Goal: Task Accomplishment & Management: Complete application form

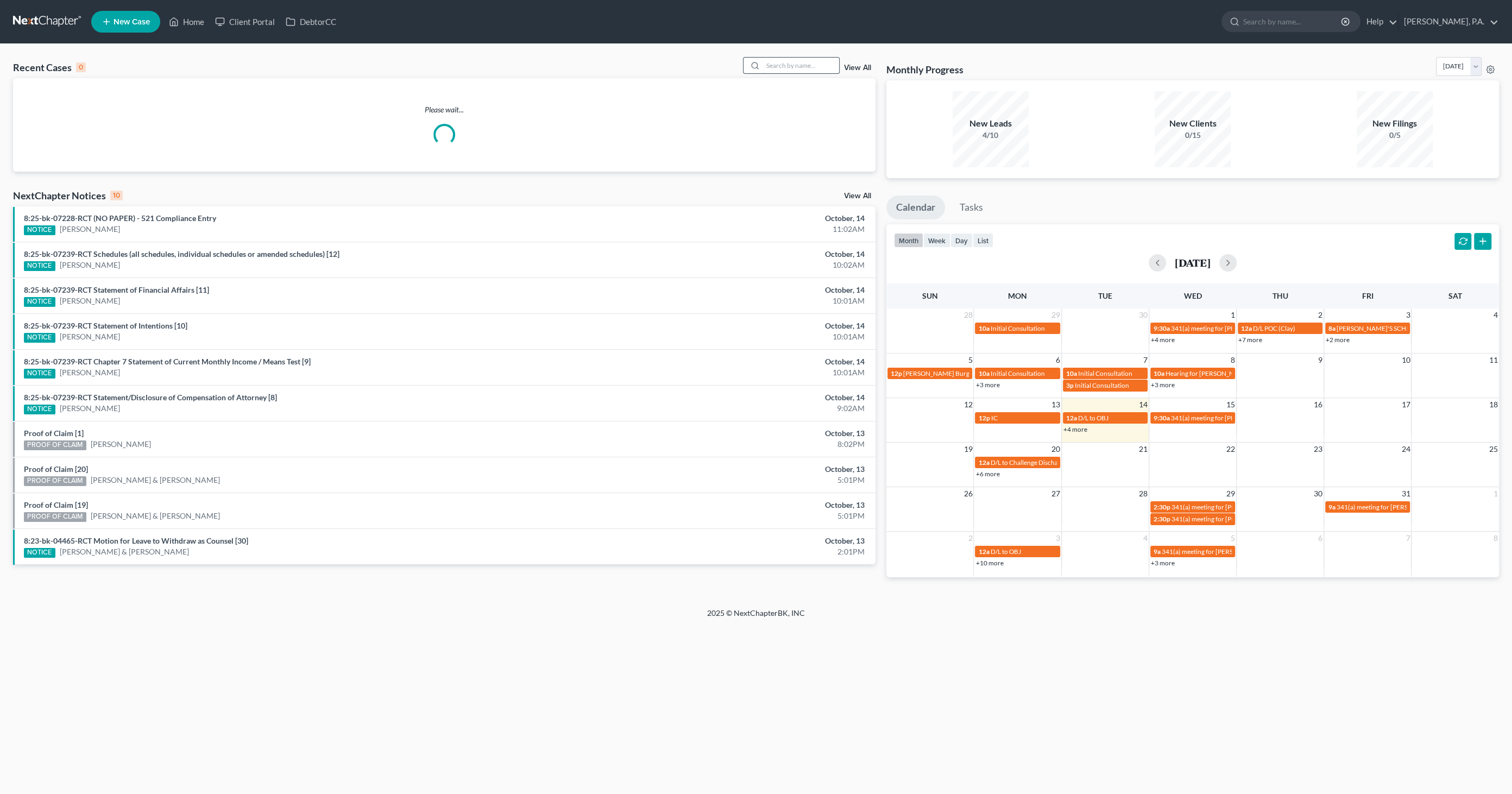
click at [818, 66] on input "search" at bounding box center [801, 65] width 76 height 15
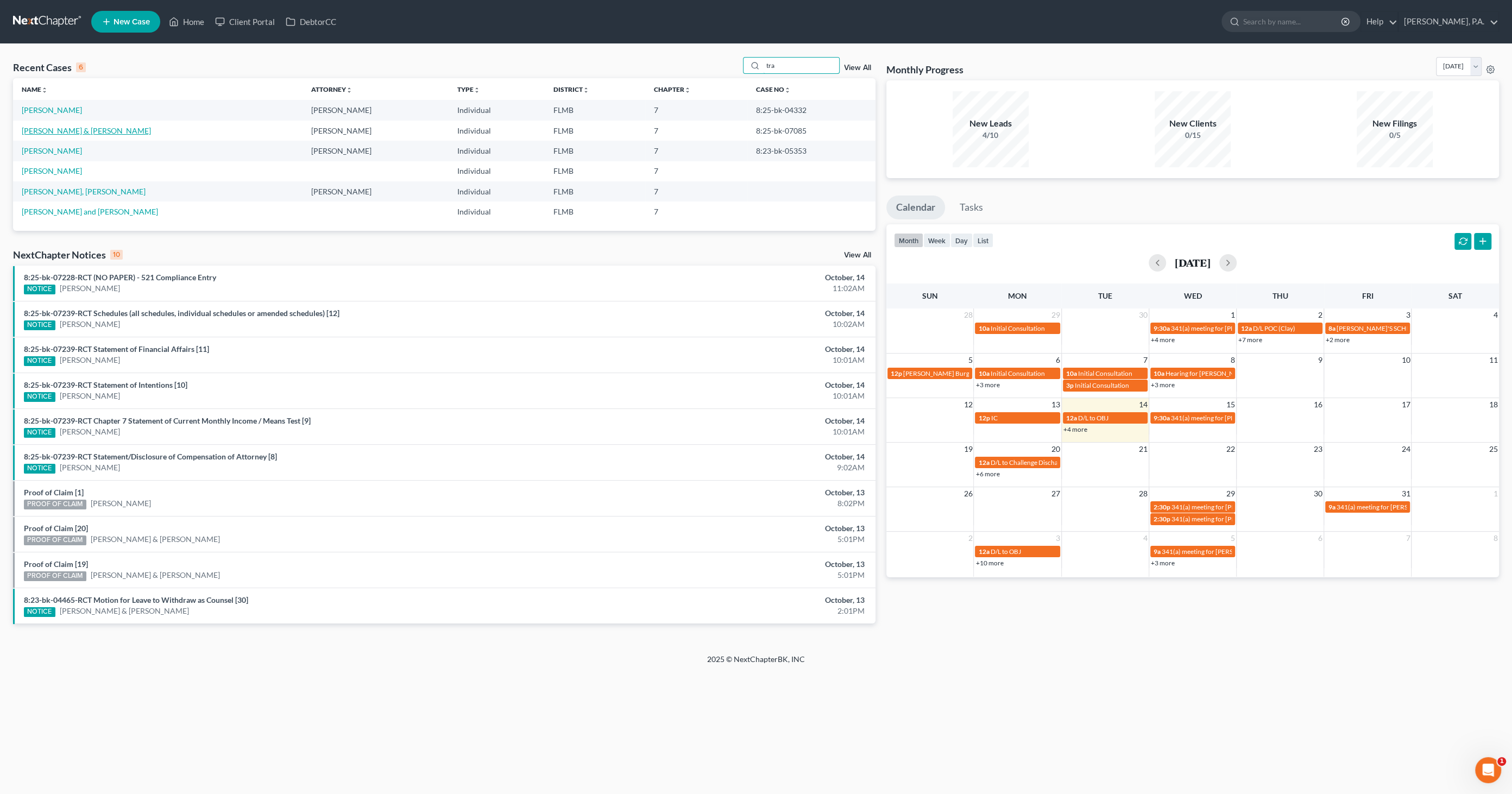
type input "tra"
click at [60, 132] on link "[PERSON_NAME] & [PERSON_NAME]" at bounding box center [87, 131] width 129 height 10
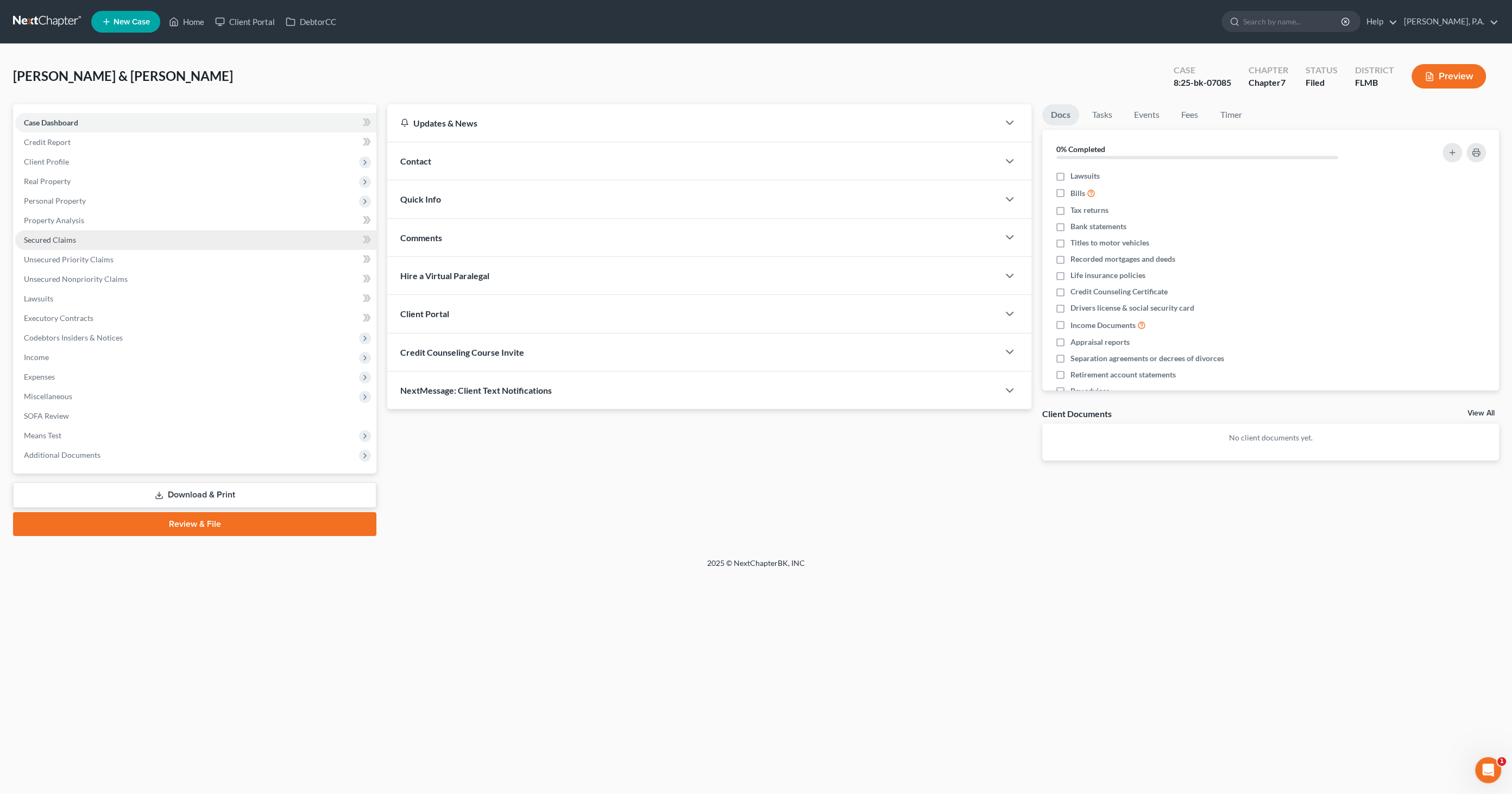
click at [52, 238] on span "Secured Claims" at bounding box center [50, 240] width 52 height 10
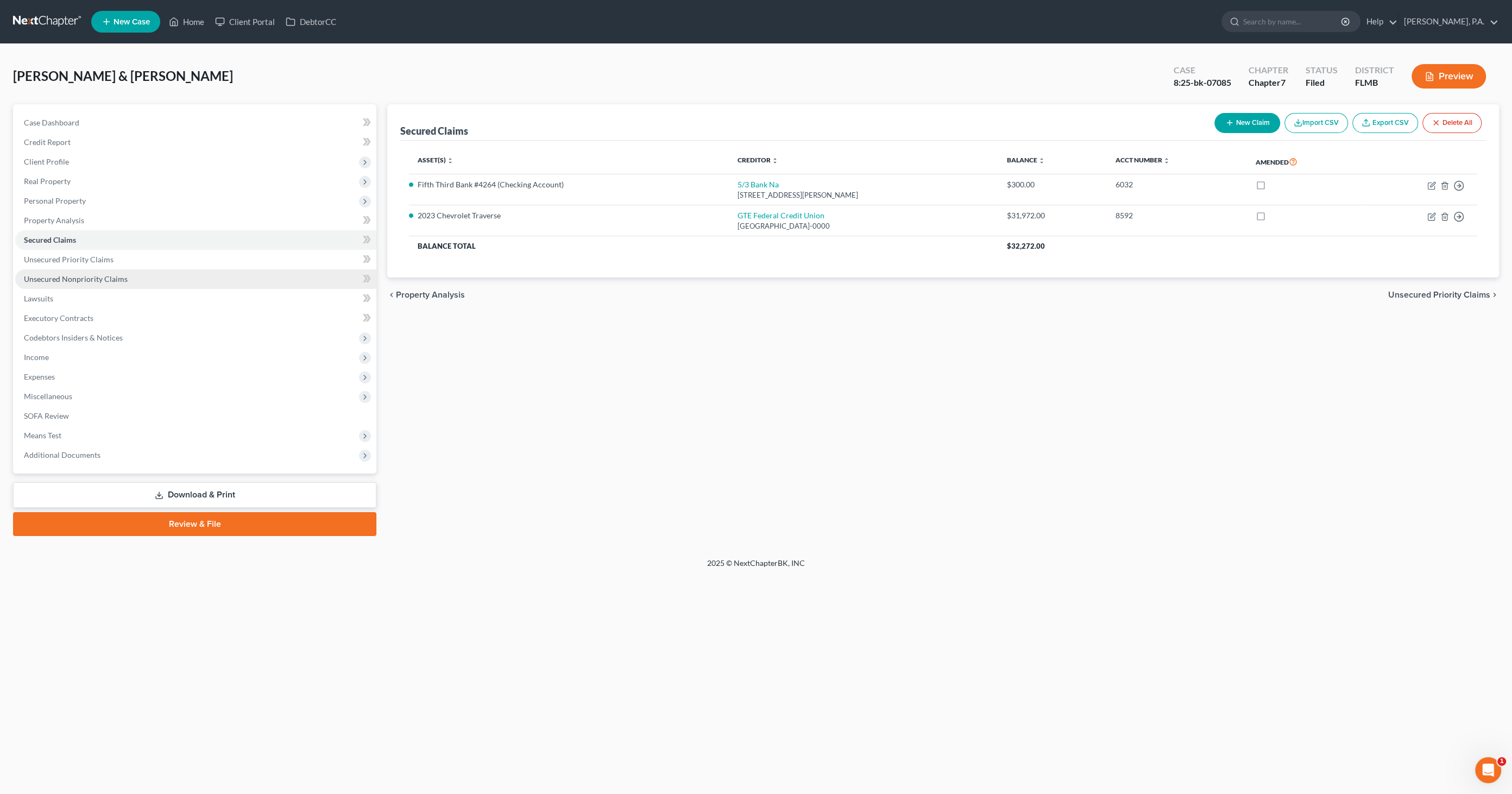
click at [62, 281] on span "Unsecured Nonpriority Claims" at bounding box center [76, 279] width 103 height 10
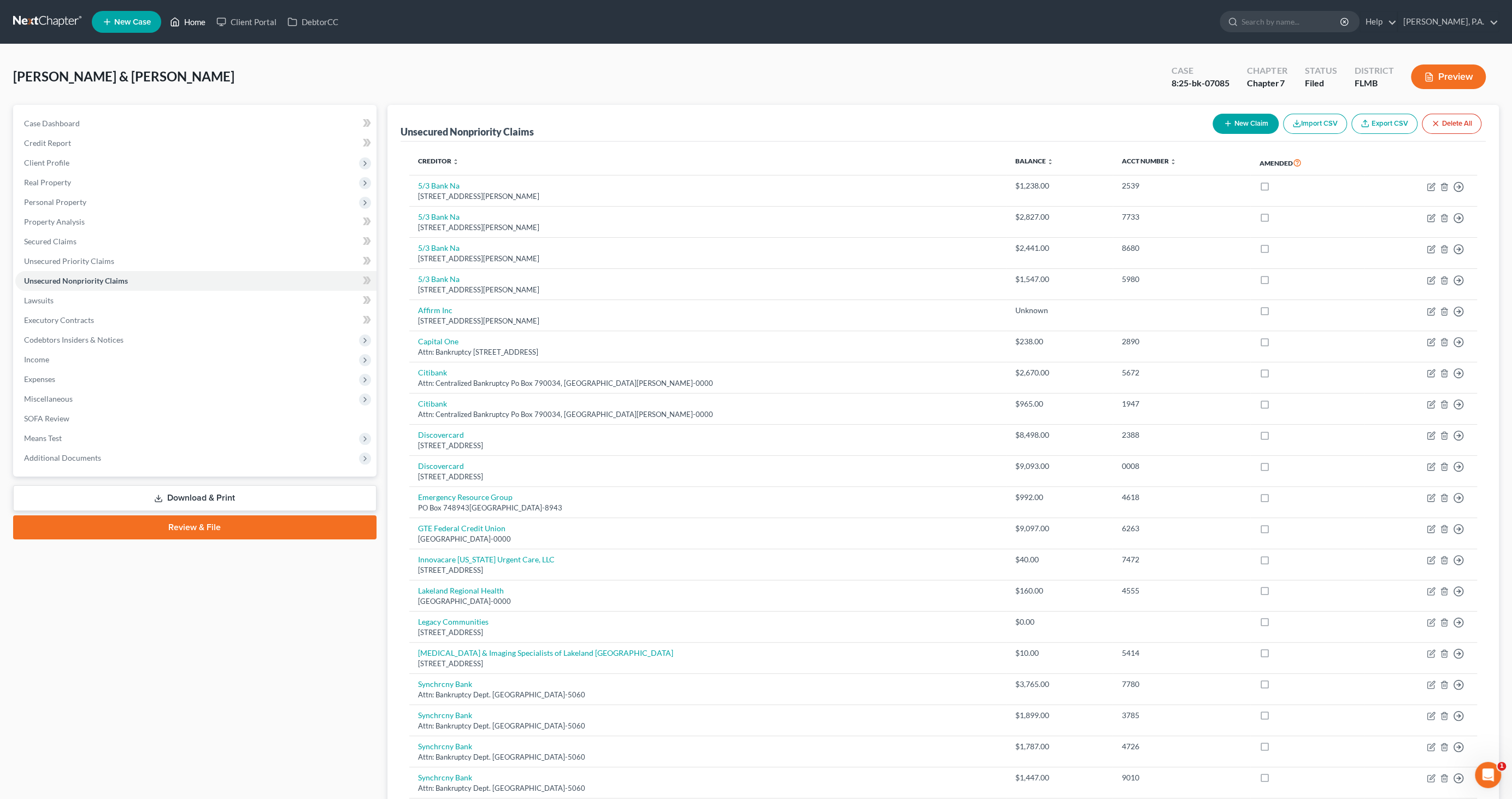
click at [196, 23] on link "Home" at bounding box center [187, 21] width 46 height 20
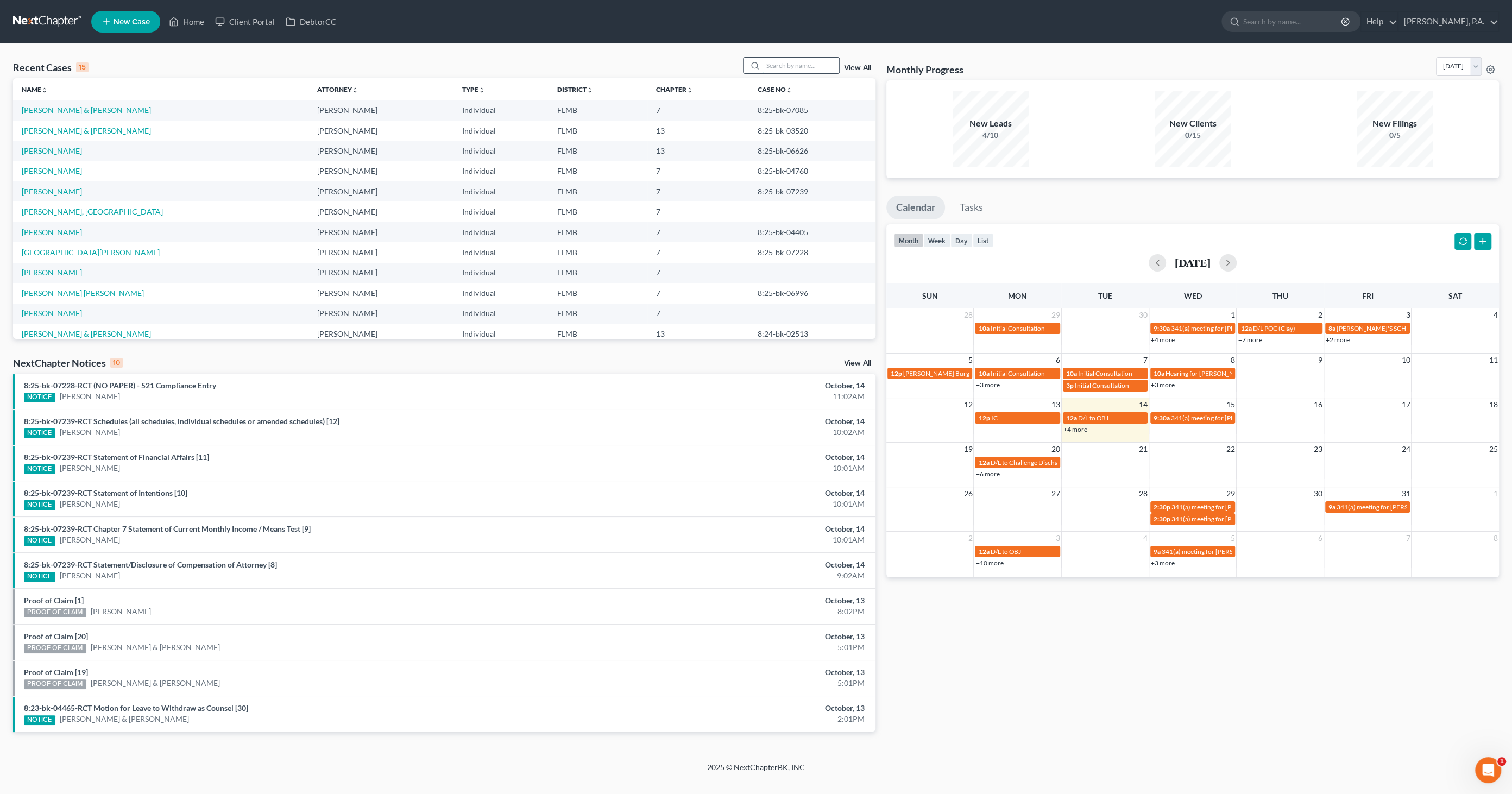
click at [783, 66] on input "search" at bounding box center [801, 65] width 76 height 15
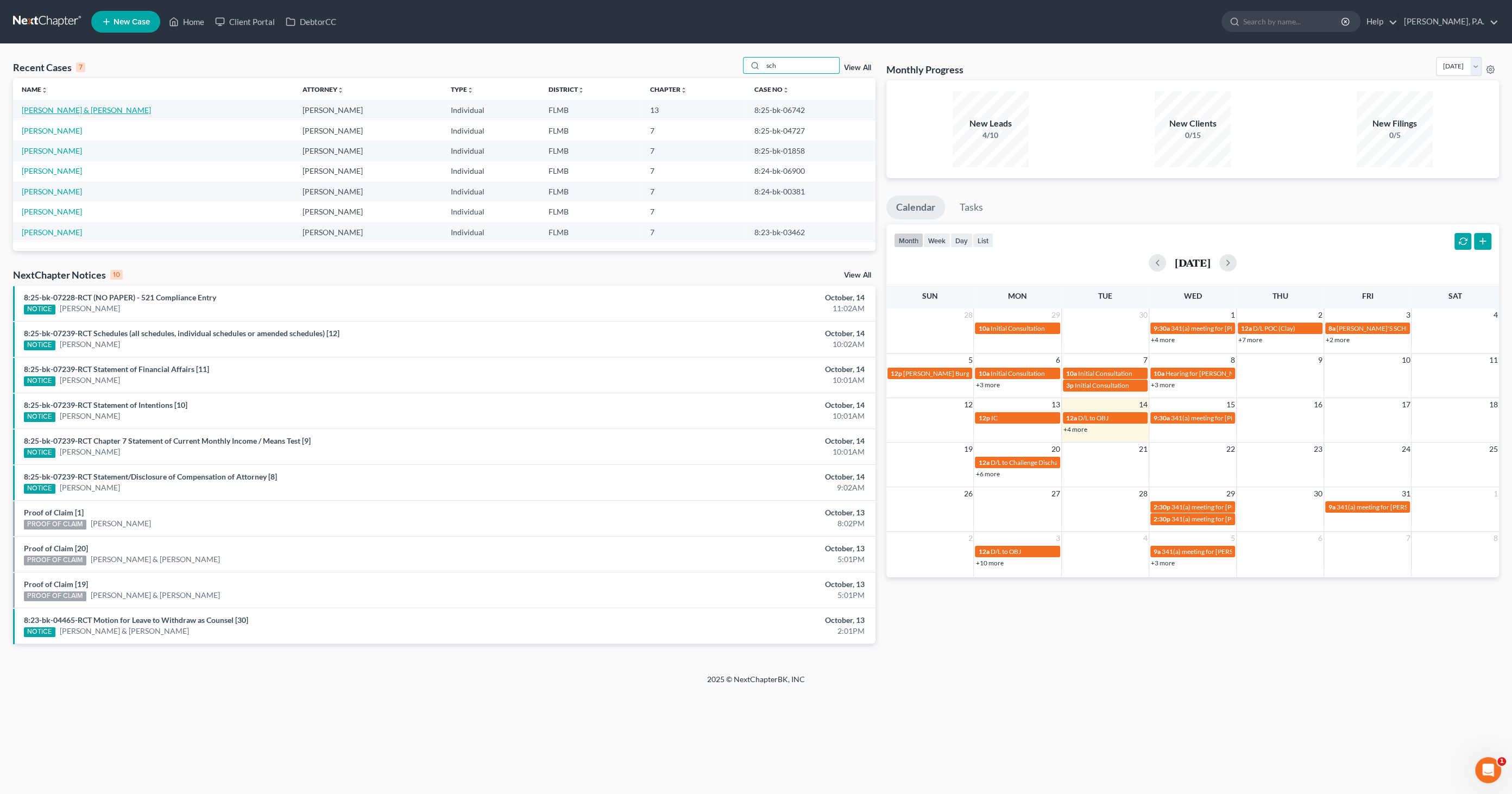
type input "sch"
click at [96, 108] on link "[PERSON_NAME] & [PERSON_NAME]" at bounding box center [87, 110] width 129 height 10
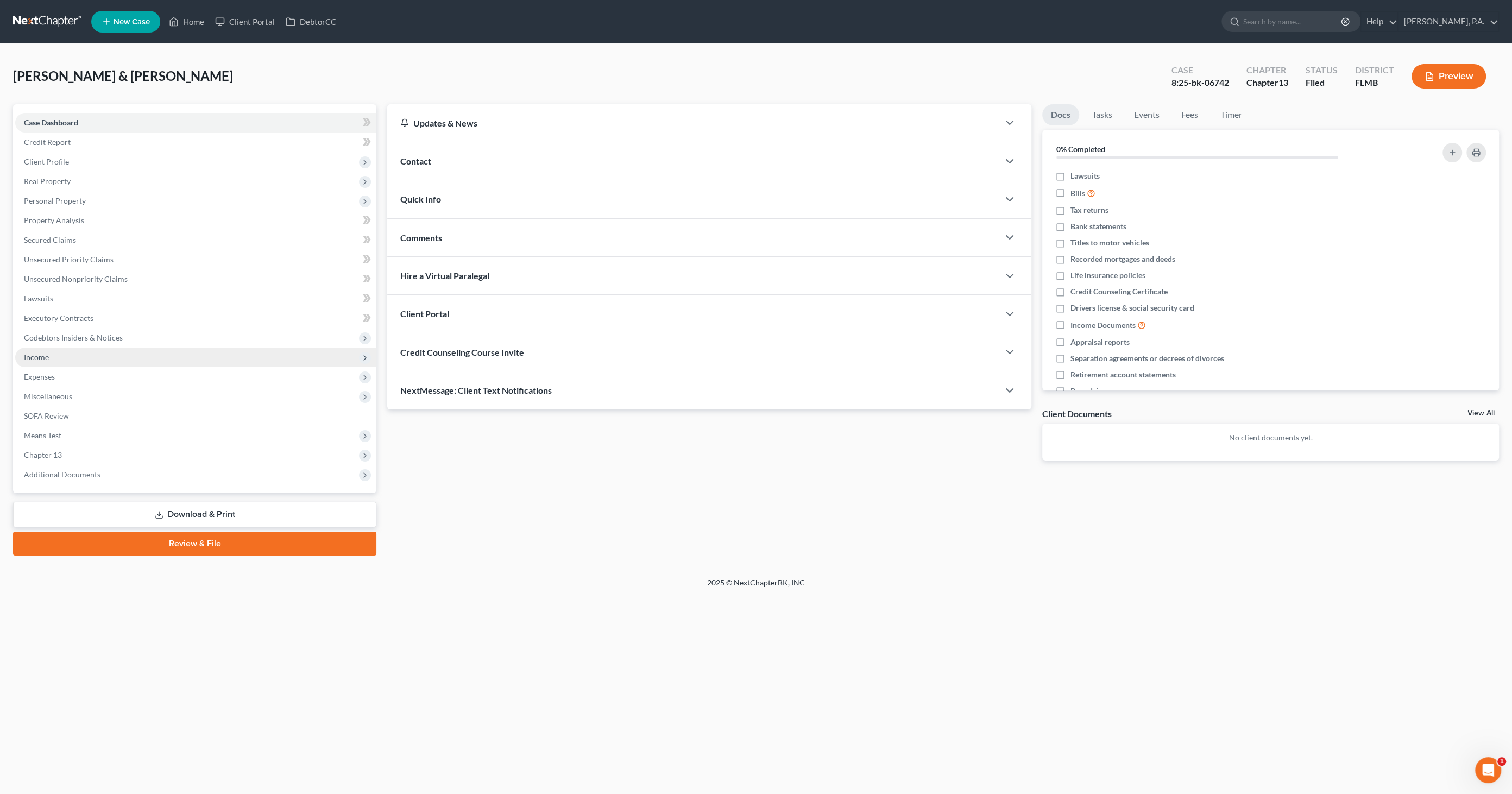
click at [37, 357] on span "Income" at bounding box center [37, 357] width 25 height 10
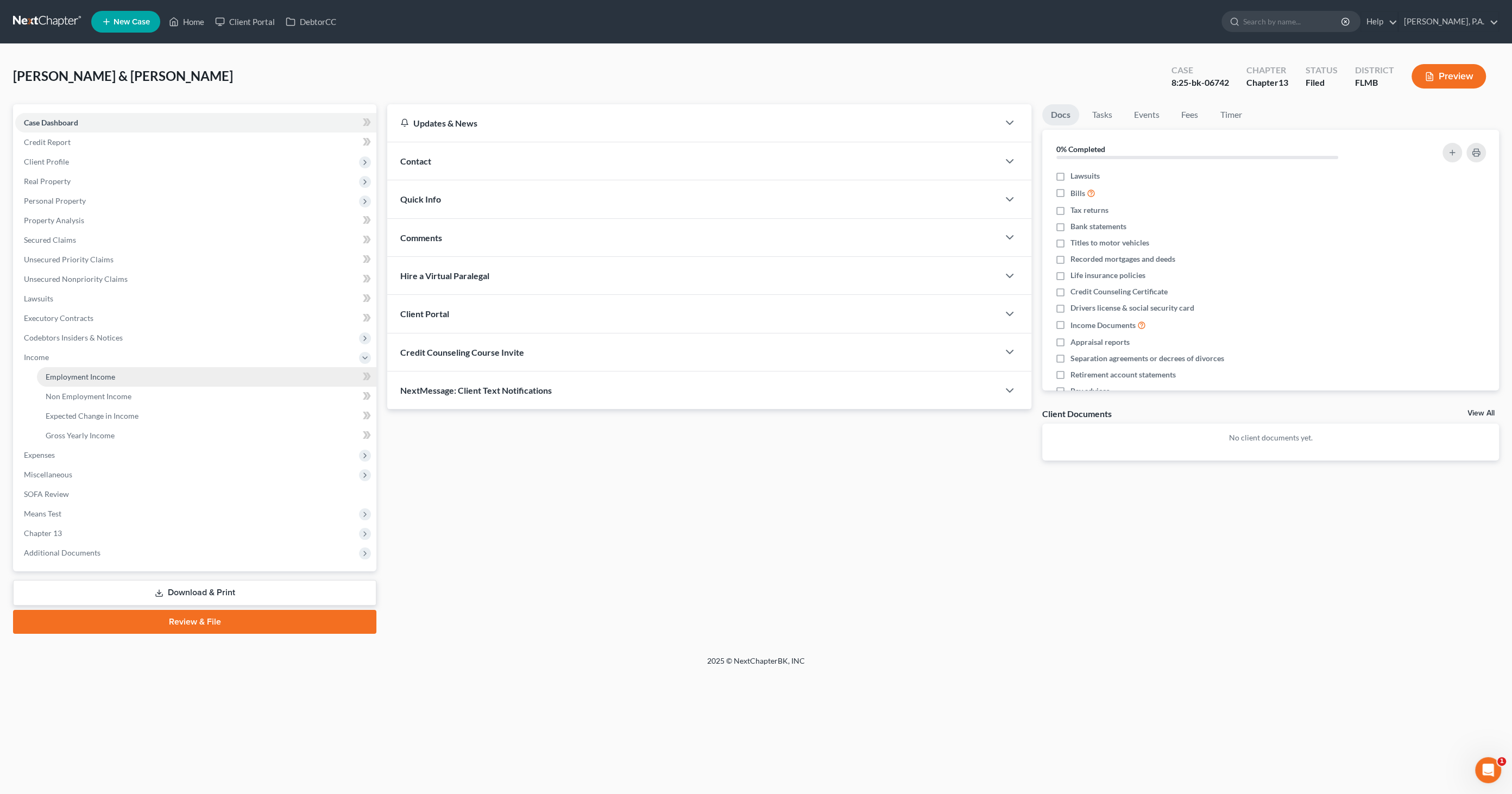
click at [60, 378] on span "Employment Income" at bounding box center [80, 376] width 70 height 10
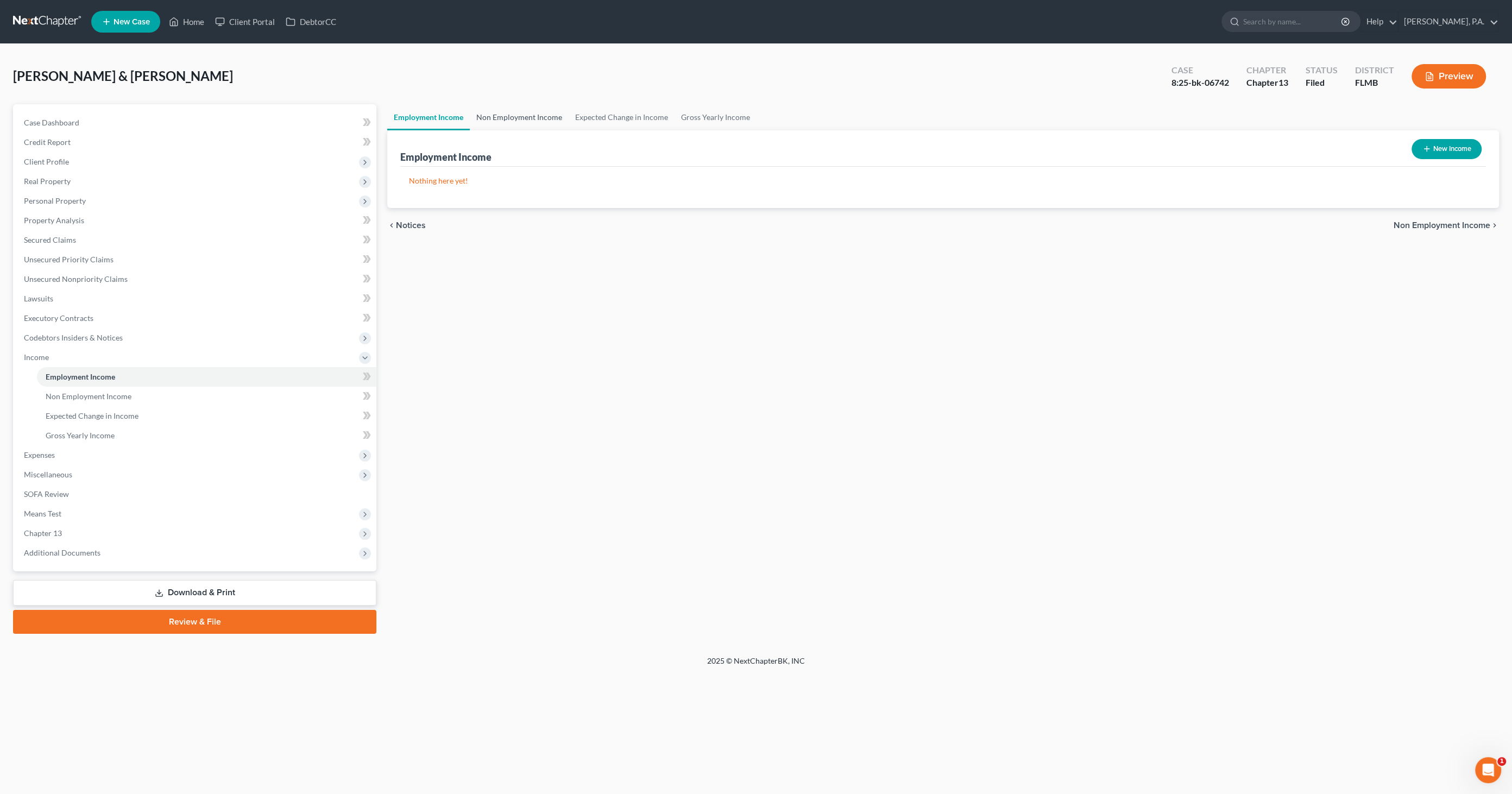
click at [507, 121] on link "Non Employment Income" at bounding box center [519, 117] width 99 height 26
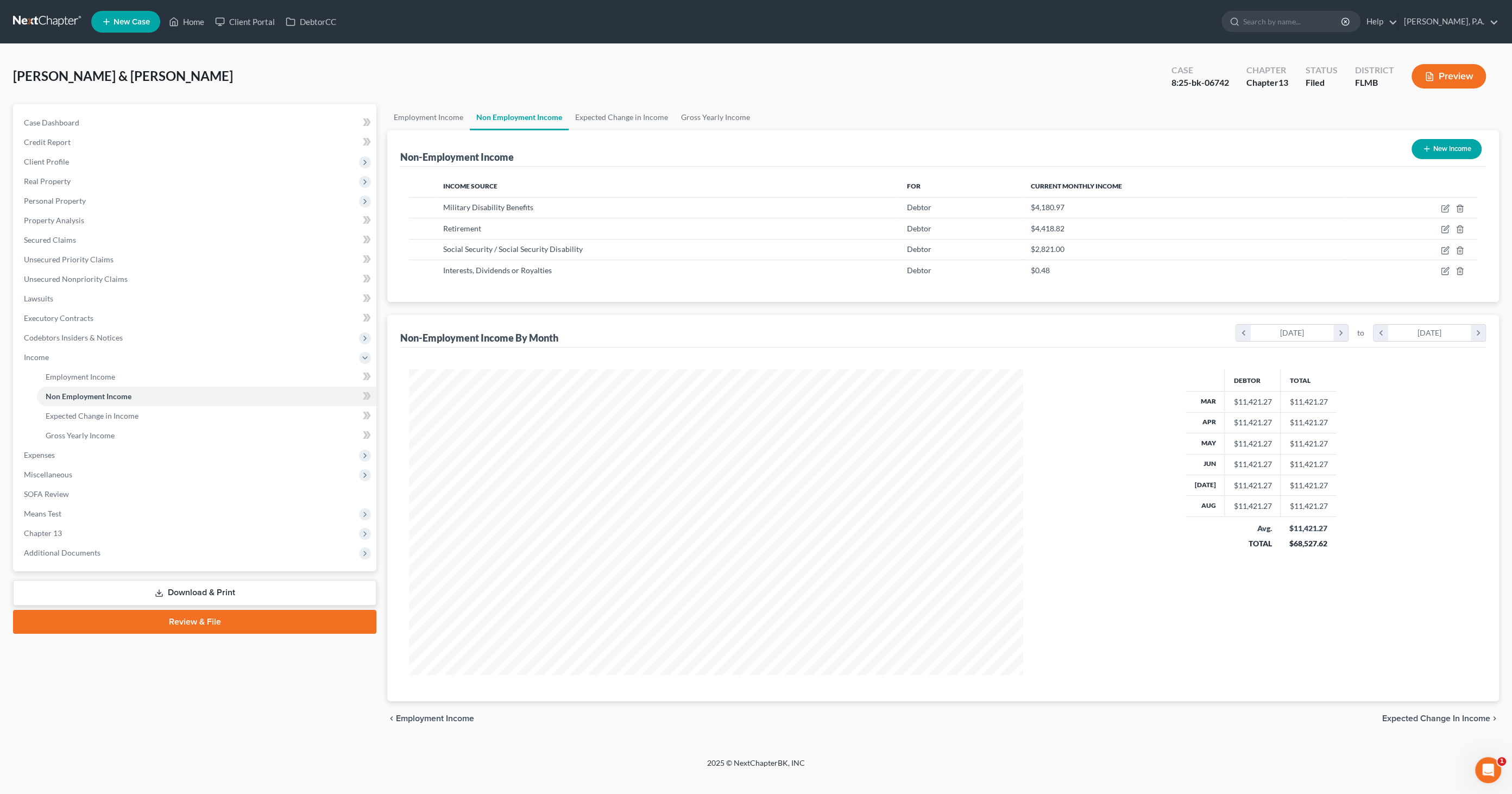
scroll to position [305, 636]
click at [39, 512] on span "Means Test" at bounding box center [43, 513] width 37 height 10
click at [59, 510] on span "Calculation and Presumption" at bounding box center [95, 513] width 99 height 10
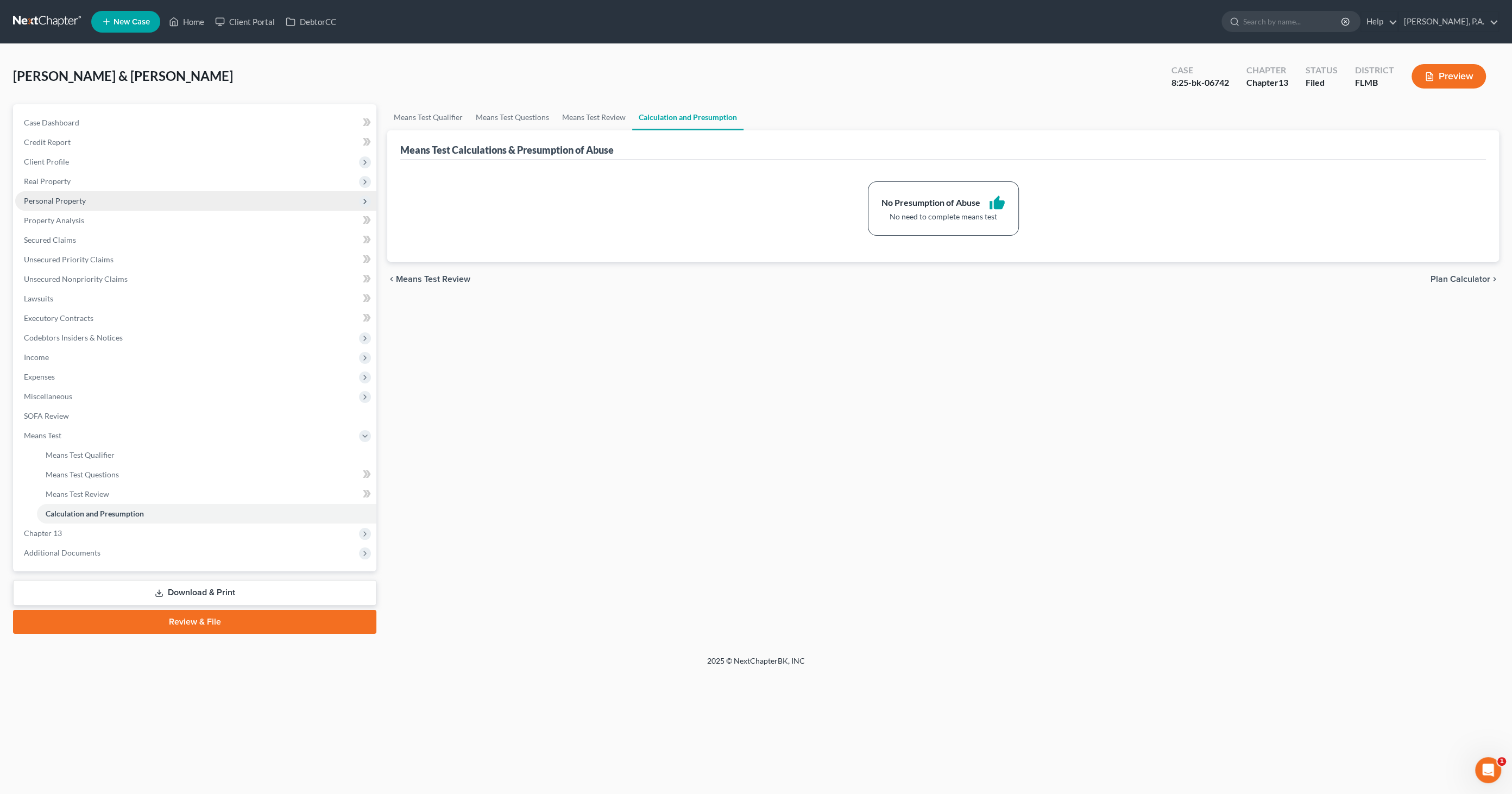
click at [67, 200] on span "Personal Property" at bounding box center [55, 200] width 62 height 10
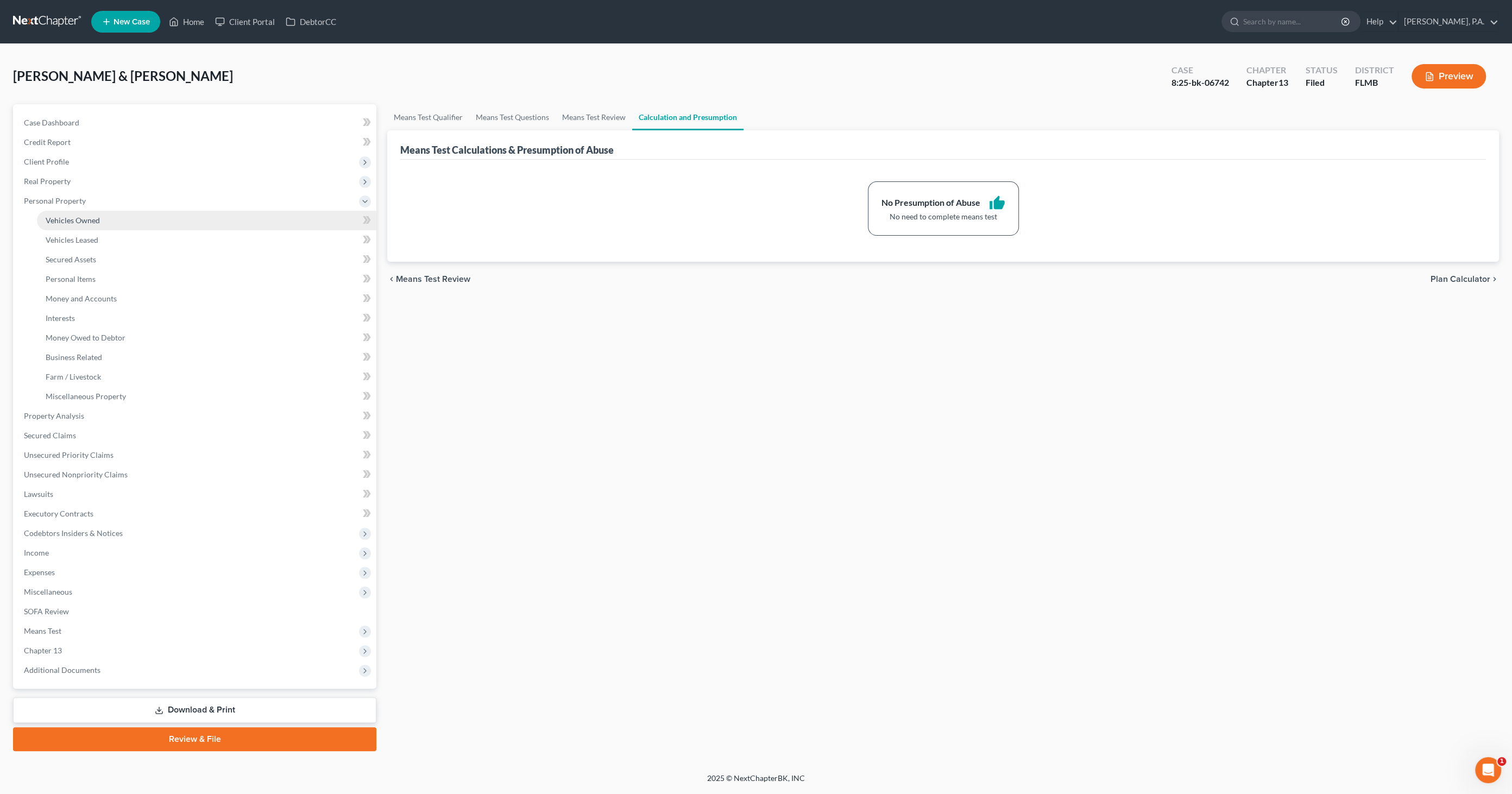
click at [73, 217] on span "Vehicles Owned" at bounding box center [73, 220] width 54 height 10
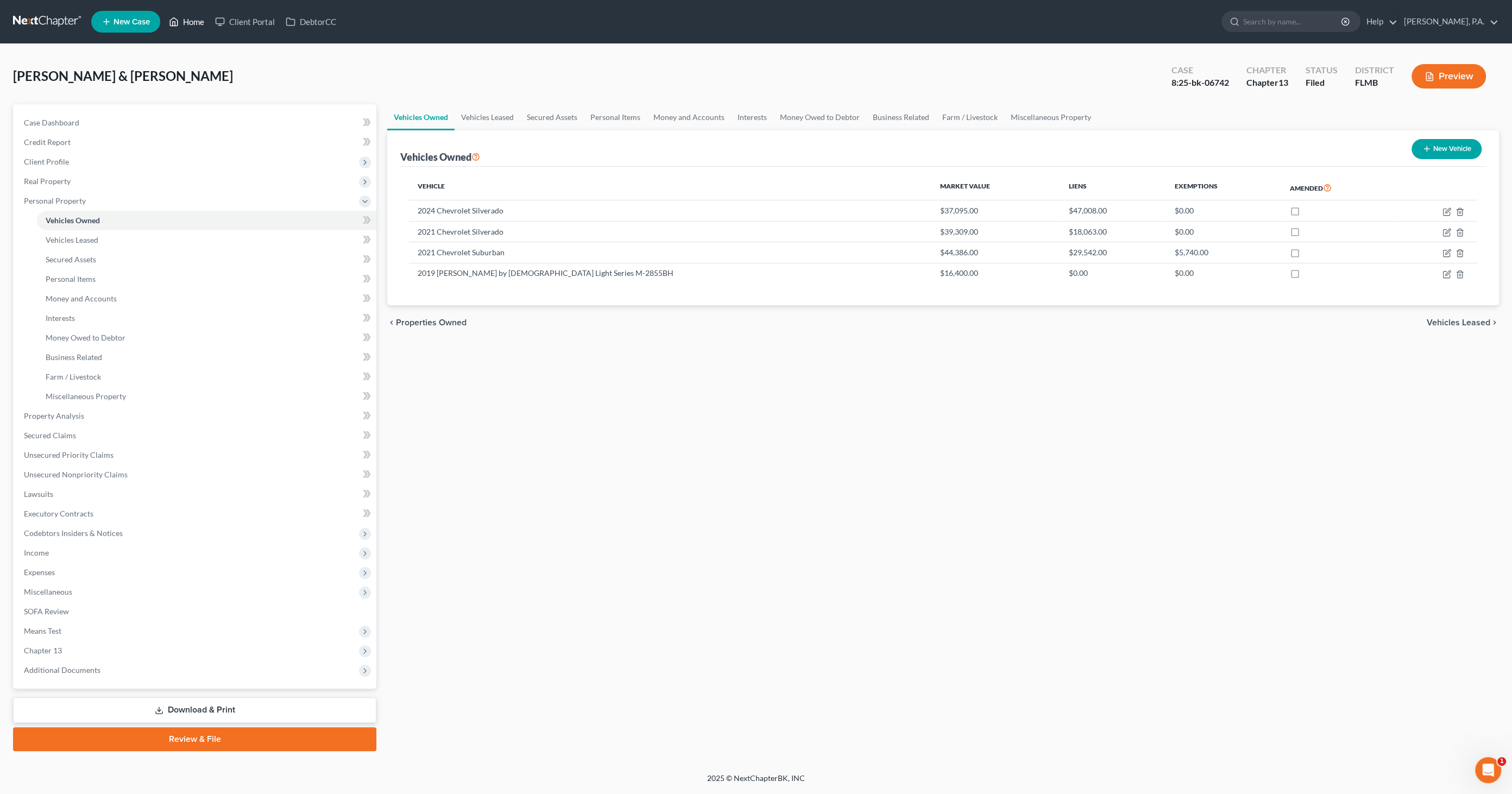
click at [183, 28] on link "Home" at bounding box center [186, 21] width 46 height 20
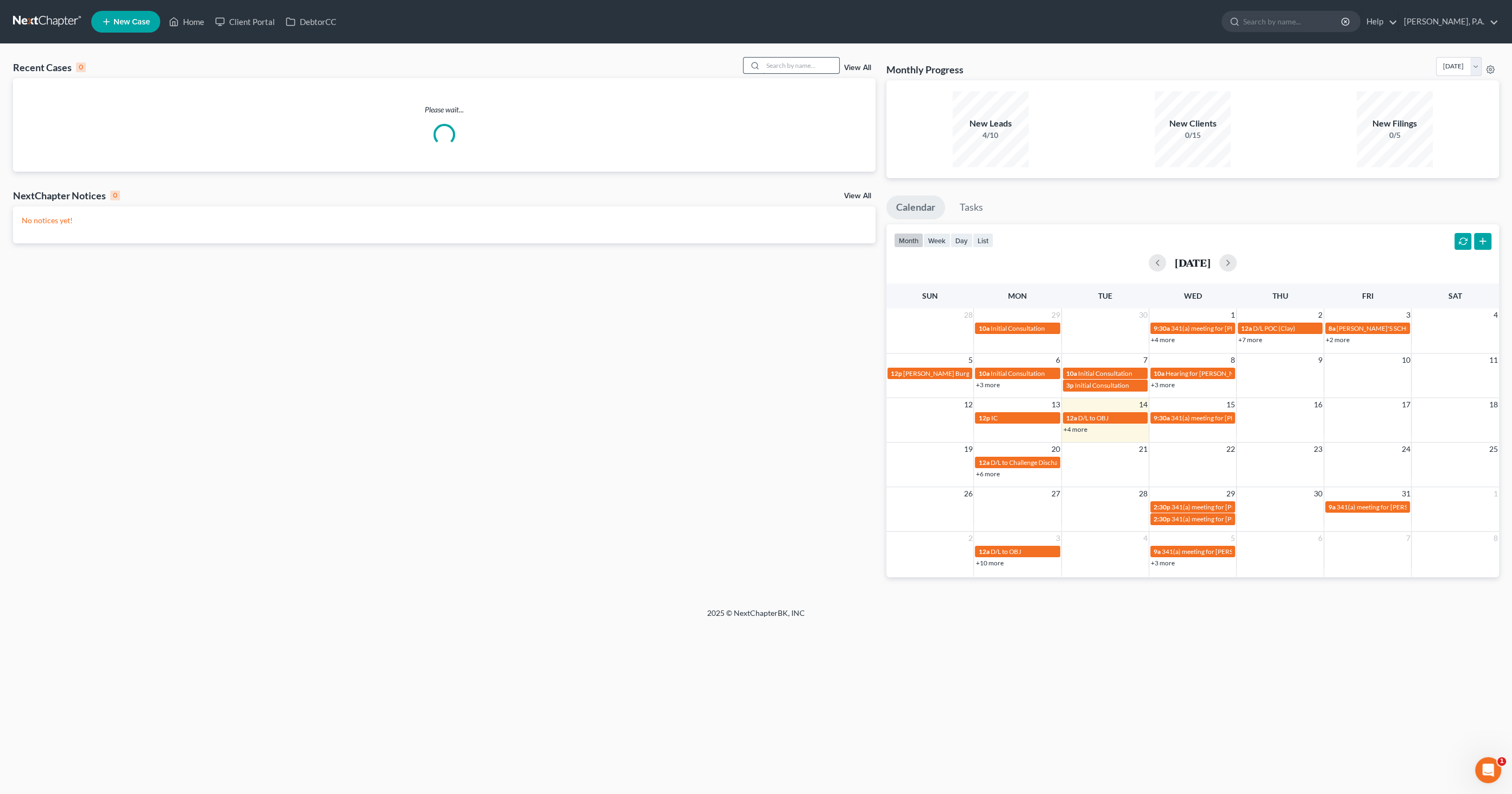
click at [803, 66] on input "search" at bounding box center [801, 65] width 76 height 15
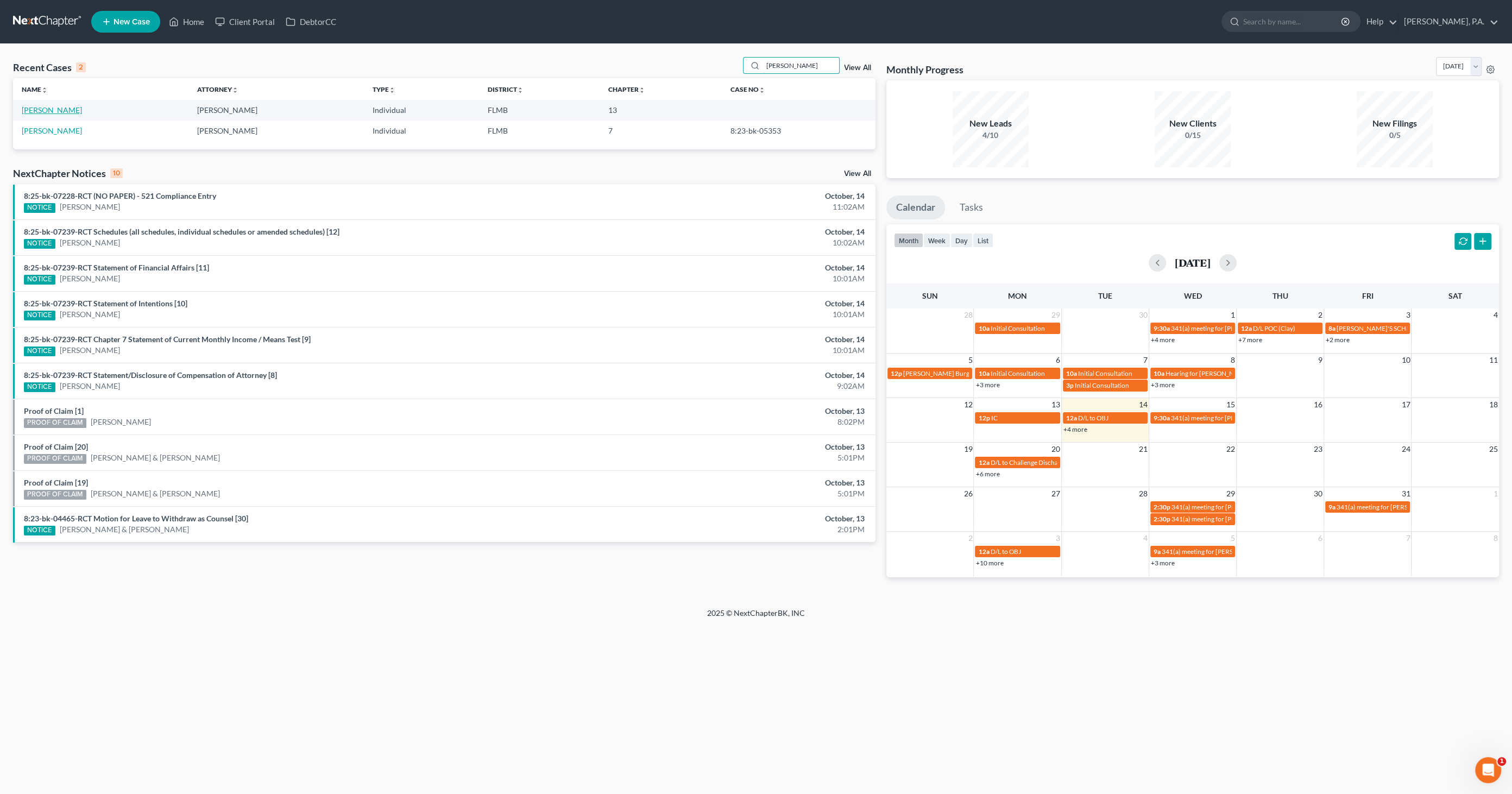
type input "[PERSON_NAME]"
click at [56, 111] on link "[PERSON_NAME]" at bounding box center [52, 110] width 60 height 10
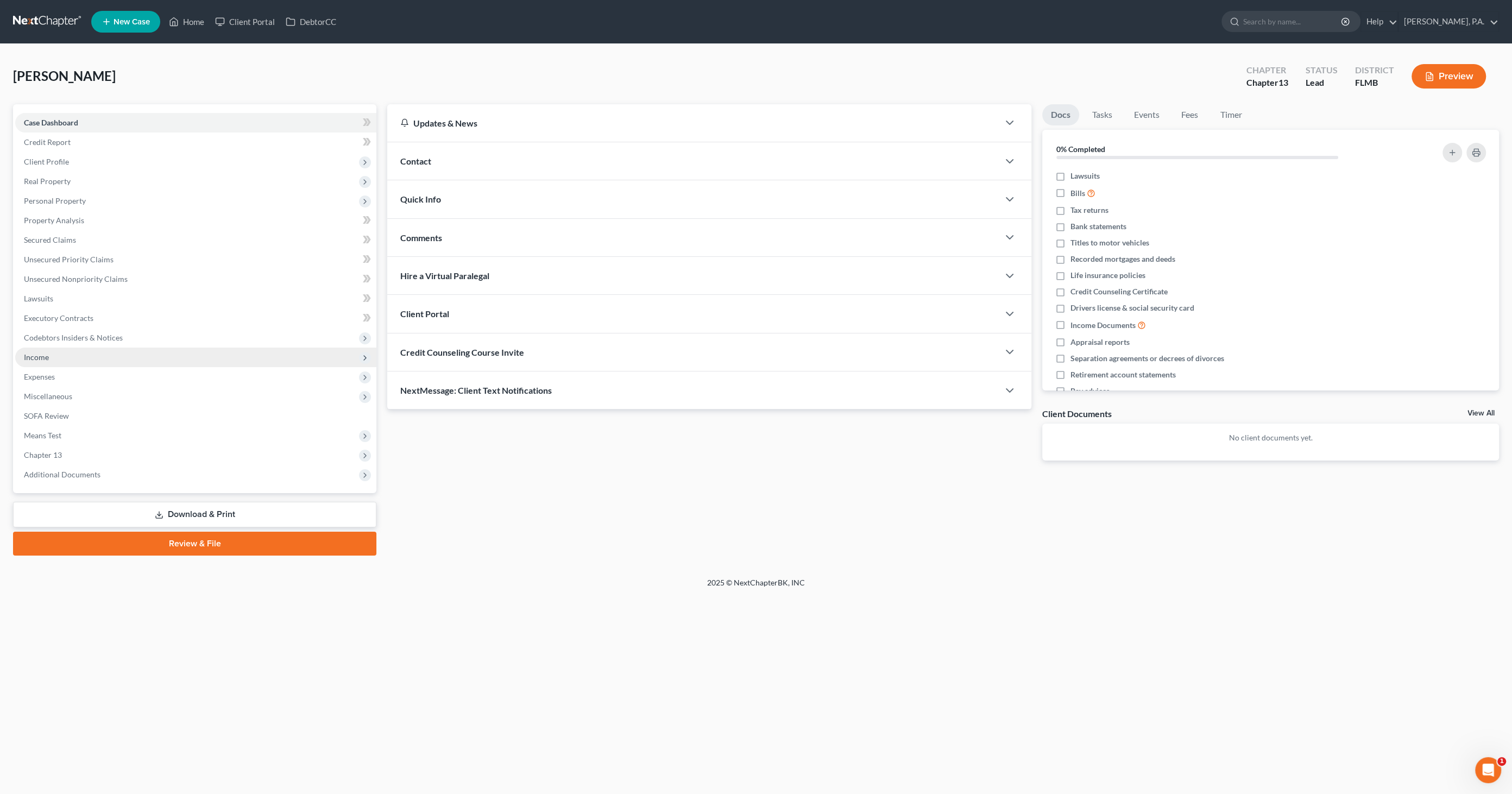
click at [47, 361] on span "Income" at bounding box center [196, 357] width 362 height 20
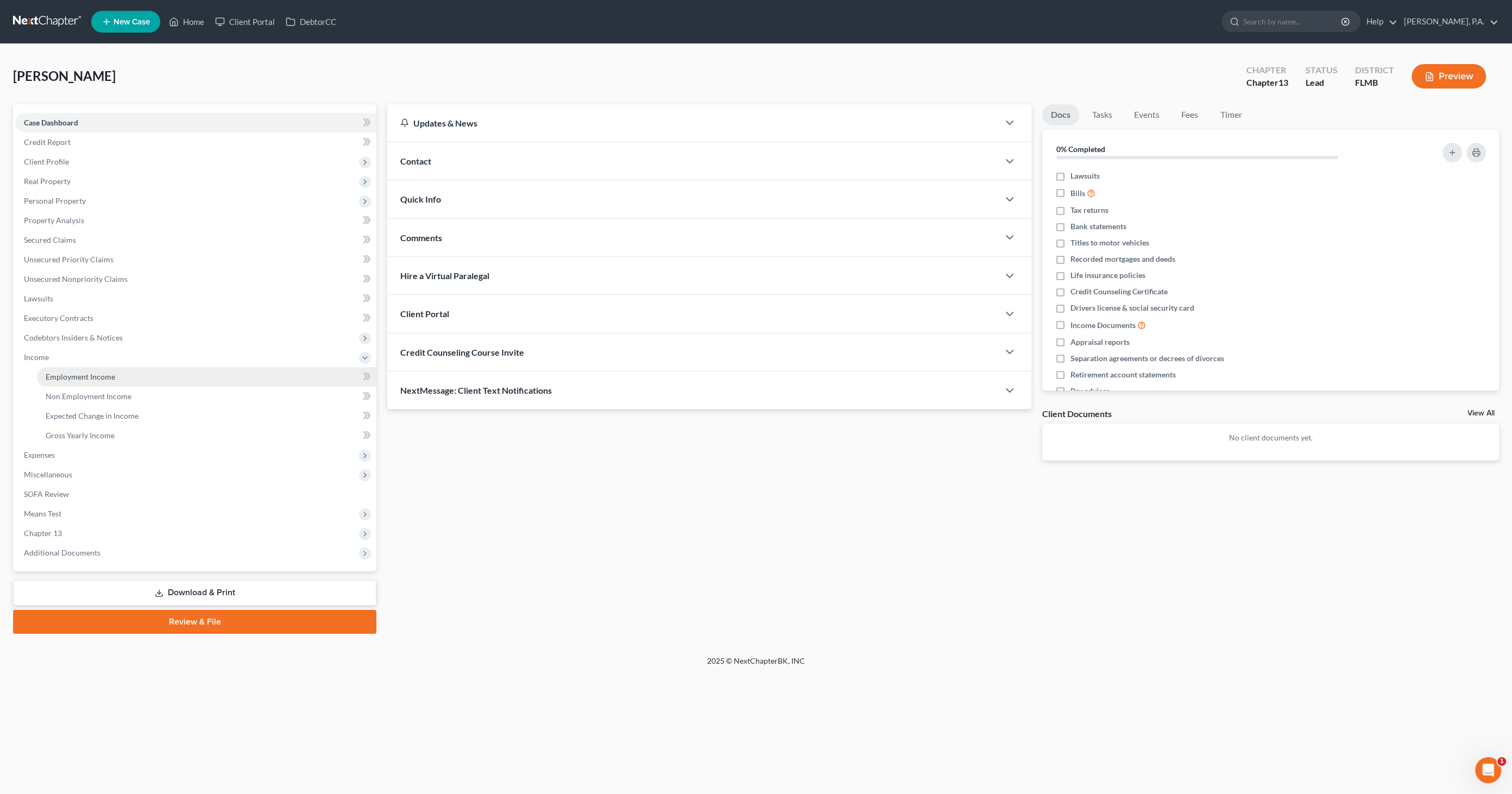
click at [62, 380] on span "Employment Income" at bounding box center [80, 376] width 70 height 10
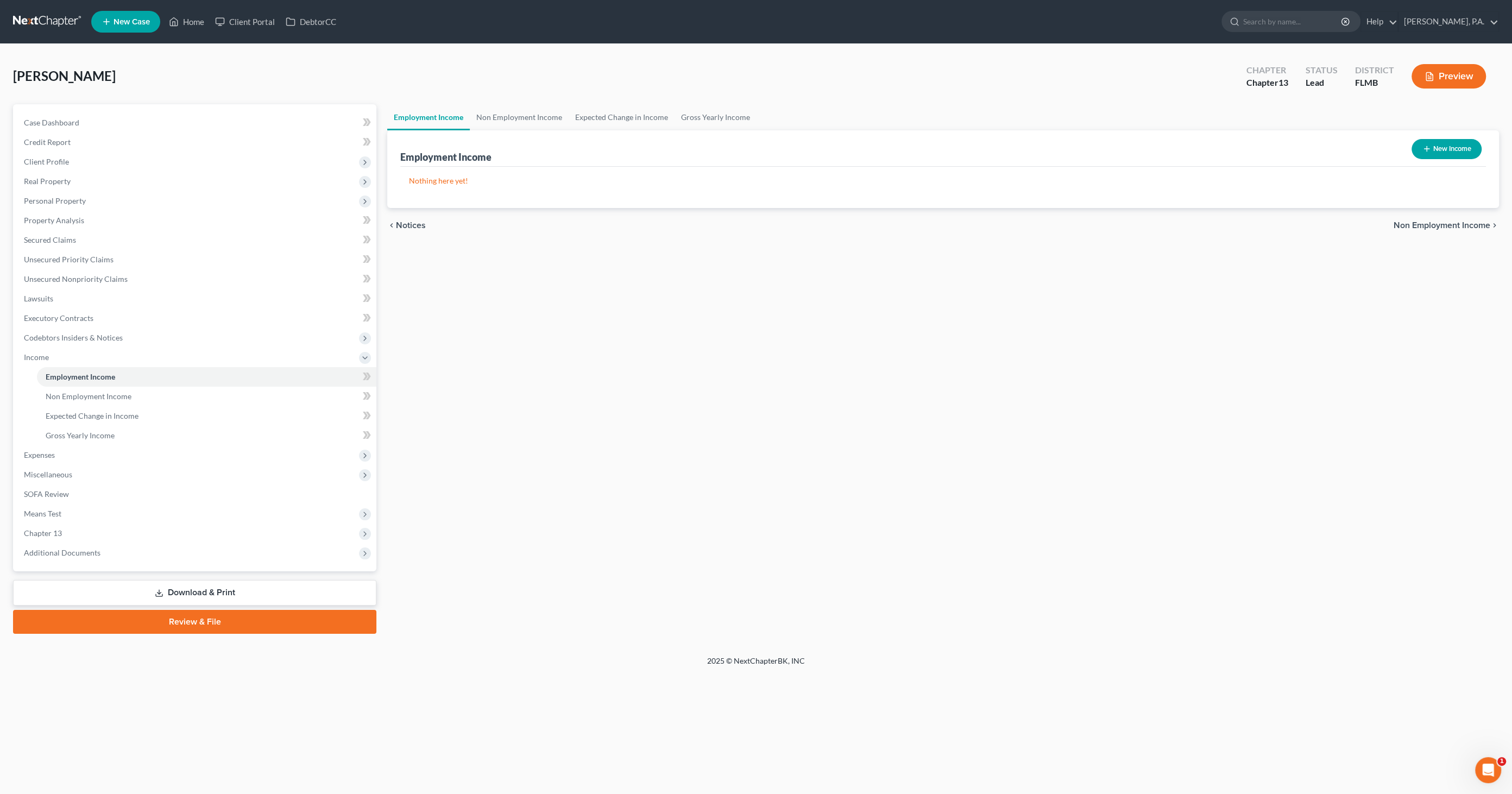
click at [1431, 145] on button "New Income" at bounding box center [1447, 149] width 70 height 20
select select "0"
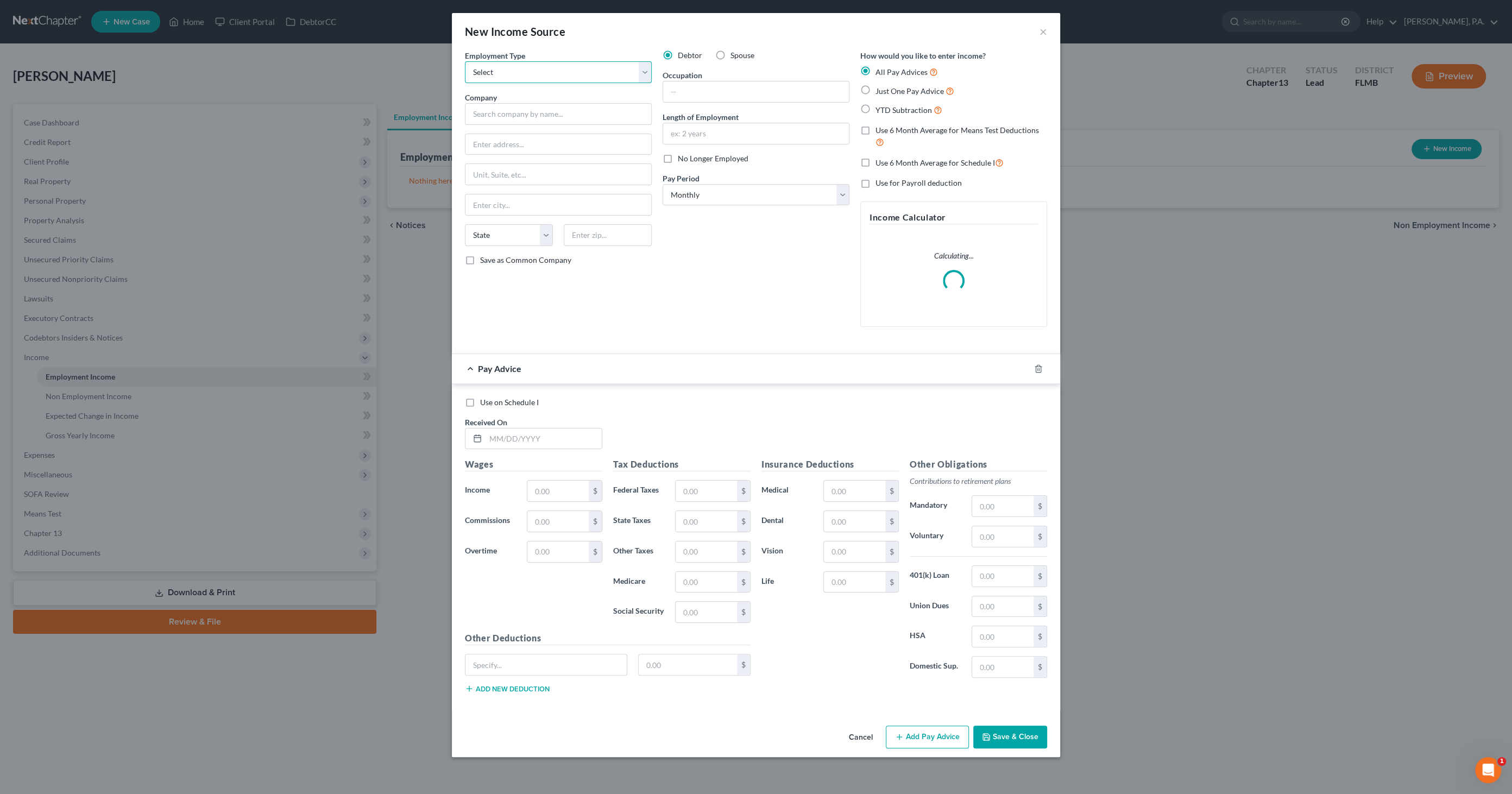
click at [493, 70] on select "Select Full or [DEMOGRAPHIC_DATA] Employment Self Employment" at bounding box center [558, 73] width 187 height 22
select select "0"
click at [465, 62] on select "Select Full or [DEMOGRAPHIC_DATA] Employment Self Employment" at bounding box center [558, 73] width 187 height 22
click at [483, 109] on input "text" at bounding box center [558, 114] width 187 height 22
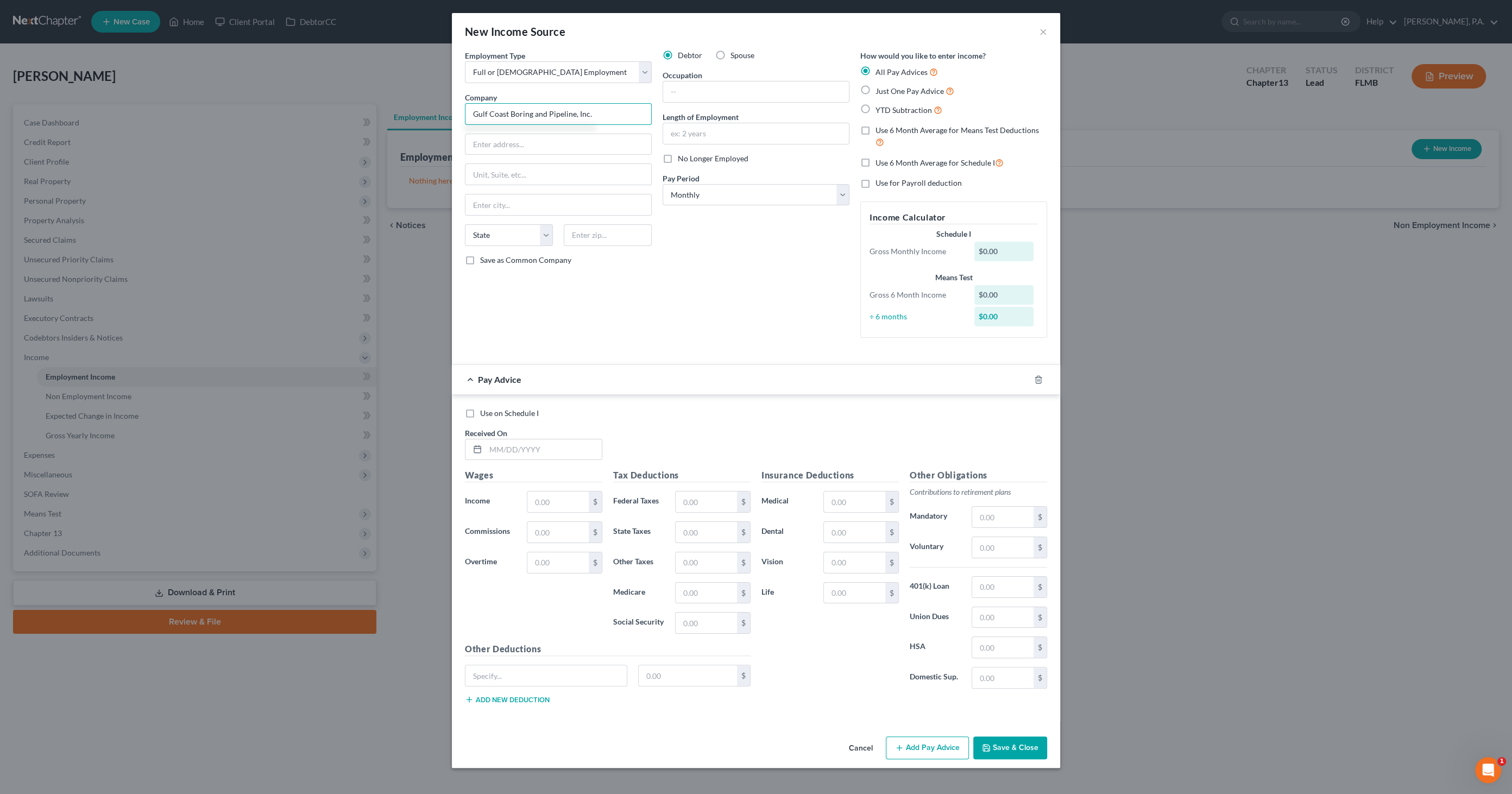
type input "Gulf Coast Boring and Pipeline, Inc."
type input "[STREET_ADDRESS][PERSON_NAME]"
type input "Lakeland"
select select "9"
type input "33805"
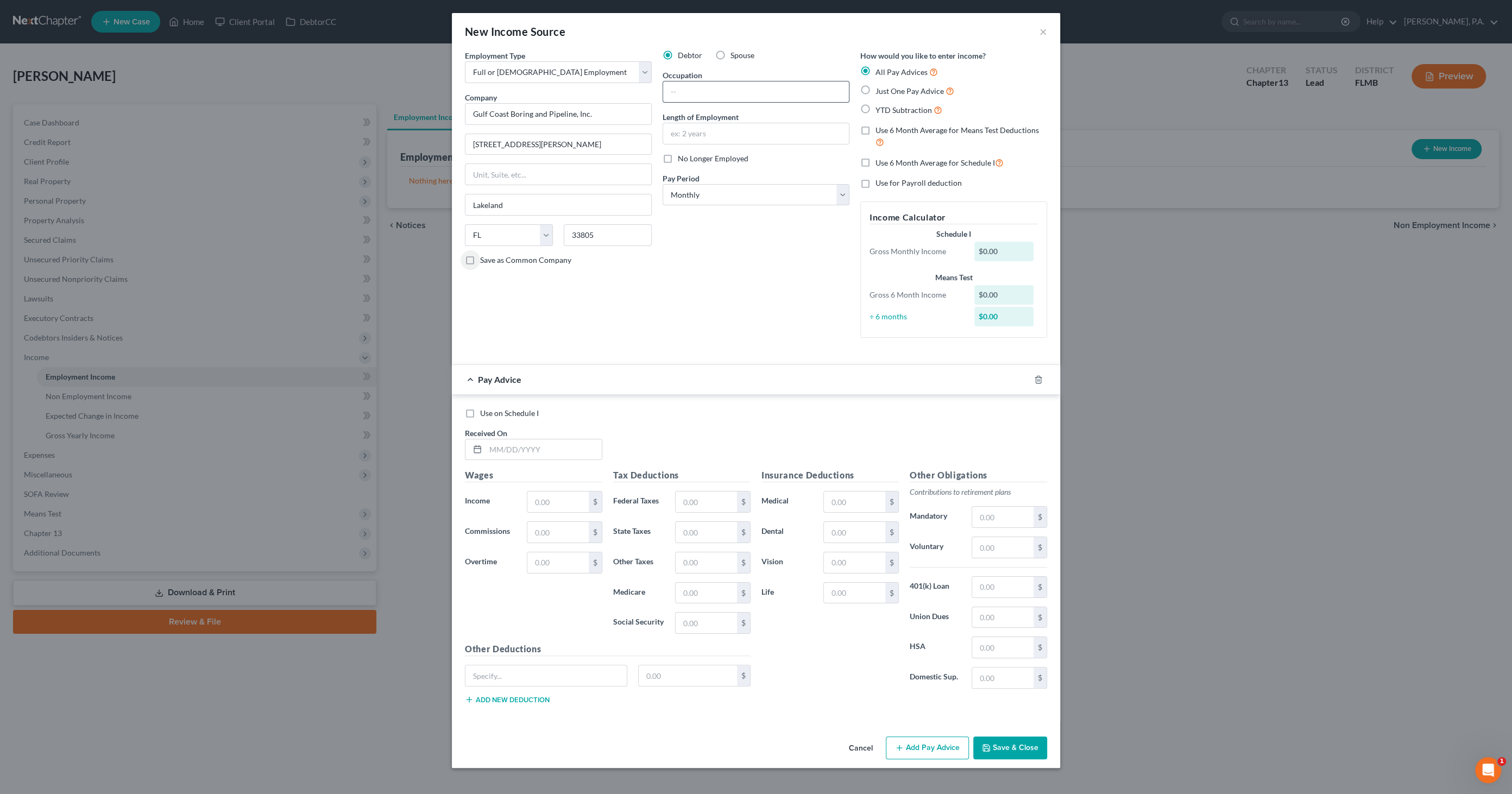
click at [711, 93] on input "text" at bounding box center [755, 92] width 186 height 21
type input "Equipment Operator"
type input "32 years"
click at [877, 90] on span "Just One Pay Advice" at bounding box center [909, 91] width 68 height 10
click at [880, 90] on input "Just One Pay Advice" at bounding box center [884, 89] width 7 height 7
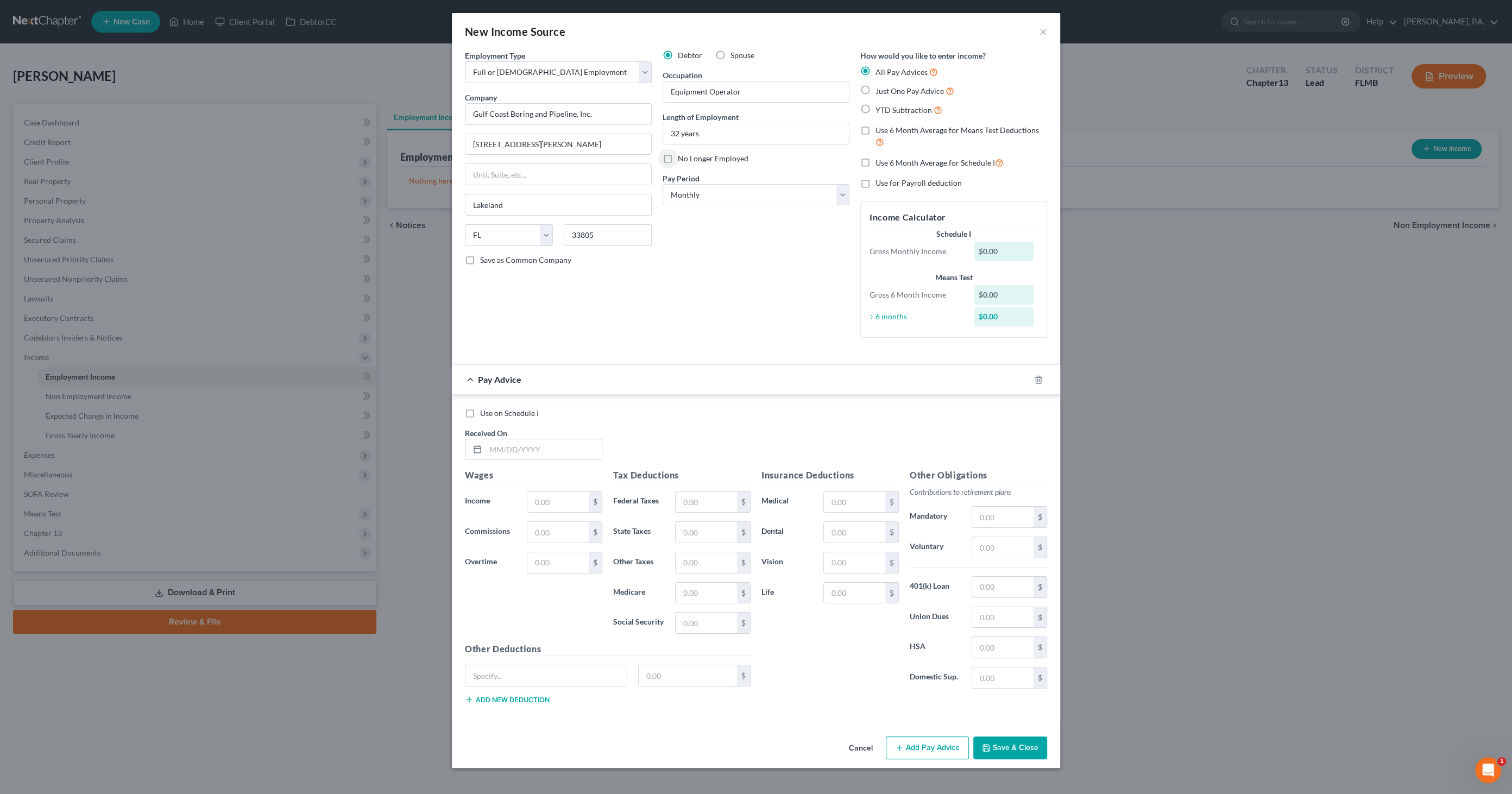
radio input "true"
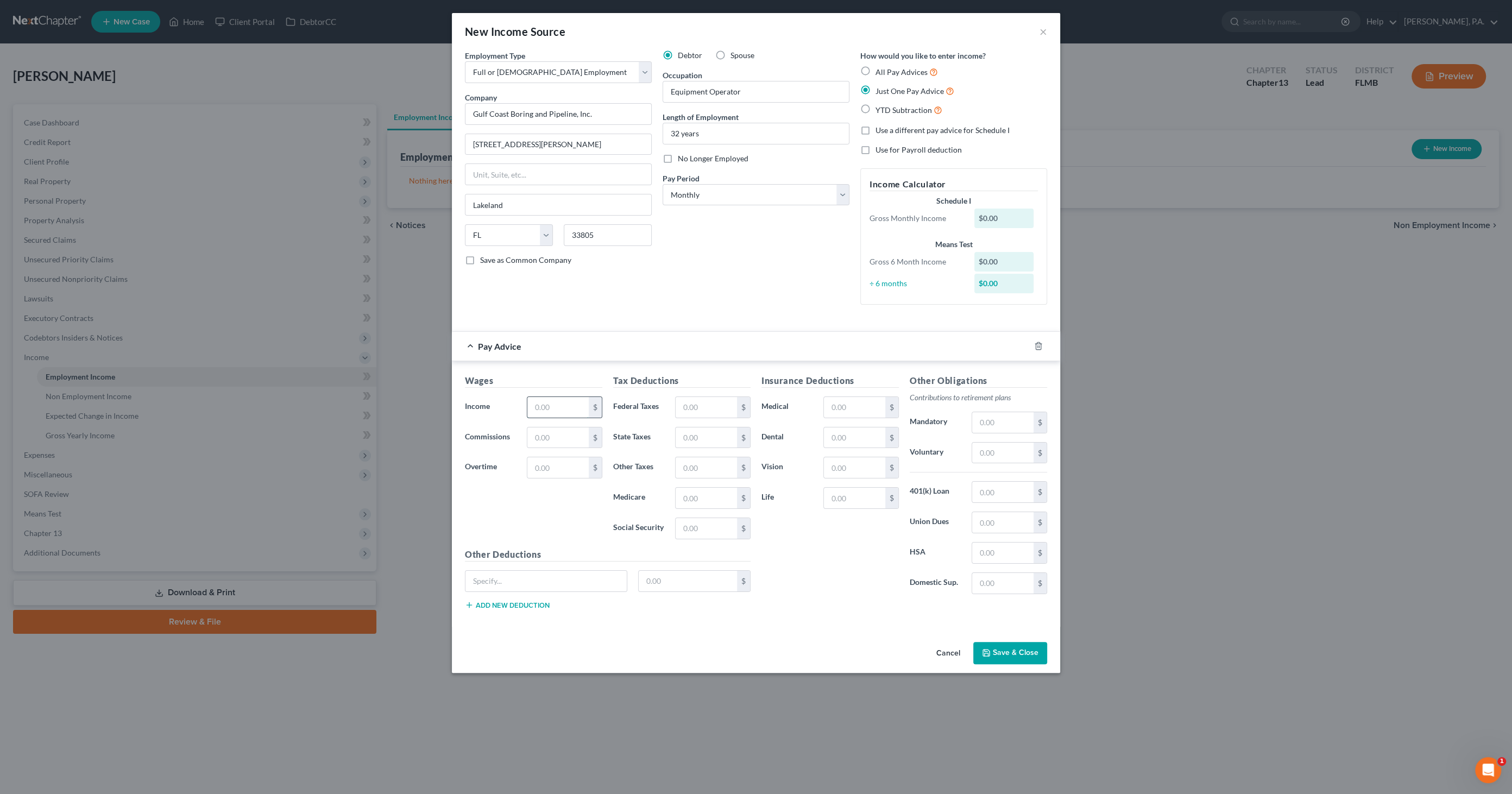
click at [568, 405] on input "text" at bounding box center [558, 407] width 62 height 21
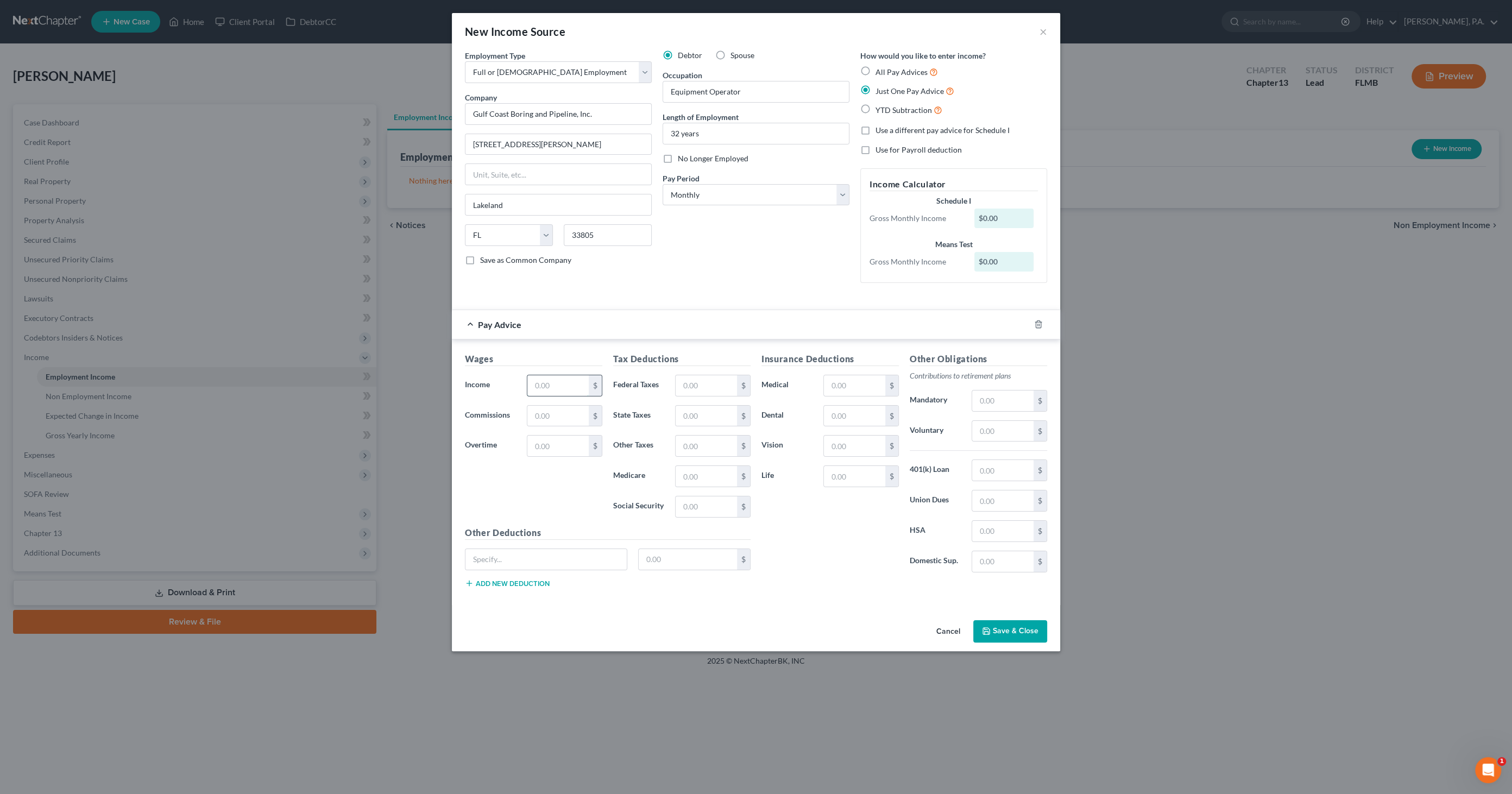
click at [554, 386] on input "text" at bounding box center [558, 386] width 62 height 21
type input "5,901.00"
click at [696, 380] on input "text" at bounding box center [706, 386] width 62 height 21
click at [845, 380] on input "text" at bounding box center [855, 386] width 62 height 21
type input "610.22"
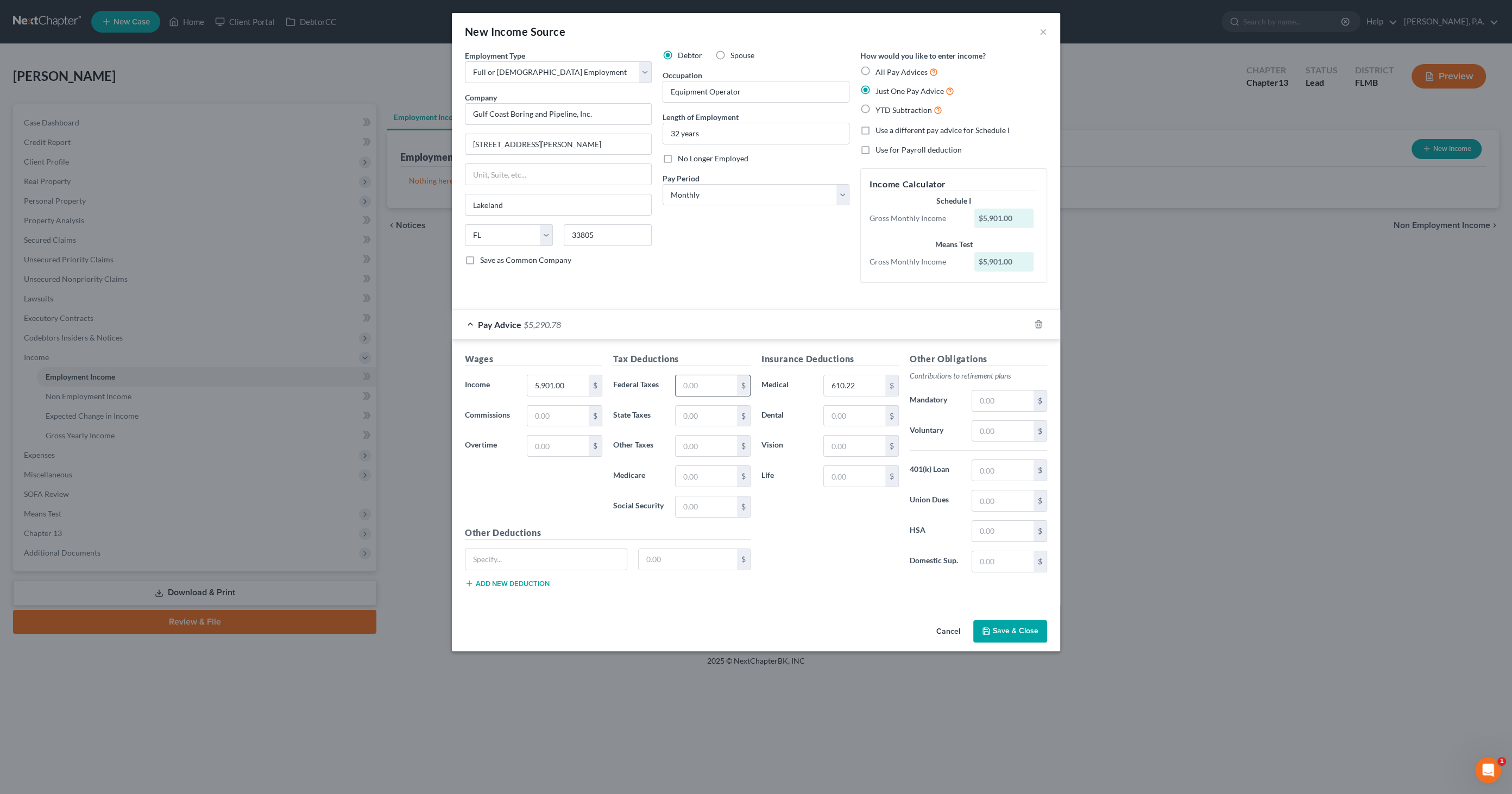
click at [696, 385] on input "text" at bounding box center [706, 386] width 62 height 21
type input "1,076.58"
click at [992, 394] on input "text" at bounding box center [1003, 400] width 62 height 21
type input "38.35"
click at [997, 635] on button "Save & Close" at bounding box center [1010, 631] width 74 height 23
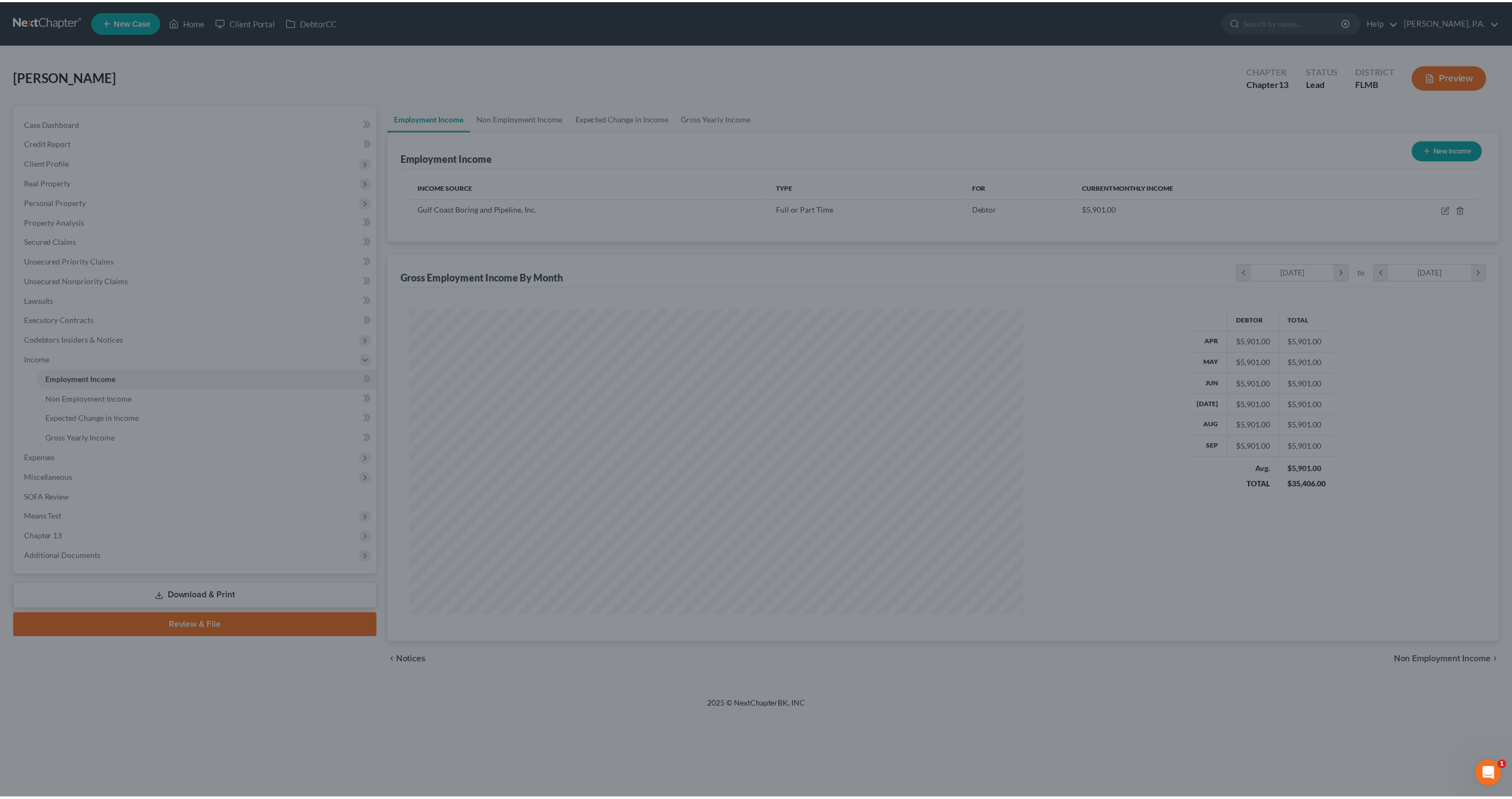
scroll to position [307, 640]
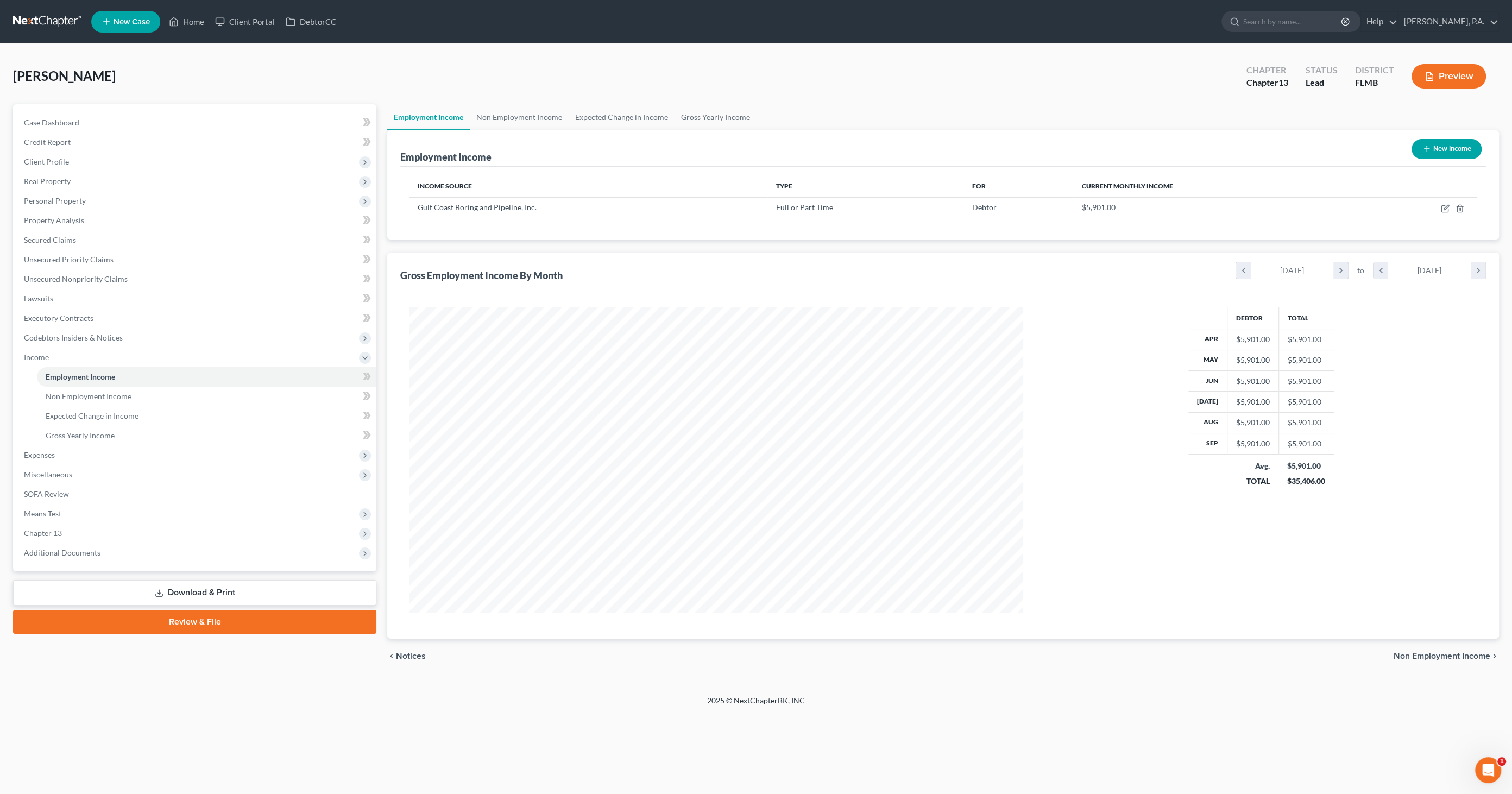
click at [1453, 150] on button "New Income" at bounding box center [1447, 149] width 70 height 20
select select "0"
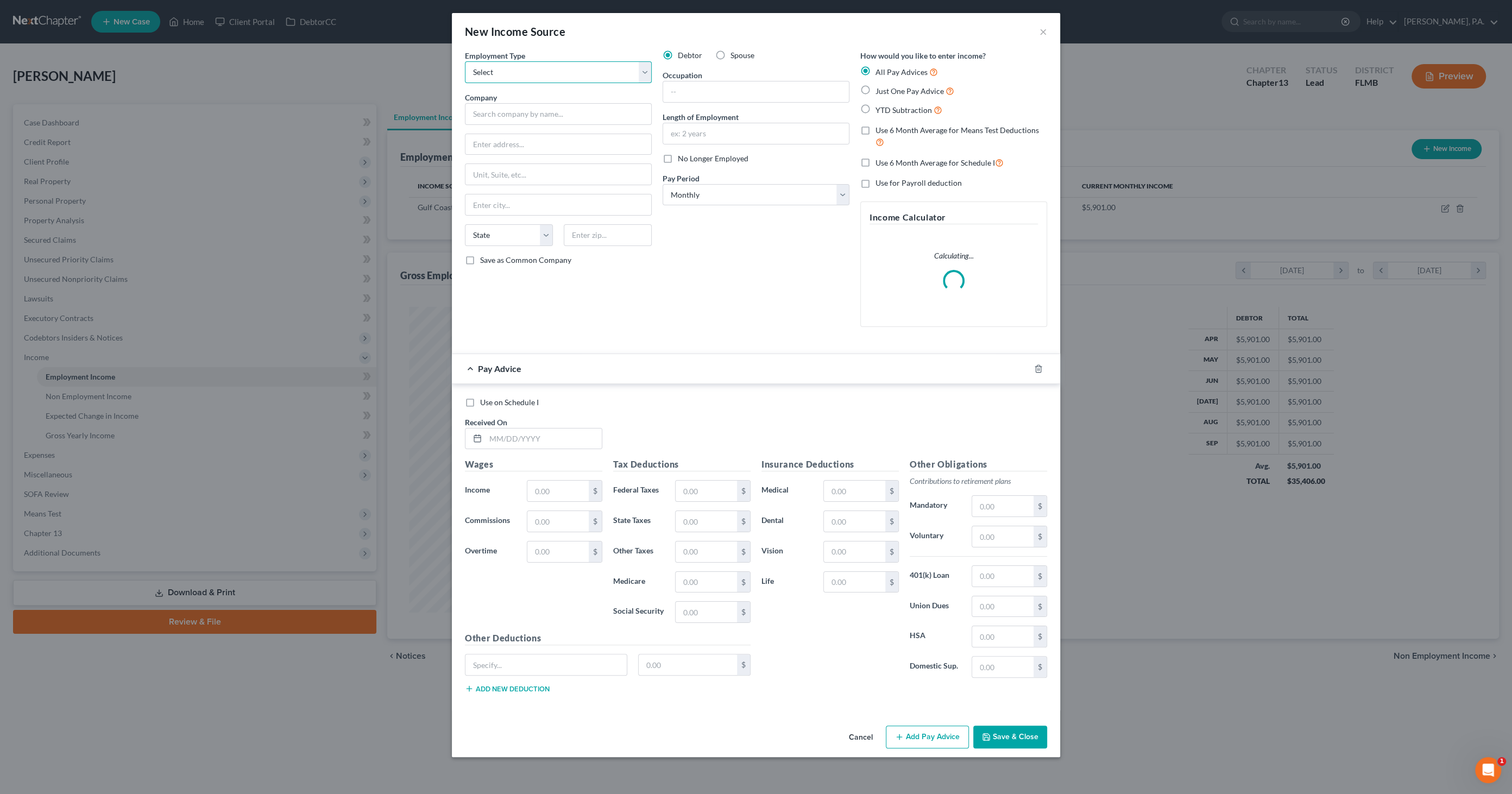
drag, startPoint x: 502, startPoint y: 70, endPoint x: 500, endPoint y: 76, distance: 6.3
click at [502, 70] on select "Select Full or [DEMOGRAPHIC_DATA] Employment Self Employment" at bounding box center [558, 73] width 187 height 22
select select "0"
click at [465, 62] on select "Select Full or [DEMOGRAPHIC_DATA] Employment Self Employment" at bounding box center [558, 73] width 187 height 22
click at [730, 54] on label "Spouse" at bounding box center [742, 55] width 24 height 11
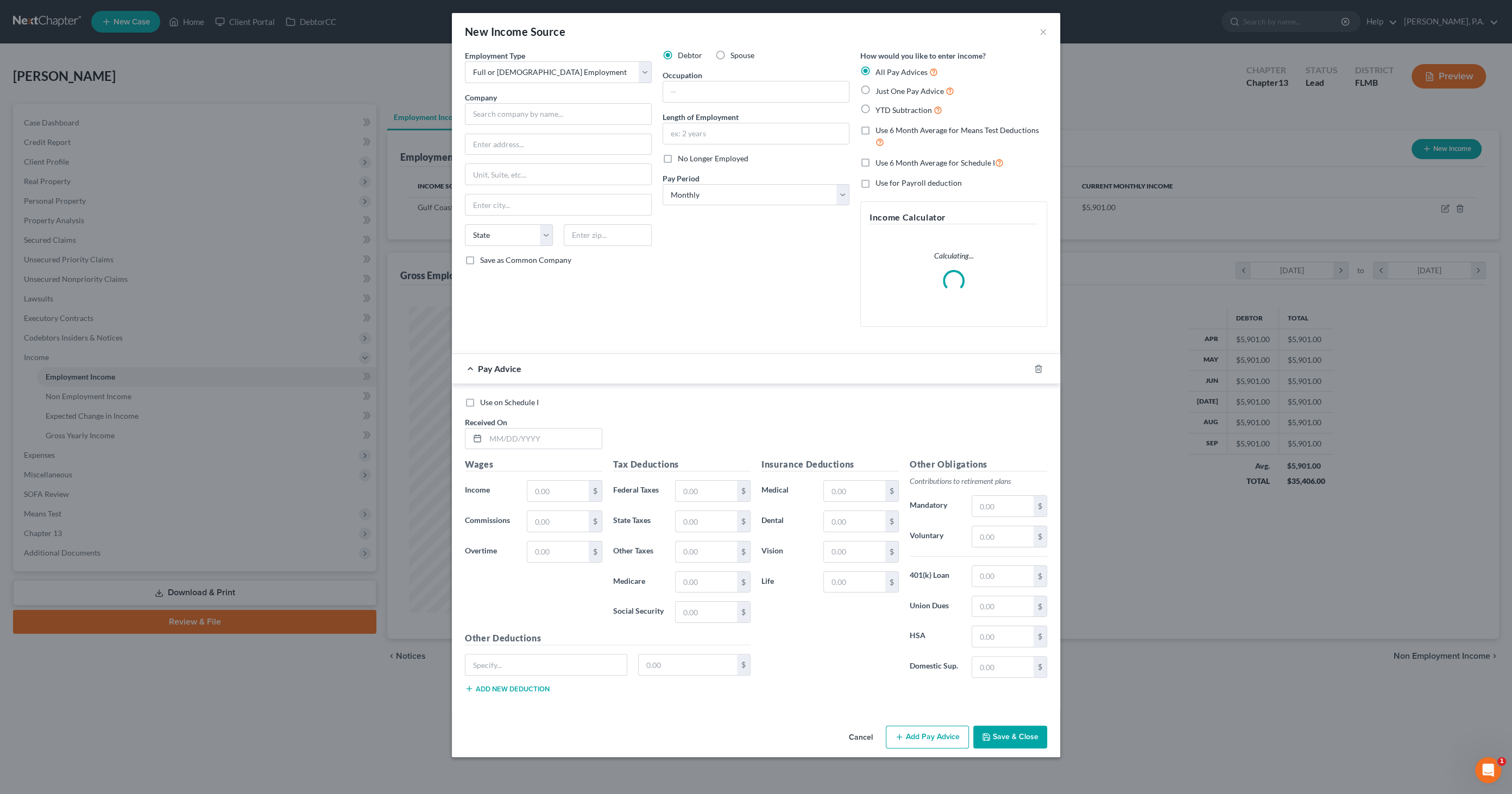
click at [735, 54] on input "Spouse" at bounding box center [738, 54] width 7 height 7
radio input "true"
click at [565, 109] on input "text" at bounding box center [558, 114] width 187 height 22
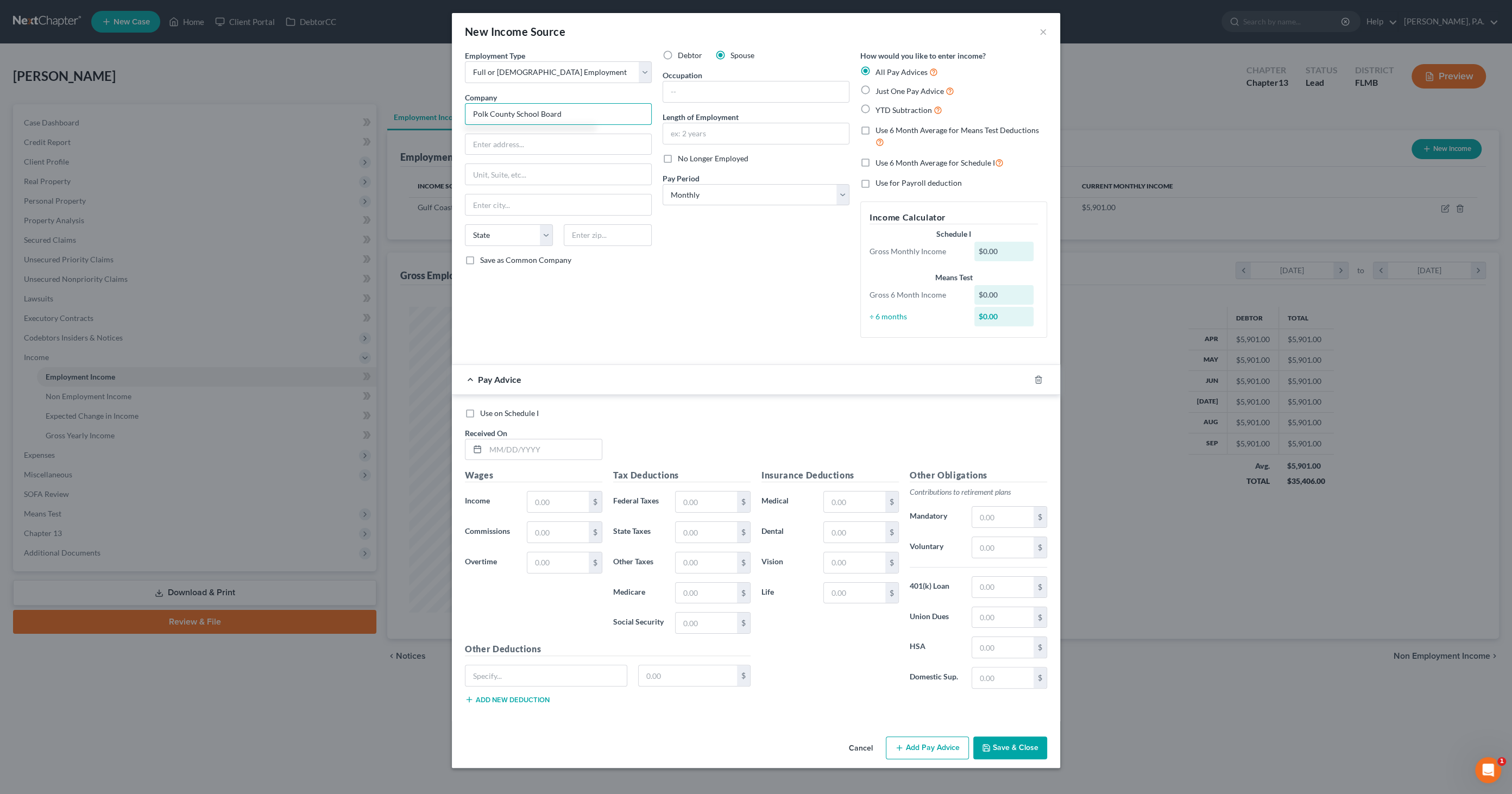
type input "Polk County School Board"
type input "[STREET_ADDRESS]"
type input "Bartow"
select select "9"
type input "33830"
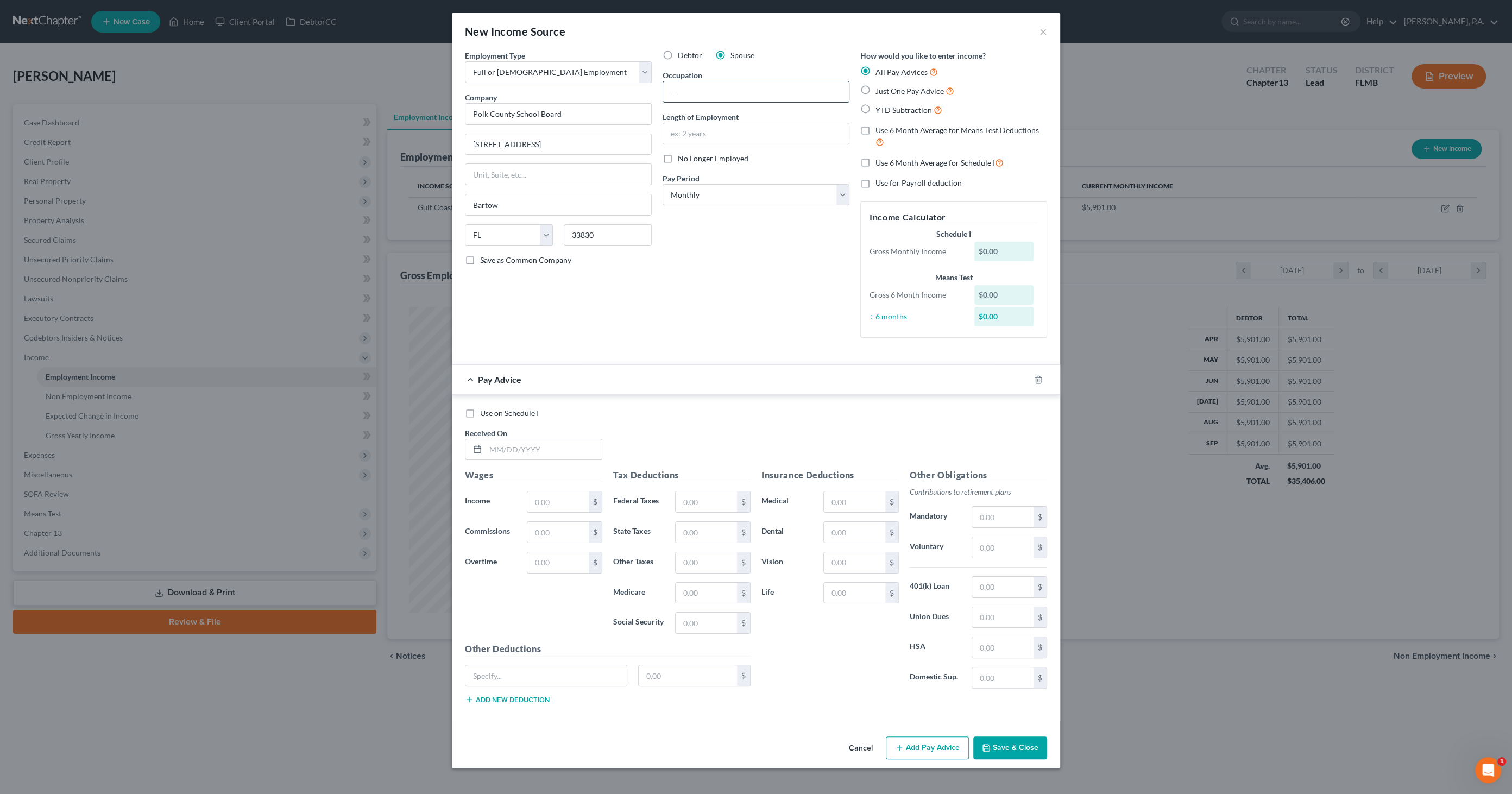
click at [694, 88] on input "text" at bounding box center [755, 92] width 186 height 21
type input "Secretary"
type input "3 years"
click at [909, 94] on span "Just One Pay Advice" at bounding box center [909, 91] width 68 height 10
click at [887, 92] on input "Just One Pay Advice" at bounding box center [884, 89] width 7 height 7
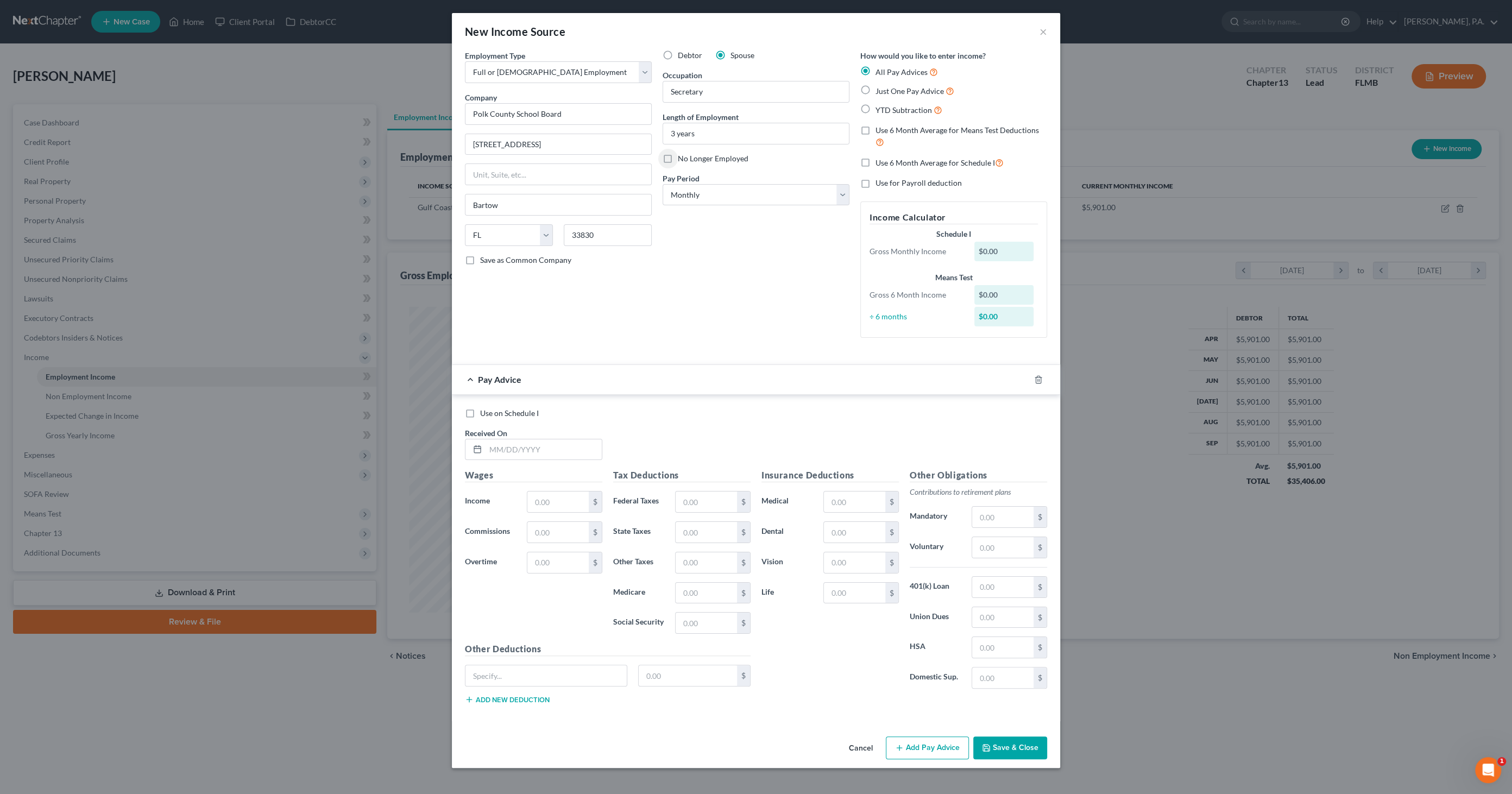
radio input "true"
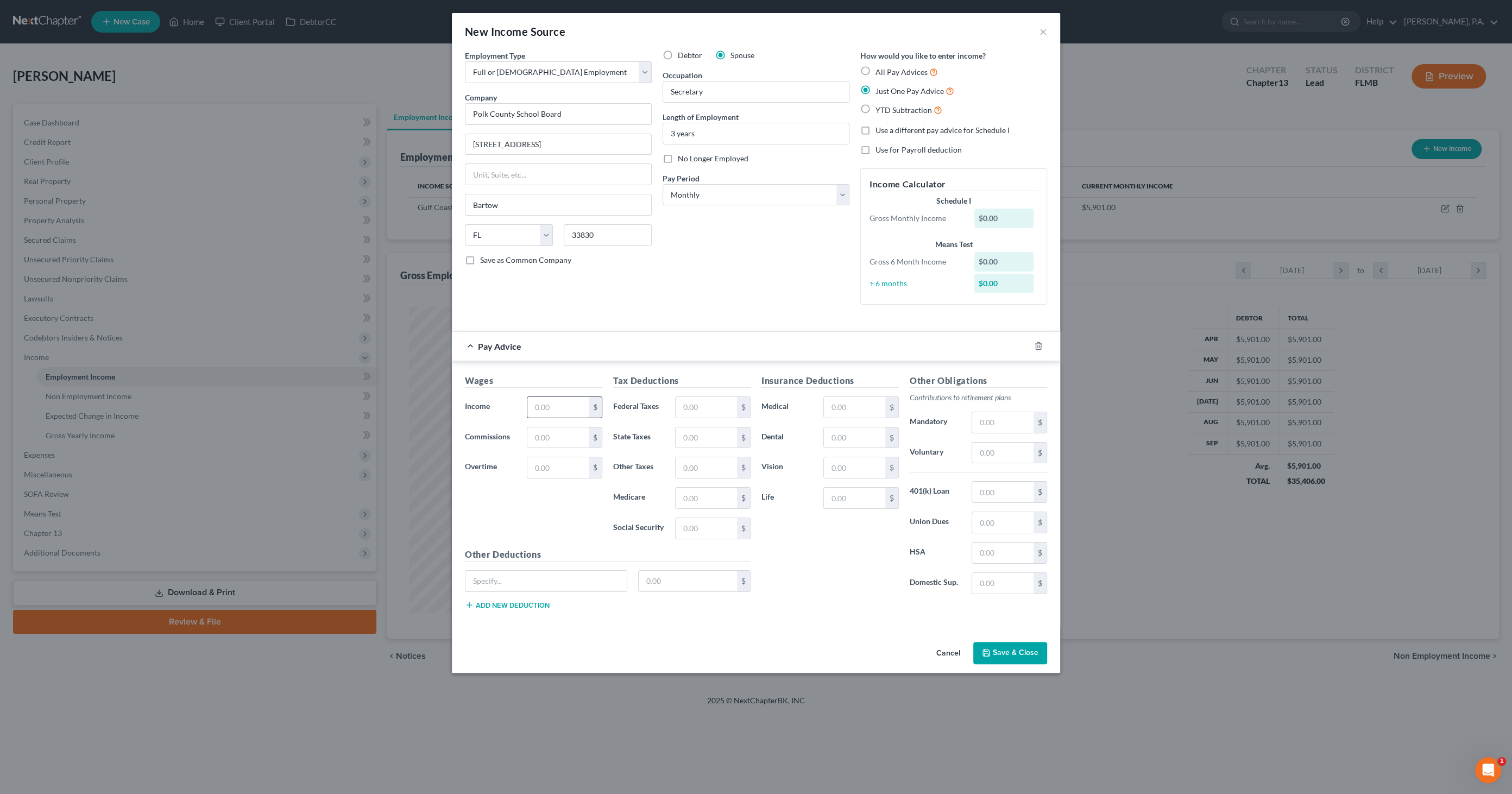
click at [549, 405] on input "text" at bounding box center [558, 407] width 62 height 21
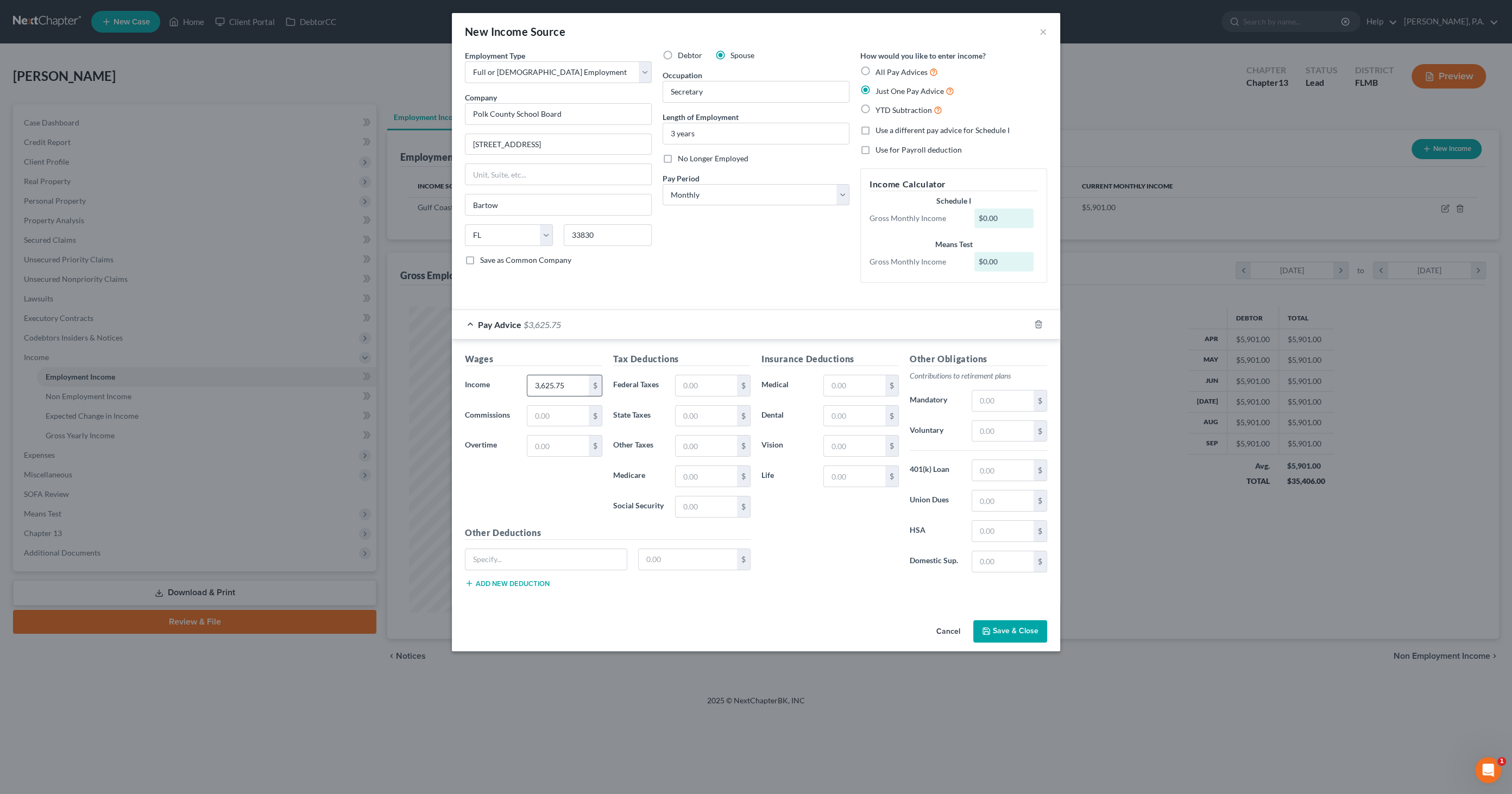
type input "3,625.75"
click at [686, 385] on input "text" at bounding box center [706, 386] width 62 height 21
type input "538.20"
click at [841, 443] on input "text" at bounding box center [855, 446] width 62 height 21
type input "8.52"
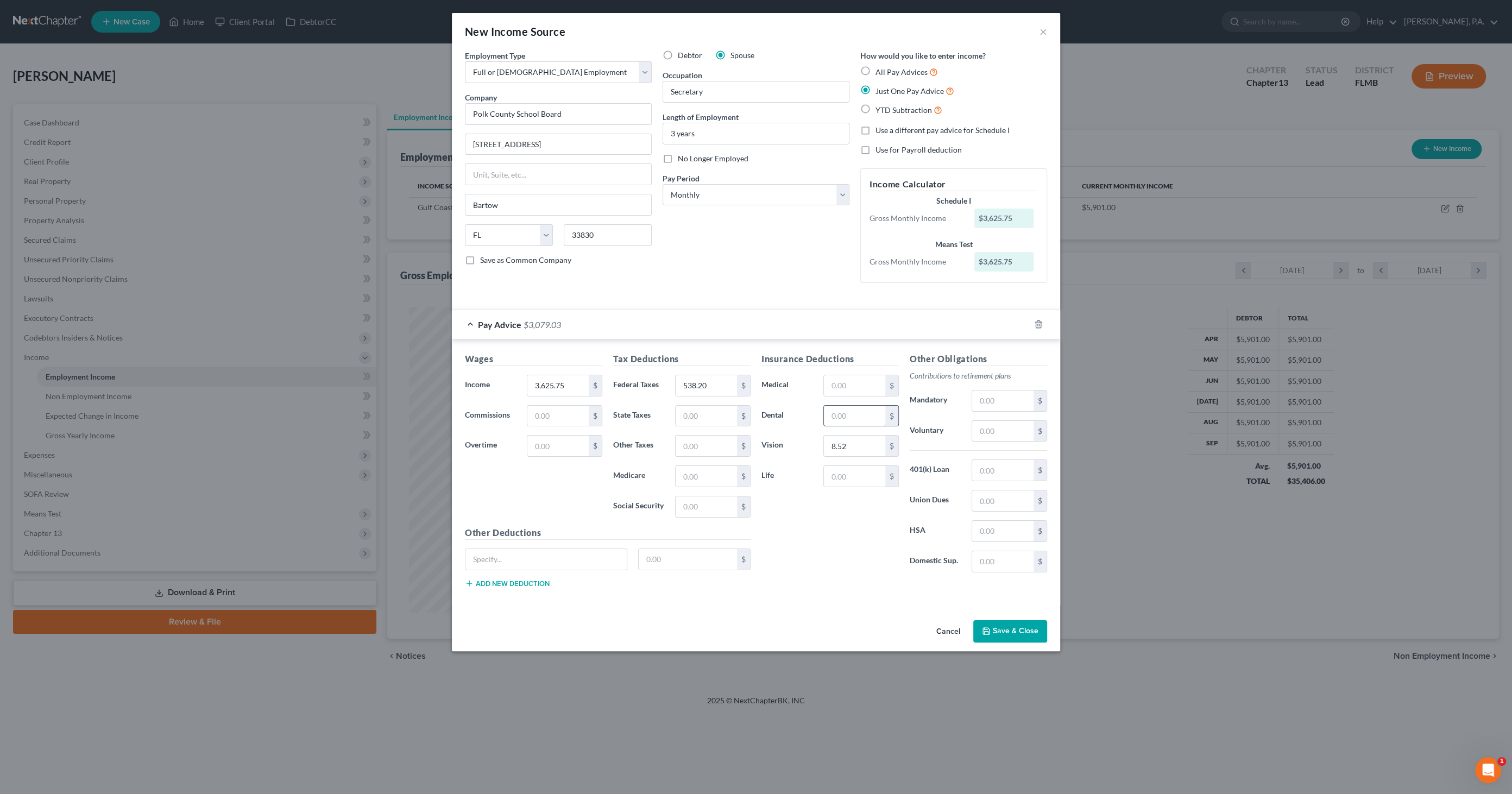
click at [855, 420] on input "text" at bounding box center [855, 416] width 62 height 21
type input "2.33"
click at [994, 397] on input "text" at bounding box center [1003, 400] width 62 height 21
type input "108.77"
click at [838, 377] on input "text" at bounding box center [855, 386] width 62 height 21
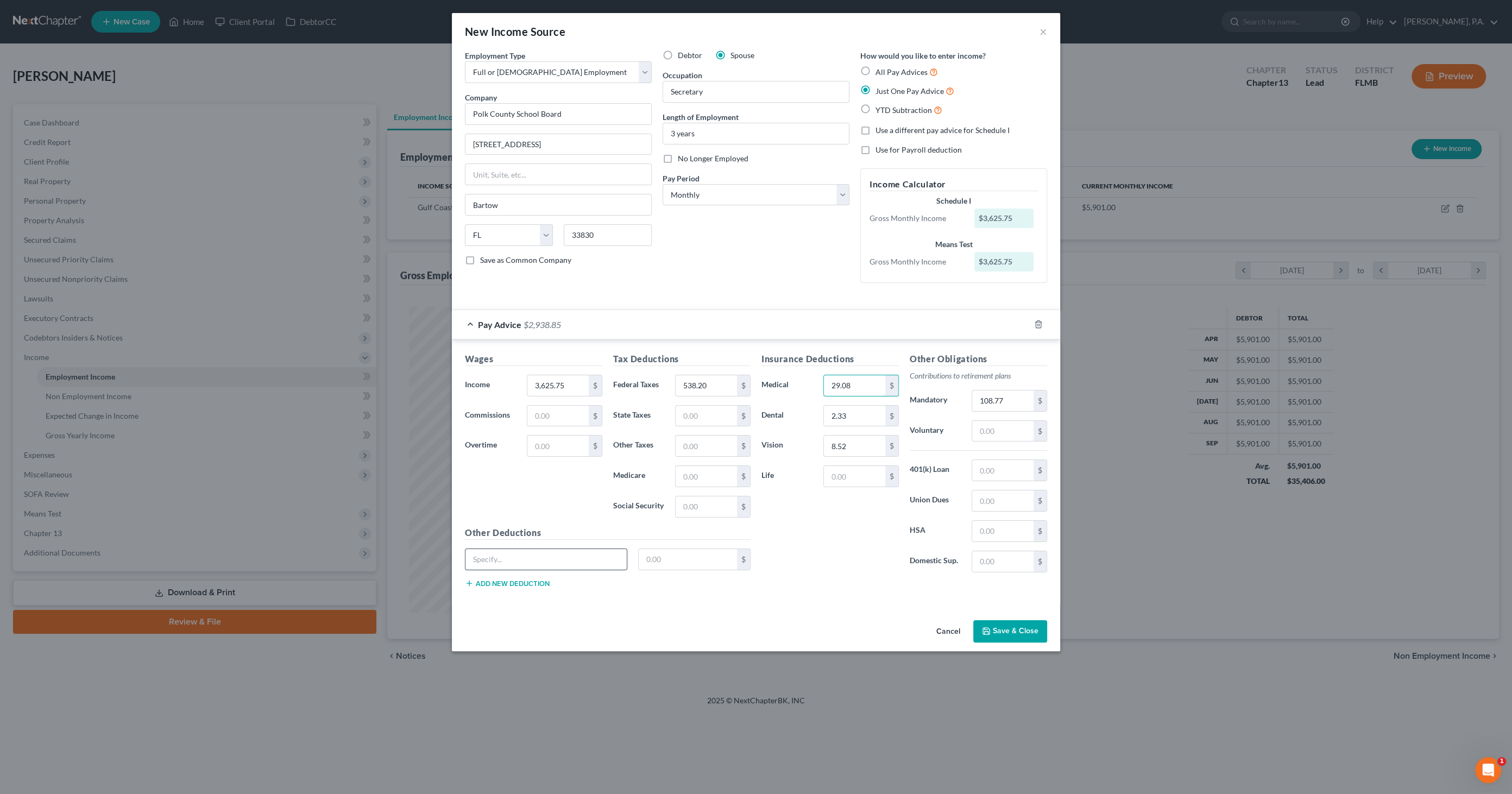
type input "29.08"
click at [527, 557] on input "text" at bounding box center [546, 559] width 161 height 21
type input "STD and LTD"
click at [671, 555] on input "text" at bounding box center [688, 559] width 99 height 21
type input "54.77"
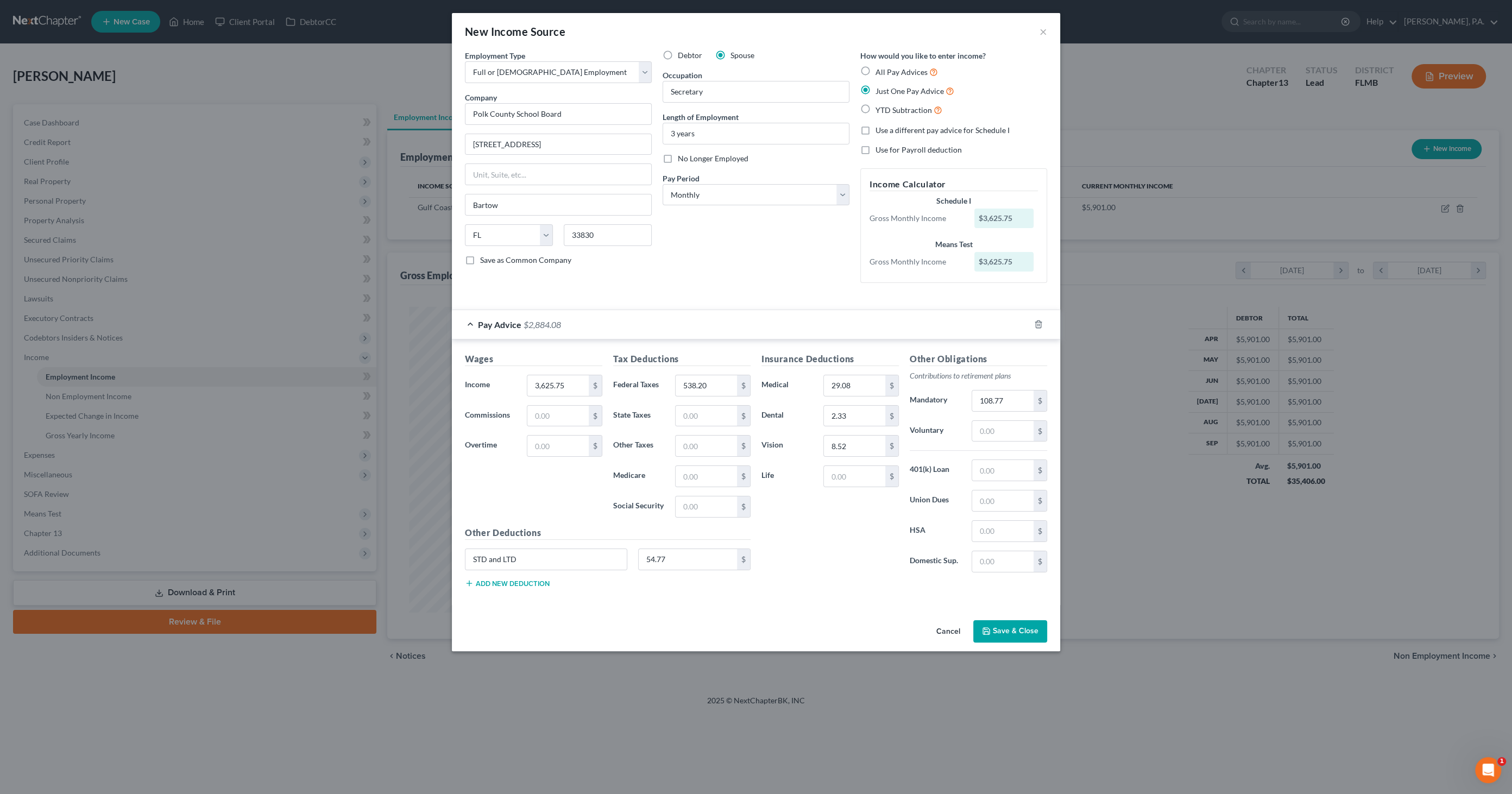
click at [1008, 631] on button "Save & Close" at bounding box center [1010, 631] width 74 height 23
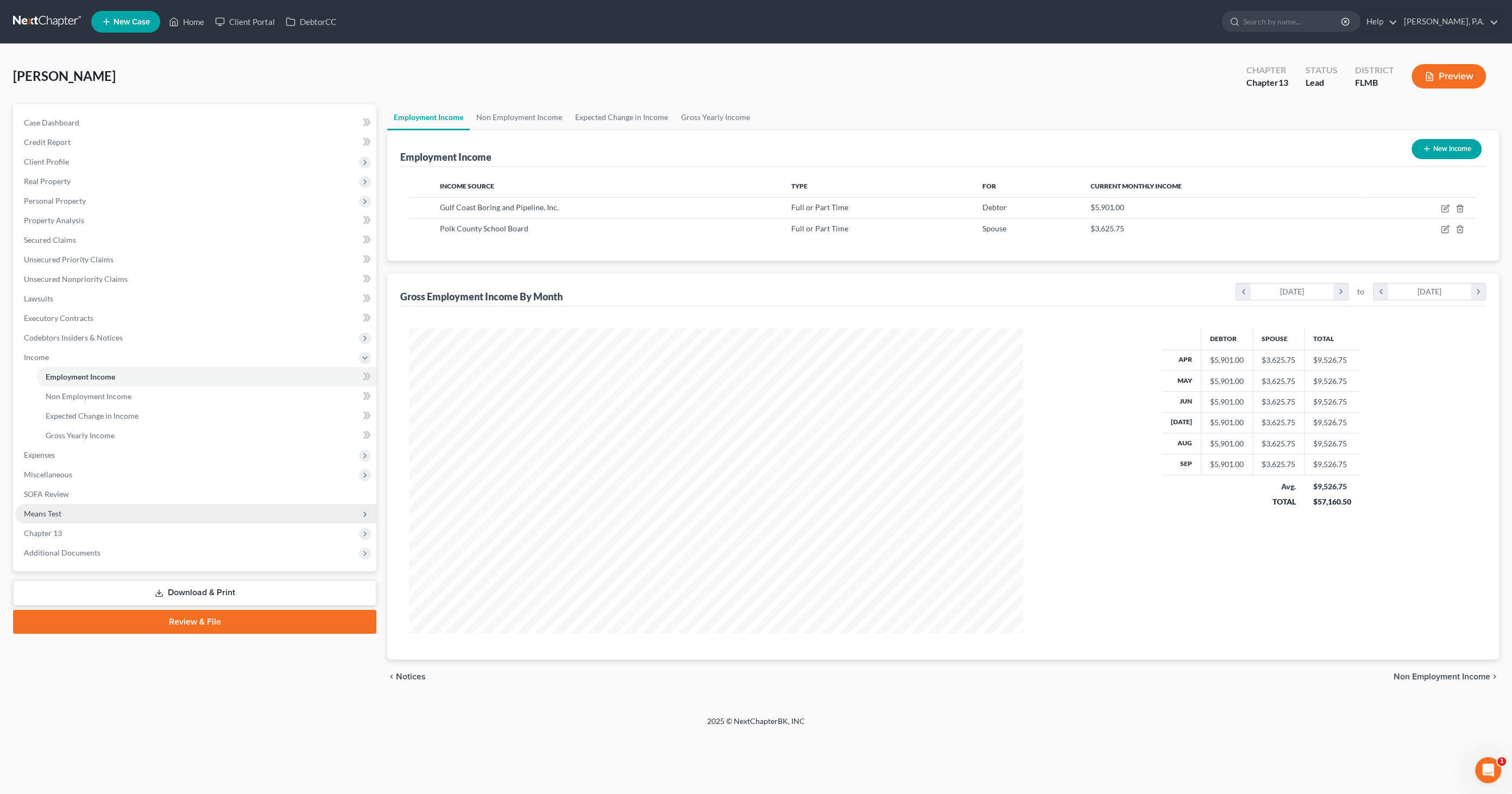
click at [69, 515] on span "Means Test" at bounding box center [196, 513] width 362 height 20
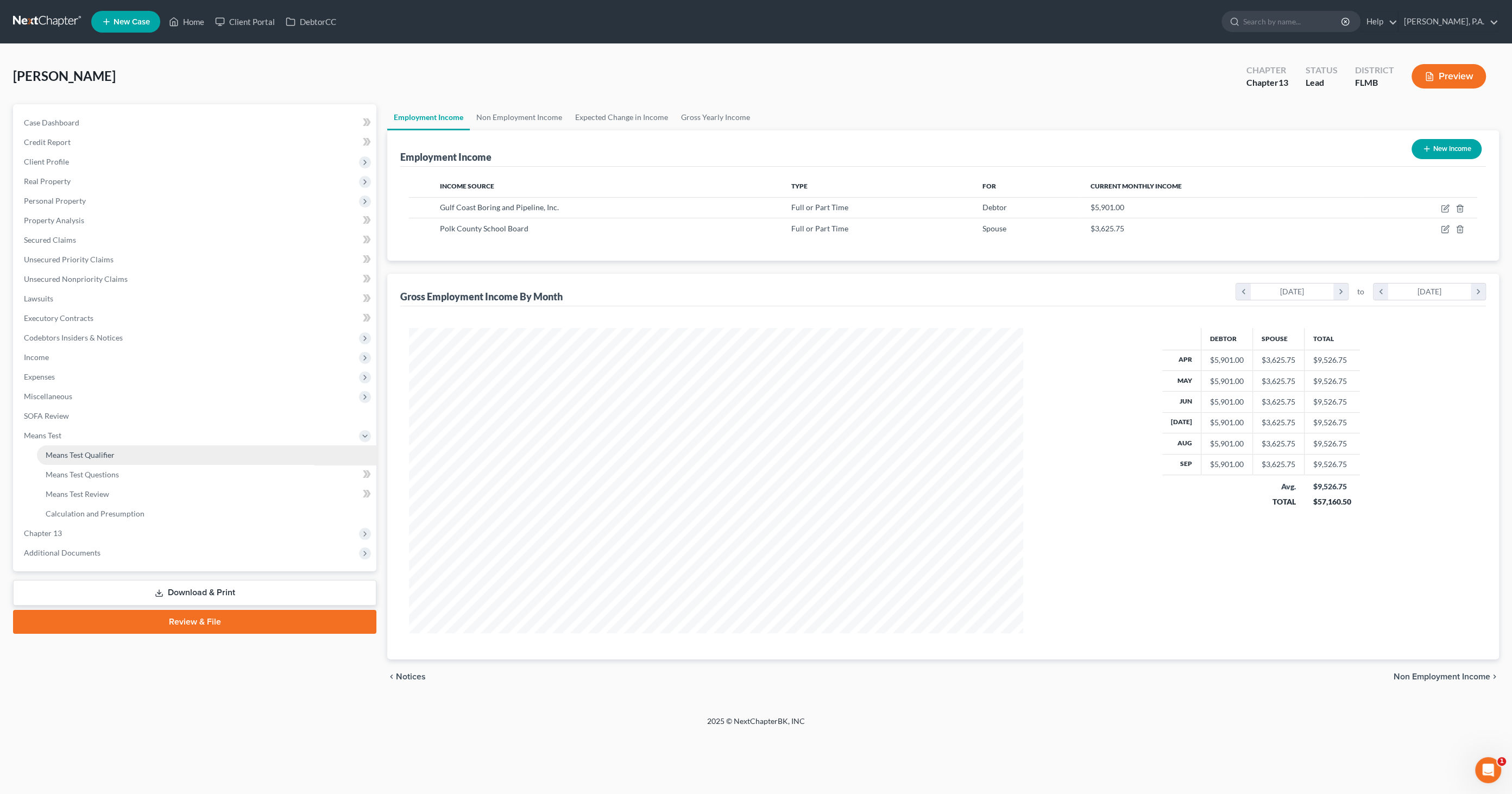
click at [70, 452] on span "Means Test Qualifier" at bounding box center [80, 455] width 69 height 10
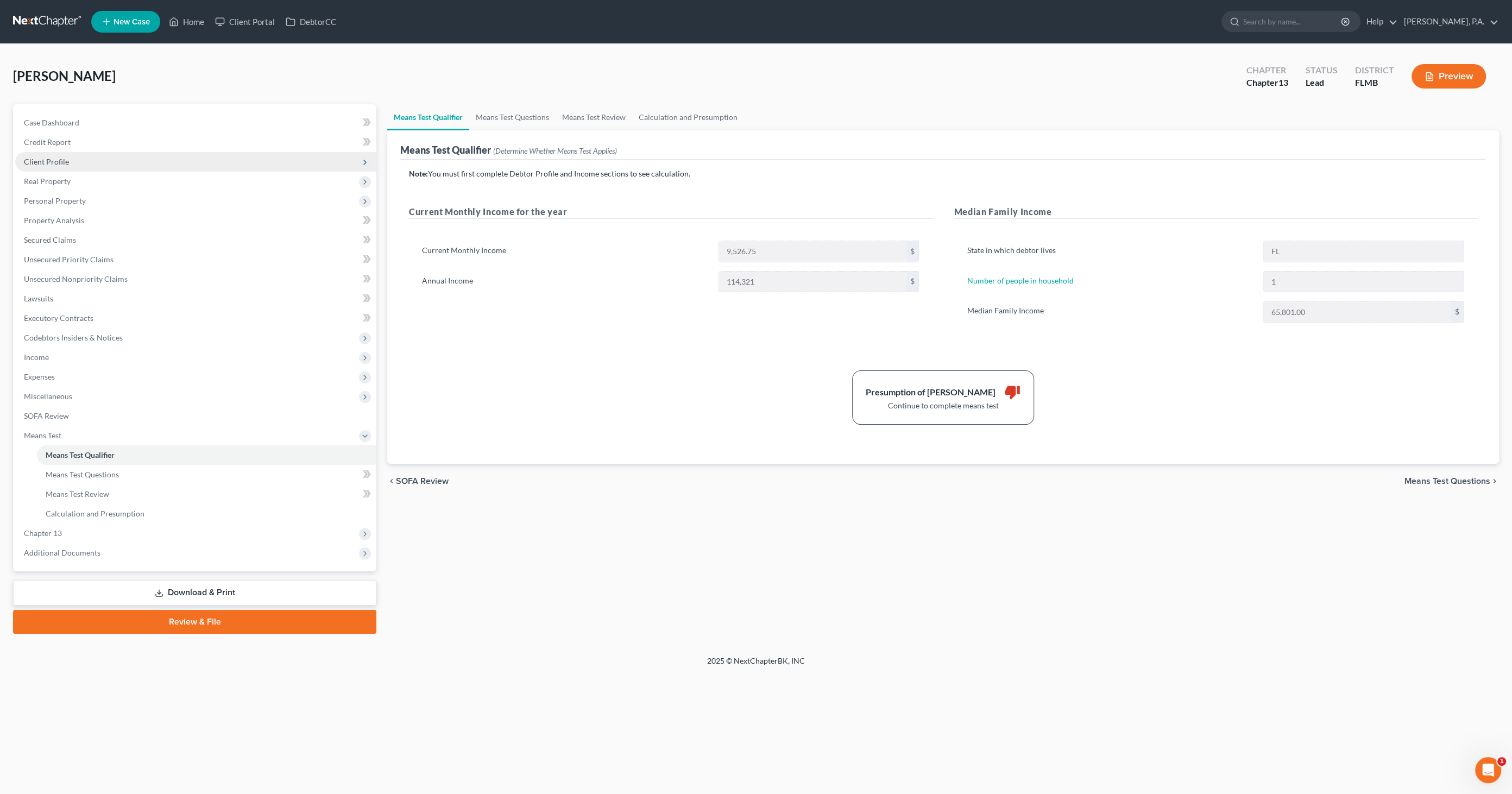
click at [51, 157] on span "Client Profile" at bounding box center [46, 161] width 45 height 10
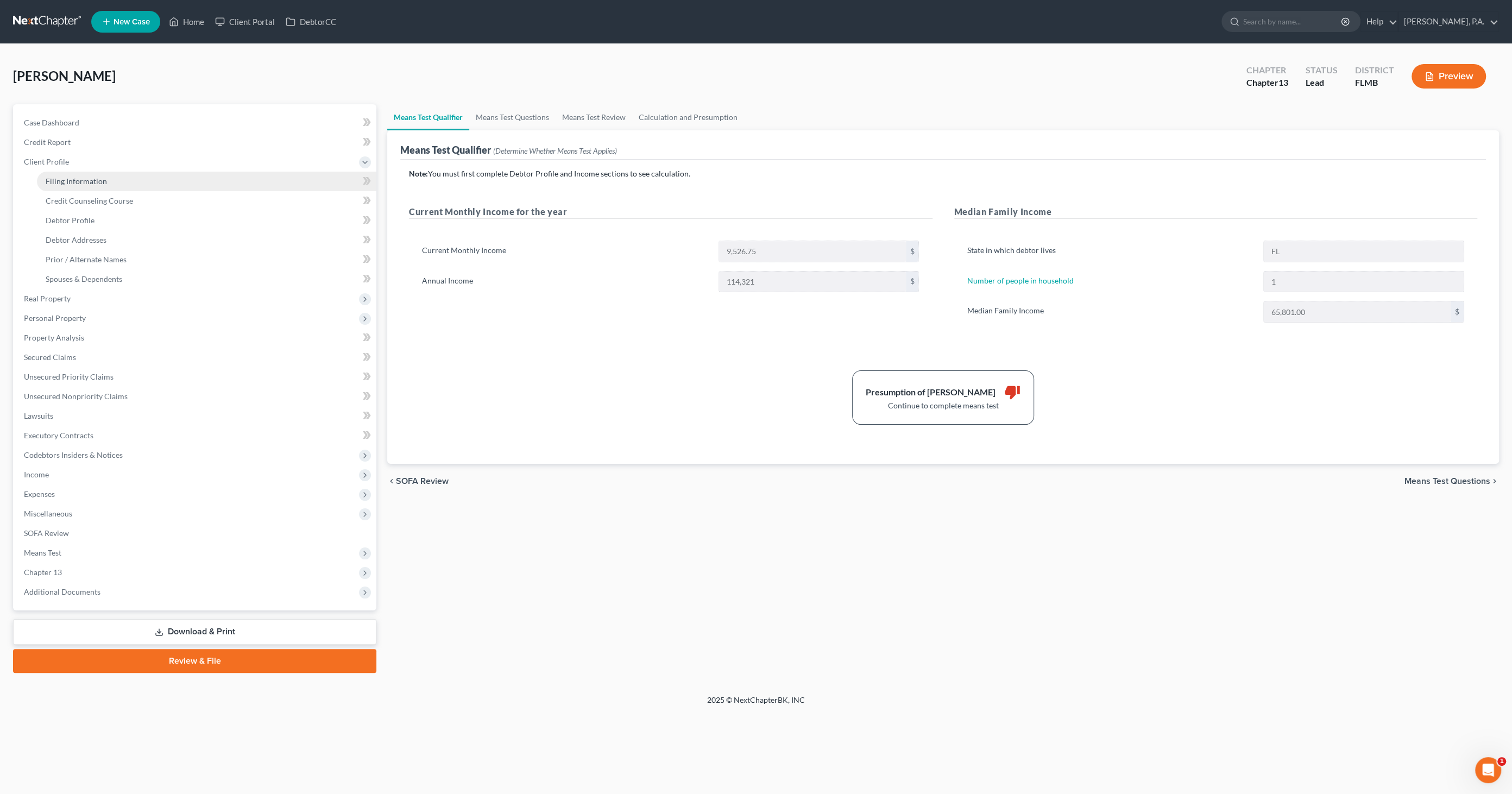
click at [84, 177] on span "Filing Information" at bounding box center [76, 181] width 62 height 10
select select "1"
select select "0"
select select "3"
select select "9"
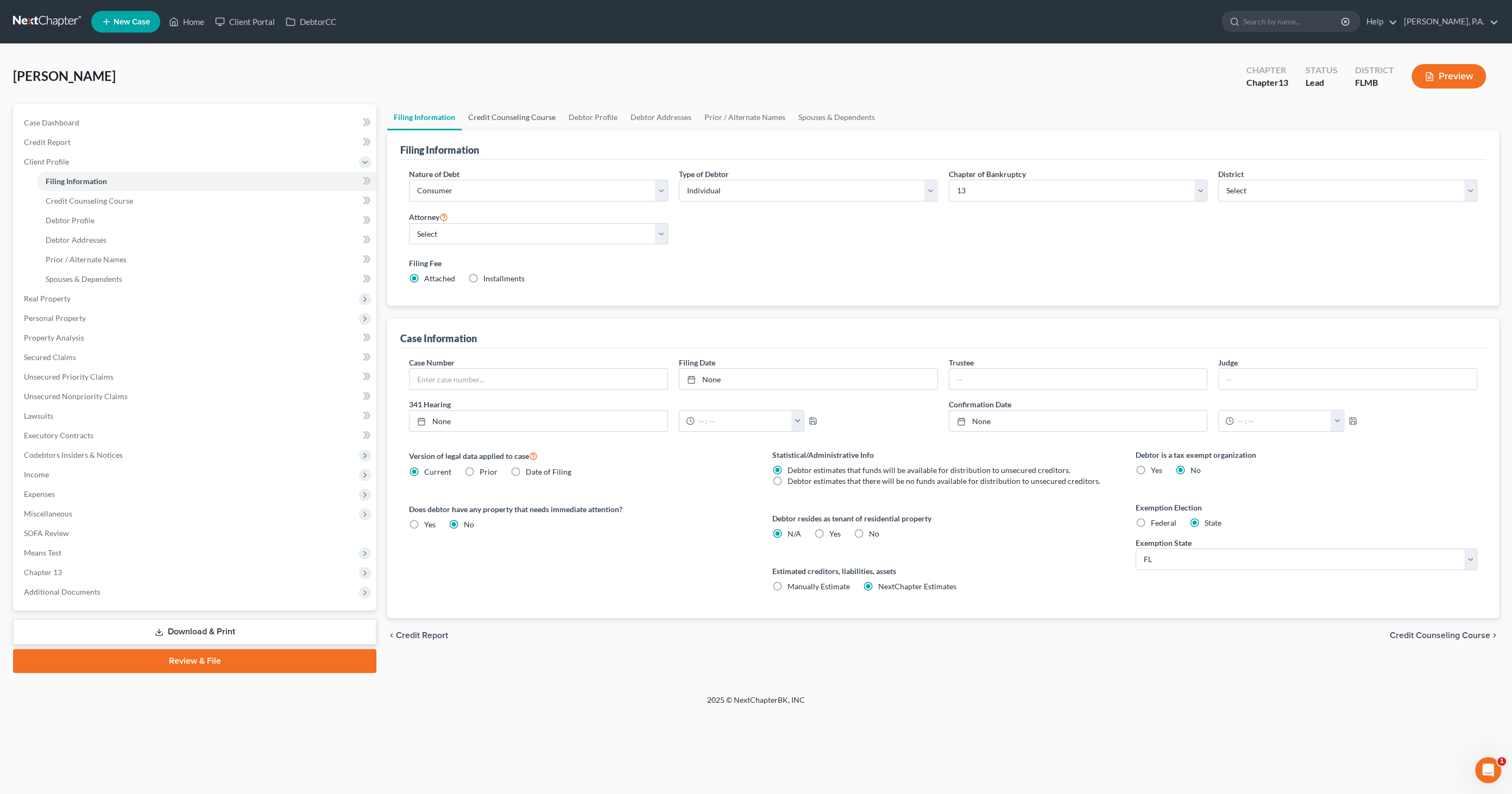
click at [507, 111] on link "Credit Counseling Course" at bounding box center [512, 117] width 100 height 26
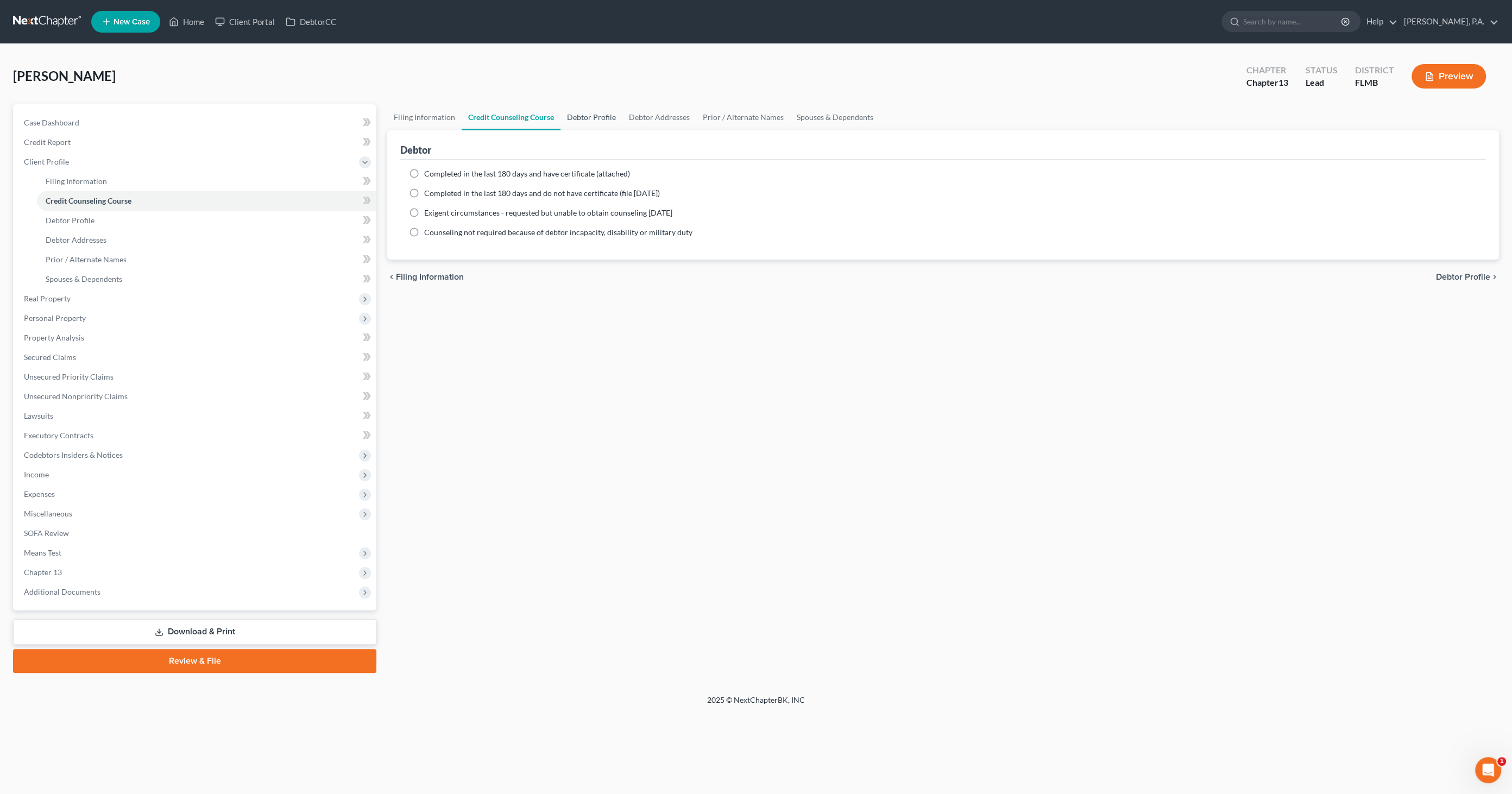
click at [582, 110] on link "Debtor Profile" at bounding box center [591, 117] width 62 height 26
select select "1"
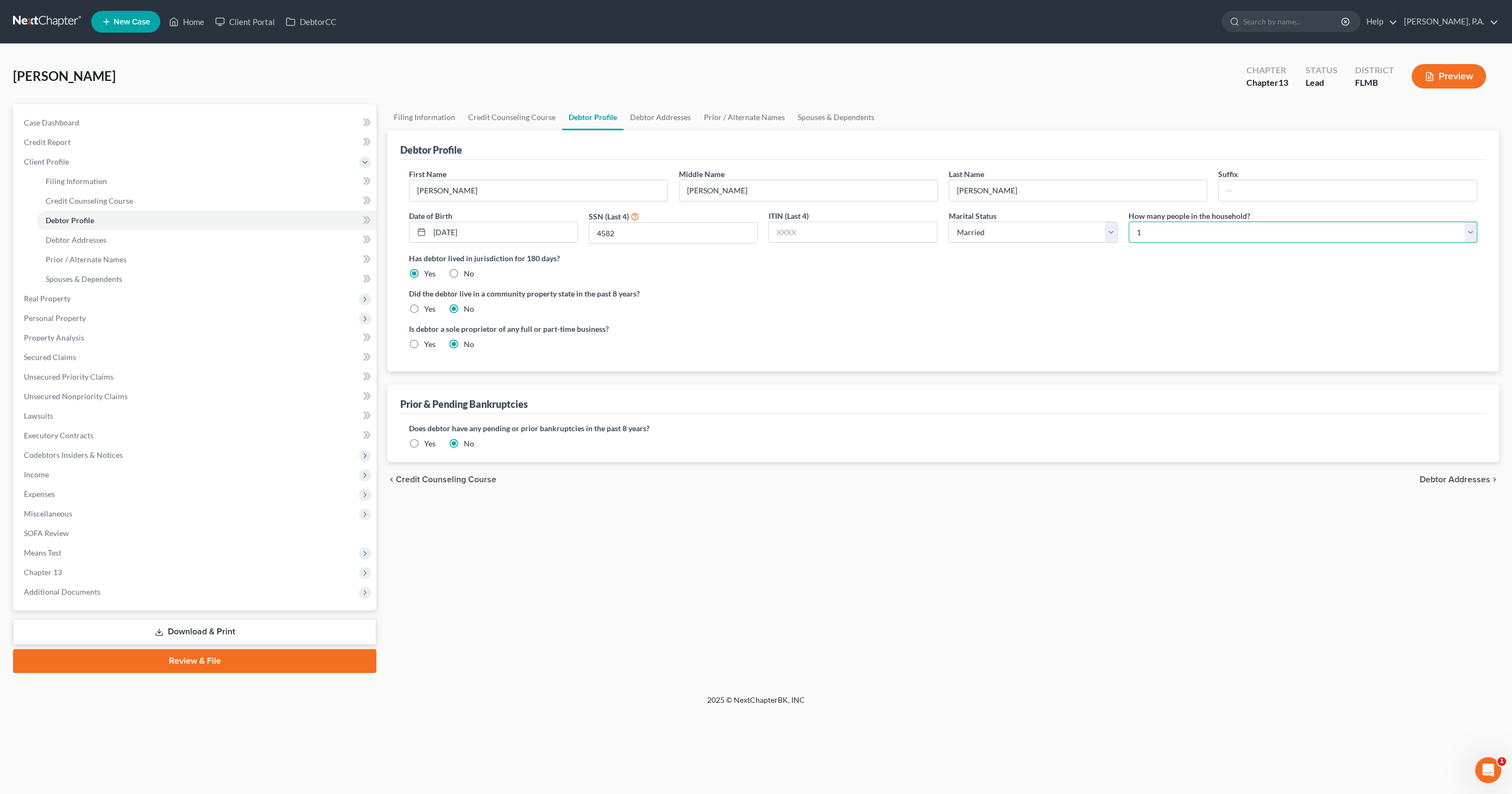
click at [1170, 230] on select "Select 1 2 3 4 5 6 7 8 9 10 11 12 13 14 15 16 17 18 19 20" at bounding box center [1302, 232] width 348 height 22
select select "2"
click at [1129, 221] on select "Select 1 2 3 4 5 6 7 8 9 10 11 12 13 14 15 16 17 18 19 20" at bounding box center [1302, 232] width 348 height 22
click at [650, 120] on link "Debtor Addresses" at bounding box center [660, 117] width 74 height 26
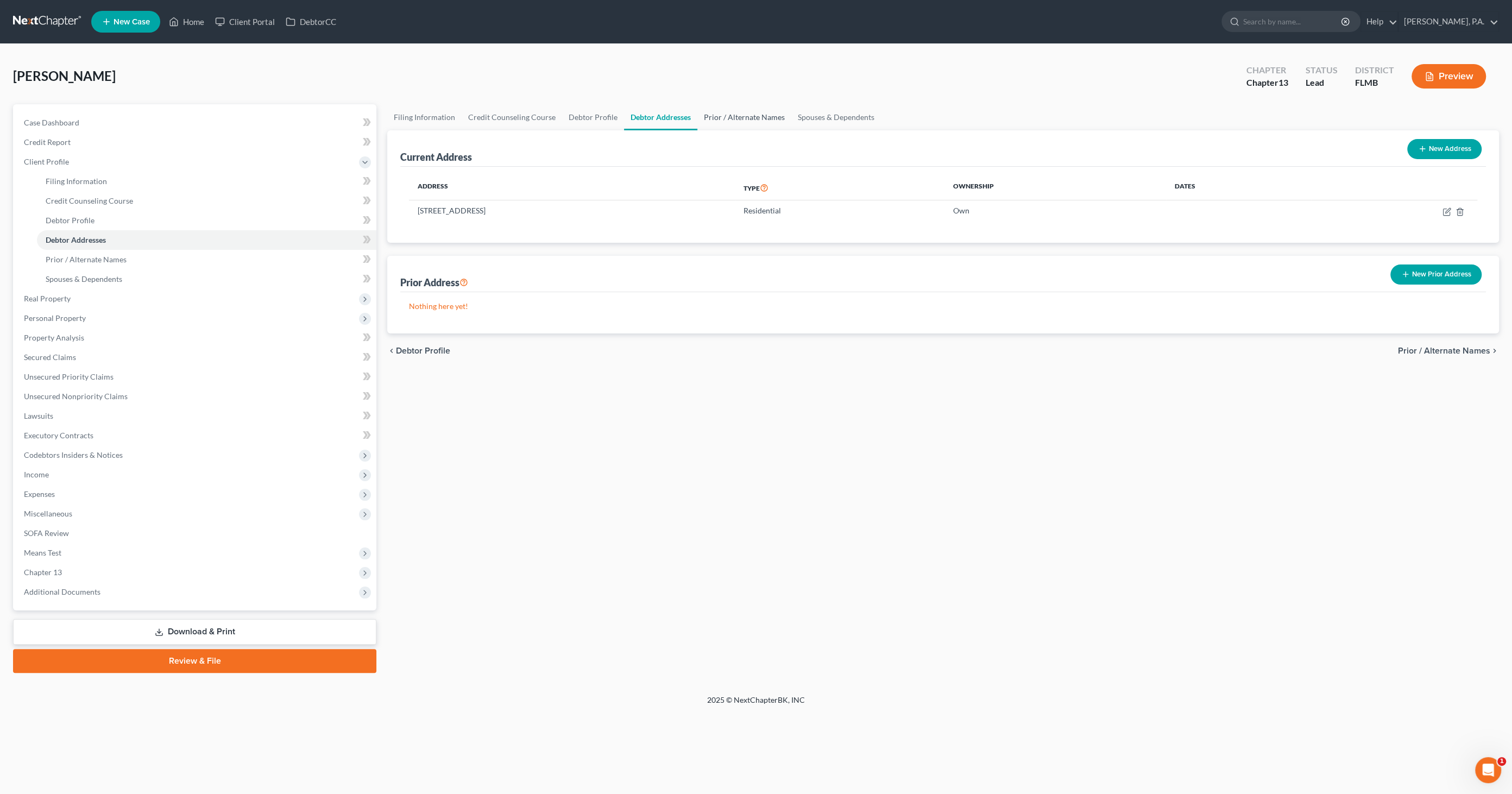
click at [719, 114] on link "Prior / Alternate Names" at bounding box center [744, 117] width 94 height 26
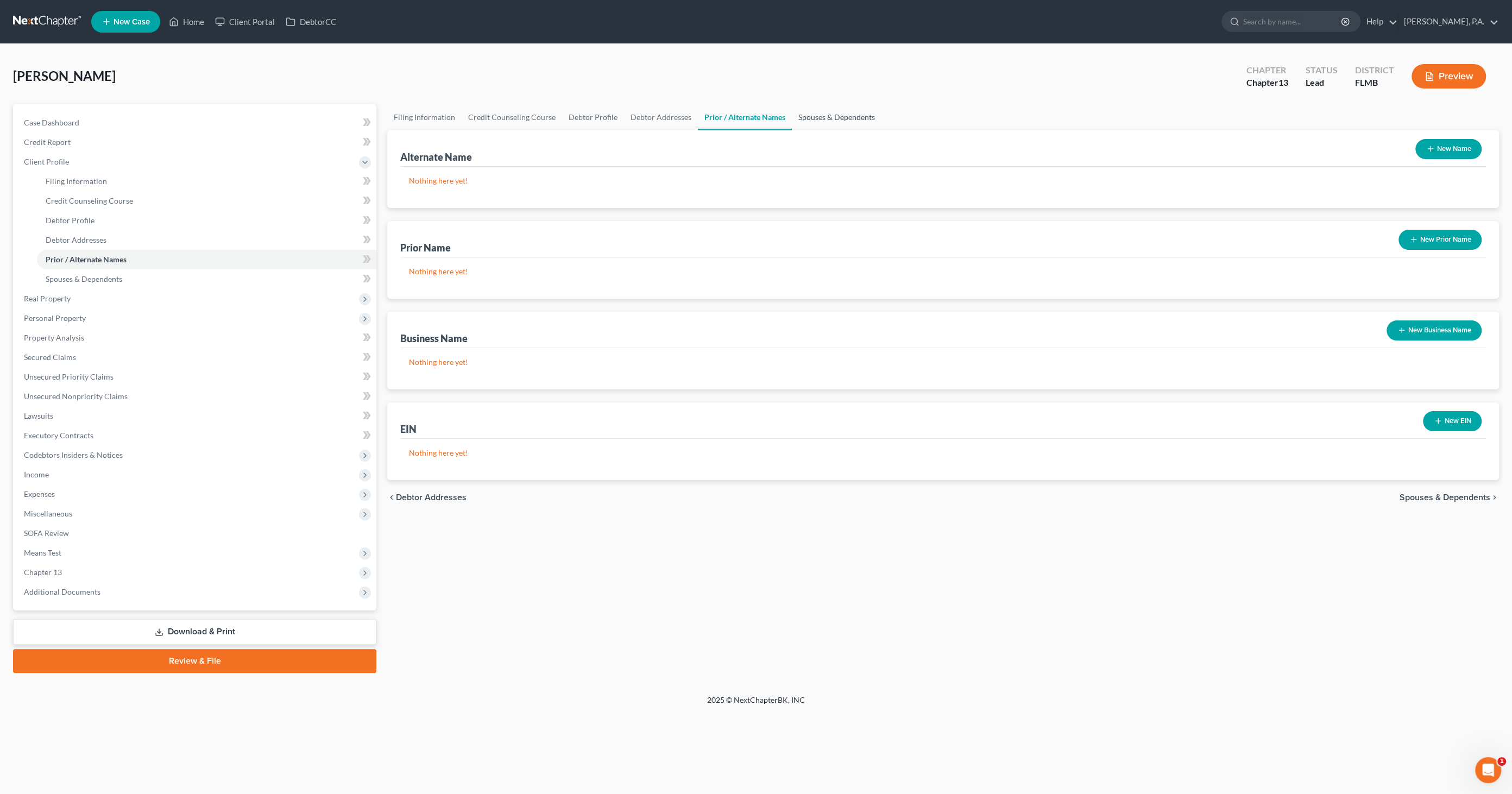
click at [820, 117] on link "Spouses & Dependents" at bounding box center [837, 117] width 89 height 26
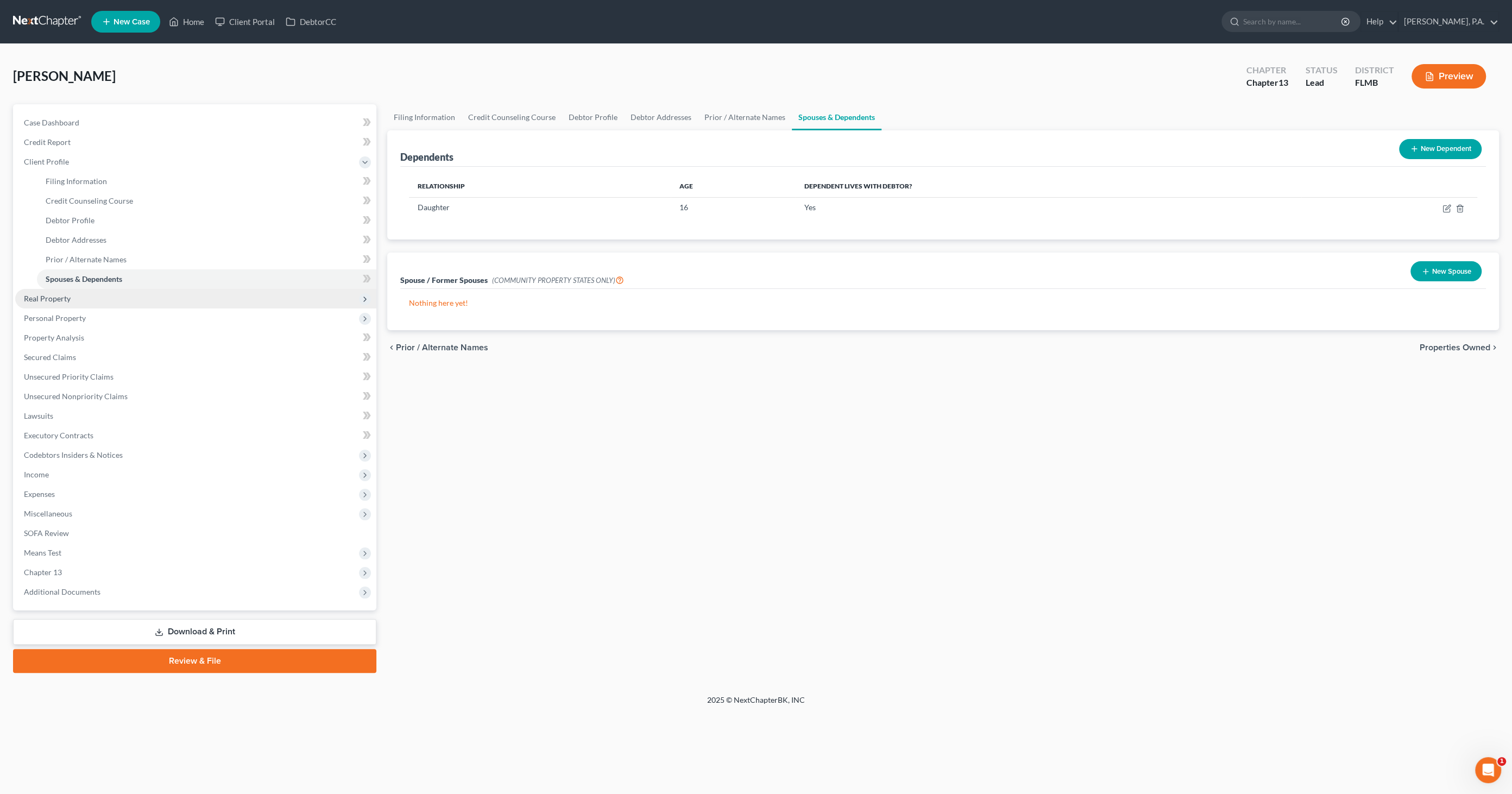
click at [49, 303] on span "Real Property" at bounding box center [196, 298] width 362 height 20
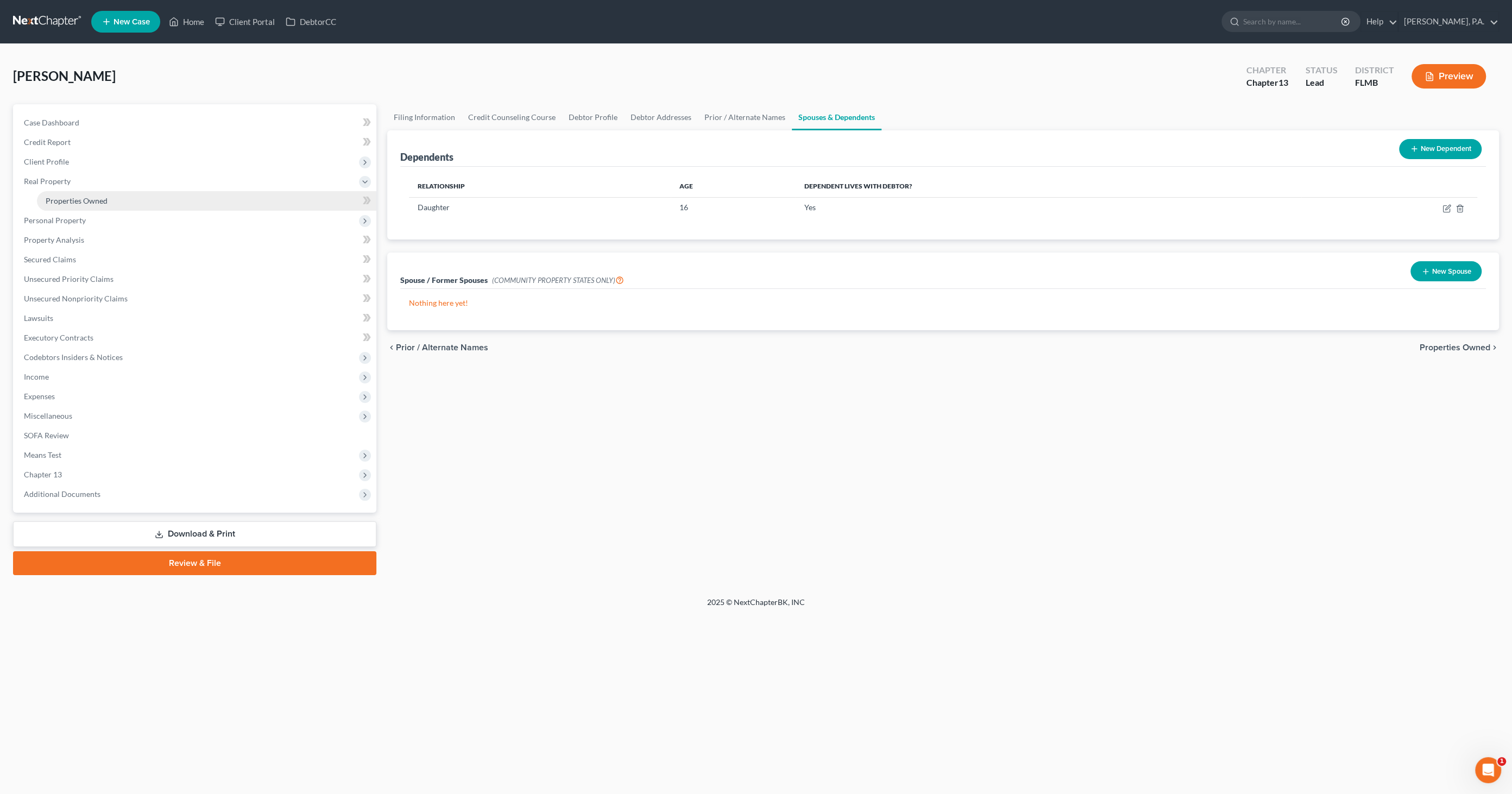
click at [65, 198] on span "Properties Owned" at bounding box center [76, 200] width 62 height 10
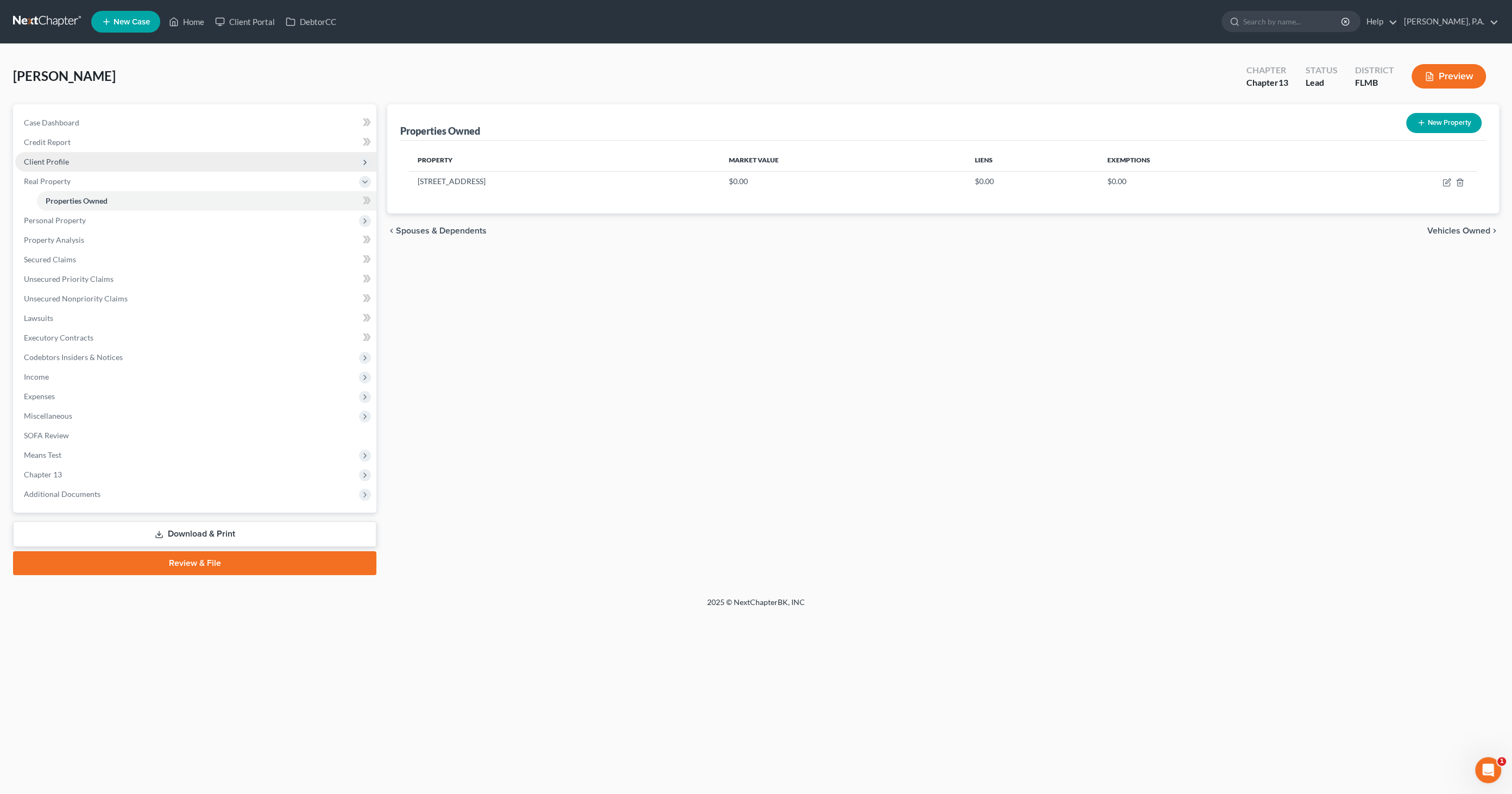
click at [166, 161] on span "Client Profile" at bounding box center [196, 161] width 362 height 20
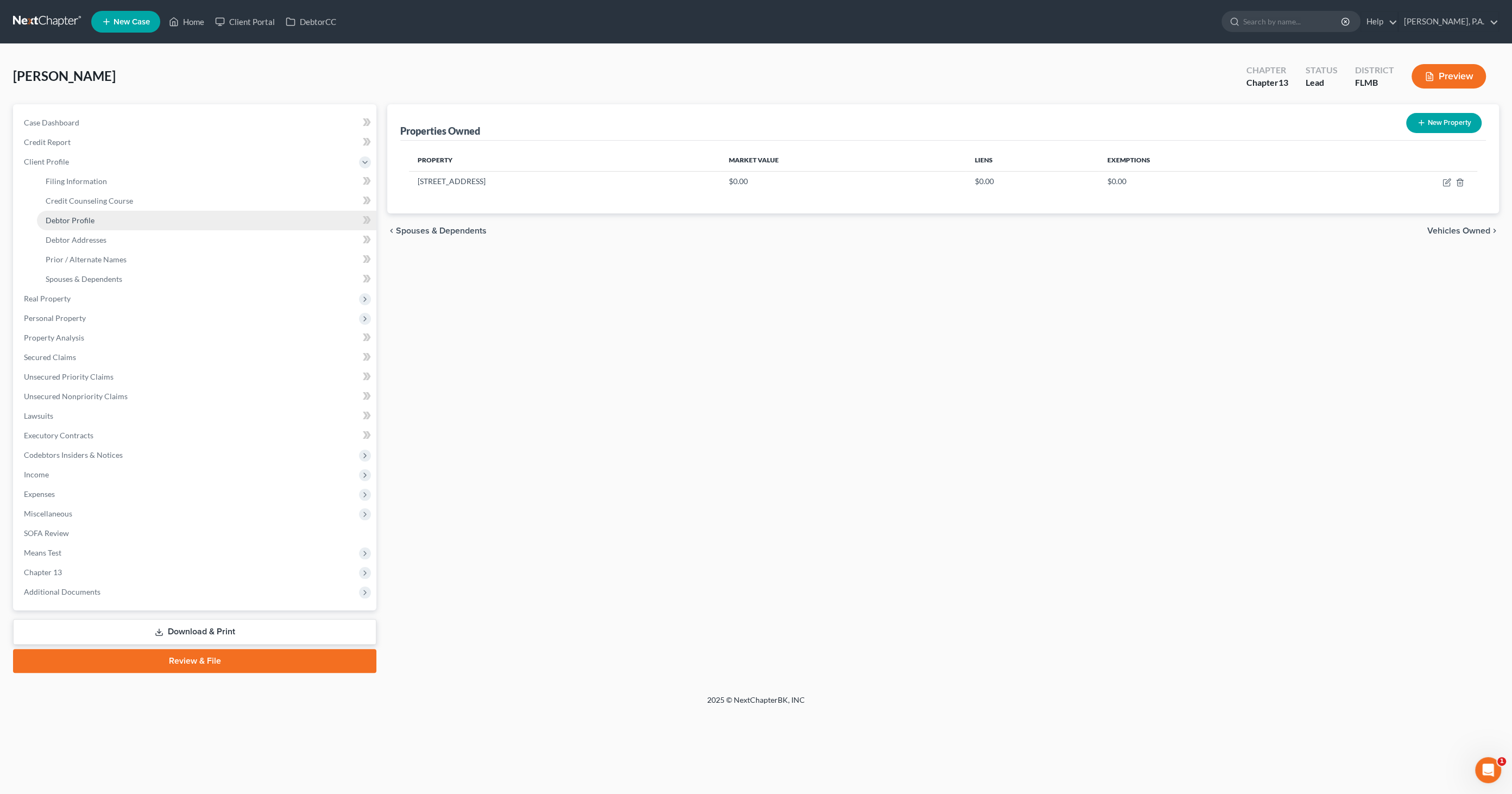
click at [134, 216] on link "Debtor Profile" at bounding box center [206, 220] width 340 height 20
select select "1"
select select "2"
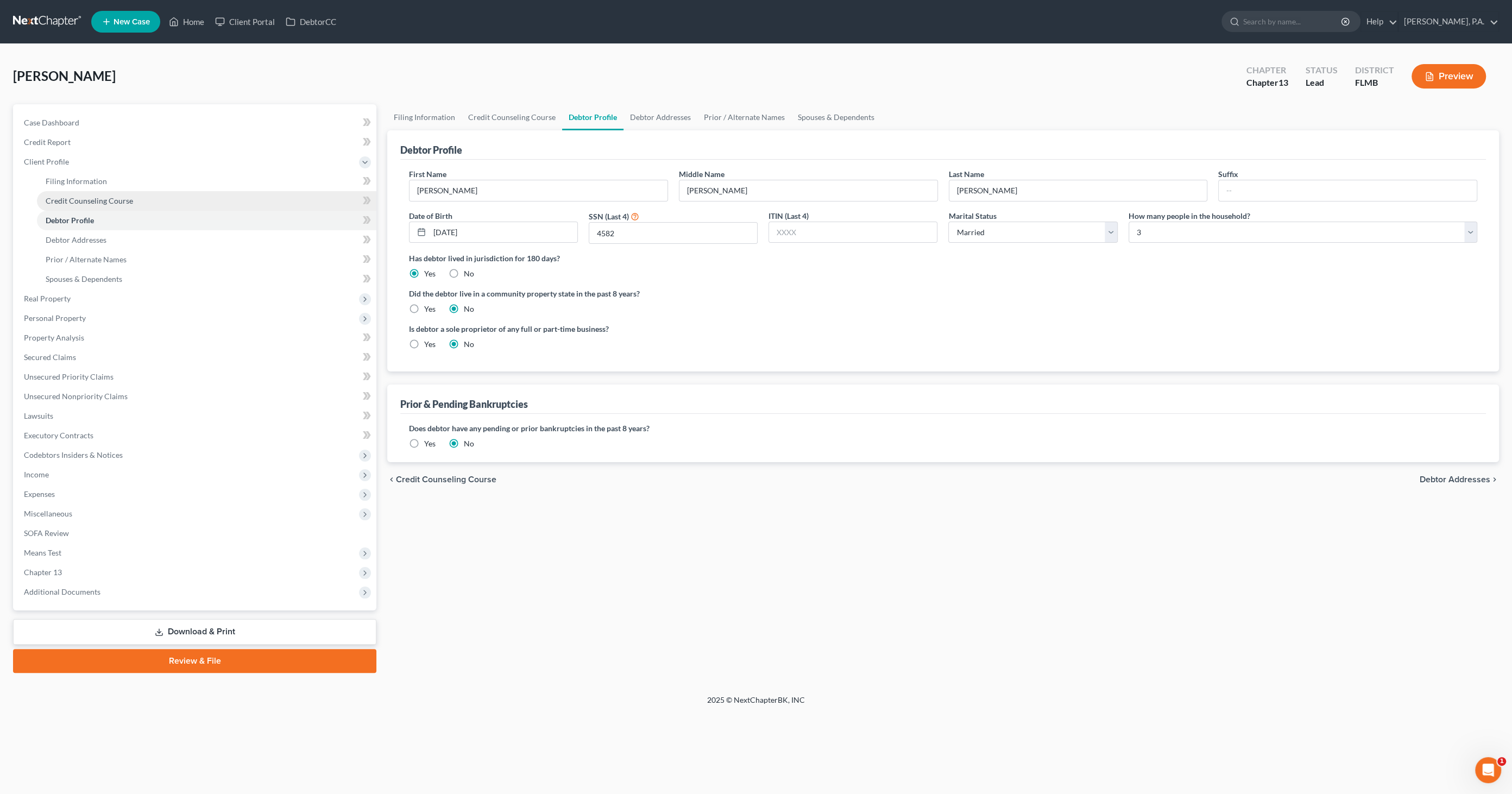
click at [128, 196] on span "Credit Counseling Course" at bounding box center [89, 200] width 87 height 10
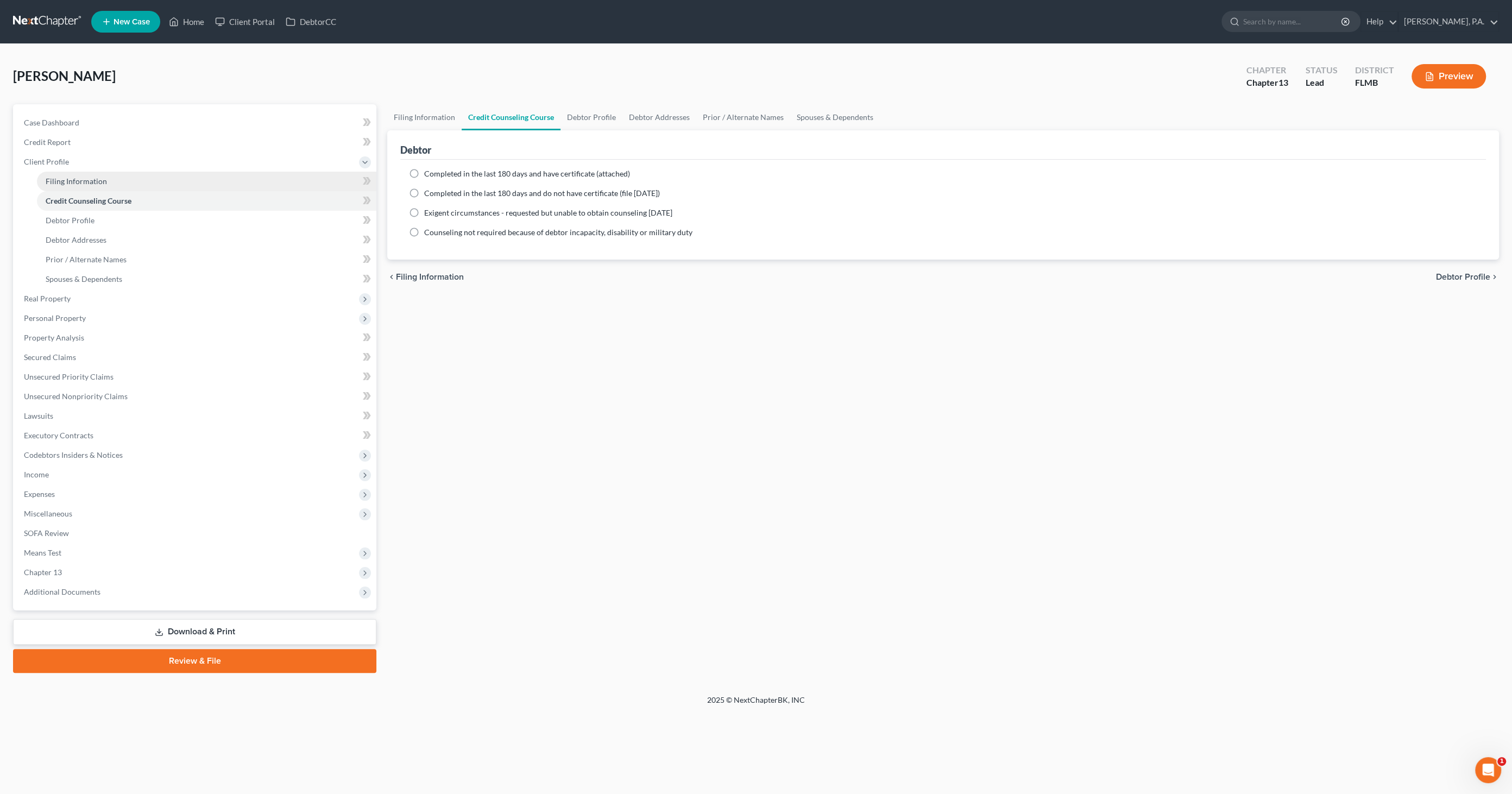
click at [128, 183] on link "Filing Information" at bounding box center [206, 181] width 340 height 20
select select "1"
select select "0"
select select "3"
select select "15"
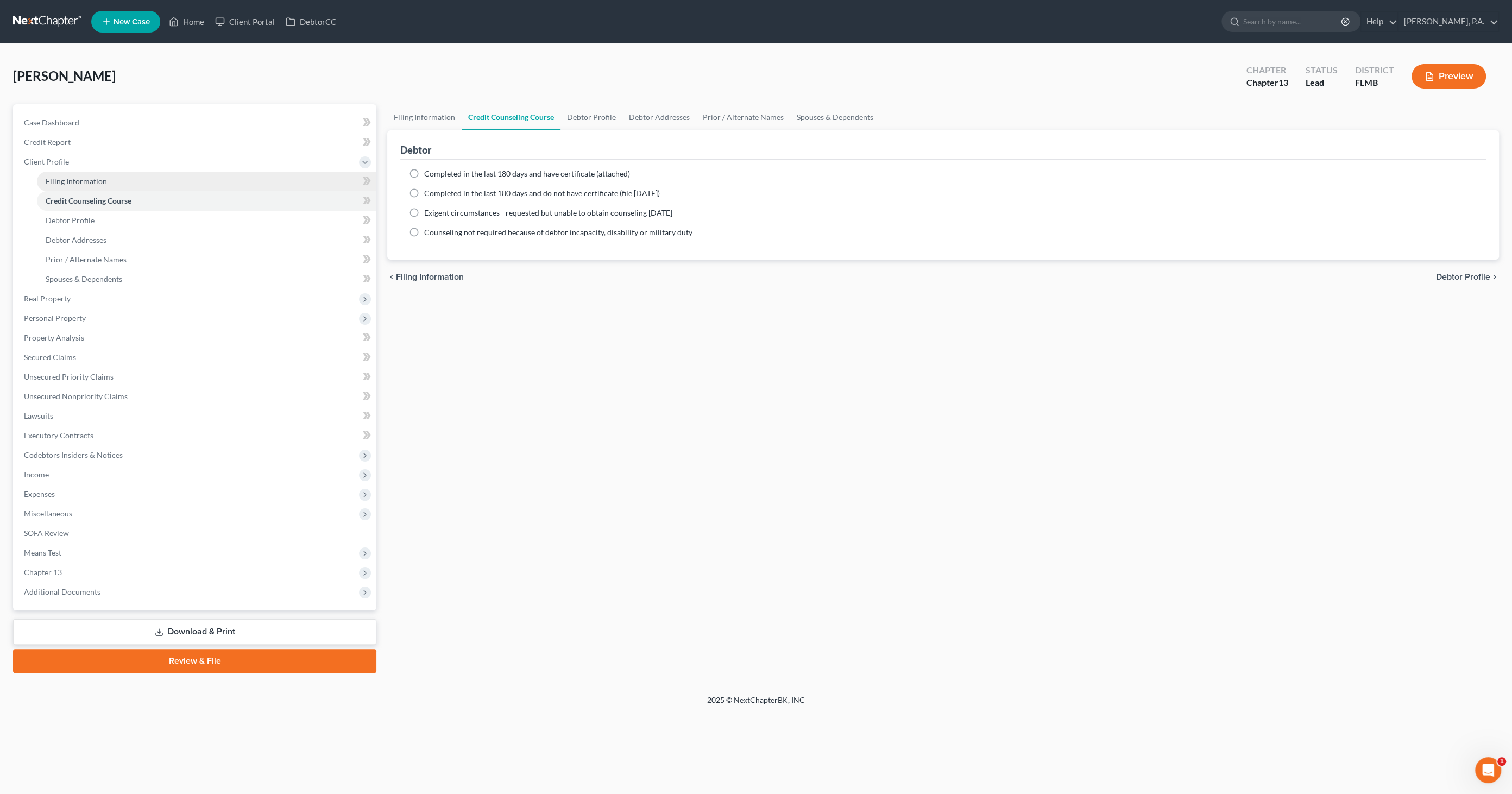
select select "0"
select select "9"
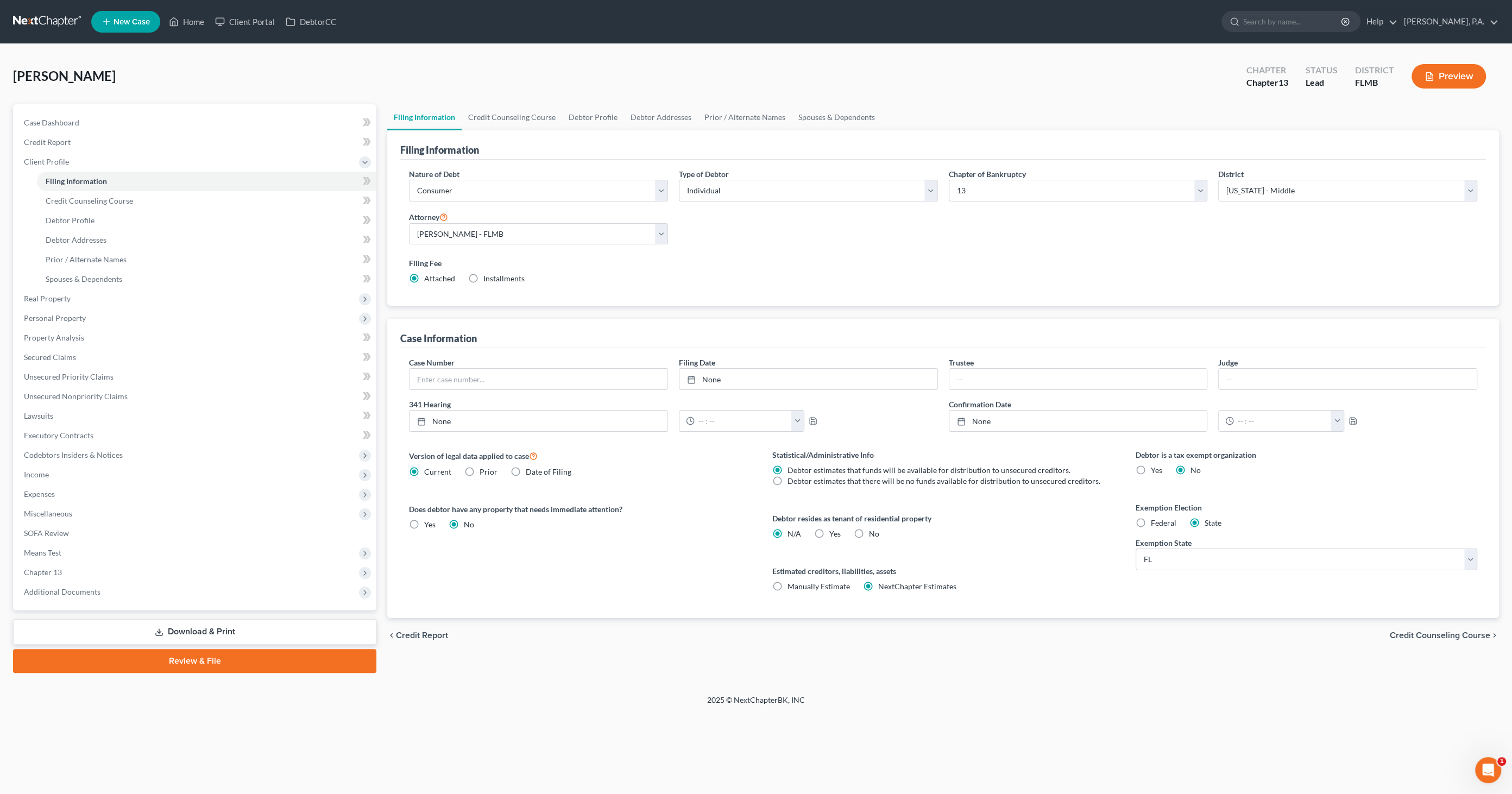
click at [829, 529] on label "Yes Yes" at bounding box center [835, 534] width 12 height 11
click at [834, 529] on input "Yes Yes" at bounding box center [837, 532] width 7 height 7
radio input "true"
radio input "false"
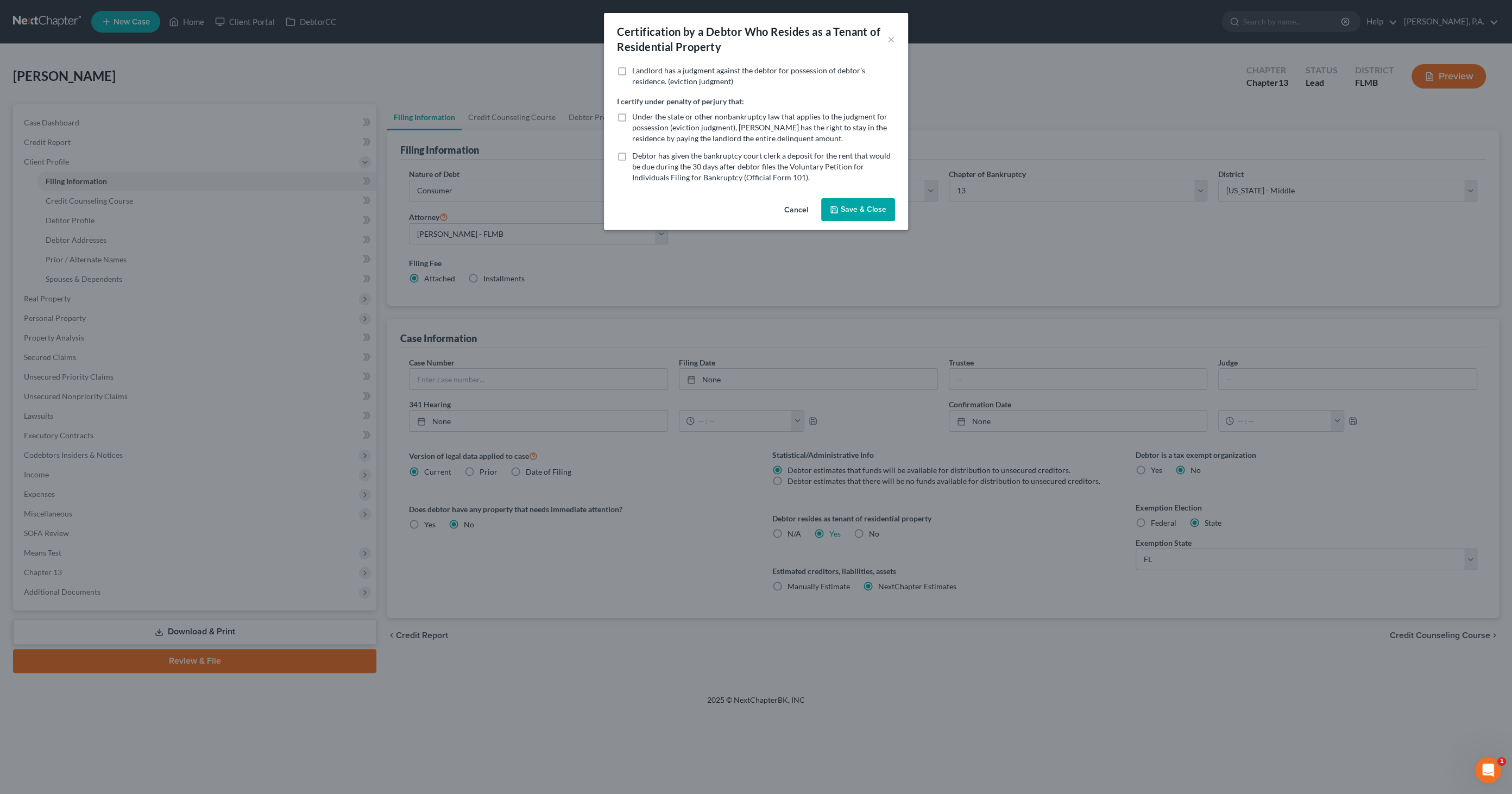
click at [851, 206] on button "Save & Close" at bounding box center [858, 209] width 74 height 23
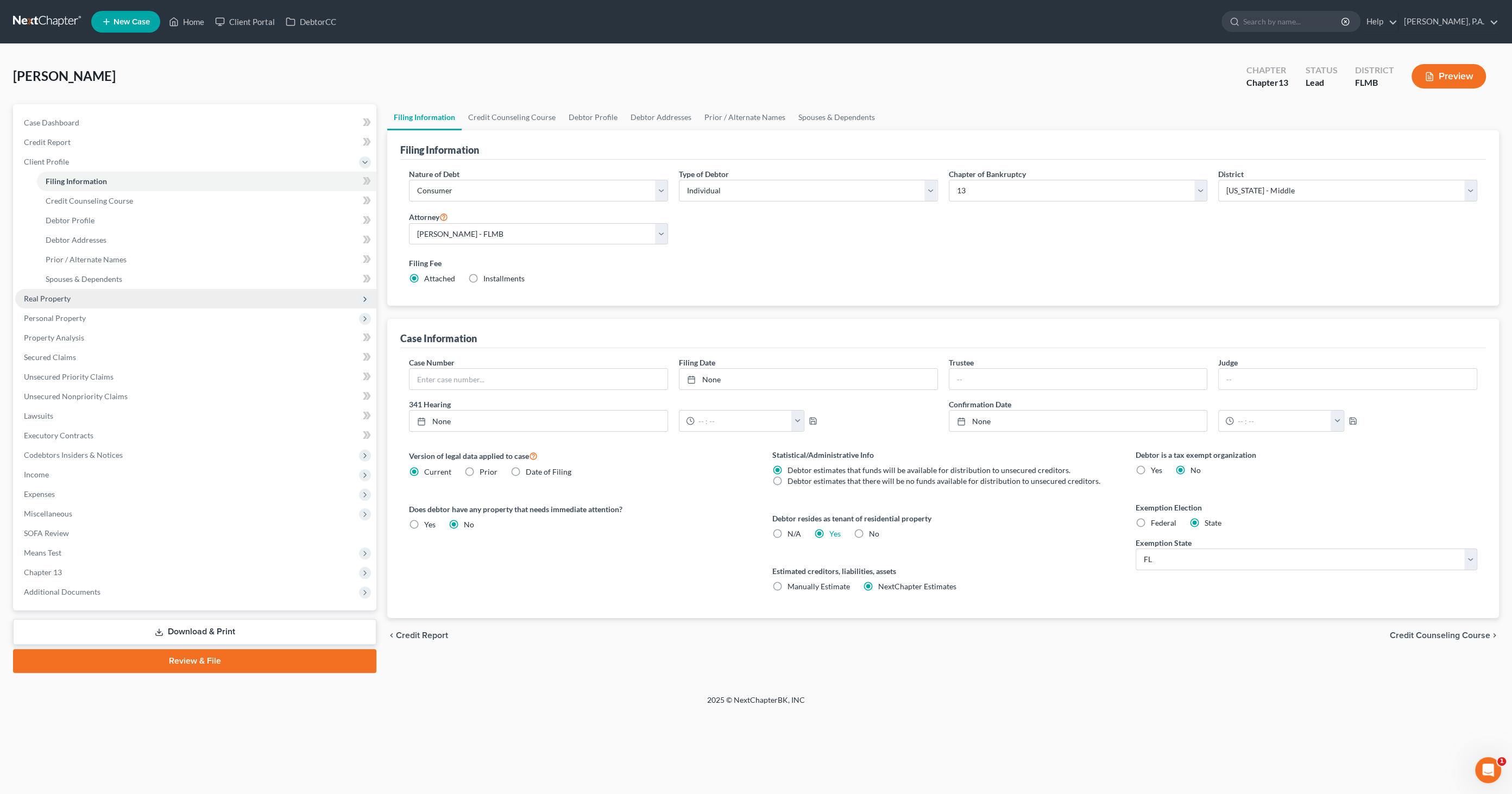
click at [55, 301] on span "Real Property" at bounding box center [48, 298] width 47 height 10
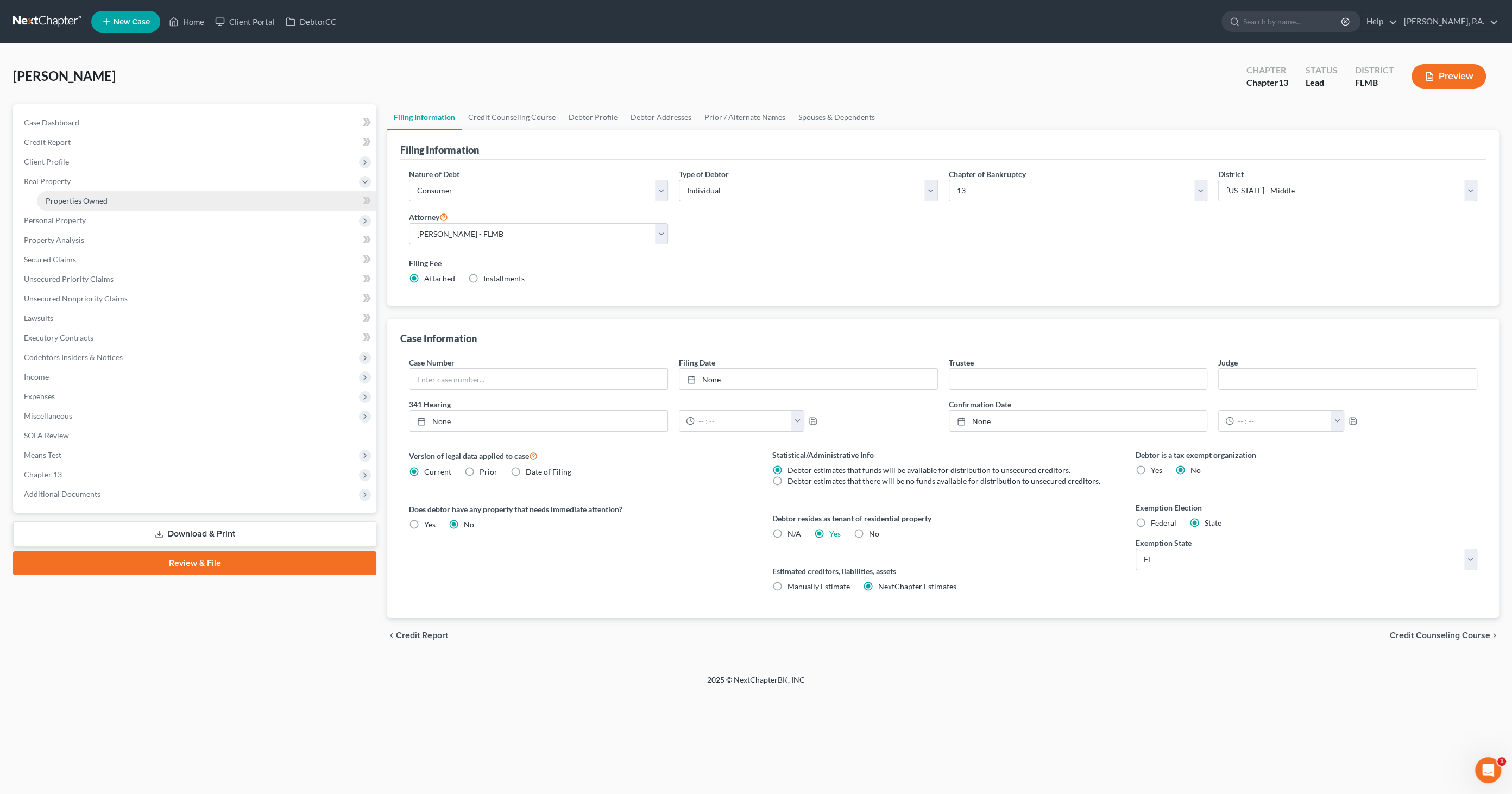
click at [74, 208] on link "Properties Owned" at bounding box center [206, 201] width 340 height 20
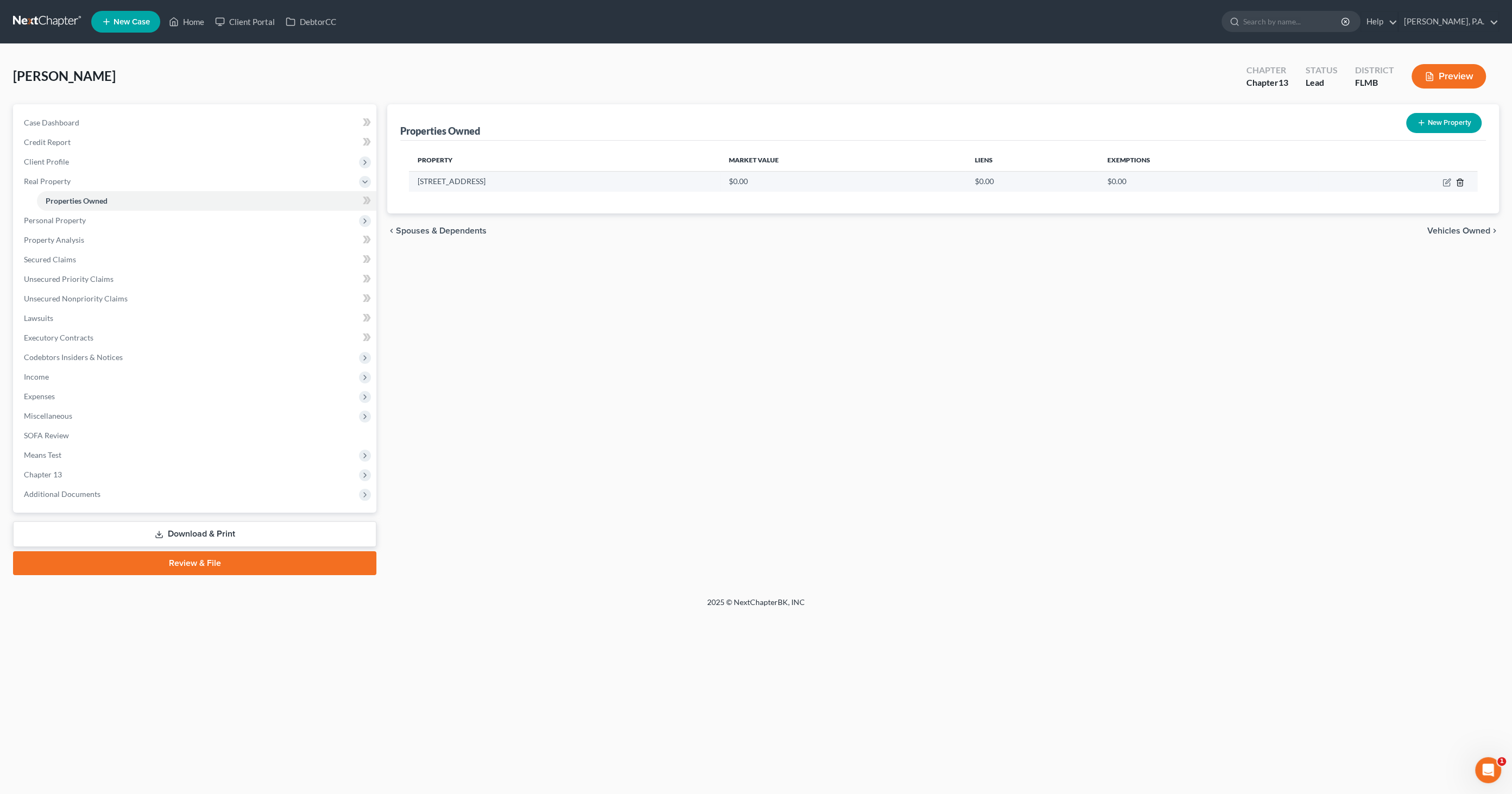
click at [1461, 180] on icon "button" at bounding box center [1460, 183] width 9 height 9
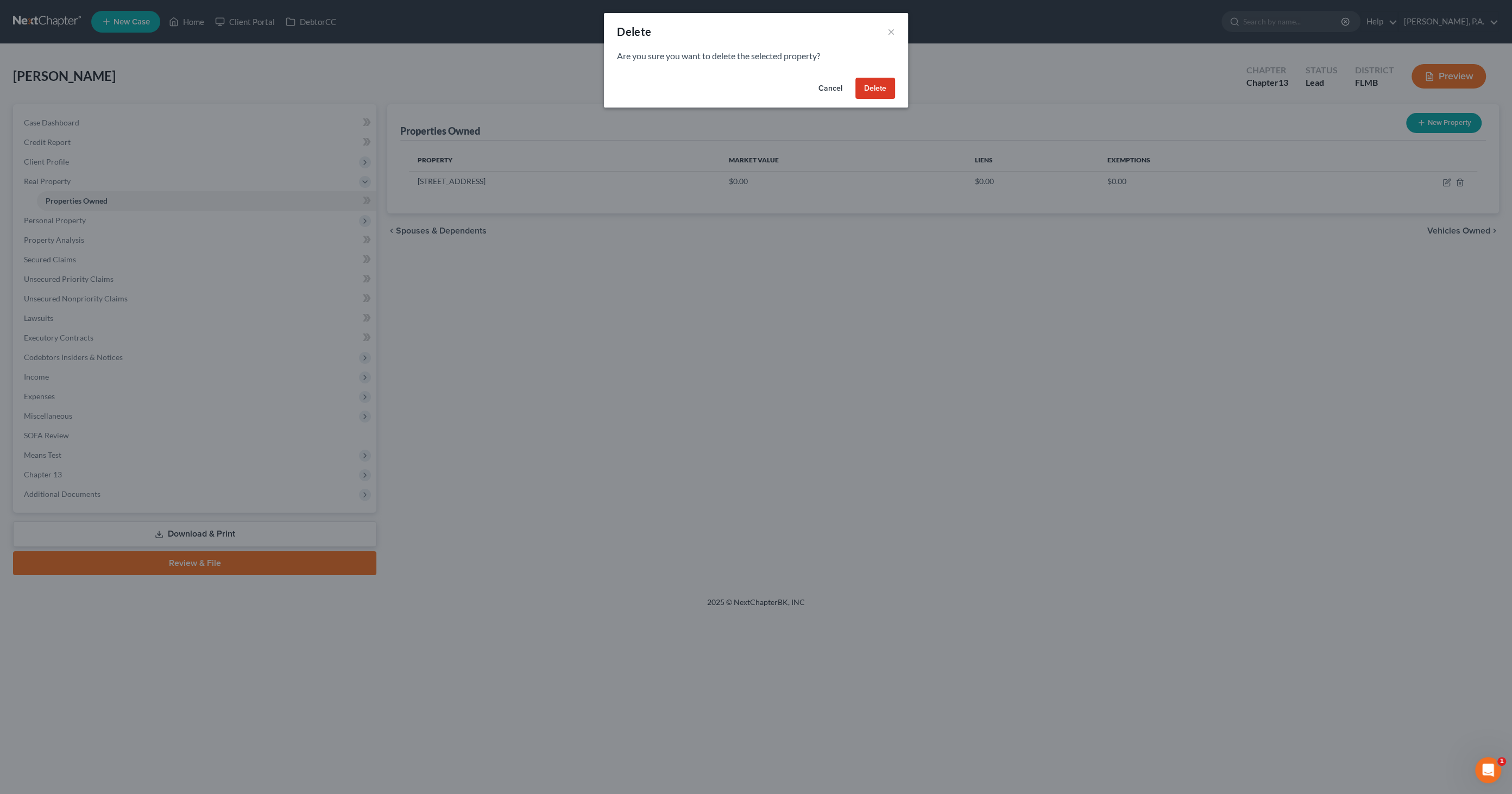
click at [865, 89] on button "Delete" at bounding box center [875, 89] width 40 height 22
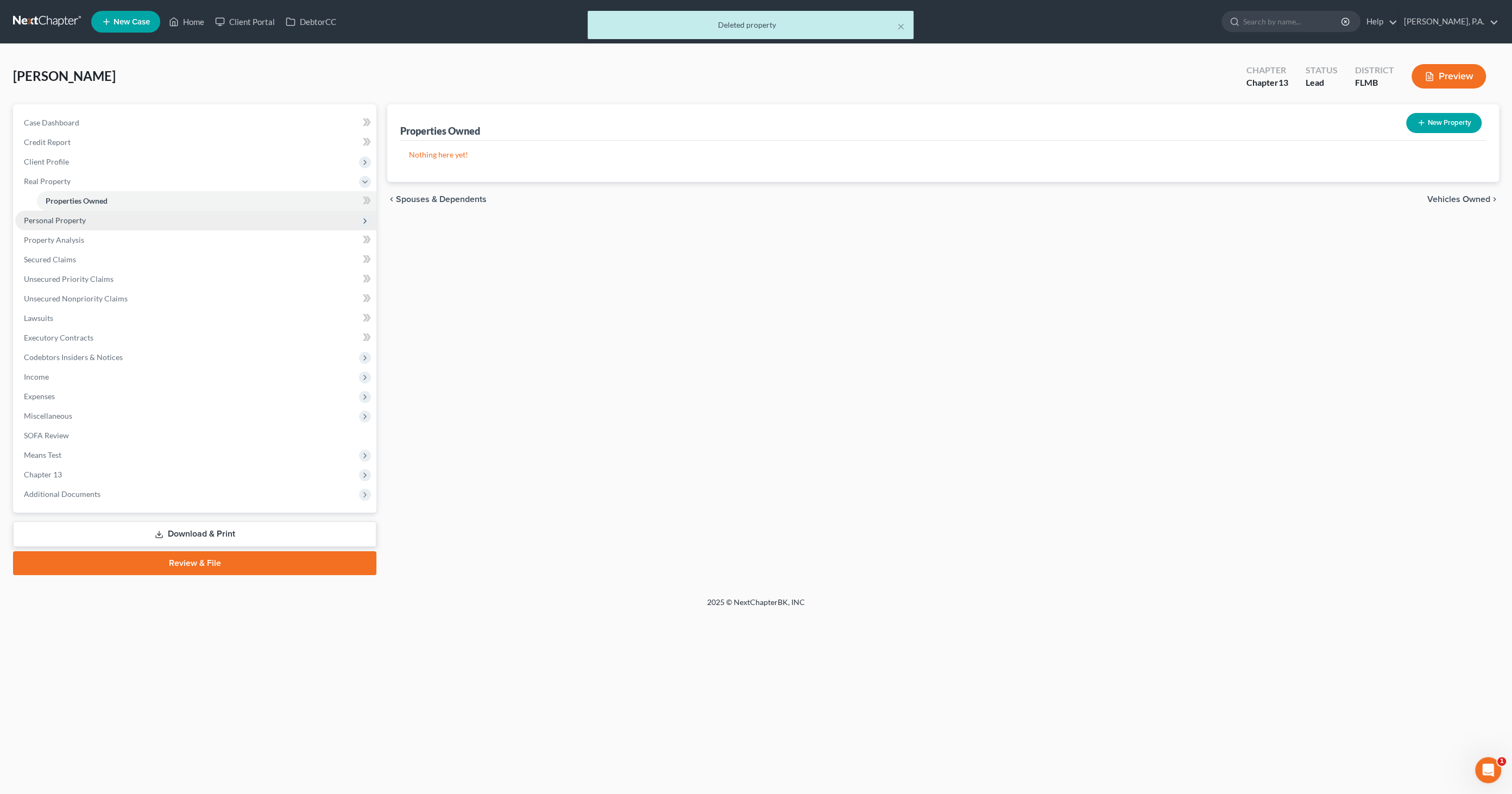
click at [74, 226] on span "Personal Property" at bounding box center [196, 220] width 362 height 20
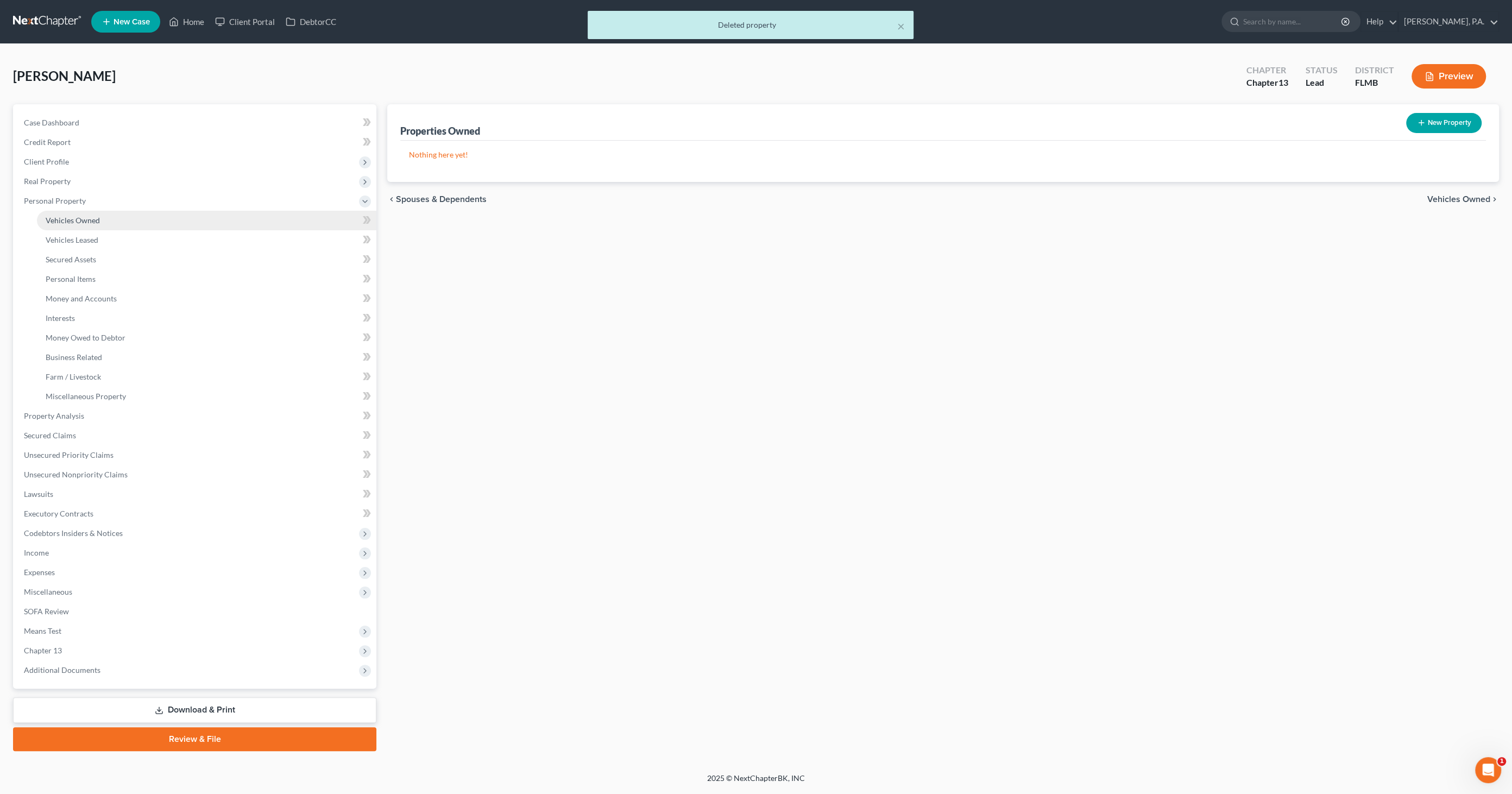
click at [87, 224] on link "Vehicles Owned" at bounding box center [206, 220] width 340 height 20
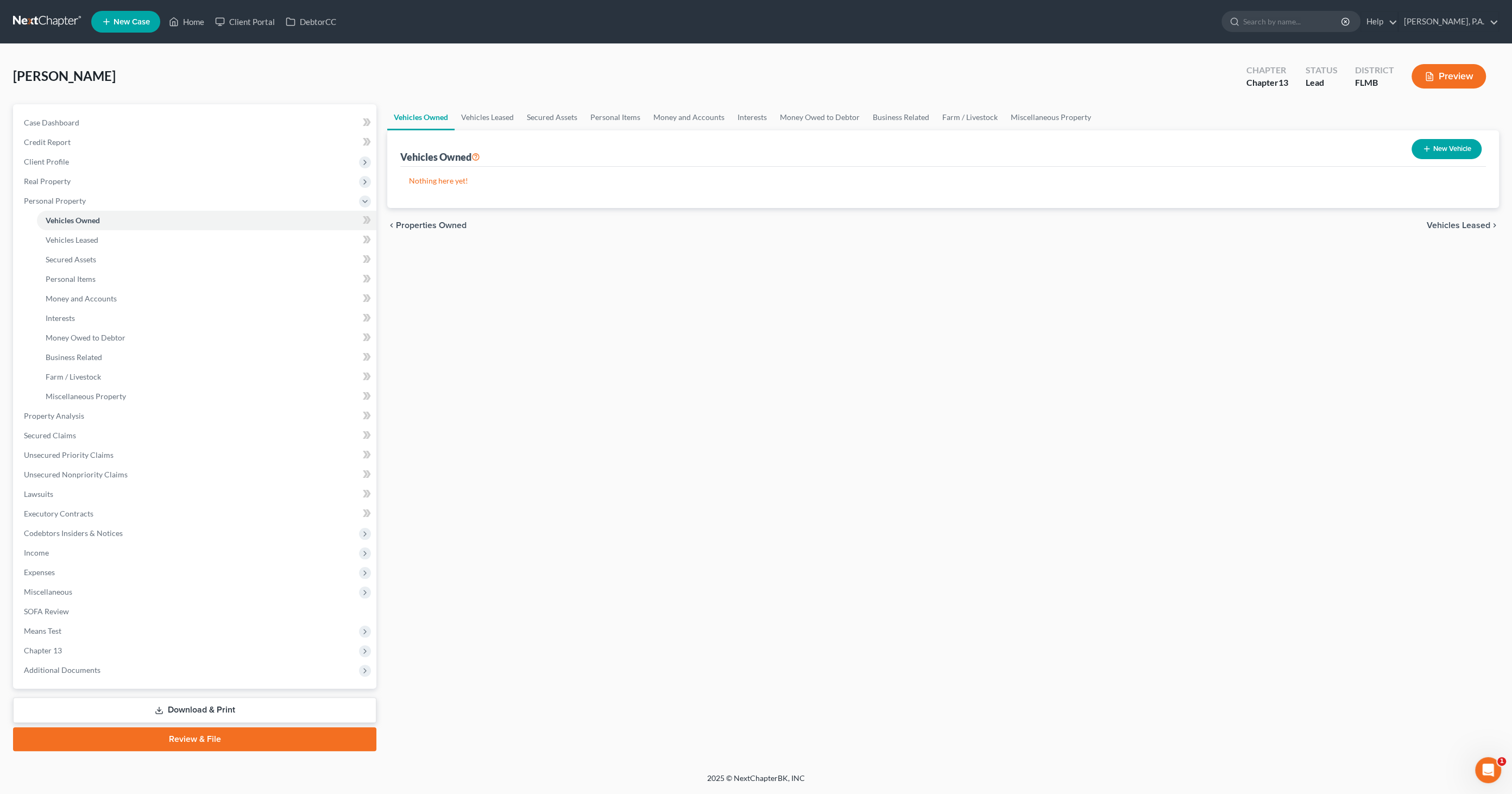
click at [1441, 150] on button "New Vehicle" at bounding box center [1447, 149] width 70 height 20
select select "0"
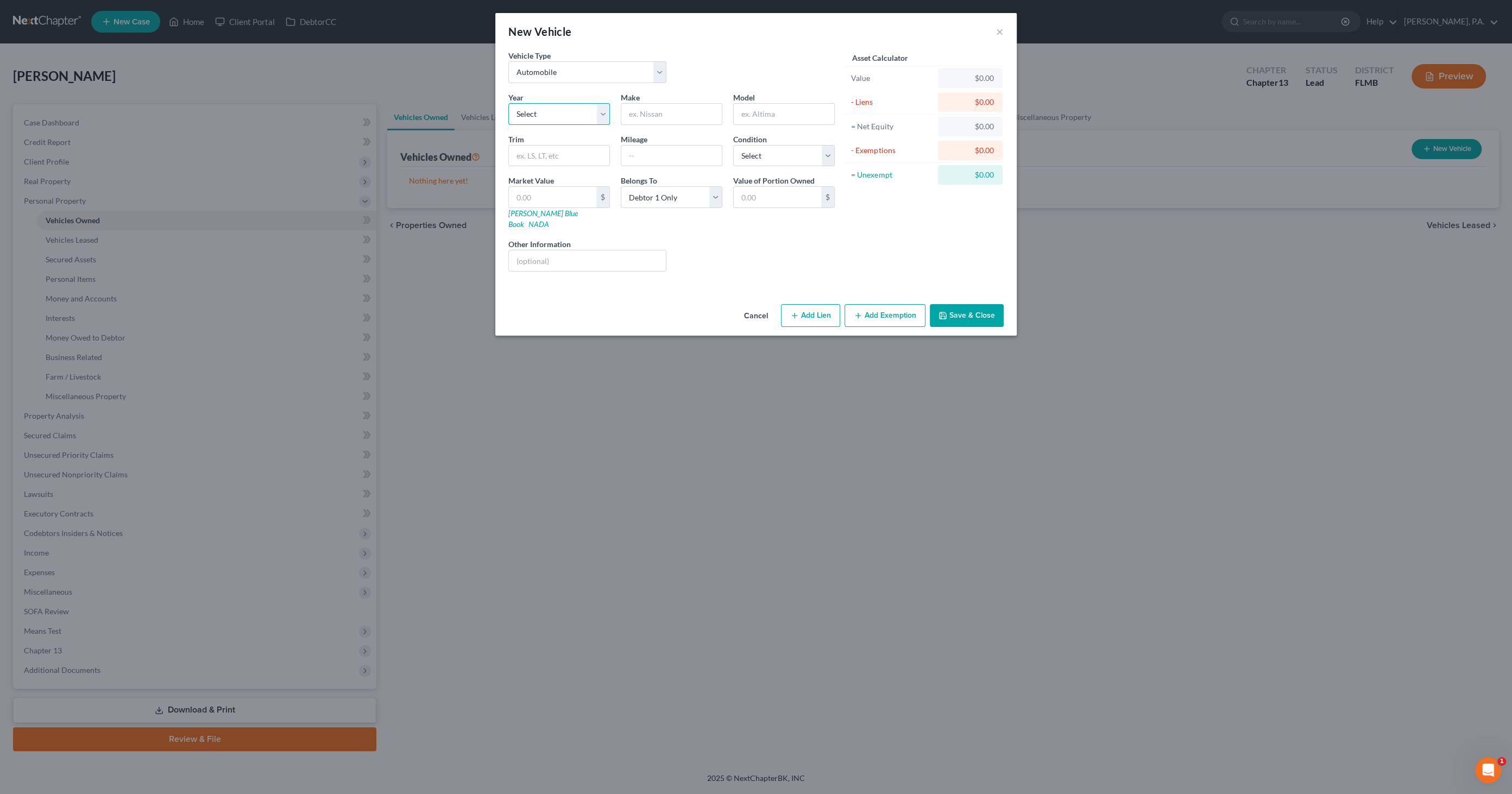
click at [528, 112] on select "Select 2026 2025 2024 2023 2022 2021 2020 2019 2018 2017 2016 2015 2014 2013 20…" at bounding box center [559, 114] width 101 height 22
select select "10"
click at [508, 103] on select "Select 2026 2025 2024 2023 2022 2021 2020 2019 2018 2017 2016 2015 2014 2013 20…" at bounding box center [559, 114] width 101 height 22
click at [649, 116] on input "text" at bounding box center [671, 114] width 100 height 21
type input "GMC"
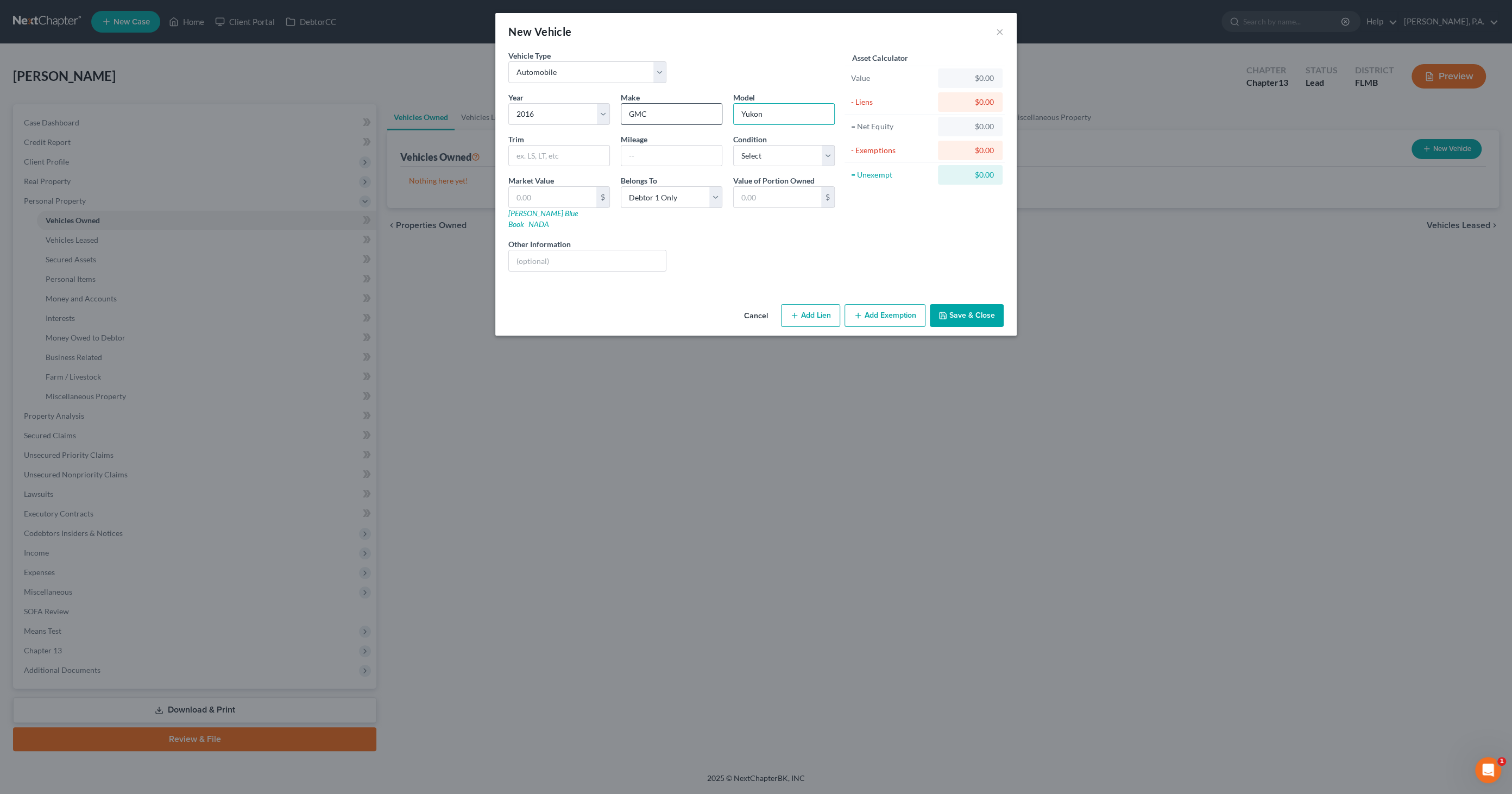
type input "Yukon"
type input "SLT Sport Utility"
type input "169000"
click at [772, 154] on select "Select Excellent Very Good Good Fair Poor" at bounding box center [784, 156] width 101 height 22
select select "3"
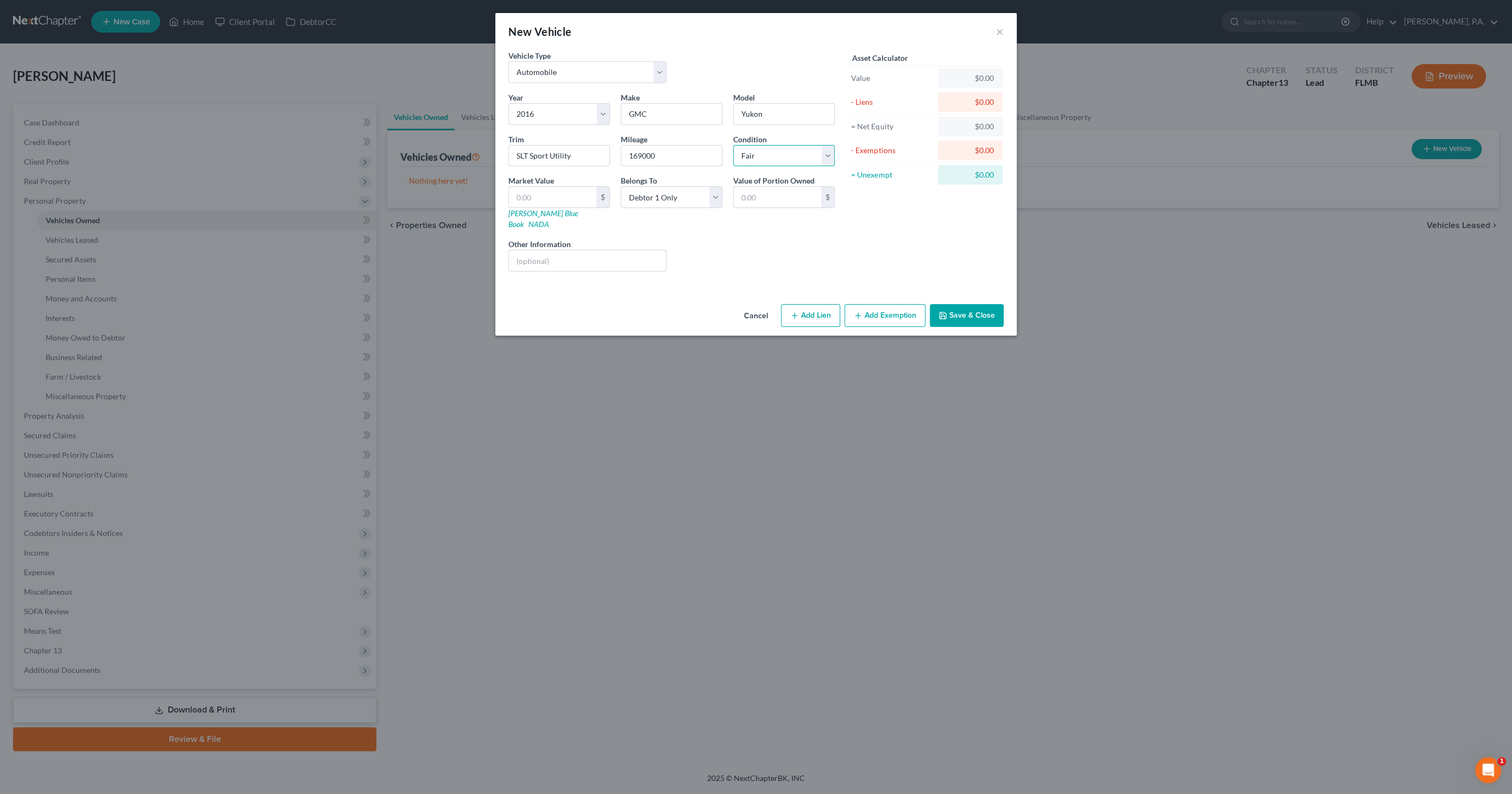
click at [733, 145] on select "Select Excellent Very Good Good Fair Poor" at bounding box center [784, 156] width 101 height 22
click at [624, 250] on input "text" at bounding box center [587, 260] width 157 height 21
type input "[PERSON_NAME] Blue Book Private Party Value"
click at [562, 196] on input "text" at bounding box center [552, 197] width 87 height 21
type input "1"
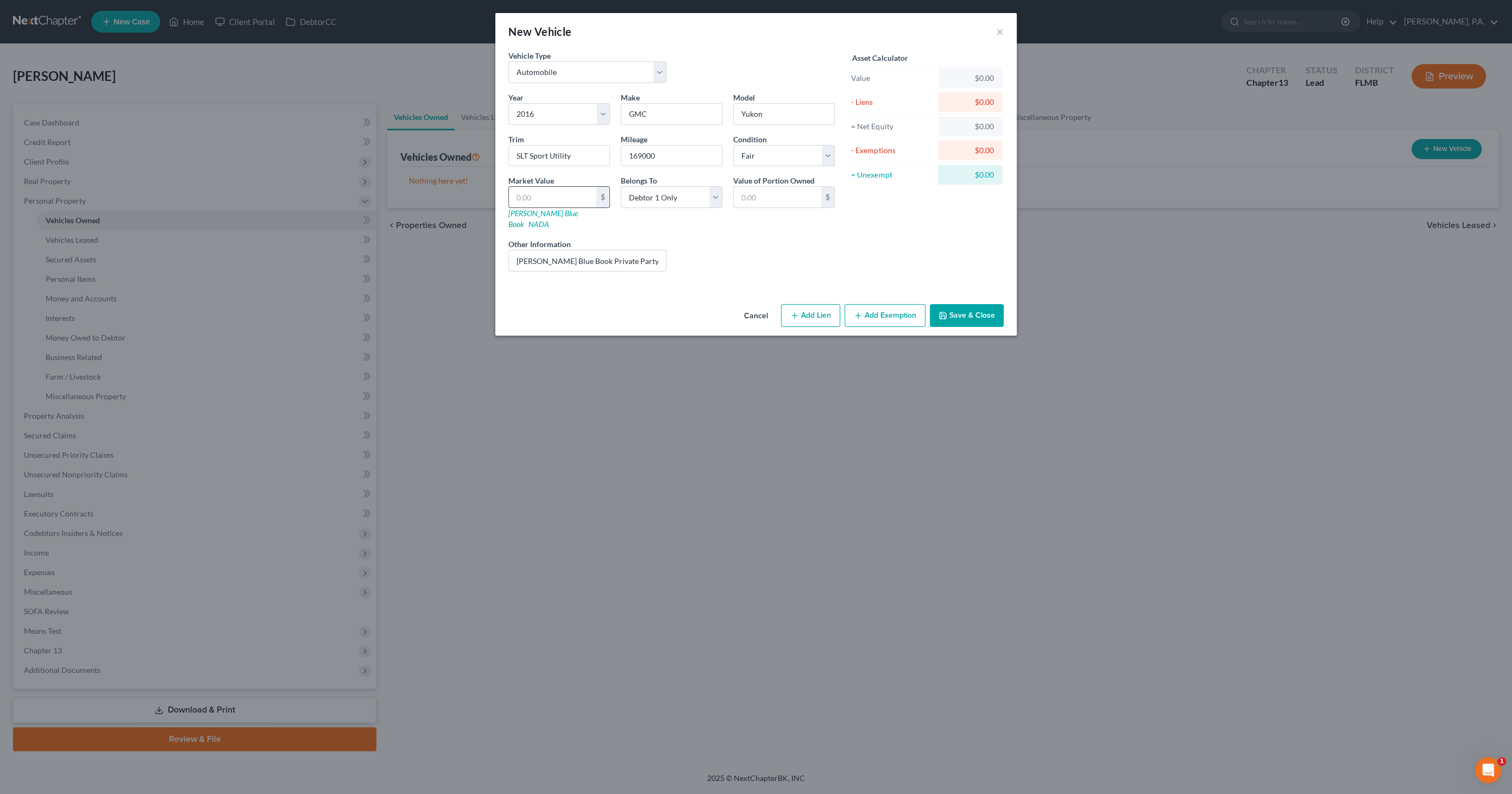
type input "1.00"
type input "10"
type input "10.00"
type input "102"
type input "102.00"
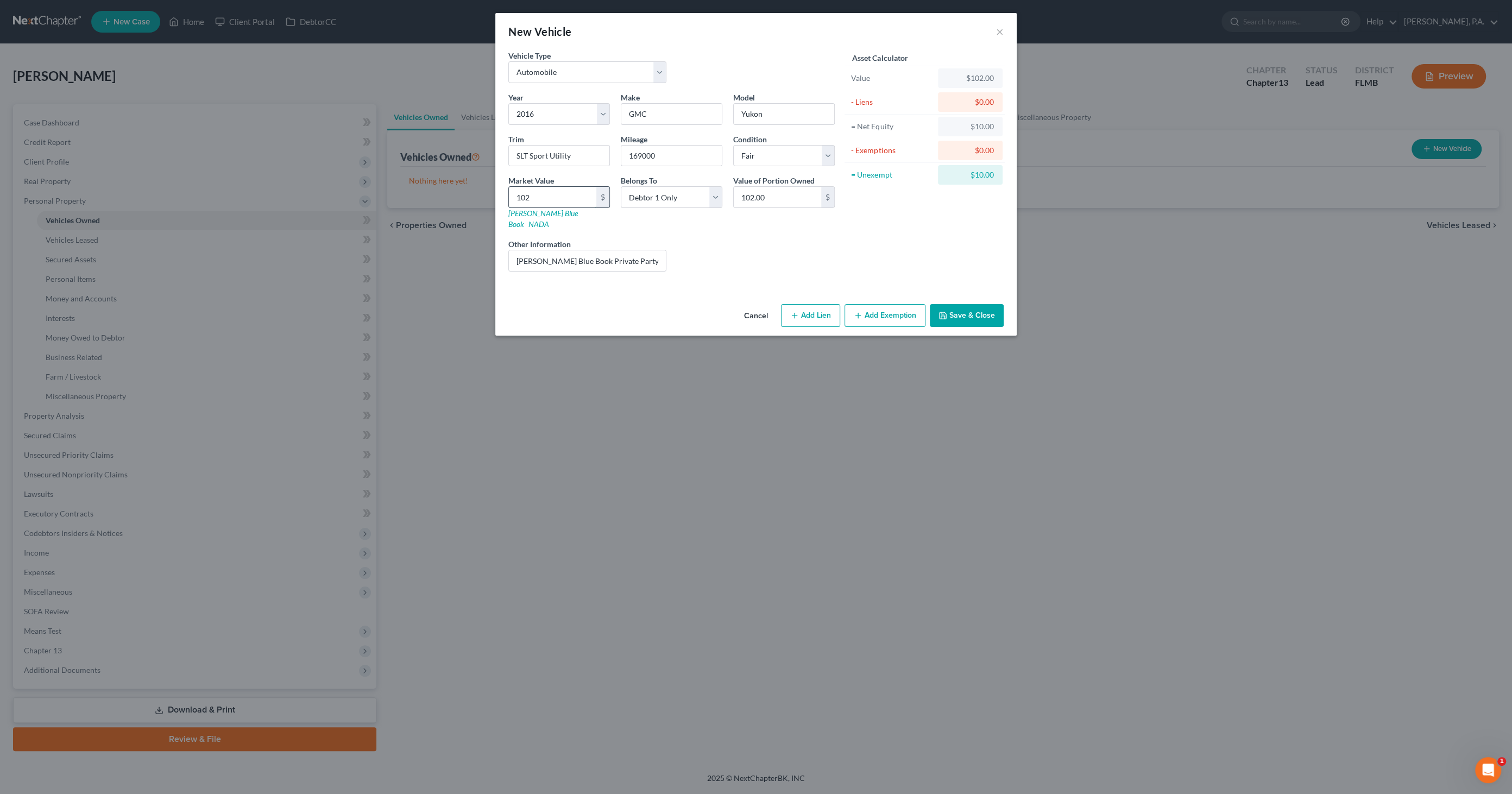
type input "1029"
type input "1,029.00"
type input "1,0294"
type input "10,294.00"
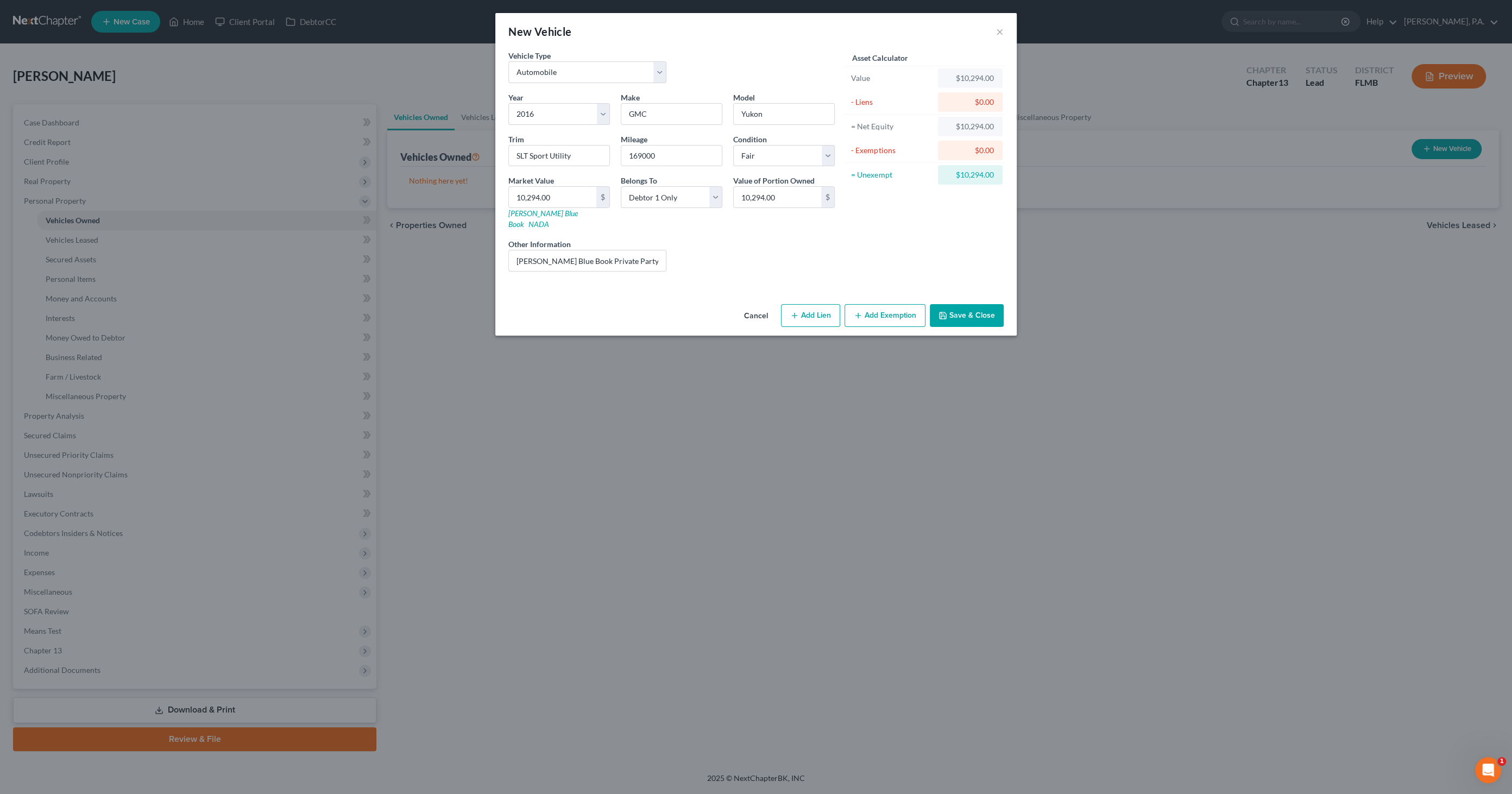
click at [953, 306] on button "Save & Close" at bounding box center [966, 315] width 74 height 23
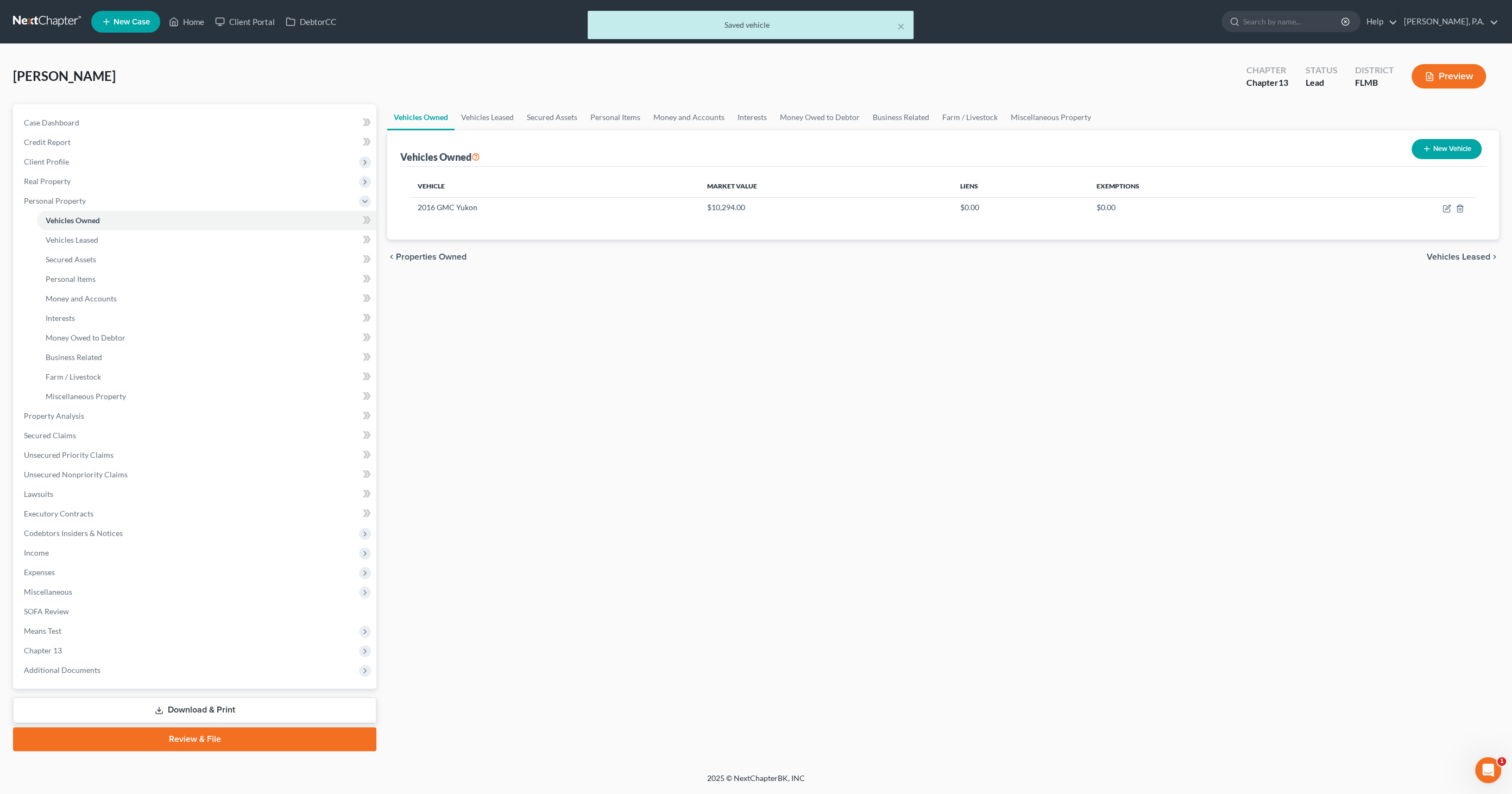
click at [1428, 150] on icon "button" at bounding box center [1427, 149] width 9 height 9
select select "0"
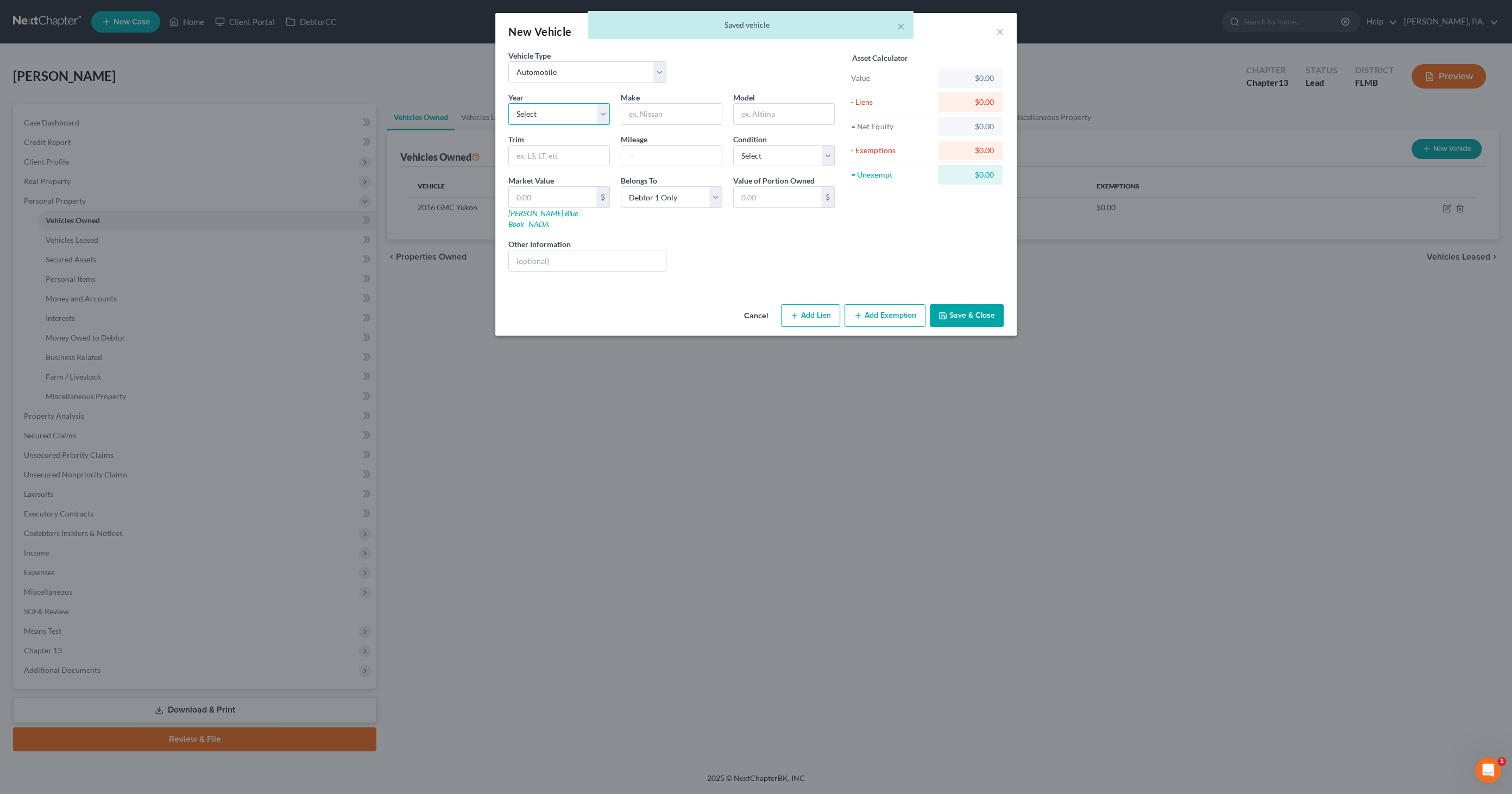
click at [549, 111] on select "Select 2026 2025 2024 2023 2022 2021 2020 2019 2018 2017 2016 2015 2014 2013 20…" at bounding box center [559, 114] width 101 height 22
select select "6"
click at [508, 103] on select "Select 2026 2025 2024 2023 2022 2021 2020 2019 2018 2017 2016 2015 2014 2013 20…" at bounding box center [559, 114] width 101 height 22
click at [641, 112] on input "text" at bounding box center [671, 114] width 100 height 21
type input "Ford"
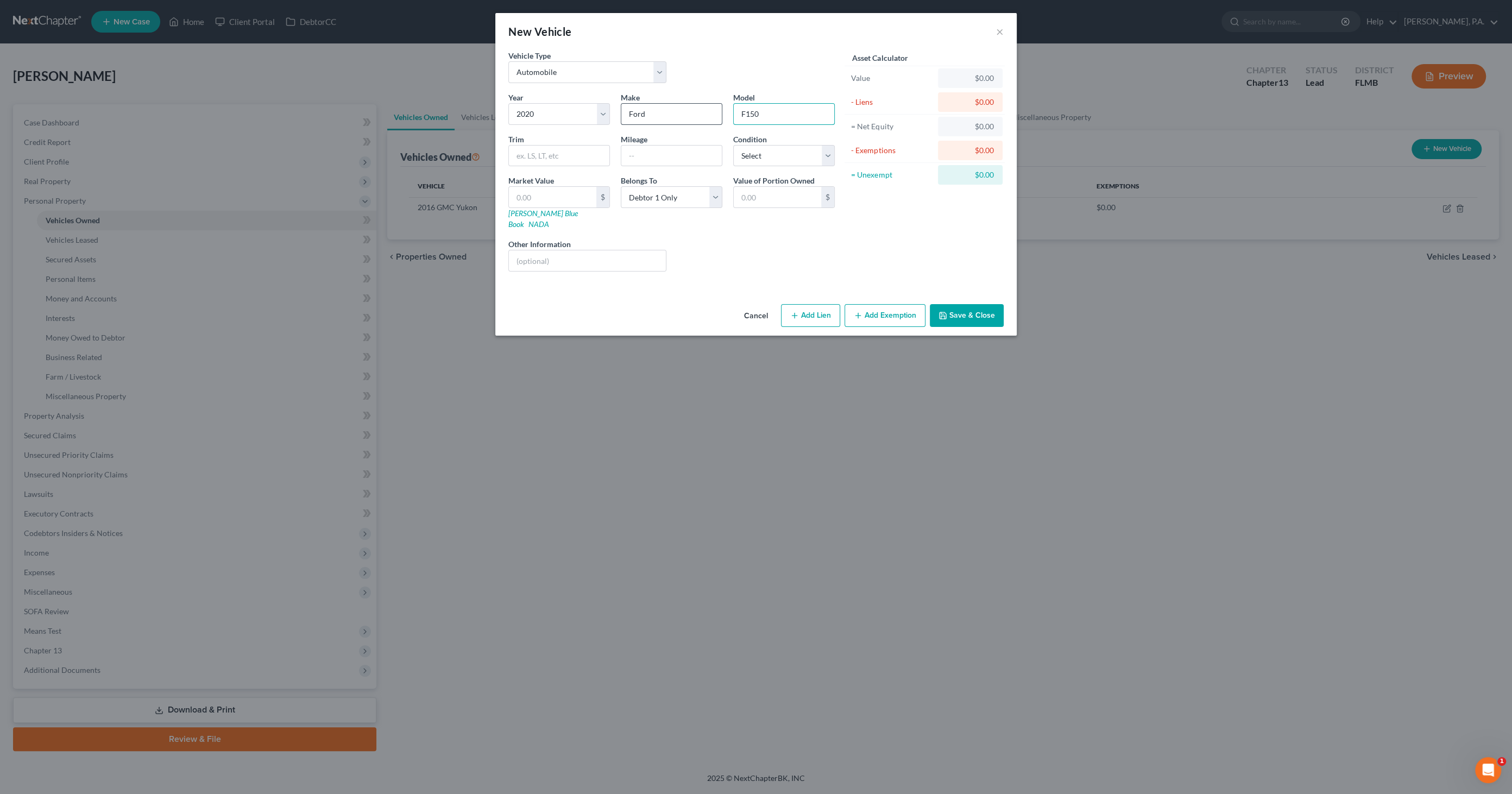
type input "F150"
type input "Super Cab XL Pickup"
type input "98000"
click at [795, 156] on select "Select Excellent Very Good Good Fair Poor" at bounding box center [784, 156] width 101 height 22
select select "2"
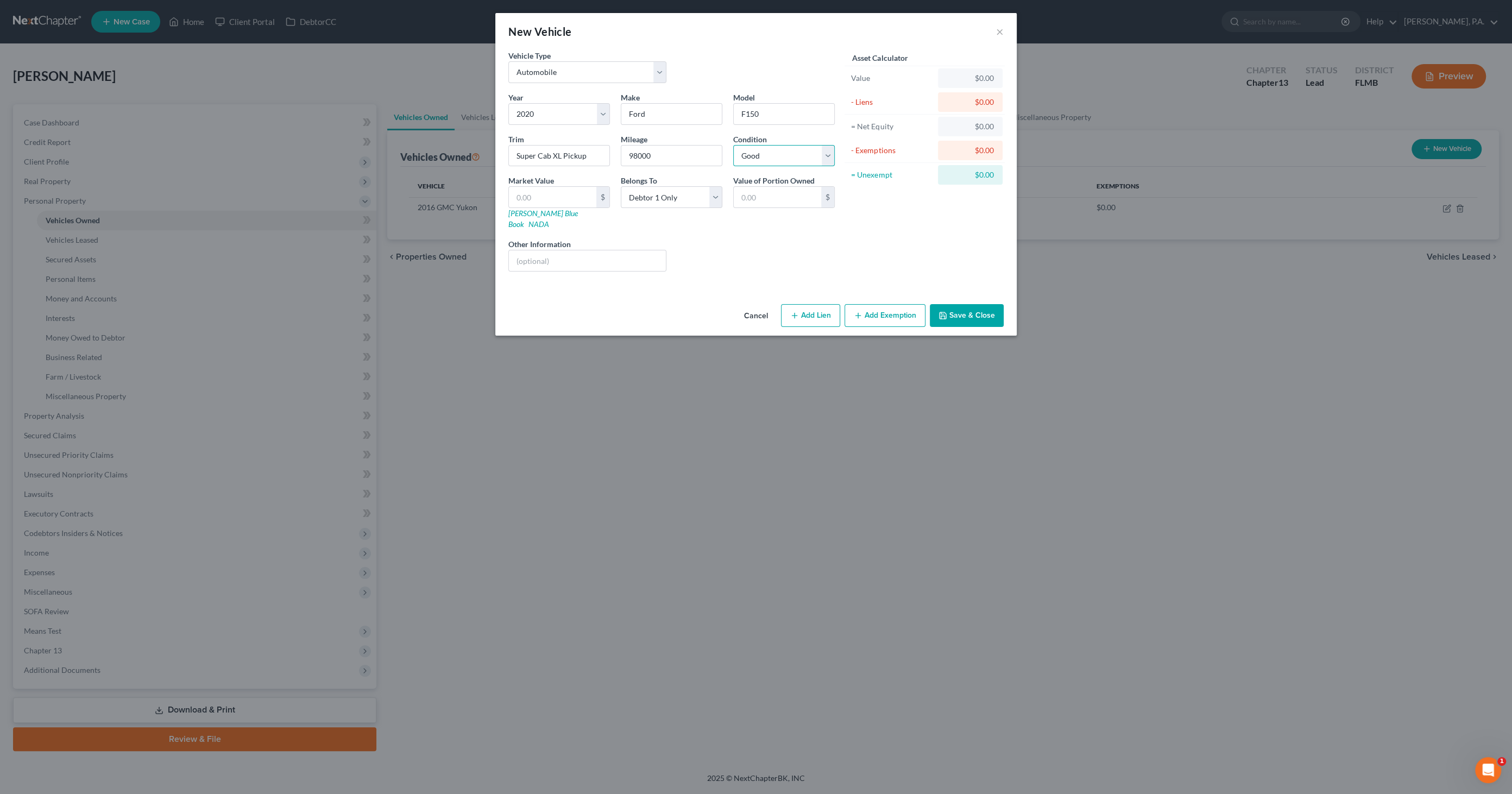
click at [733, 145] on select "Select Excellent Very Good Good Fair Poor" at bounding box center [784, 156] width 101 height 22
click at [551, 198] on input "text" at bounding box center [552, 197] width 87 height 21
type input "1"
type input "1.00"
type input "17"
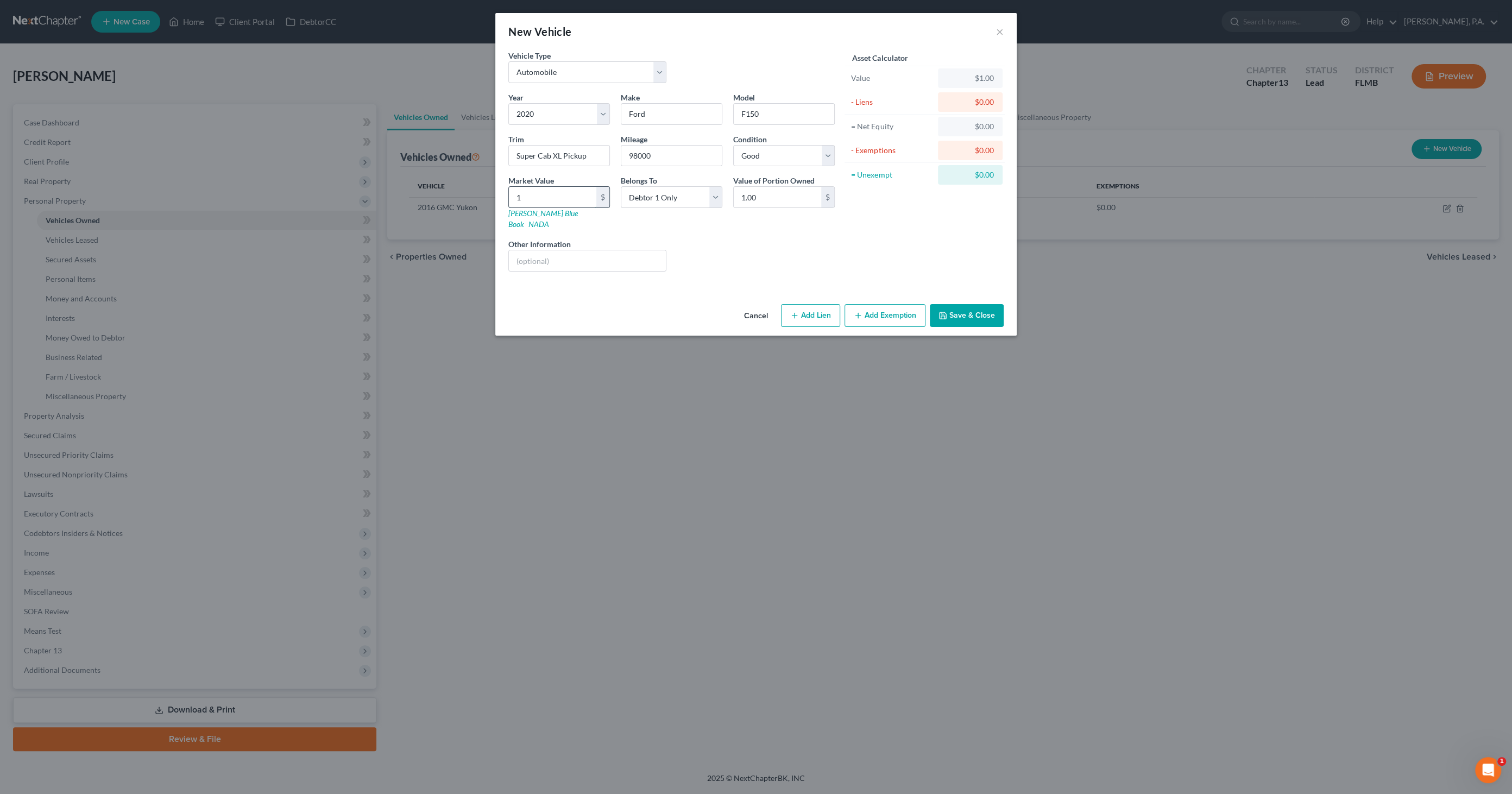
type input "17.00"
type input "172"
type input "172.00"
type input "1724"
type input "1,724.00"
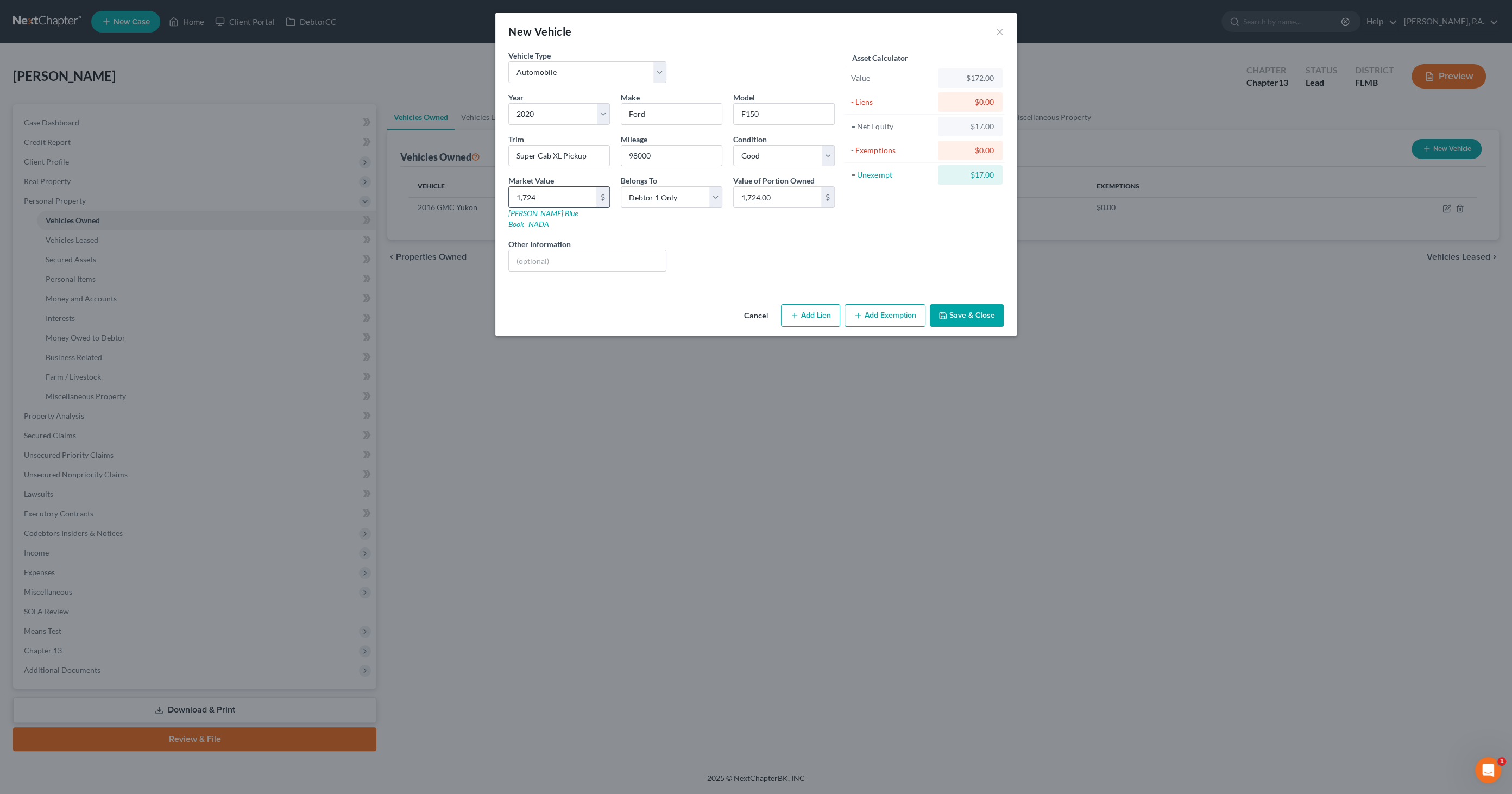
type input "1,7243"
type input "17,243.00"
type input "17,243"
click at [590, 250] on input "text" at bounding box center [587, 260] width 157 height 21
type input "[PERSON_NAME] Blue Book Private Party Value"
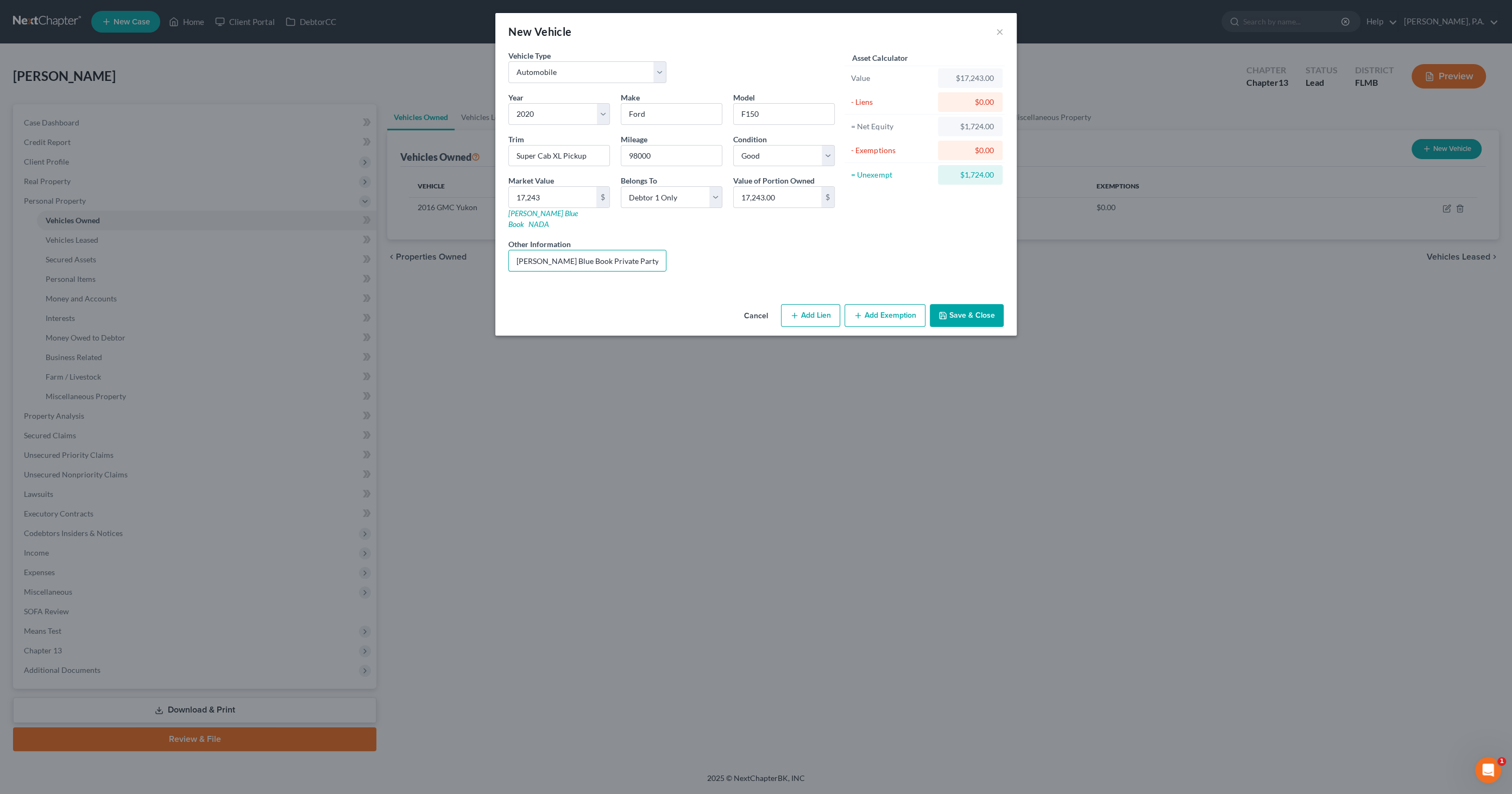
click at [942, 311] on icon "button" at bounding box center [943, 315] width 9 height 9
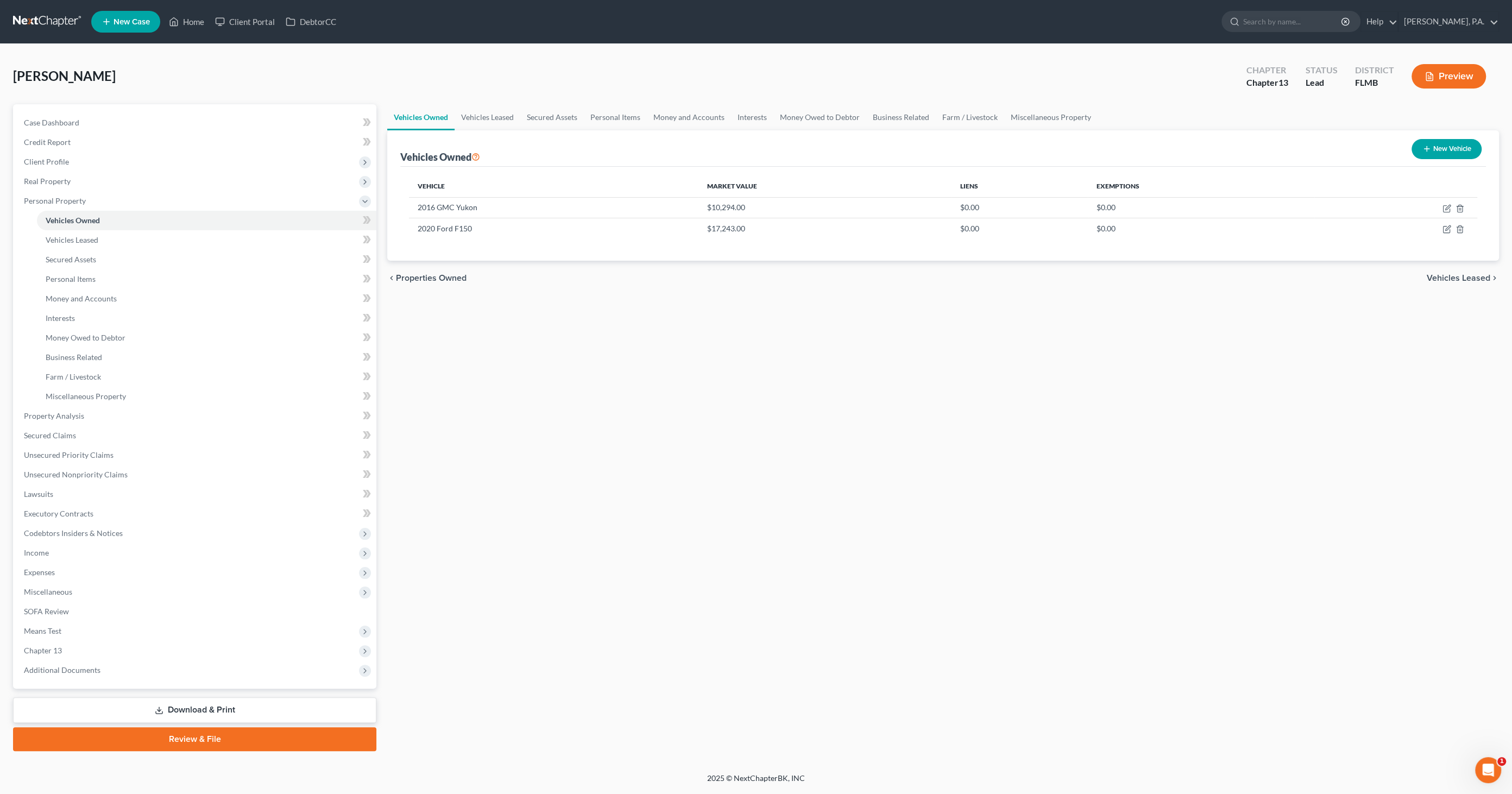
click at [185, 706] on link "Download & Print" at bounding box center [194, 710] width 363 height 26
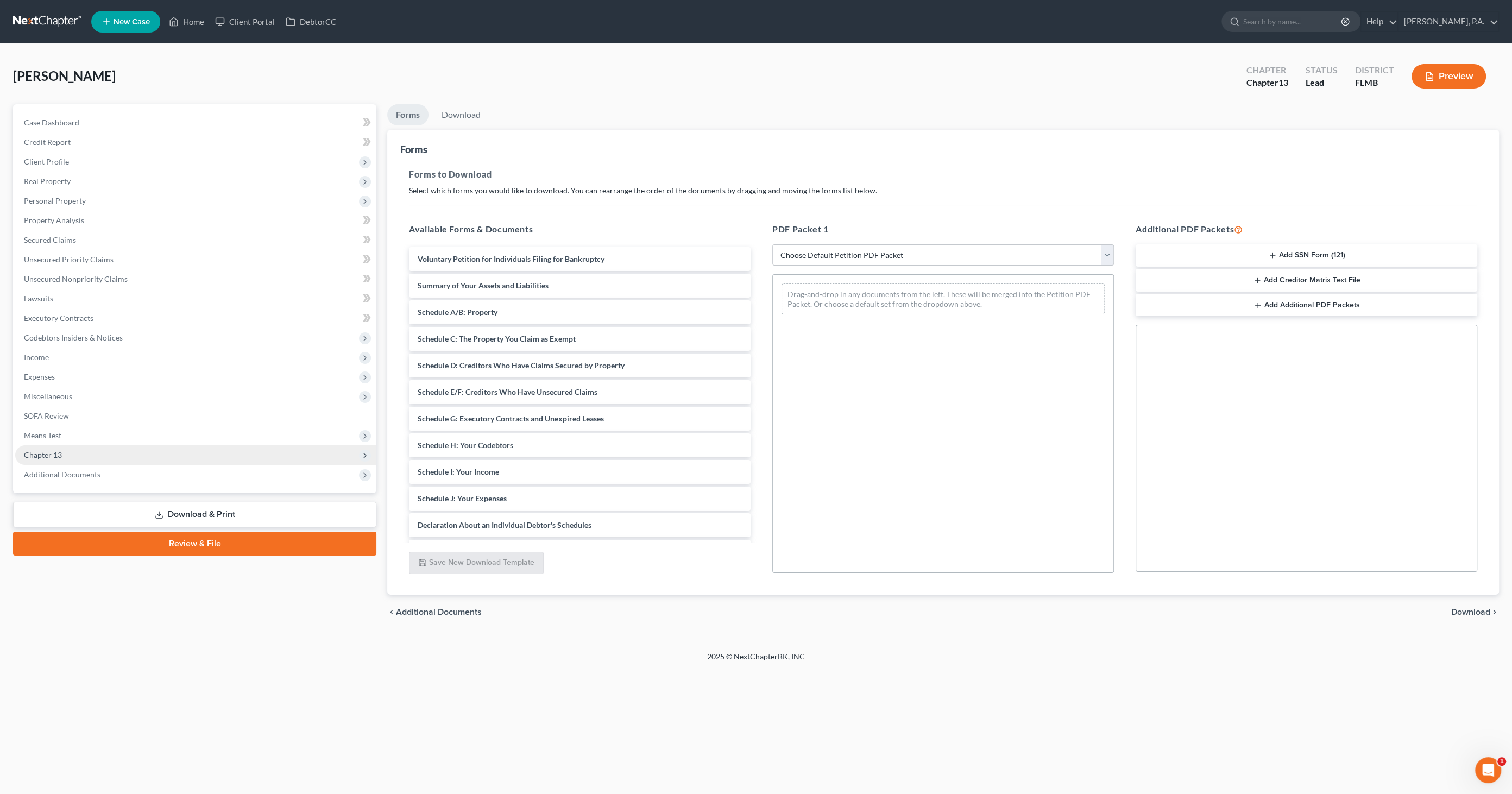
click at [46, 455] on span "Chapter 13" at bounding box center [43, 455] width 38 height 10
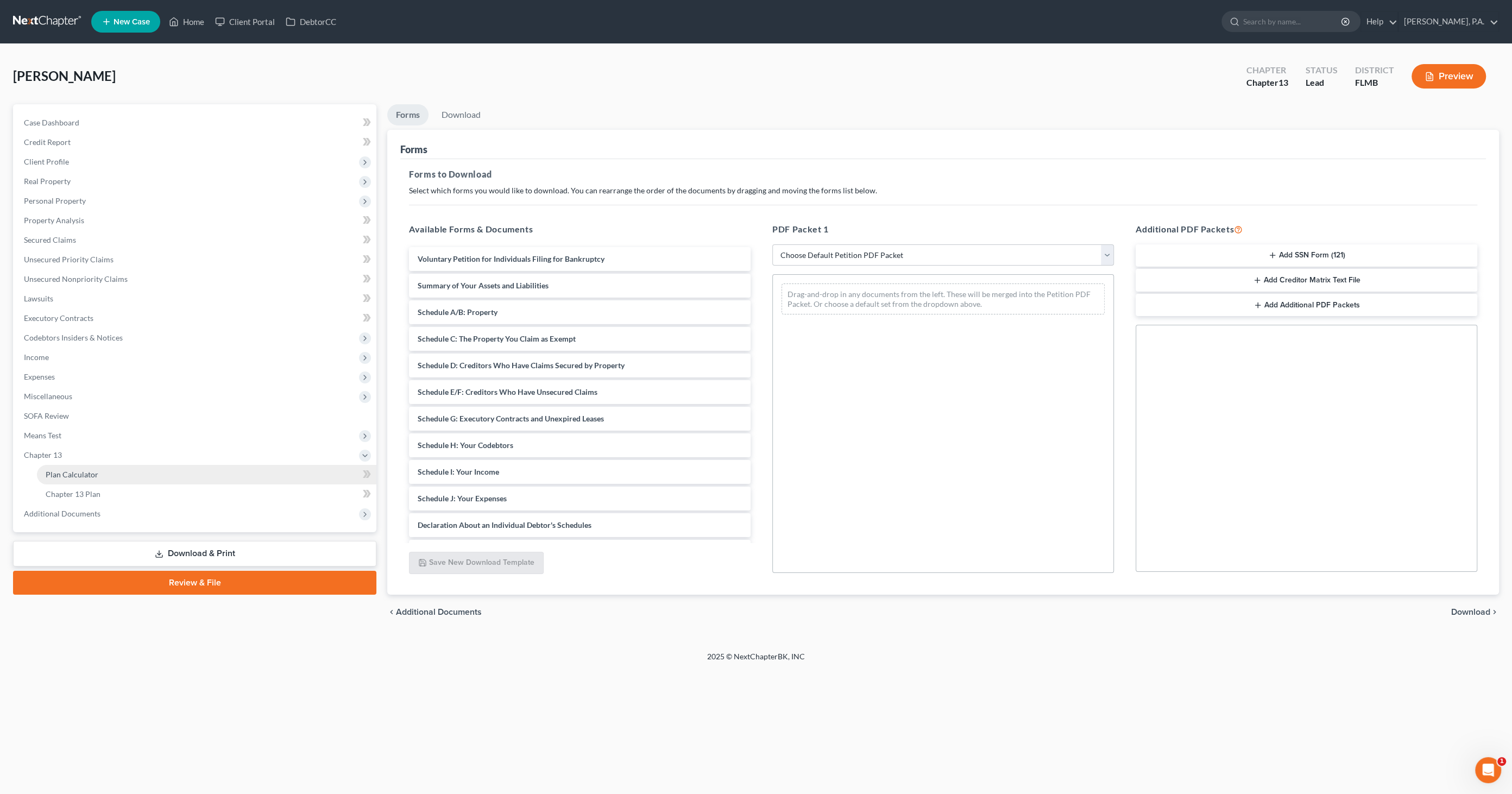
click at [55, 468] on link "Plan Calculator" at bounding box center [206, 474] width 340 height 20
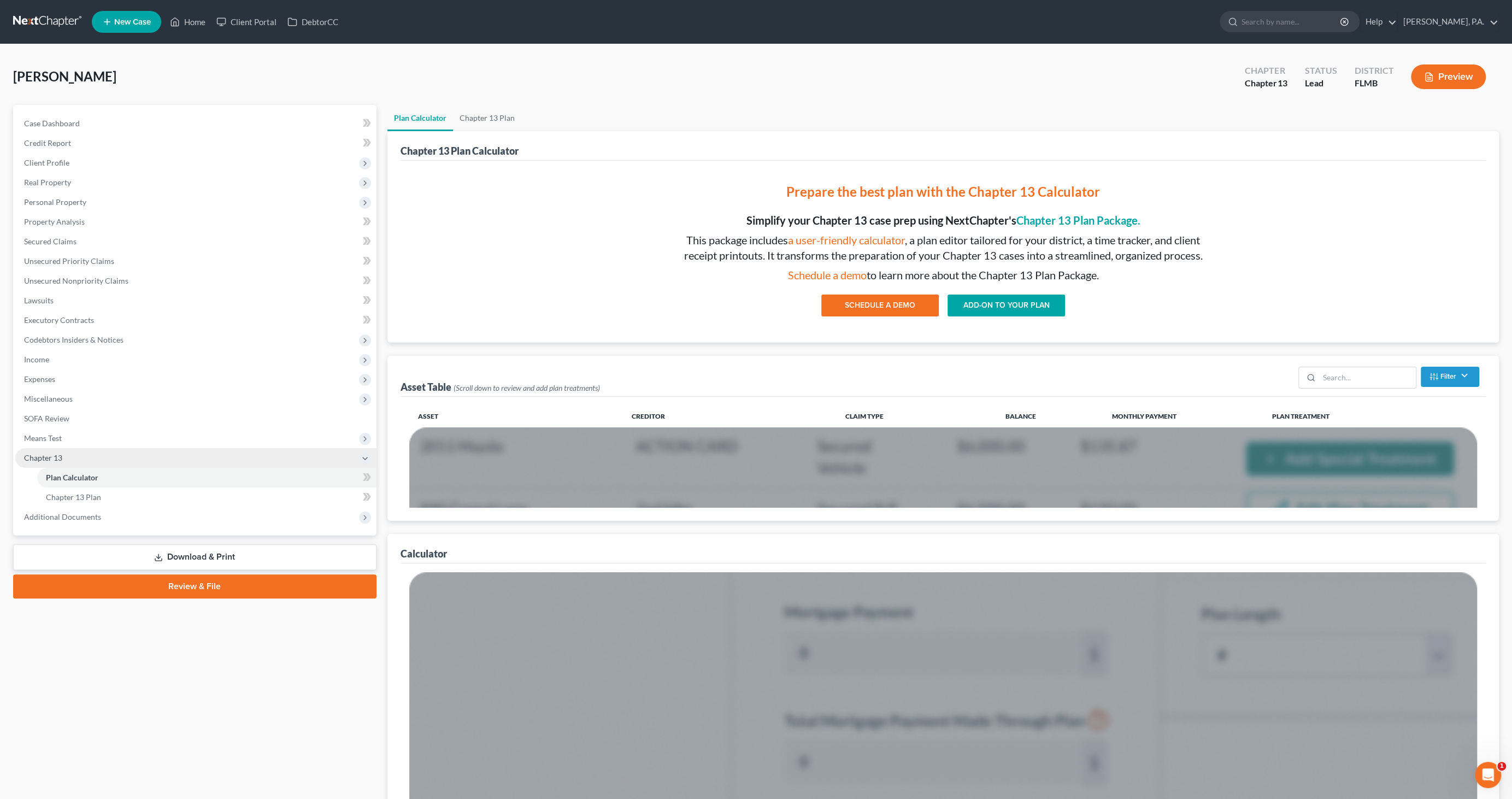
click at [54, 453] on span "Chapter 13" at bounding box center [44, 457] width 38 height 10
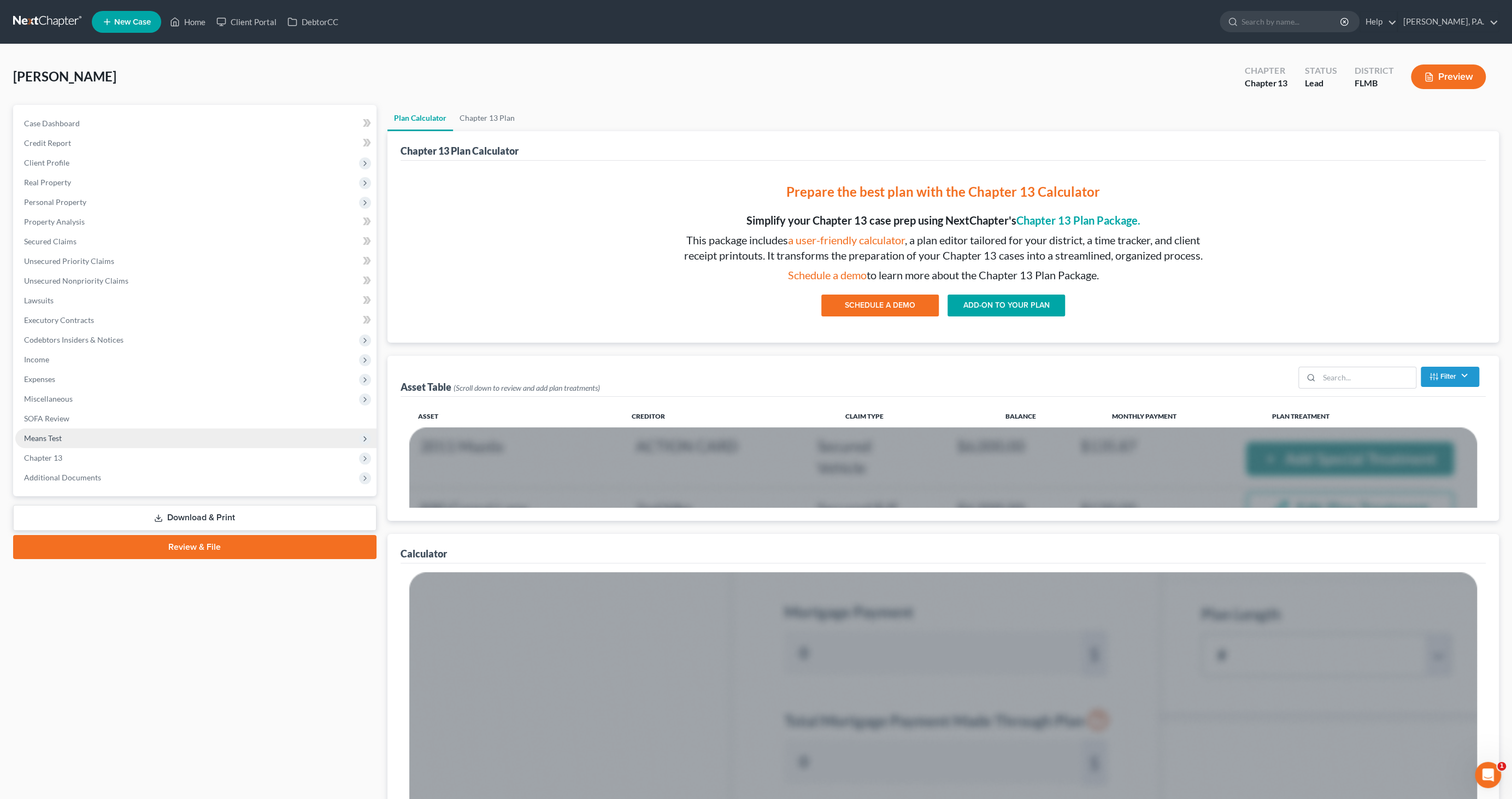
click at [53, 439] on span "Means Test" at bounding box center [43, 437] width 38 height 10
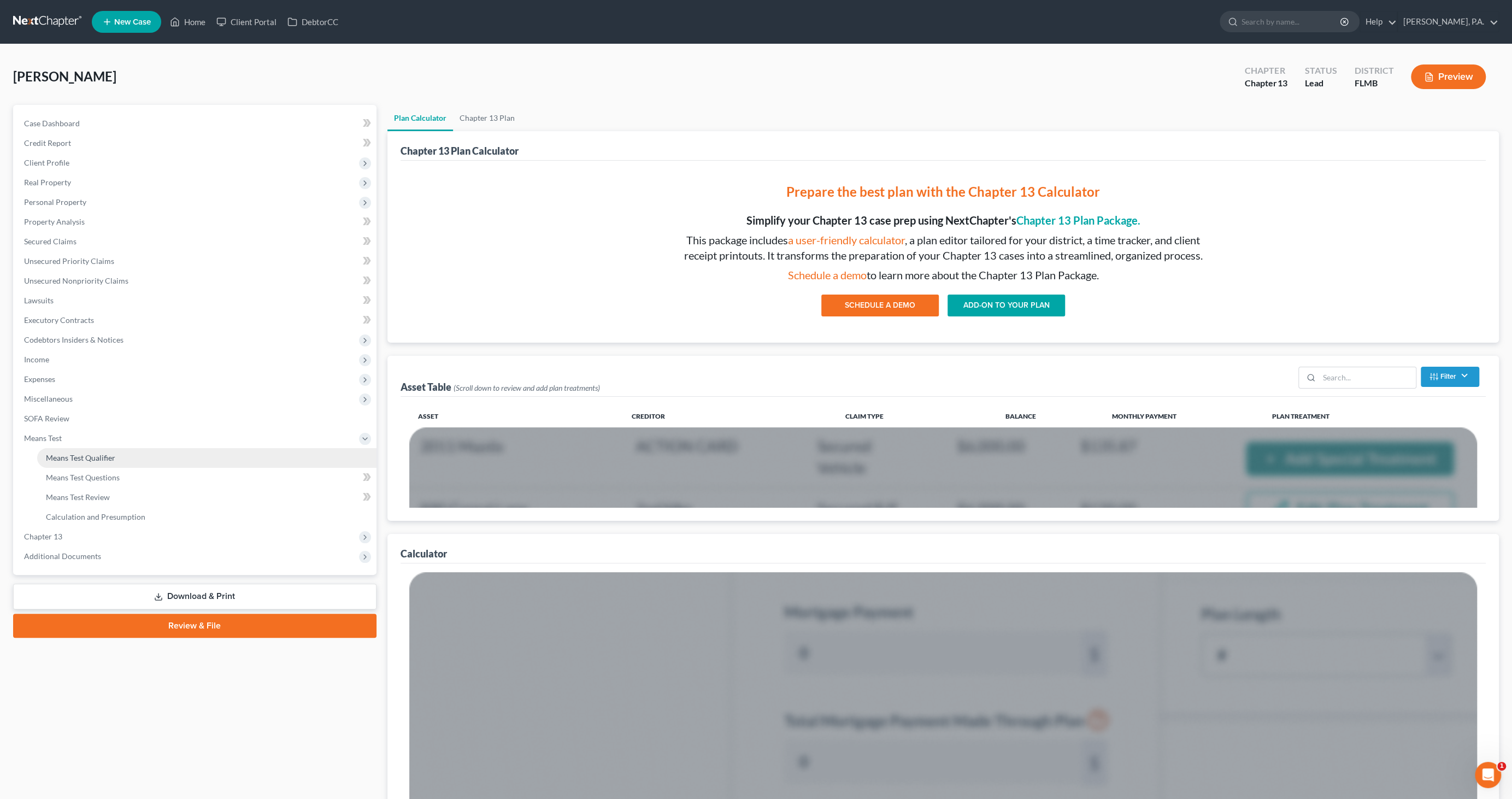
click at [64, 454] on span "Means Test Qualifier" at bounding box center [80, 457] width 69 height 10
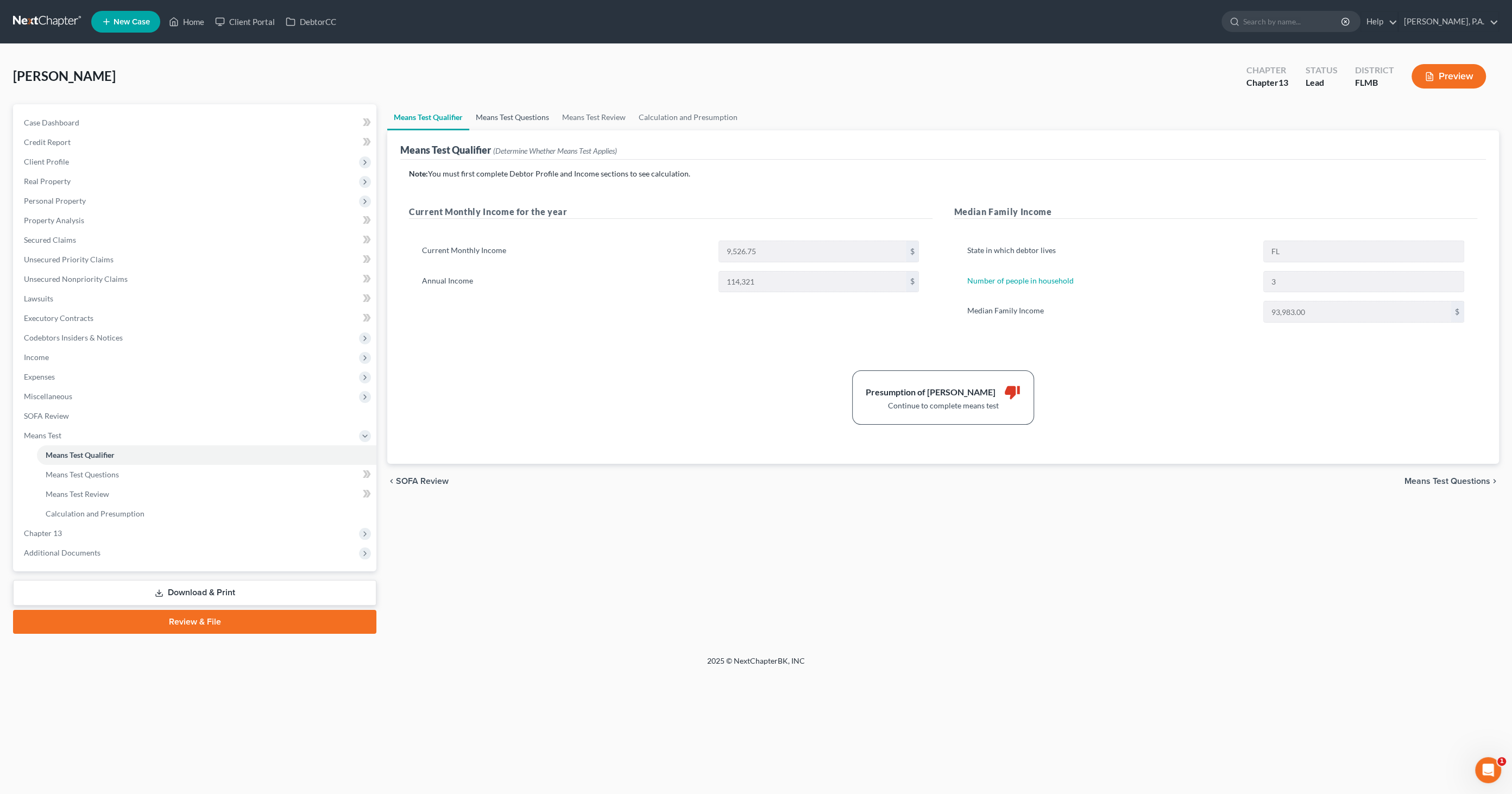
click at [512, 118] on link "Means Test Questions" at bounding box center [513, 117] width 87 height 26
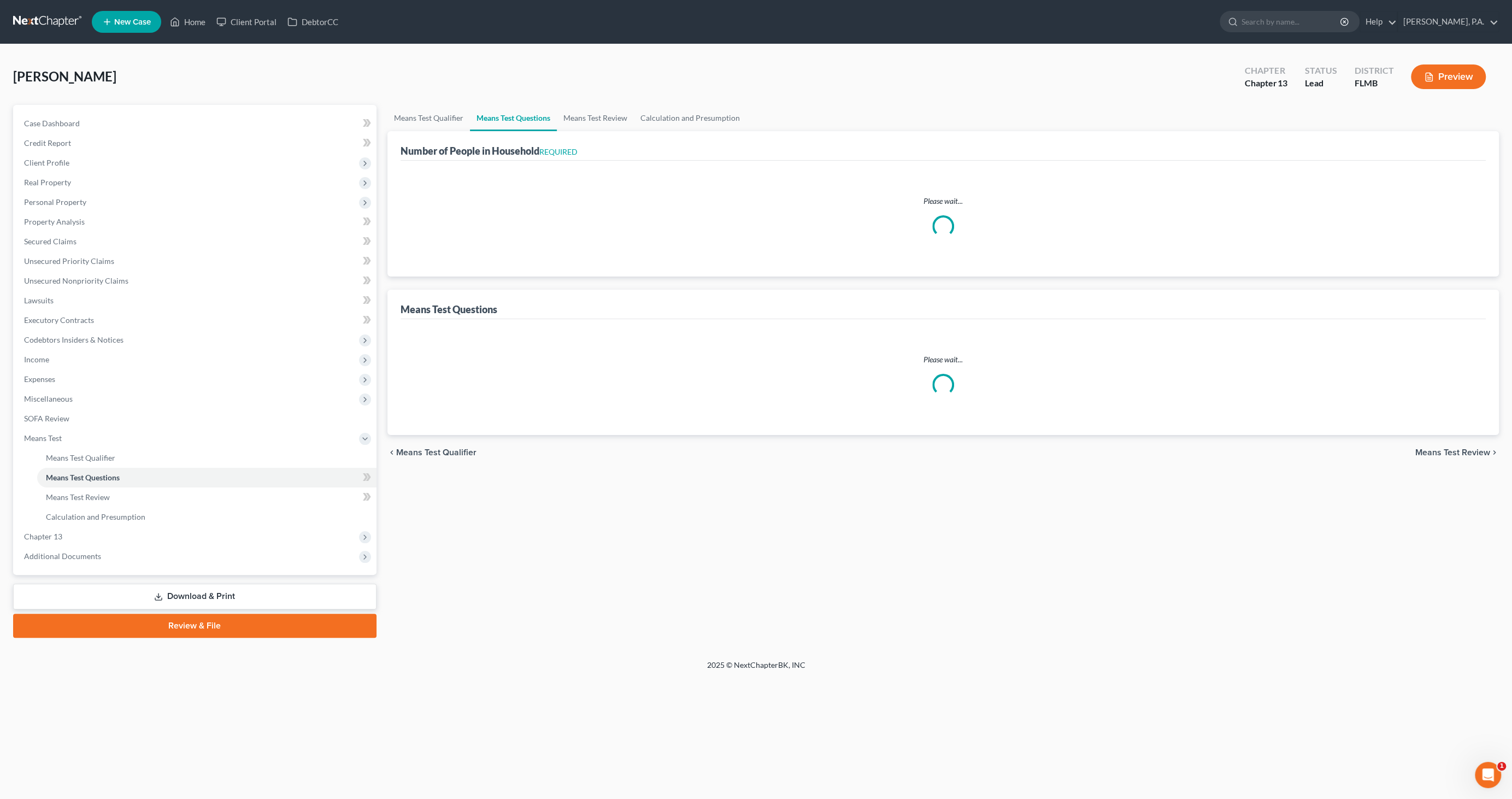
select select "2"
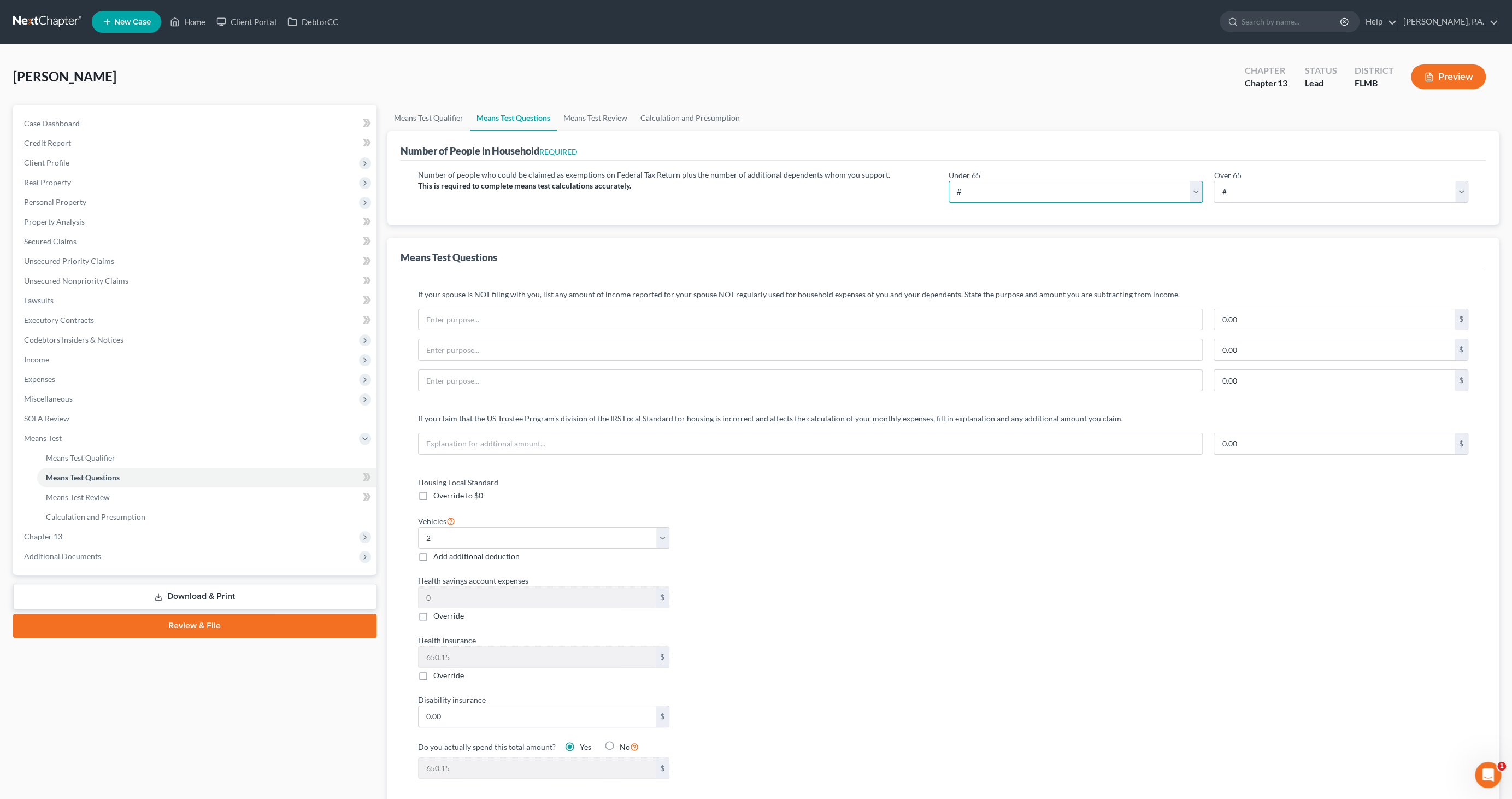
click at [978, 184] on select "# 0 1 2 3 4 5 6 7 8 9 10" at bounding box center [1076, 192] width 255 height 22
select select "3"
click at [949, 181] on select "# 0 1 2 3 4 5 6 7 8 9 10" at bounding box center [1076, 192] width 255 height 22
click at [1251, 195] on select "# 0 1 2 3 4 5 6 7 8 9 10" at bounding box center [1341, 192] width 255 height 22
select select "0"
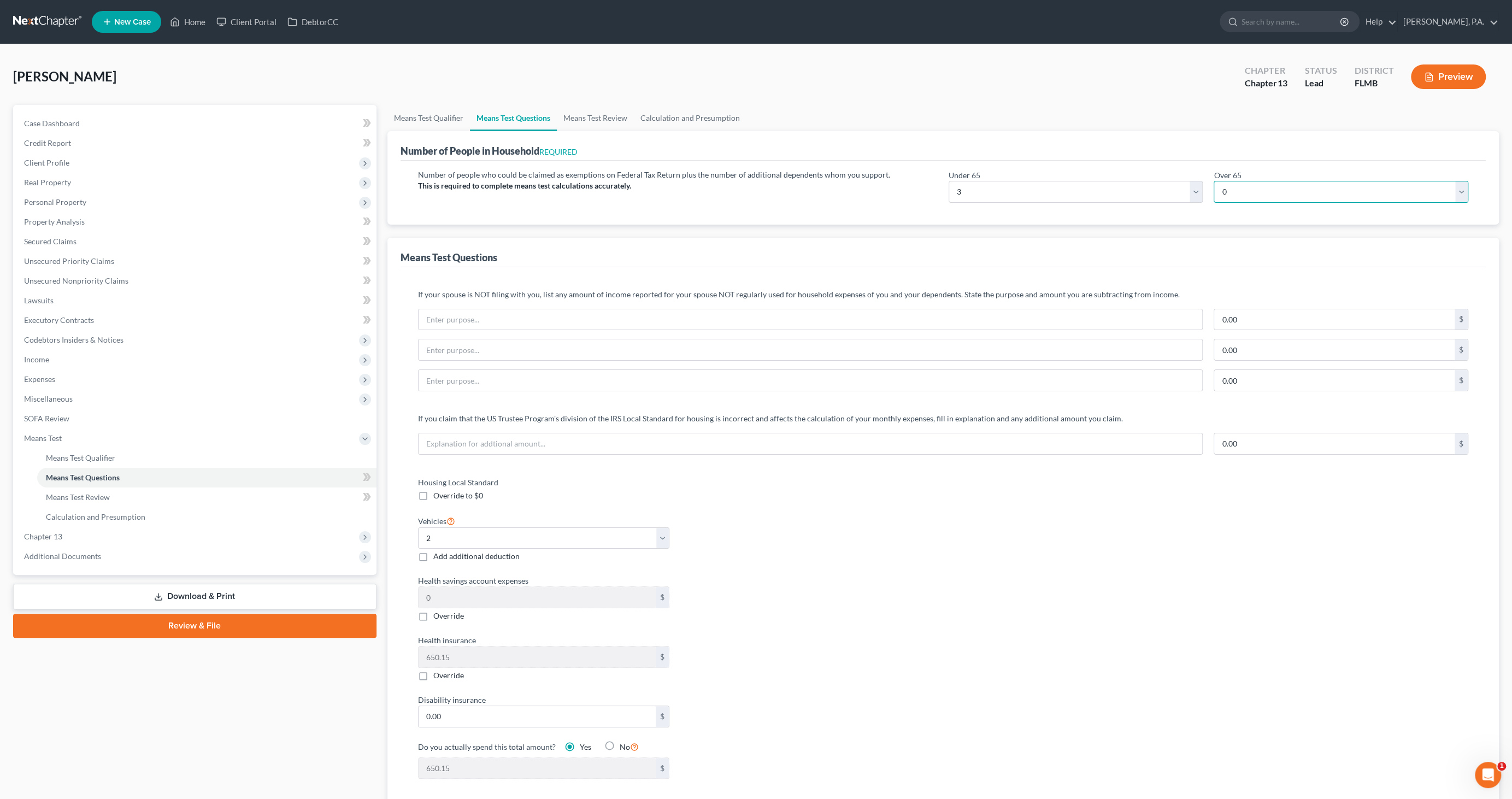
click at [1214, 181] on select "# 0 1 2 3 4 5 6 7 8 9 10" at bounding box center [1341, 192] width 255 height 22
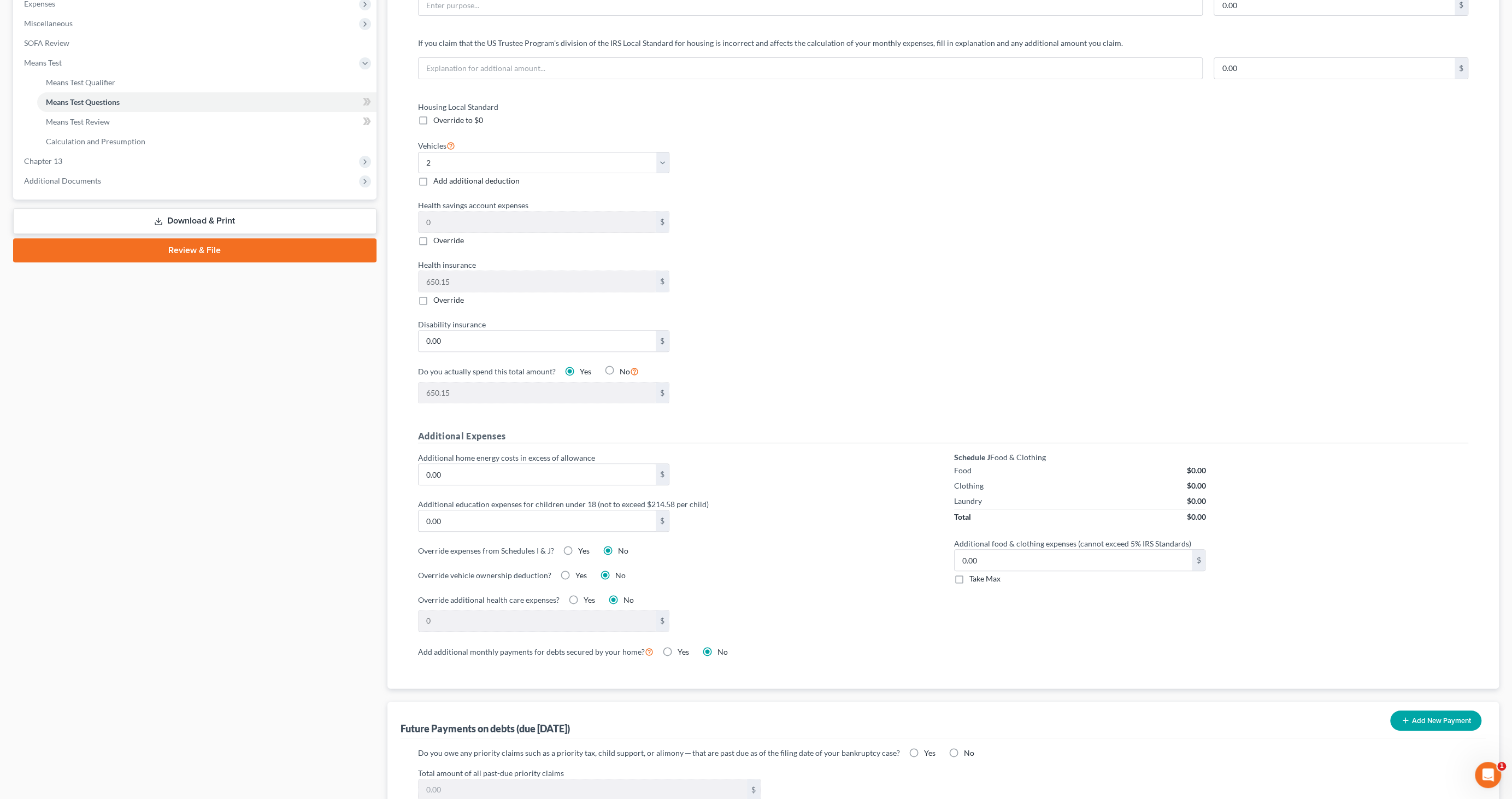
scroll to position [364, 0]
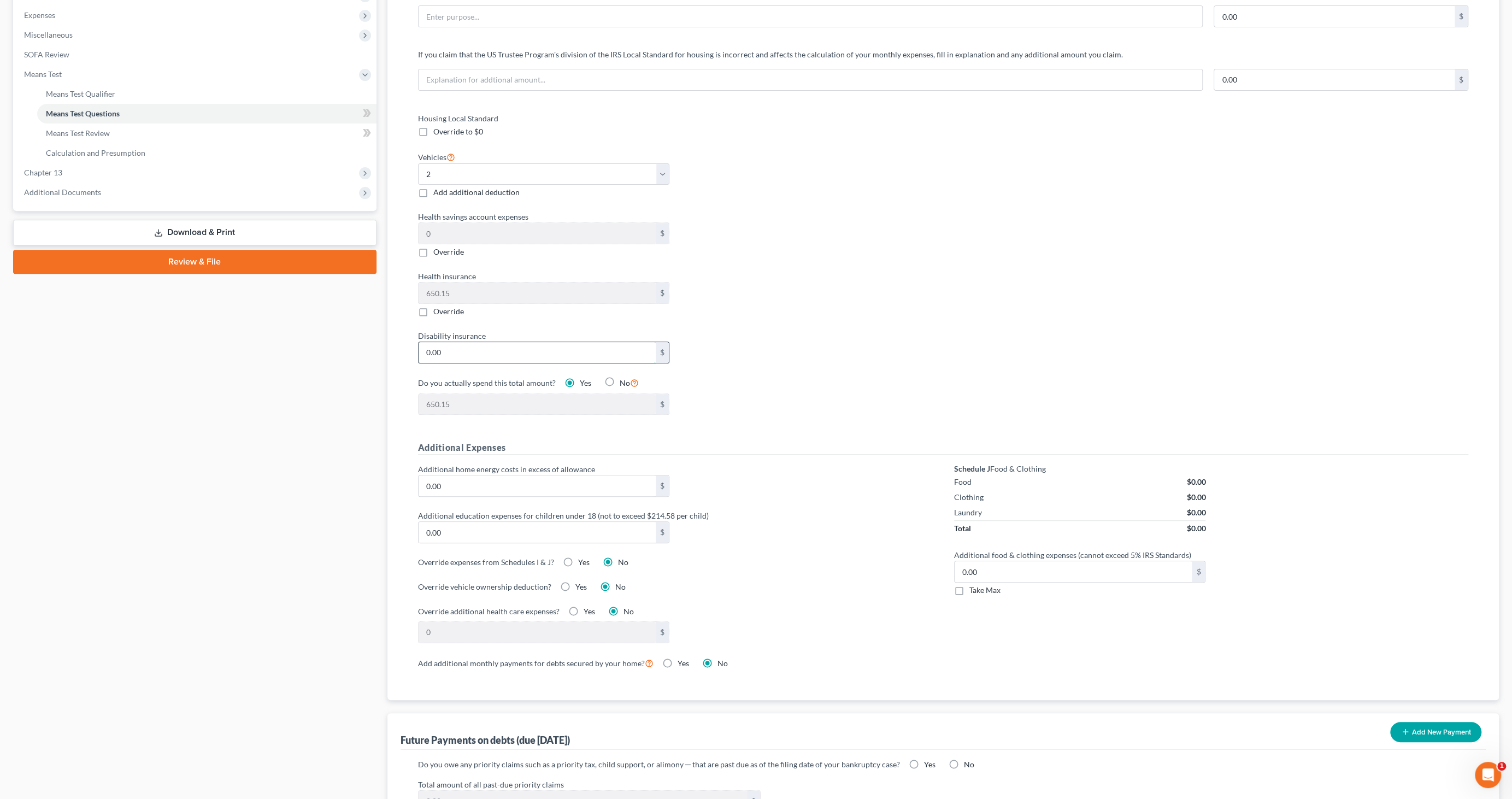
click at [449, 342] on input "0.00" at bounding box center [537, 353] width 238 height 21
type input "5"
type input "655.15"
type input "54"
type input "704.15"
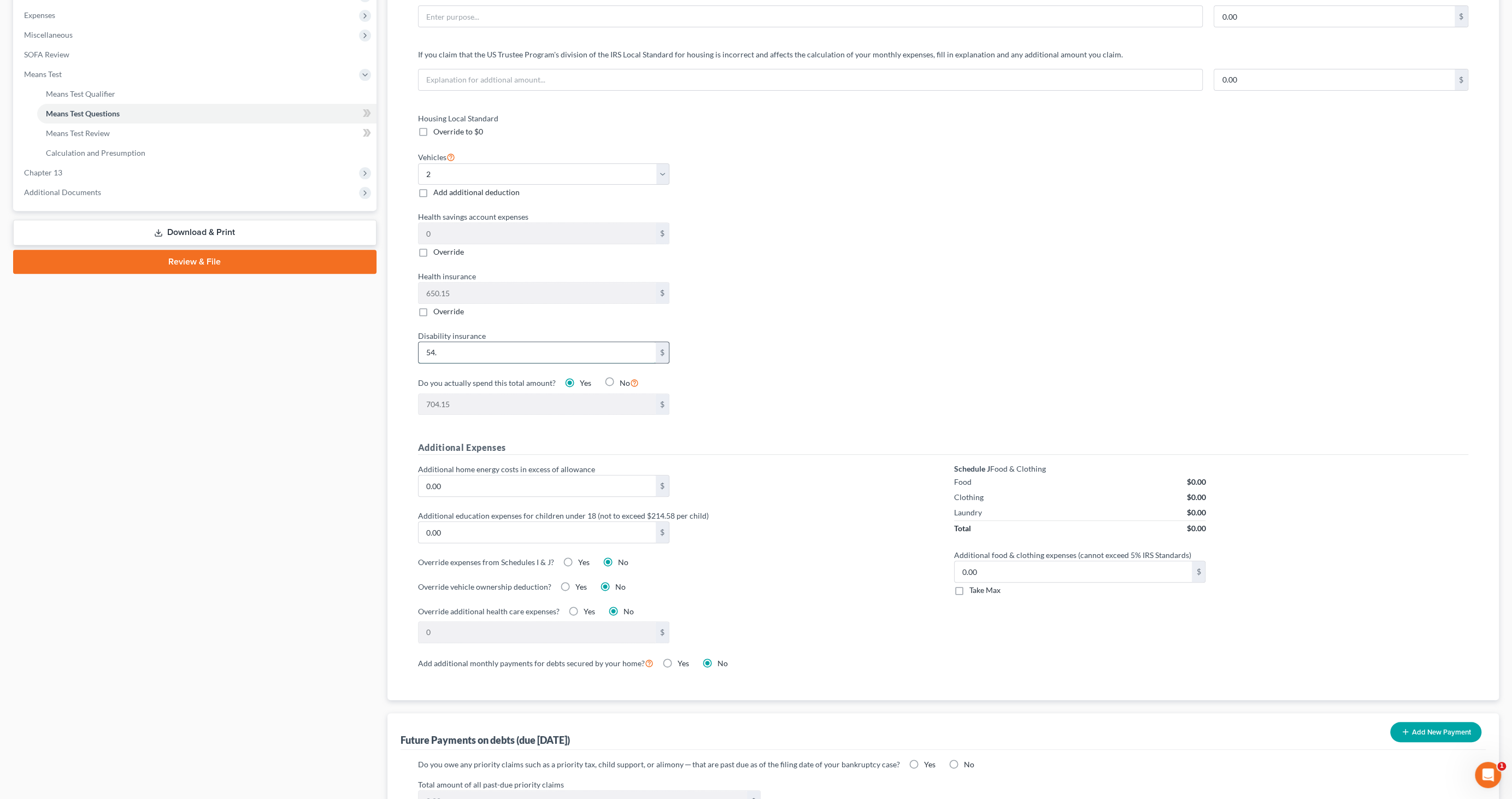
type input "54.7"
type input "704.85"
type input "54.77"
type input "704.92"
type input "54.77"
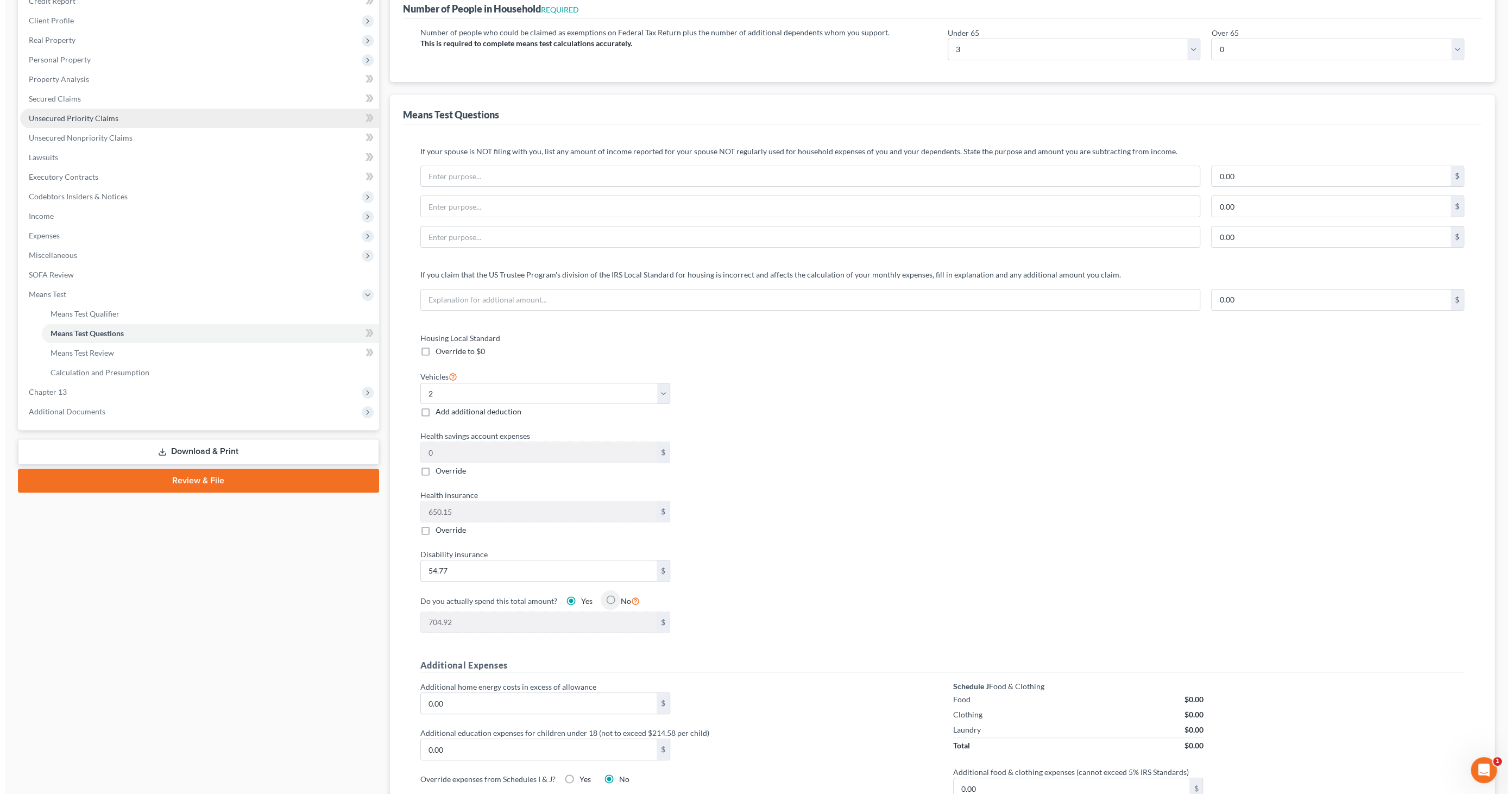
scroll to position [0, 0]
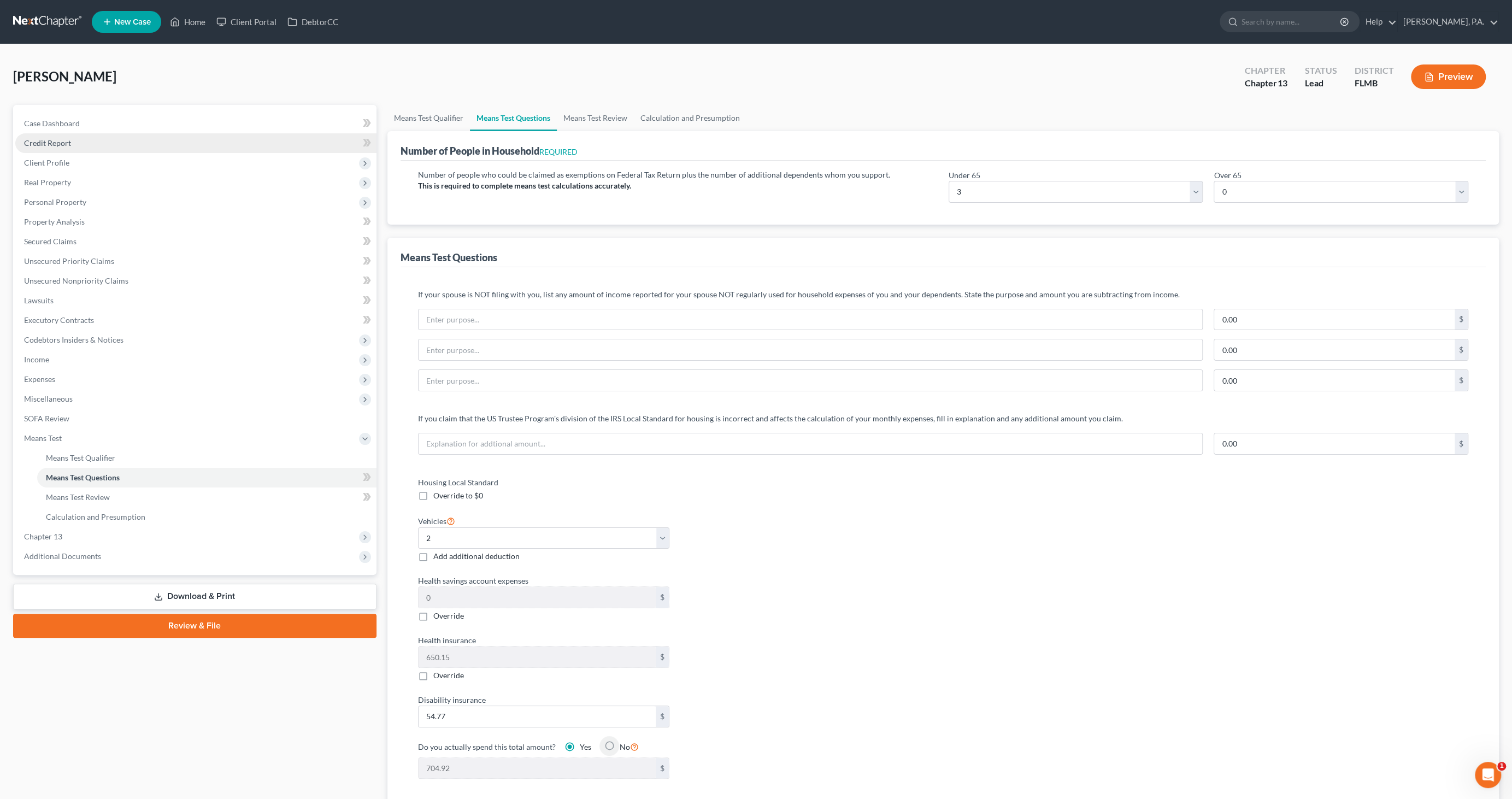
click at [77, 141] on link "Credit Report" at bounding box center [196, 143] width 362 height 20
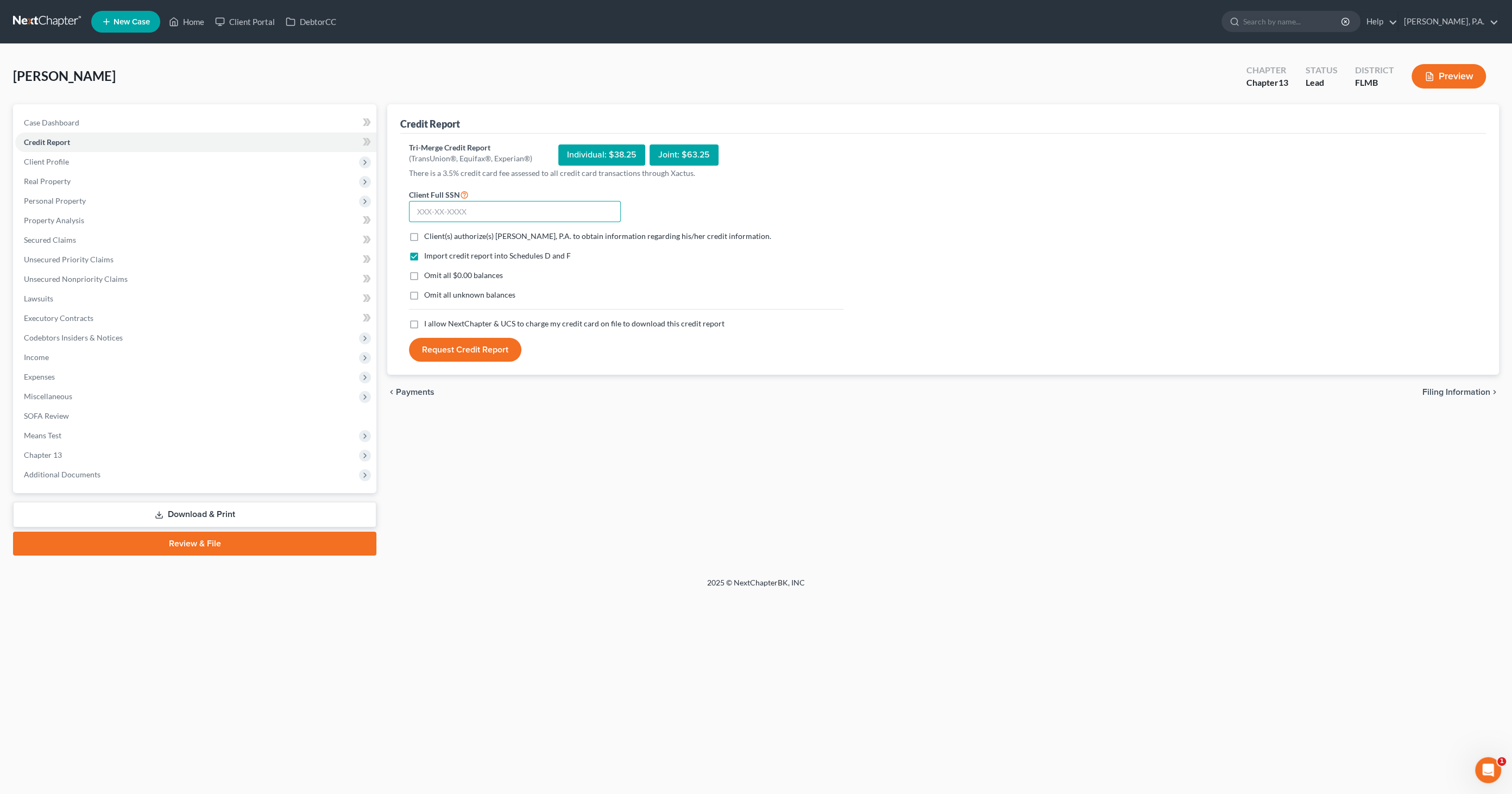
click at [486, 205] on input "text" at bounding box center [515, 212] width 212 height 22
type input "591-03-4582"
click at [424, 237] on label "Client(s) authorize(s) [PERSON_NAME], P.A. to obtain information regarding his/…" at bounding box center [597, 236] width 347 height 11
click at [428, 237] on input "Client(s) authorize(s) [PERSON_NAME], P.A. to obtain information regarding his/…" at bounding box center [432, 235] width 7 height 7
checkbox input "true"
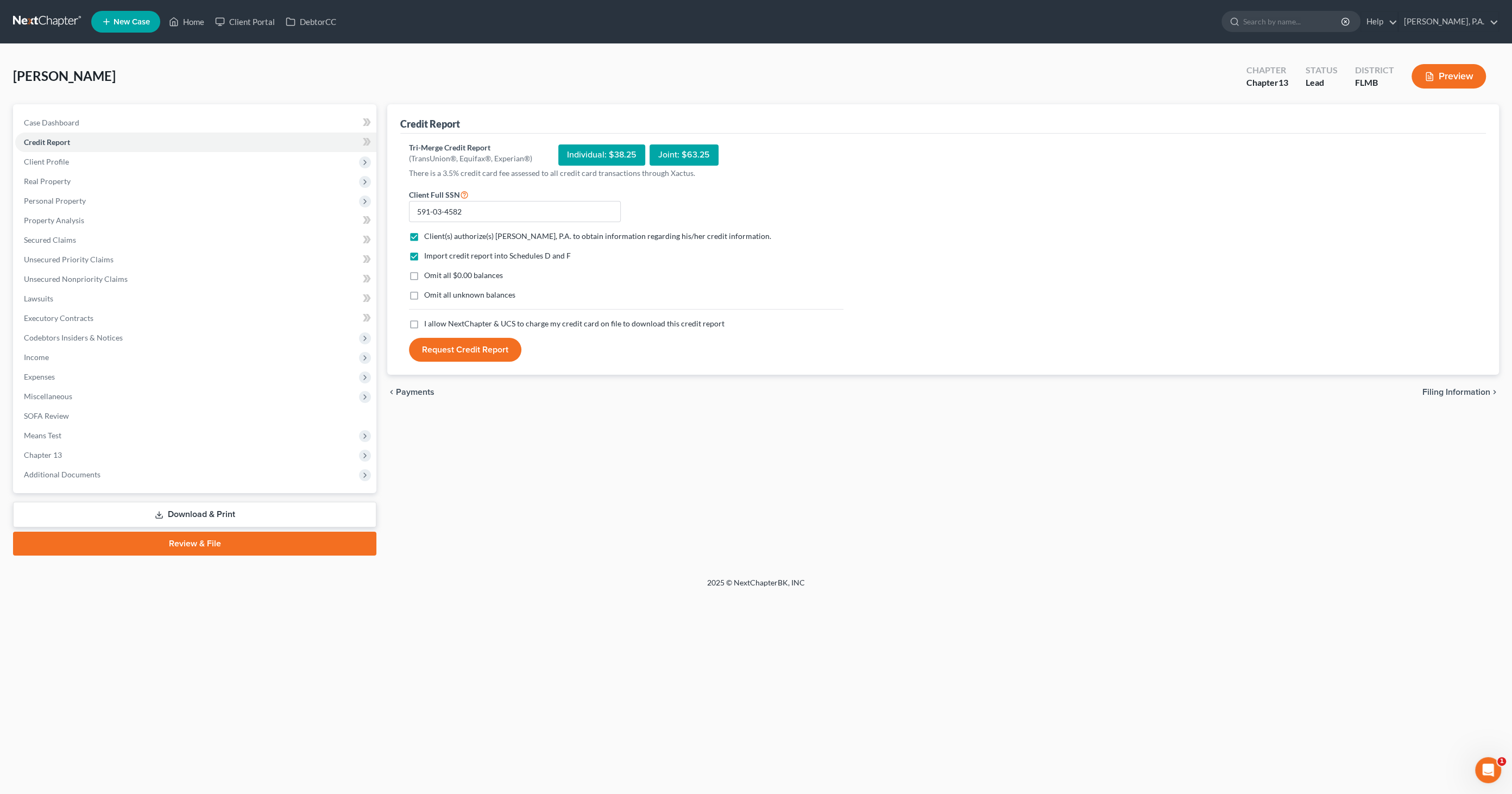
click at [424, 271] on label "Omit all $0.00 balances" at bounding box center [463, 275] width 78 height 11
click at [428, 271] on input "Omit all $0.00 balances" at bounding box center [432, 273] width 7 height 7
checkbox input "true"
click at [427, 294] on span "Omit all unknown balances" at bounding box center [469, 294] width 91 height 10
click at [428, 294] on input "Omit all unknown balances" at bounding box center [432, 293] width 7 height 7
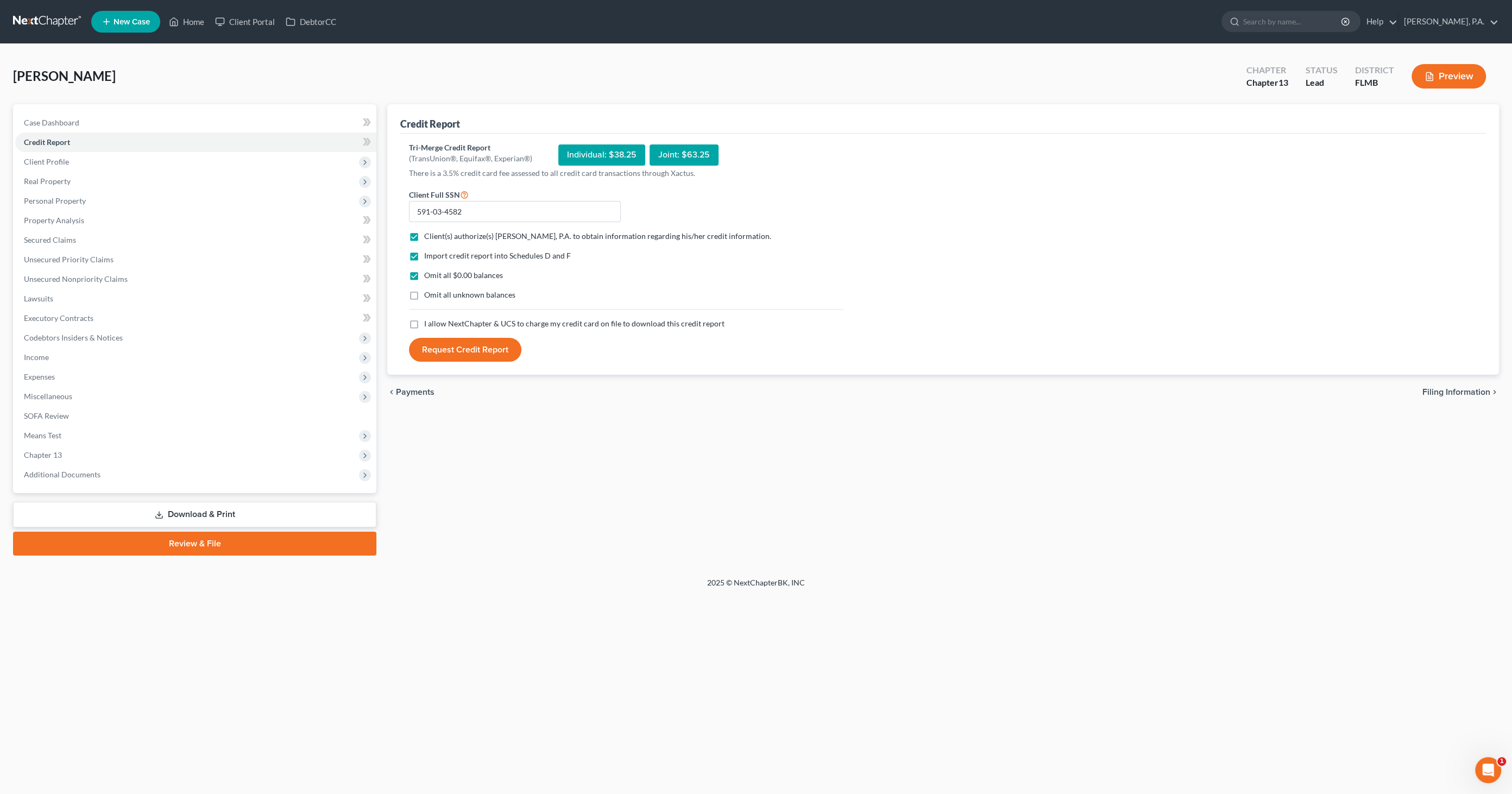
checkbox input "true"
click at [422, 323] on div "I allow NextChapter & UCS to charge my credit card on file to download this cre…" at bounding box center [626, 323] width 434 height 11
drag, startPoint x: 414, startPoint y: 321, endPoint x: 437, endPoint y: 339, distance: 29.2
click at [424, 321] on label "I allow NextChapter & UCS to charge my credit card on file to download this cre…" at bounding box center [574, 323] width 301 height 11
click at [428, 321] on input "I allow NextChapter & UCS to charge my credit card on file to download this cre…" at bounding box center [432, 322] width 7 height 7
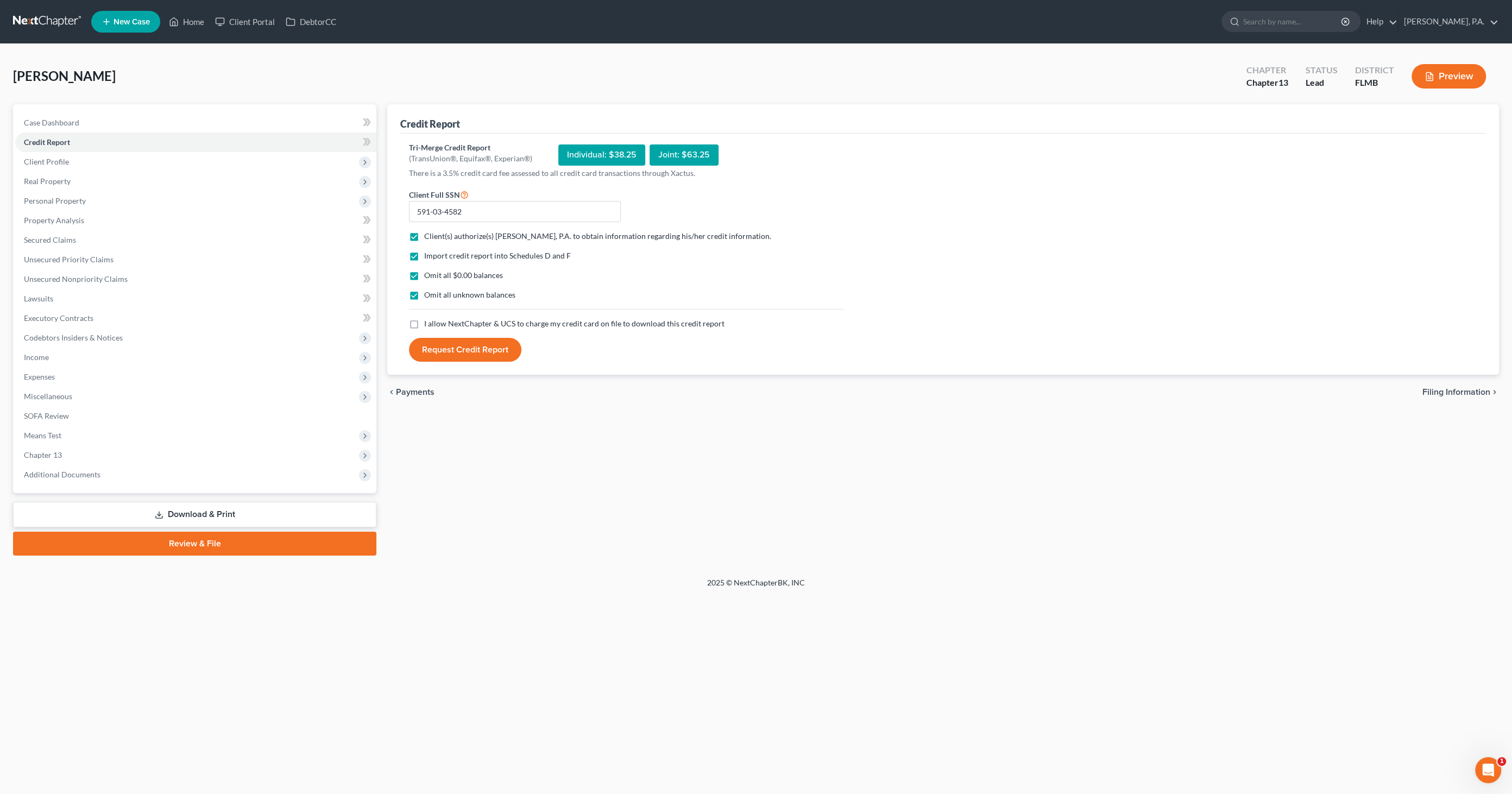
checkbox input "true"
click at [455, 352] on button "Request Credit Report" at bounding box center [465, 350] width 112 height 24
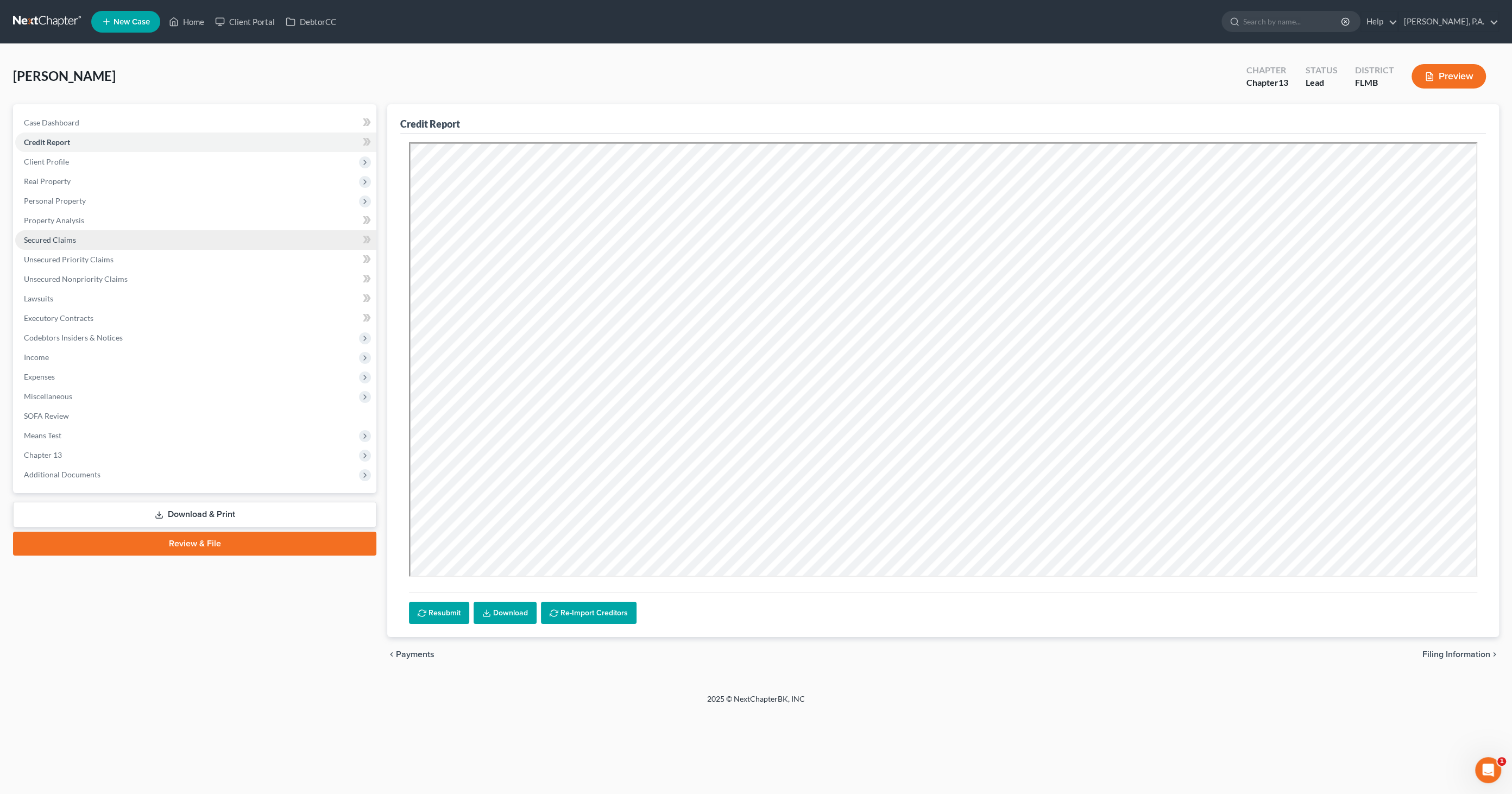
click at [54, 243] on span "Secured Claims" at bounding box center [50, 240] width 52 height 10
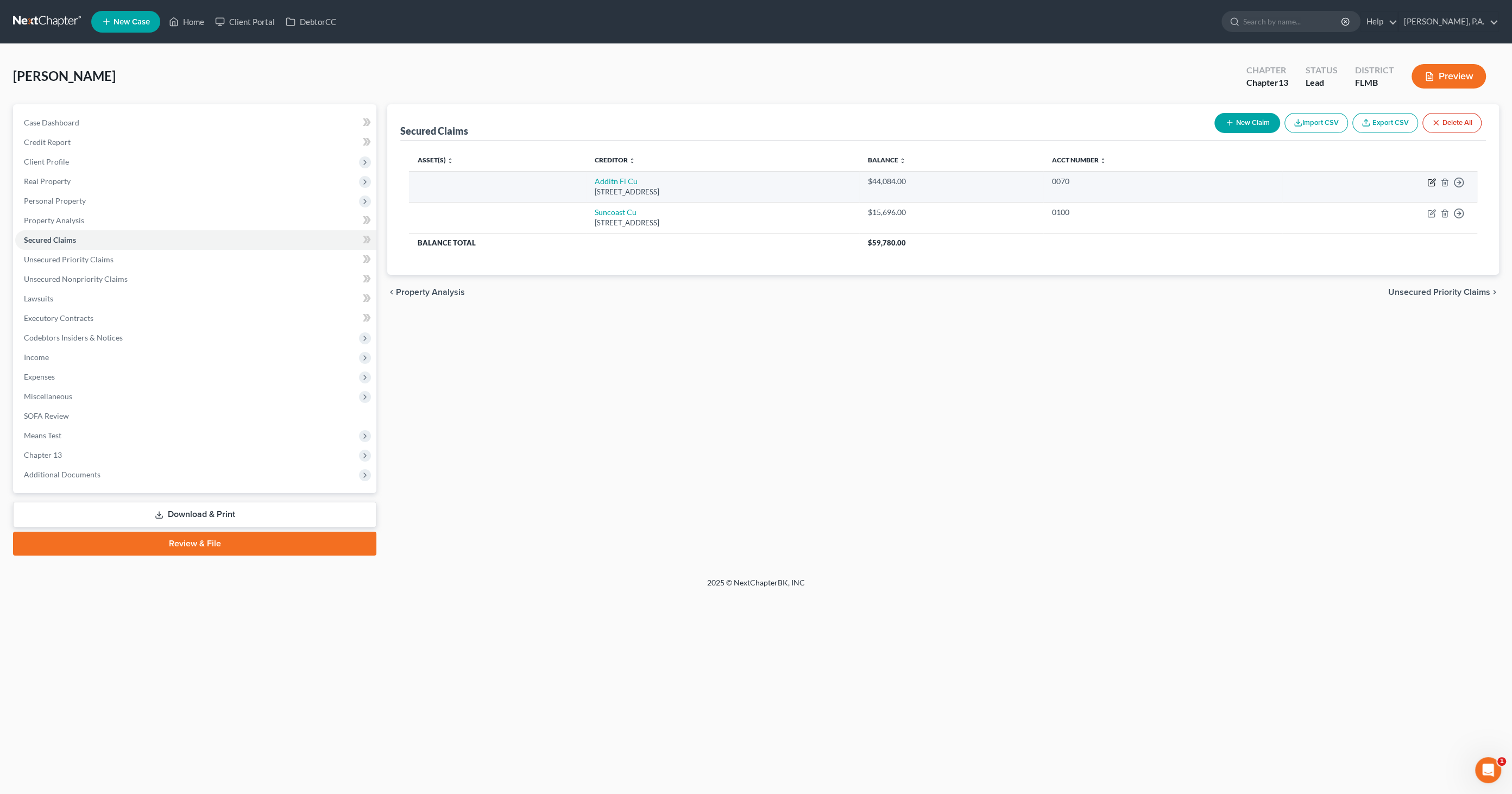
click at [1430, 182] on icon "button" at bounding box center [1432, 181] width 5 height 5
select select "9"
select select "0"
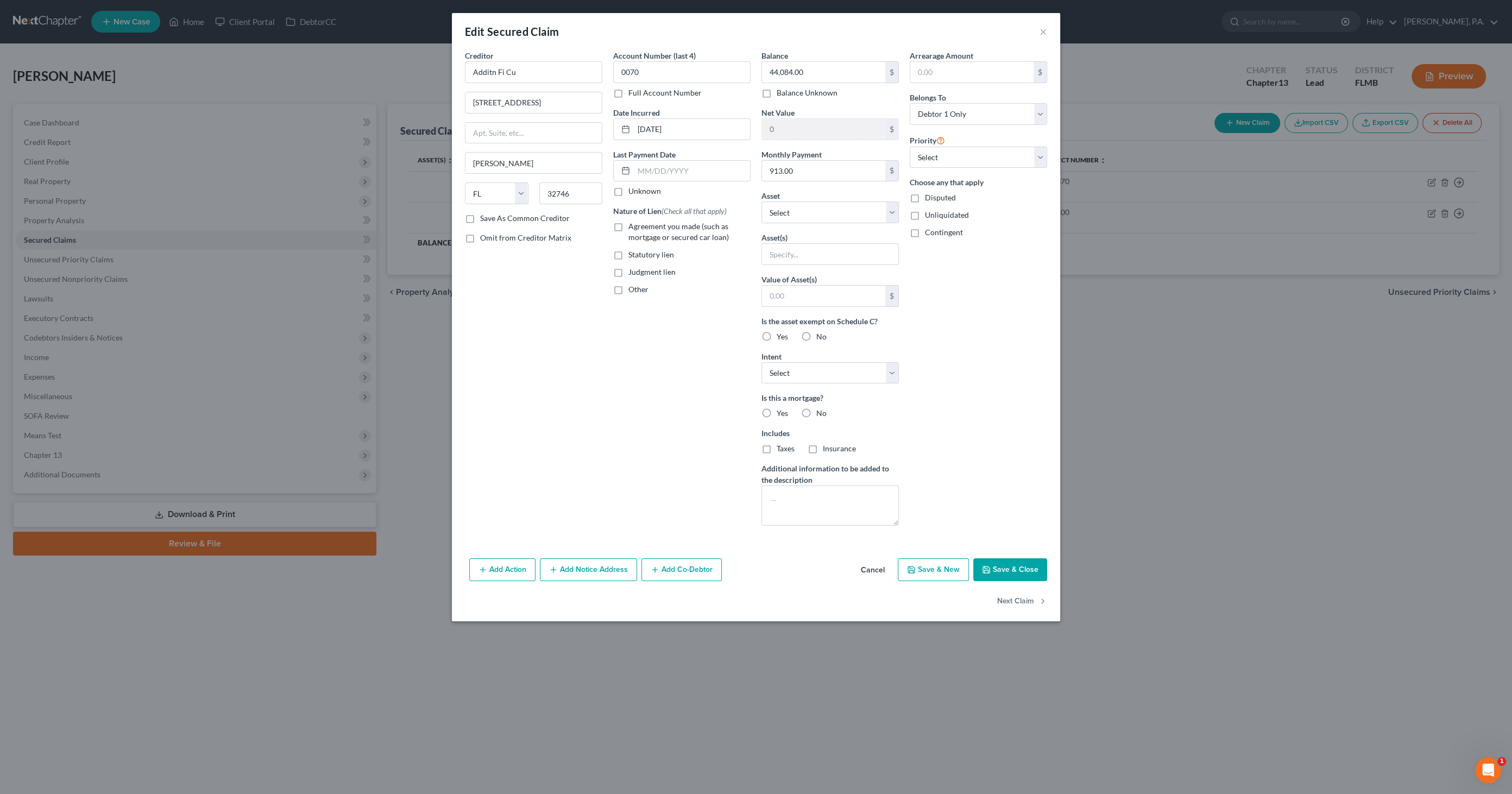
click at [639, 228] on span "Agreement you made (such as mortgage or secured car loan)" at bounding box center [678, 231] width 100 height 20
click at [639, 228] on input "Agreement you made (such as mortgage or secured car loan)" at bounding box center [636, 224] width 7 height 7
checkbox input "true"
click at [1037, 566] on button "Save & Close" at bounding box center [1010, 569] width 74 height 23
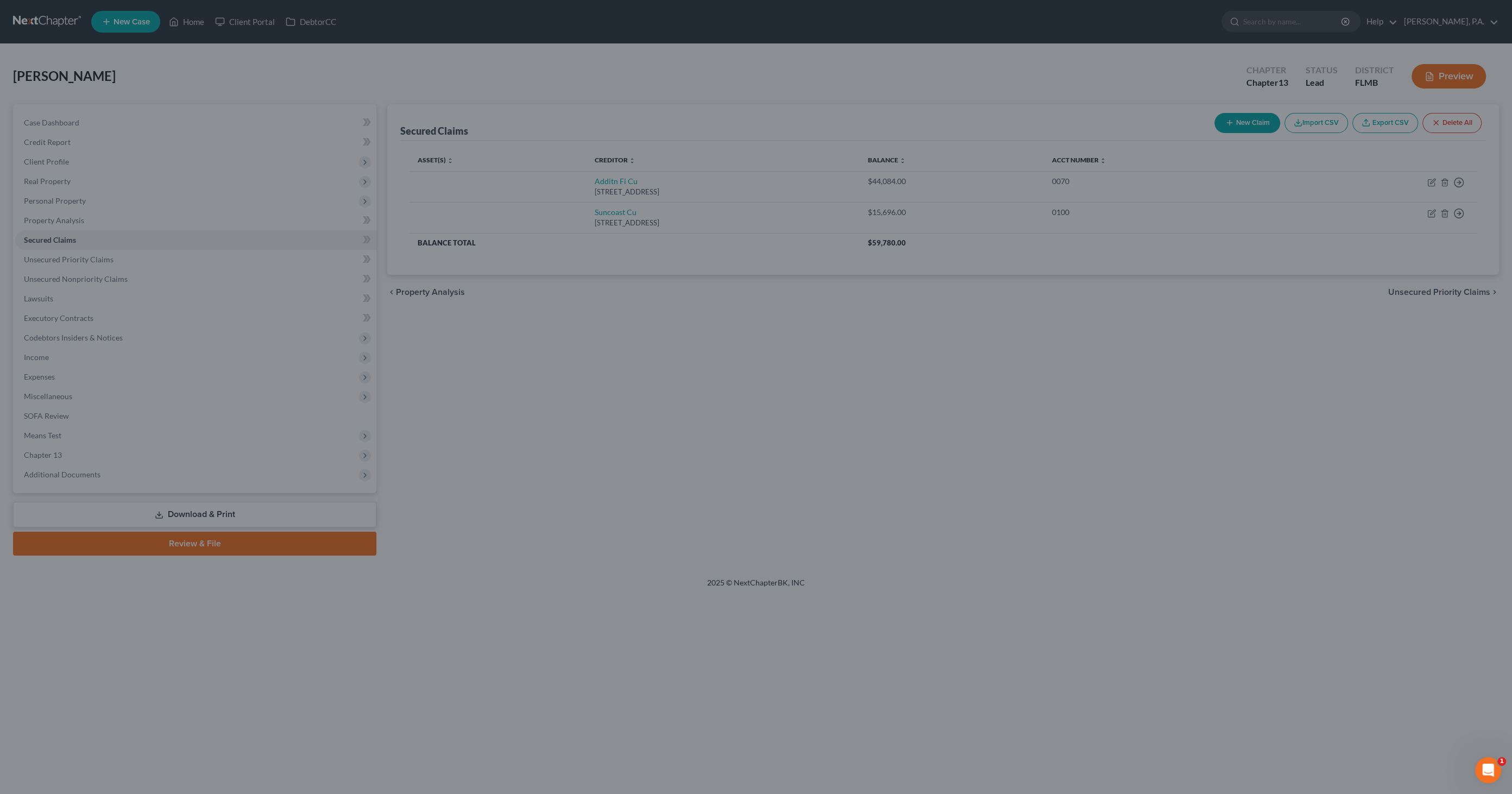
type input "0"
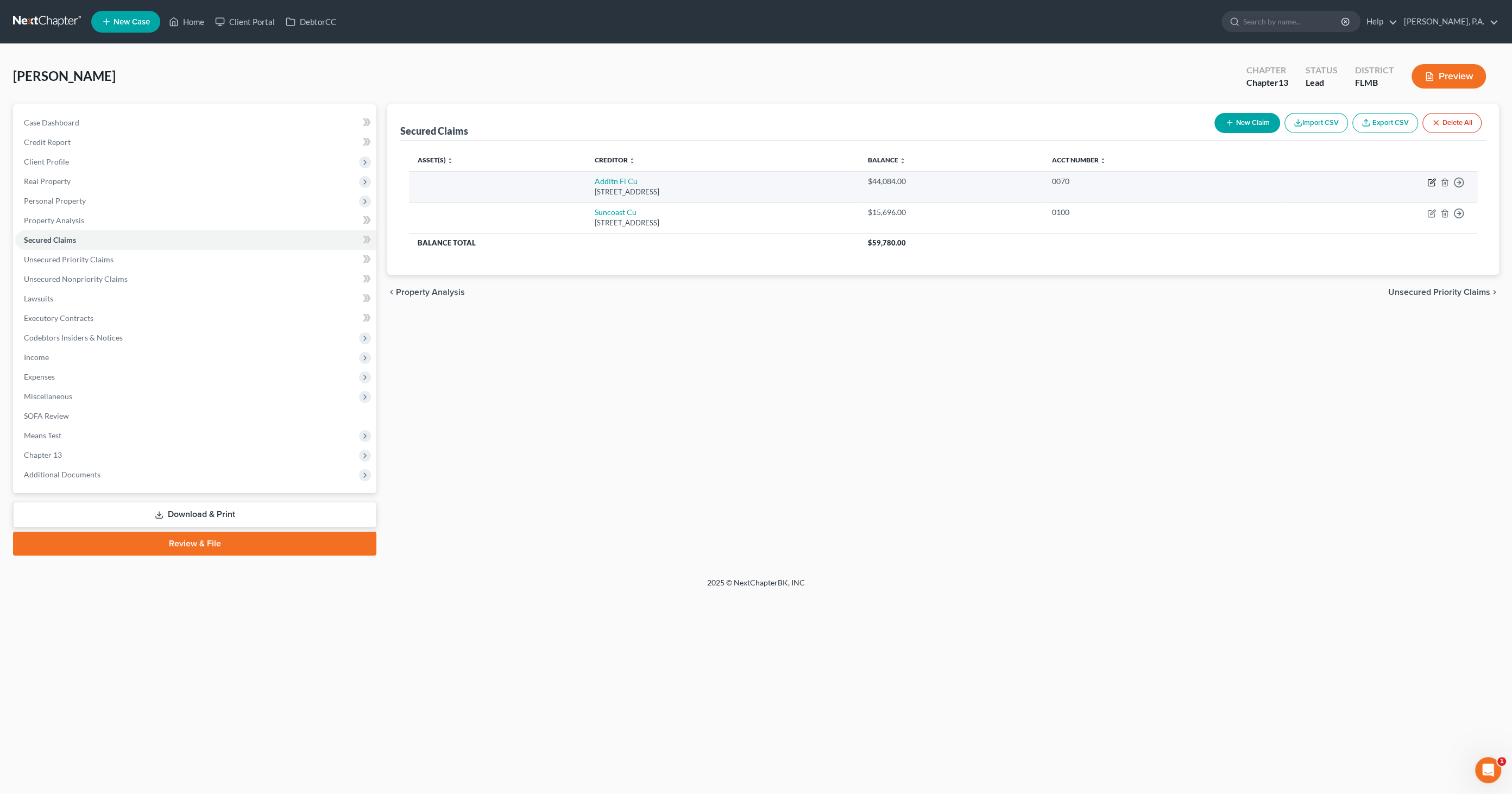
click at [1430, 183] on icon "button" at bounding box center [1432, 181] width 5 height 5
select select "9"
select select "0"
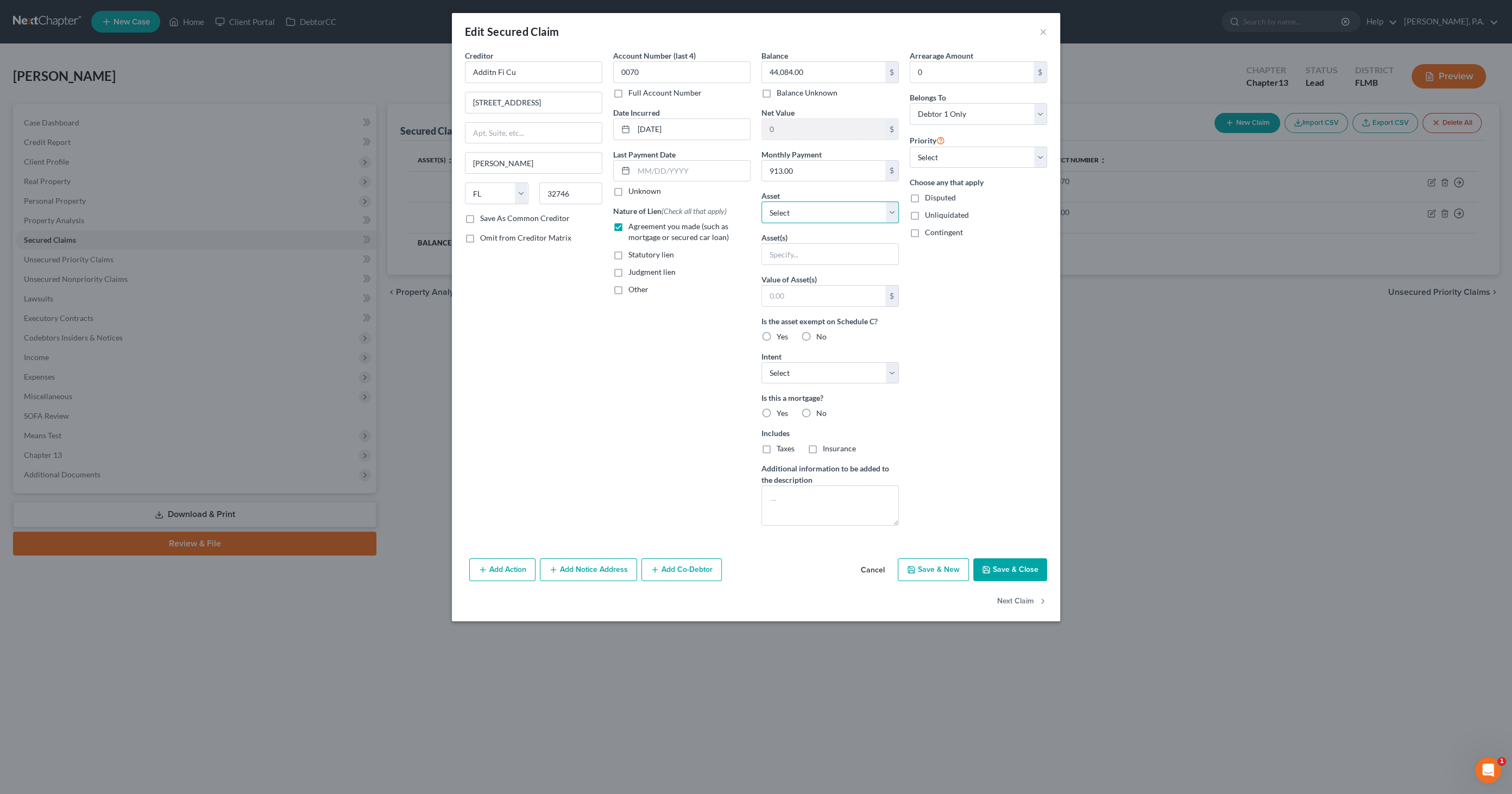
click at [793, 207] on select "Select Other Multiple Assets 2016 GMC Yukon - $10294.0 2020 Ford F150 - $17243.0" at bounding box center [829, 213] width 137 height 22
select select "3"
click at [761, 202] on select "Select Other Multiple Assets 2016 GMC Yukon - $10294.0 2020 Ford F150 - $17243.0" at bounding box center [829, 213] width 137 height 22
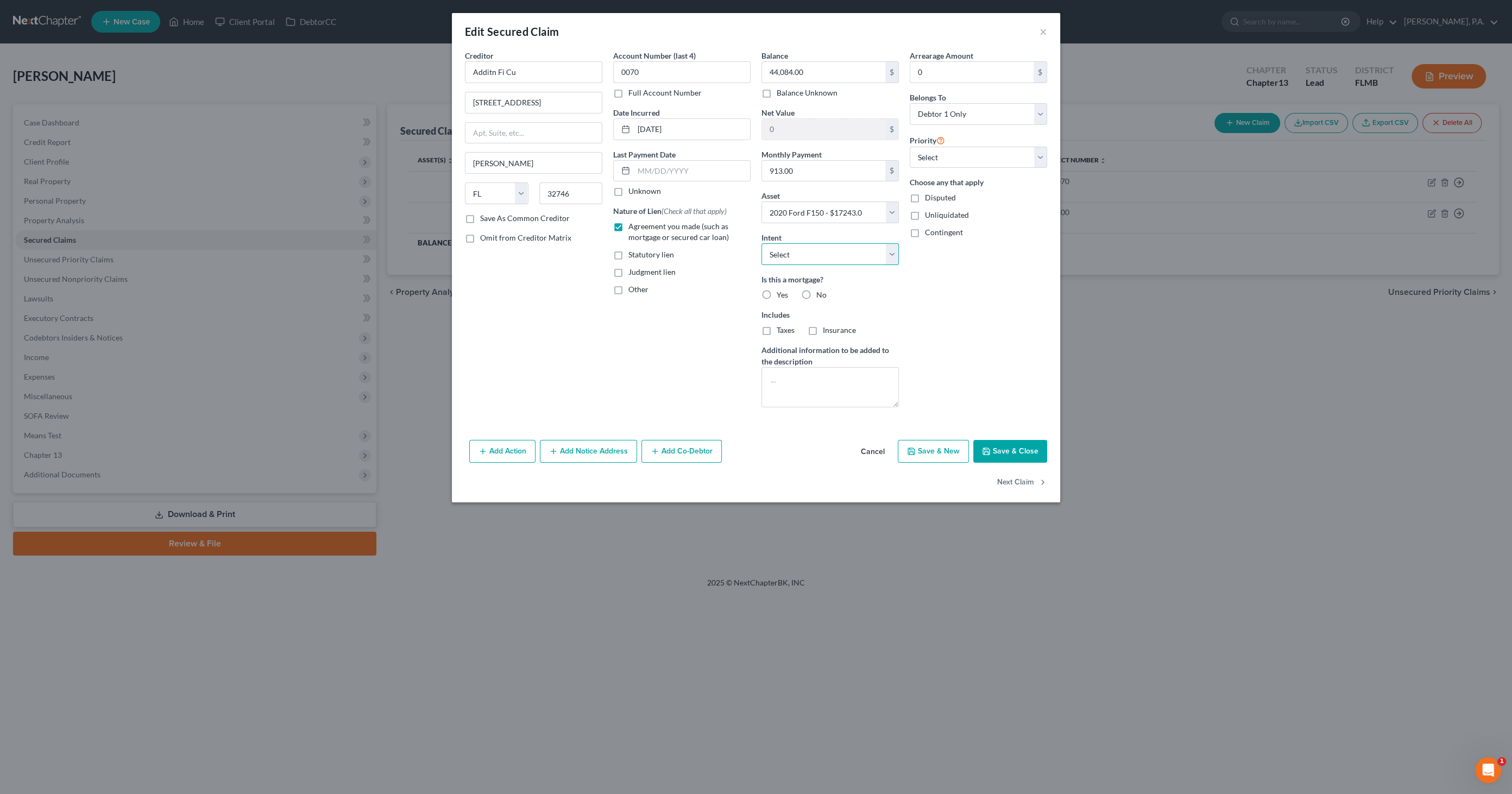
click at [800, 258] on select "Select Surrender Redeem Reaffirm Avoid Other" at bounding box center [829, 254] width 137 height 22
select select "2"
click at [761, 243] on select "Select Surrender Redeem Reaffirm Avoid Other" at bounding box center [829, 254] width 137 height 22
click at [816, 293] on label "No" at bounding box center [821, 295] width 10 height 11
click at [821, 293] on input "No" at bounding box center [824, 293] width 7 height 7
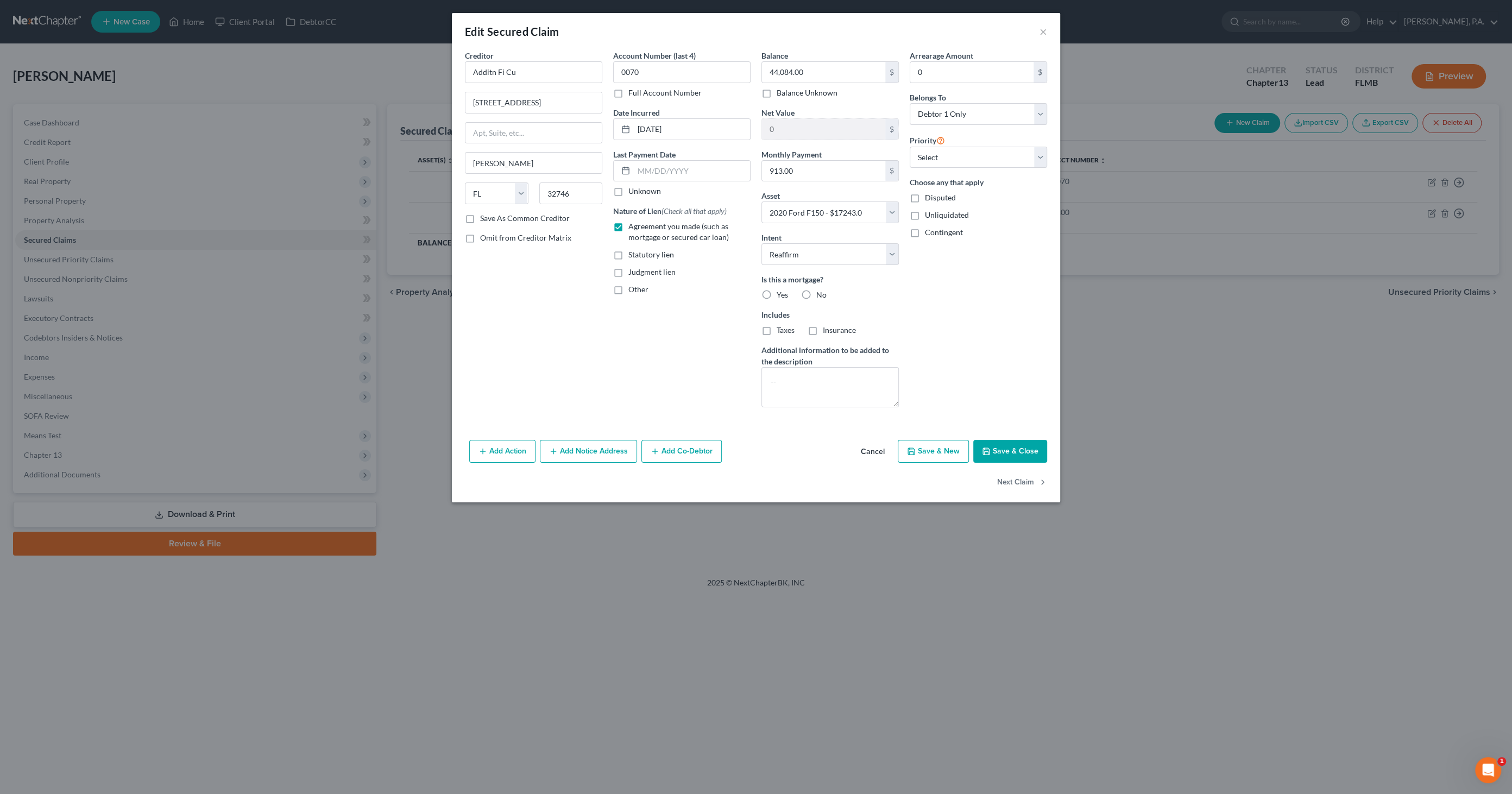
radio input "true"
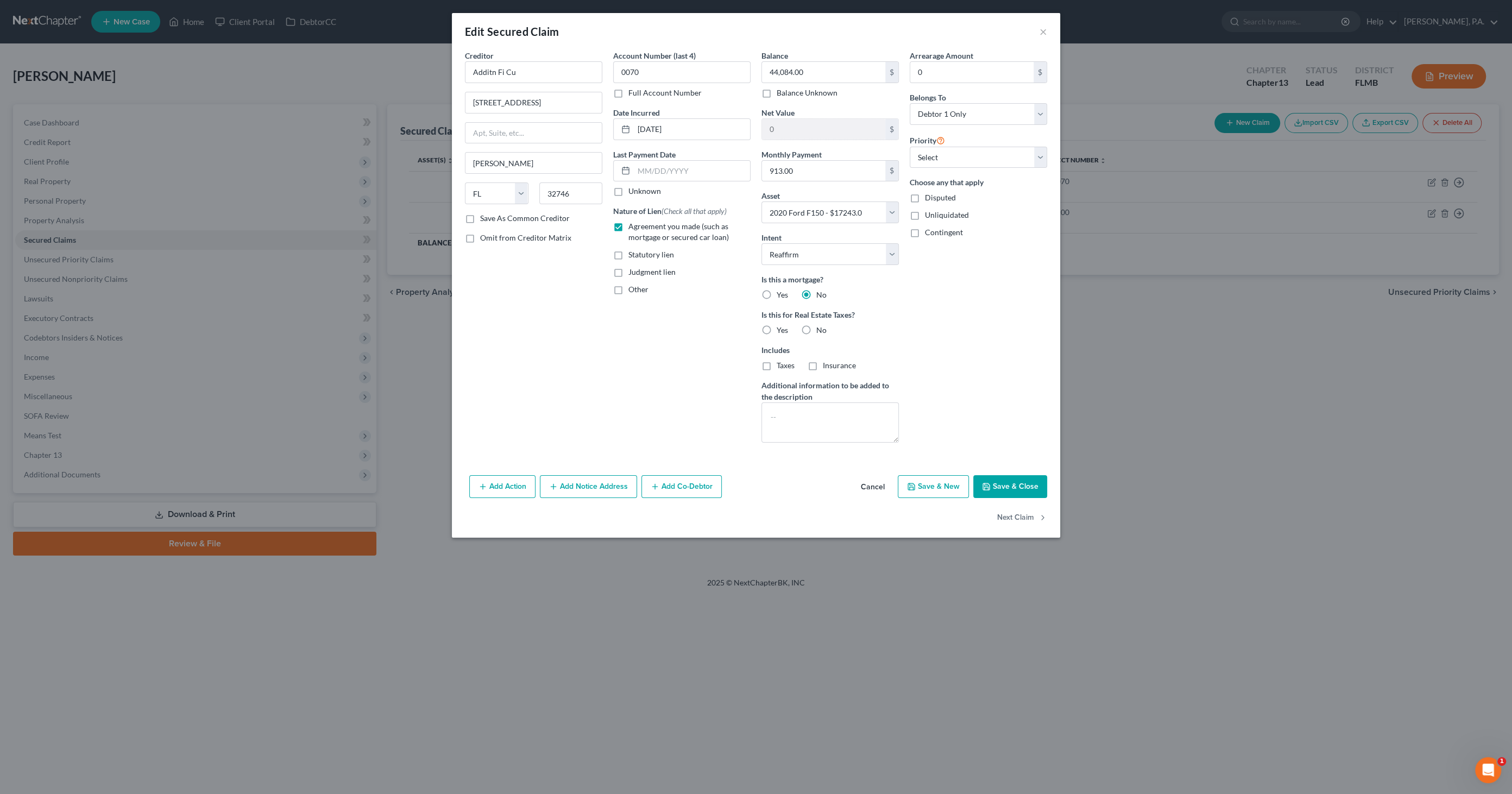
click at [818, 326] on span "No" at bounding box center [821, 330] width 10 height 10
click at [821, 325] on input "No" at bounding box center [824, 328] width 7 height 7
radio input "true"
click at [999, 490] on button "Save & Close" at bounding box center [1010, 486] width 74 height 23
select select
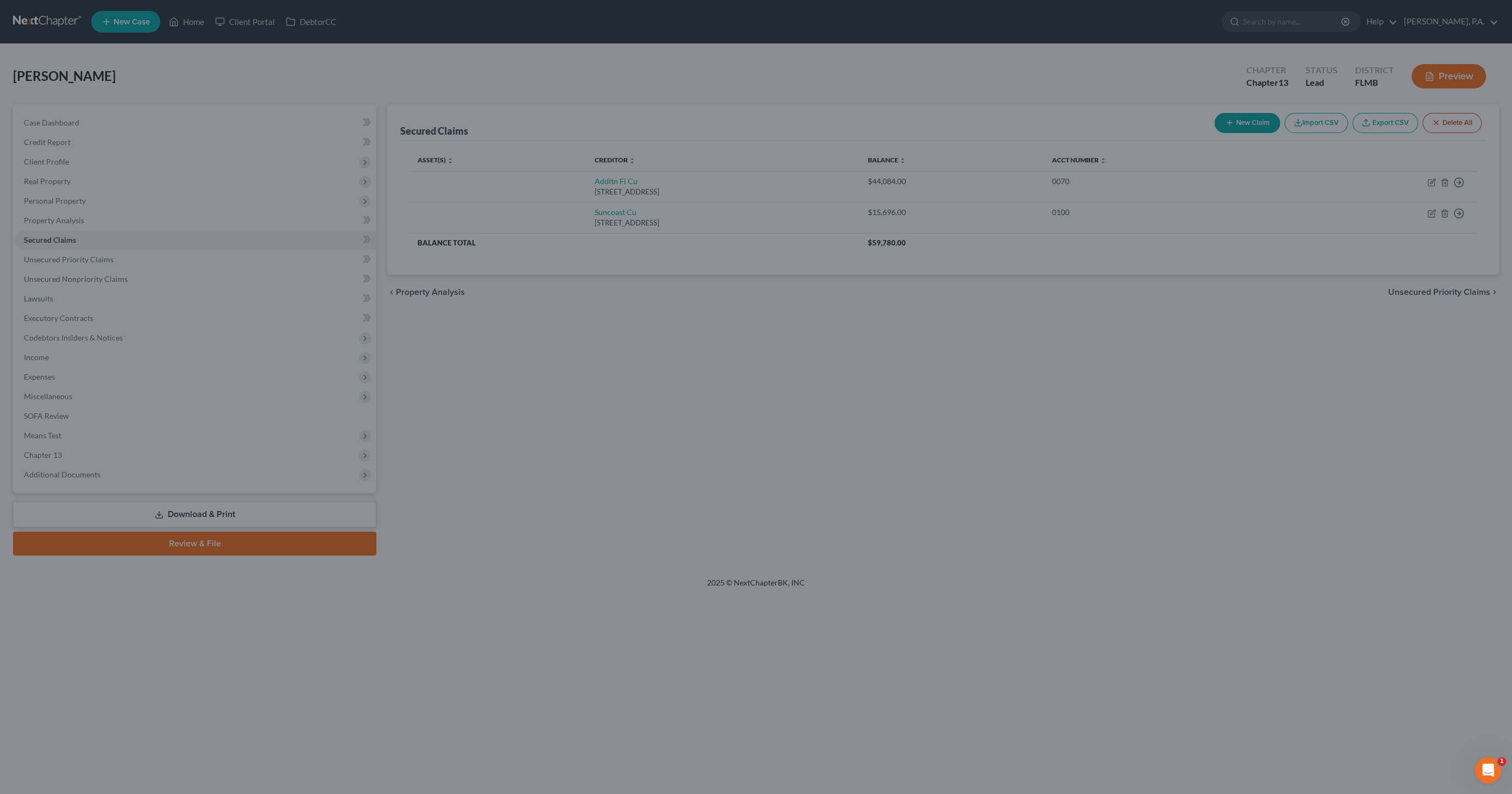
type input "-26,841.00"
select select "3"
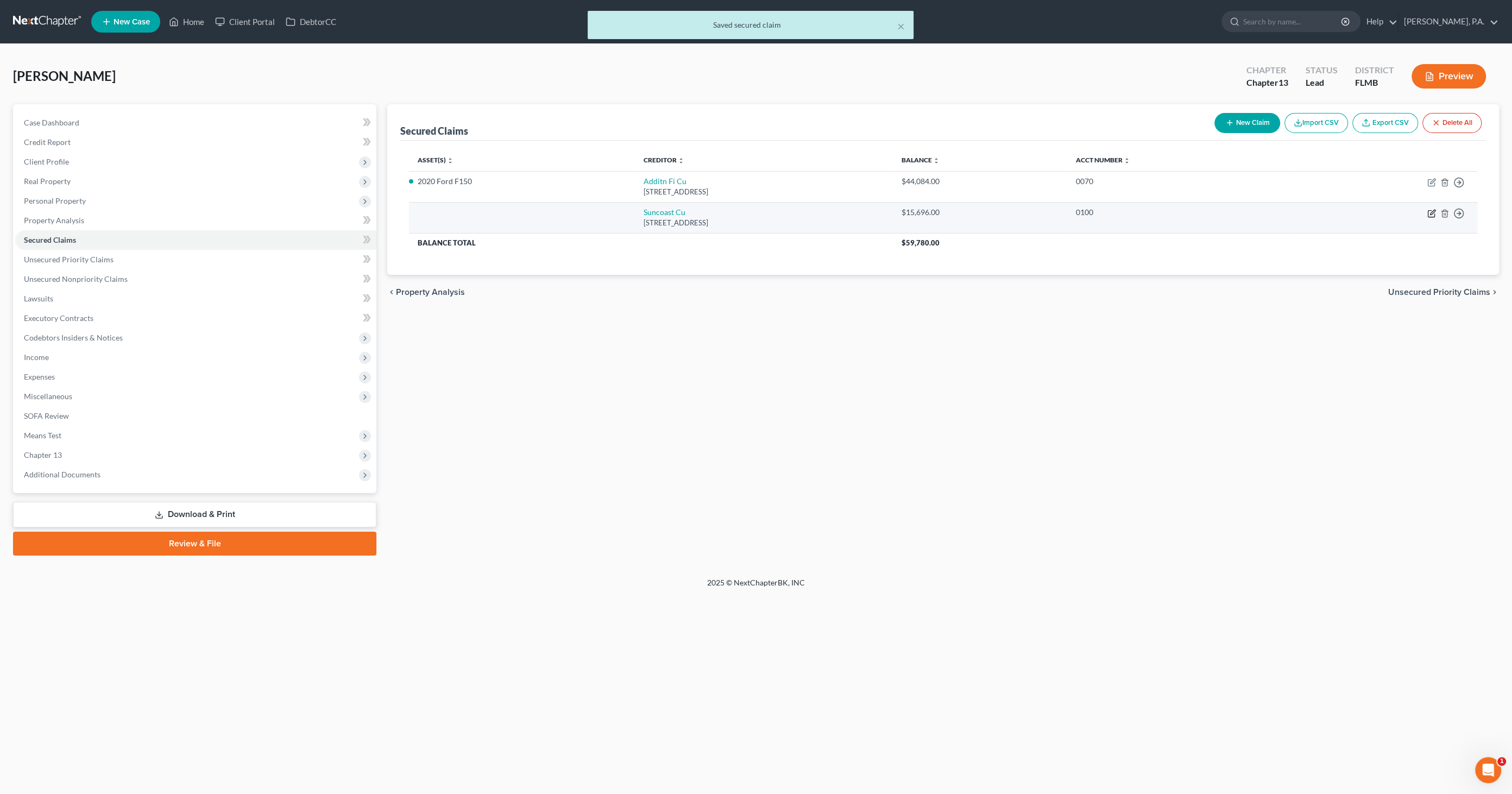
click at [1429, 216] on icon "button" at bounding box center [1431, 213] width 7 height 7
select select "9"
select select "0"
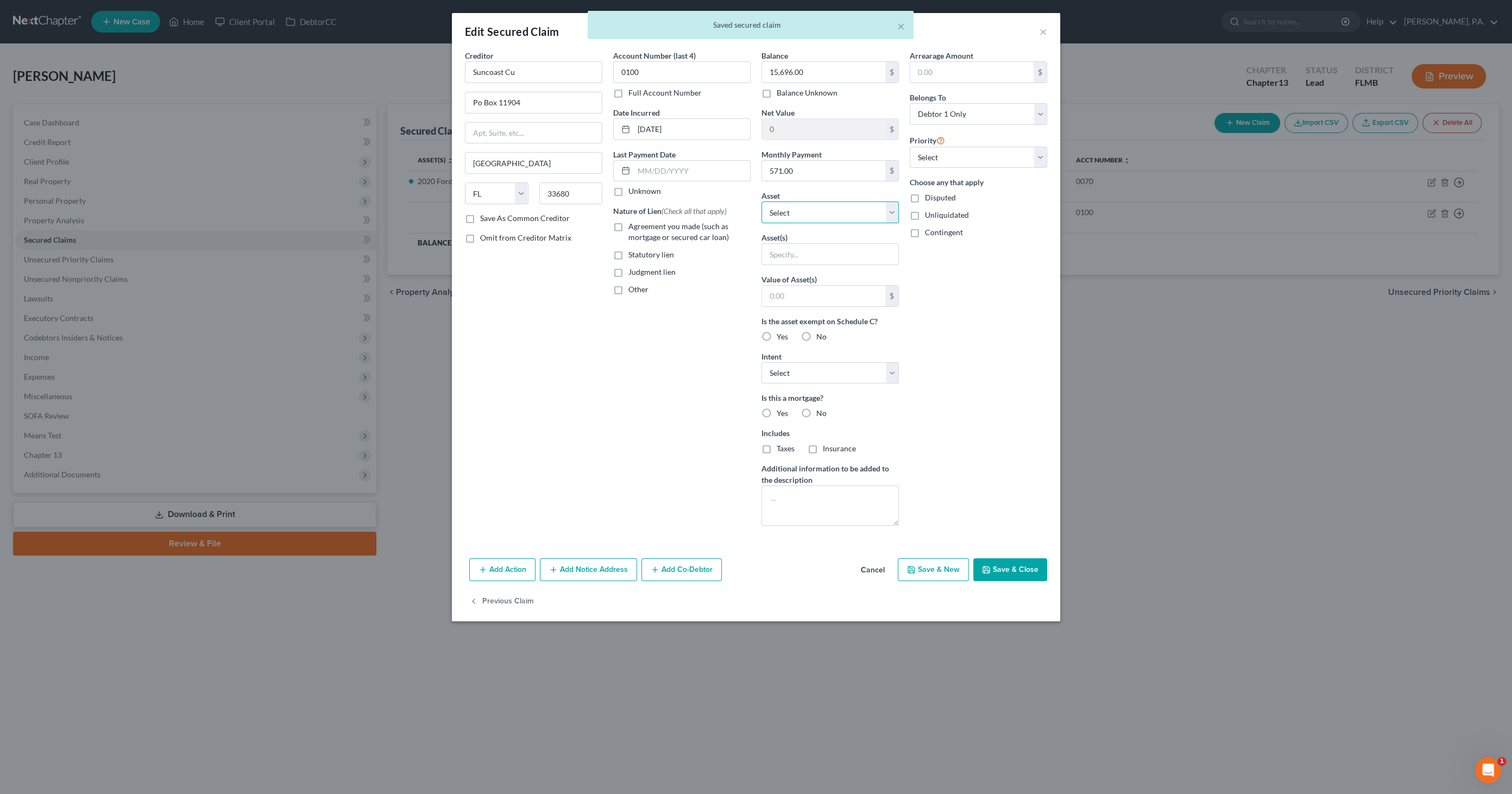
click at [803, 206] on select "Select Other Multiple Assets 2016 GMC Yukon - $10294.0 2020 Ford F150 - $17243.0" at bounding box center [829, 213] width 137 height 22
select select "2"
click at [761, 202] on select "Select Other Multiple Assets 2016 GMC Yukon - $10294.0 2020 Ford F150 - $17243.0" at bounding box center [829, 213] width 137 height 22
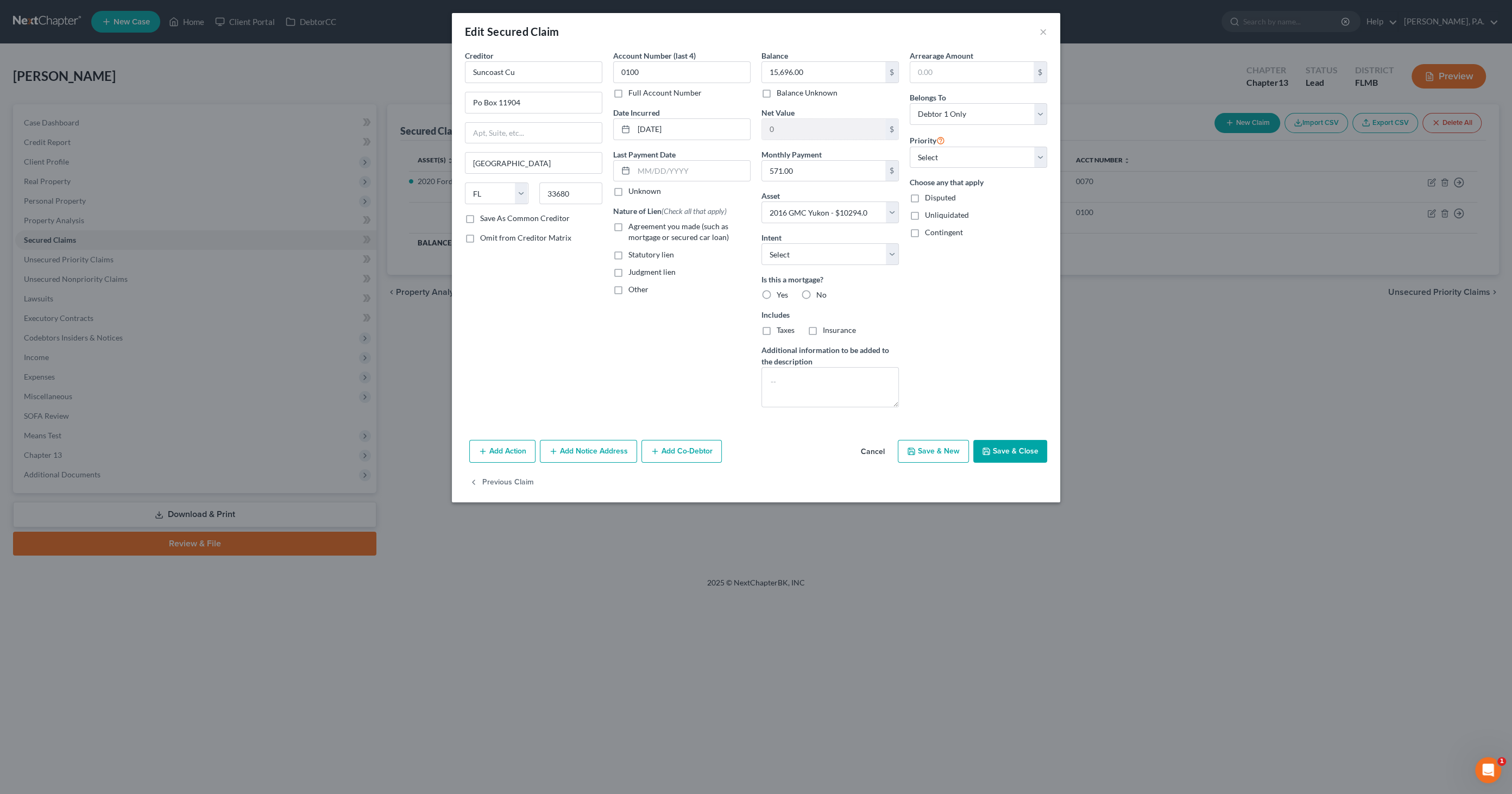
click at [665, 229] on span "Agreement you made (such as mortgage or secured car loan)" at bounding box center [678, 231] width 100 height 20
click at [639, 228] on input "Agreement you made (such as mortgage or secured car loan)" at bounding box center [636, 224] width 7 height 7
checkbox input "true"
click at [796, 253] on select "Select Surrender Redeem Reaffirm Avoid Other" at bounding box center [829, 254] width 137 height 22
select select "2"
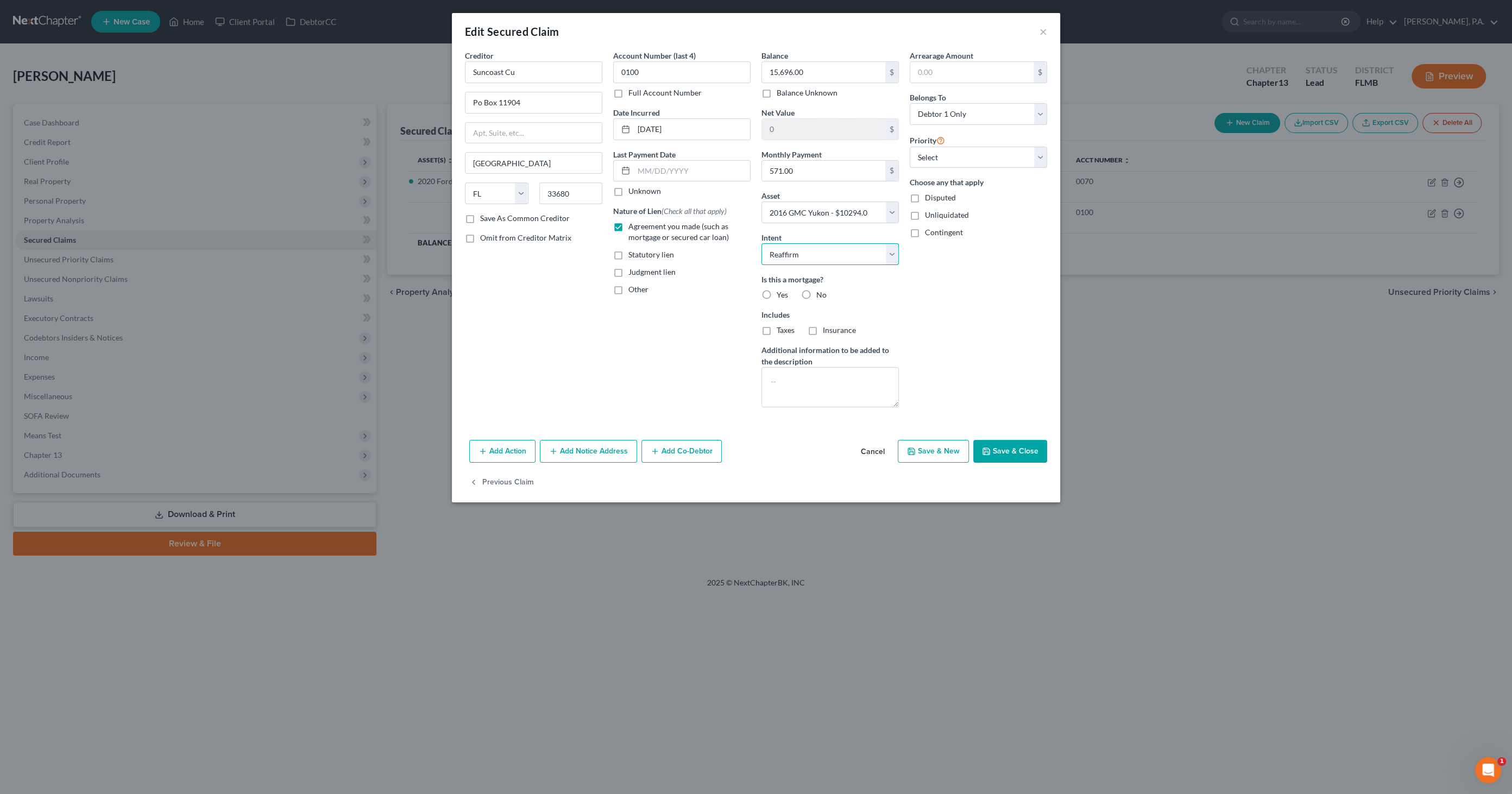
click at [761, 243] on select "Select Surrender Redeem Reaffirm Avoid Other" at bounding box center [829, 254] width 137 height 22
click at [816, 293] on label "No" at bounding box center [821, 295] width 10 height 11
click at [821, 293] on input "No" at bounding box center [824, 293] width 7 height 7
radio input "true"
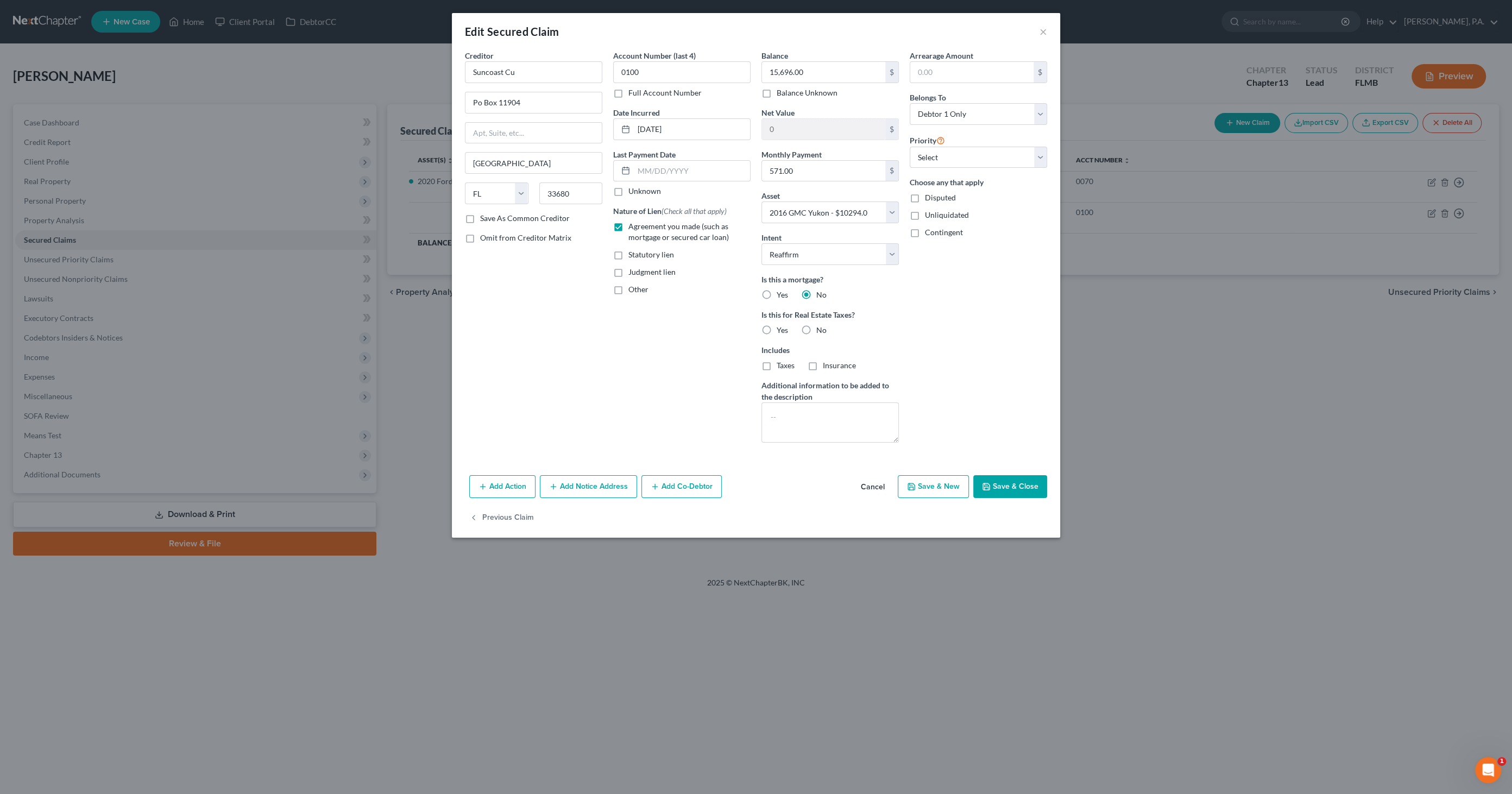
click at [816, 328] on label "No" at bounding box center [821, 330] width 10 height 11
click at [821, 328] on input "No" at bounding box center [824, 328] width 7 height 7
radio input "true"
click at [1005, 482] on button "Save & Close" at bounding box center [1010, 486] width 74 height 23
select select
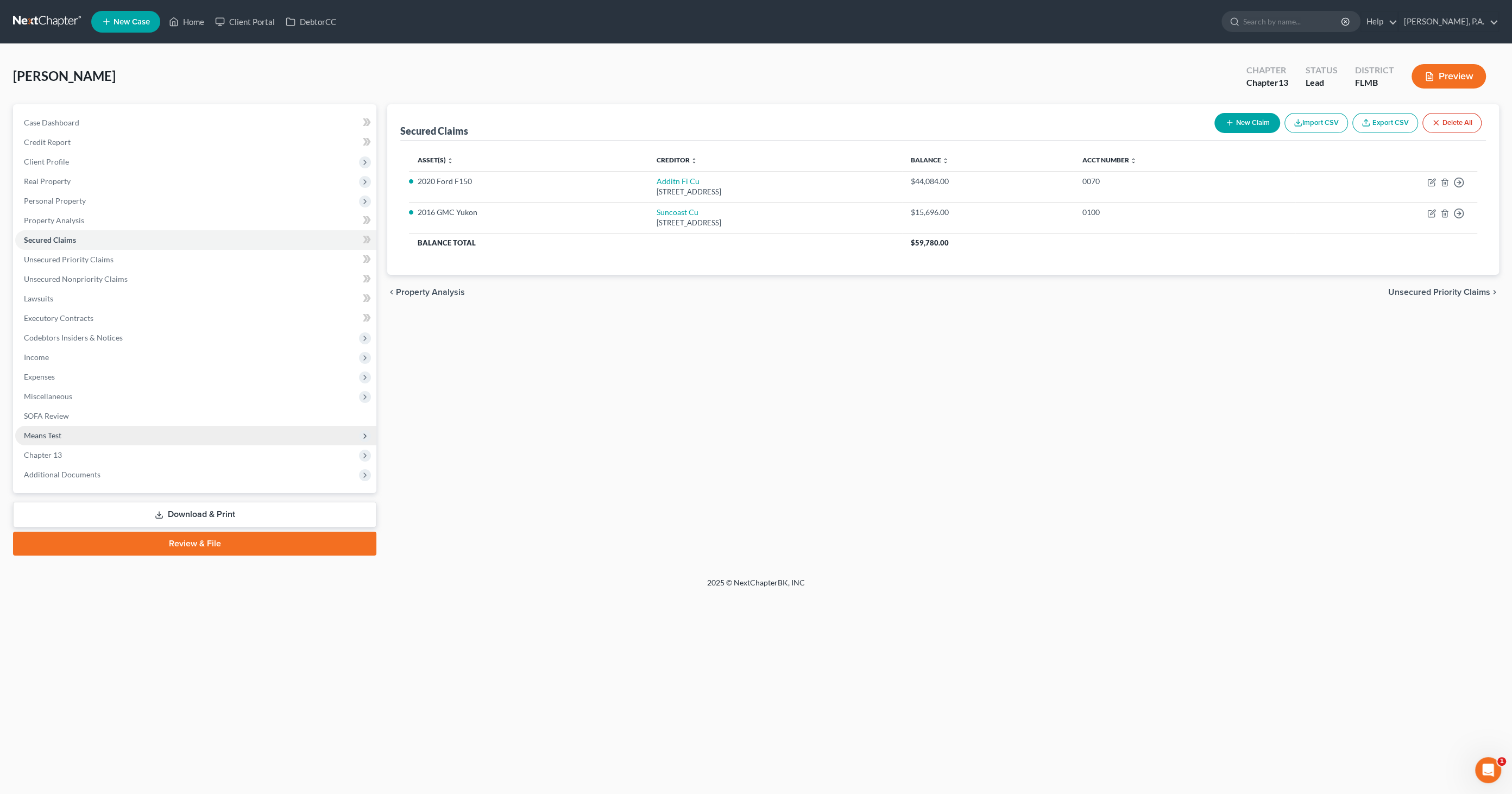
click at [70, 433] on span "Means Test" at bounding box center [196, 435] width 362 height 20
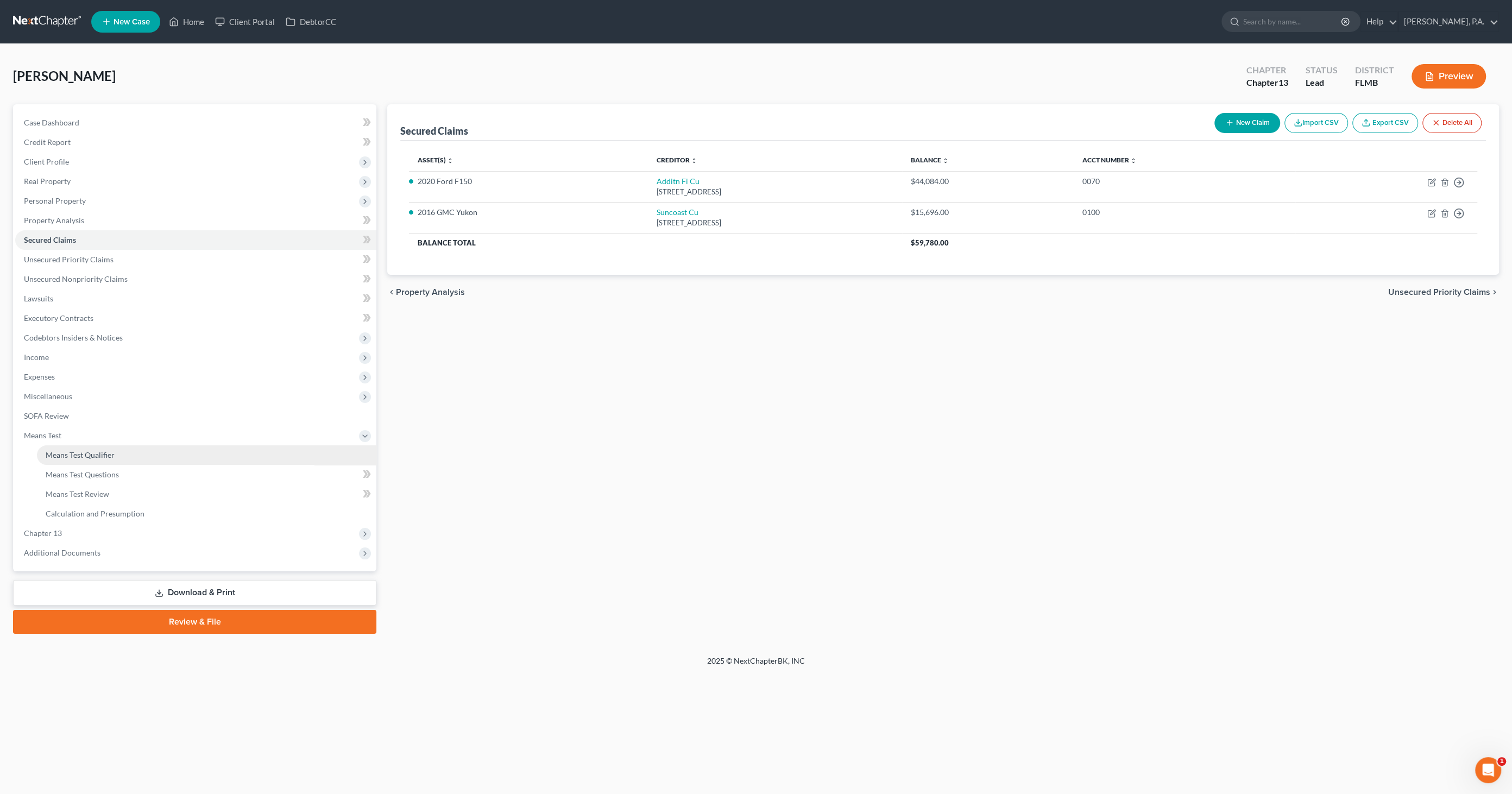
click at [79, 452] on span "Means Test Qualifier" at bounding box center [80, 455] width 69 height 10
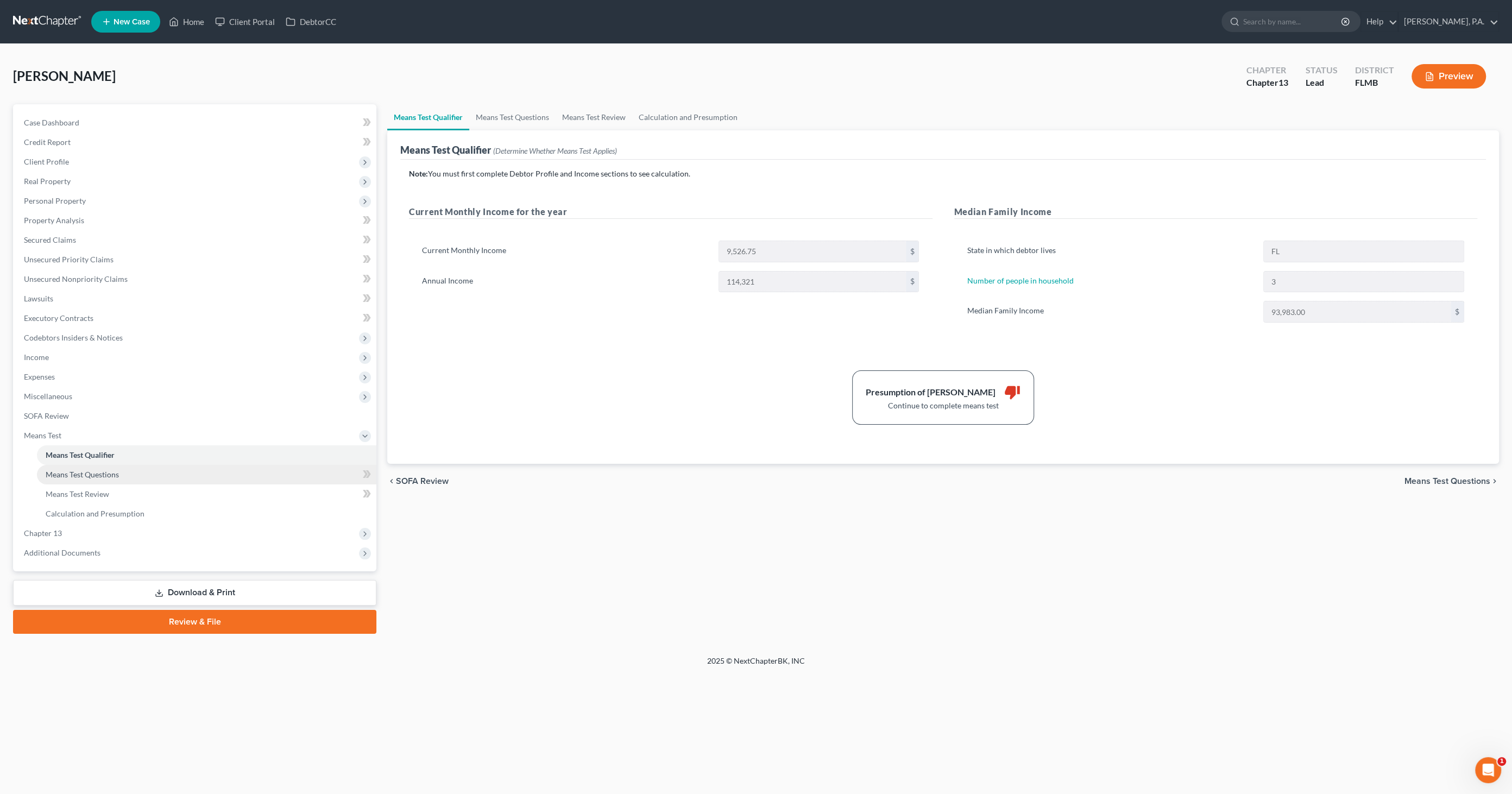
click at [100, 473] on span "Means Test Questions" at bounding box center [82, 474] width 73 height 10
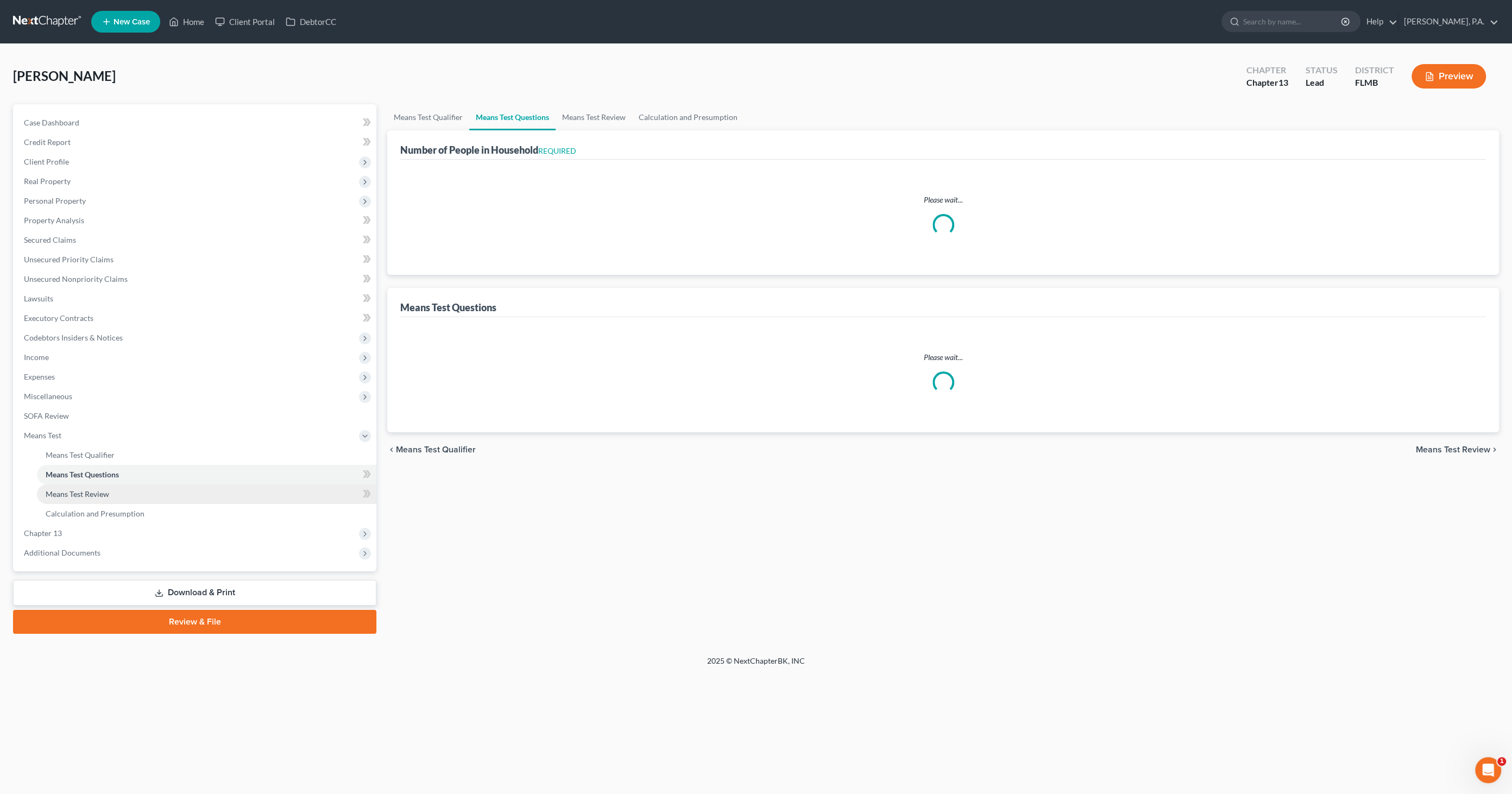
select select "1"
select select "60"
select select "1"
select select "60"
select select "3"
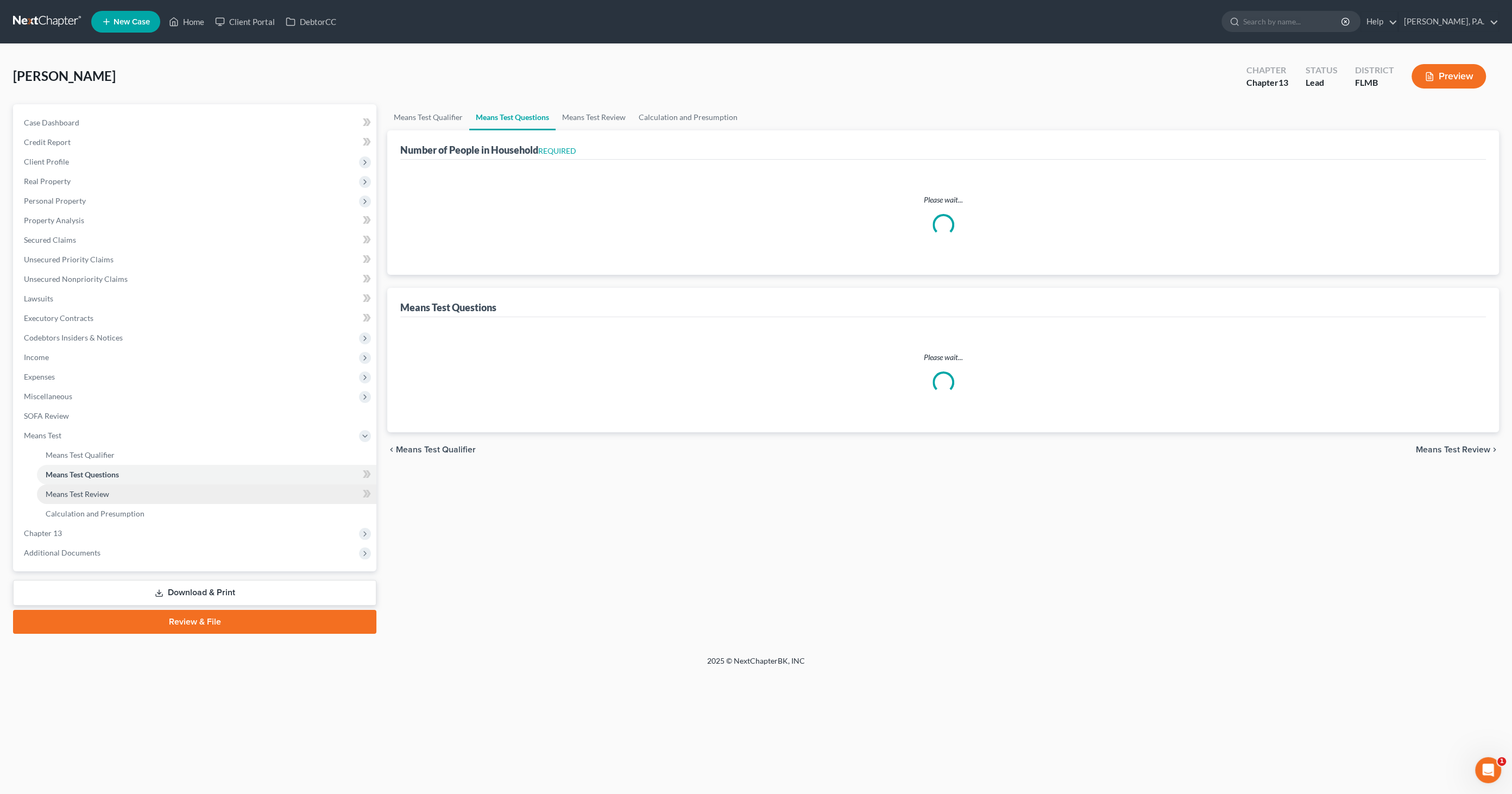
select select "0"
select select "2"
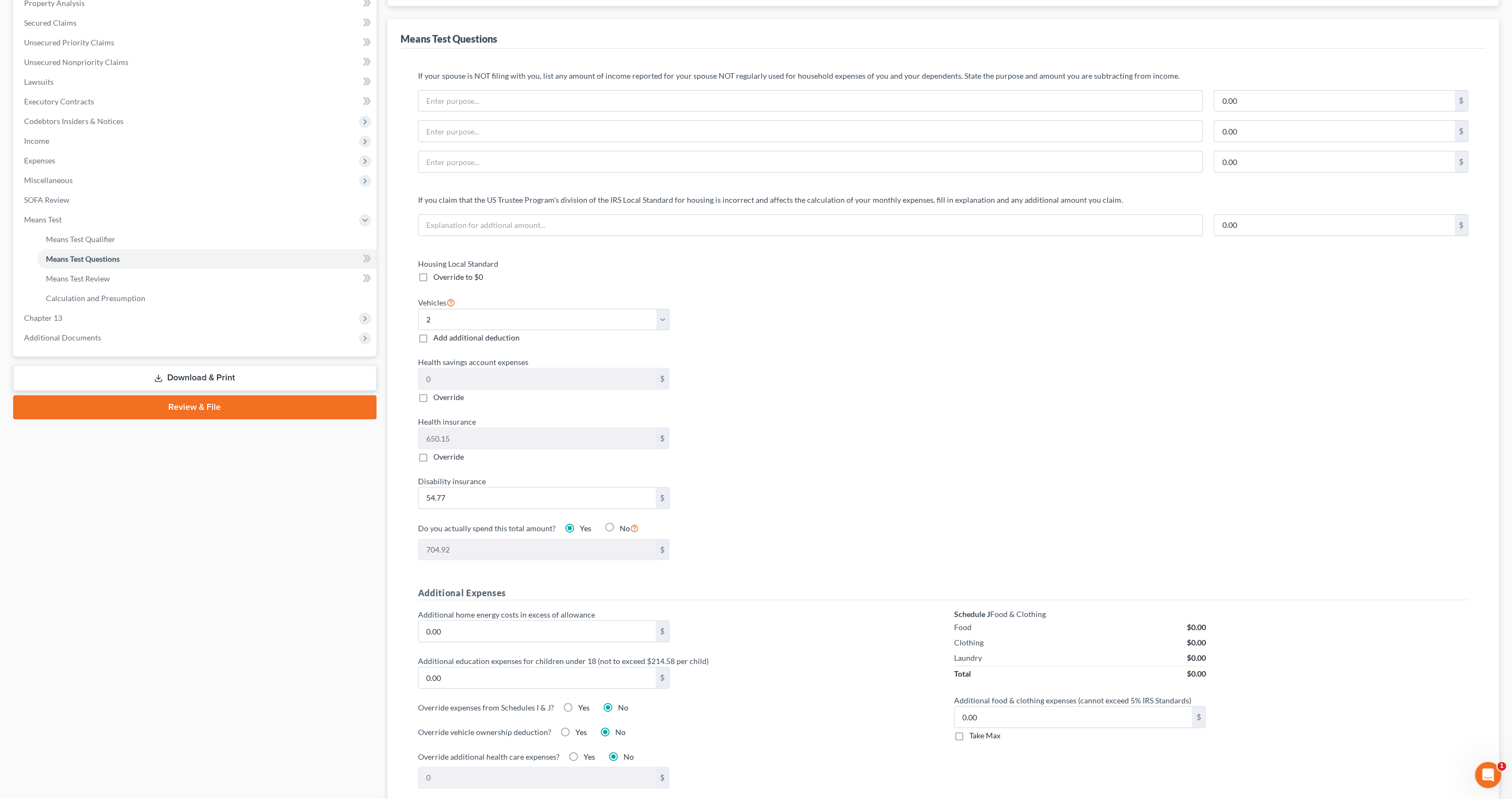
scroll to position [303, 0]
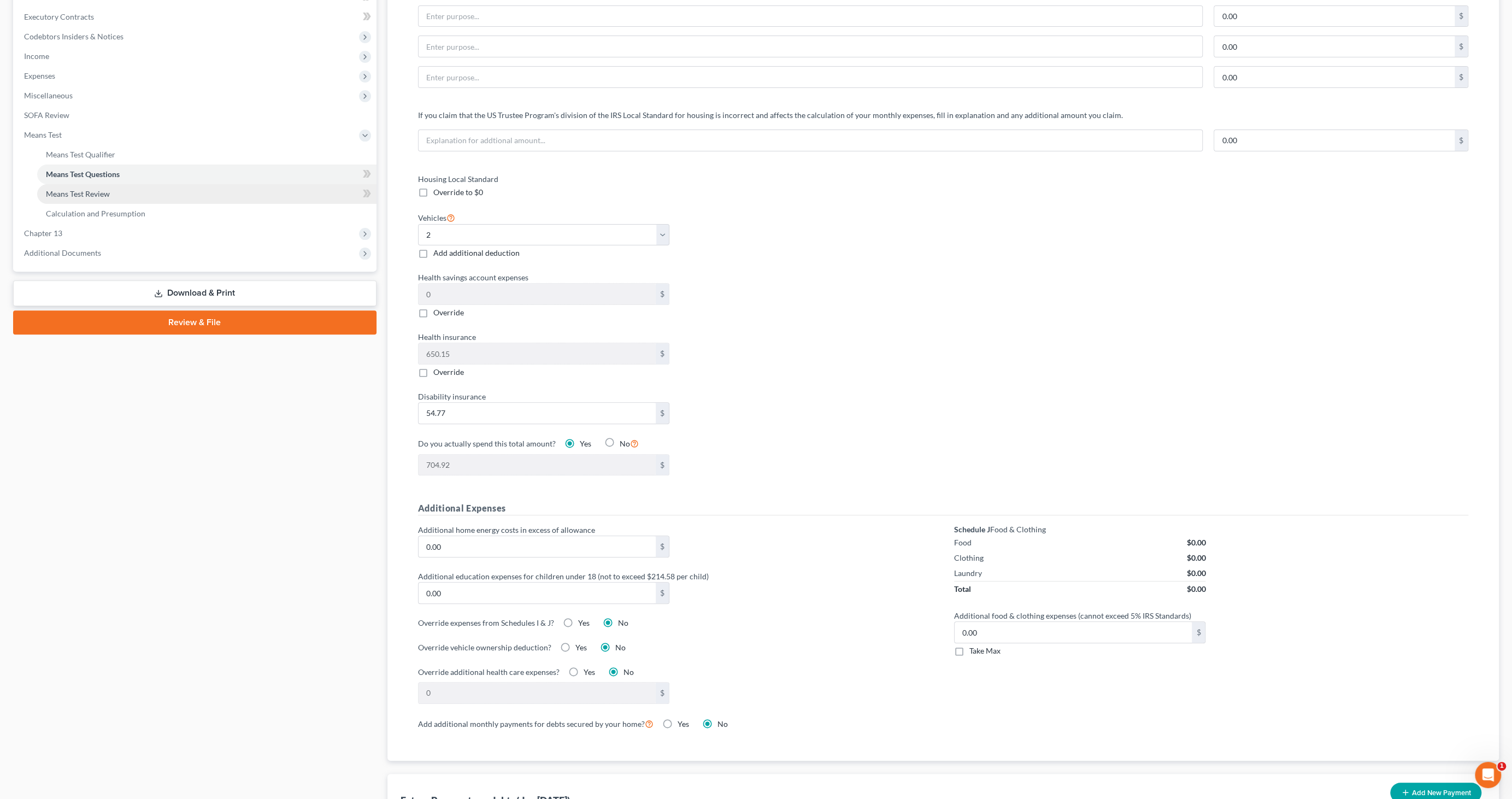
click at [91, 196] on span "Means Test Review" at bounding box center [77, 193] width 64 height 10
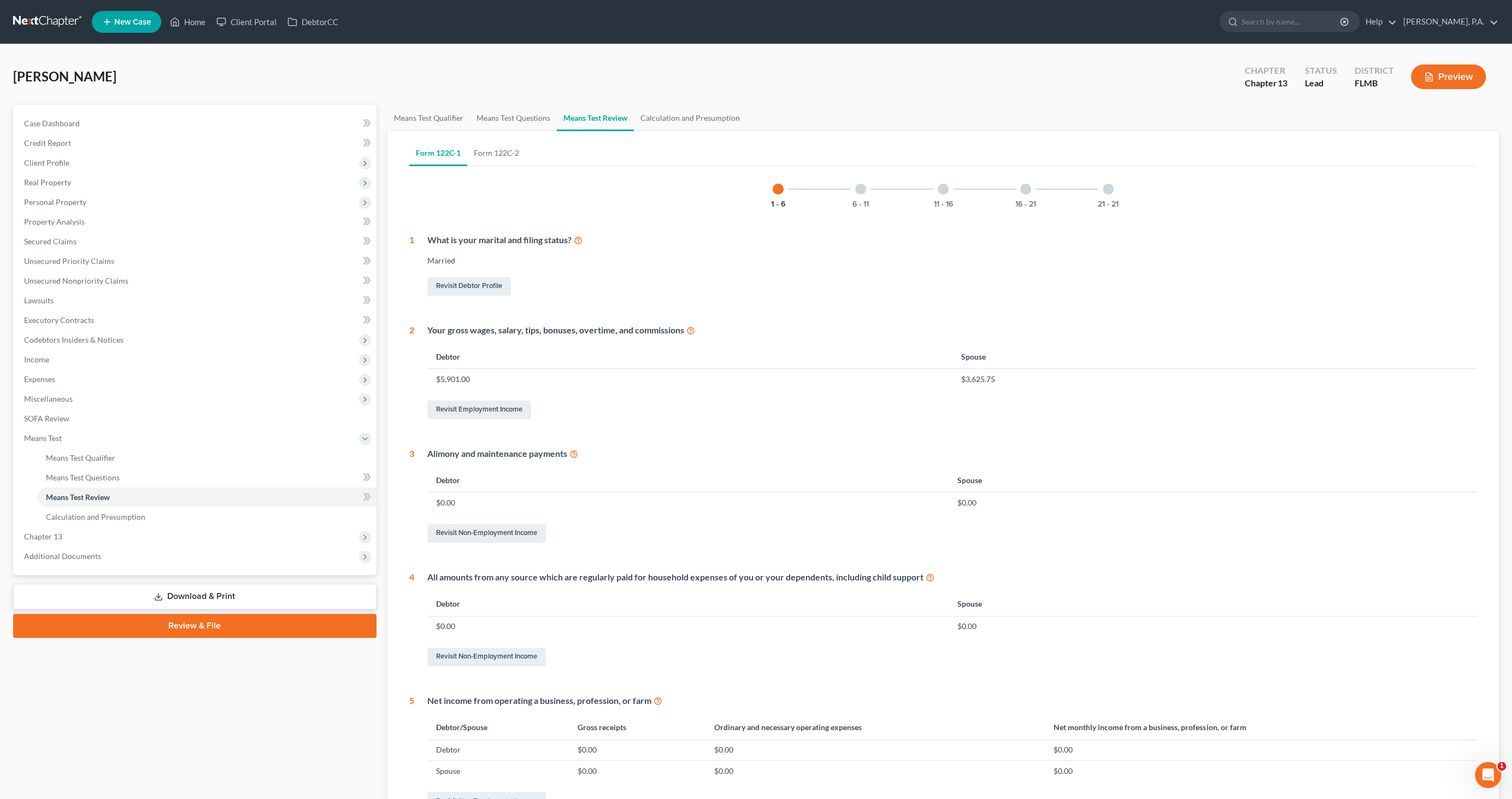
click at [1445, 76] on button "Preview" at bounding box center [1448, 76] width 75 height 24
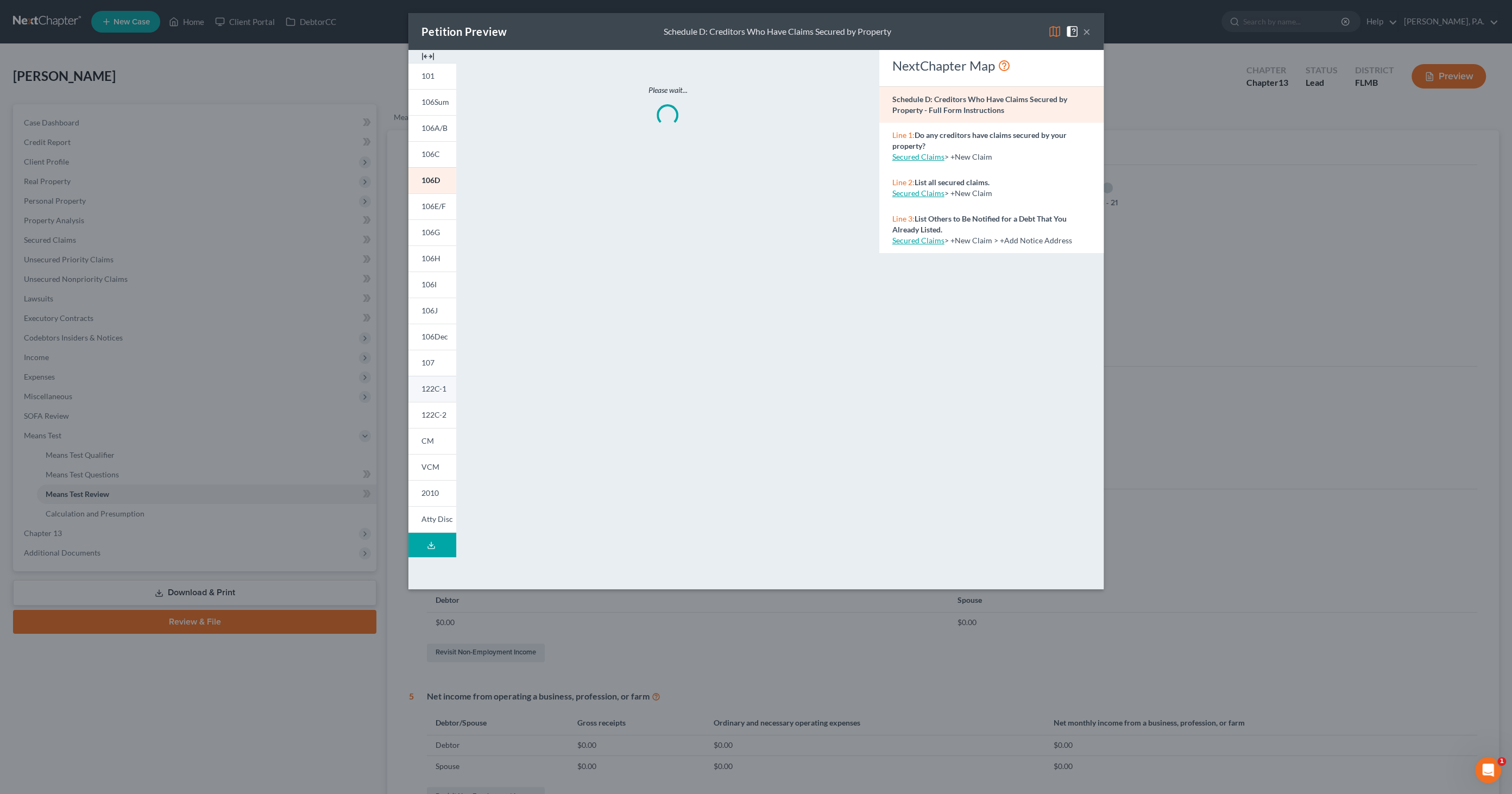
click at [447, 387] on link "122C-1" at bounding box center [432, 389] width 48 height 26
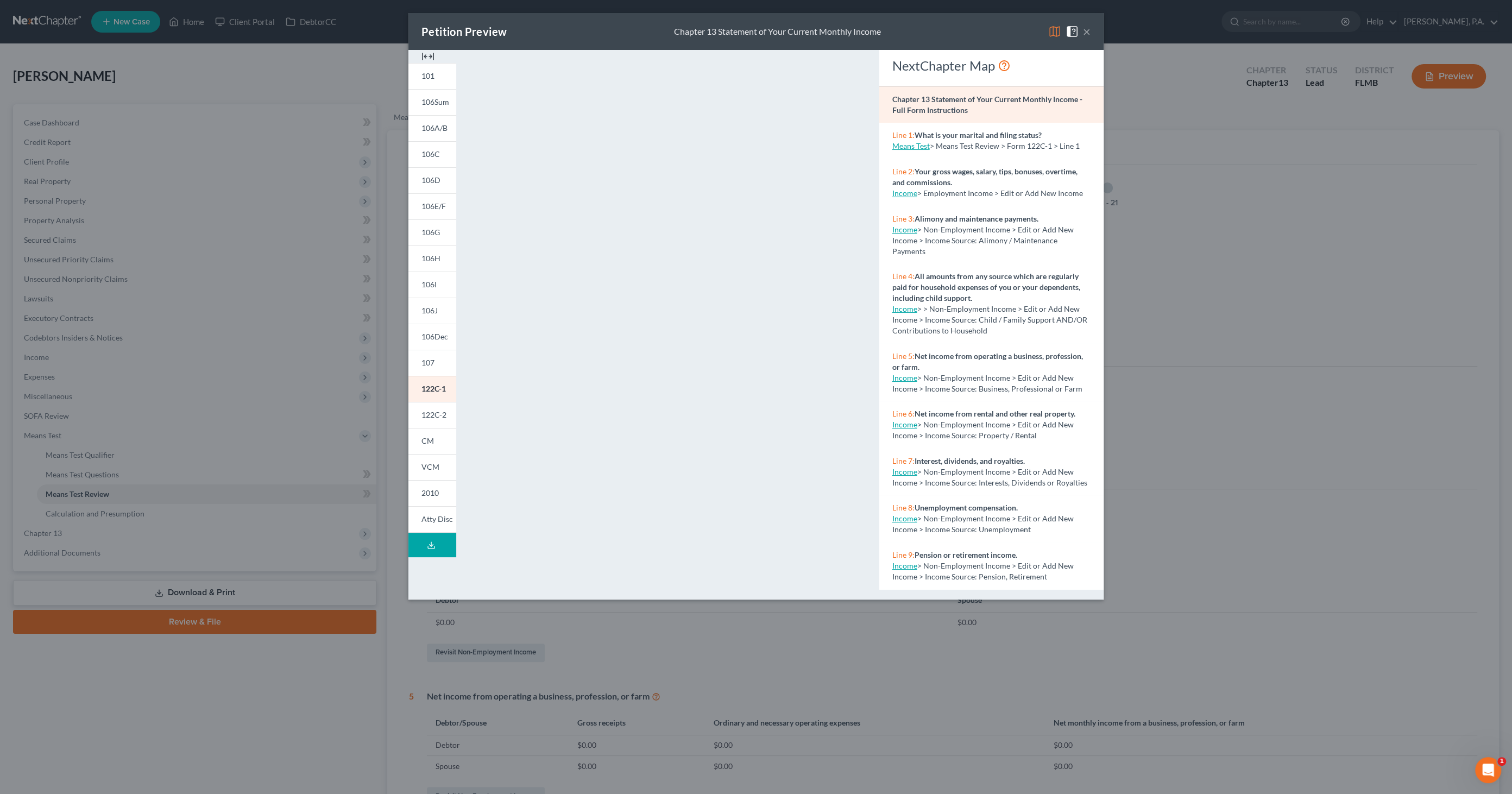
click at [425, 56] on img at bounding box center [428, 56] width 13 height 13
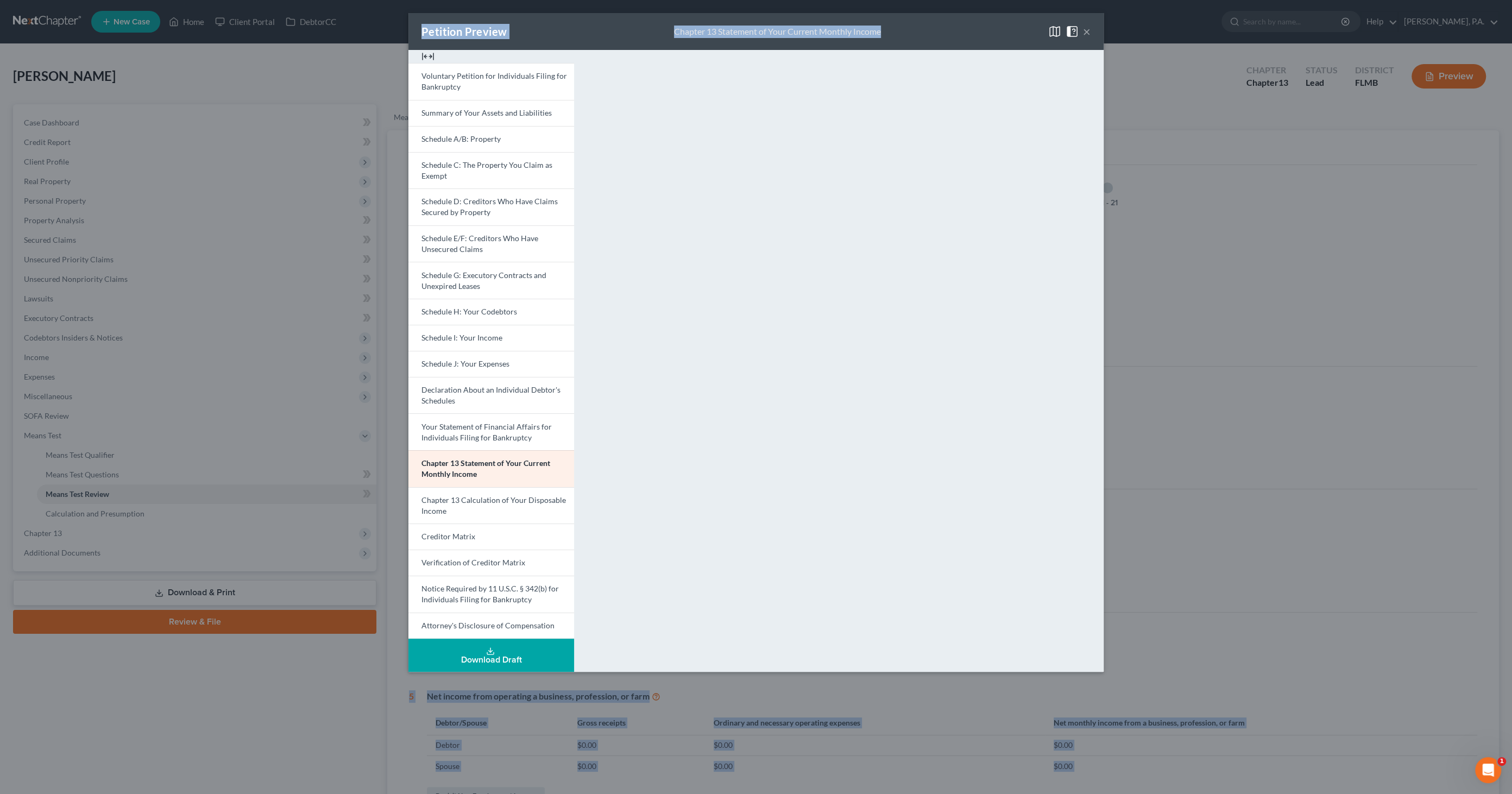
drag, startPoint x: 948, startPoint y: 28, endPoint x: 2221, endPoint y: 191, distance: 1283.4
click at [1511, 191] on html "Home New Case Client Portal DebtorCC [PERSON_NAME], P.A. [EMAIL_ADDRESS][DOMAIN…" at bounding box center [756, 461] width 1512 height 922
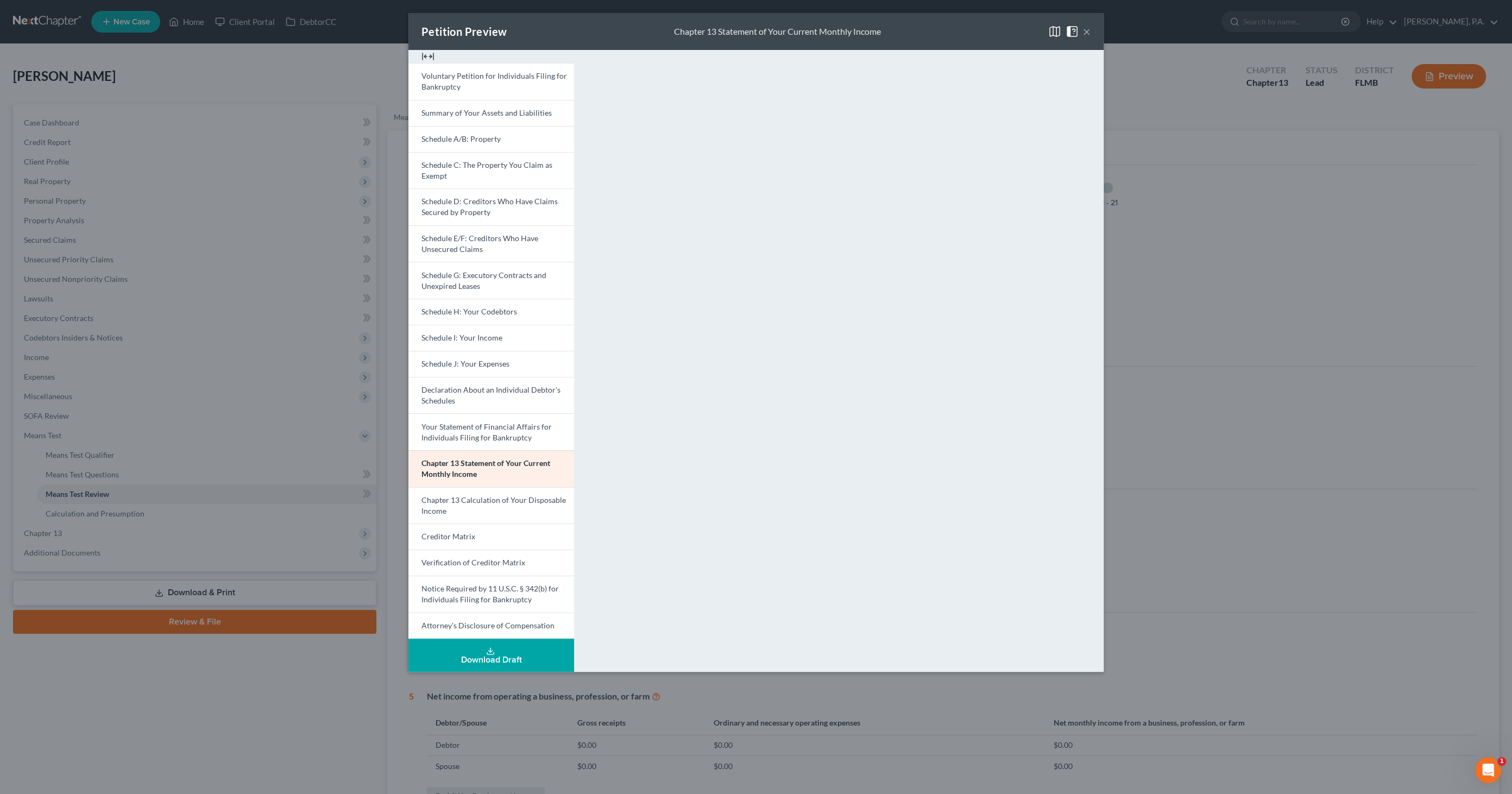
click at [1228, 330] on div "Petition Preview Chapter 13 Statement of Your Current Monthly Income × Voluntar…" at bounding box center [756, 397] width 1512 height 794
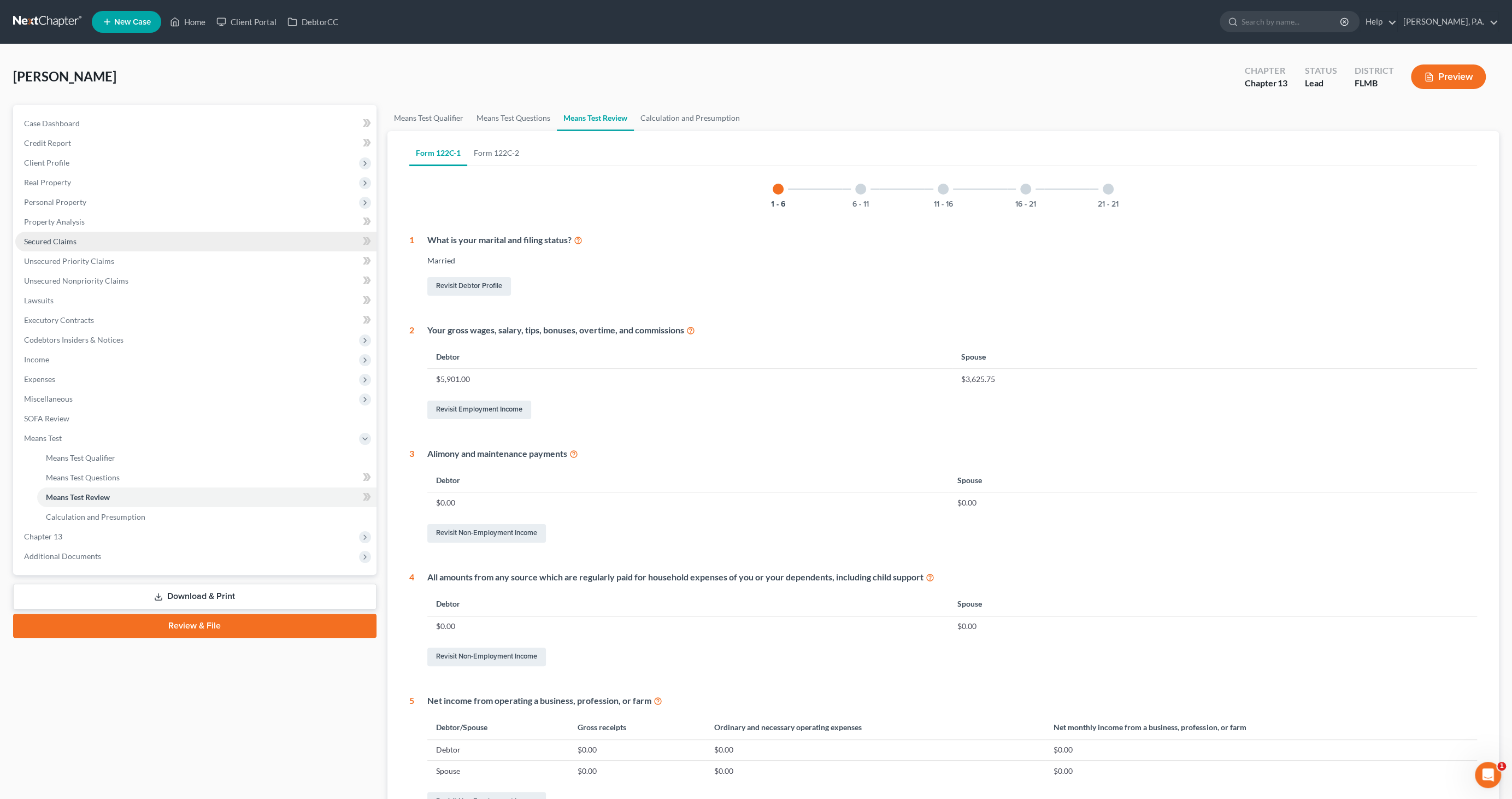
click at [52, 241] on span "Secured Claims" at bounding box center [50, 241] width 52 height 10
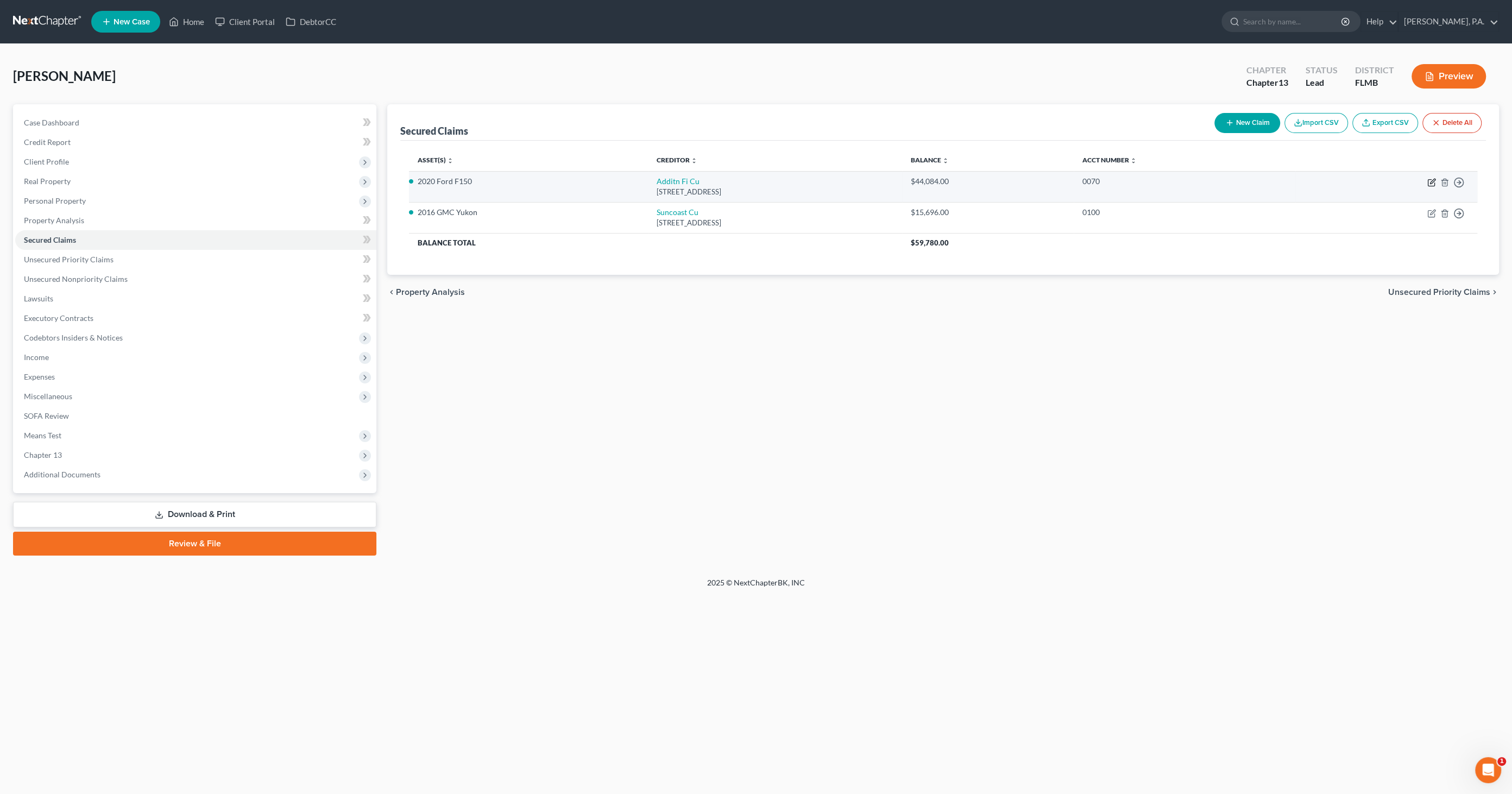
click at [1428, 180] on icon "button" at bounding box center [1431, 183] width 9 height 9
select select "9"
select select "2"
select select "0"
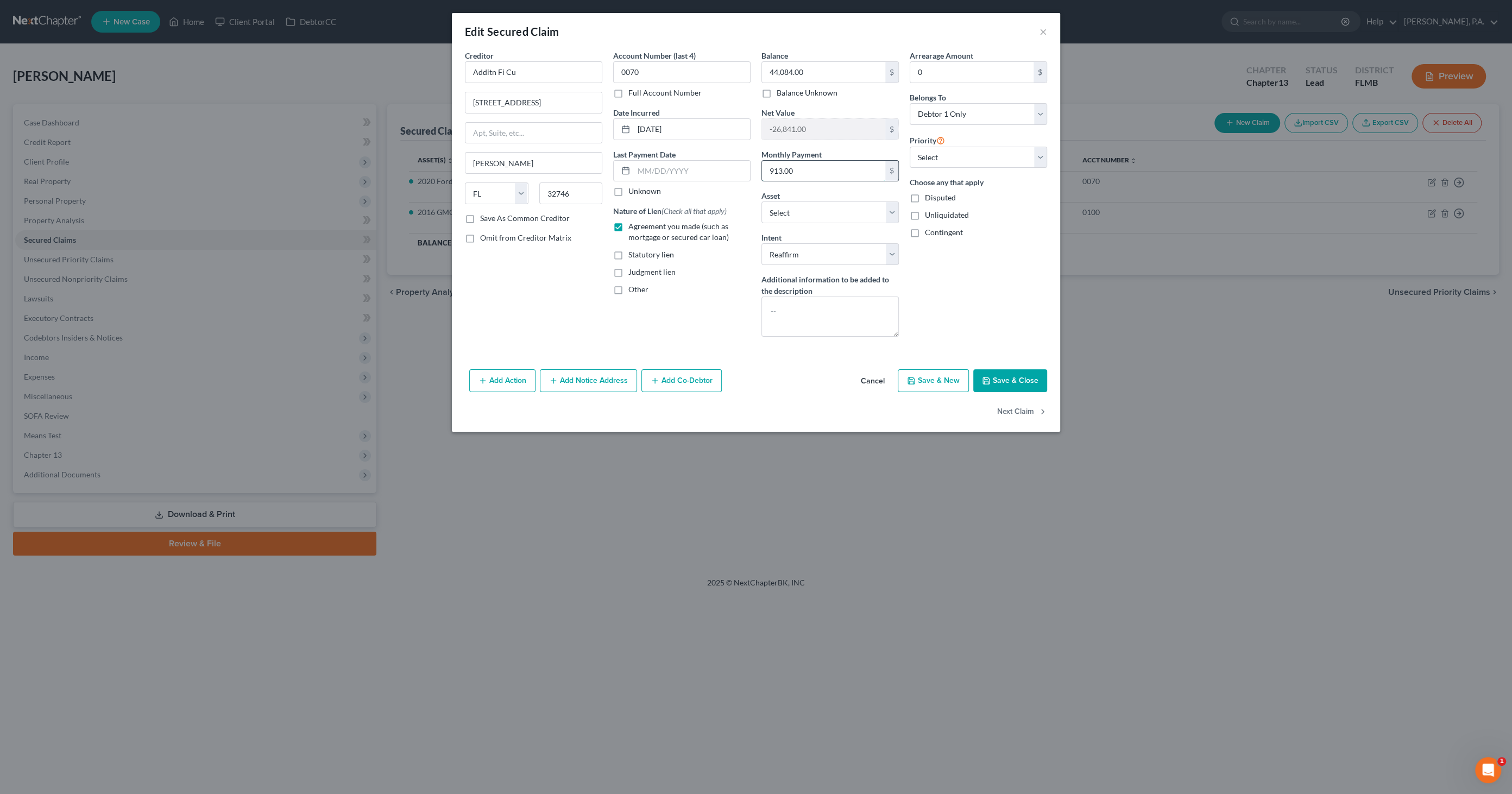
click at [811, 177] on input "913.00" at bounding box center [823, 171] width 123 height 21
click at [812, 174] on input "913.00" at bounding box center [823, 171] width 123 height 21
type input "913.59"
click at [960, 270] on div "Arrearage Amount 0 $ Belongs To * Select Debtor 1 Only Debtor 2 Only Debtor 1 A…" at bounding box center [978, 197] width 148 height 295
click at [1015, 376] on button "Save & Close" at bounding box center [1010, 381] width 74 height 23
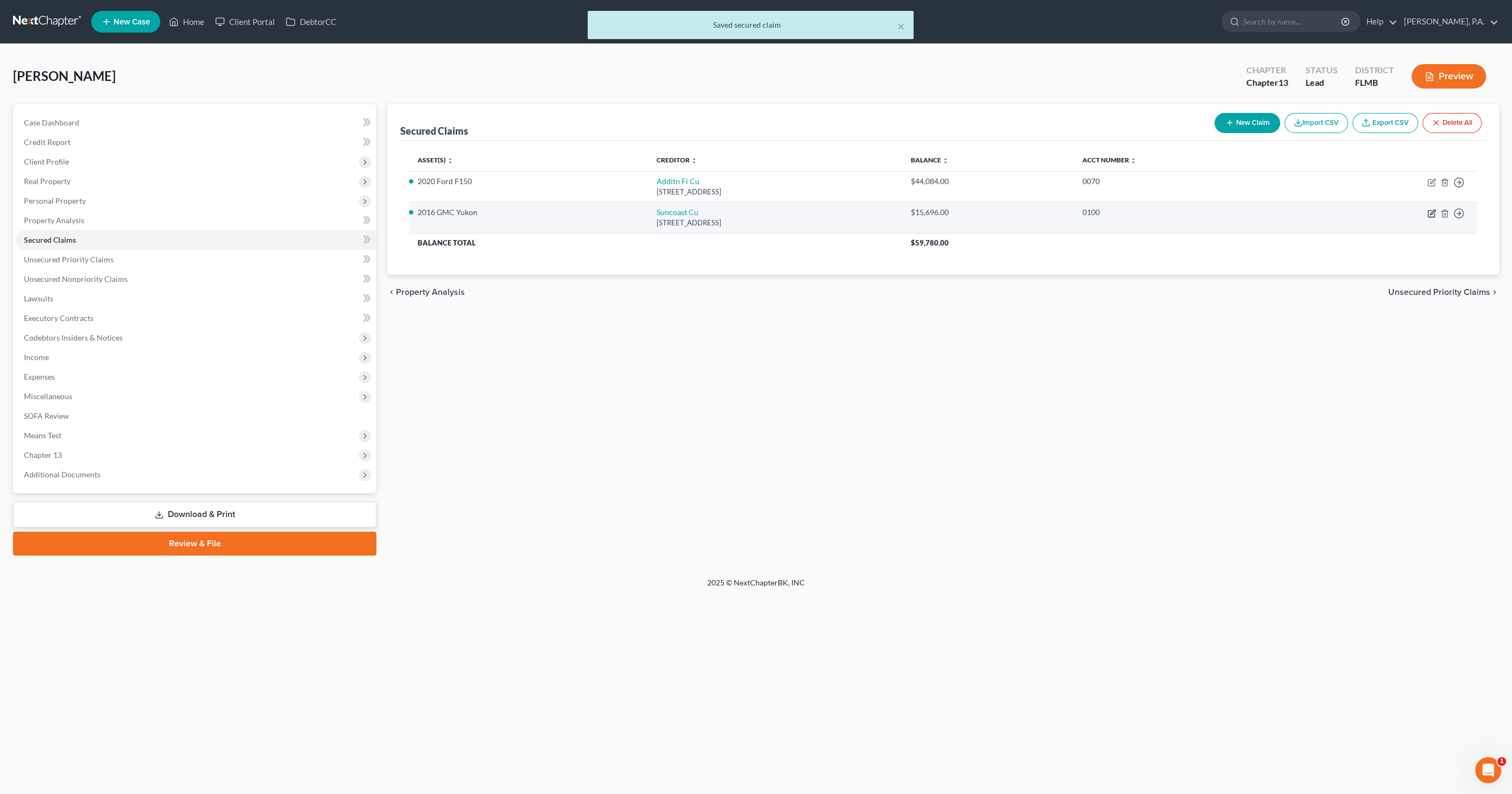
click at [1429, 210] on icon "button" at bounding box center [1431, 213] width 9 height 9
select select "9"
select select "2"
select select "0"
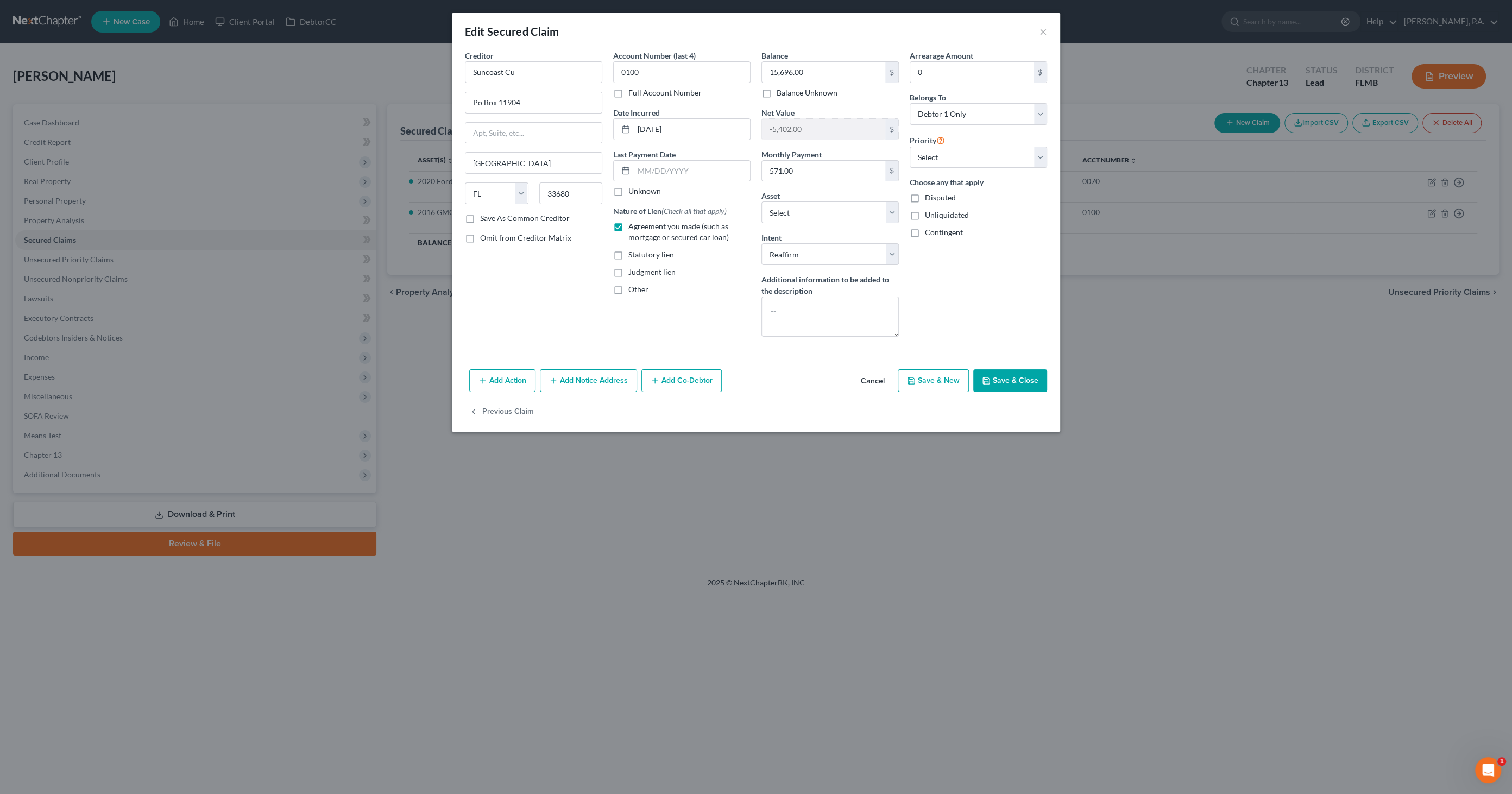
click at [1010, 375] on button "Save & Close" at bounding box center [1010, 381] width 74 height 23
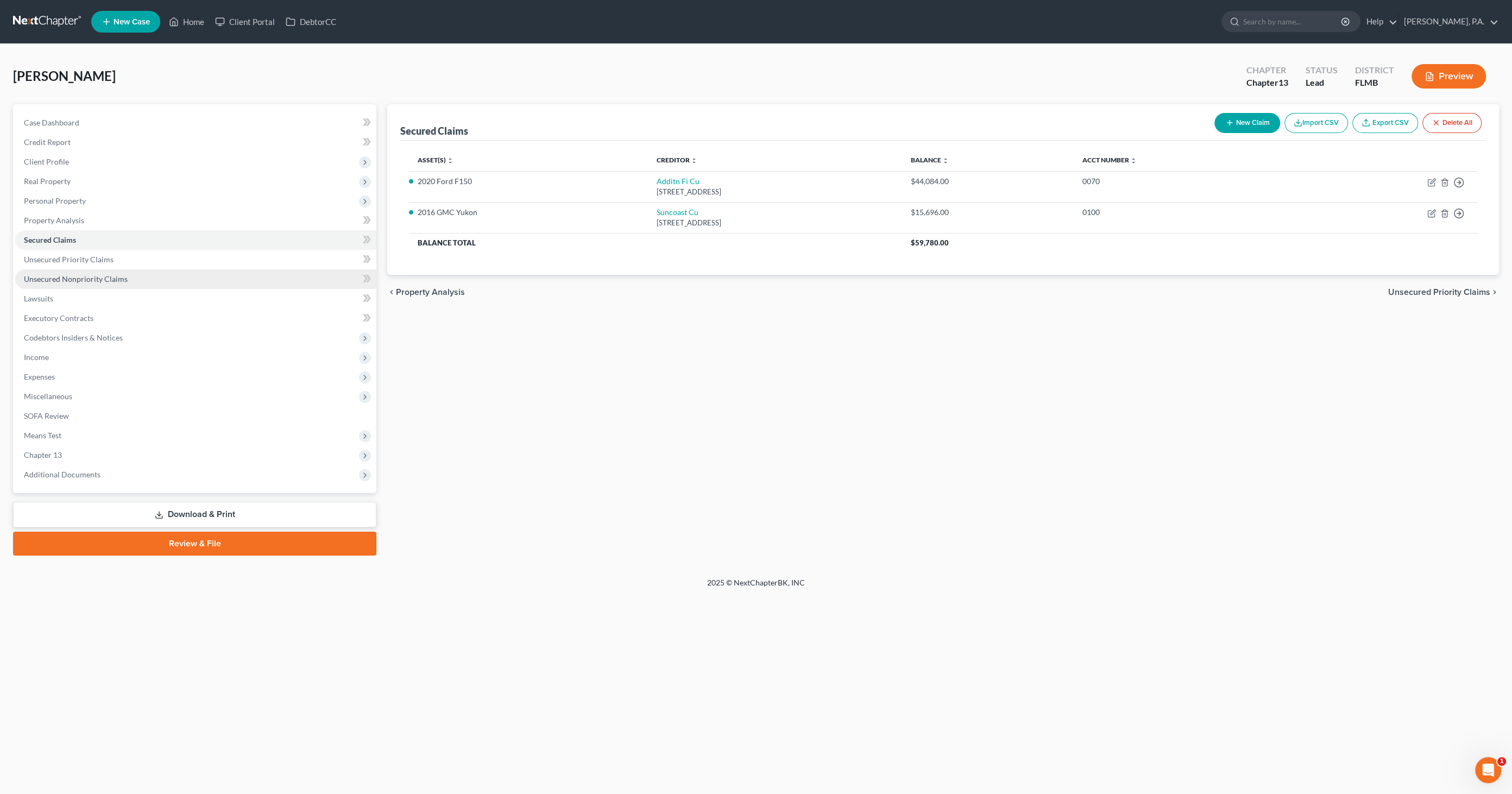
click at [66, 276] on span "Unsecured Nonpriority Claims" at bounding box center [76, 279] width 103 height 10
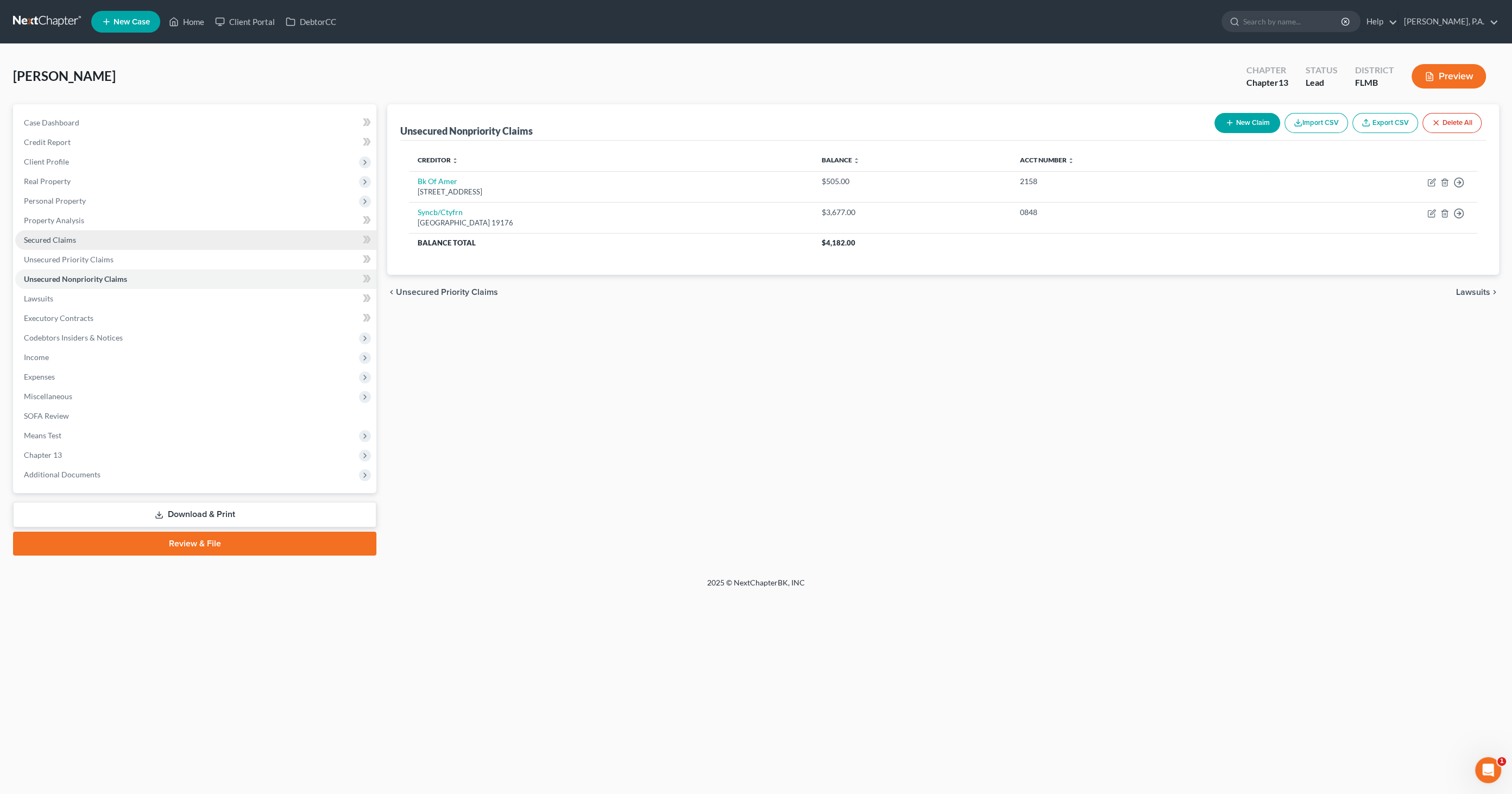
click at [58, 230] on link "Secured Claims" at bounding box center [196, 240] width 362 height 20
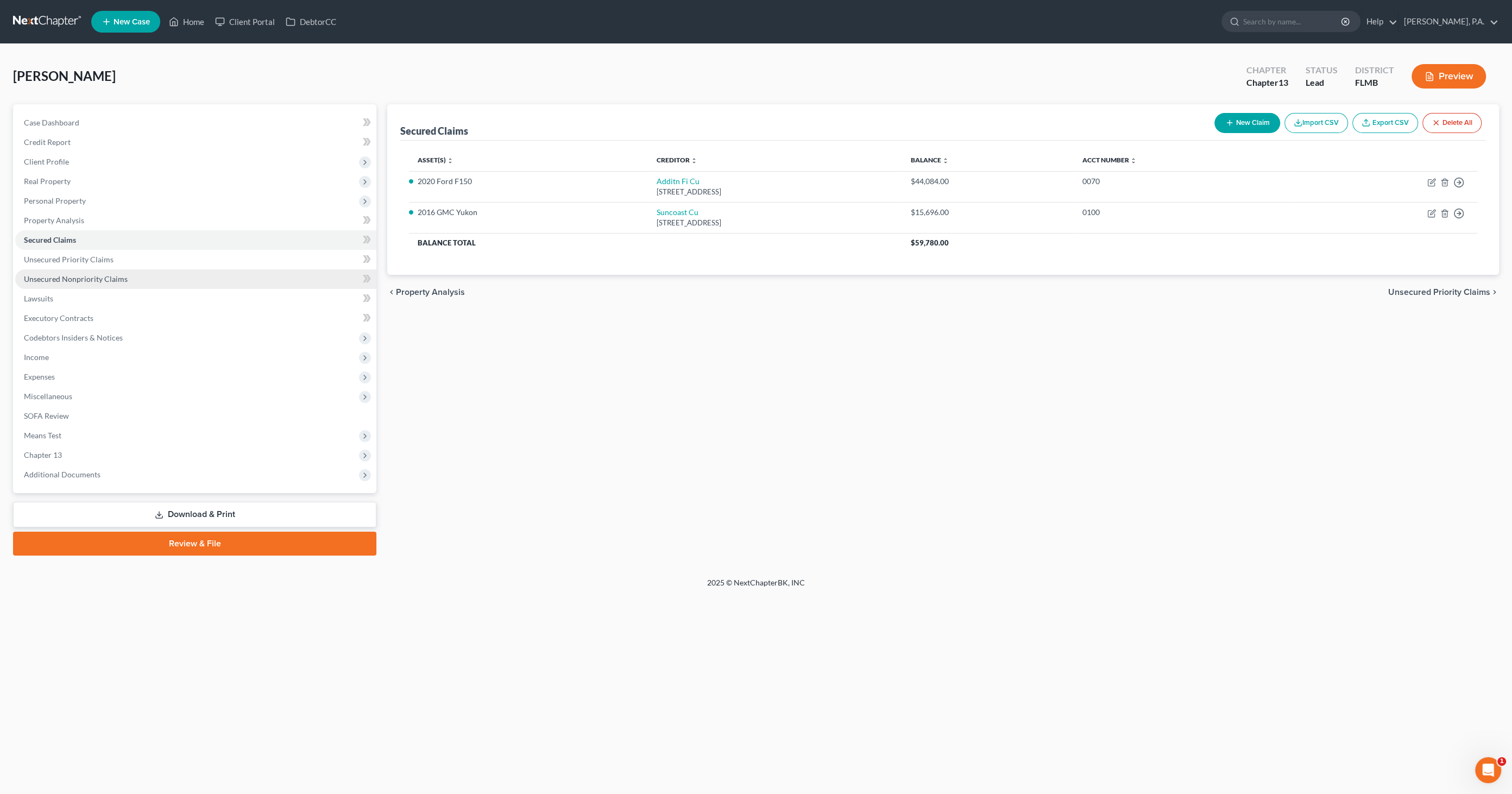
click at [67, 279] on span "Unsecured Nonpriority Claims" at bounding box center [76, 279] width 103 height 10
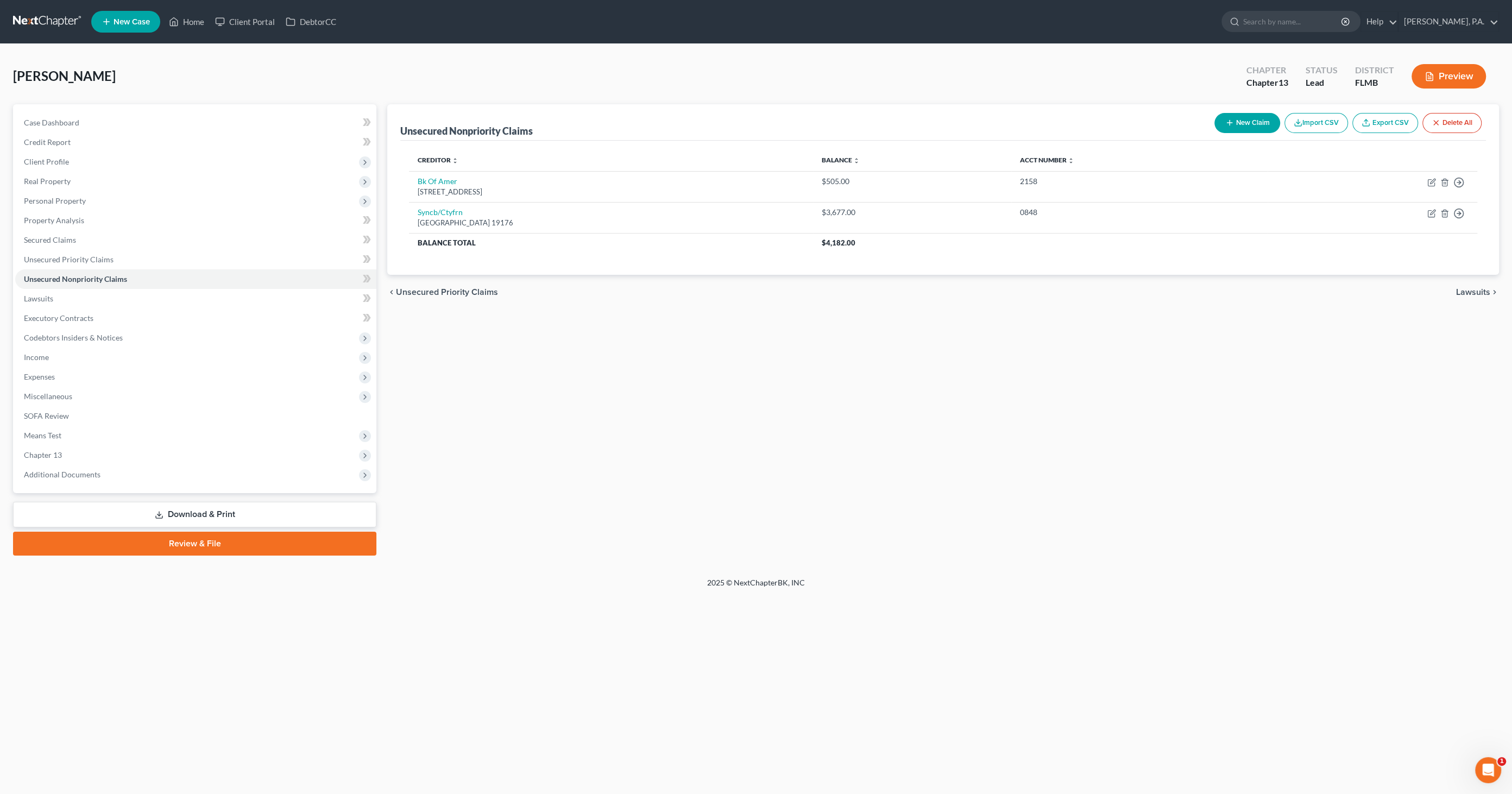
click at [1242, 122] on button "New Claim" at bounding box center [1247, 122] width 66 height 20
select select "0"
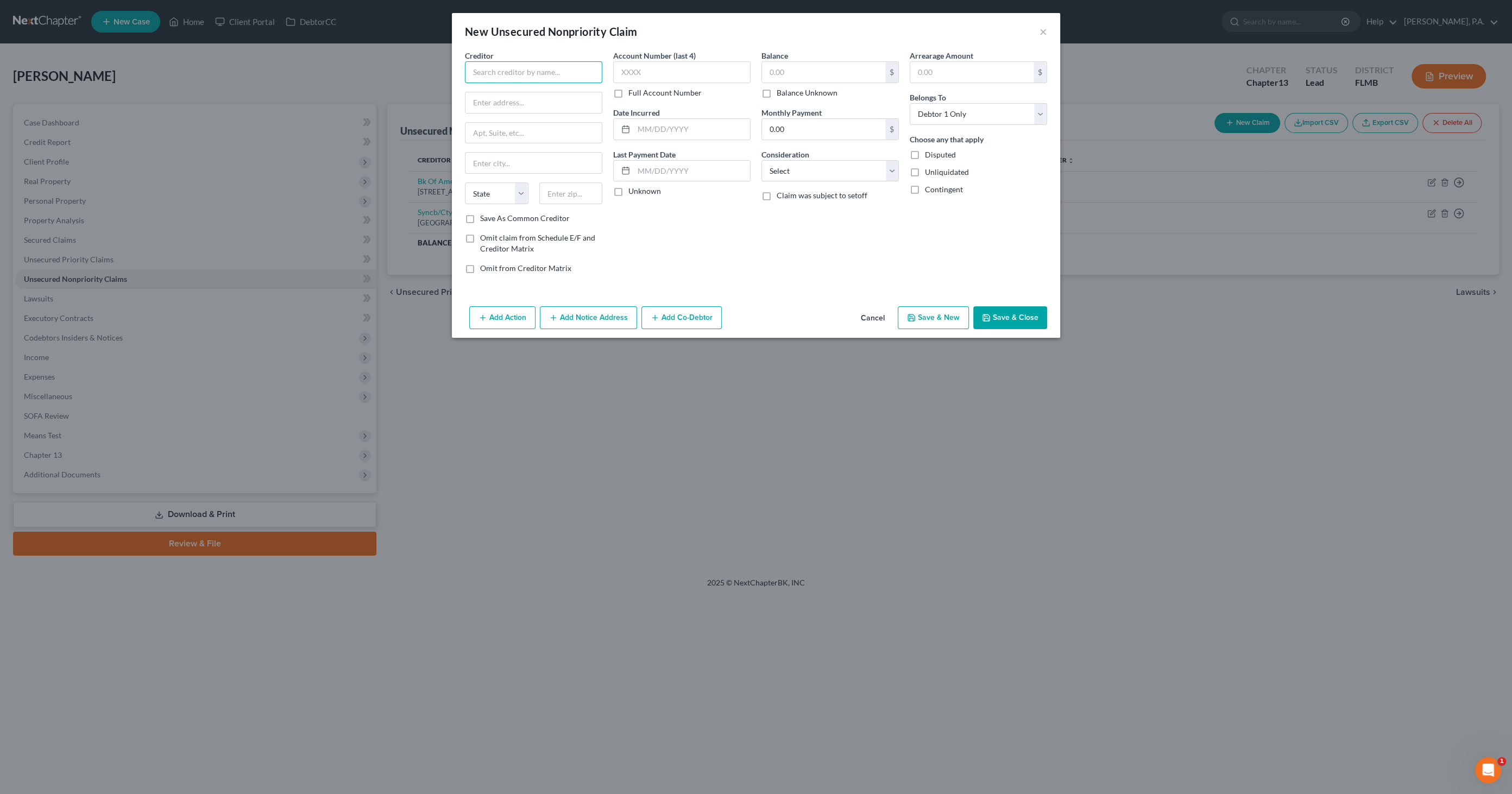
click at [518, 73] on input "text" at bounding box center [533, 73] width 137 height 22
click at [514, 129] on div "[STREET_ADDRESS]" at bounding box center [536, 127] width 125 height 10
type input "Emergency Physicians Inc."
type input "PO Box 1259 Dept #165956"
type input "Oaks"
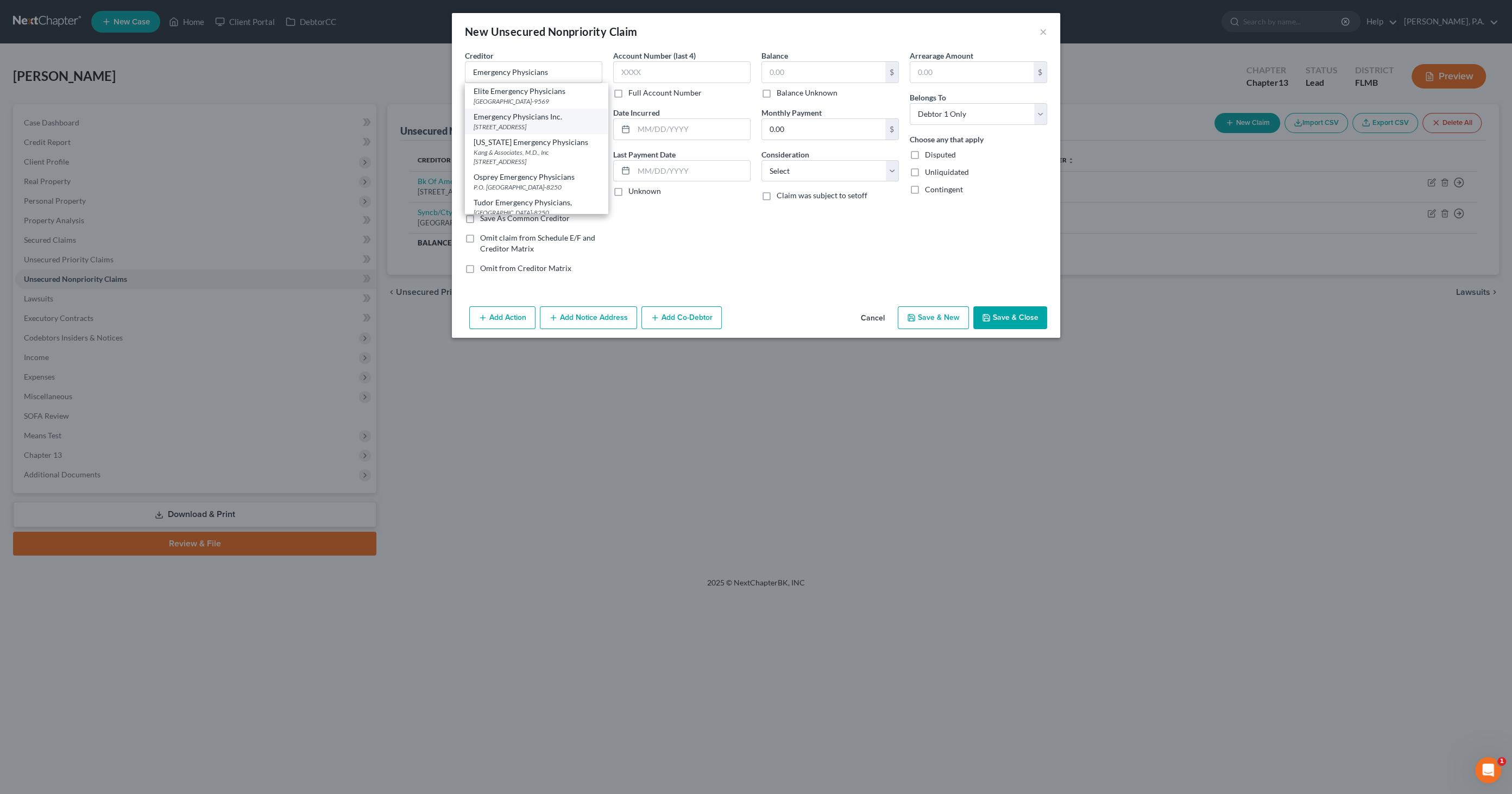
select select "39"
type input "19456"
click at [553, 95] on input "PO Box 1259 Dept #165956" at bounding box center [534, 103] width 136 height 21
drag, startPoint x: 573, startPoint y: 96, endPoint x: 416, endPoint y: 95, distance: 157.0
click at [416, 95] on div "New Unsecured Nonpriority Claim × Creditor * Emergency Physicians Inc. PO Box 1…" at bounding box center [756, 397] width 1512 height 794
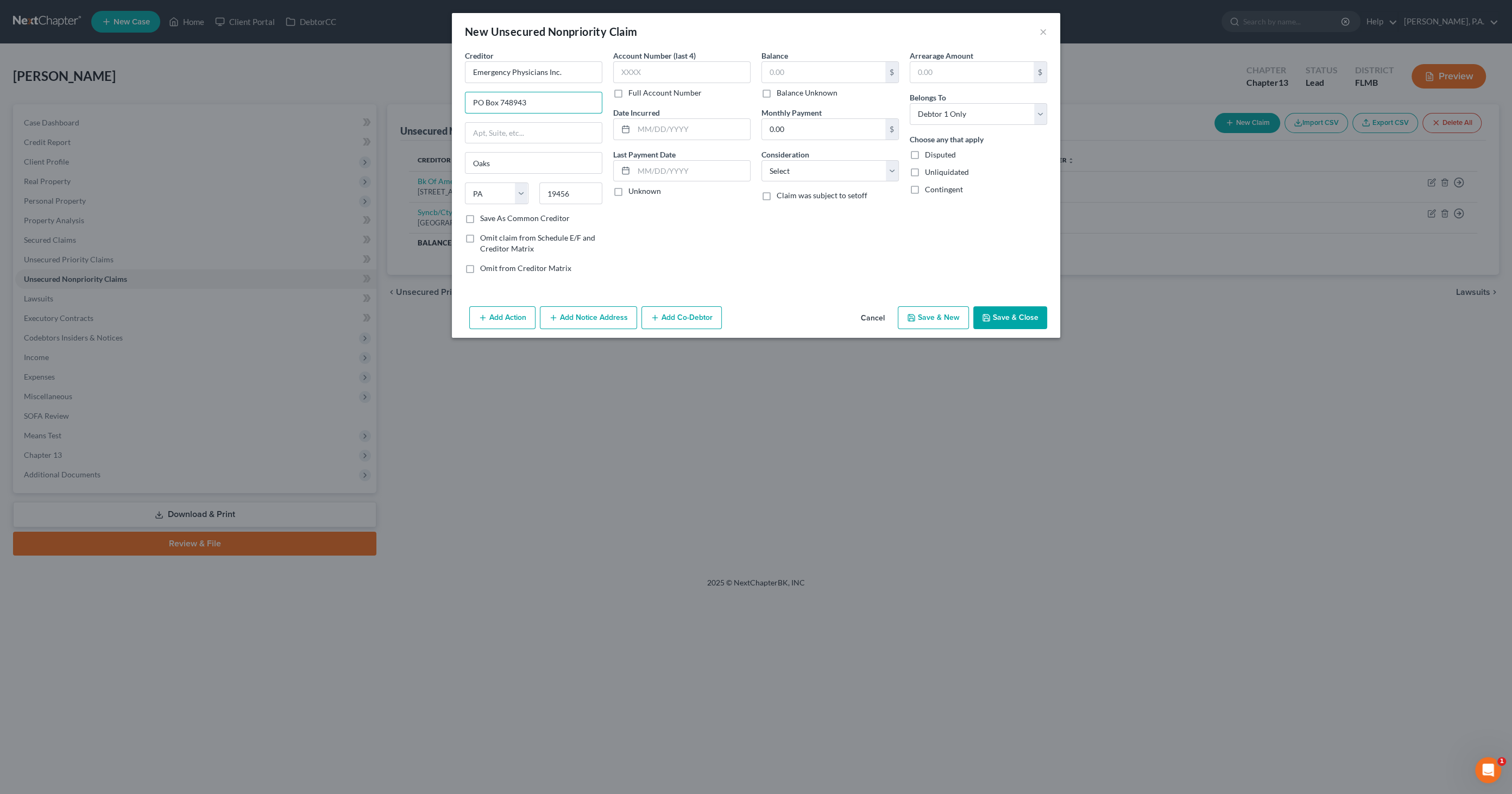
type input "PO Box 748943"
type input "[GEOGRAPHIC_DATA]"
select select "10"
type input "30374-8943"
click at [723, 125] on input "text" at bounding box center [691, 129] width 116 height 21
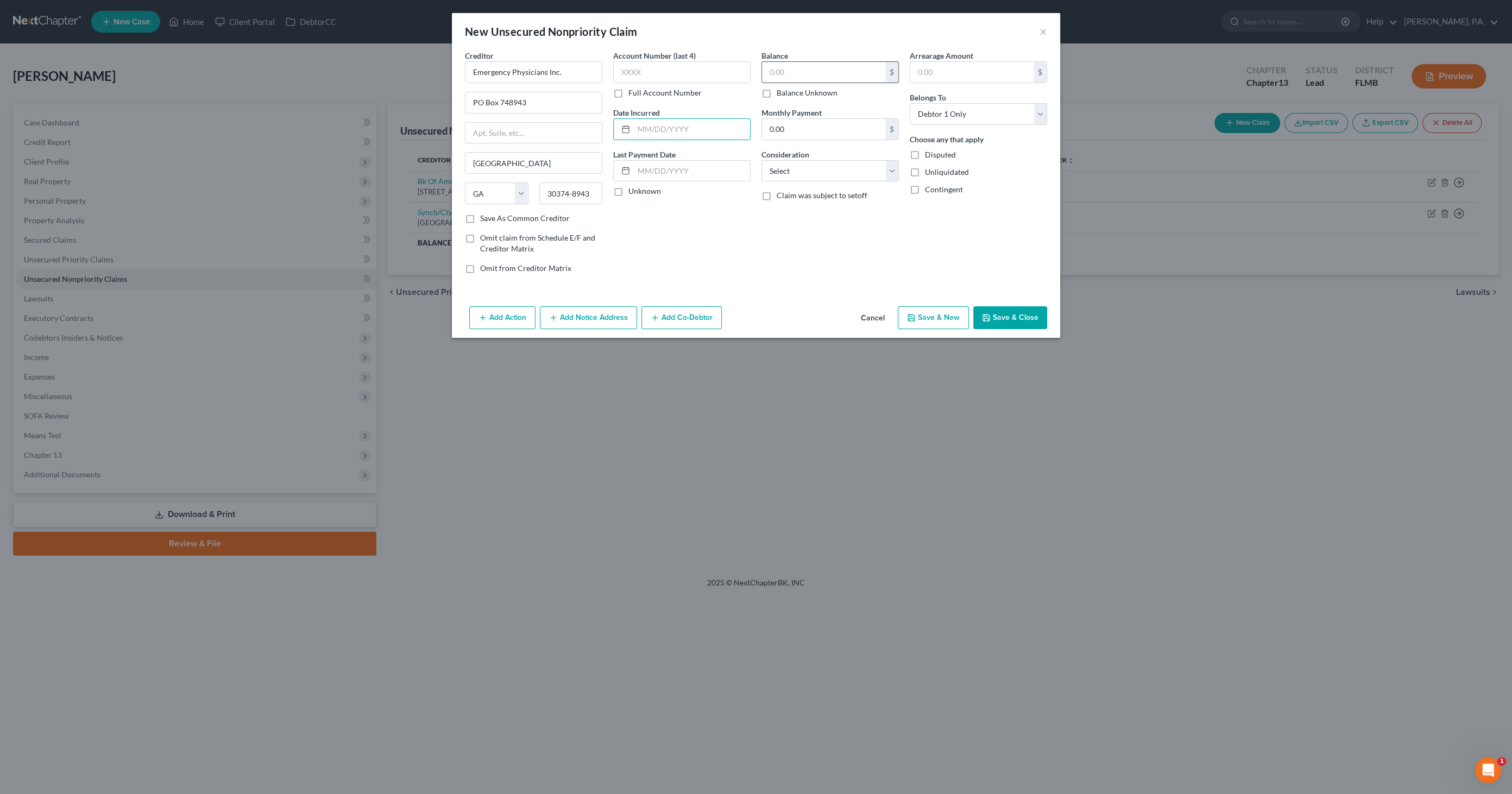
click at [797, 67] on input "text" at bounding box center [823, 72] width 123 height 21
type input "300.00"
click at [815, 172] on select "Select Cable / Satellite Services Collection Agency Credit Card Debt Debt Couns…" at bounding box center [829, 171] width 137 height 22
select select "9"
click at [761, 160] on select "Select Cable / Satellite Services Collection Agency Credit Card Debt Debt Couns…" at bounding box center [829, 171] width 137 height 22
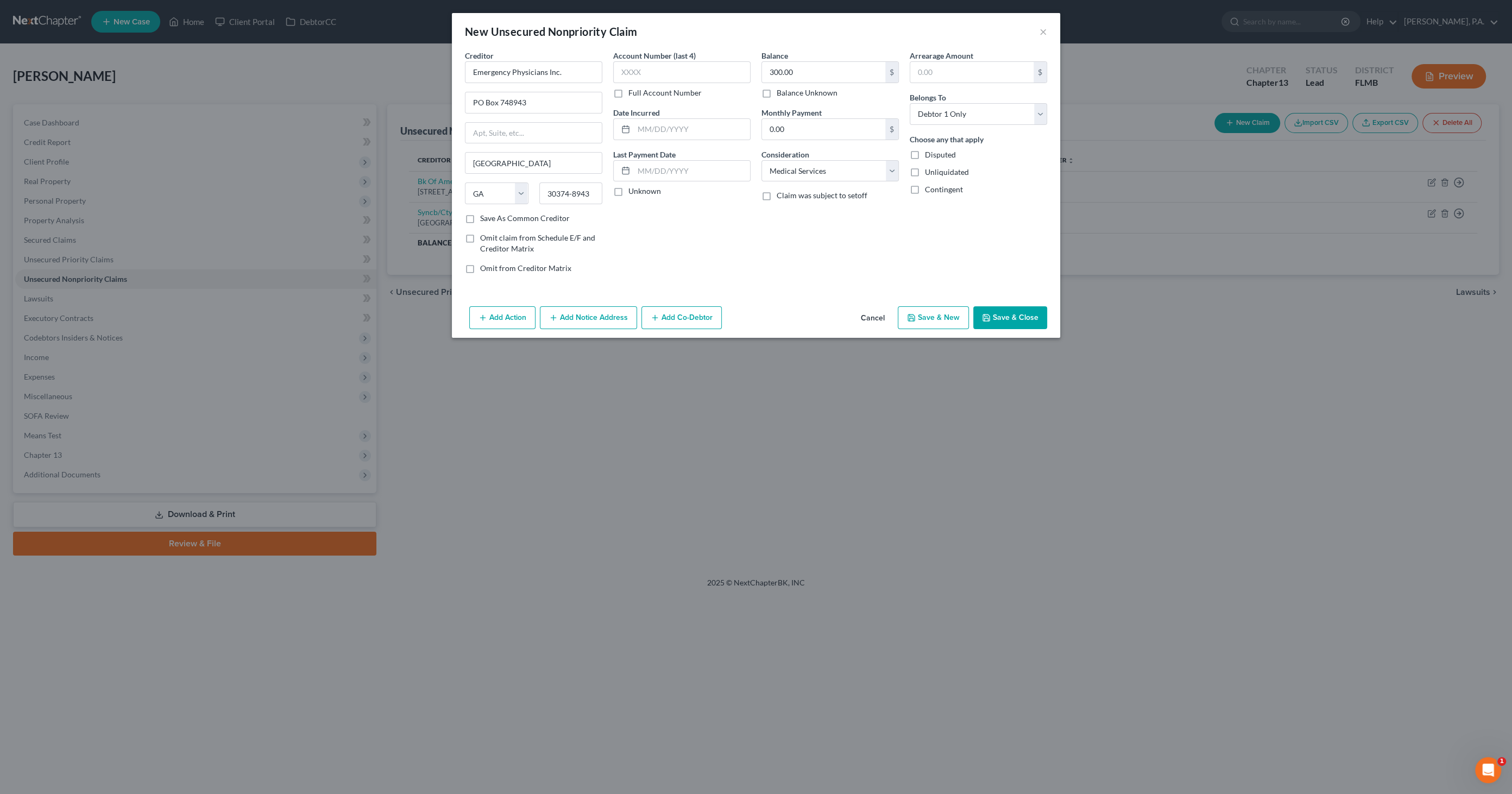
click at [1007, 320] on button "Save & Close" at bounding box center [1010, 317] width 74 height 23
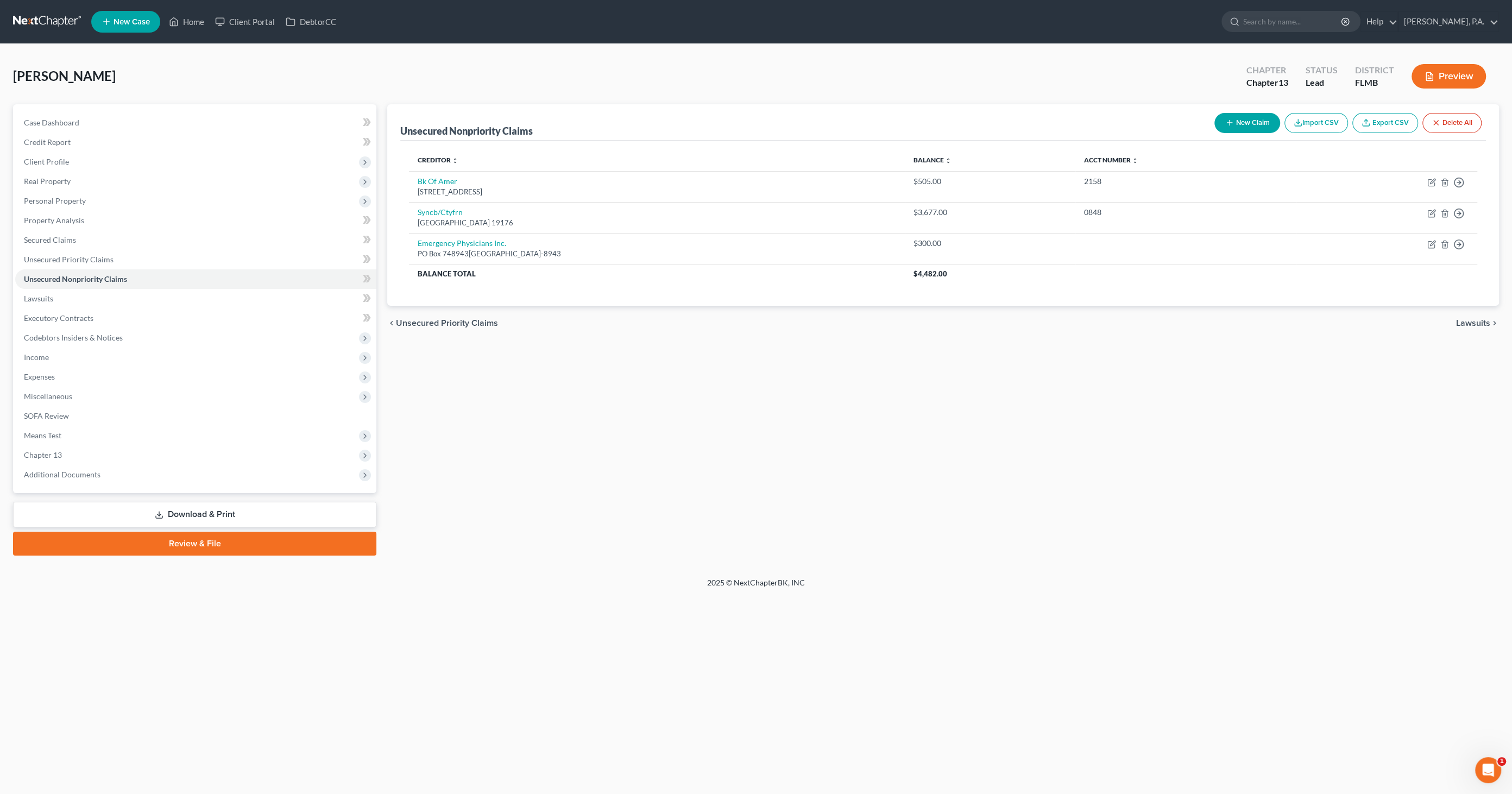
click at [1243, 122] on button "New Claim" at bounding box center [1247, 122] width 66 height 20
select select "0"
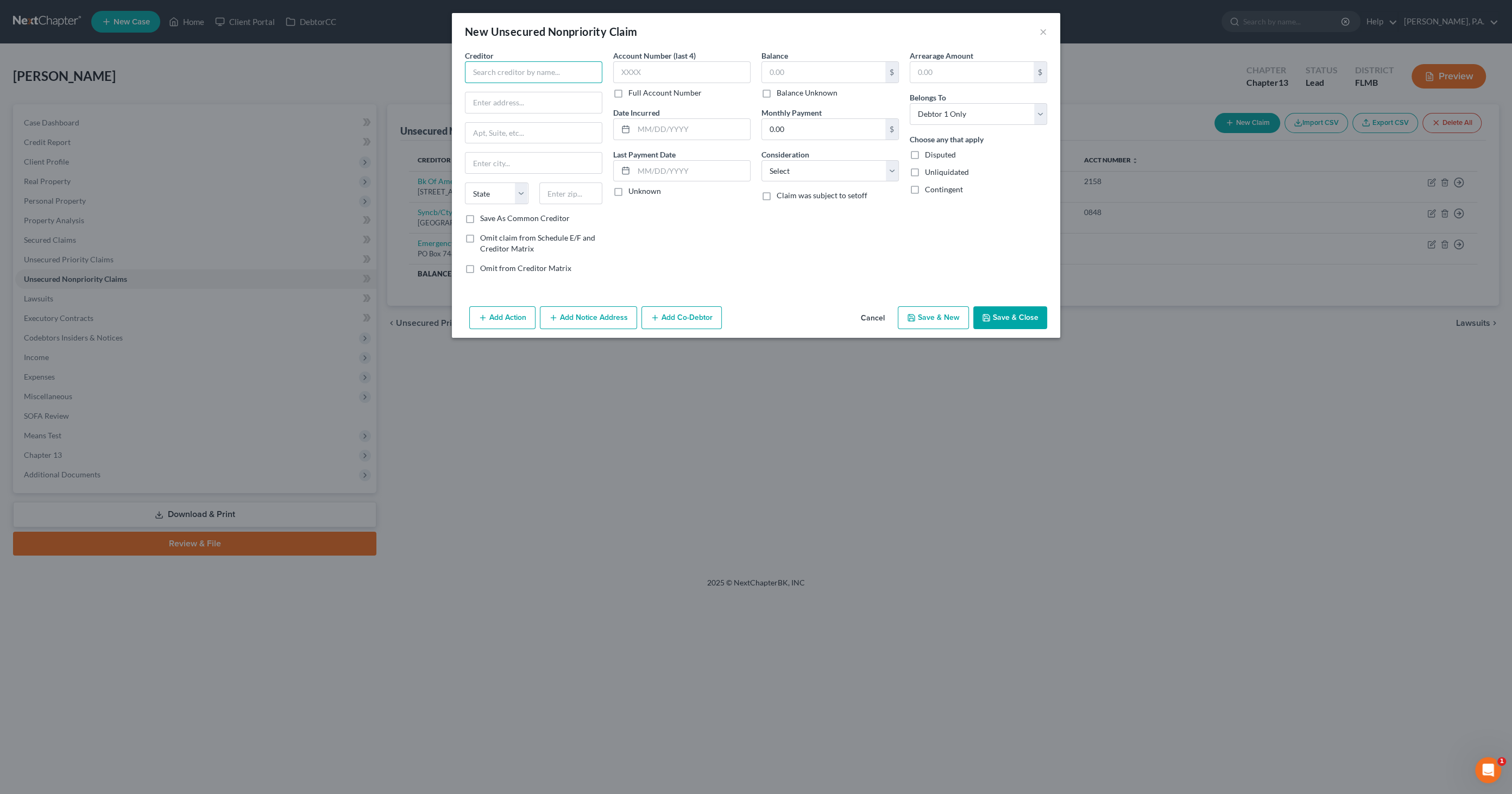
click at [514, 75] on input "text" at bounding box center [533, 73] width 137 height 22
type input "Lakeland Pathologists [GEOGRAPHIC_DATA]"
type input "PO Box 8660"
type input "[GEOGRAPHIC_DATA][PERSON_NAME]"
select select "26"
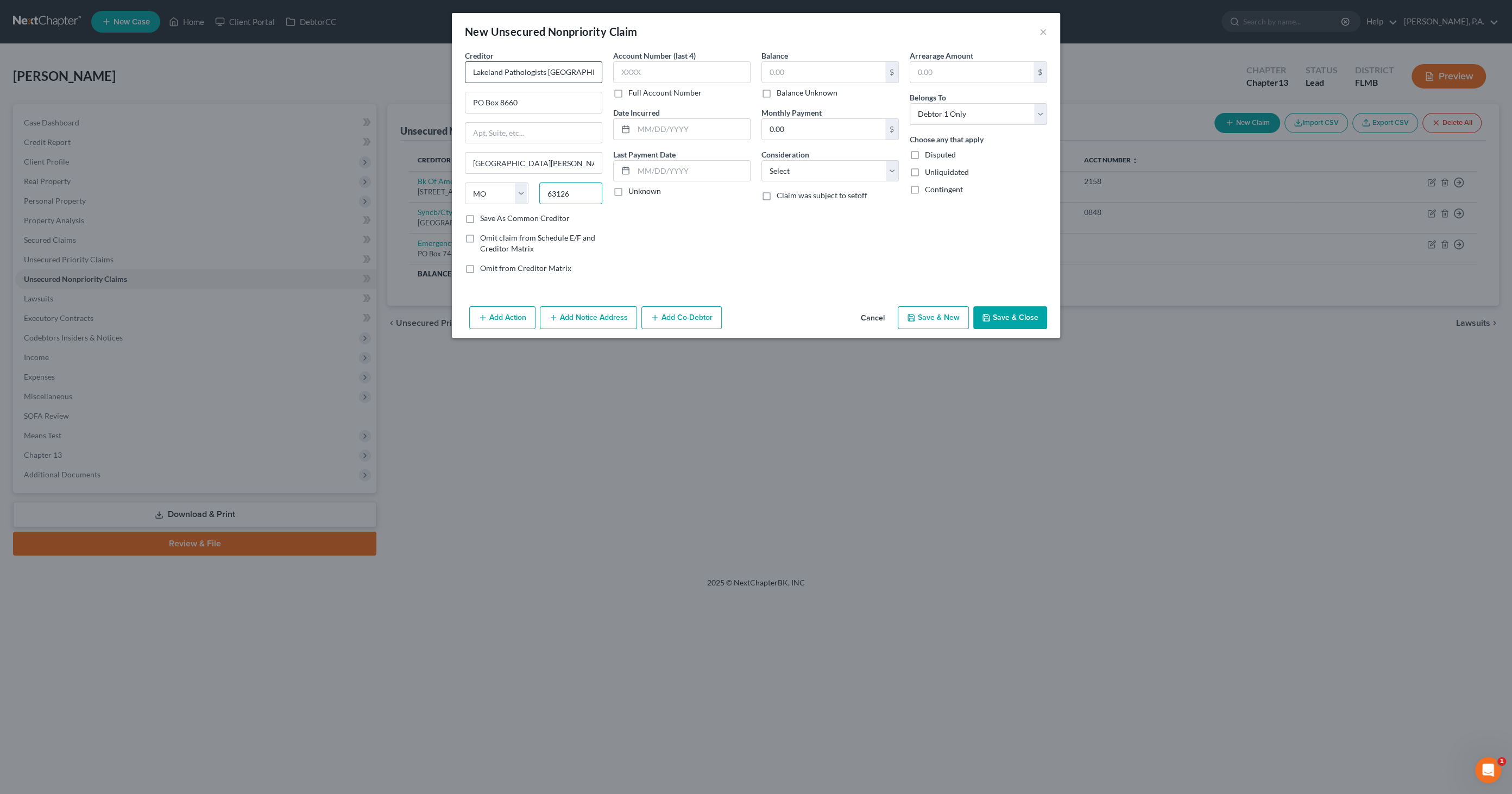
type input "63126"
type input "Saint Louis"
click at [658, 76] on input "text" at bounding box center [681, 73] width 137 height 22
type input "9386"
click at [650, 120] on input "text" at bounding box center [691, 129] width 116 height 21
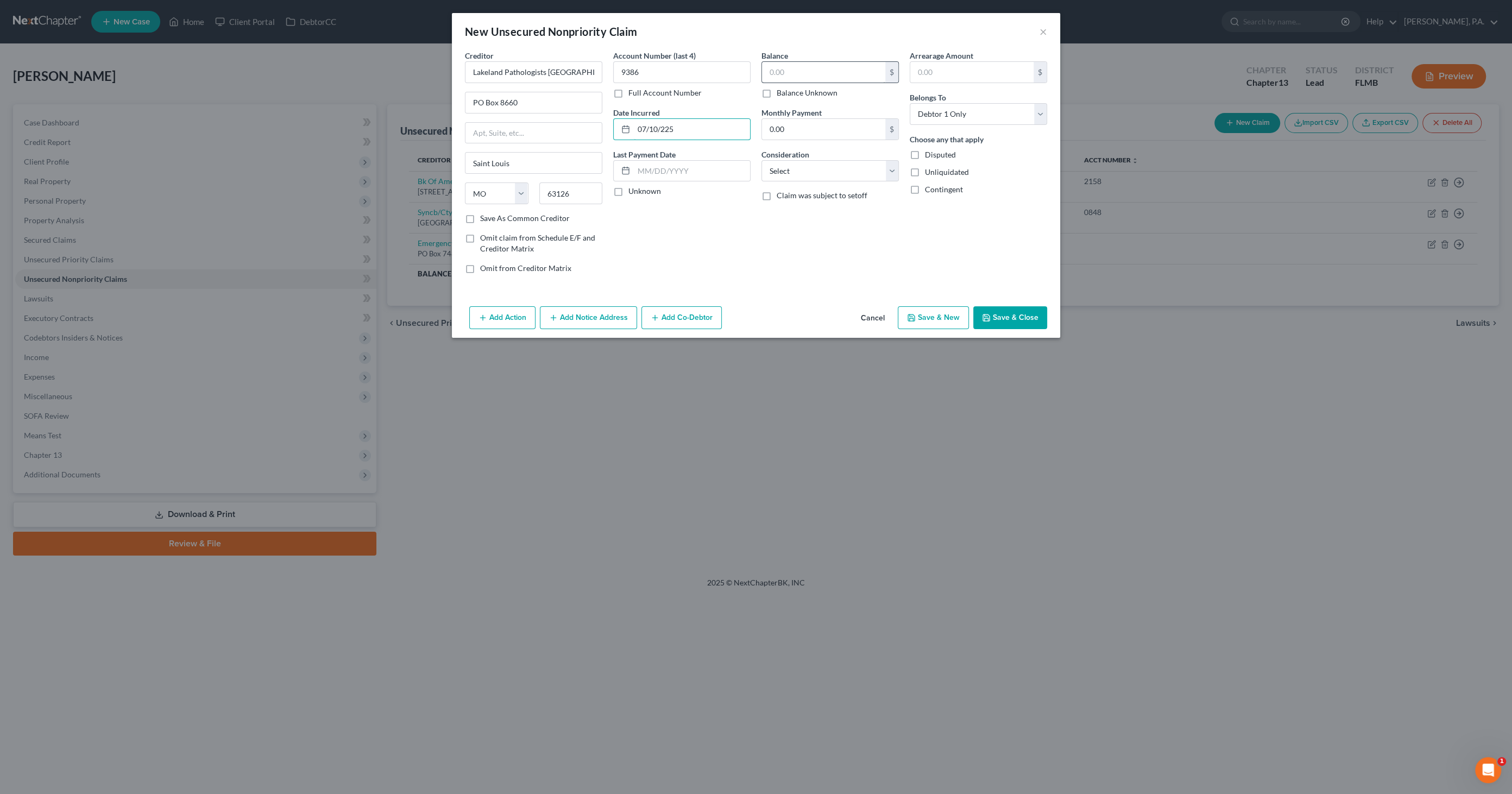
type input "07/10/225"
click at [779, 74] on input "text" at bounding box center [823, 72] width 123 height 21
type input "25.00"
click at [790, 166] on select "Select Cable / Satellite Services Collection Agency Credit Card Debt Debt Couns…" at bounding box center [829, 171] width 137 height 22
select select "9"
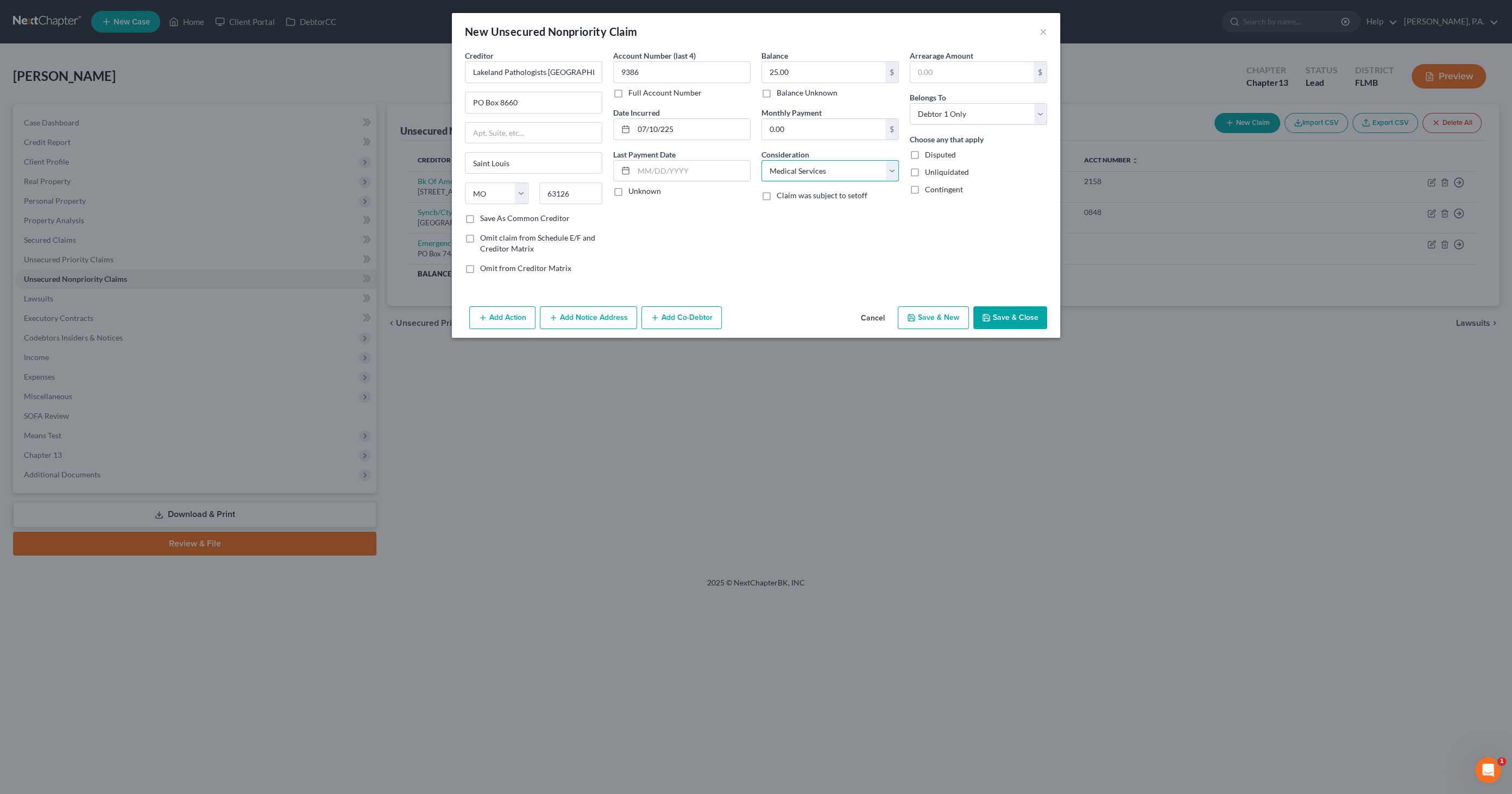
click at [761, 160] on select "Select Cable / Satellite Services Collection Agency Credit Card Debt Debt Couns…" at bounding box center [829, 171] width 137 height 22
click at [1020, 311] on button "Save & Close" at bounding box center [1010, 317] width 74 height 23
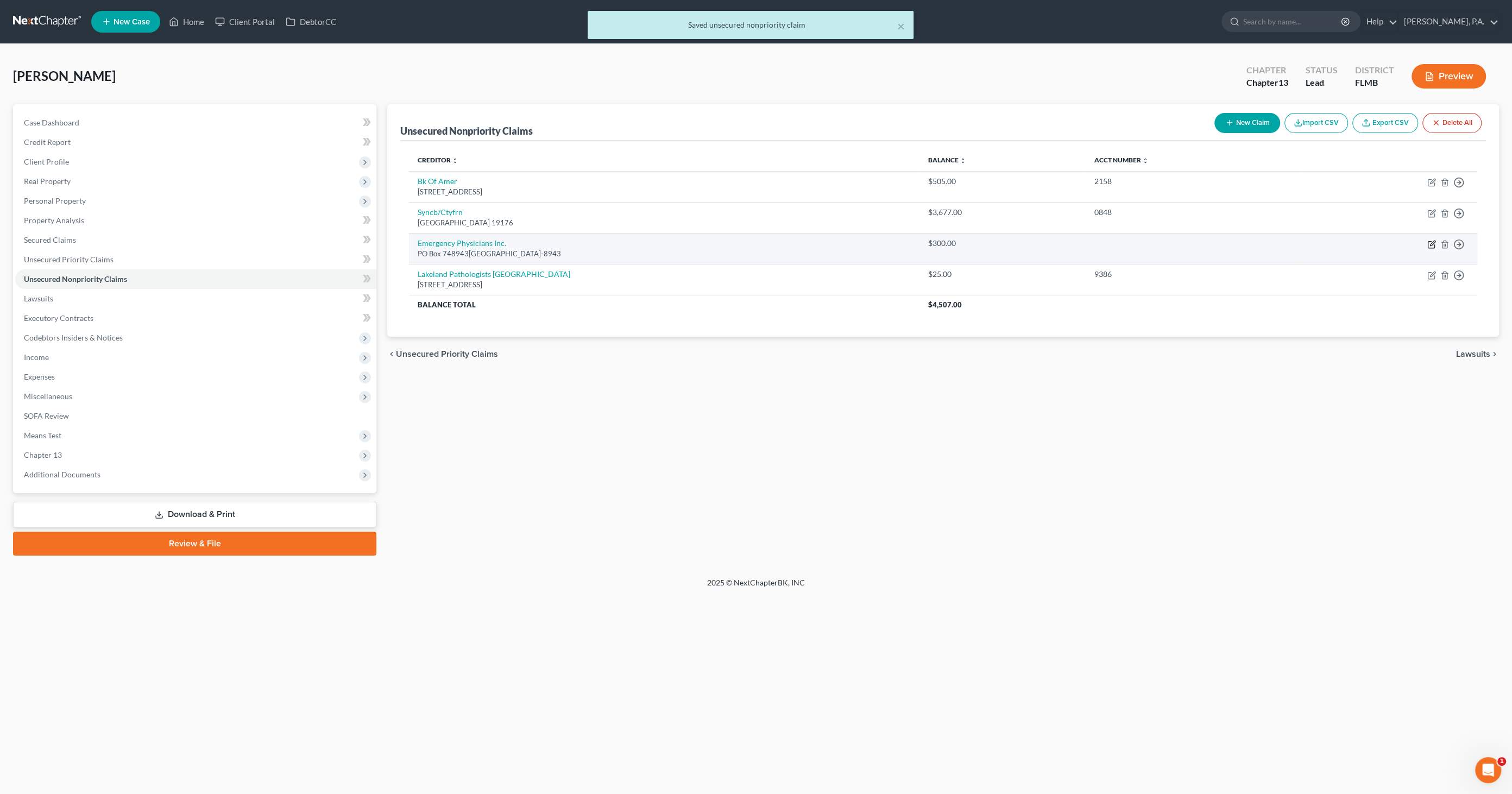
click at [1428, 242] on icon "button" at bounding box center [1431, 244] width 9 height 9
select select "10"
select select "9"
select select "0"
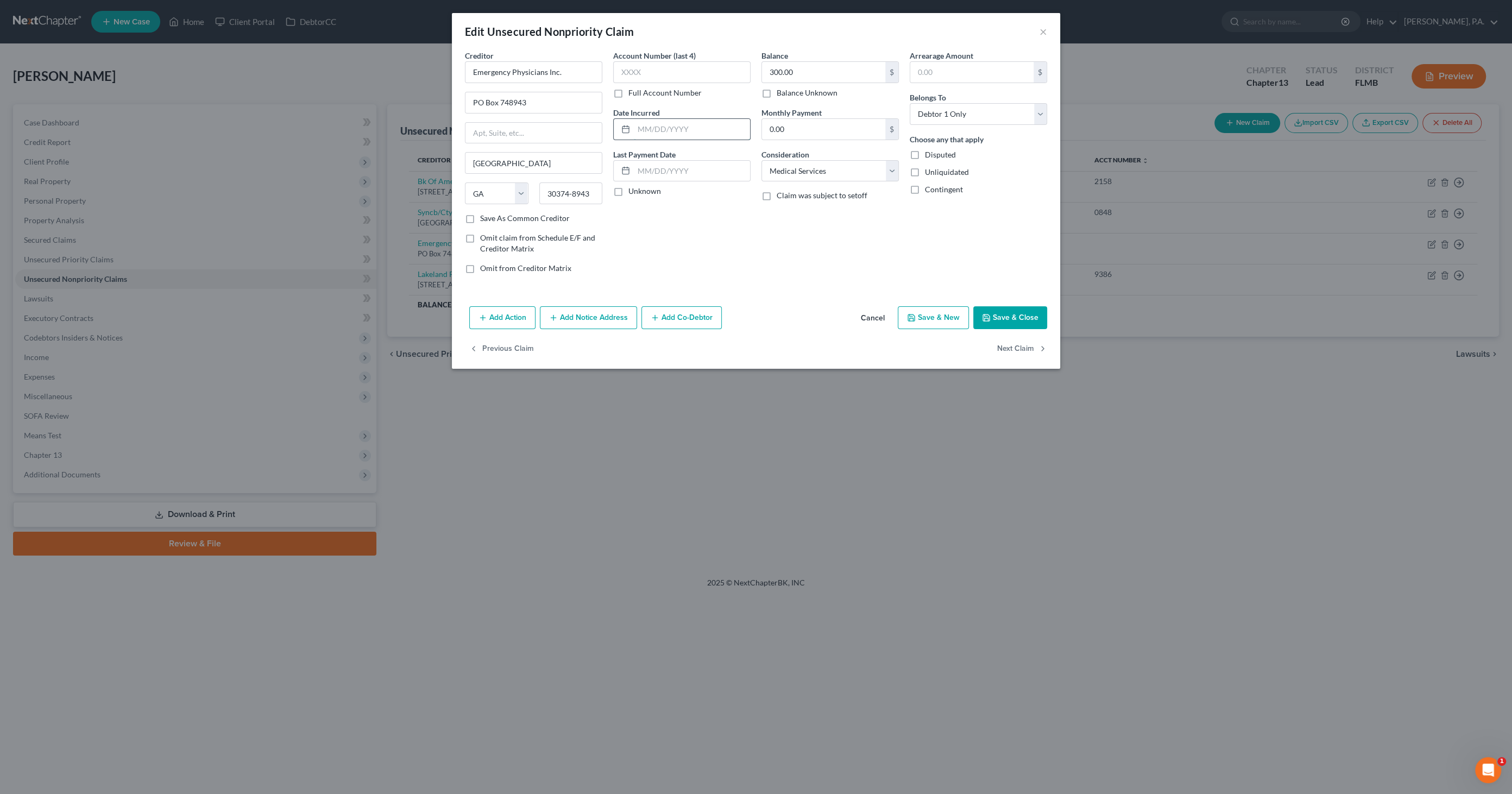
click at [661, 128] on input "text" at bounding box center [691, 129] width 116 height 21
type input "[DATE]"
click at [696, 73] on input "text" at bounding box center [681, 73] width 137 height 22
type input "ERG1"
click at [1016, 321] on button "Save & Close" at bounding box center [1010, 317] width 74 height 23
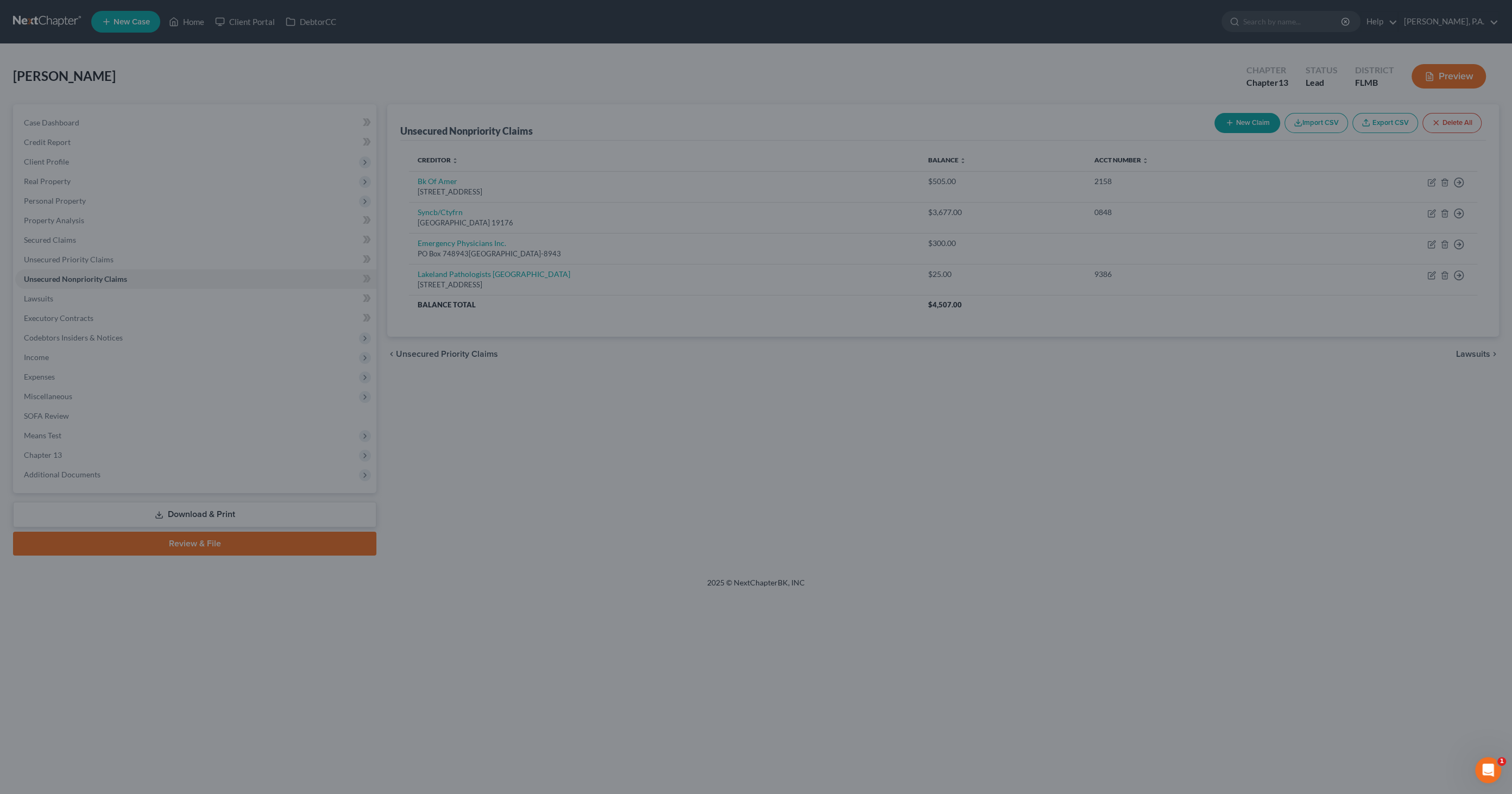
type input "0"
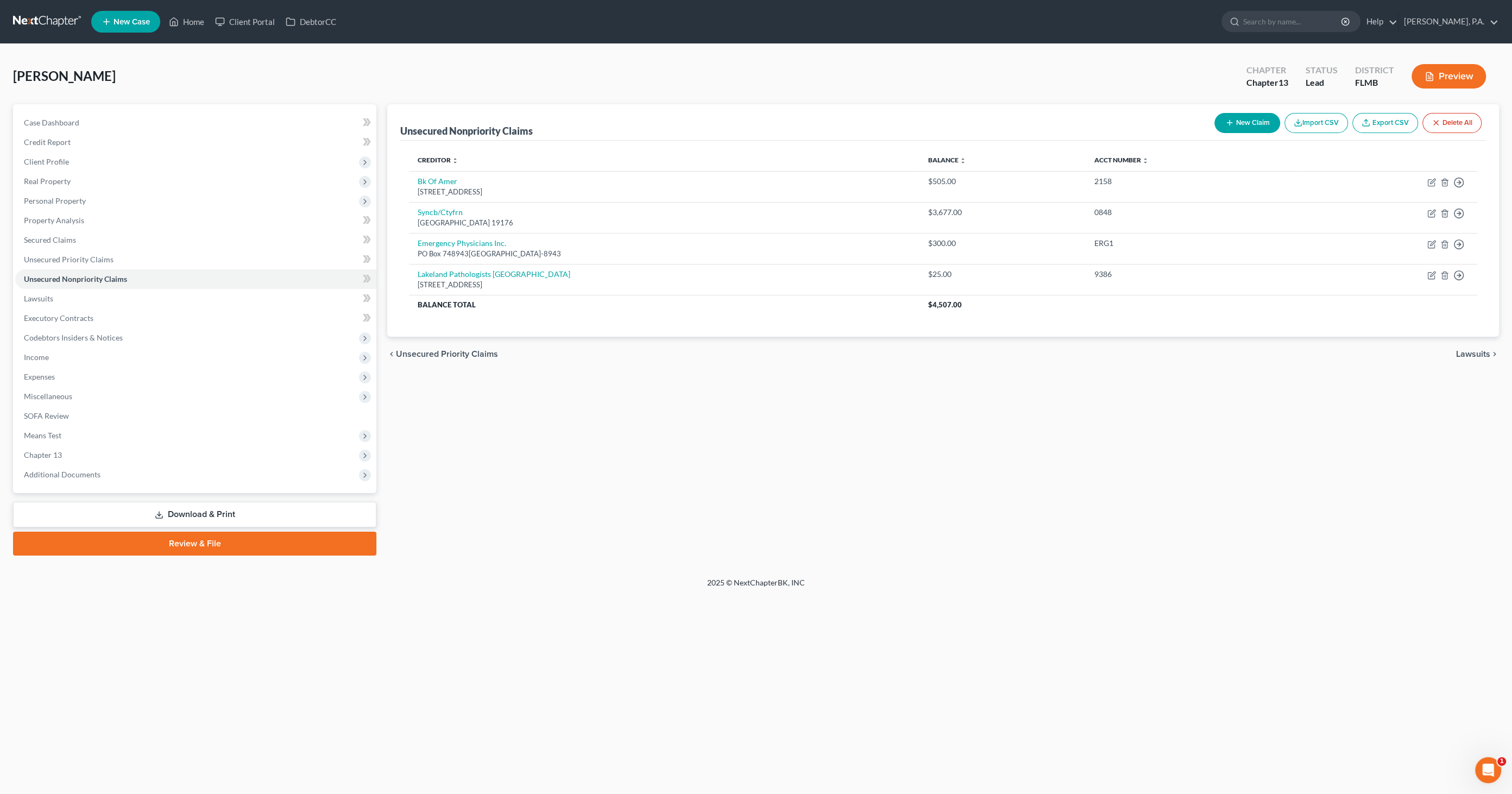
click at [1234, 122] on button "New Claim" at bounding box center [1247, 122] width 66 height 20
select select "0"
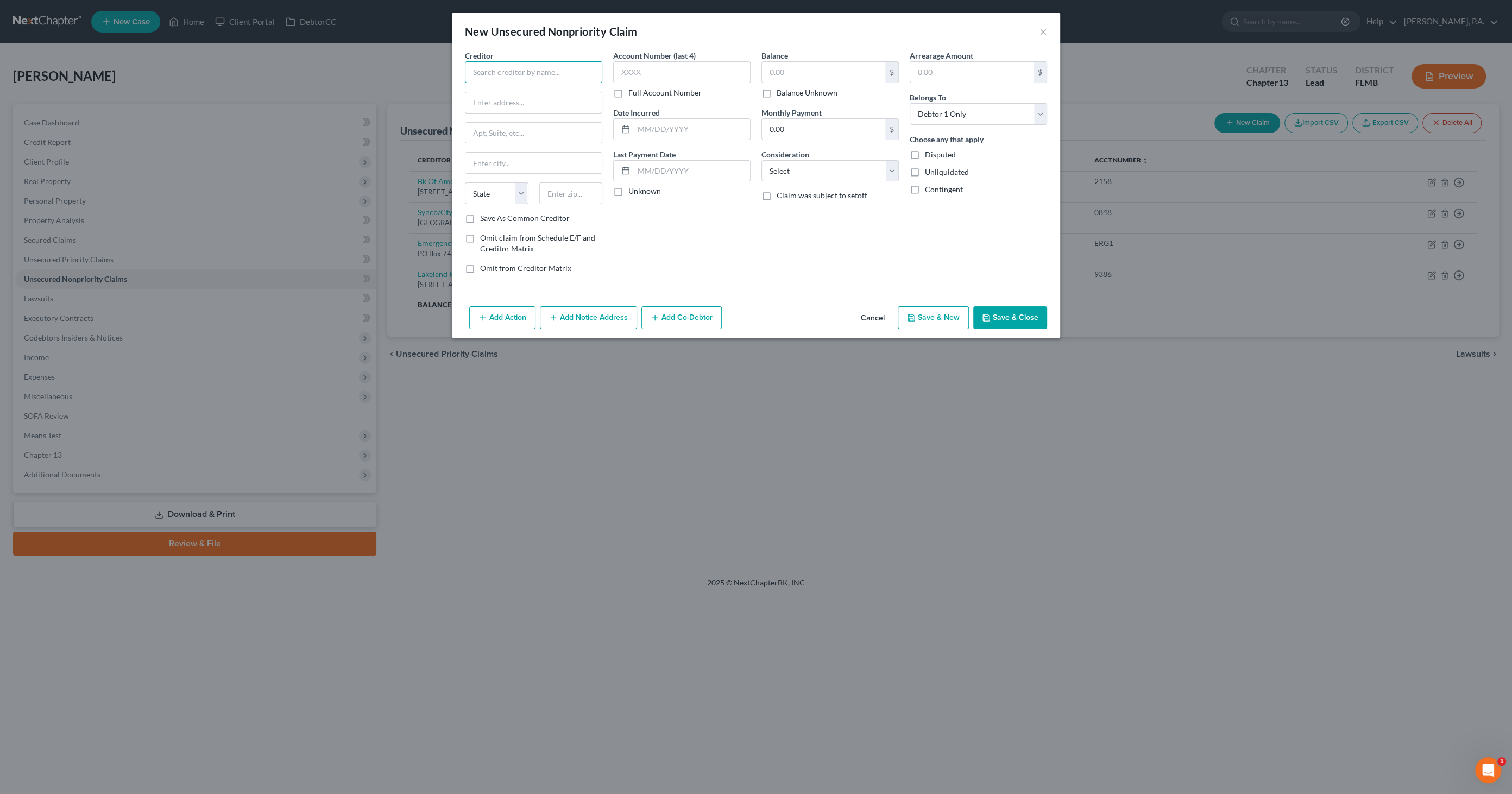
click at [504, 73] on input "text" at bounding box center [533, 73] width 137 height 22
type input "l"
click at [507, 106] on div "[STREET_ADDRESS]" at bounding box center [530, 101] width 113 height 10
type input "[GEOGRAPHIC_DATA]"
type input "PO Box 1259"
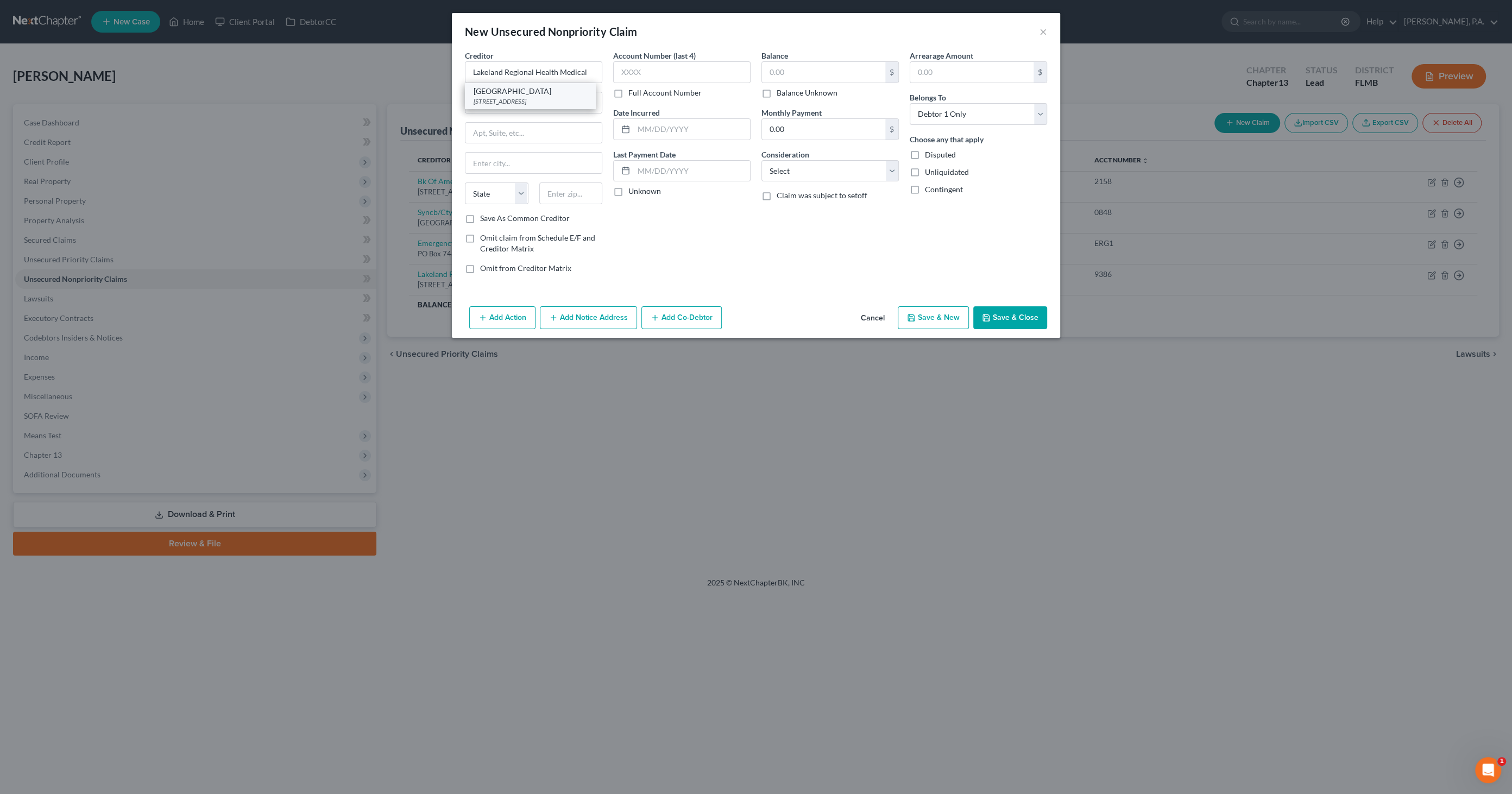
type input "Dept 157744"
type input "Oaks"
select select "39"
type input "19456"
click at [668, 73] on input "text" at bounding box center [681, 73] width 137 height 22
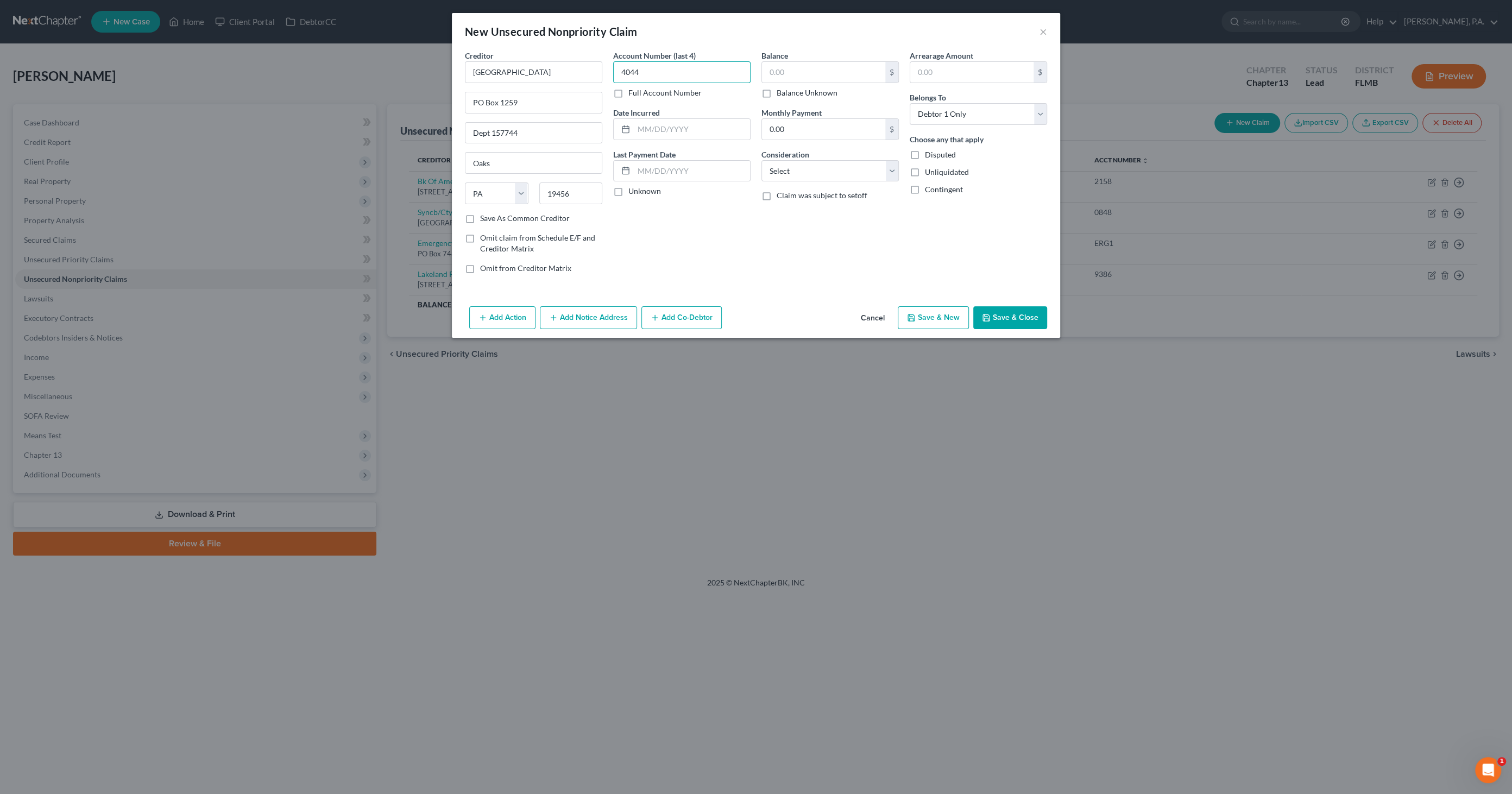
type input "4044"
click at [643, 125] on input "text" at bounding box center [691, 129] width 116 height 21
type input "[DATE]"
click at [823, 166] on select "Select Cable / Satellite Services Collection Agency Credit Card Debt Debt Couns…" at bounding box center [829, 171] width 137 height 22
select select "9"
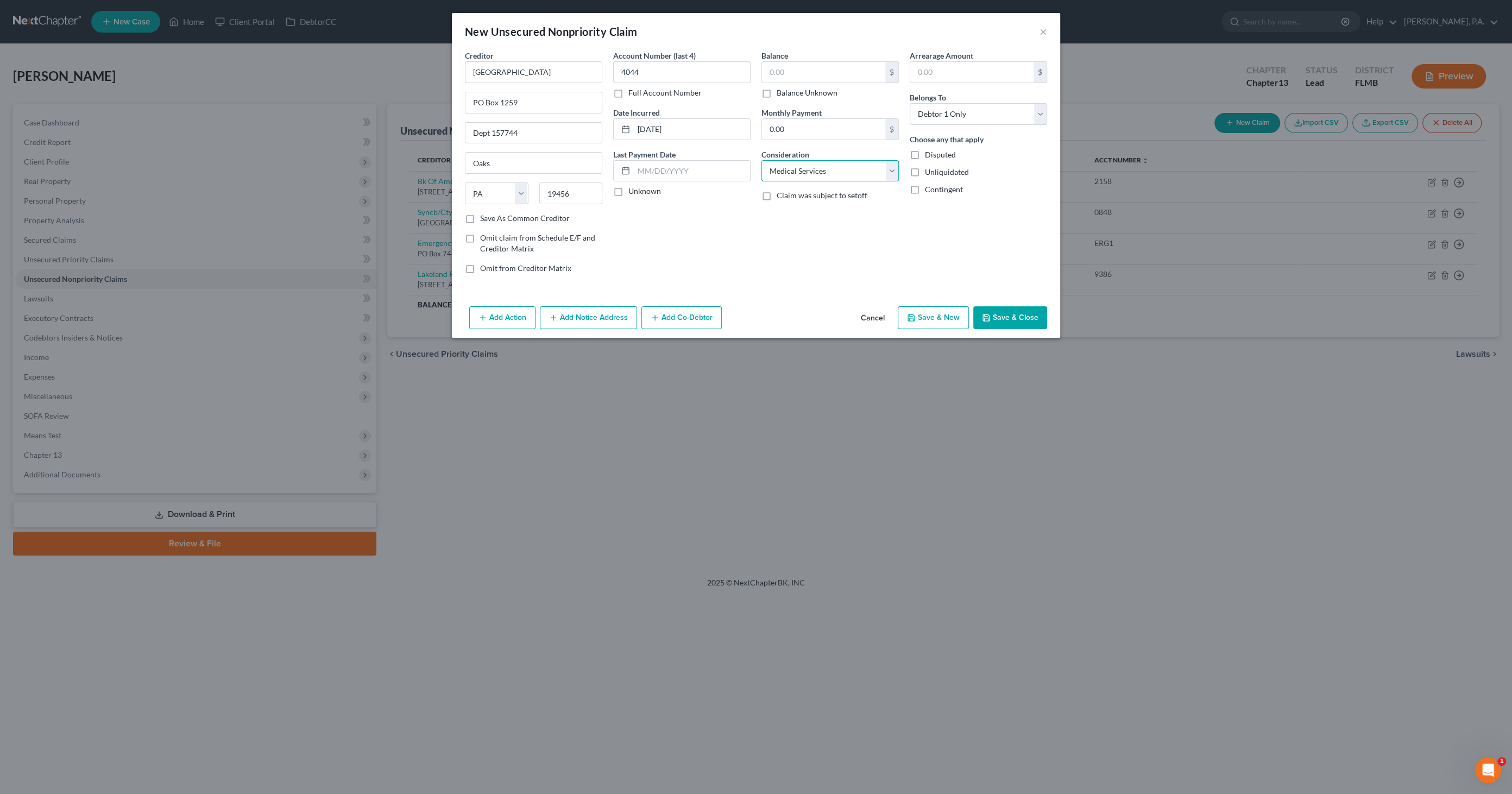
click at [761, 160] on select "Select Cable / Satellite Services Collection Agency Credit Card Debt Debt Couns…" at bounding box center [829, 171] width 137 height 22
click at [807, 71] on input "text" at bounding box center [823, 72] width 123 height 21
type input "300.00"
click at [1019, 326] on button "Save & Close" at bounding box center [1010, 317] width 74 height 23
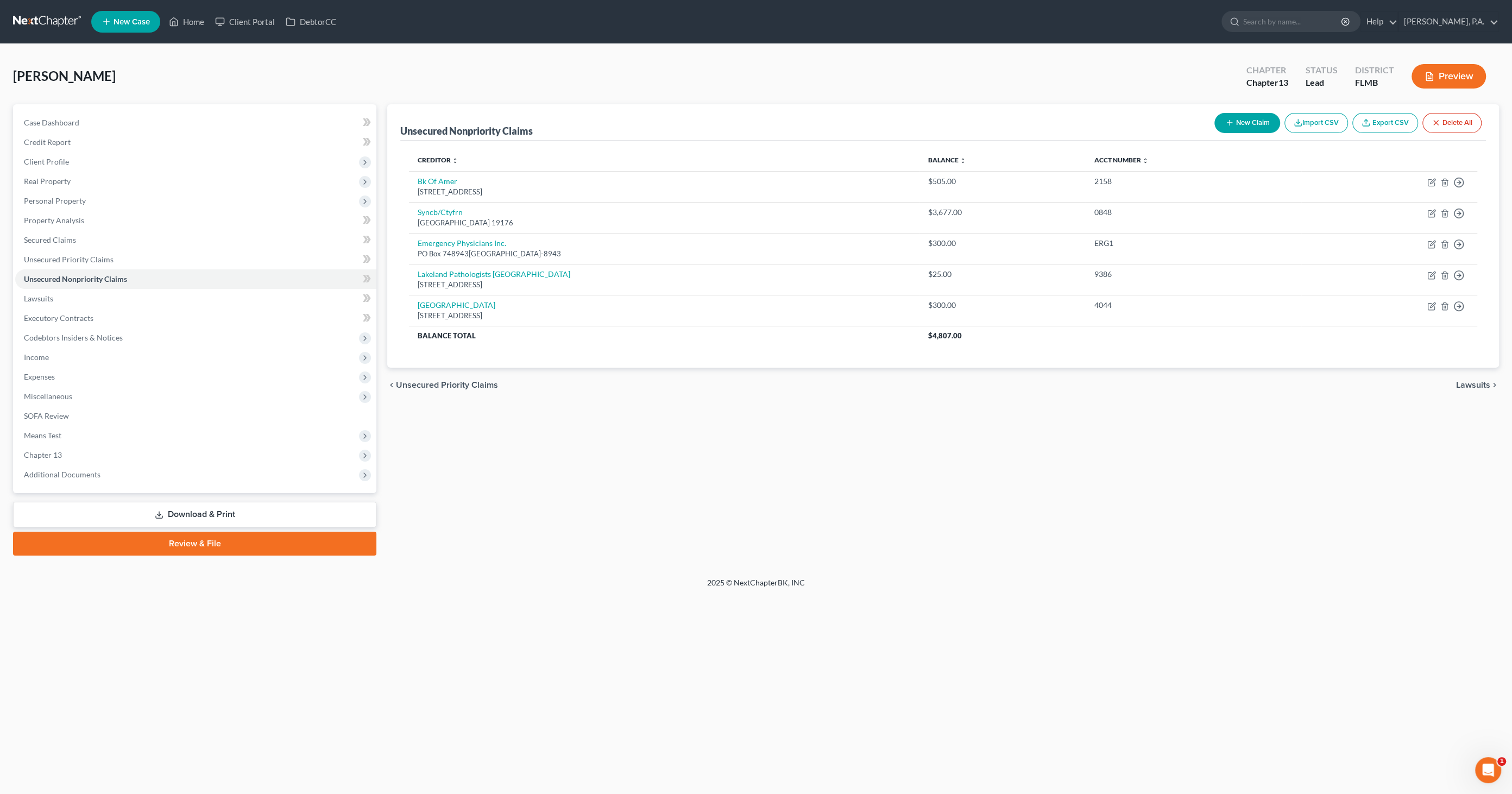
click at [1241, 114] on button "New Claim" at bounding box center [1247, 122] width 66 height 20
select select "0"
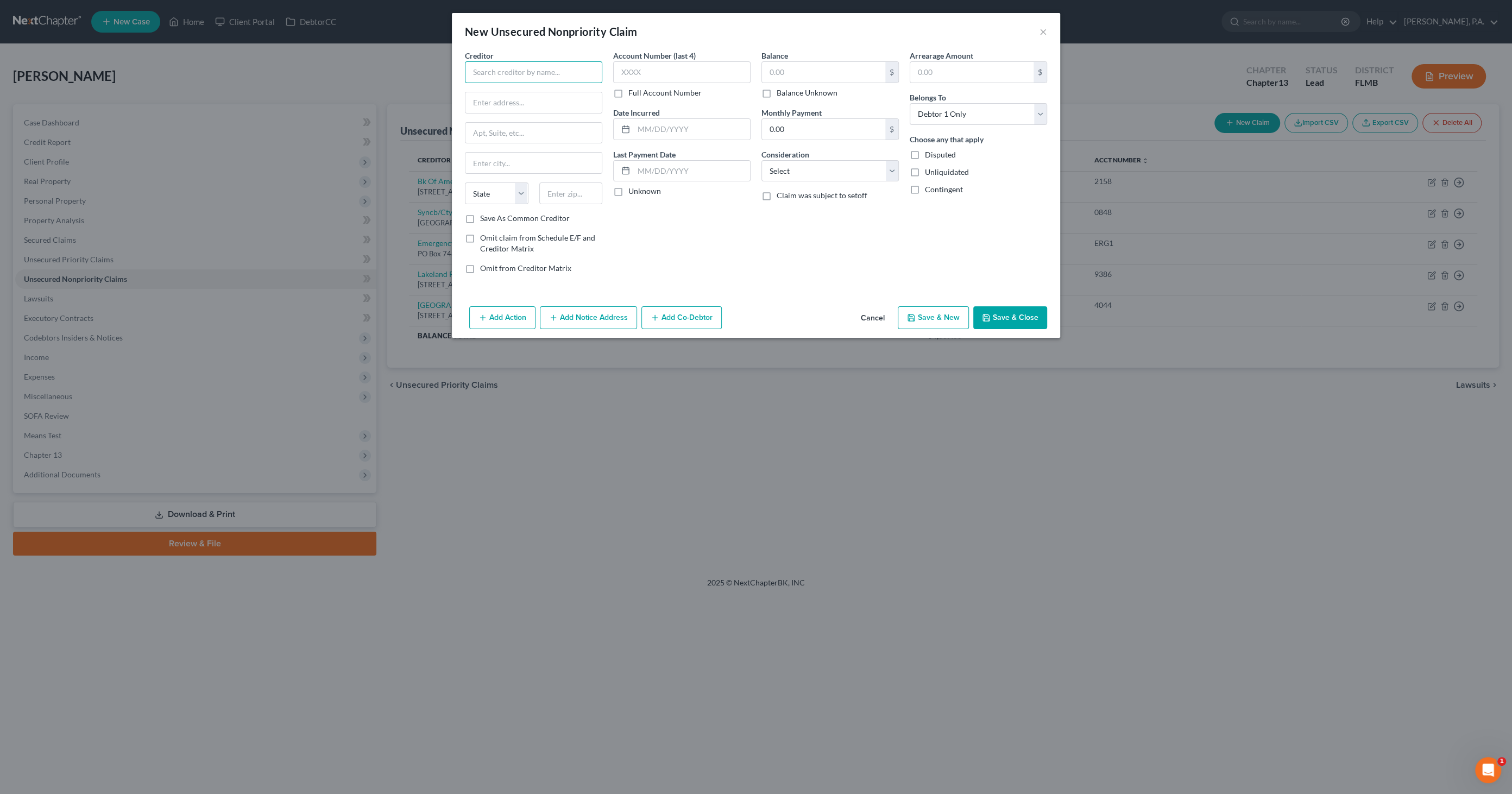
click at [554, 70] on input "text" at bounding box center [533, 73] width 137 height 22
click at [510, 100] on div "Attn: Legal Department/[PERSON_NAME], [STREET_ADDRESS]" at bounding box center [536, 106] width 125 height 18
type input "Lincare, Inc."
type input "Attn: Legal Department/[PERSON_NAME], [STREET_ADDRESS]"
type input "Clearwater"
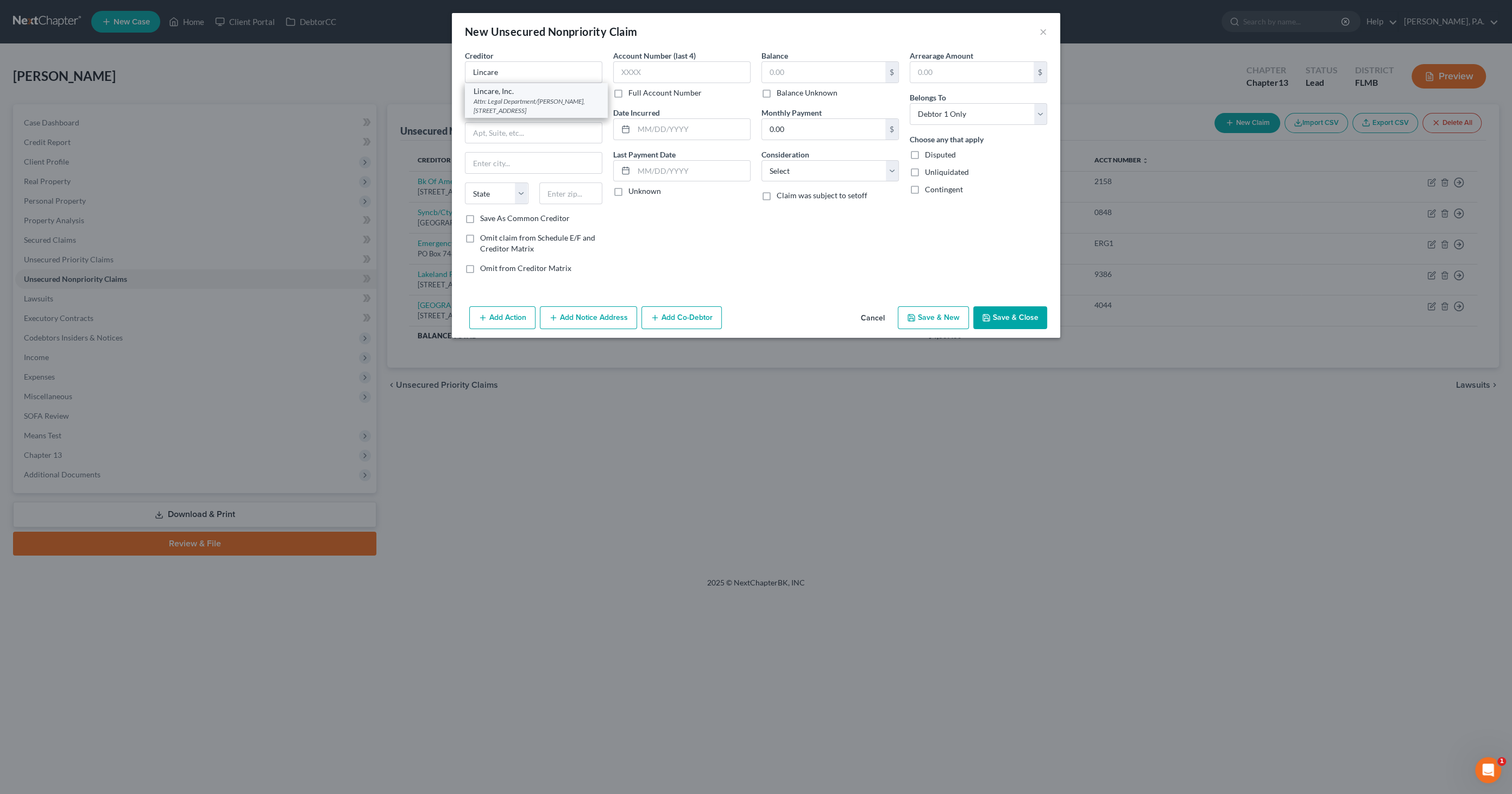
select select "9"
type input "33764-3102"
drag, startPoint x: 466, startPoint y: 100, endPoint x: 762, endPoint y: 124, distance: 297.0
click at [762, 124] on div "Creditor * Lincare, Inc. Attn: Legal Department/[PERSON_NAME], 19387 US Hwy 19 …" at bounding box center [756, 166] width 593 height 232
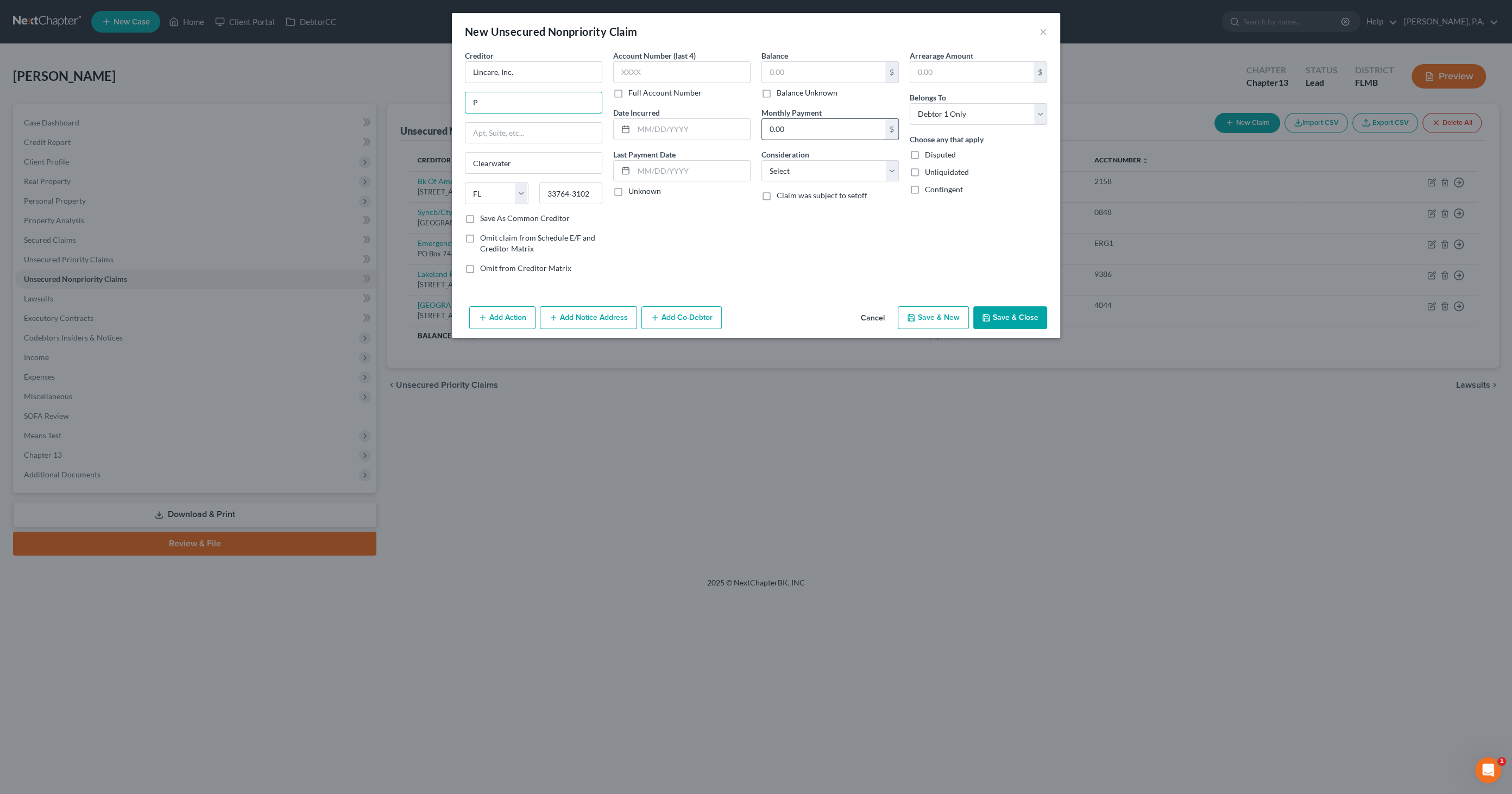
scroll to position [0, 0]
type input "PO Box 690397"
type input "Orlando"
type input "32869-0397"
click at [711, 73] on input "text" at bounding box center [681, 73] width 137 height 22
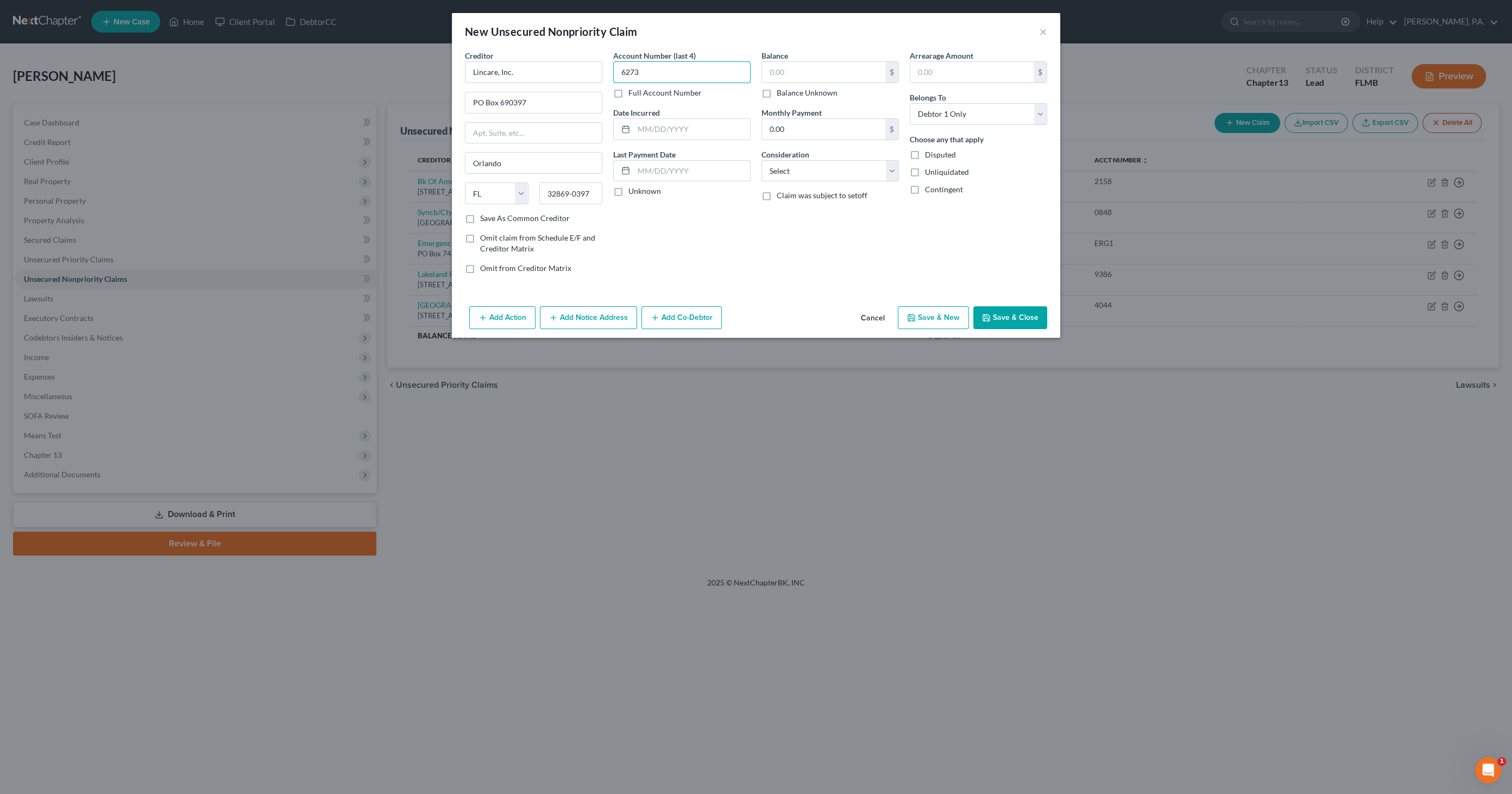
type input "6273"
click at [832, 71] on input "text" at bounding box center [823, 72] width 123 height 21
type input "311.06"
click at [815, 172] on select "Select Cable / Satellite Services Collection Agency Credit Card Debt Debt Couns…" at bounding box center [829, 171] width 137 height 22
select select "9"
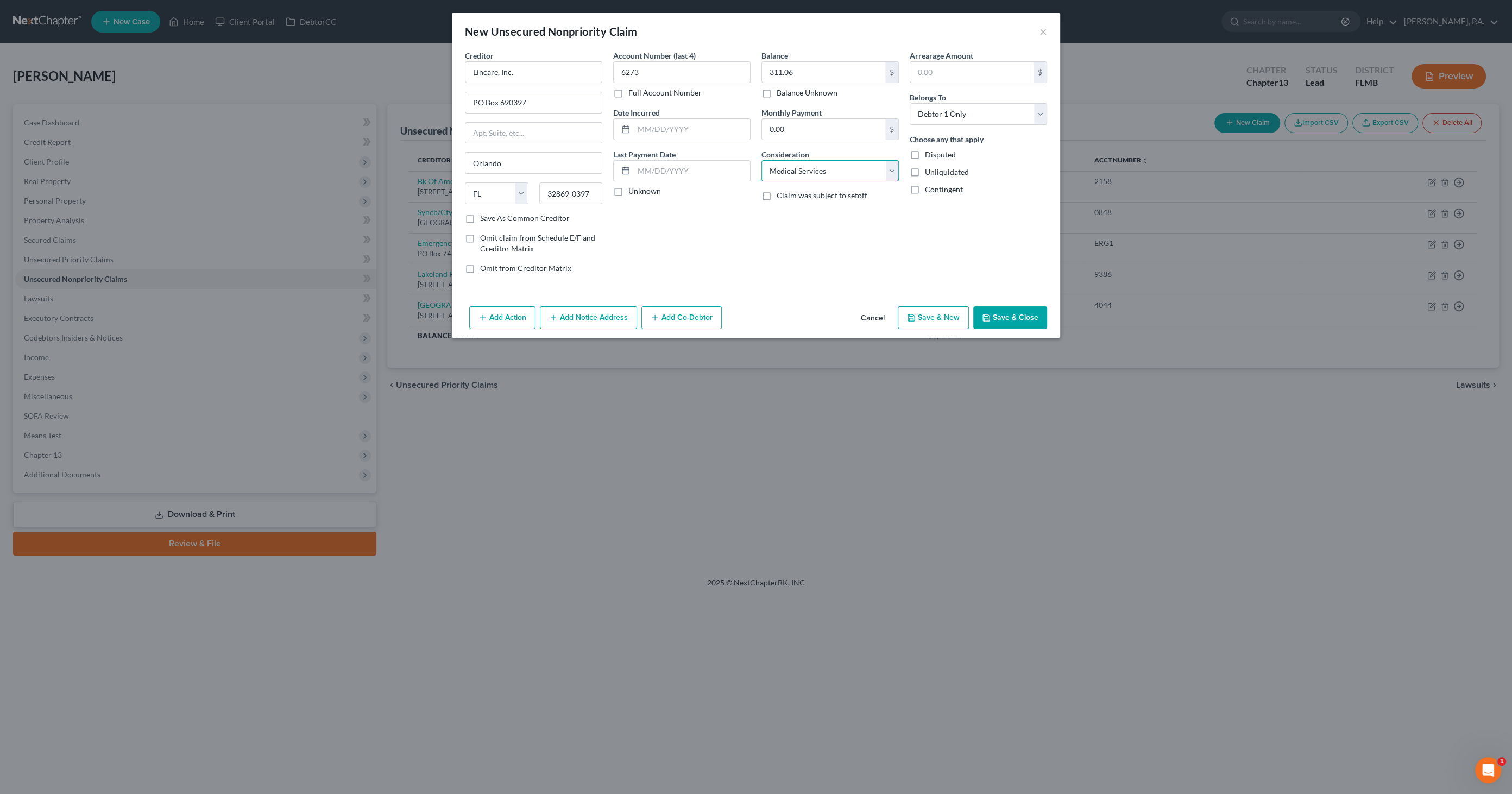
click at [761, 160] on select "Select Cable / Satellite Services Collection Agency Credit Card Debt Debt Couns…" at bounding box center [829, 171] width 137 height 22
drag, startPoint x: 699, startPoint y: 172, endPoint x: 721, endPoint y: 174, distance: 22.1
click at [699, 172] on input "text" at bounding box center [691, 171] width 116 height 21
click at [691, 129] on input "text" at bounding box center [691, 129] width 116 height 21
type input "[DATE]"
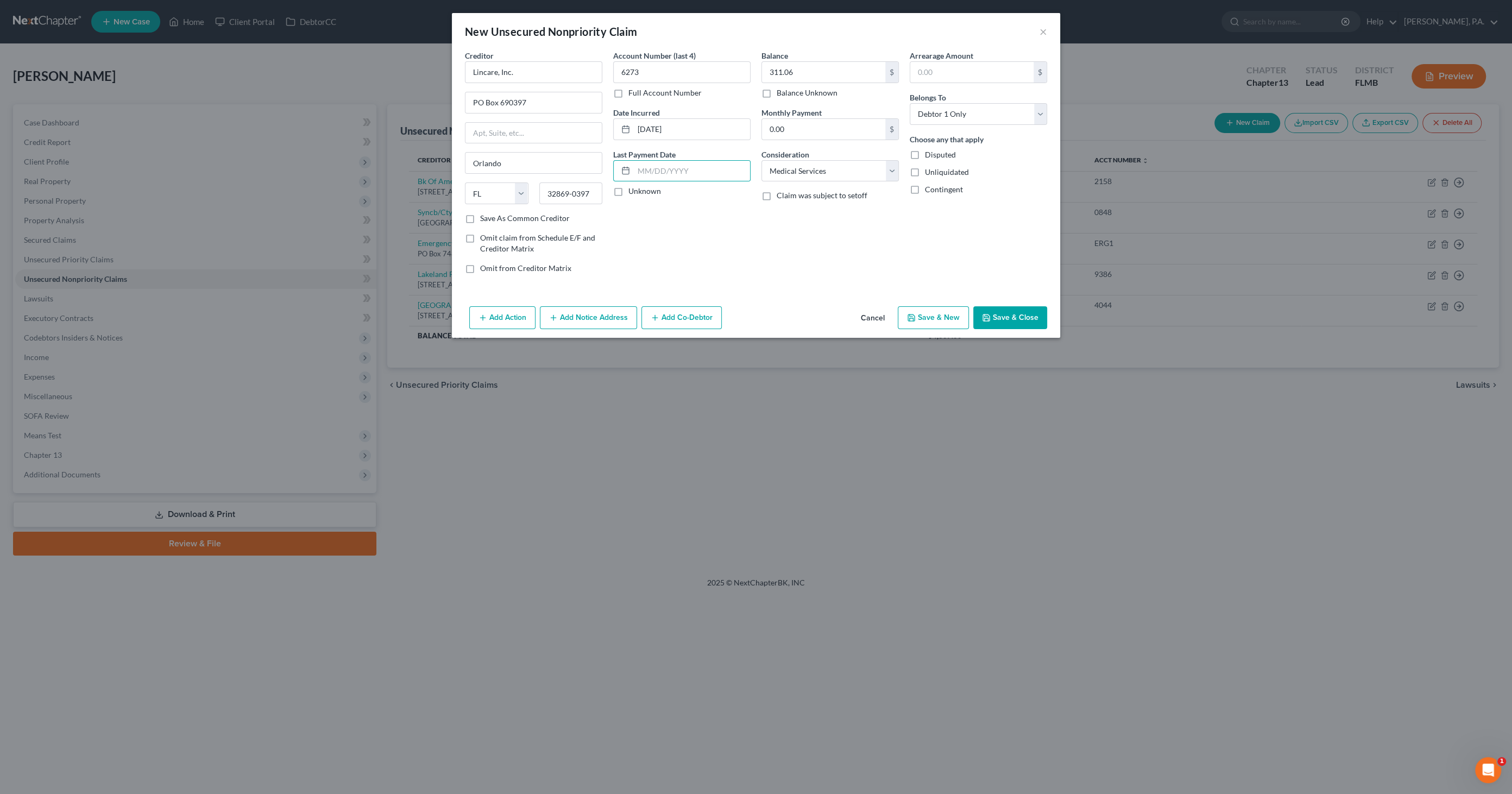
click at [1013, 320] on button "Save & Close" at bounding box center [1010, 317] width 74 height 23
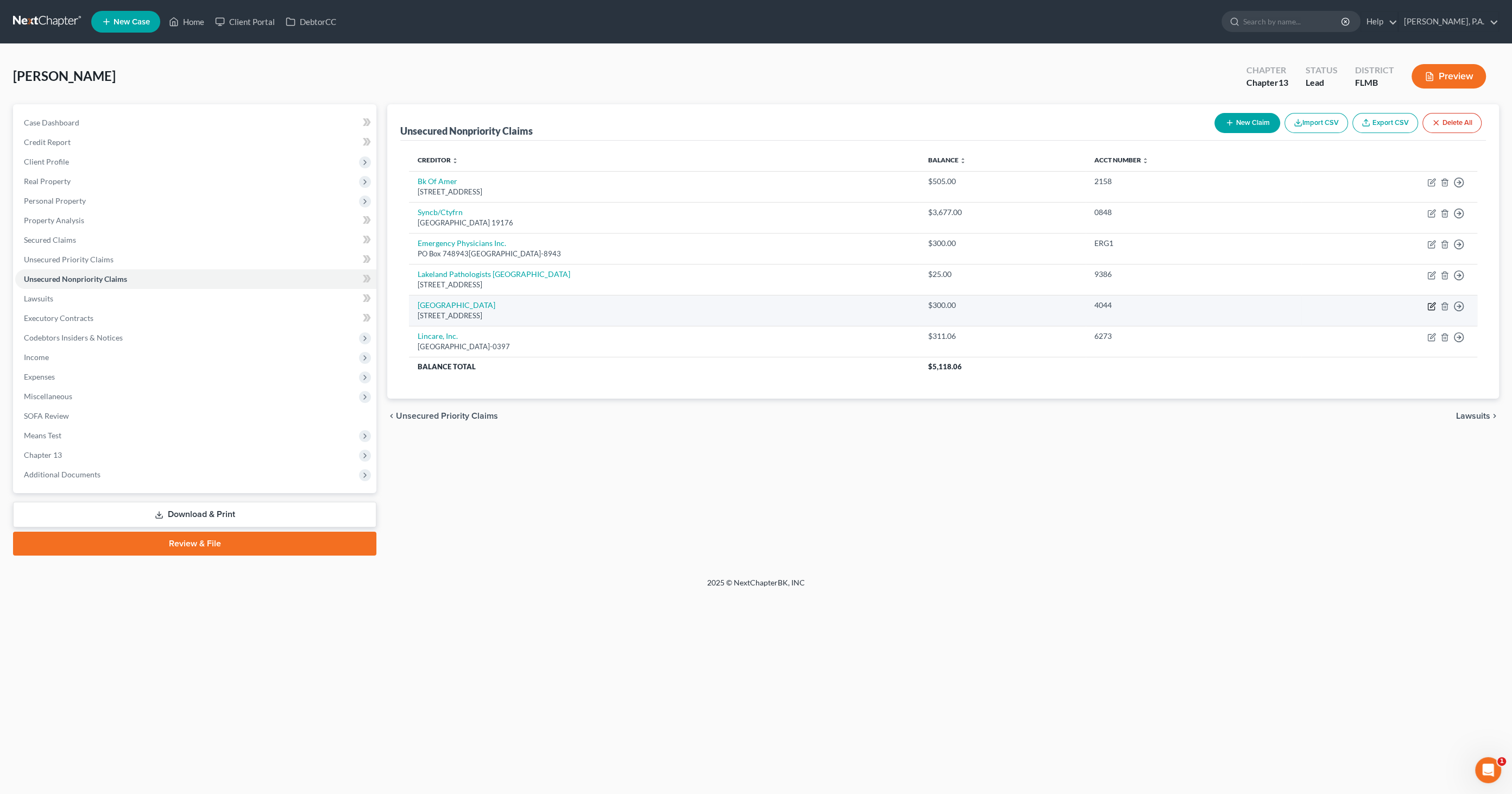
click at [1433, 302] on icon "button" at bounding box center [1431, 306] width 9 height 9
select select "39"
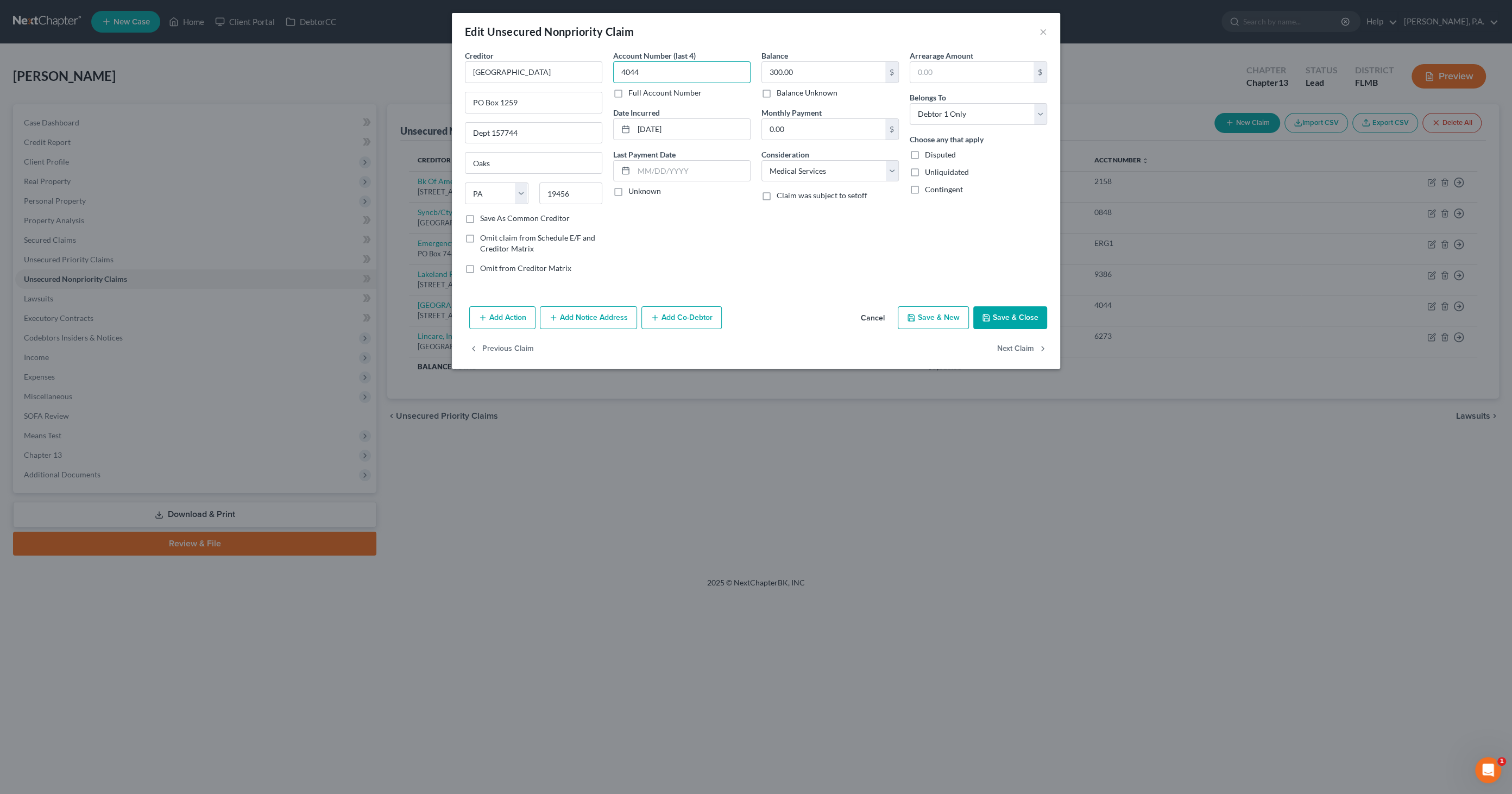
click at [635, 74] on input "4044" at bounding box center [681, 73] width 137 height 22
drag, startPoint x: 648, startPoint y: 73, endPoint x: 591, endPoint y: 71, distance: 57.0
click at [591, 71] on div "Creditor * [GEOGRAPHIC_DATA] [GEOGRAPHIC_DATA] 1259 Dept [GEOGRAPHIC_DATA] [US_…" at bounding box center [756, 166] width 593 height 232
click at [803, 65] on input "300.00" at bounding box center [823, 72] width 123 height 21
click at [1015, 312] on button "Save & Close" at bounding box center [1010, 317] width 74 height 23
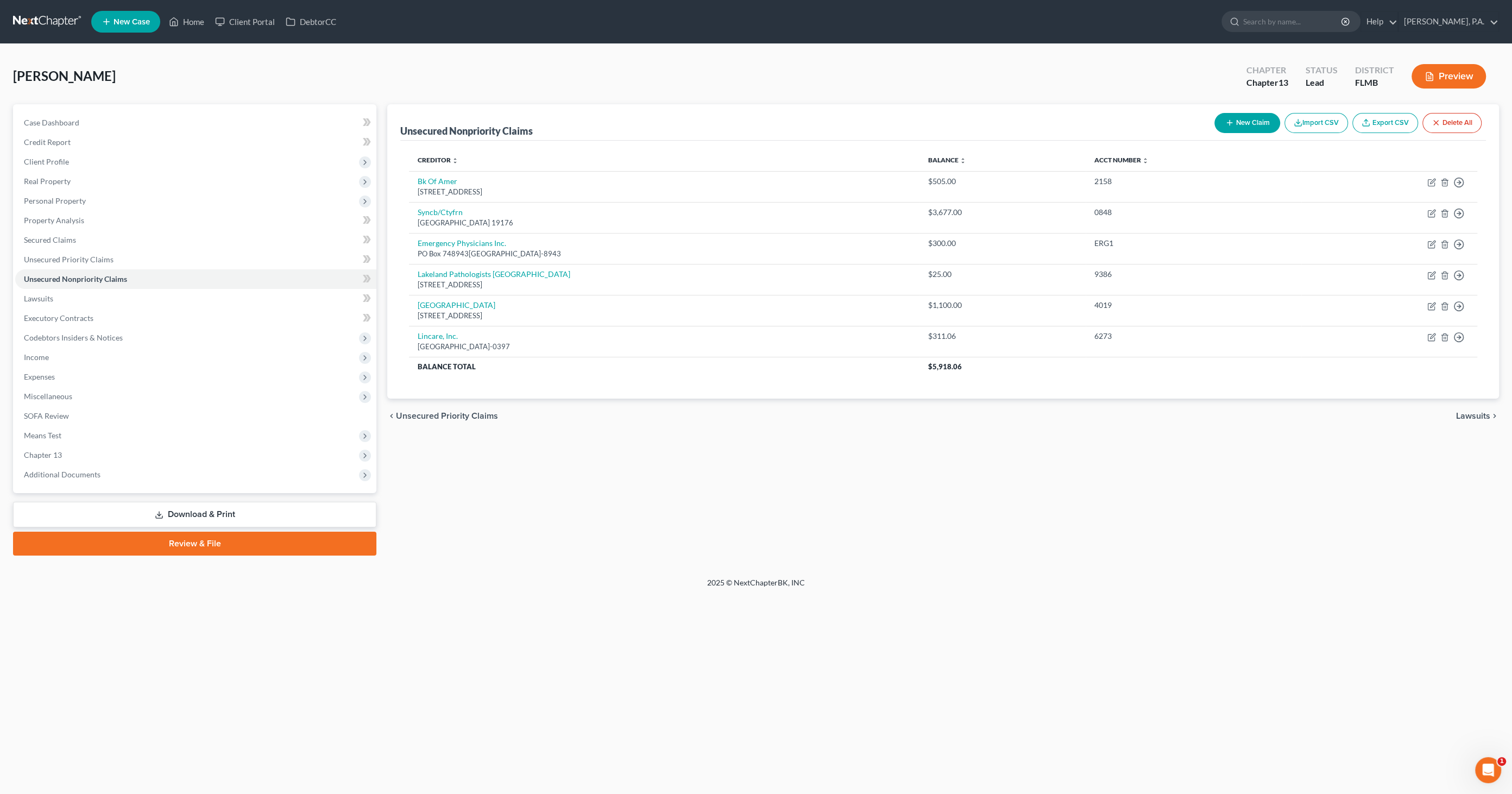
click at [1233, 125] on button "New Claim" at bounding box center [1247, 122] width 66 height 20
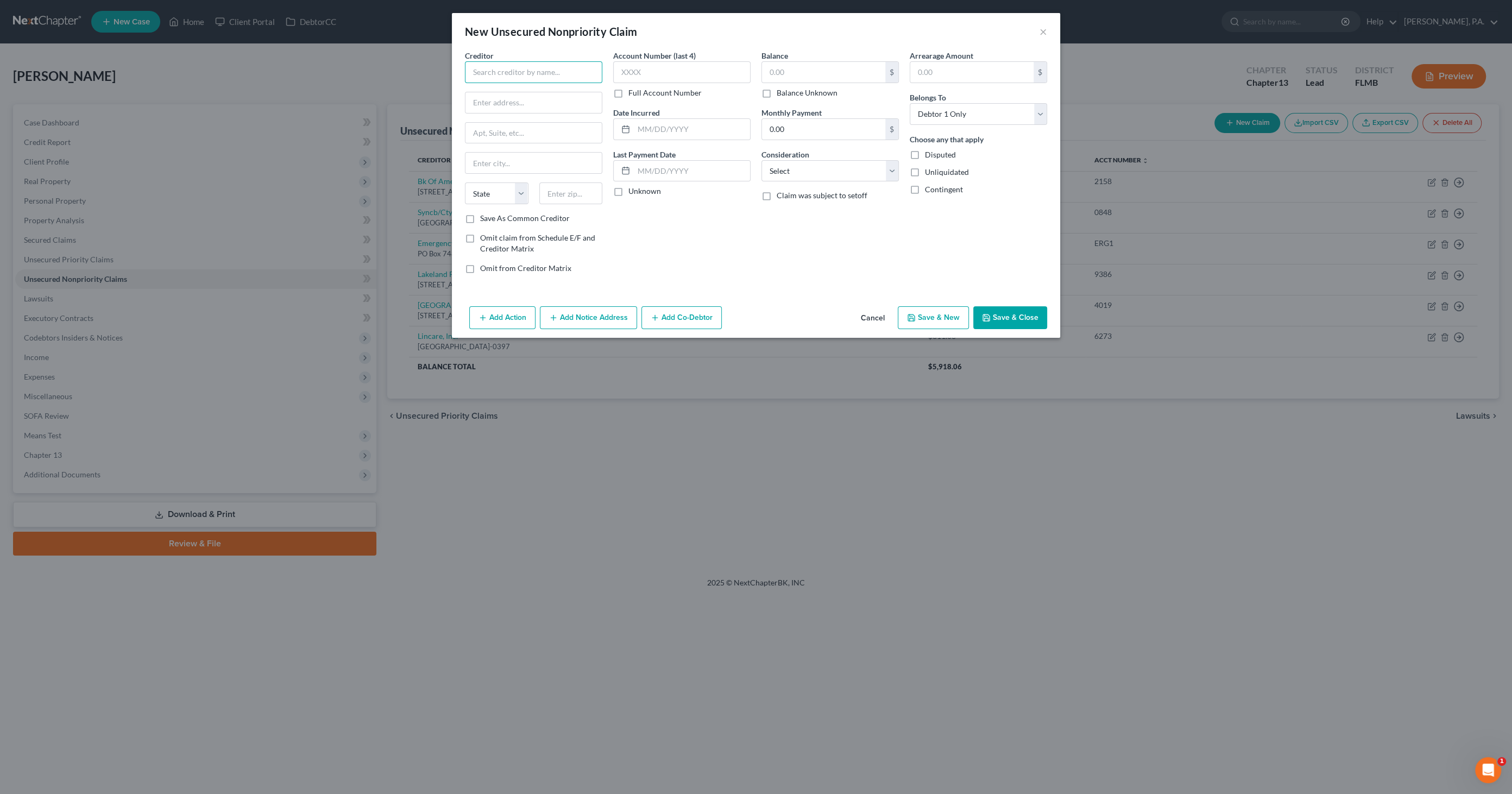
click at [540, 73] on input "text" at bounding box center [533, 73] width 137 height 22
click at [542, 95] on input "text" at bounding box center [534, 103] width 136 height 21
click at [654, 70] on input "text" at bounding box center [681, 73] width 137 height 22
click at [706, 132] on input "text" at bounding box center [691, 129] width 116 height 21
click at [815, 66] on input "text" at bounding box center [823, 72] width 123 height 21
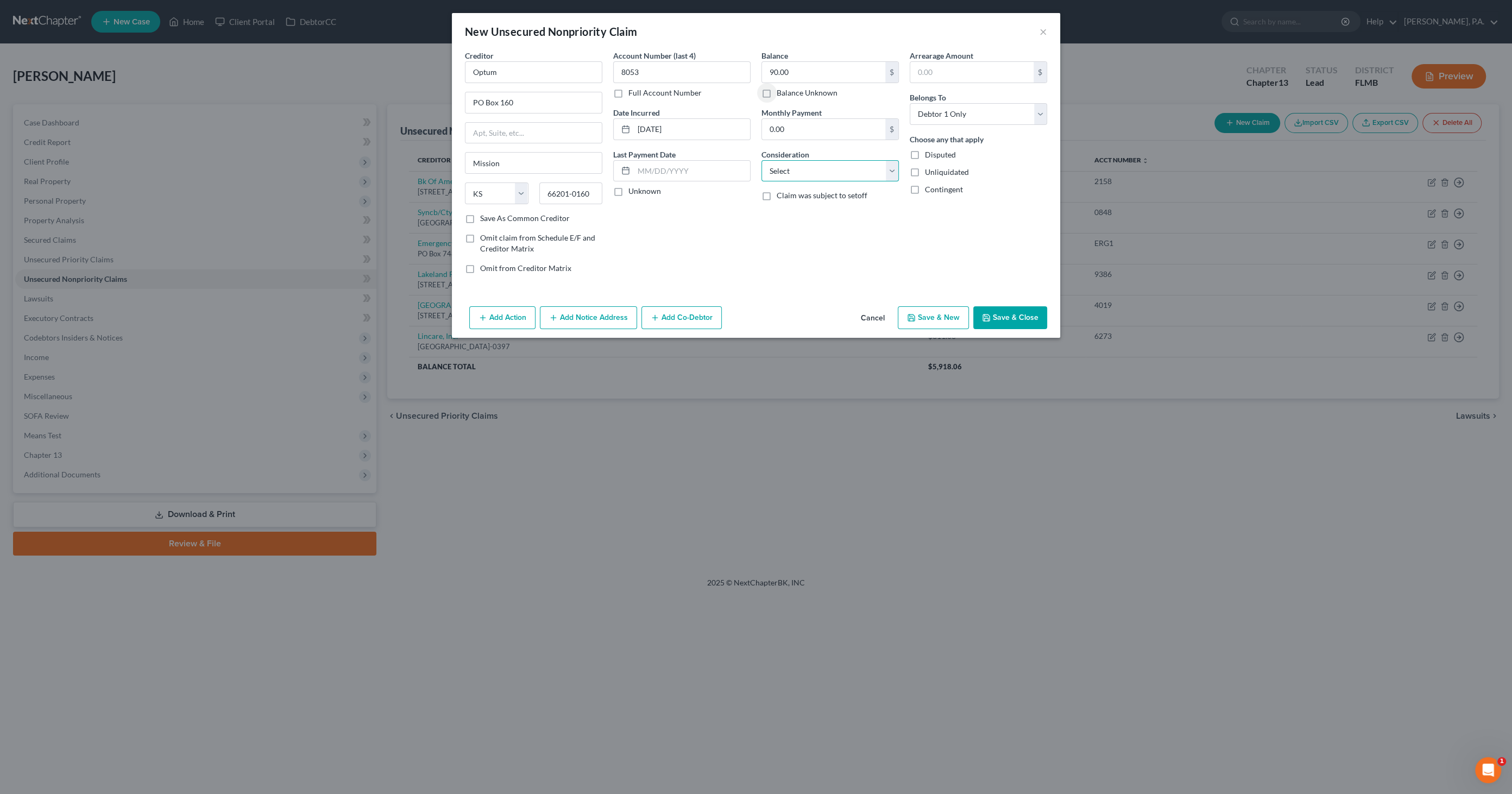
click at [788, 169] on select "Select Cable / Satellite Services Collection Agency Credit Card Debt Debt Couns…" at bounding box center [829, 171] width 137 height 22
click at [761, 160] on select "Select Cable / Satellite Services Collection Agency Credit Card Debt Debt Couns…" at bounding box center [829, 171] width 137 height 22
click at [992, 319] on button "Save & Close" at bounding box center [1010, 317] width 74 height 23
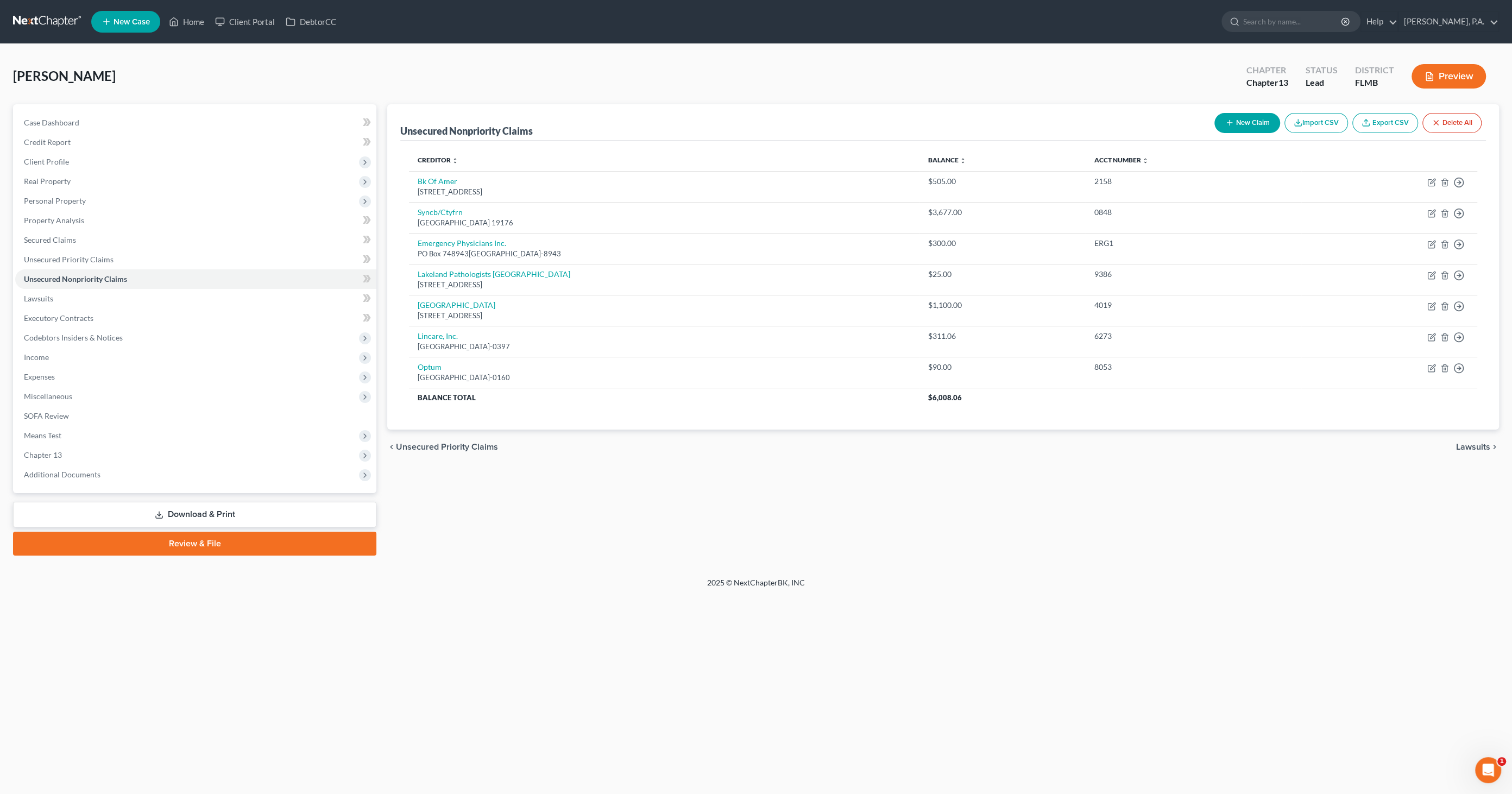
click at [1264, 118] on button "New Claim" at bounding box center [1247, 122] width 66 height 20
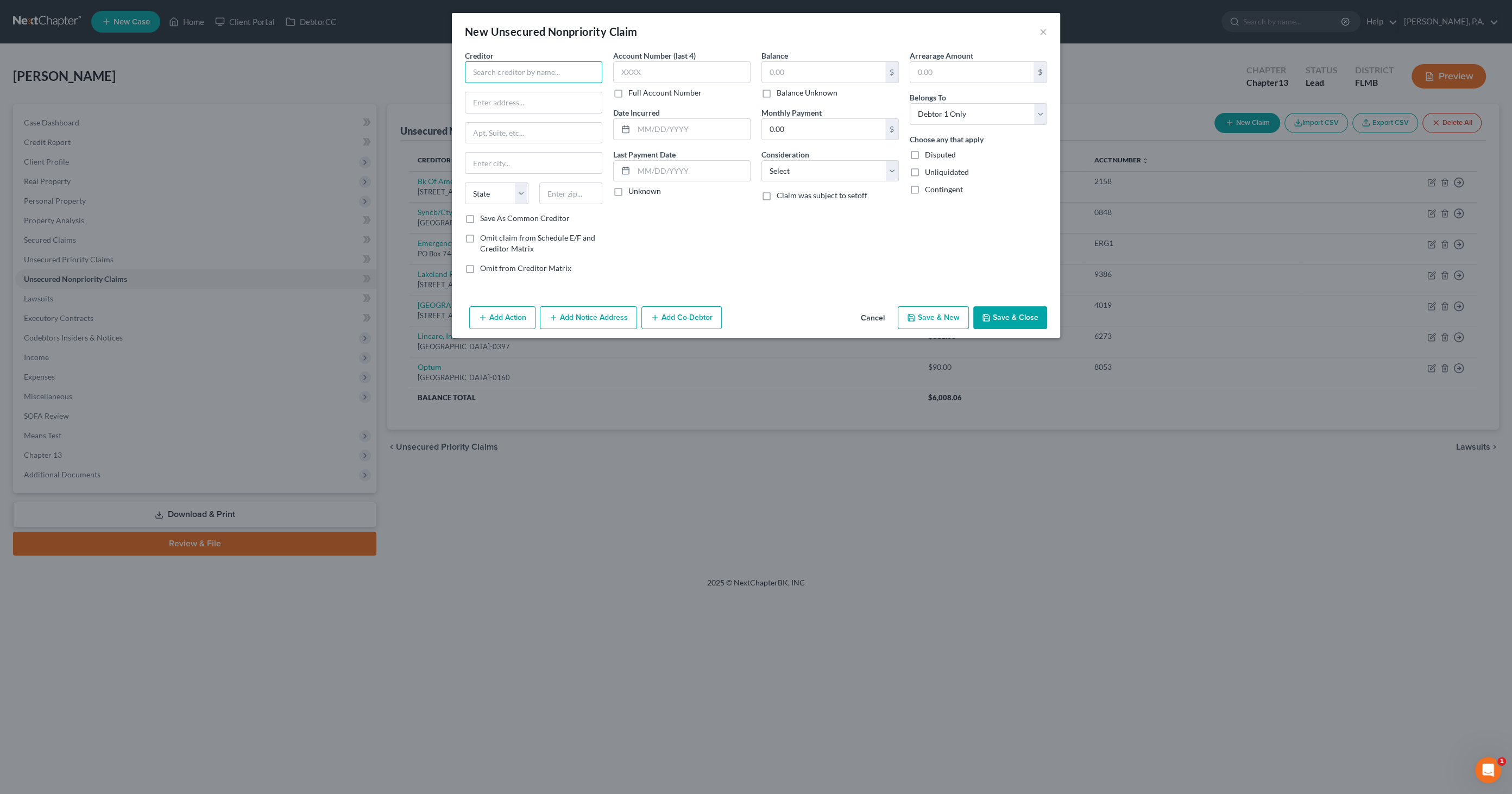
click at [516, 74] on input "text" at bounding box center [533, 73] width 137 height 22
click at [528, 91] on div "[GEOGRAPHIC_DATA]" at bounding box center [530, 91] width 113 height 11
click at [639, 73] on input "text" at bounding box center [681, 73] width 137 height 22
click at [668, 130] on input "text" at bounding box center [691, 129] width 116 height 21
click at [782, 73] on input "text" at bounding box center [823, 72] width 123 height 21
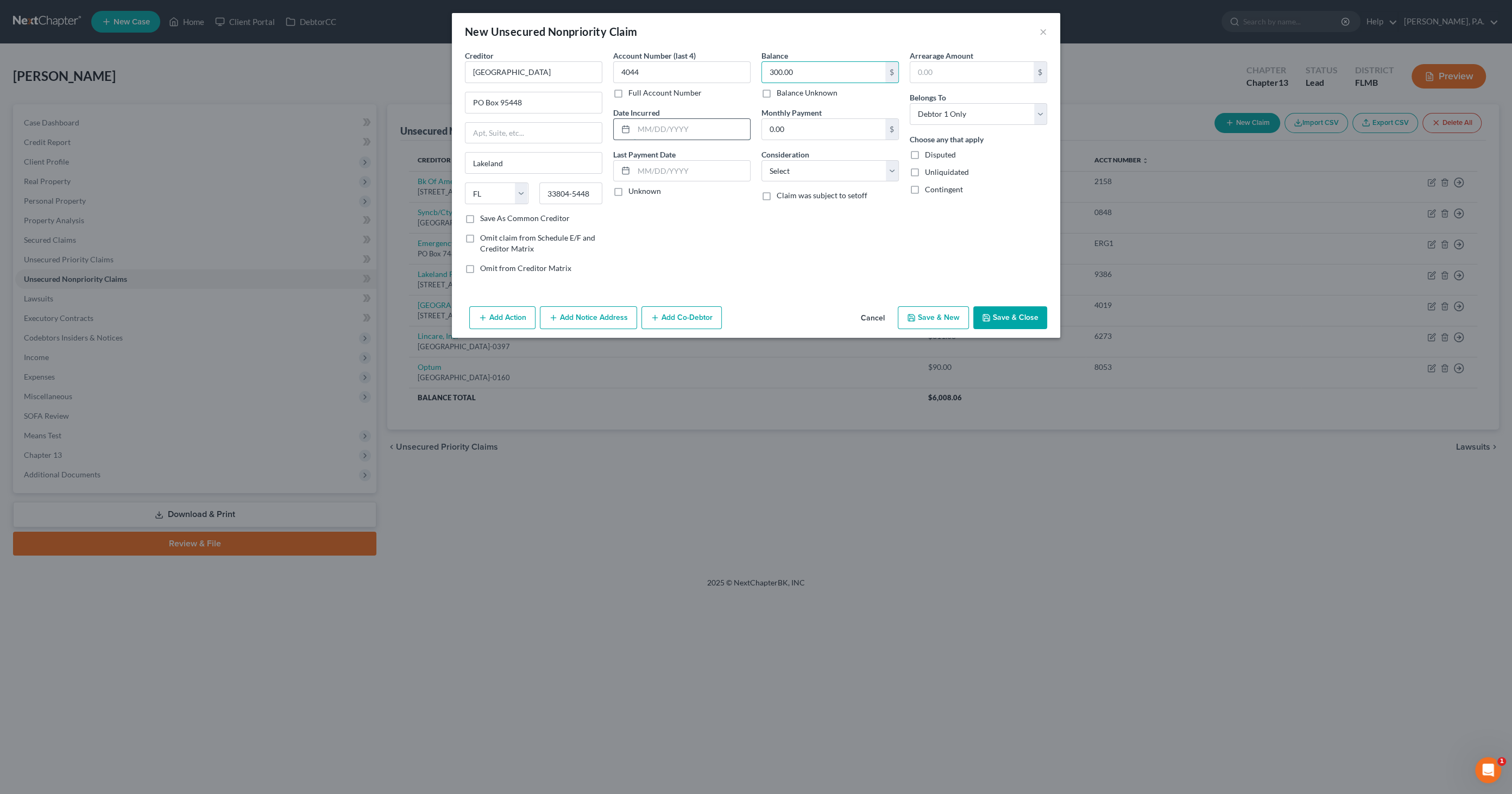
click at [667, 131] on input "text" at bounding box center [691, 129] width 116 height 21
click at [787, 164] on select "Select Cable / Satellite Services Collection Agency Credit Card Debt Debt Couns…" at bounding box center [829, 171] width 137 height 22
click at [761, 160] on select "Select Cable / Satellite Services Collection Agency Credit Card Debt Debt Couns…" at bounding box center [829, 171] width 137 height 22
click at [1013, 319] on button "Save & Close" at bounding box center [1010, 317] width 74 height 23
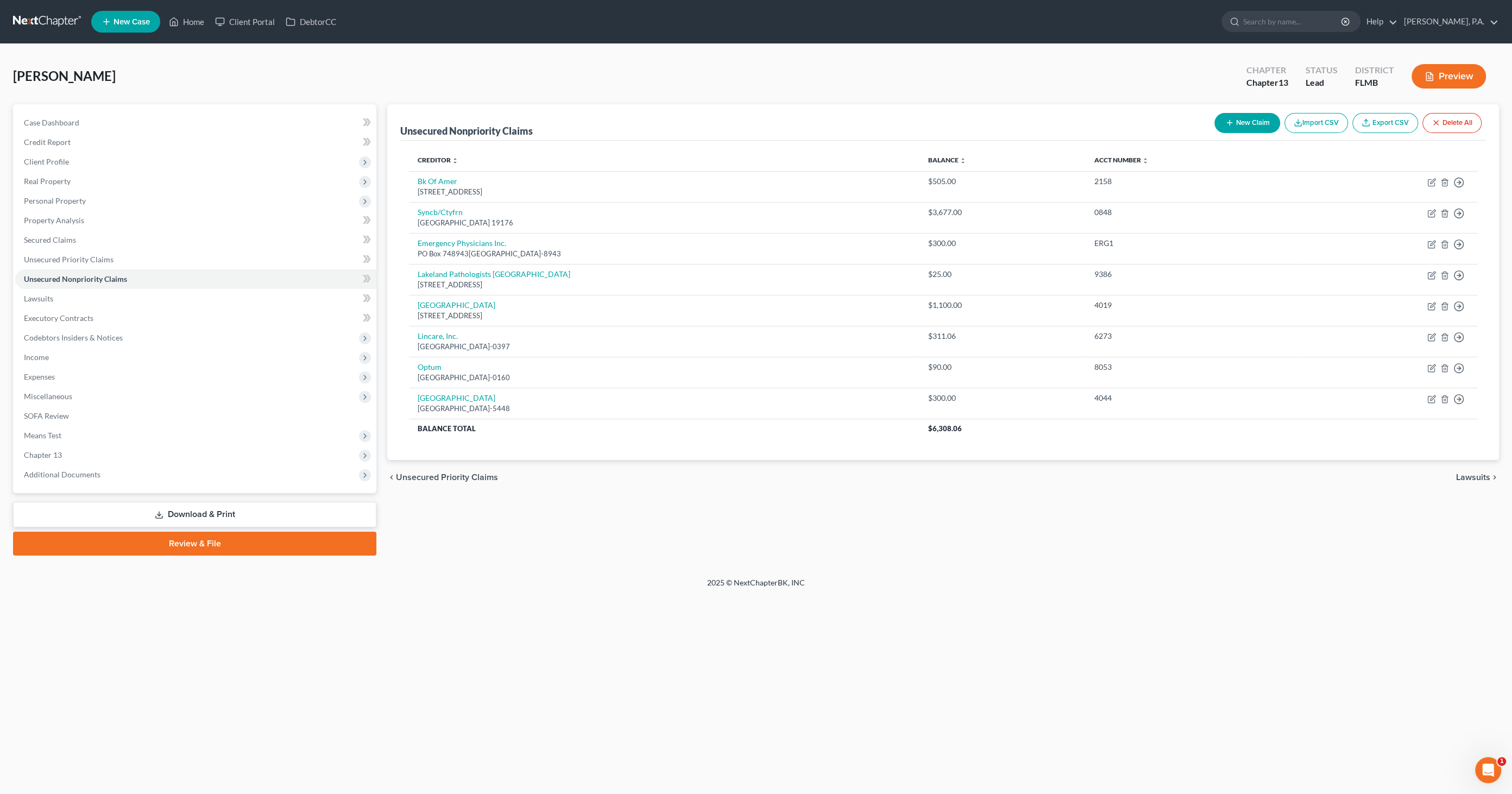
click at [1247, 120] on button "New Claim" at bounding box center [1247, 122] width 66 height 20
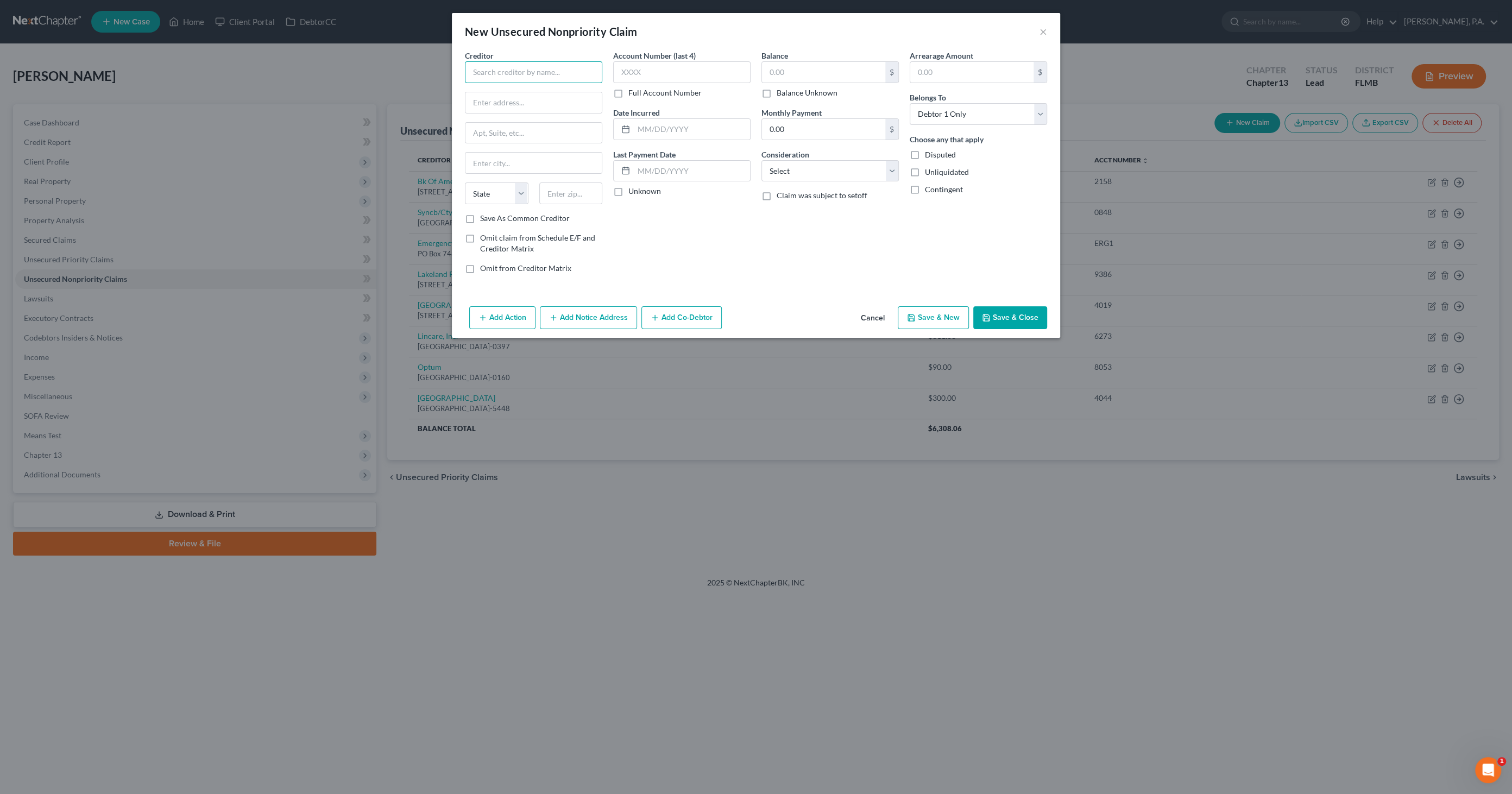
click at [499, 70] on input "text" at bounding box center [533, 73] width 137 height 22
click at [562, 157] on div "[STREET_ADDRESS]" at bounding box center [530, 152] width 113 height 10
click at [526, 100] on input "PO Box 6508" at bounding box center [534, 103] width 136 height 21
drag, startPoint x: 552, startPoint y: 101, endPoint x: 370, endPoint y: 95, distance: 182.1
click at [370, 95] on div "New Unsecured Nonpriority Claim × Creditor * Ford Motor Credit Company PO Box […" at bounding box center [756, 397] width 1512 height 794
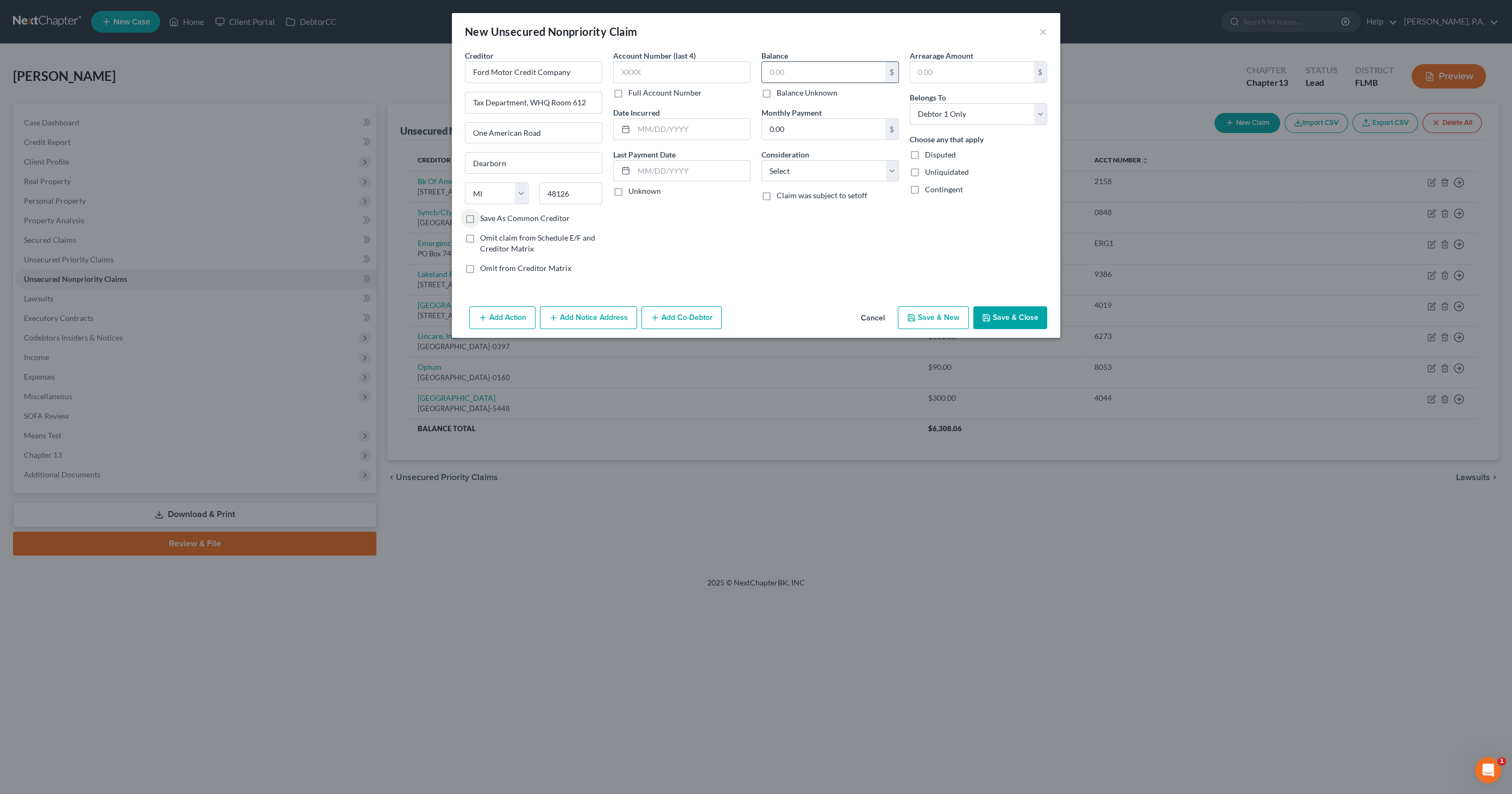
click at [806, 71] on input "text" at bounding box center [823, 72] width 123 height 21
click at [809, 166] on select "Select Cable / Satellite Services Collection Agency Credit Card Debt Debt Couns…" at bounding box center [829, 171] width 137 height 22
click at [761, 160] on select "Select Cable / Satellite Services Collection Agency Credit Card Debt Debt Couns…" at bounding box center [829, 171] width 137 height 22
click at [596, 313] on button "Add Notice Address" at bounding box center [588, 317] width 98 height 23
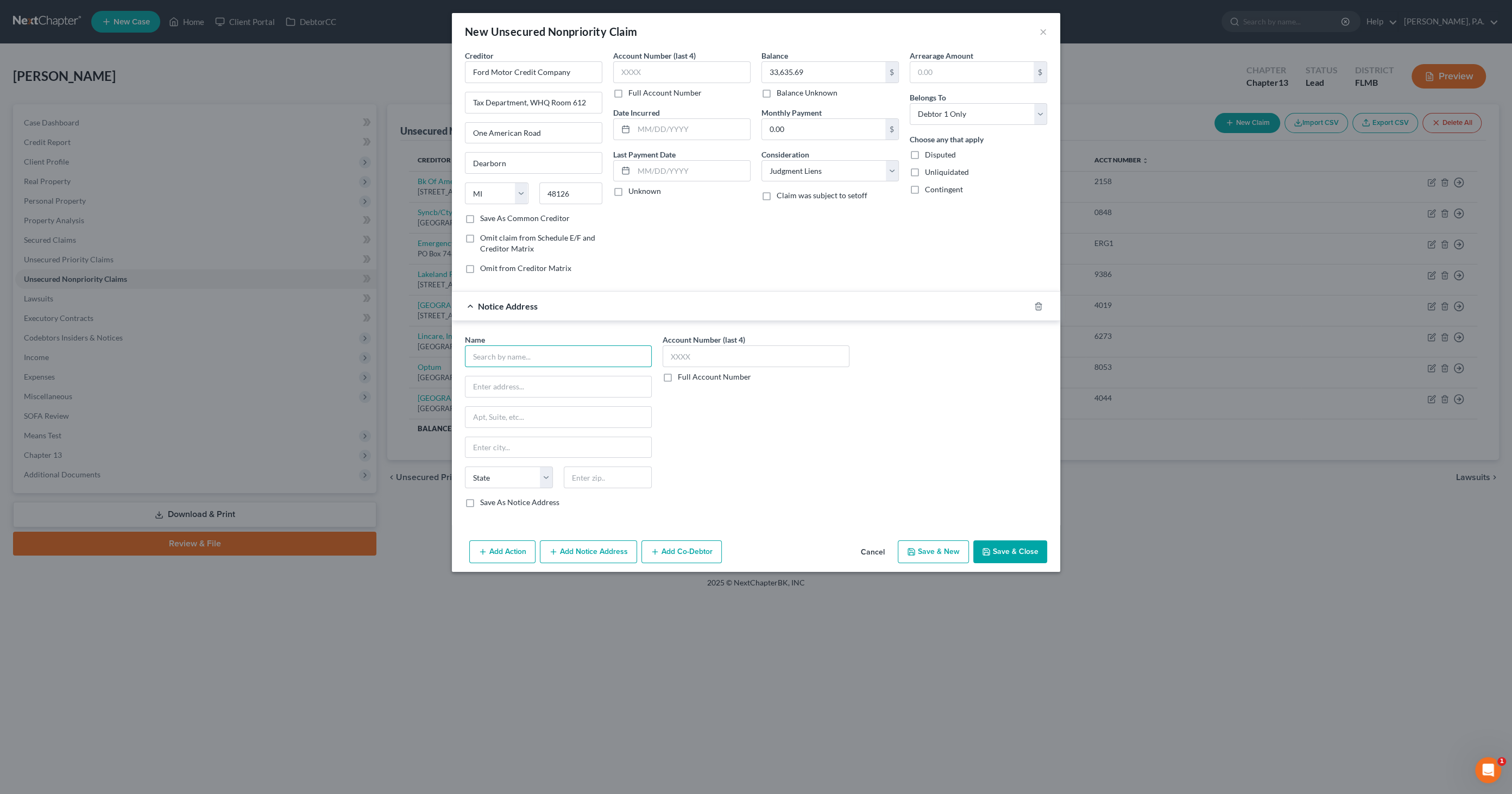
click at [549, 353] on input "text" at bounding box center [558, 356] width 187 height 22
click at [592, 103] on input "Tax Department, WHQ Room 612" at bounding box center [534, 103] width 136 height 21
drag, startPoint x: 586, startPoint y: 102, endPoint x: 416, endPoint y: 90, distance: 170.4
click at [416, 90] on div "New Unsecured Nonpriority Claim × Creditor * Ford Motor Credit Company Tax Depa…" at bounding box center [756, 397] width 1512 height 794
click at [598, 192] on input "85216-0000" at bounding box center [570, 194] width 64 height 22
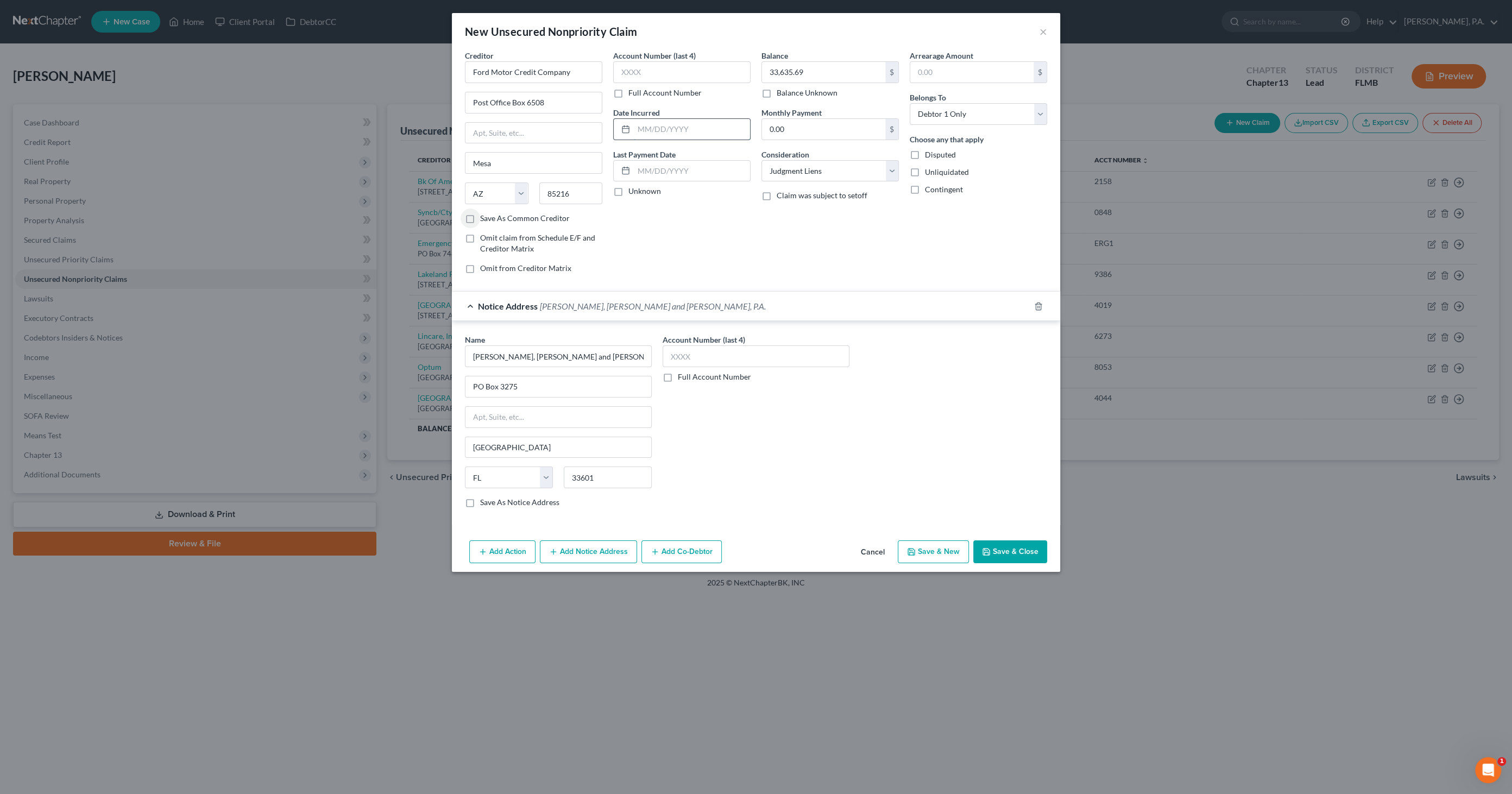
click at [679, 126] on input "text" at bounding box center [691, 129] width 116 height 21
click at [832, 68] on input "33,635.69" at bounding box center [823, 72] width 123 height 21
click at [823, 68] on input "17,450.92" at bounding box center [823, 72] width 123 height 21
drag, startPoint x: 663, startPoint y: 56, endPoint x: 643, endPoint y: 41, distance: 25.0
click at [632, 53] on div "Creditor * Ford Motor Credit Company Post Office Box [GEOGRAPHIC_DATA][US_STATE…" at bounding box center [756, 166] width 593 height 232
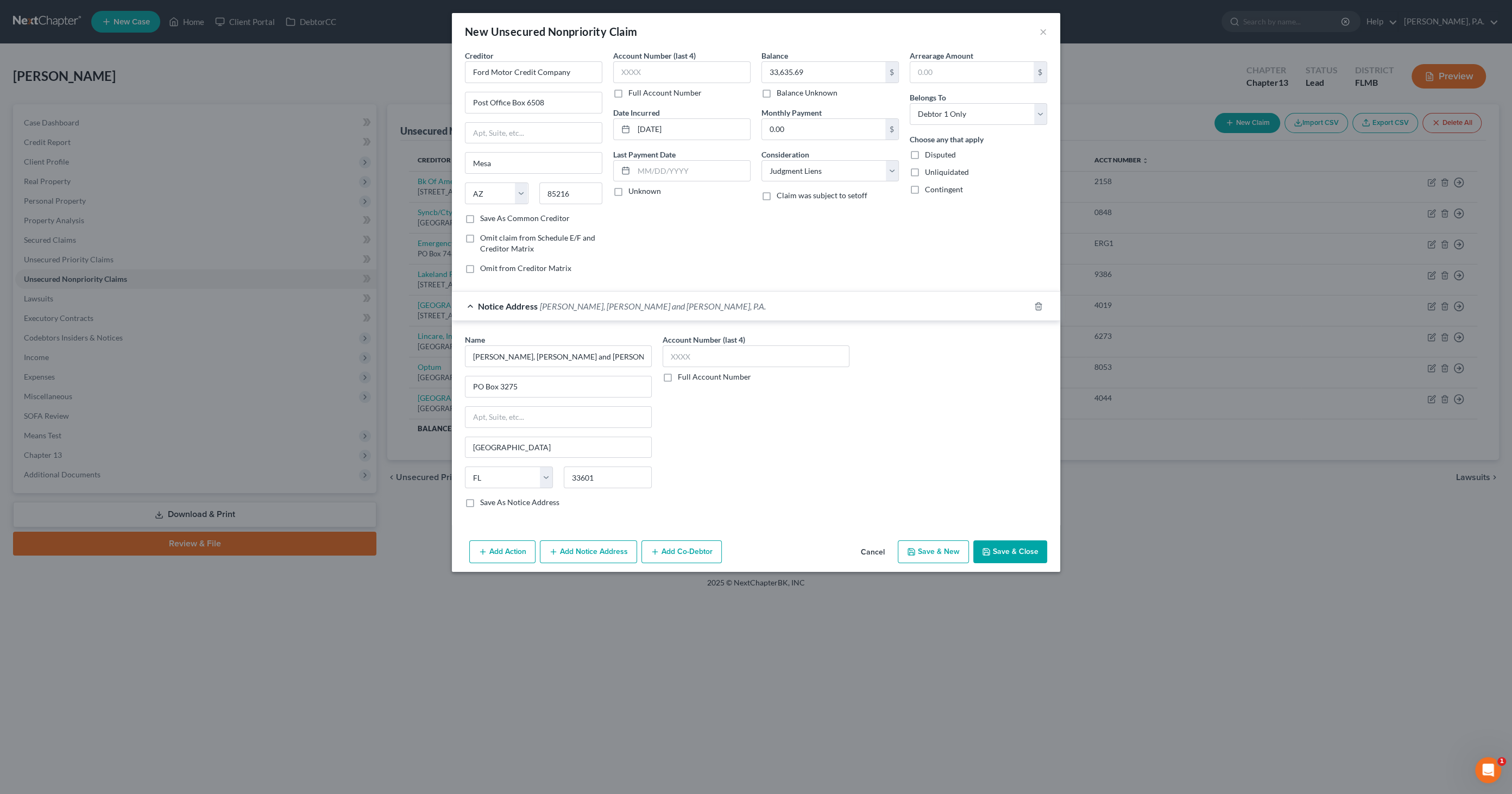
click at [1013, 540] on button "Save & Close" at bounding box center [1010, 551] width 74 height 23
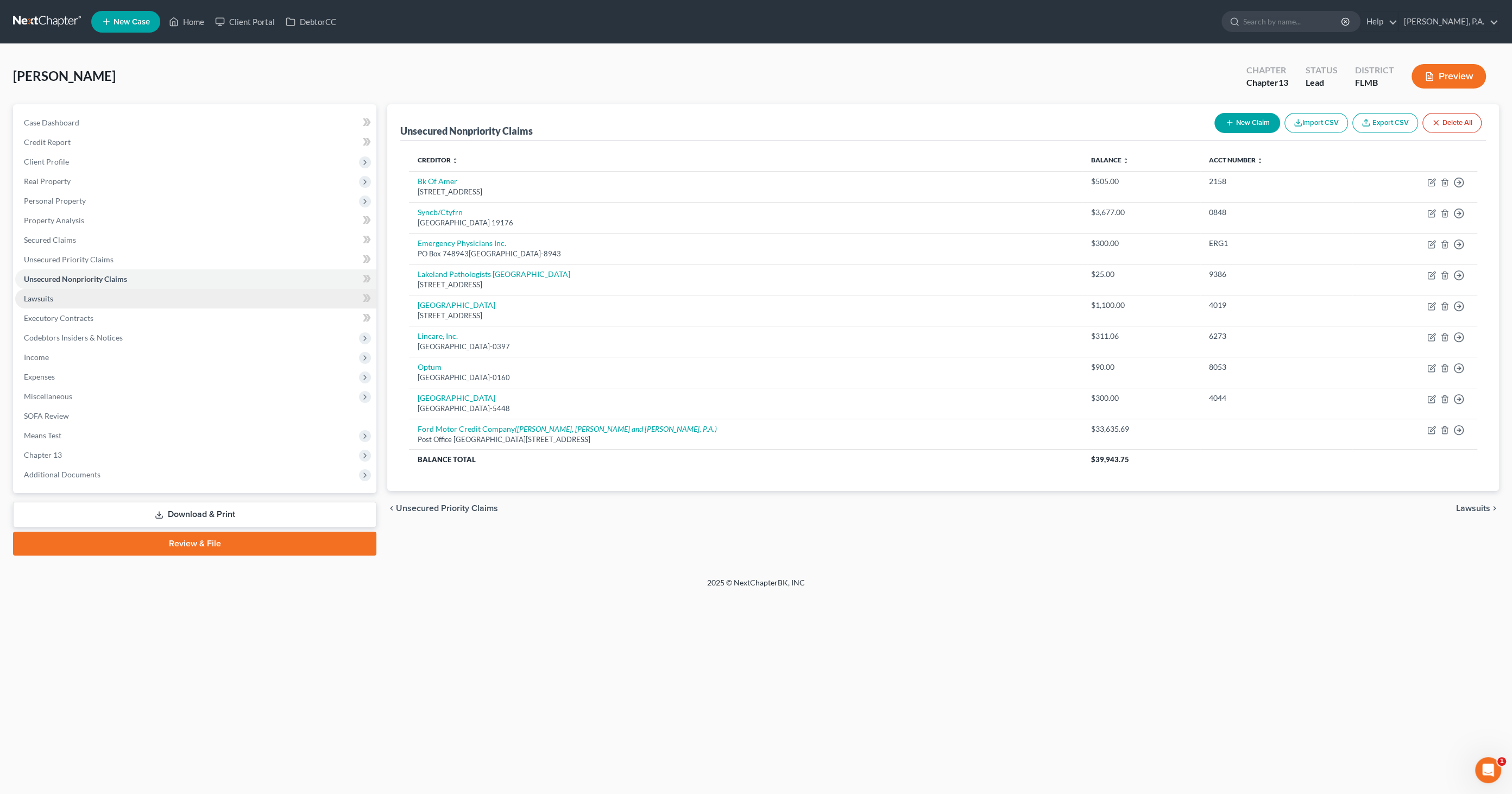
click at [52, 296] on span "Lawsuits" at bounding box center [39, 298] width 29 height 10
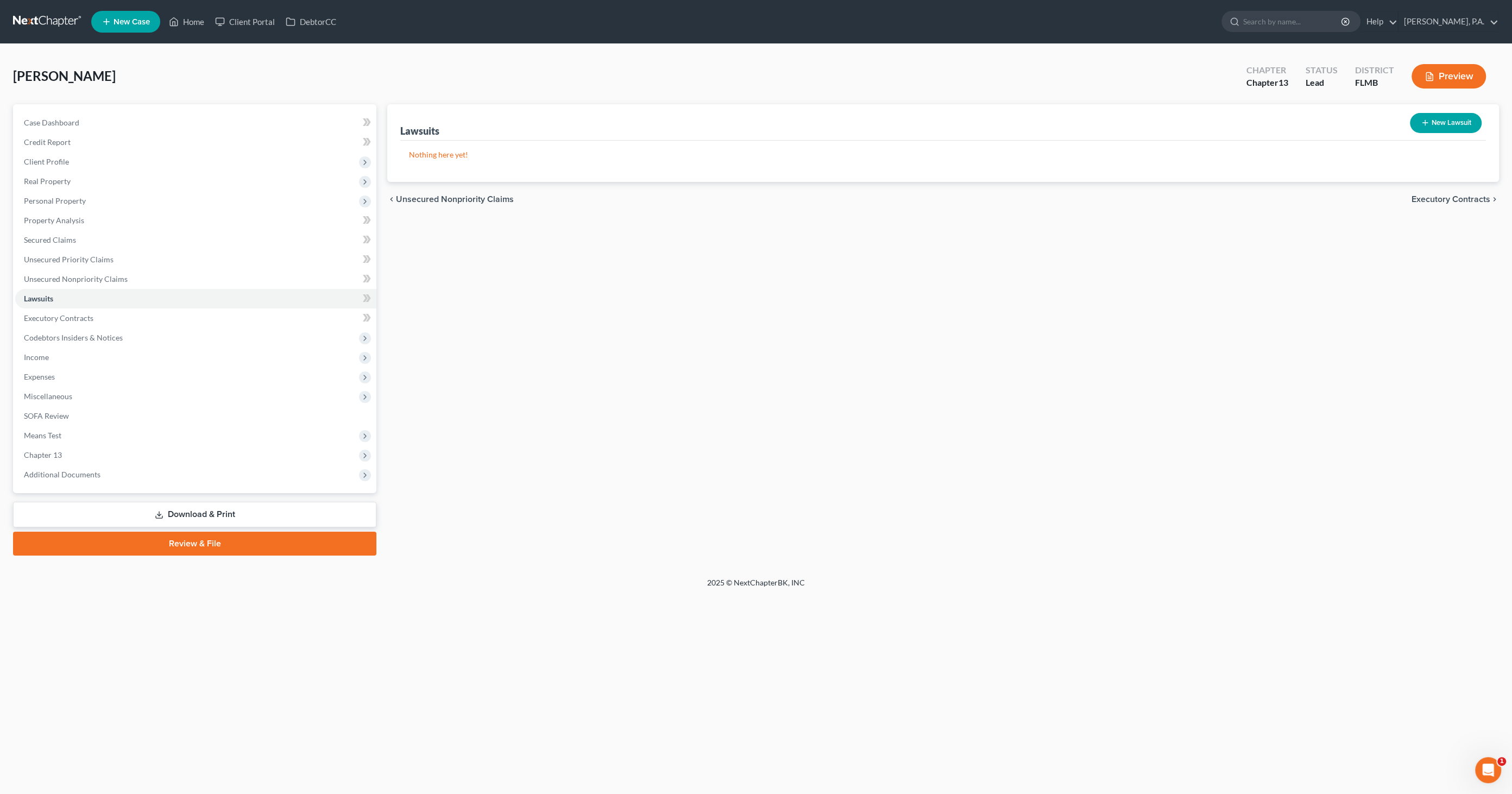
click at [1445, 116] on button "New Lawsuit" at bounding box center [1446, 122] width 72 height 20
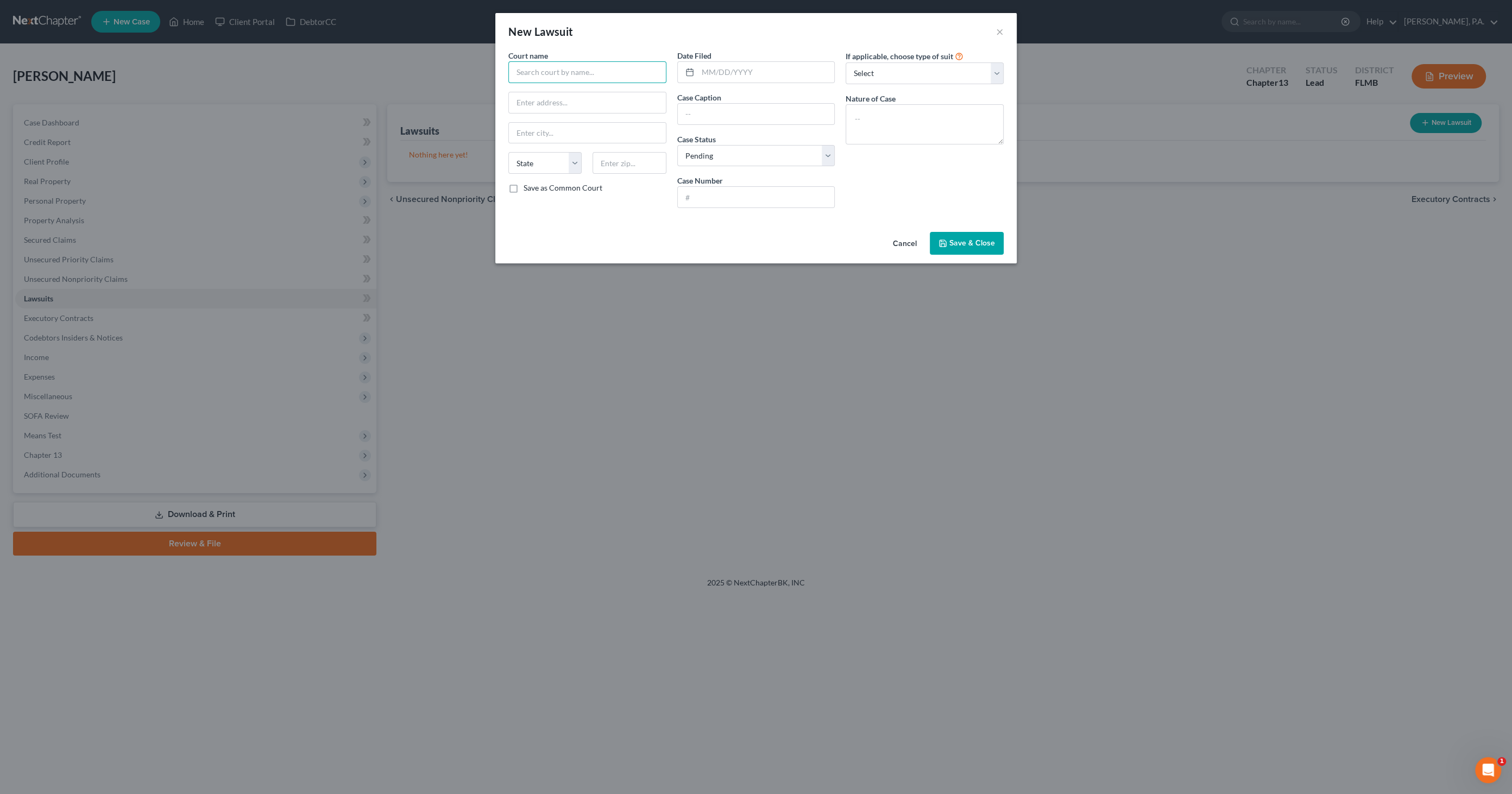
click at [554, 73] on input "text" at bounding box center [587, 73] width 158 height 22
click at [564, 93] on div "Polk County Clerk of Court" at bounding box center [573, 91] width 113 height 11
click at [766, 70] on input "text" at bounding box center [766, 72] width 137 height 21
click at [732, 116] on input "text" at bounding box center [756, 114] width 157 height 21
click at [719, 191] on input "text" at bounding box center [756, 197] width 157 height 21
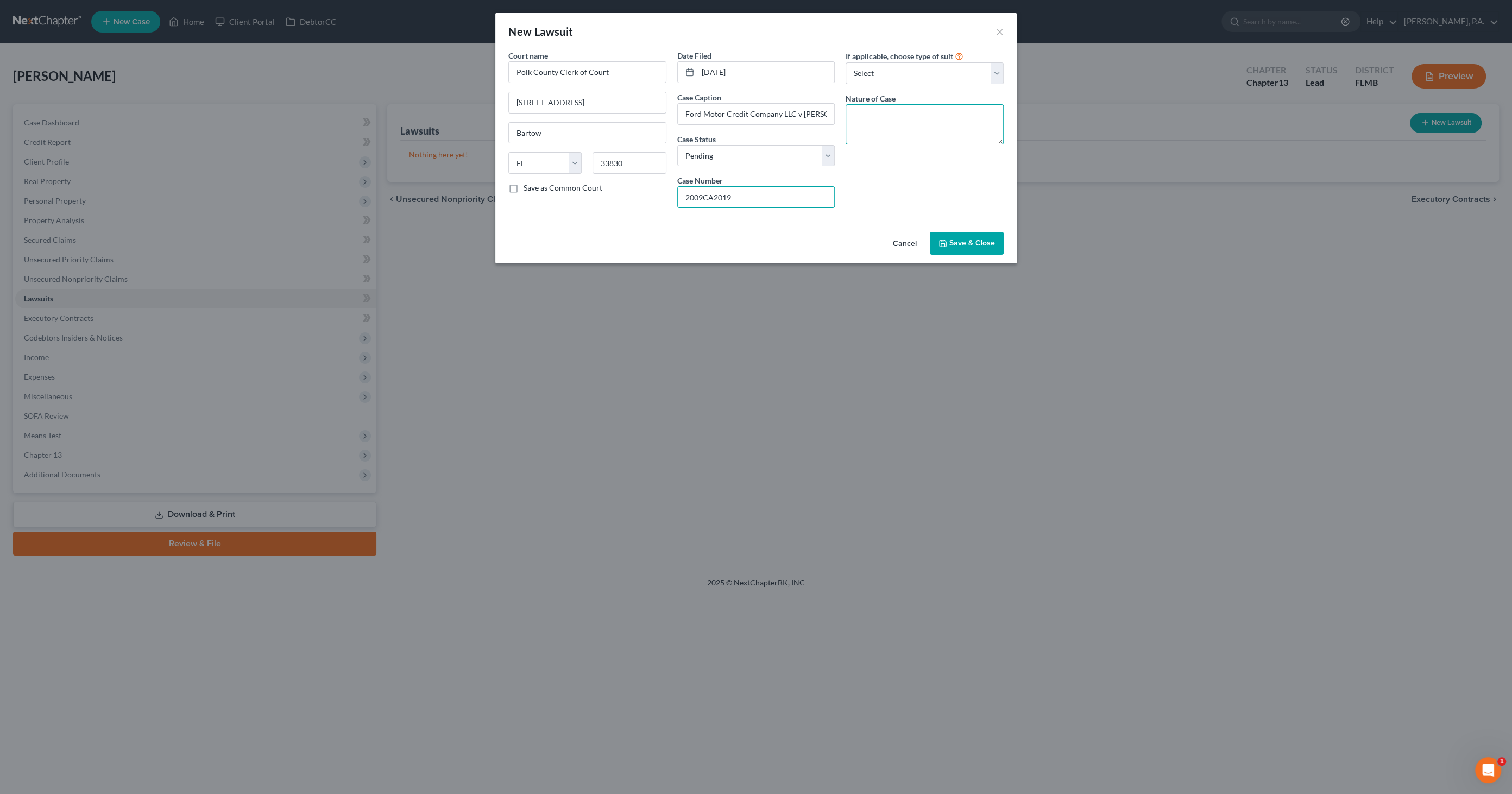
click at [909, 120] on textarea at bounding box center [925, 124] width 158 height 40
click at [983, 243] on span "Save & Close" at bounding box center [972, 243] width 45 height 10
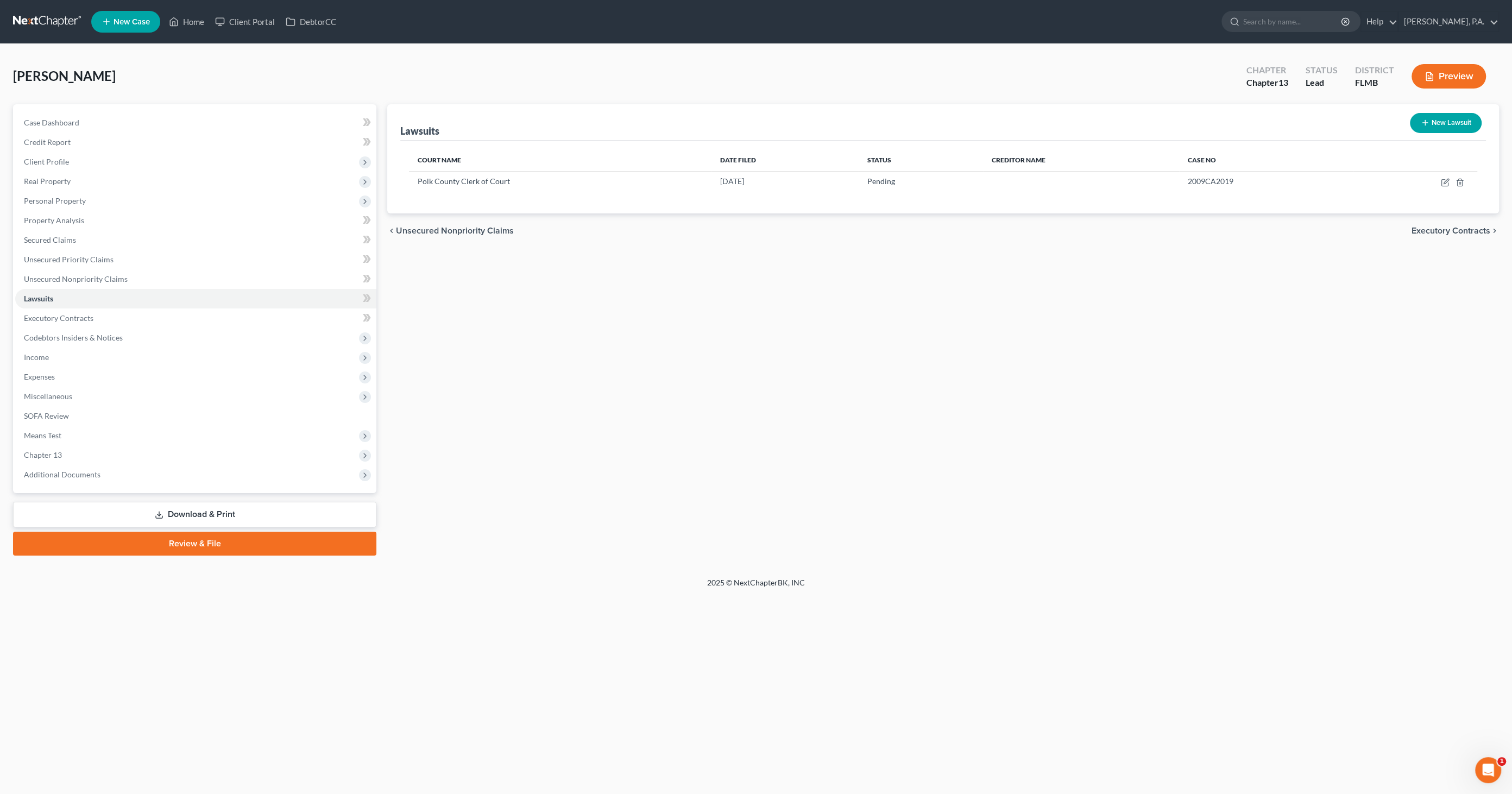
click at [1434, 121] on button "New Lawsuit" at bounding box center [1446, 122] width 72 height 20
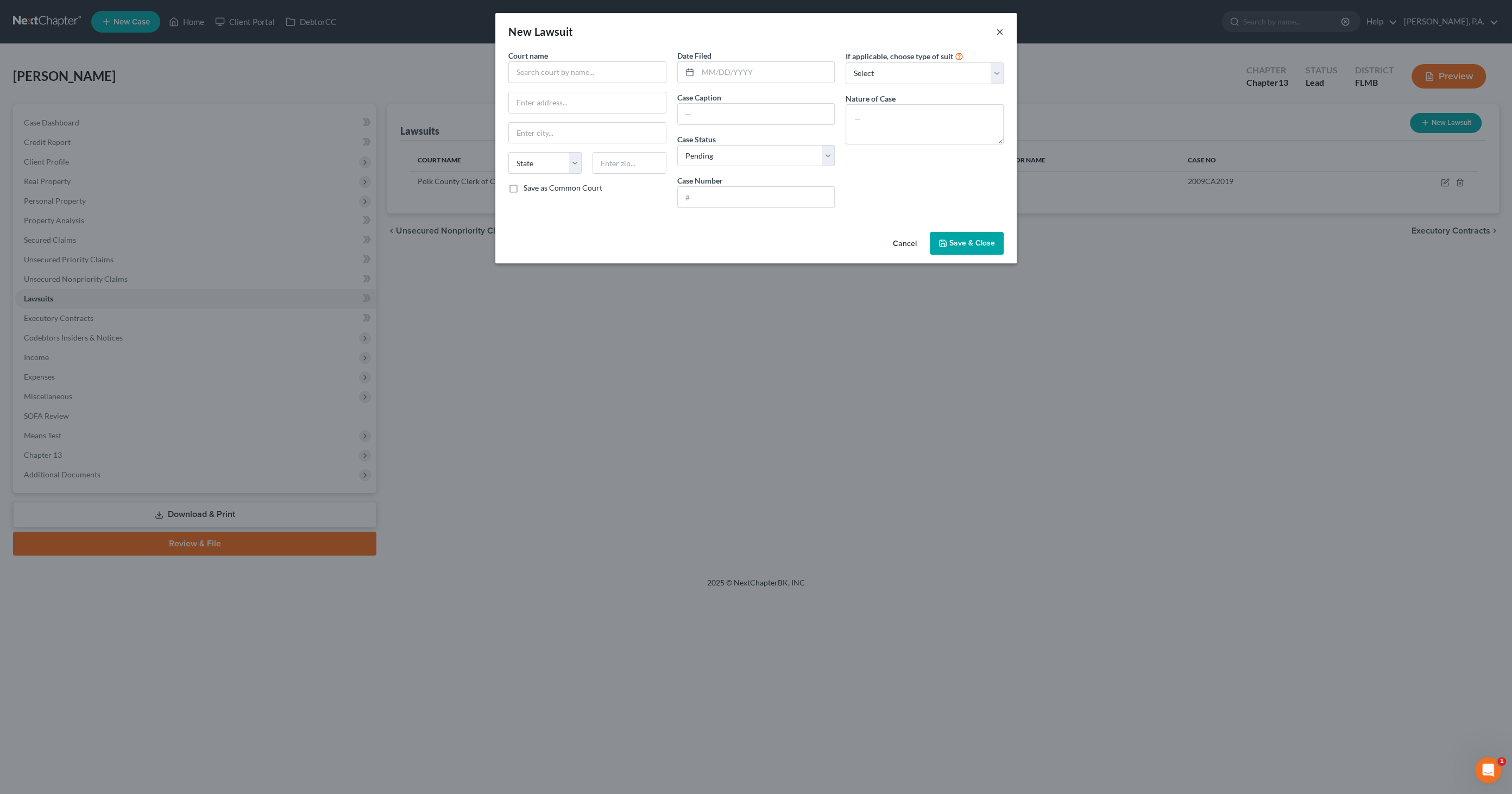
click at [998, 32] on button "×" at bounding box center [999, 32] width 7 height 13
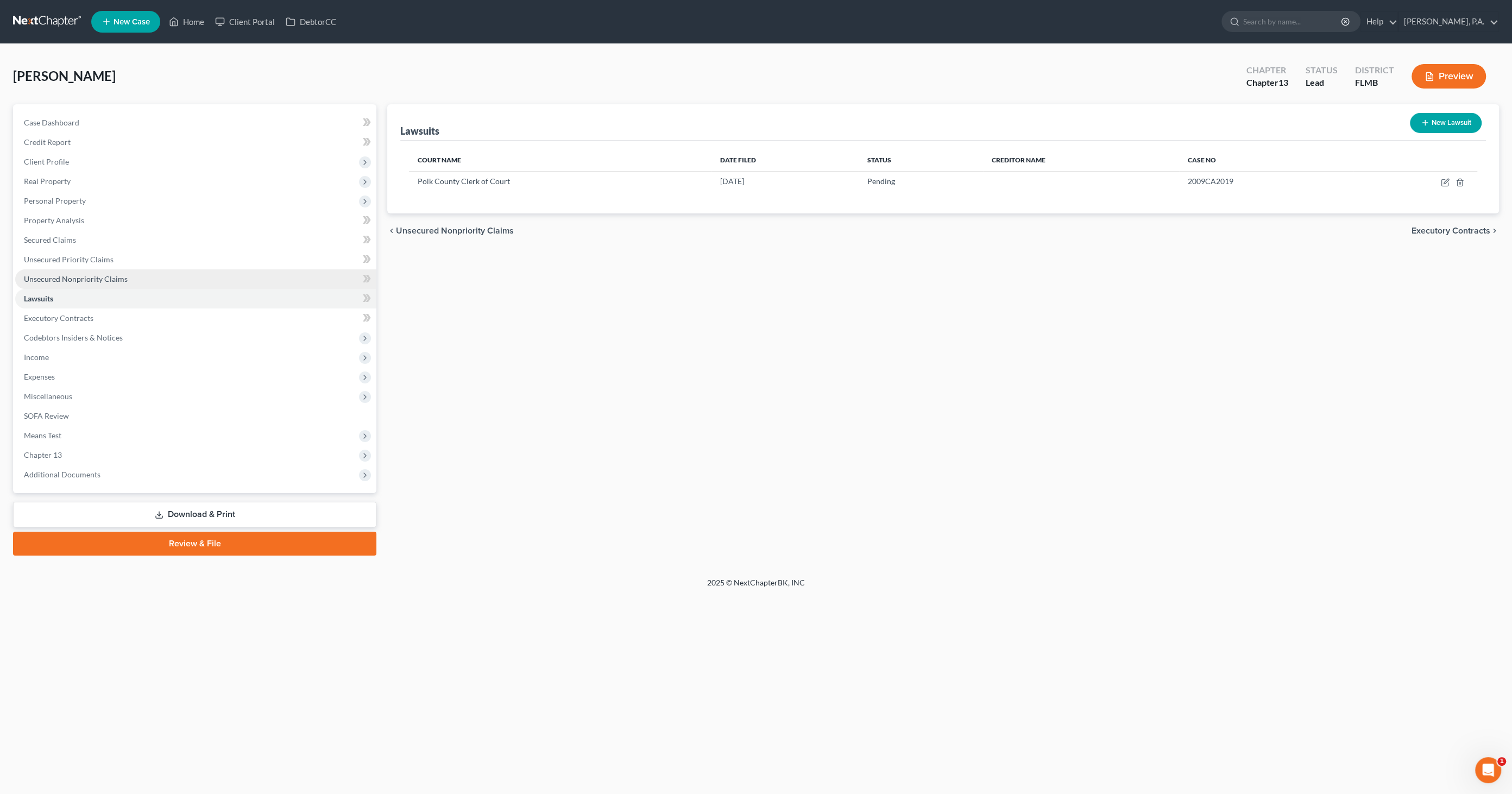
click at [73, 282] on span "Unsecured Nonpriority Claims" at bounding box center [76, 279] width 103 height 10
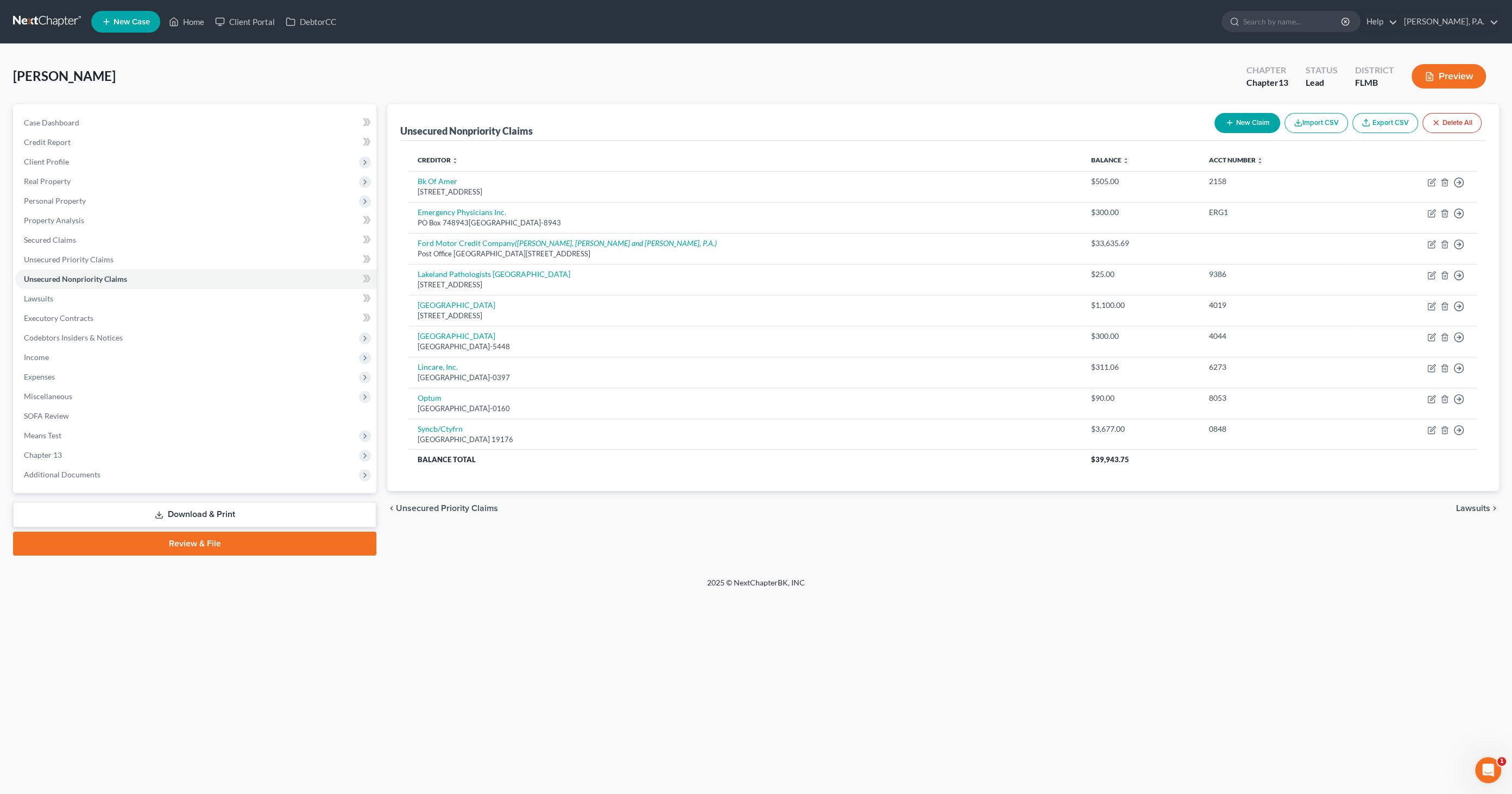
click at [1250, 120] on button "New Claim" at bounding box center [1247, 122] width 66 height 20
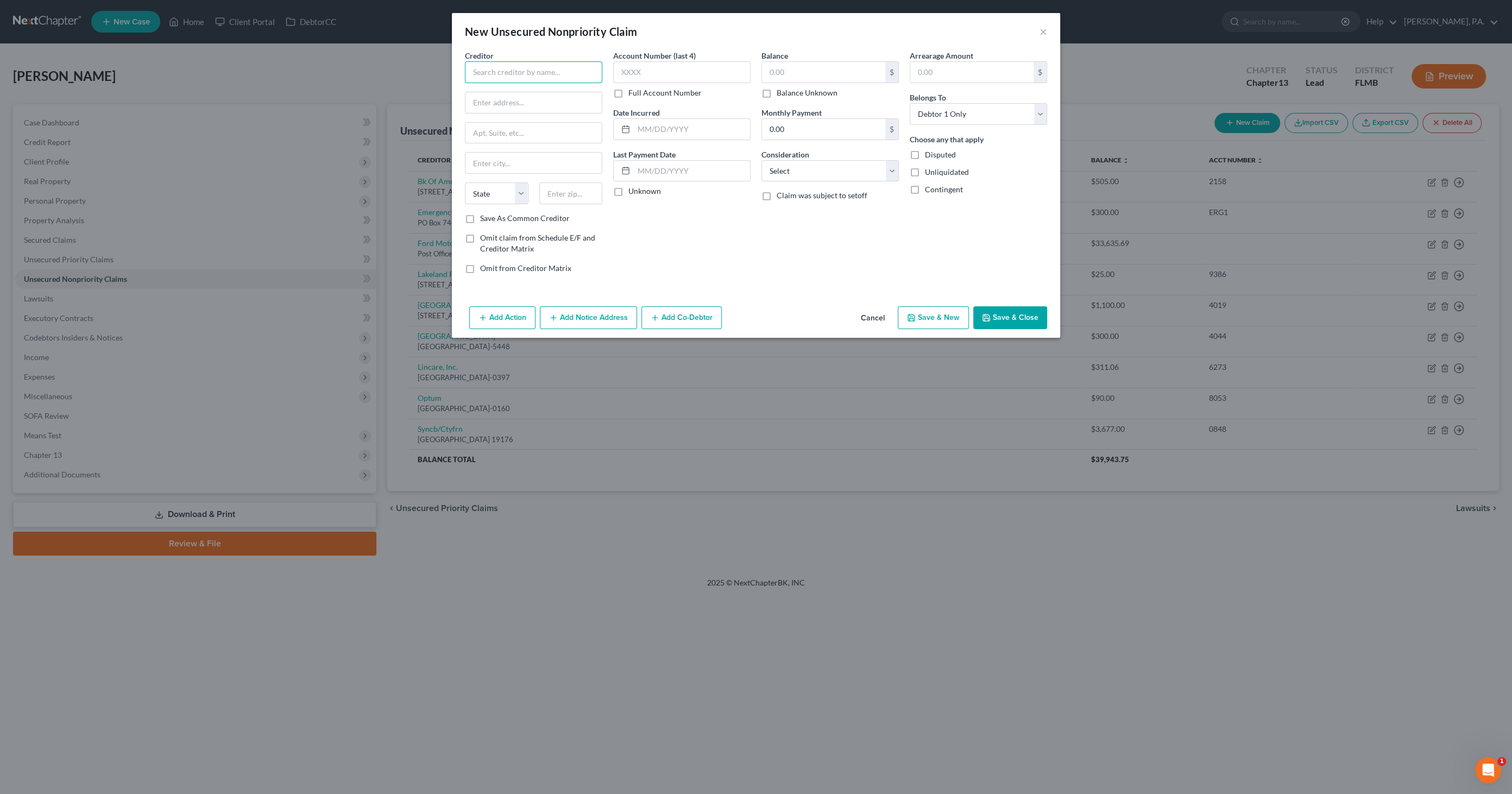
click at [501, 73] on input "text" at bounding box center [533, 73] width 137 height 22
click at [532, 106] on div "[STREET_ADDRESS]" at bounding box center [536, 101] width 125 height 10
click at [665, 128] on input "text" at bounding box center [691, 129] width 116 height 21
drag, startPoint x: 554, startPoint y: 101, endPoint x: 562, endPoint y: 101, distance: 8.0
click at [554, 101] on input "[STREET_ADDRESS]" at bounding box center [534, 103] width 136 height 21
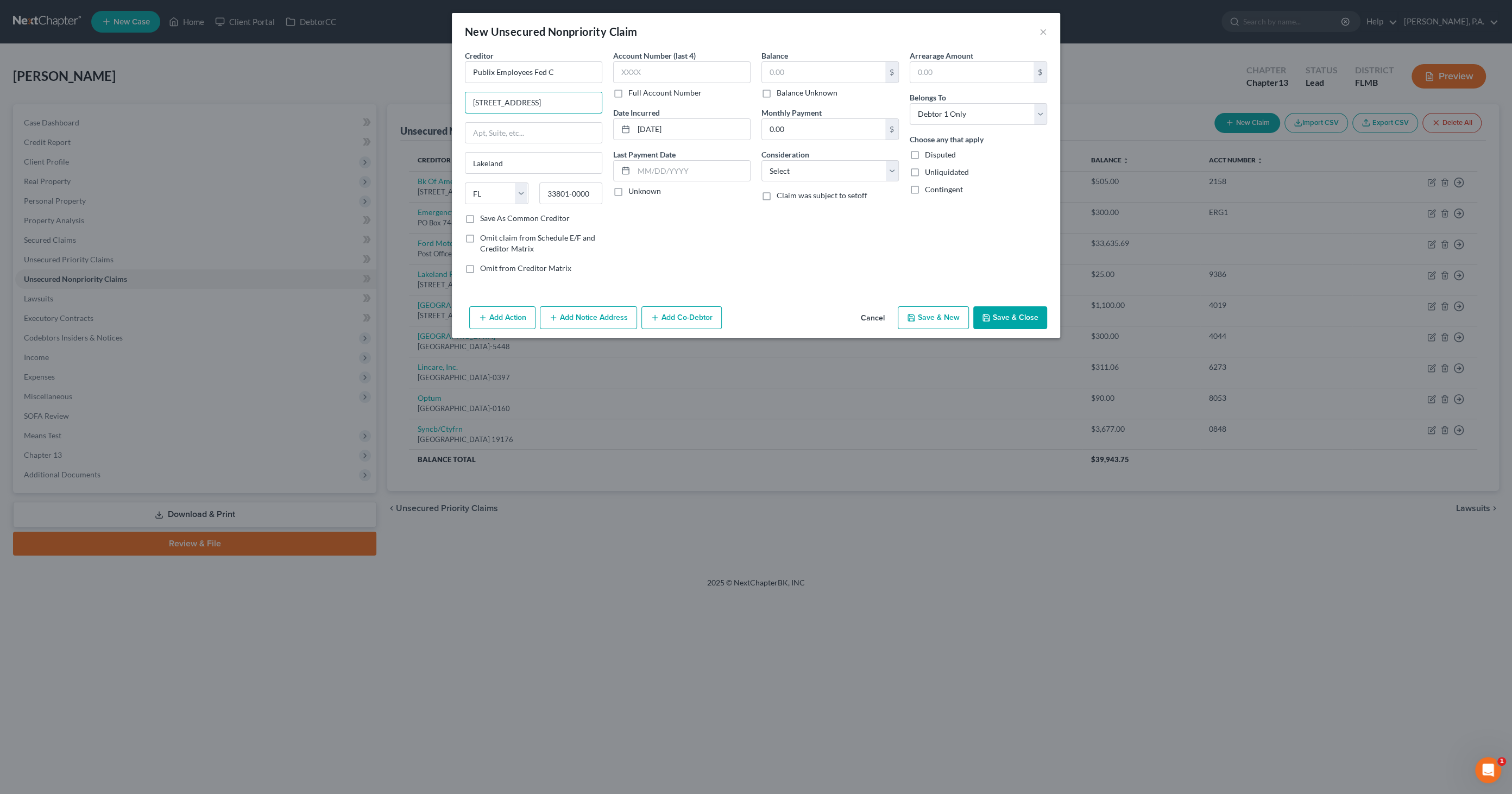
drag, startPoint x: 562, startPoint y: 99, endPoint x: 494, endPoint y: 80, distance: 70.6
click at [311, 73] on div "New Unsecured Nonpriority Claim × Creditor * Publix Employees Fed C [GEOGRAPHIC…" at bounding box center [756, 397] width 1512 height 794
drag, startPoint x: 558, startPoint y: 68, endPoint x: 318, endPoint y: 48, distance: 240.8
click at [307, 57] on div "New Unsecured Nonpriority Claim × Creditor * Publix Employees Fed C [GEOGRAPHIC…" at bounding box center [756, 397] width 1512 height 794
drag, startPoint x: 590, startPoint y: 191, endPoint x: 567, endPoint y: 191, distance: 23.0
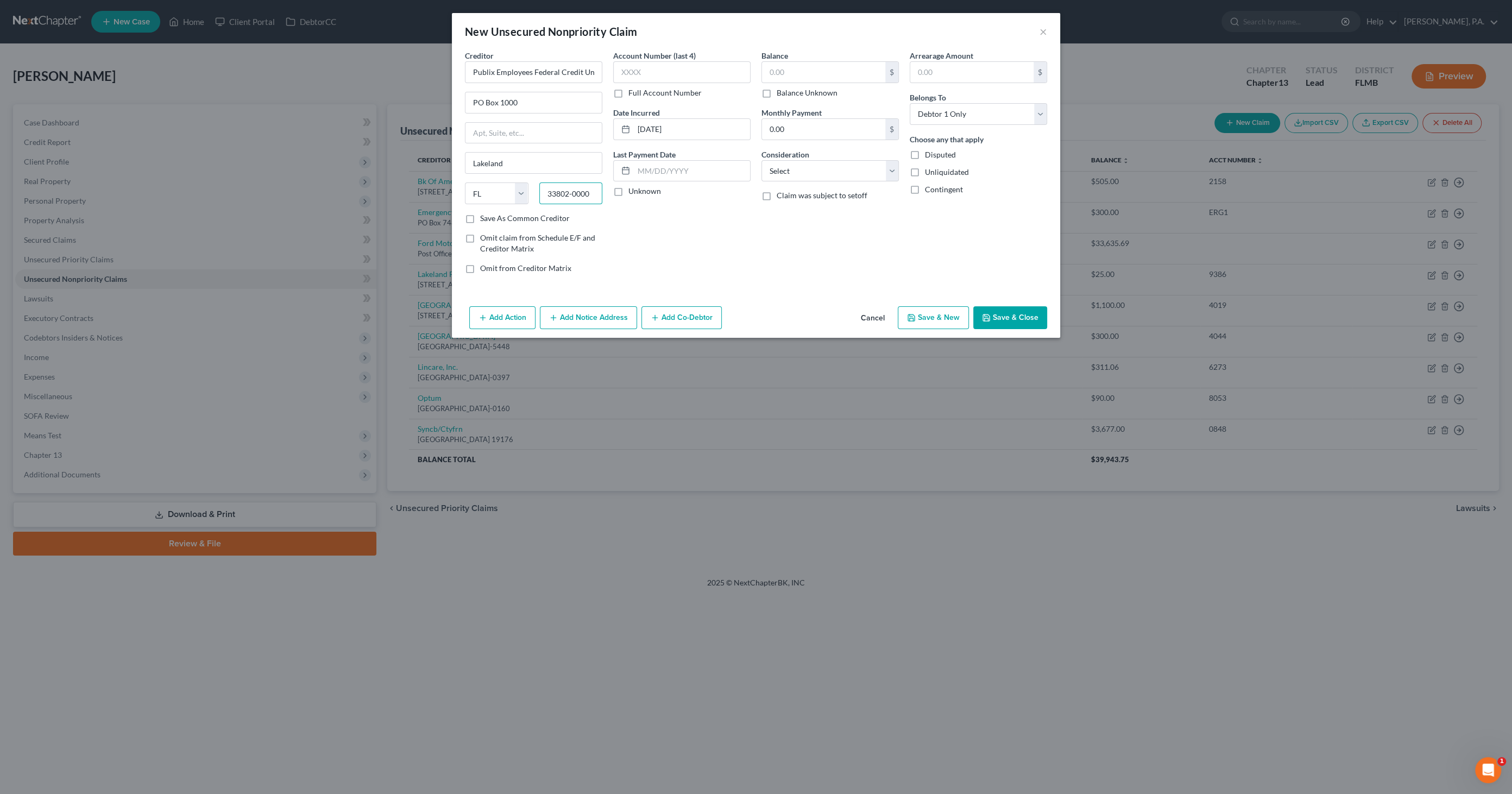
click at [567, 191] on input "33802-0000" at bounding box center [570, 194] width 64 height 22
click at [799, 73] on input "text" at bounding box center [823, 72] width 123 height 21
click at [807, 172] on select "Select Cable / Satellite Services Collection Agency Credit Card Debt Debt Couns…" at bounding box center [829, 171] width 137 height 22
click at [761, 160] on select "Select Cable / Satellite Services Collection Agency Credit Card Debt Debt Couns…" at bounding box center [829, 171] width 137 height 22
click at [1008, 311] on button "Save & Close" at bounding box center [1010, 317] width 74 height 23
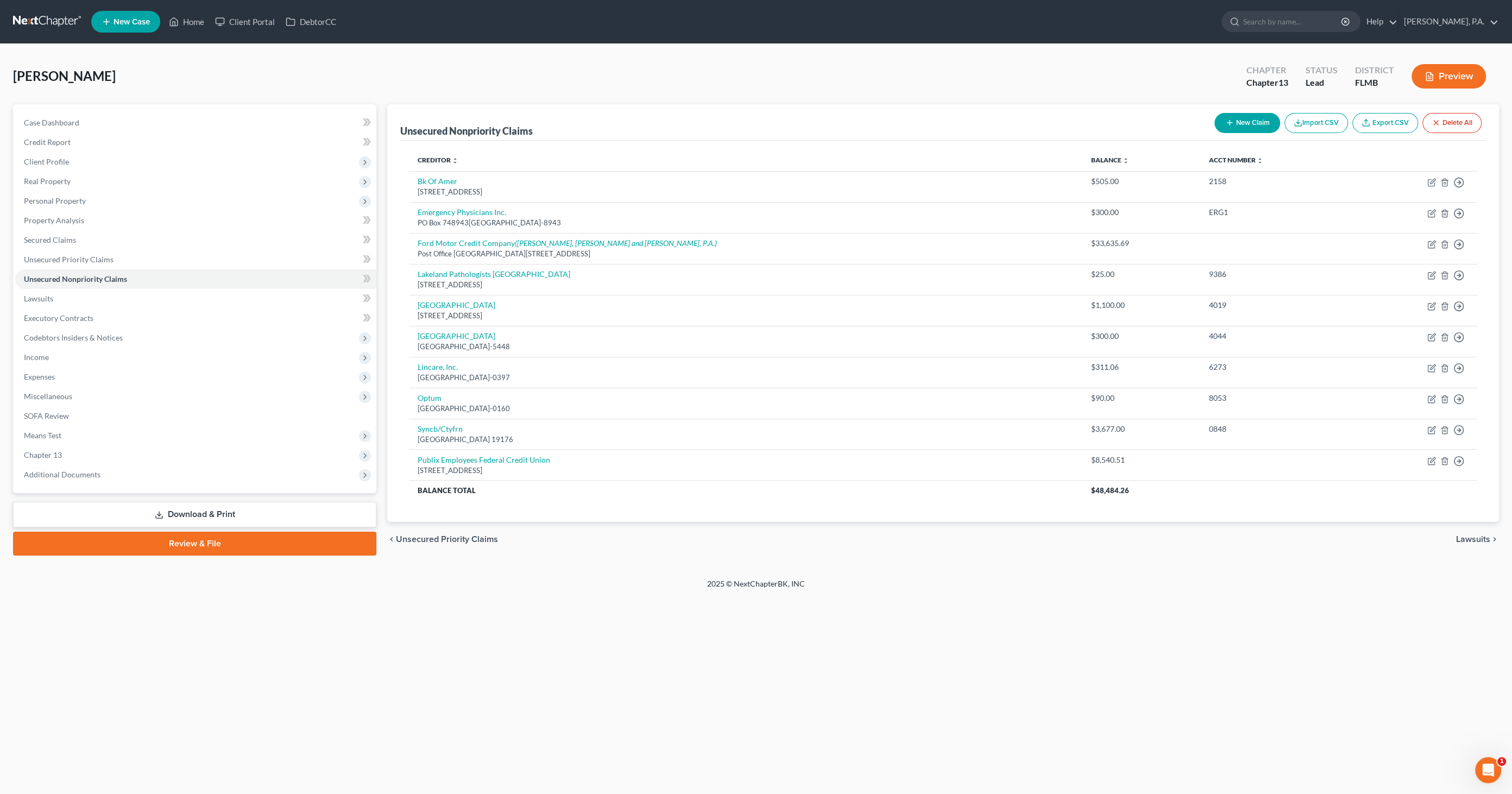
click at [1258, 118] on button "New Claim" at bounding box center [1247, 122] width 66 height 20
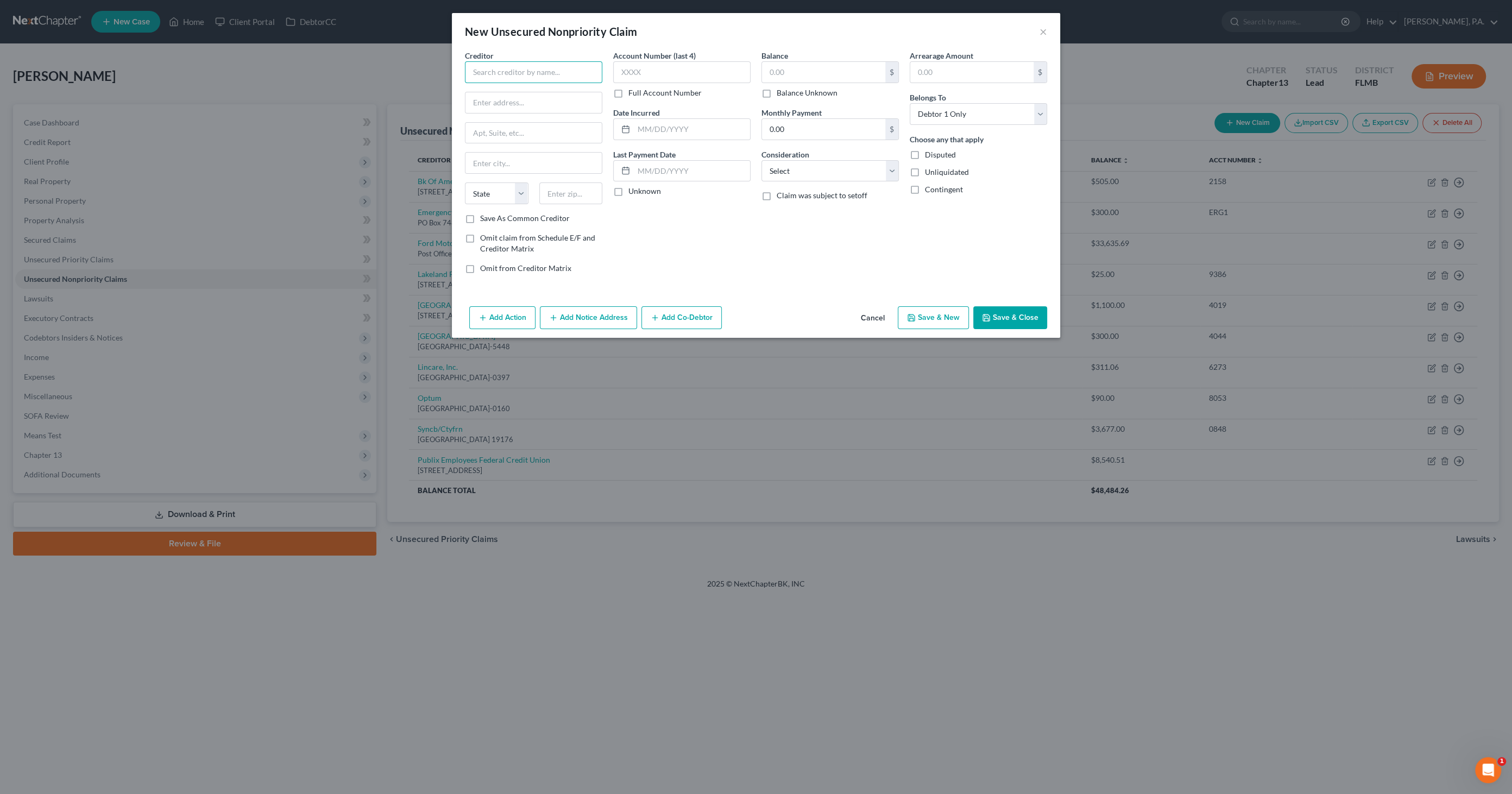
click at [487, 71] on input "text" at bounding box center [533, 73] width 137 height 22
drag, startPoint x: 888, startPoint y: 315, endPoint x: 893, endPoint y: 311, distance: 6.4
click at [887, 315] on button "Cancel" at bounding box center [873, 318] width 41 height 22
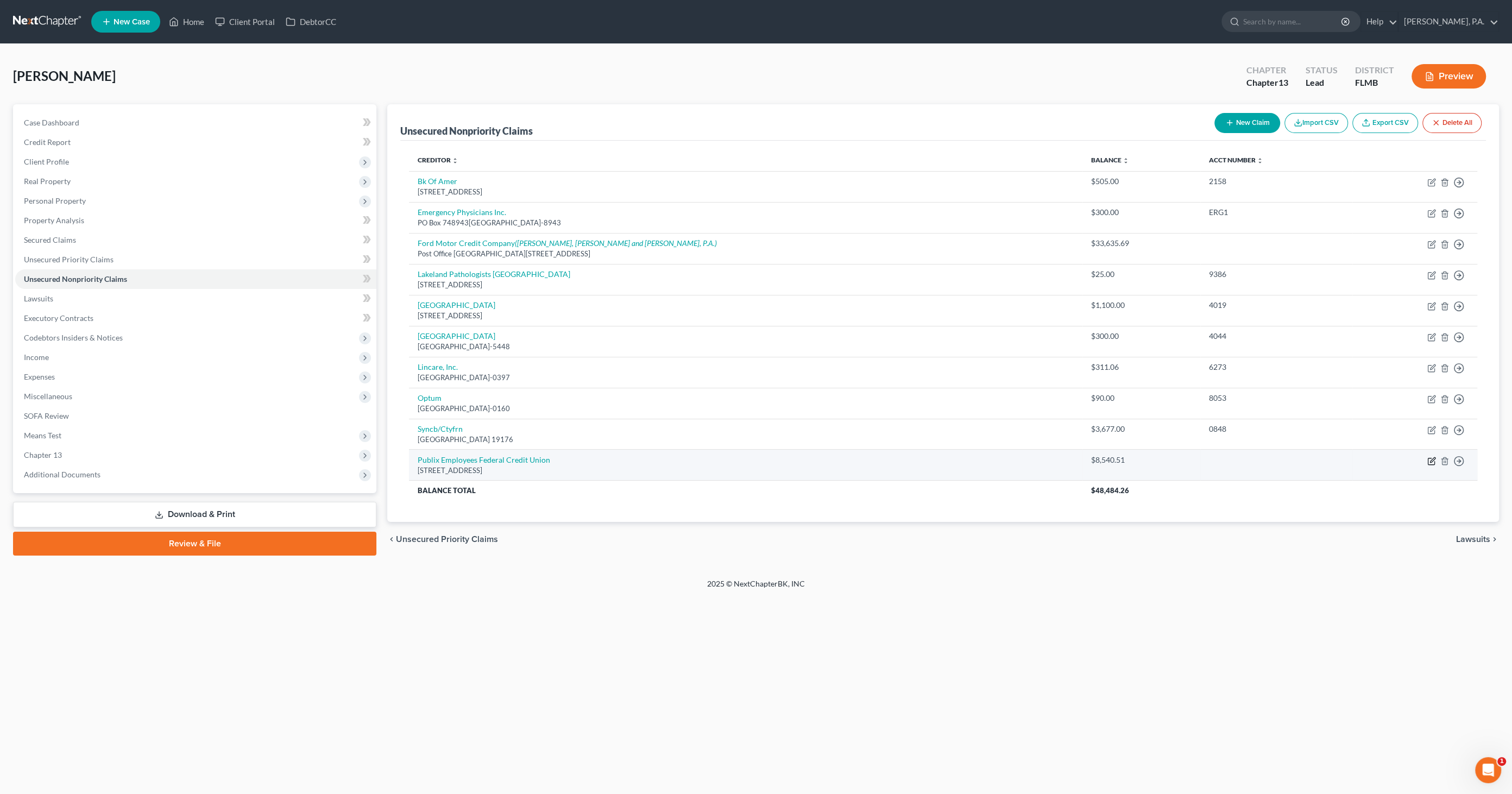
click at [1431, 457] on icon "button" at bounding box center [1432, 460] width 5 height 5
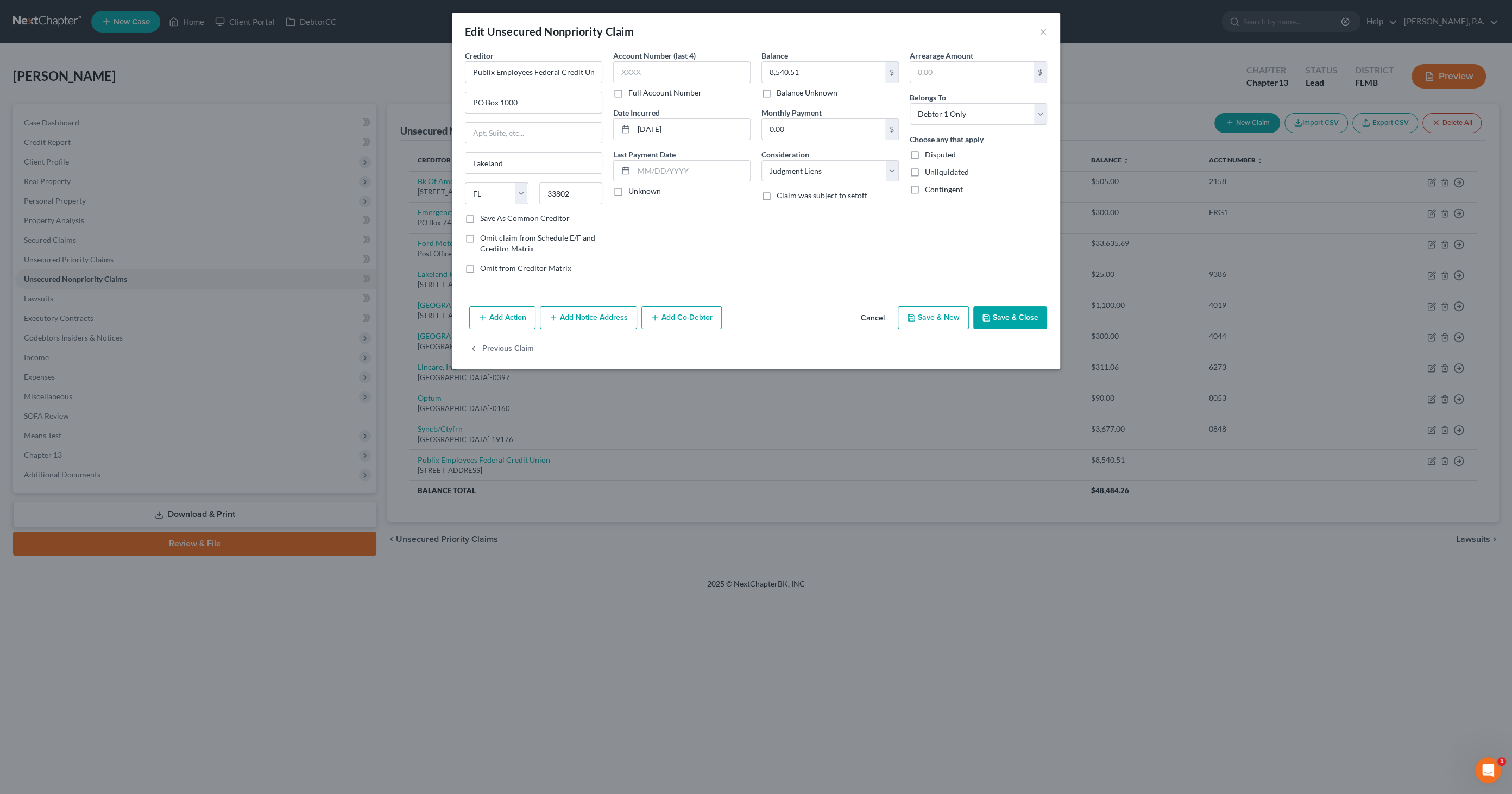
click at [520, 220] on label "Save As Common Creditor" at bounding box center [525, 218] width 89 height 11
click at [491, 220] on input "Save As Common Creditor" at bounding box center [488, 216] width 7 height 7
click at [1010, 320] on button "Save & Close" at bounding box center [1010, 317] width 74 height 23
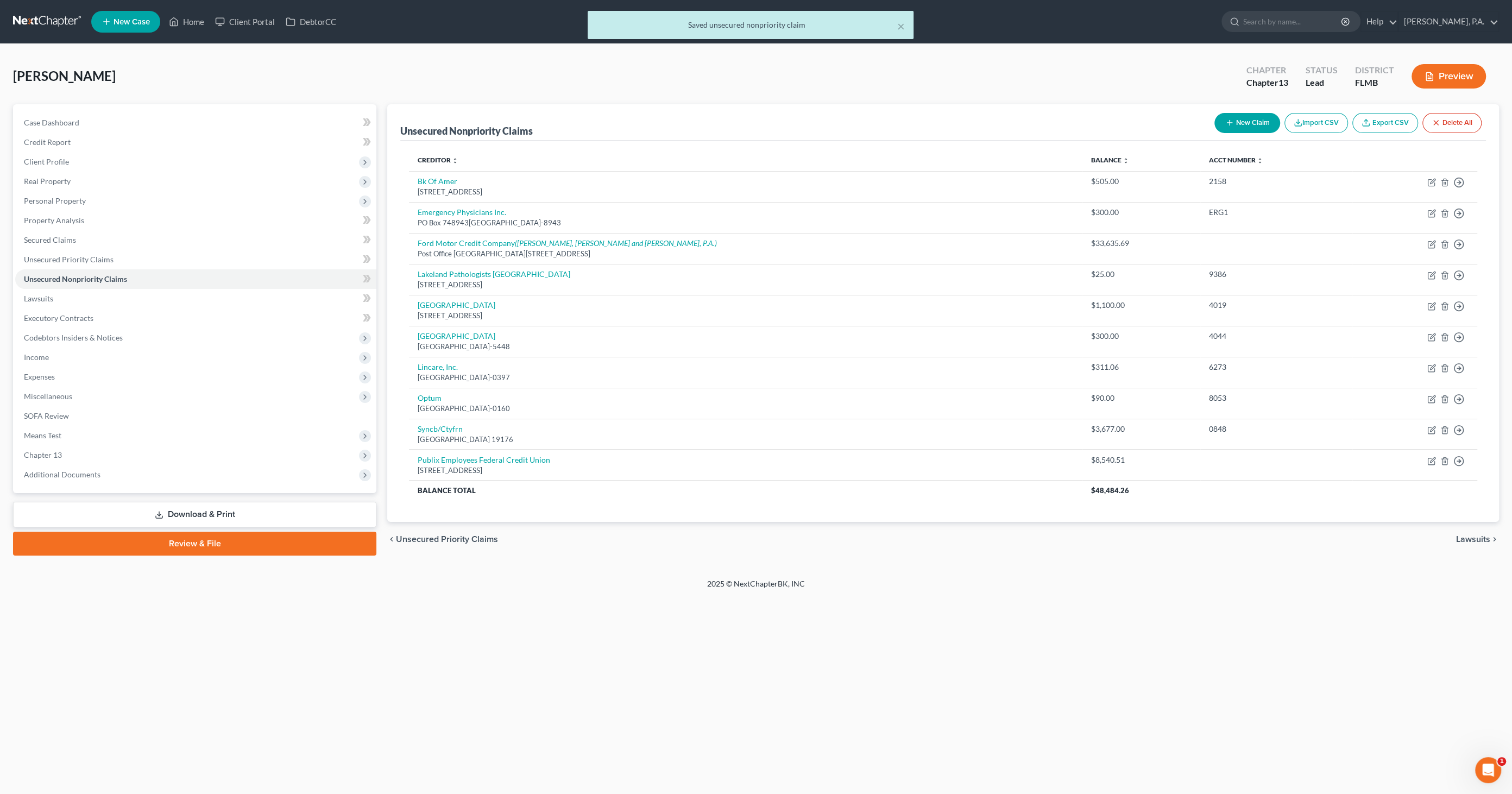
click at [1229, 117] on button "New Claim" at bounding box center [1247, 122] width 66 height 20
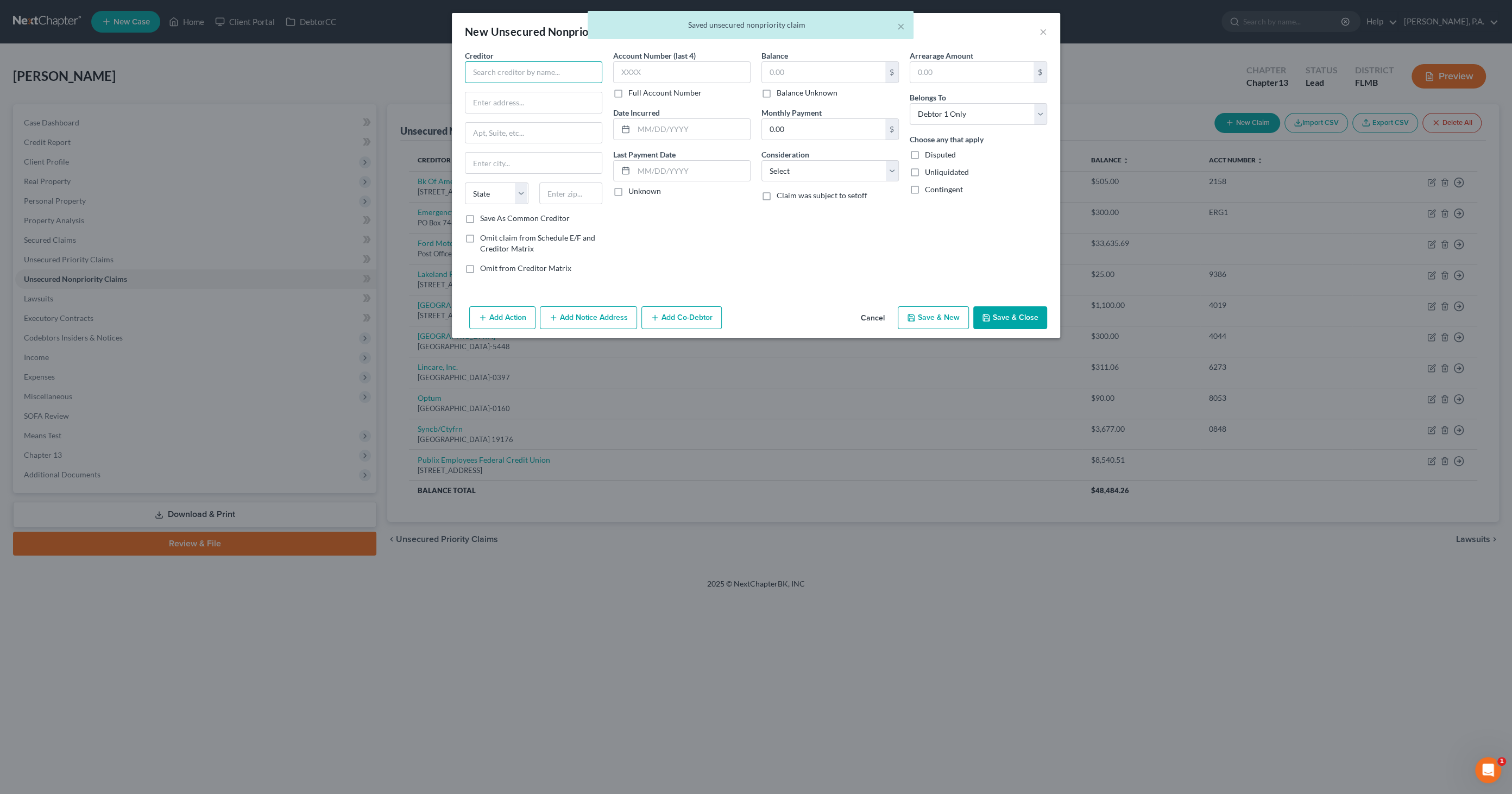
click at [516, 73] on input "text" at bounding box center [533, 73] width 137 height 22
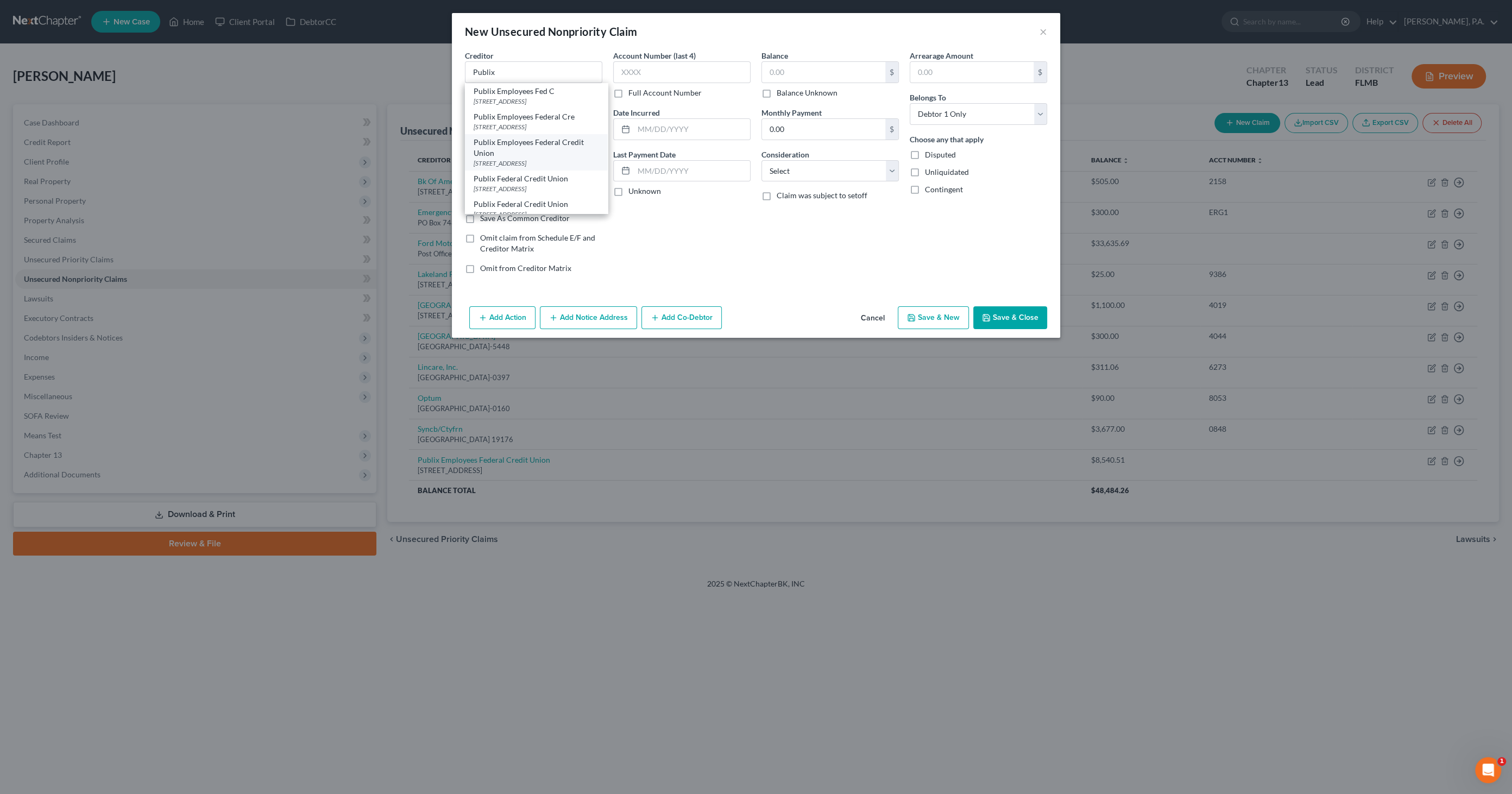
click at [512, 158] on div "Publix Employees Federal Credit Union" at bounding box center [536, 148] width 125 height 22
click at [663, 131] on input "text" at bounding box center [691, 129] width 116 height 21
click at [810, 74] on input "text" at bounding box center [823, 72] width 123 height 21
click at [803, 73] on input "3,066." at bounding box center [823, 72] width 123 height 21
click at [810, 169] on select "Select Cable / Satellite Services Collection Agency Credit Card Debt Debt Couns…" at bounding box center [829, 171] width 137 height 22
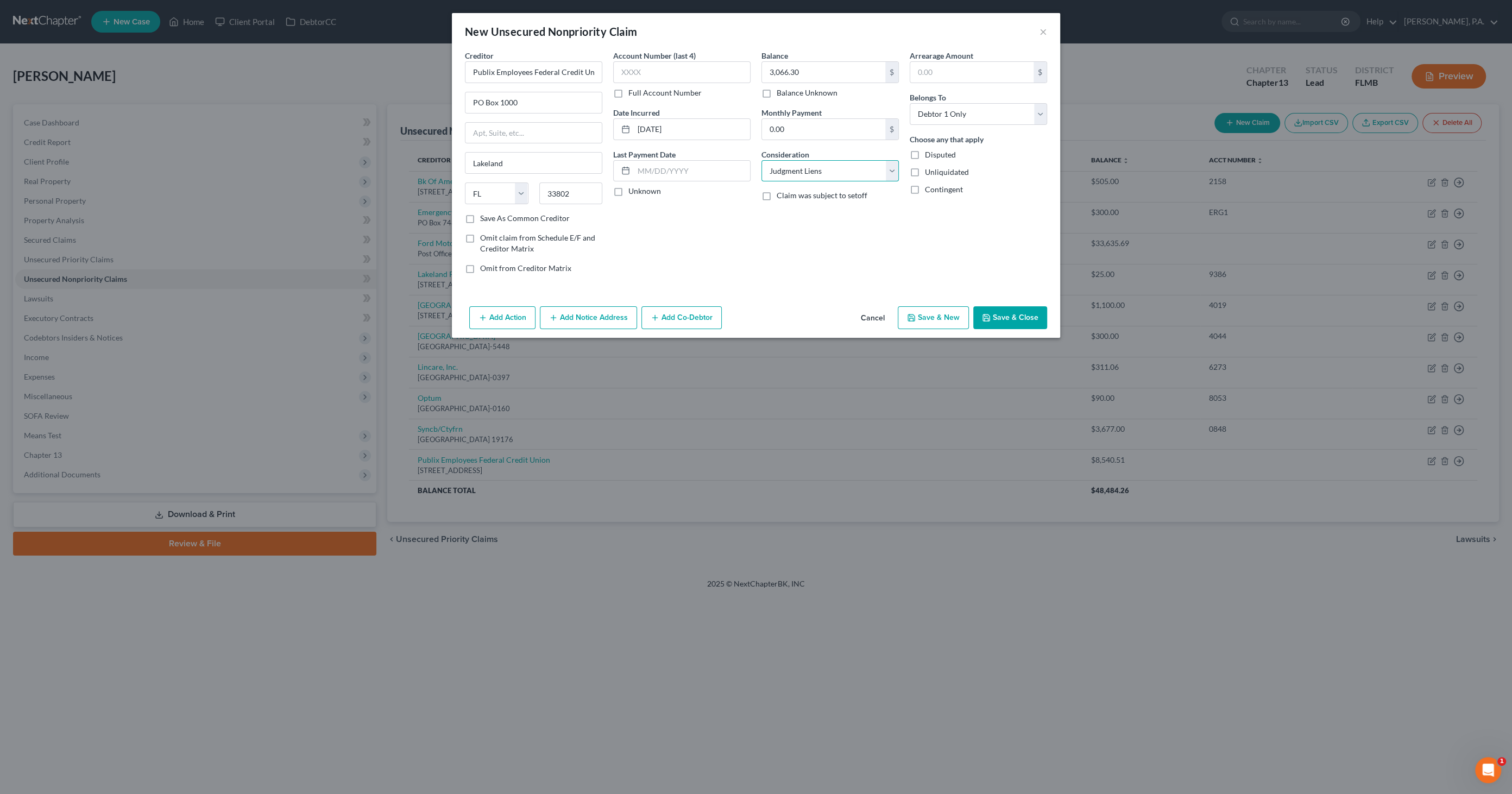
click at [761, 160] on select "Select Cable / Satellite Services Collection Agency Credit Card Debt Debt Couns…" at bounding box center [829, 171] width 137 height 22
click at [928, 106] on select "Select Debtor 1 Only Debtor 2 Only Debtor 1 And Debtor 2 Only At Least One Of T…" at bounding box center [978, 114] width 137 height 22
click at [910, 103] on select "Select Debtor 1 Only Debtor 2 Only Debtor 1 And Debtor 2 Only At Least One Of T…" at bounding box center [978, 114] width 137 height 22
click at [1008, 317] on button "Save & Close" at bounding box center [1010, 317] width 74 height 23
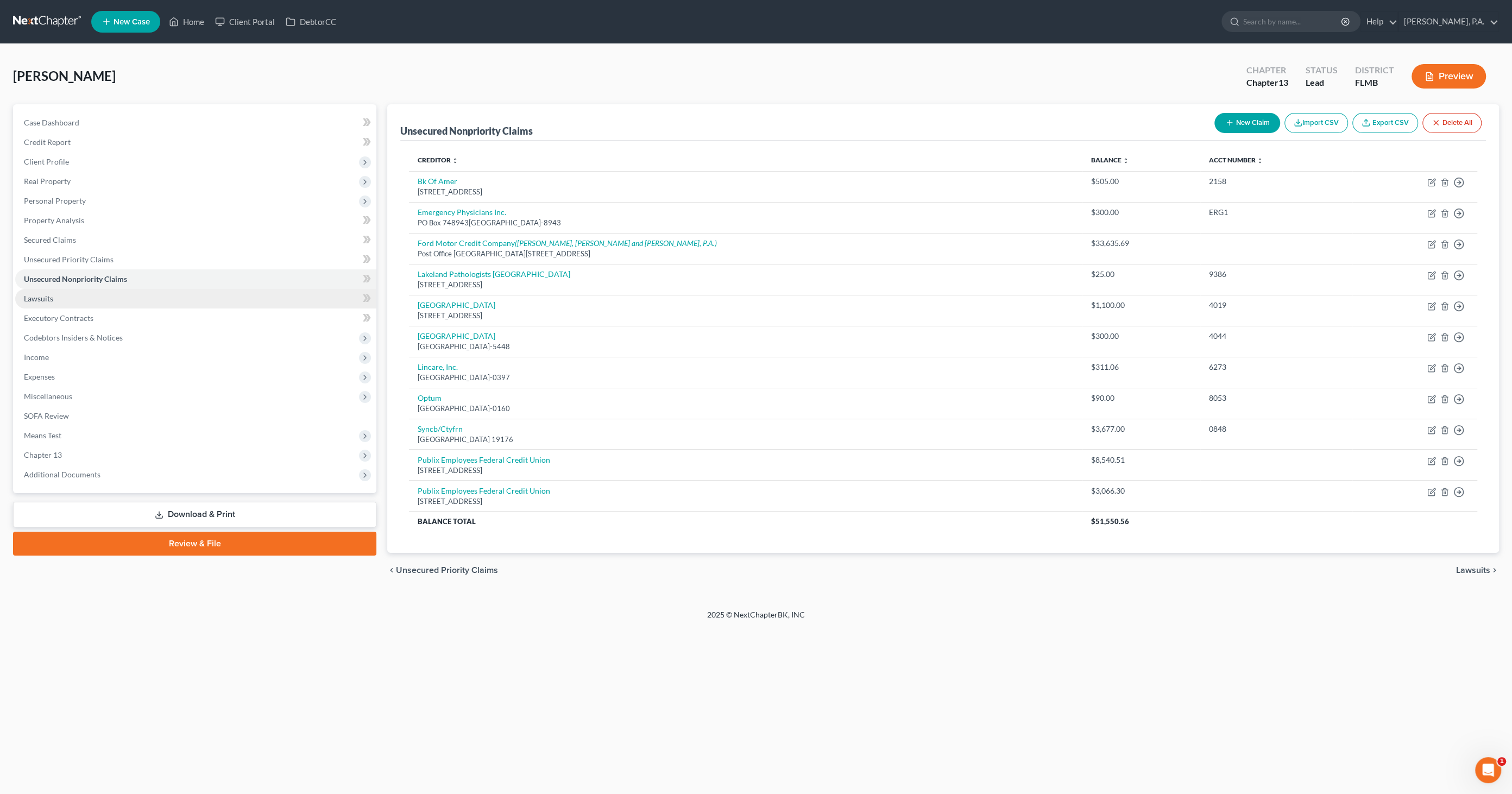
click at [47, 298] on span "Lawsuits" at bounding box center [39, 298] width 29 height 10
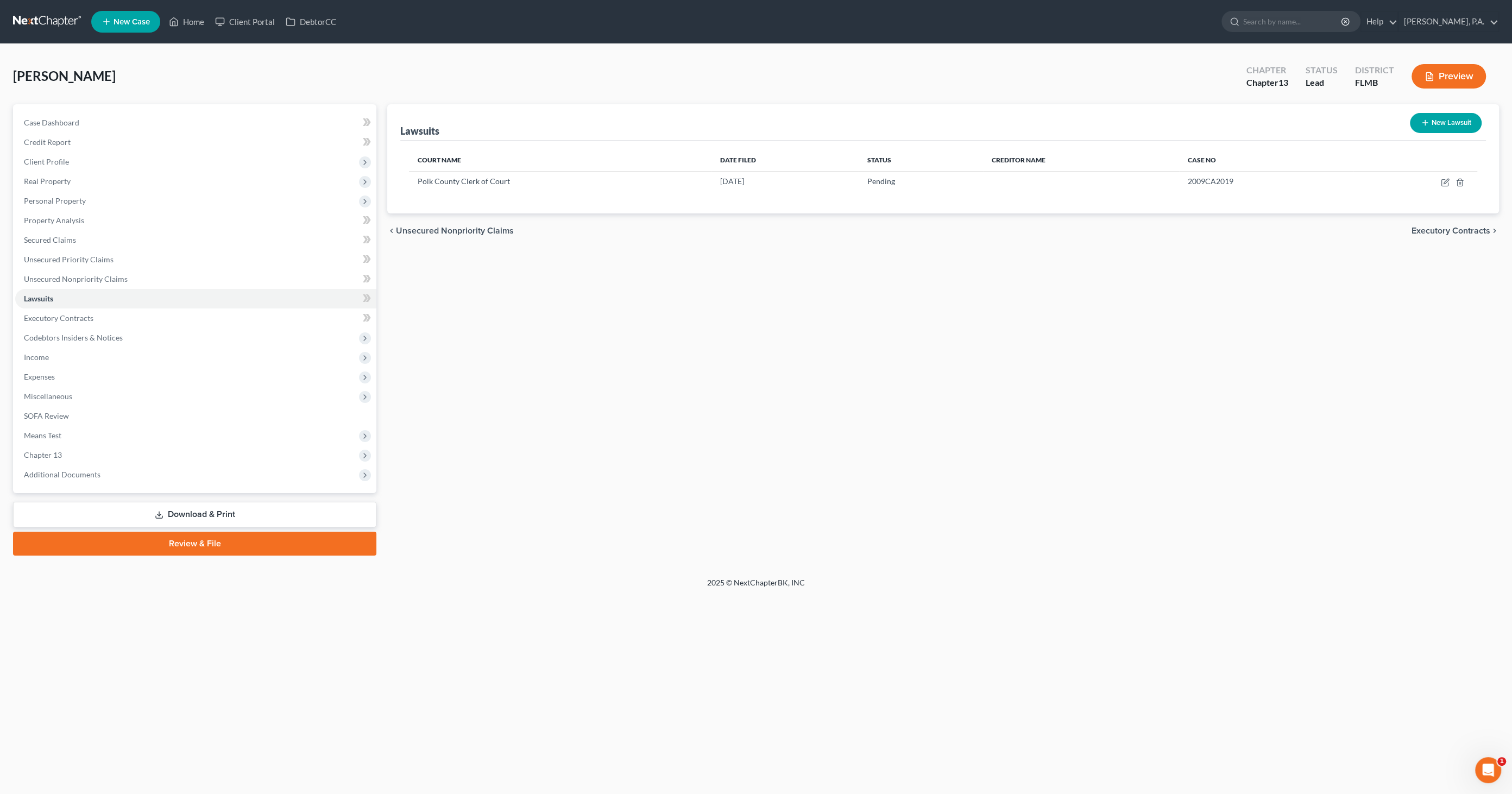
click at [1440, 121] on button "New Lawsuit" at bounding box center [1446, 122] width 72 height 20
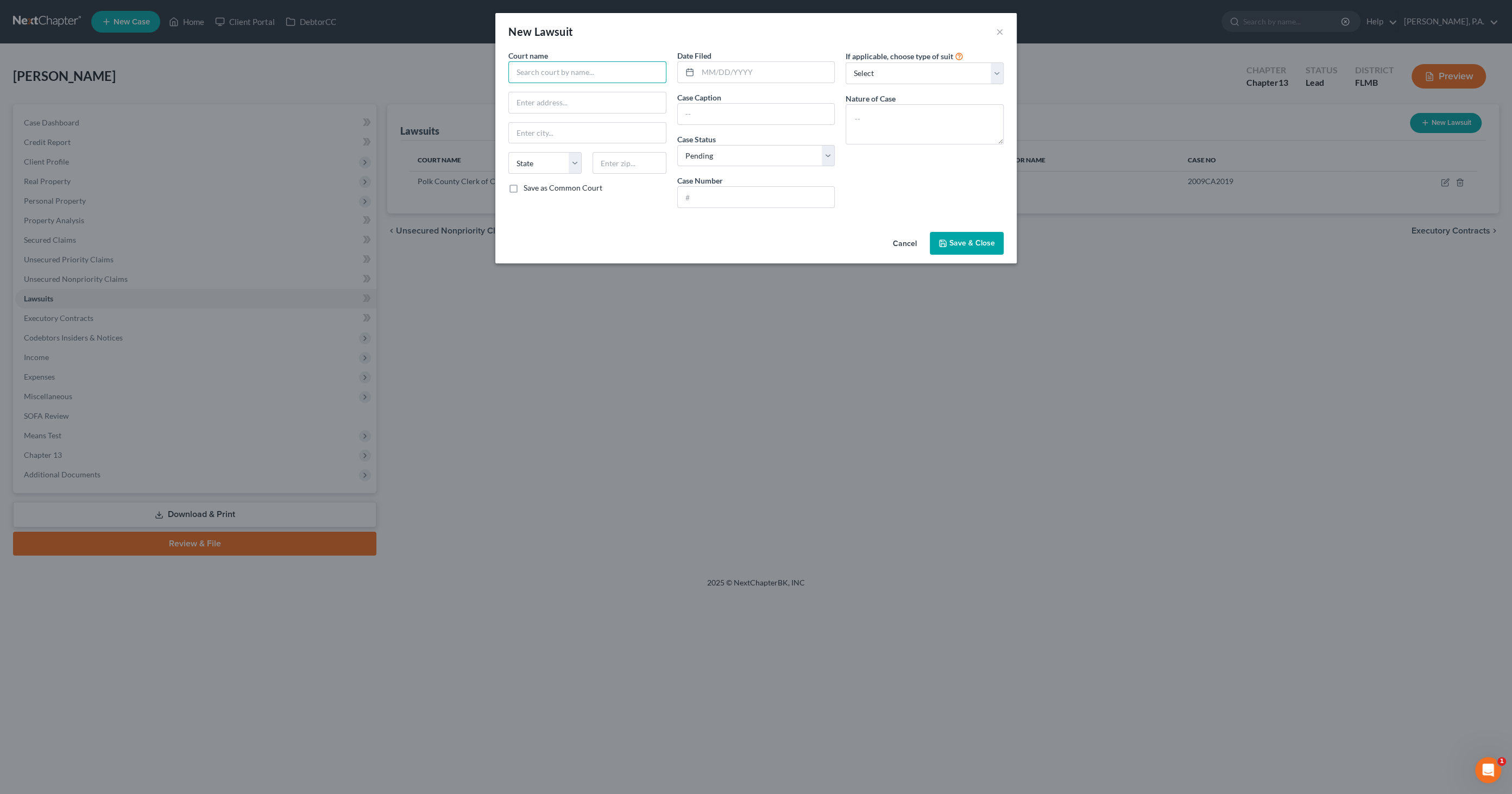
click at [565, 73] on input "text" at bounding box center [587, 73] width 158 height 22
click at [566, 89] on div "Polk County Clerk of Court" at bounding box center [573, 91] width 113 height 11
click at [724, 70] on input "text" at bounding box center [766, 72] width 137 height 21
click at [768, 110] on input "Publix Employees Federal Credit Union v [PERSON_NAME] and [PERSON_NAME] vs. Gul…" at bounding box center [756, 114] width 157 height 21
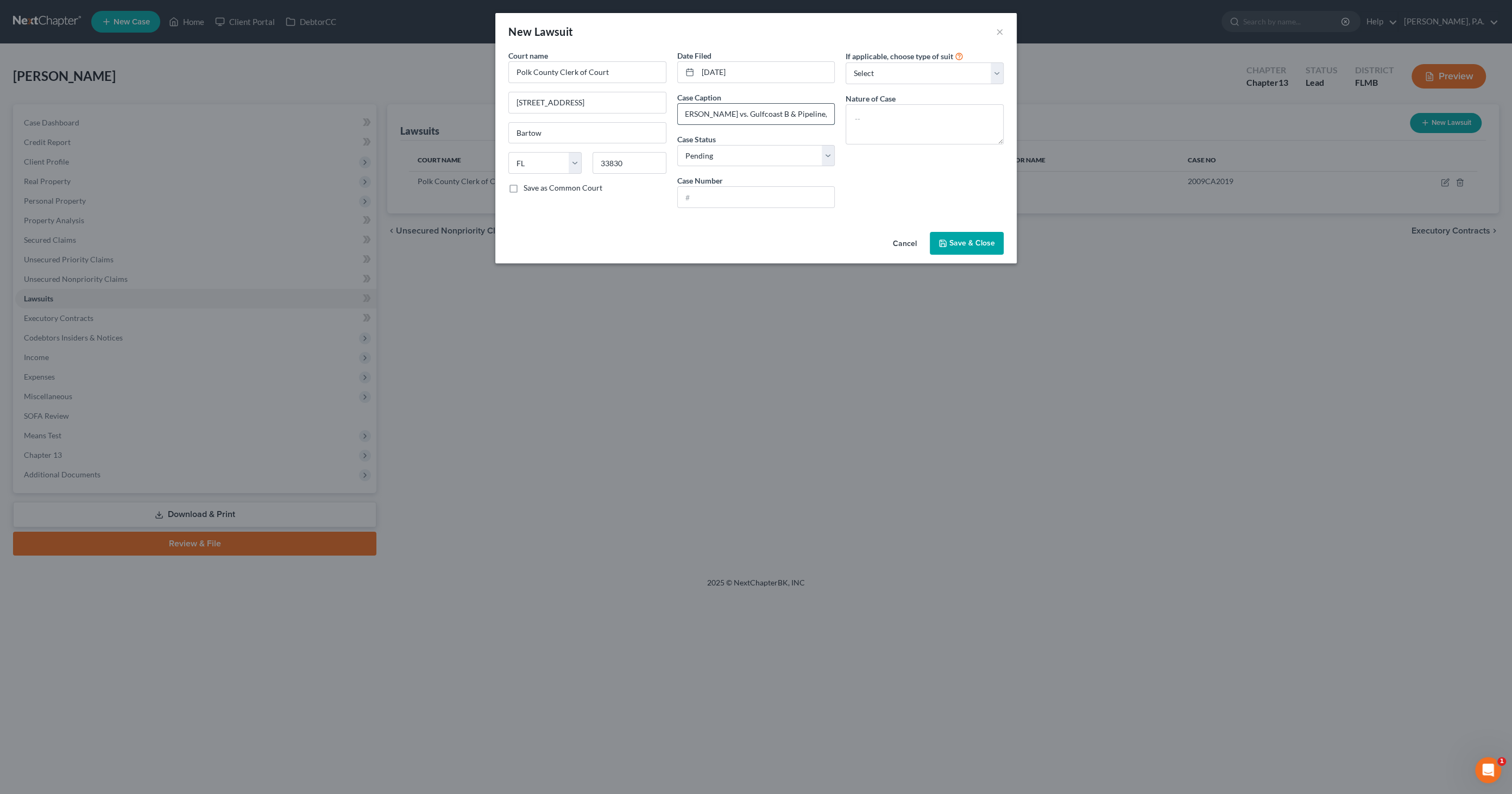
scroll to position [0, 206]
click at [826, 110] on input "Publix Employees Federal Credit Union v [PERSON_NAME] and [PERSON_NAME] vs. Gul…" at bounding box center [756, 114] width 157 height 21
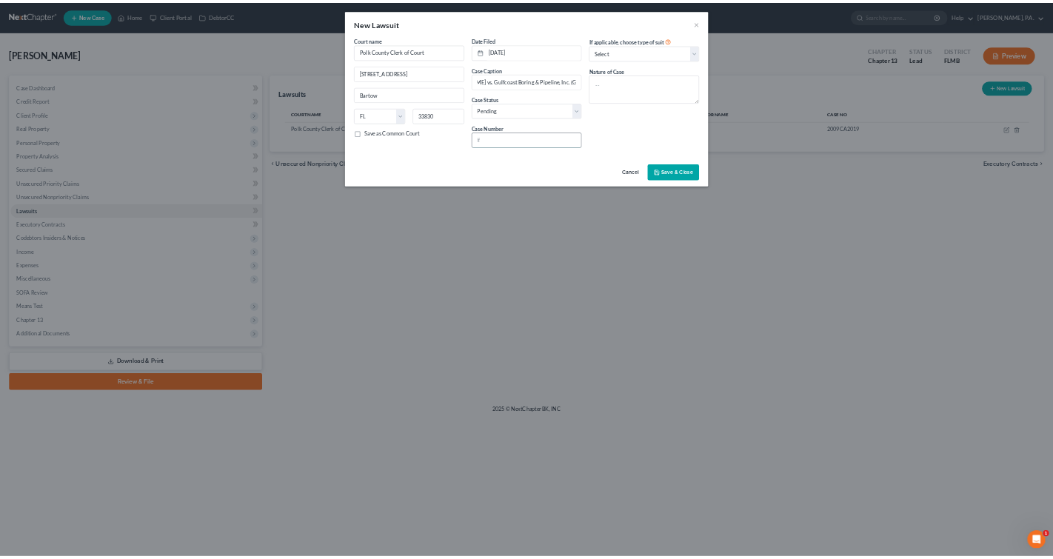
scroll to position [0, 0]
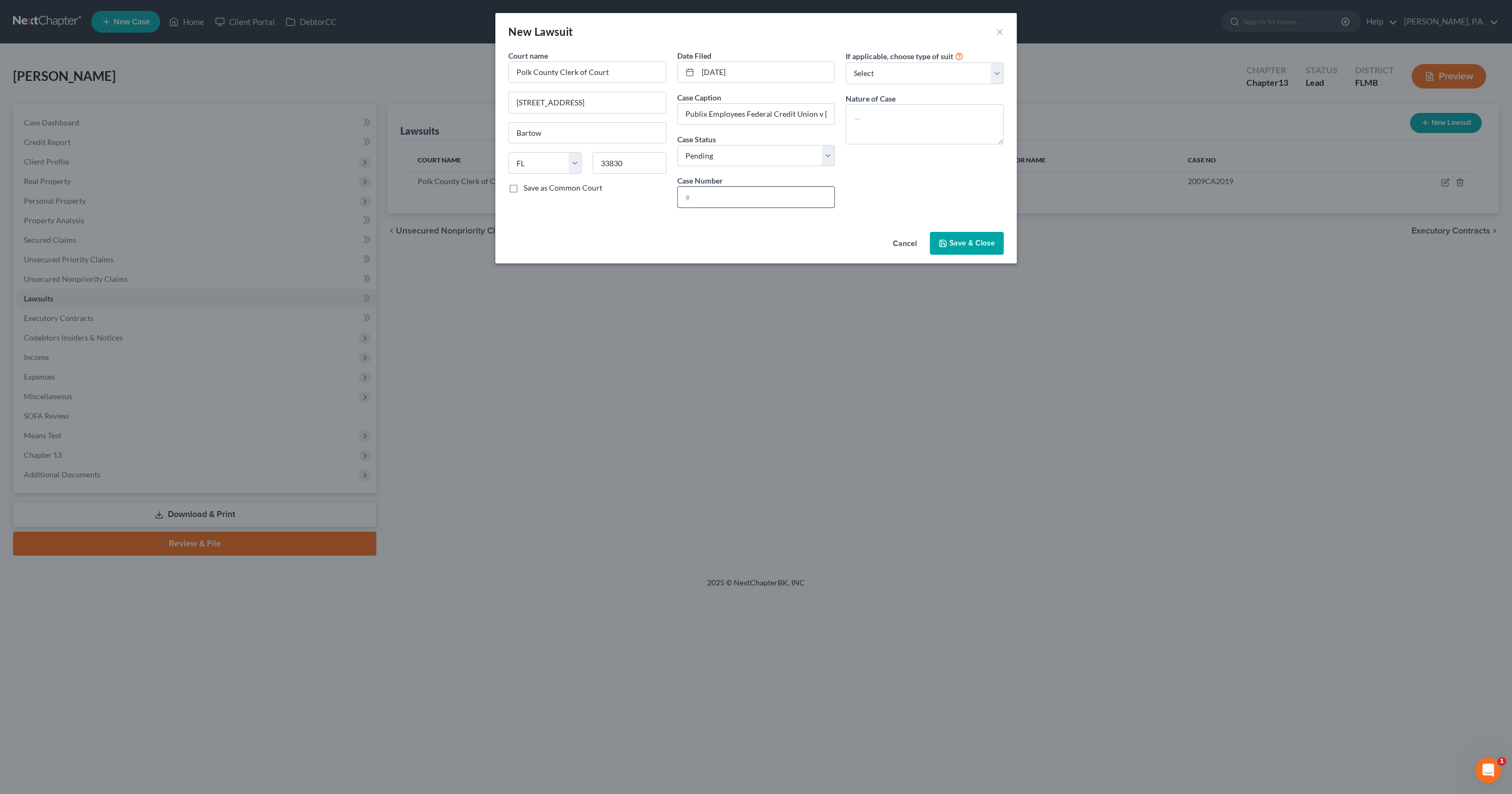
click at [779, 199] on input "text" at bounding box center [756, 197] width 157 height 21
click at [966, 243] on span "Save & Close" at bounding box center [972, 243] width 45 height 10
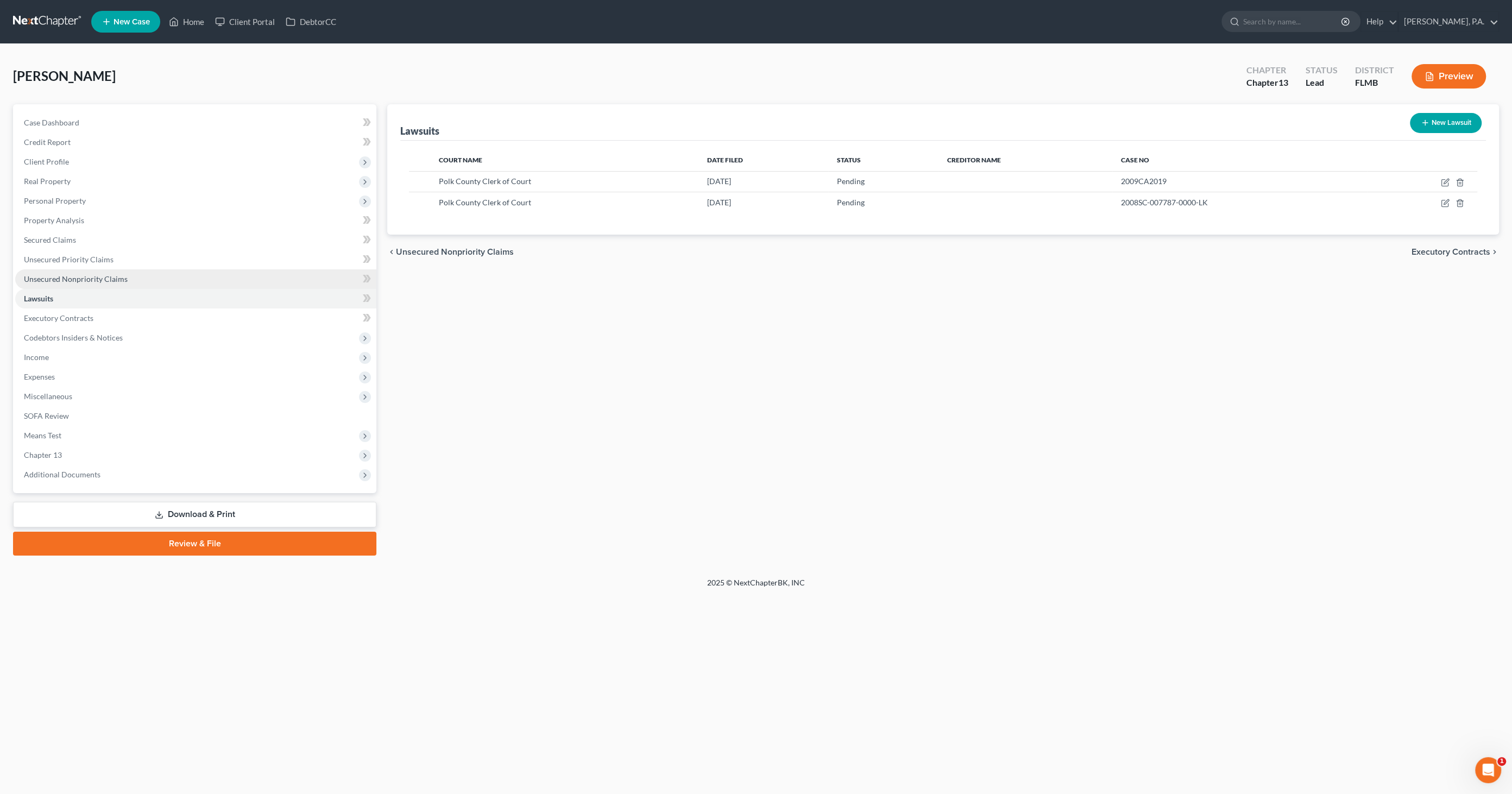
click at [80, 276] on span "Unsecured Nonpriority Claims" at bounding box center [76, 279] width 103 height 10
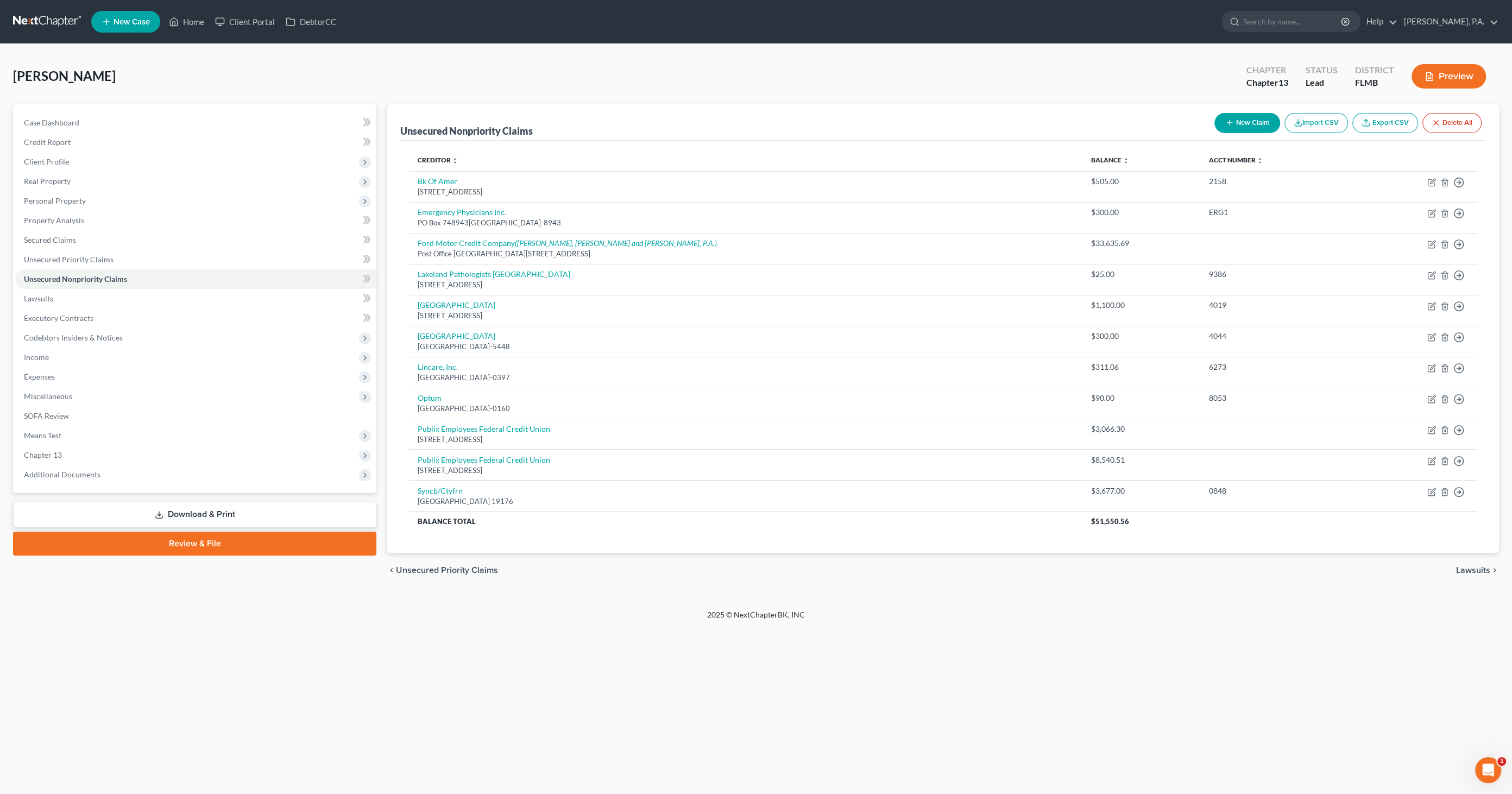
click at [1246, 113] on button "New Claim" at bounding box center [1247, 122] width 66 height 20
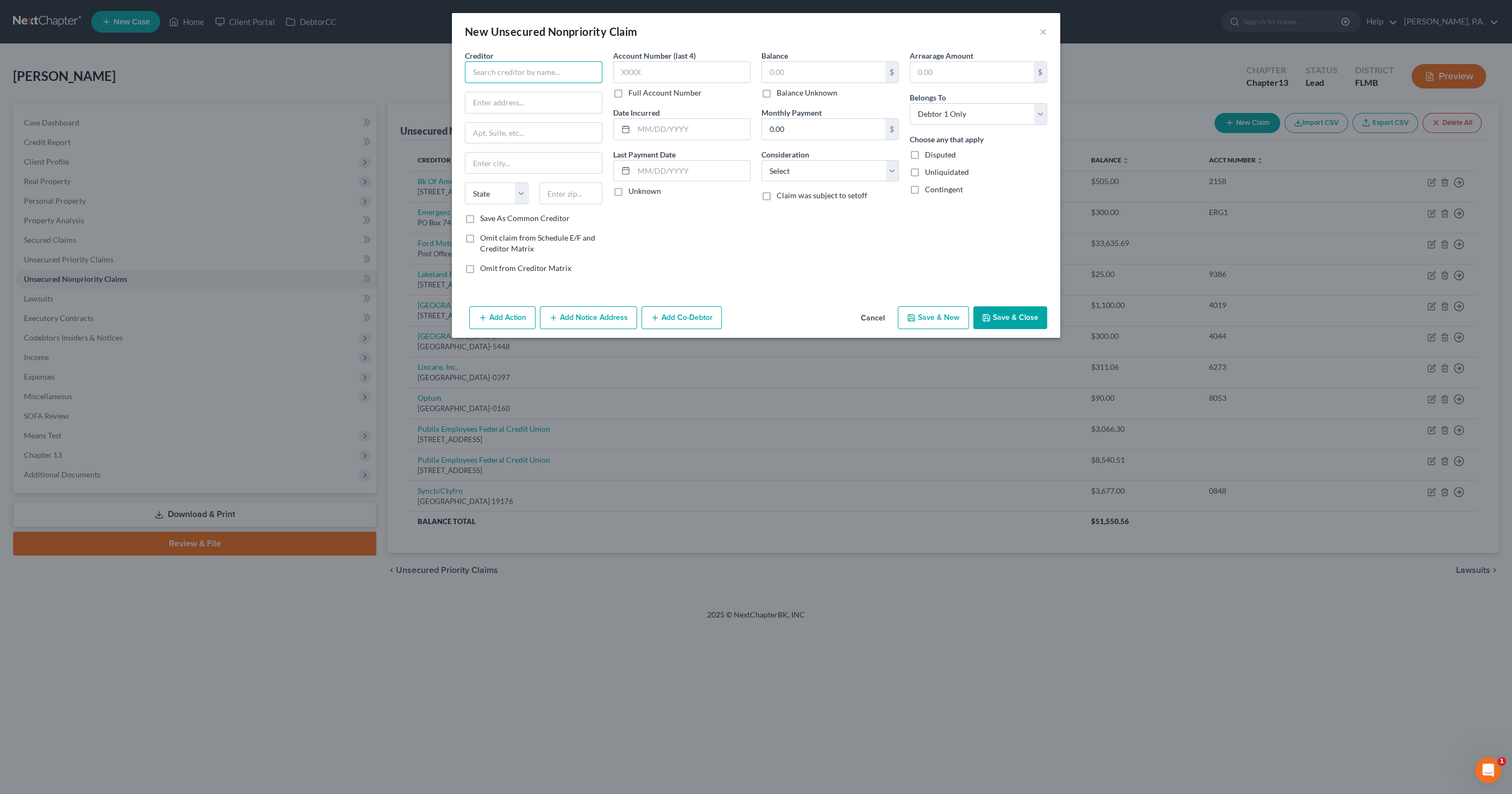
click at [522, 77] on input "text" at bounding box center [533, 73] width 137 height 22
drag, startPoint x: 509, startPoint y: 74, endPoint x: 430, endPoint y: 65, distance: 79.5
click at [424, 65] on div "New Unsecured Nonpriority Claim × Creditor * Bad Department of the Treasury (BA…" at bounding box center [756, 397] width 1512 height 794
click at [506, 97] on div "Post Office [STREET_ADDRESS]" at bounding box center [530, 101] width 113 height 10
click at [692, 135] on input "text" at bounding box center [691, 129] width 116 height 21
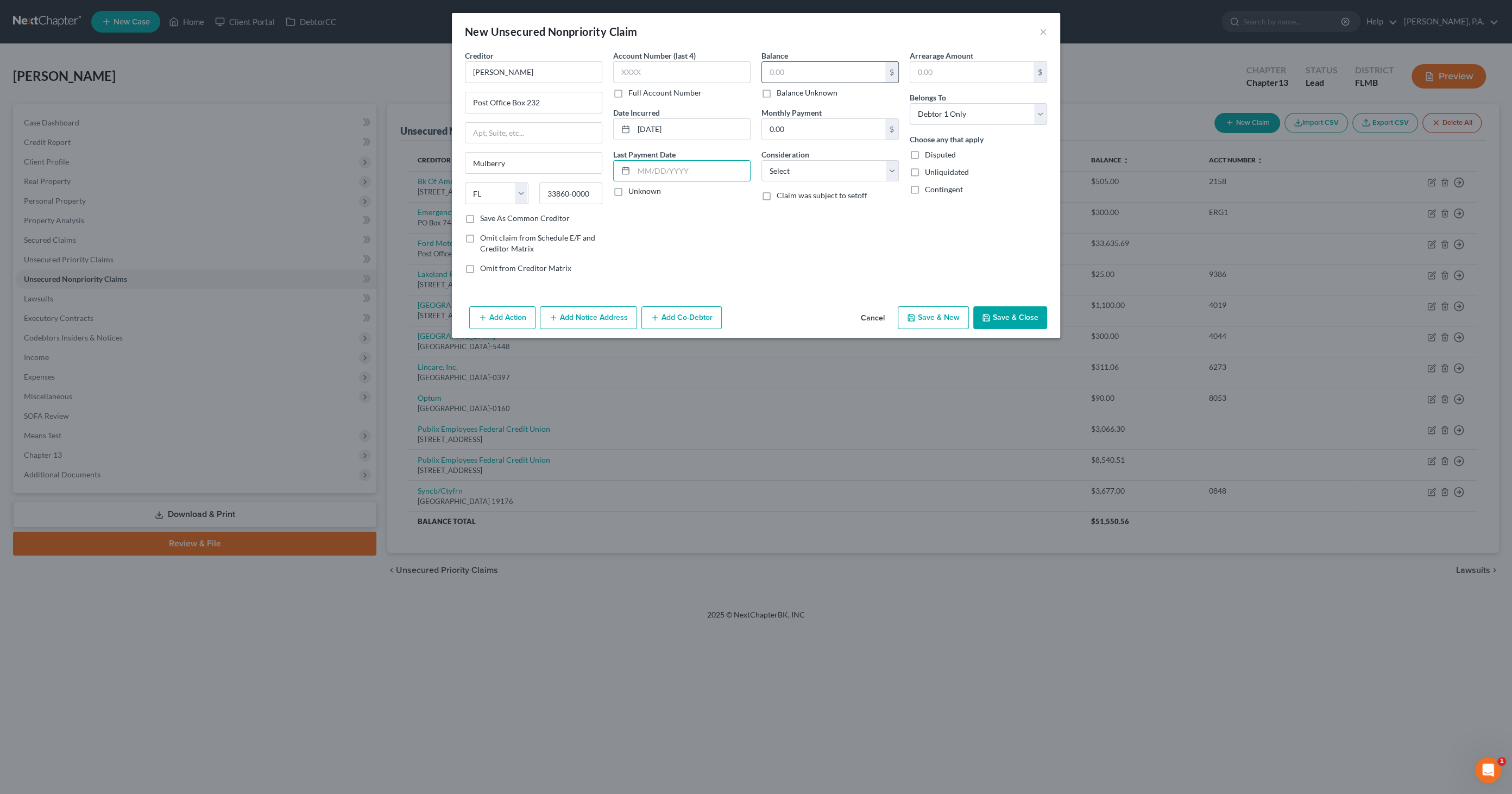
click at [806, 73] on input "text" at bounding box center [823, 72] width 123 height 21
click at [801, 169] on select "Select Cable / Satellite Services Collection Agency Credit Card Debt Debt Couns…" at bounding box center [829, 171] width 137 height 22
click at [761, 160] on select "Select Cable / Satellite Services Collection Agency Credit Card Debt Debt Couns…" at bounding box center [829, 171] width 137 height 22
click at [1019, 313] on button "Save & Close" at bounding box center [1010, 317] width 74 height 23
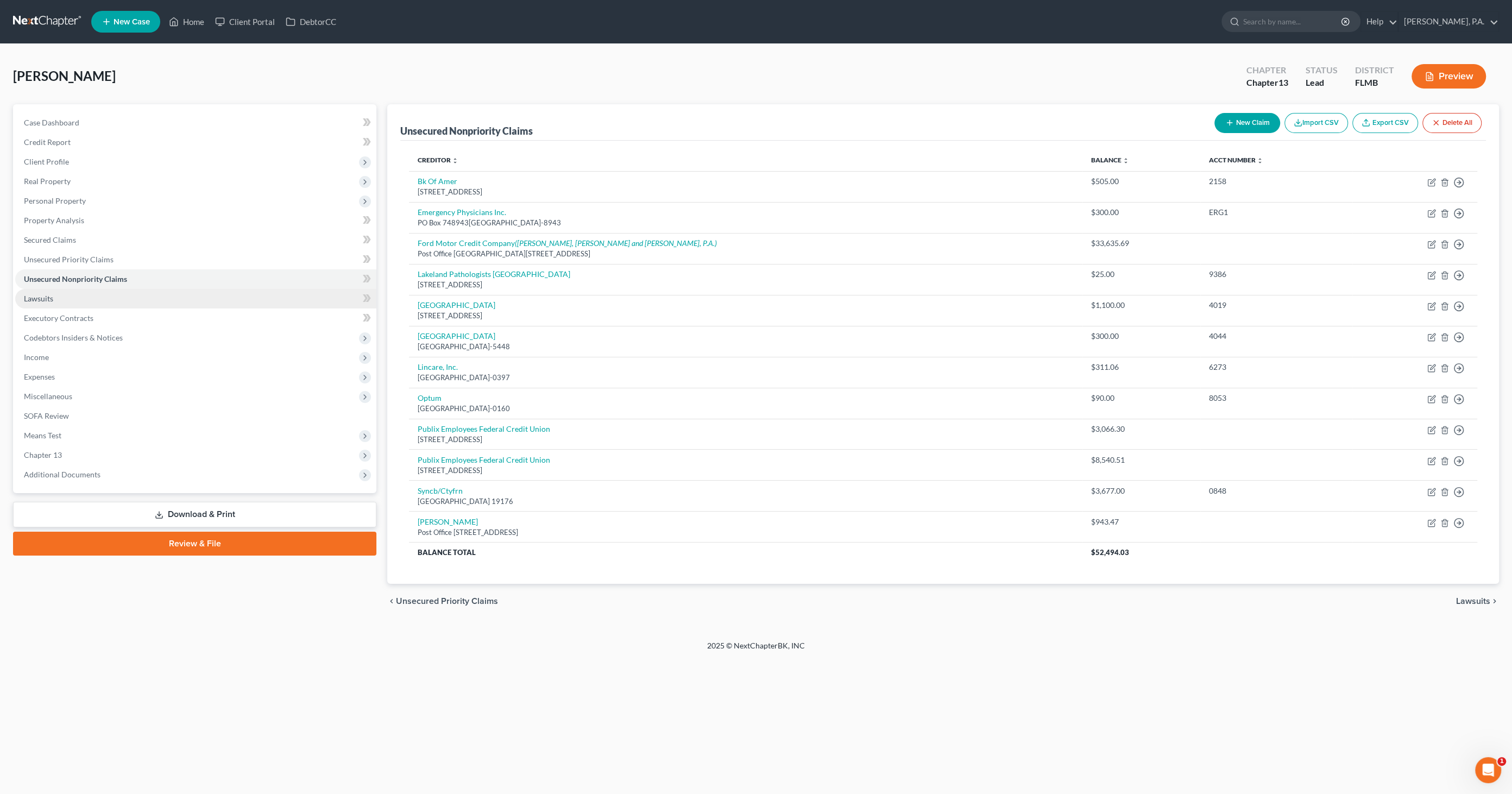
click at [39, 297] on span "Lawsuits" at bounding box center [39, 298] width 29 height 10
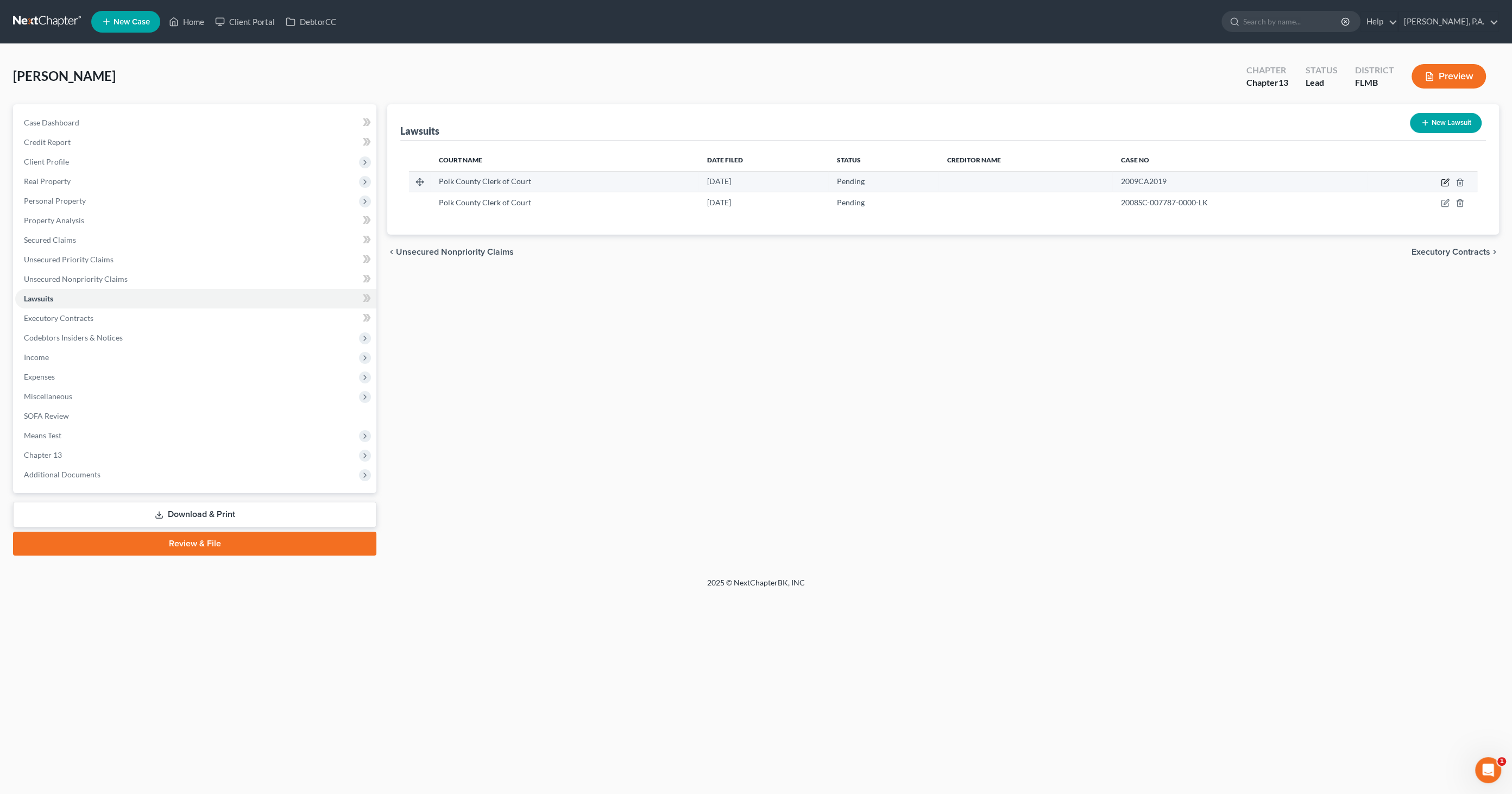
click at [1444, 179] on icon "button" at bounding box center [1445, 183] width 9 height 9
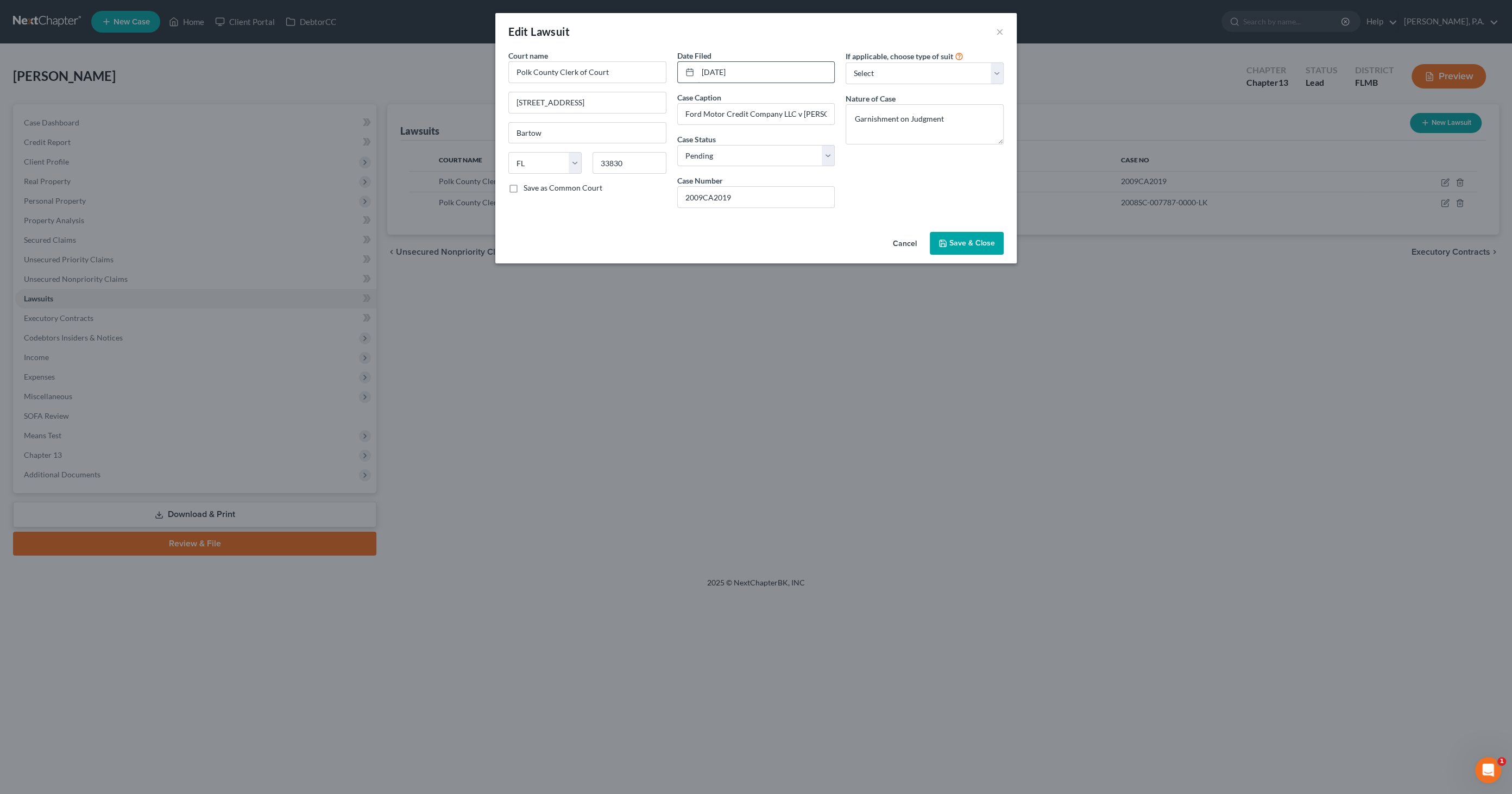
click at [772, 76] on input "[DATE]" at bounding box center [766, 72] width 137 height 21
drag, startPoint x: 778, startPoint y: 75, endPoint x: 608, endPoint y: 60, distance: 170.7
click at [602, 61] on div "Court name * Polk County Clerk of Court [STREET_ADDRESS] [GEOGRAPHIC_DATA] [US_…" at bounding box center [756, 133] width 506 height 166
click at [949, 242] on button "Save & Close" at bounding box center [966, 243] width 74 height 23
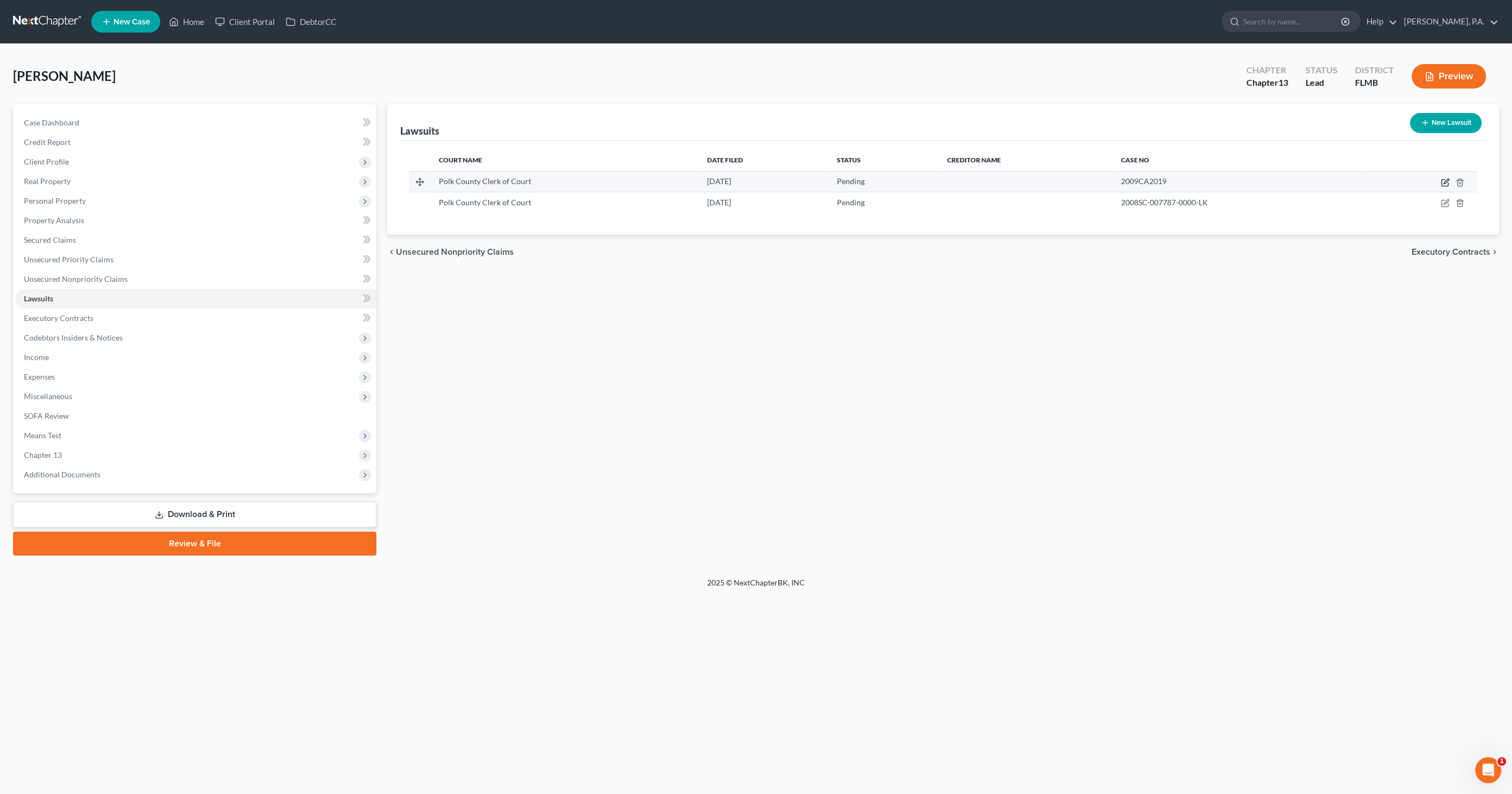
click at [1445, 180] on icon "button" at bounding box center [1446, 181] width 5 height 5
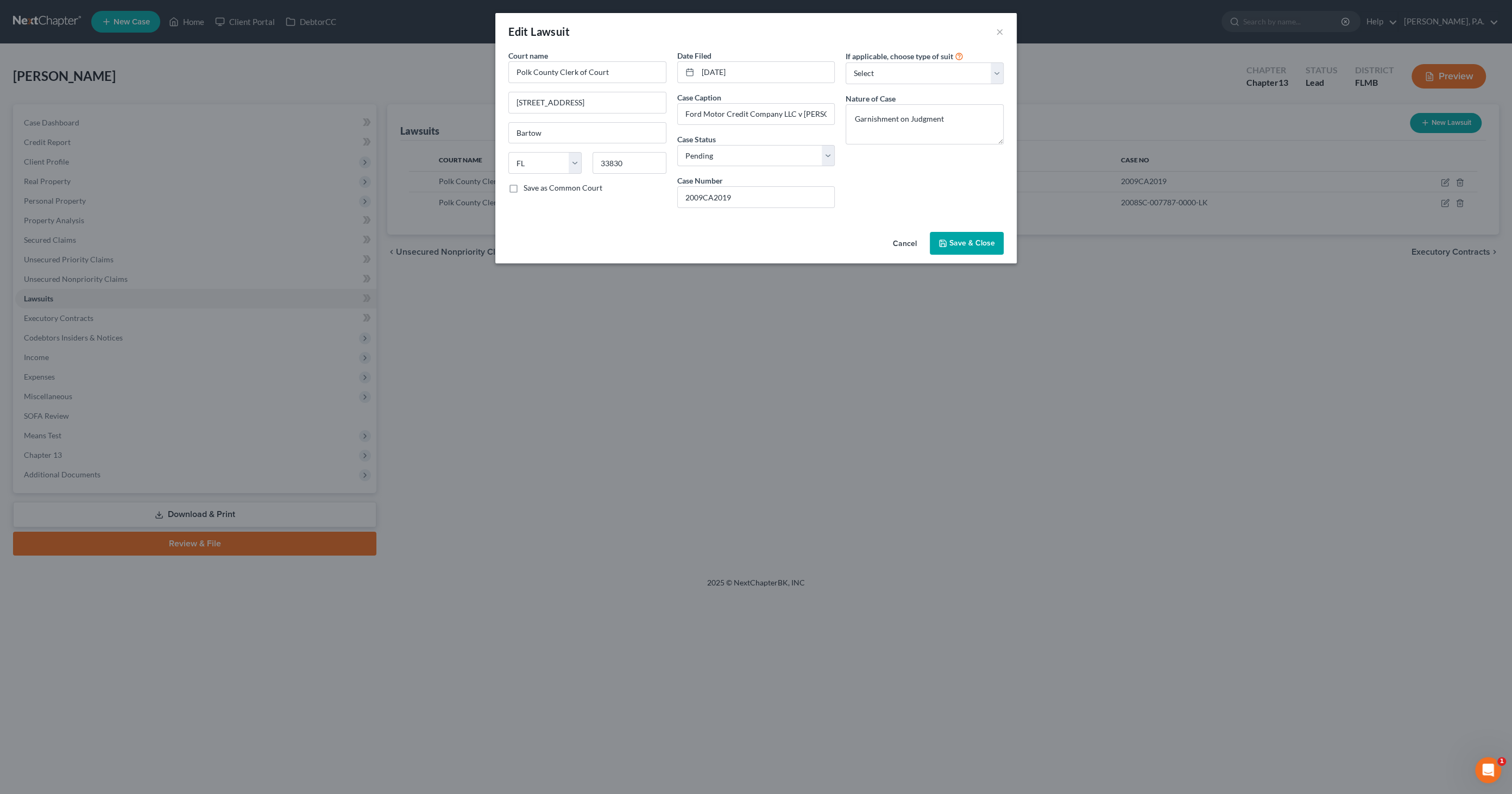
click at [966, 240] on span "Save & Close" at bounding box center [972, 243] width 45 height 10
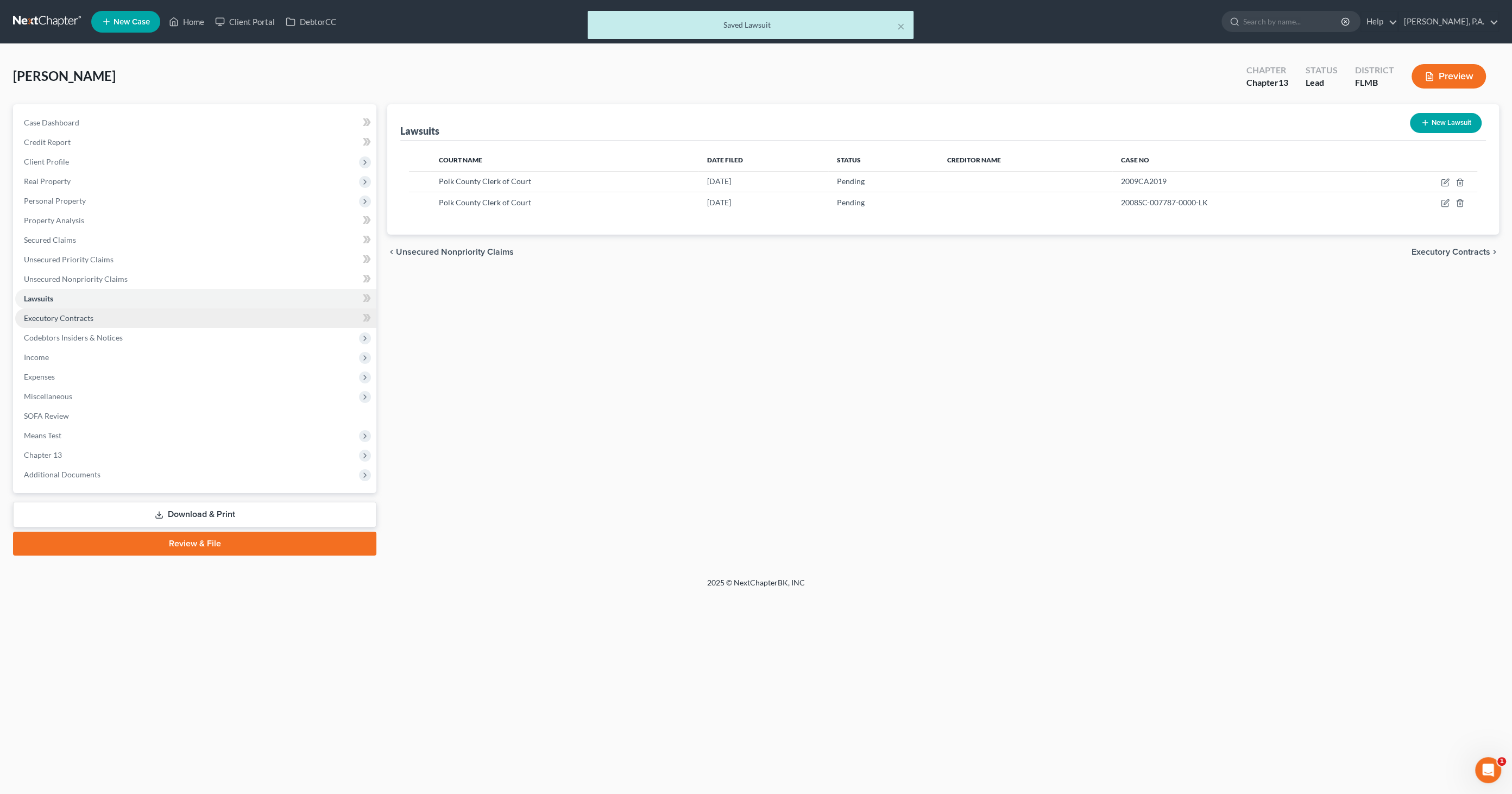
click at [91, 316] on span "Executory Contracts" at bounding box center [59, 317] width 70 height 10
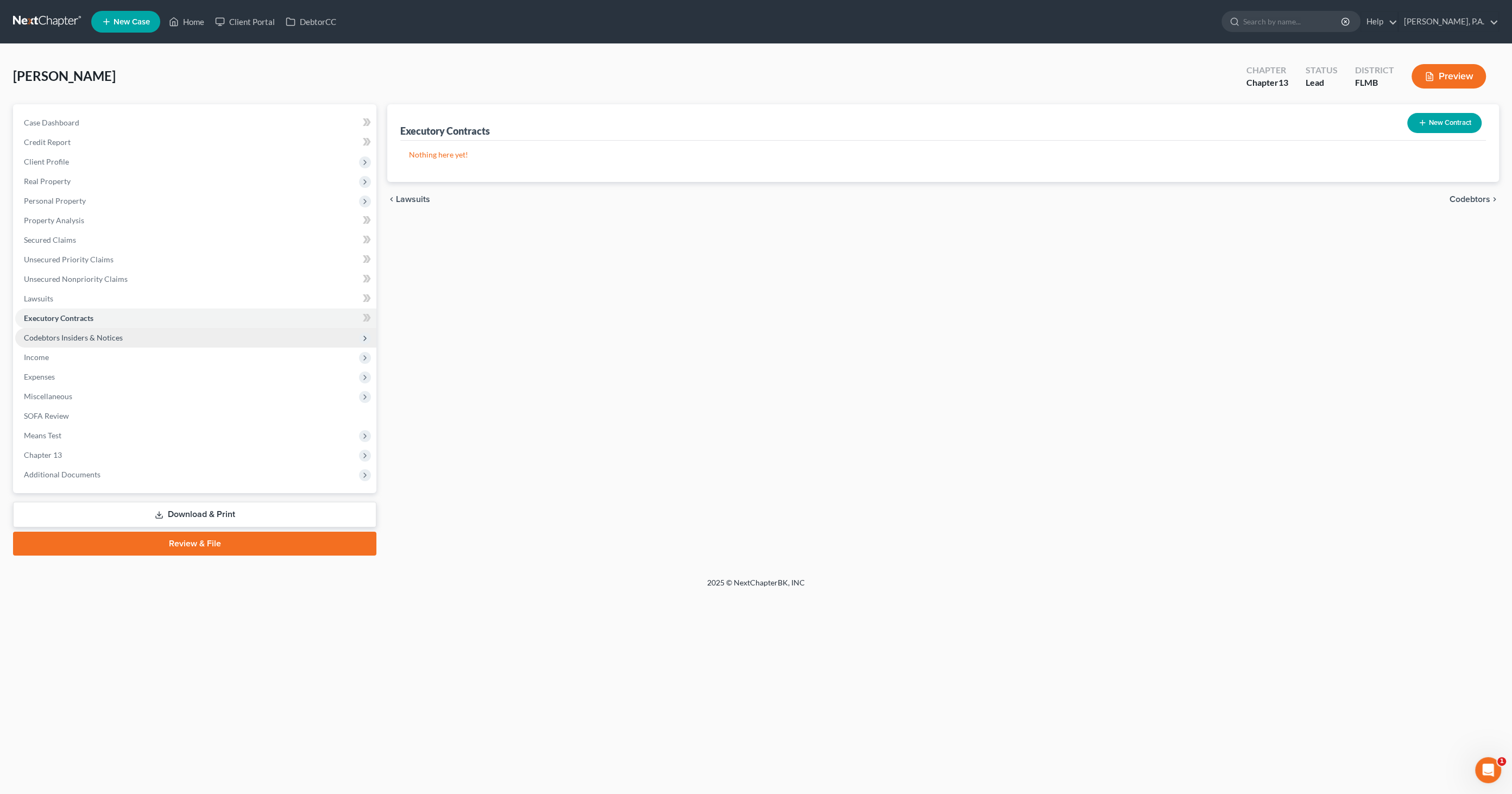
click at [84, 337] on span "Codebtors Insiders & Notices" at bounding box center [73, 337] width 99 height 10
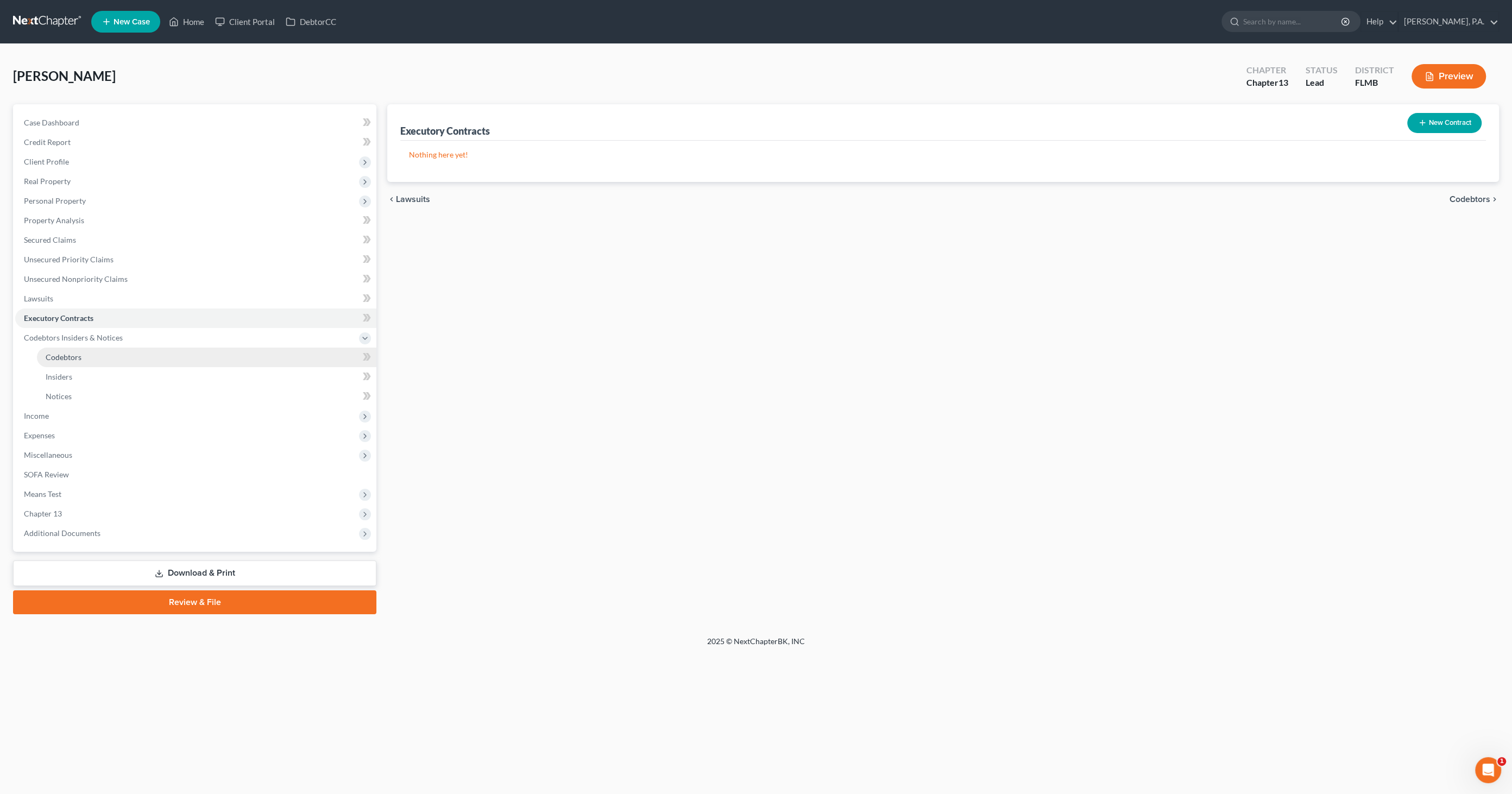
click at [73, 350] on link "Codebtors" at bounding box center [206, 357] width 340 height 20
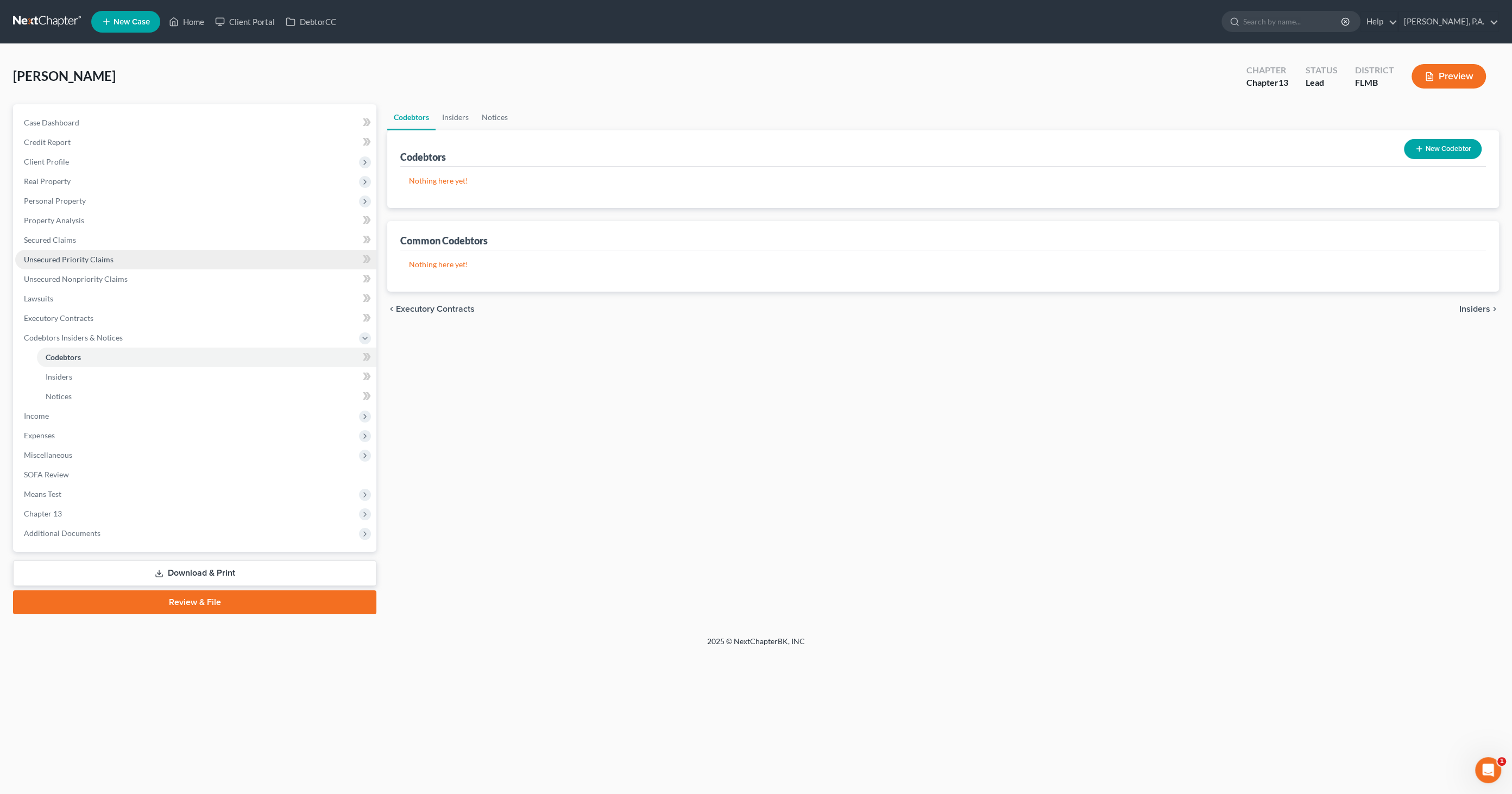
click at [61, 260] on span "Unsecured Priority Claims" at bounding box center [69, 259] width 89 height 10
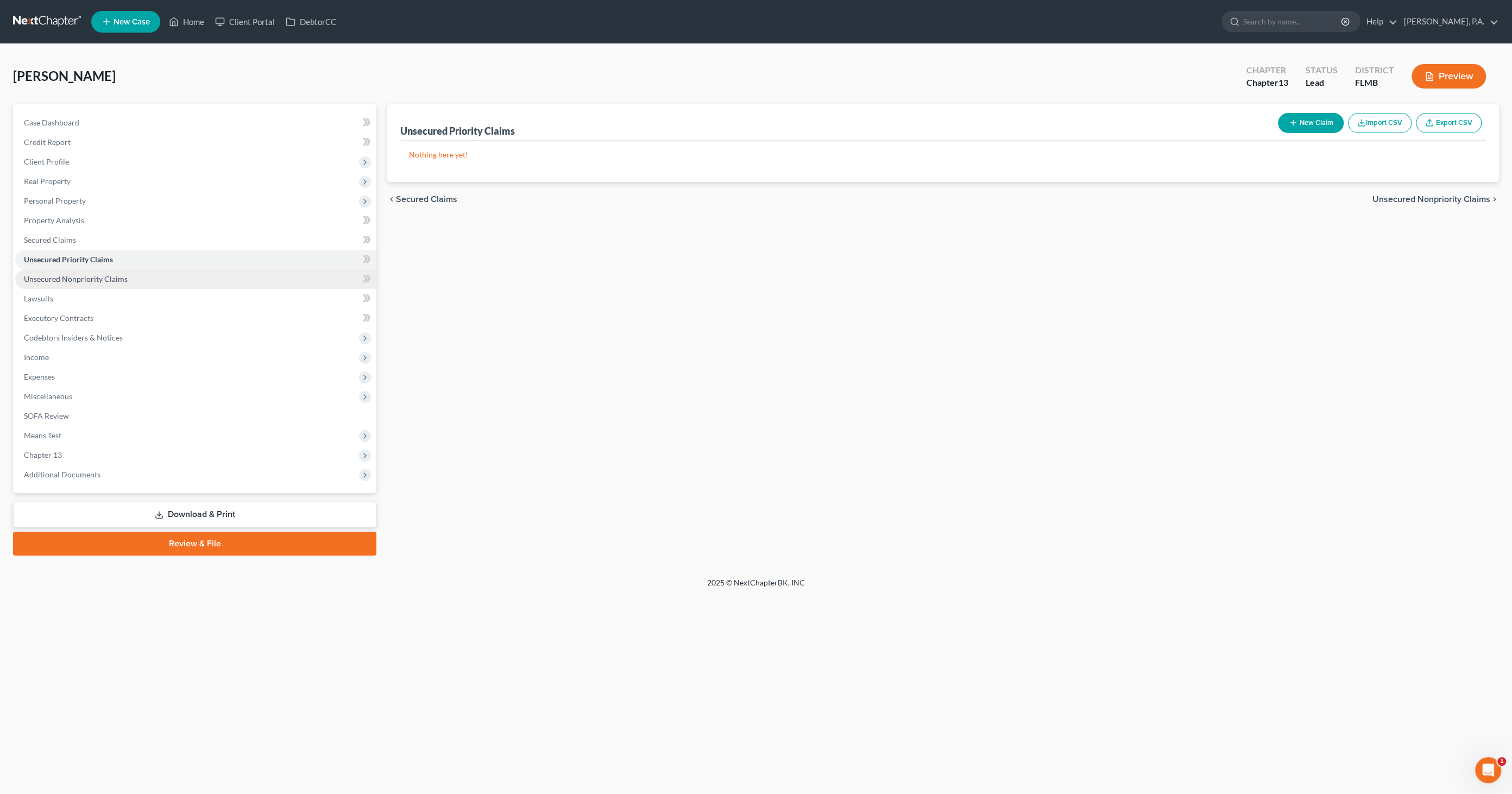
click at [59, 274] on span "Unsecured Nonpriority Claims" at bounding box center [76, 279] width 103 height 10
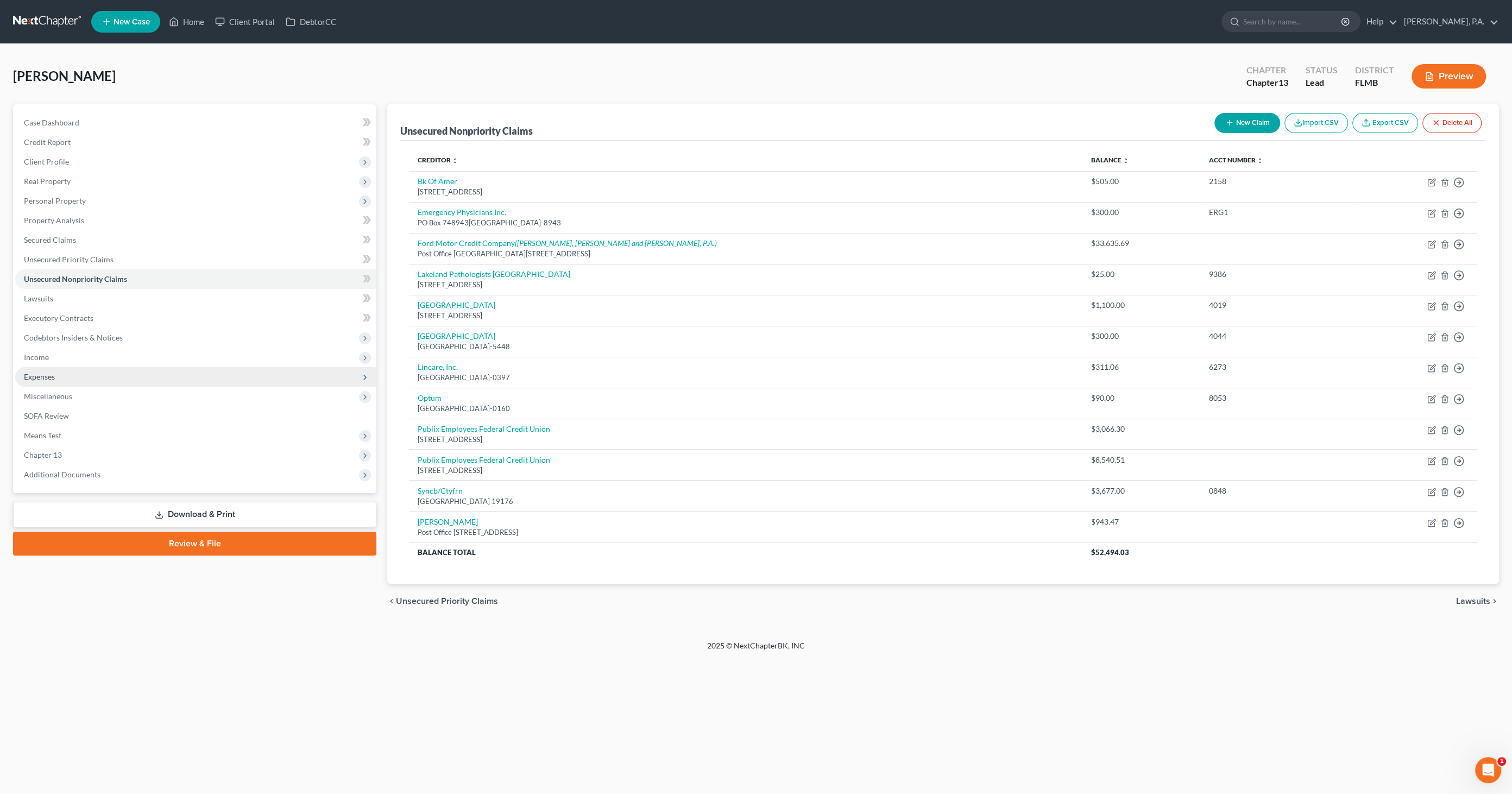
click at [51, 377] on span "Expenses" at bounding box center [40, 376] width 31 height 10
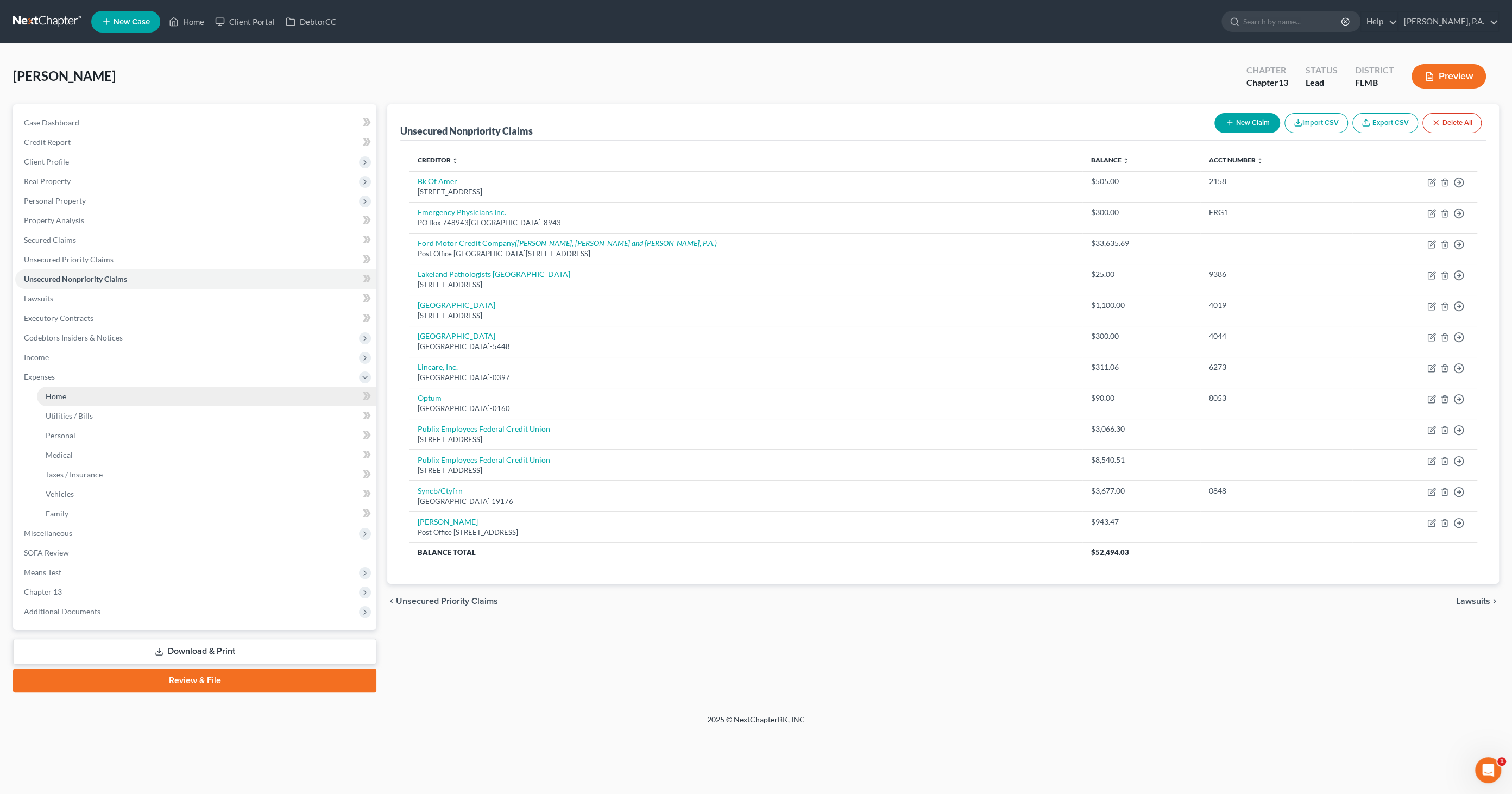
click at [58, 397] on span "Home" at bounding box center [56, 396] width 21 height 10
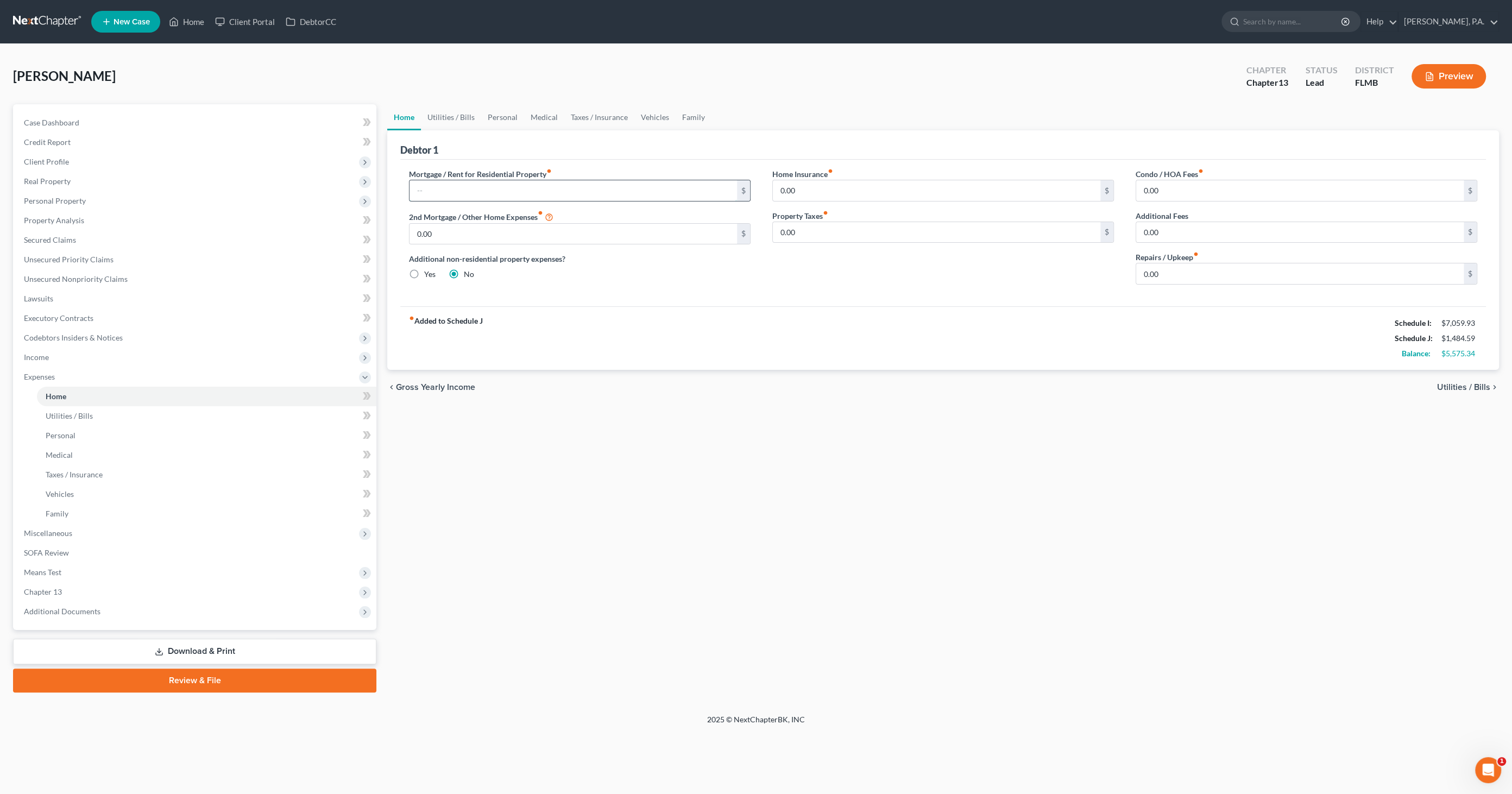
click at [458, 183] on input "text" at bounding box center [573, 191] width 328 height 21
click at [1178, 276] on input "0.00" at bounding box center [1299, 273] width 328 height 21
click at [452, 114] on link "Utilities / Bills" at bounding box center [451, 117] width 60 height 26
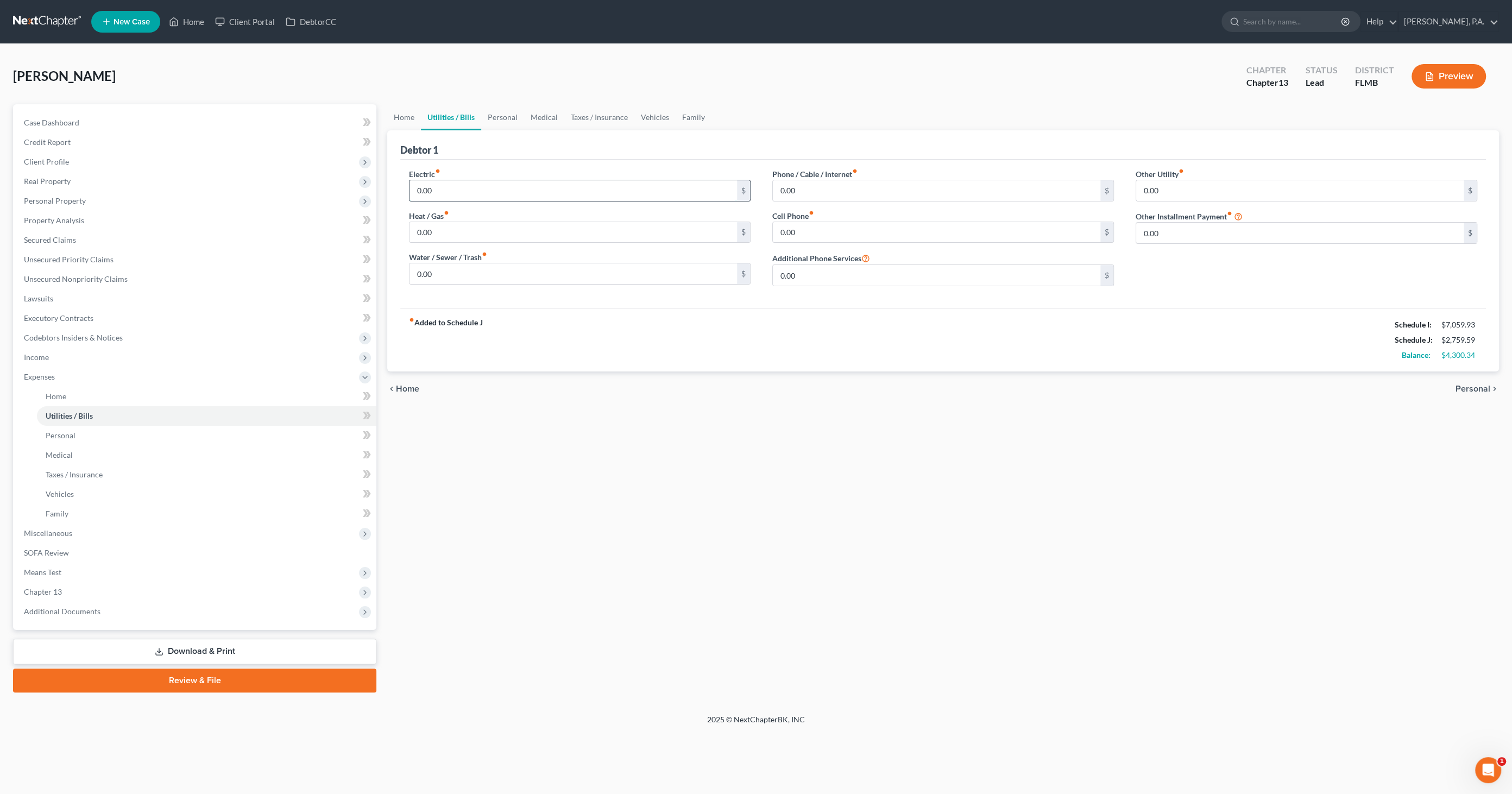
click at [453, 190] on input "0.00" at bounding box center [573, 191] width 328 height 21
click at [834, 189] on input "0.00" at bounding box center [936, 191] width 328 height 21
click at [810, 234] on input "0.00" at bounding box center [936, 232] width 328 height 21
click at [826, 273] on input "0.00" at bounding box center [936, 275] width 328 height 21
click at [495, 114] on link "Personal" at bounding box center [502, 117] width 43 height 26
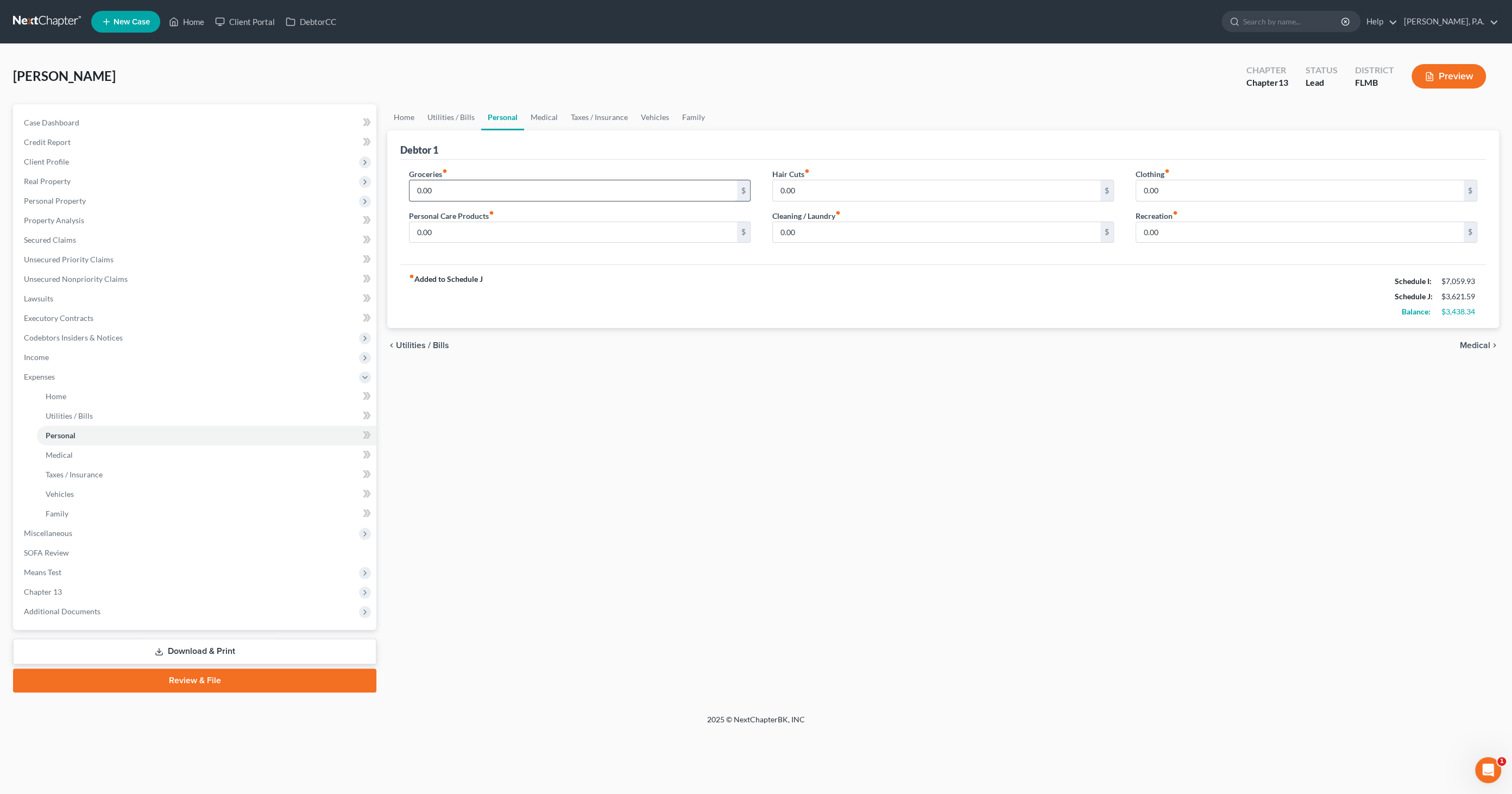
click at [439, 185] on input "0.00" at bounding box center [573, 191] width 328 height 21
click at [826, 190] on input "0.00" at bounding box center [936, 191] width 328 height 21
click at [1197, 189] on input "0.00" at bounding box center [1299, 191] width 328 height 21
click at [488, 227] on input "0.00" at bounding box center [573, 232] width 328 height 21
click at [838, 228] on input "0.00" at bounding box center [936, 232] width 328 height 21
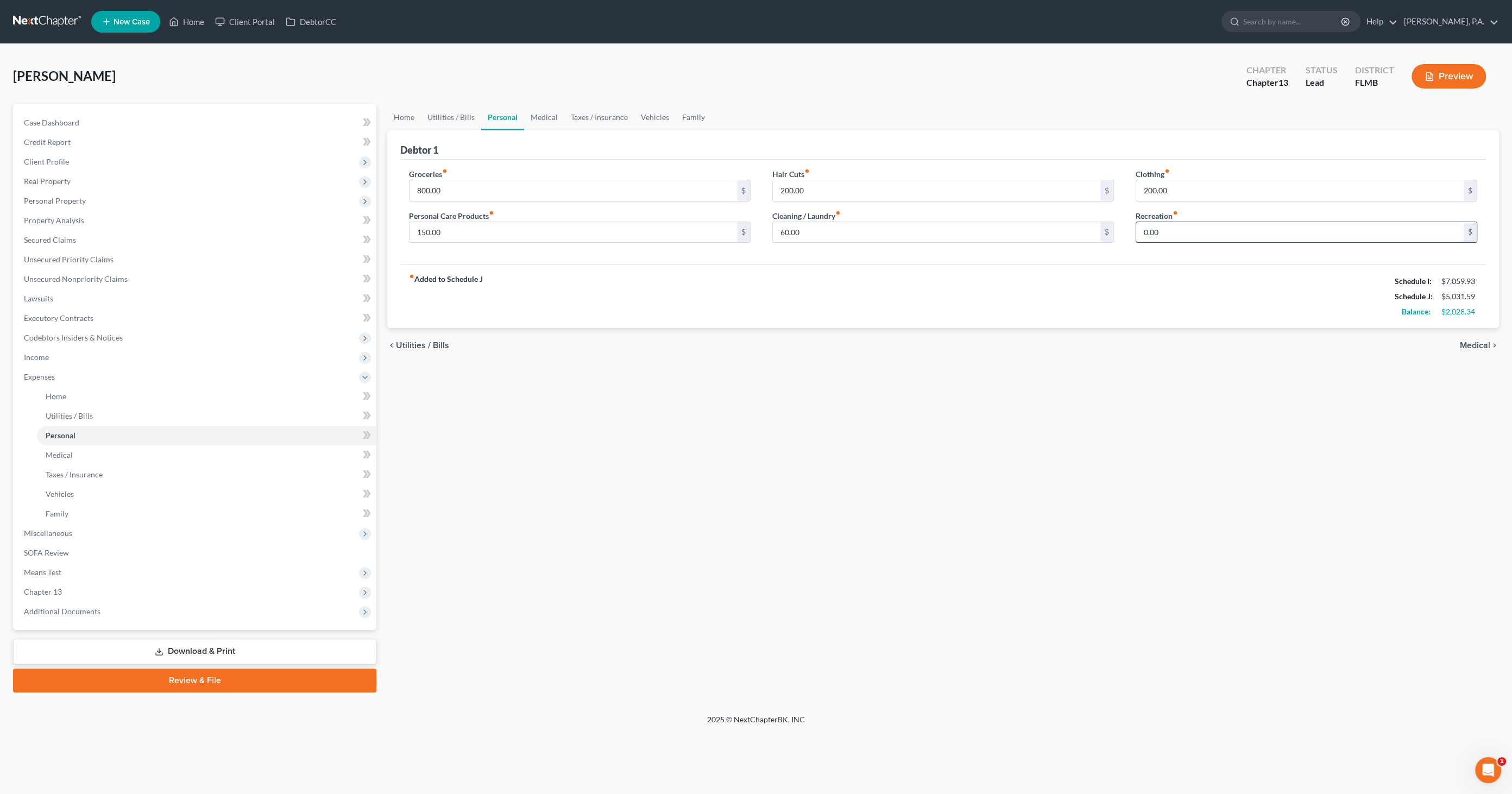
click at [1228, 234] on input "0.00" at bounding box center [1299, 232] width 328 height 21
click at [550, 109] on link "Medical" at bounding box center [544, 117] width 40 height 26
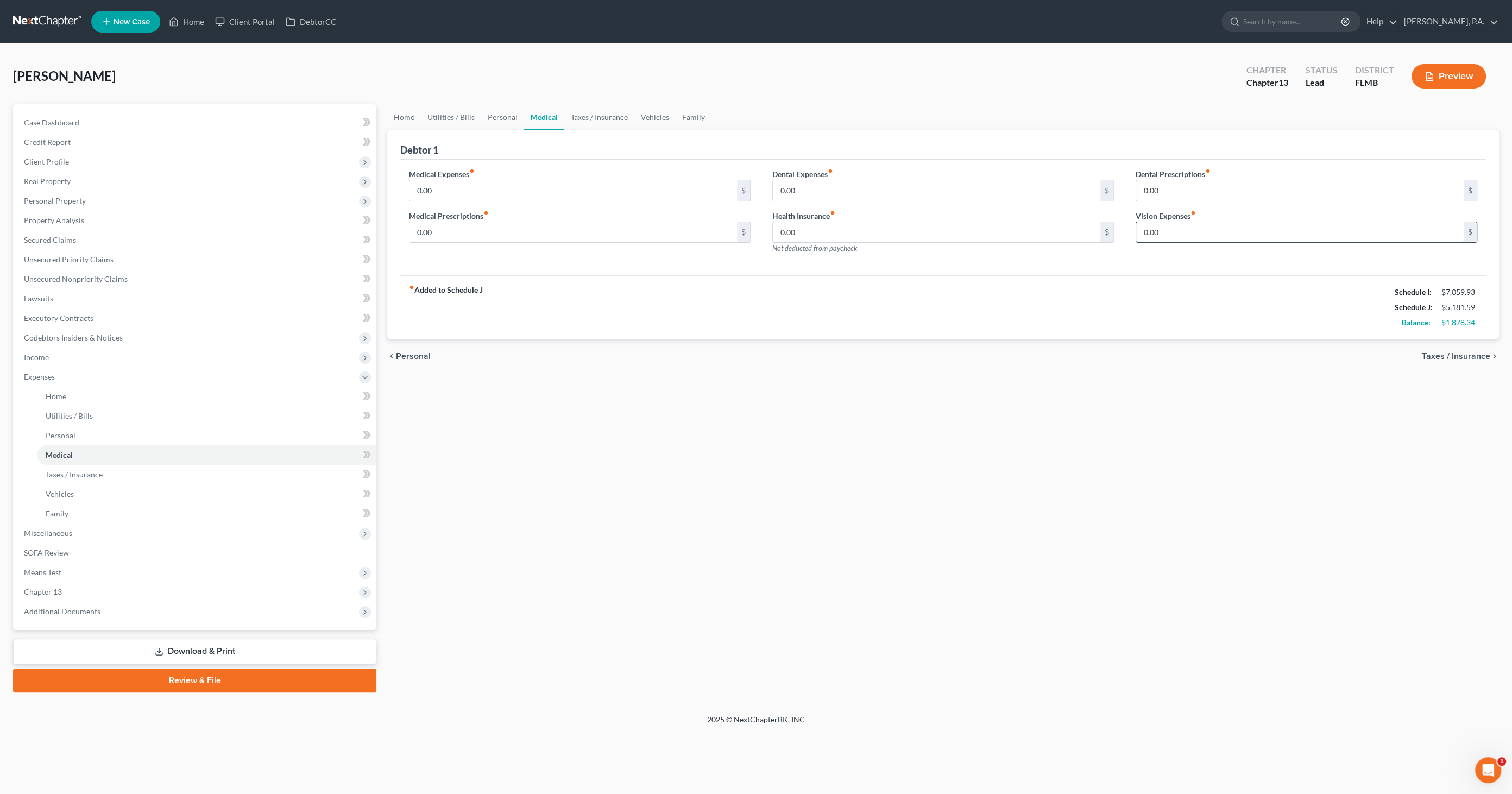
click at [1194, 235] on input "0.00" at bounding box center [1299, 232] width 328 height 21
click at [585, 116] on link "Taxes / Insurance" at bounding box center [599, 117] width 70 height 26
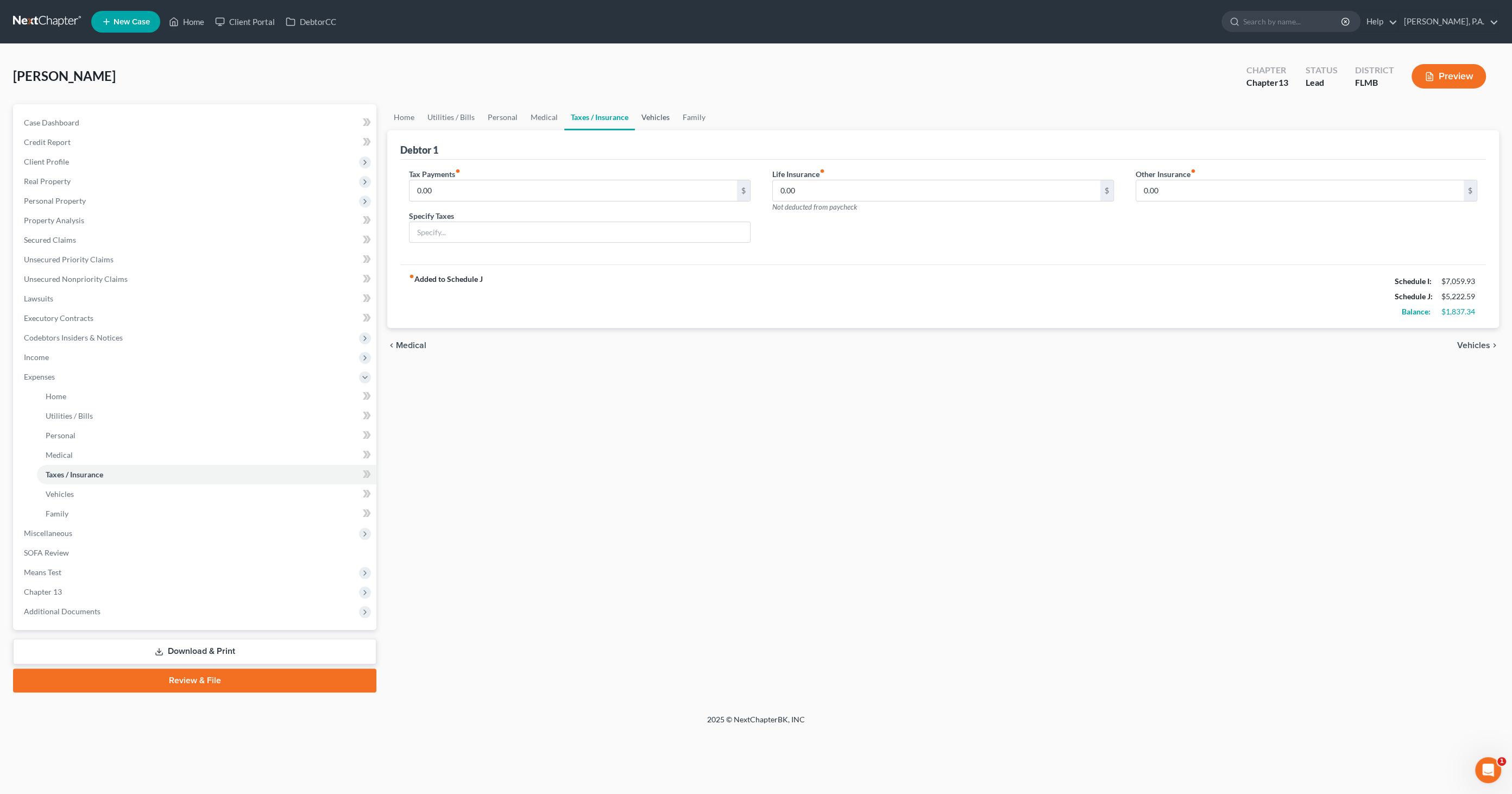
click at [652, 120] on link "Vehicles" at bounding box center [656, 117] width 41 height 26
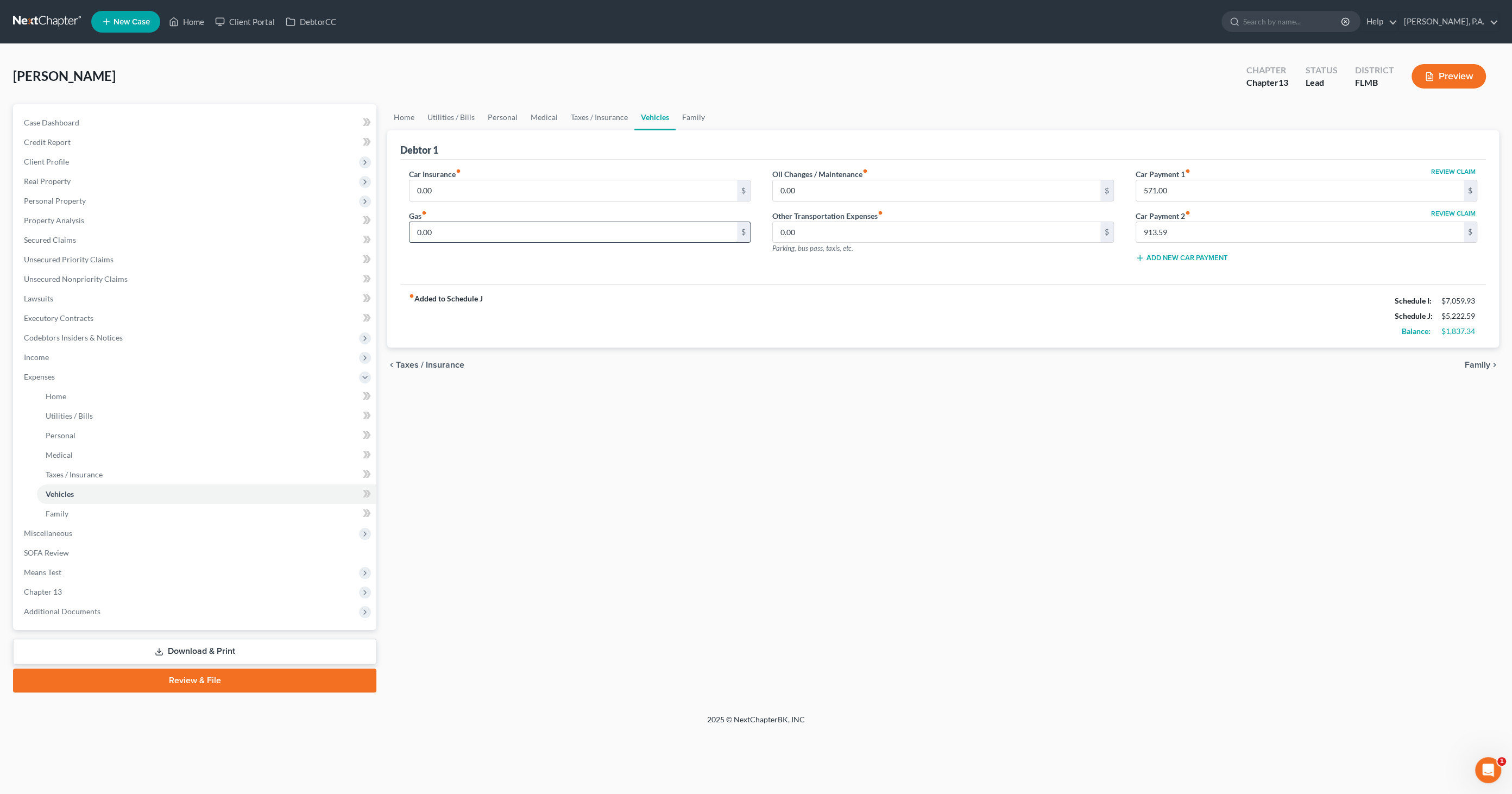
click at [457, 233] on input "0.00" at bounding box center [573, 232] width 328 height 21
click at [815, 188] on input "0.00" at bounding box center [936, 191] width 328 height 21
click at [548, 231] on input "0.00" at bounding box center [573, 232] width 328 height 21
click at [475, 234] on input "360.00" at bounding box center [573, 232] width 328 height 21
drag, startPoint x: 445, startPoint y: 229, endPoint x: 362, endPoint y: 210, distance: 85.1
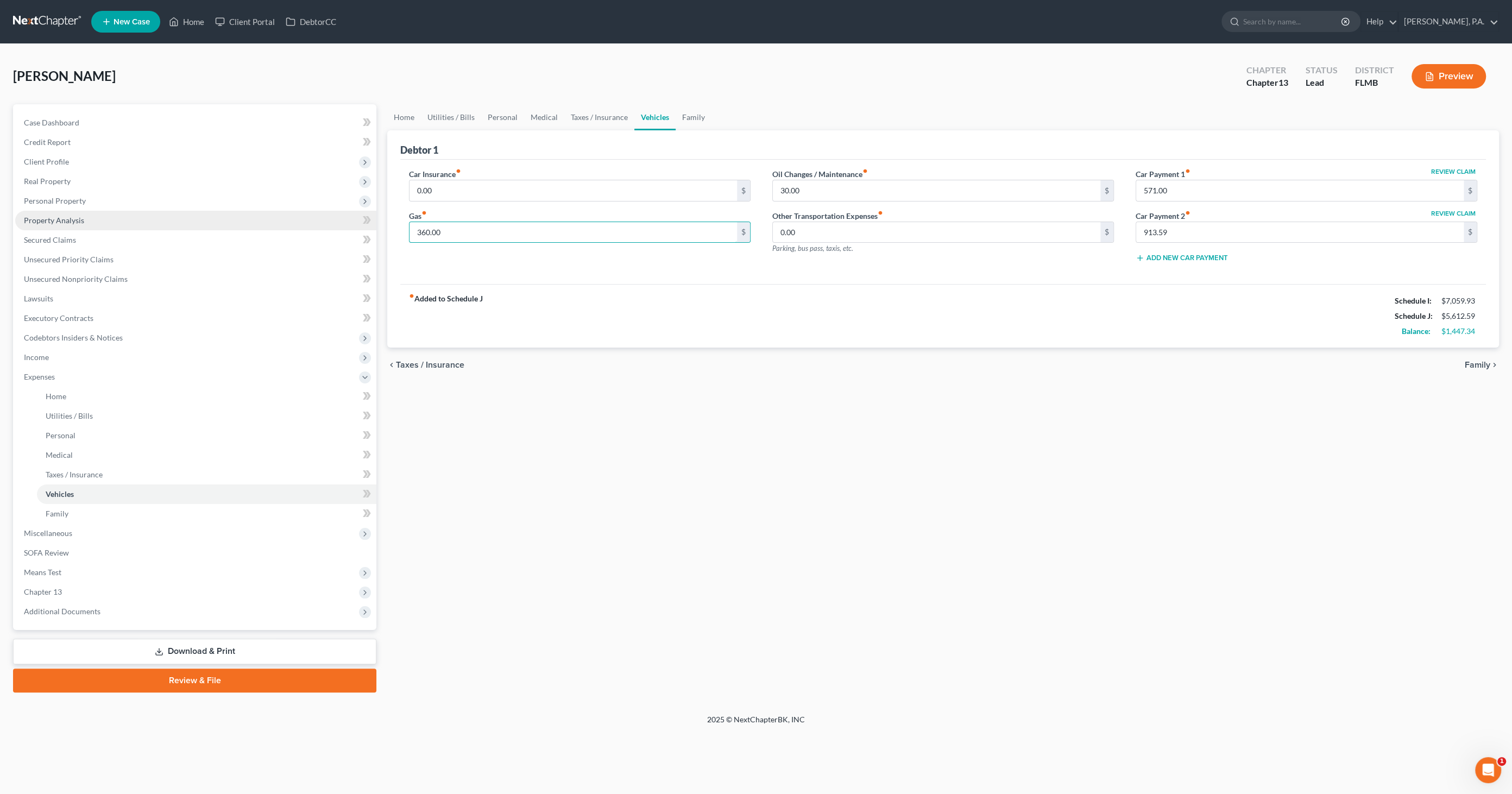
click at [342, 213] on div "Petition Navigation Case Dashboard Payments Invoices Payments Payments Credit R…" at bounding box center [755, 398] width 1497 height 588
click at [691, 286] on div "fiber_manual_record Added to Schedule J Schedule I: $7,059.93 Schedule J: $5,69…" at bounding box center [943, 315] width 1085 height 64
click at [1454, 78] on button "Preview" at bounding box center [1448, 76] width 74 height 24
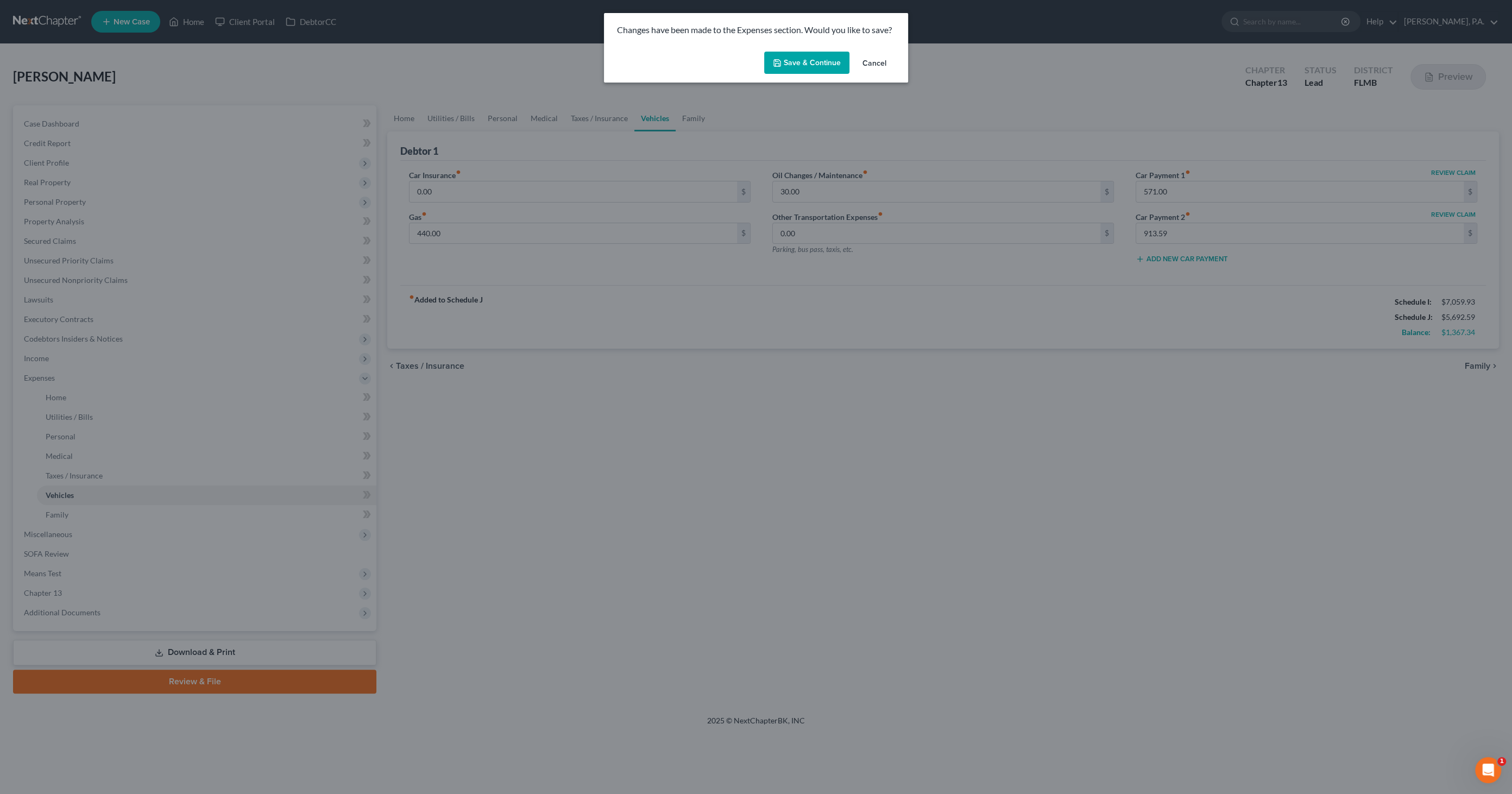
click at [794, 59] on button "Save & Continue" at bounding box center [807, 62] width 85 height 23
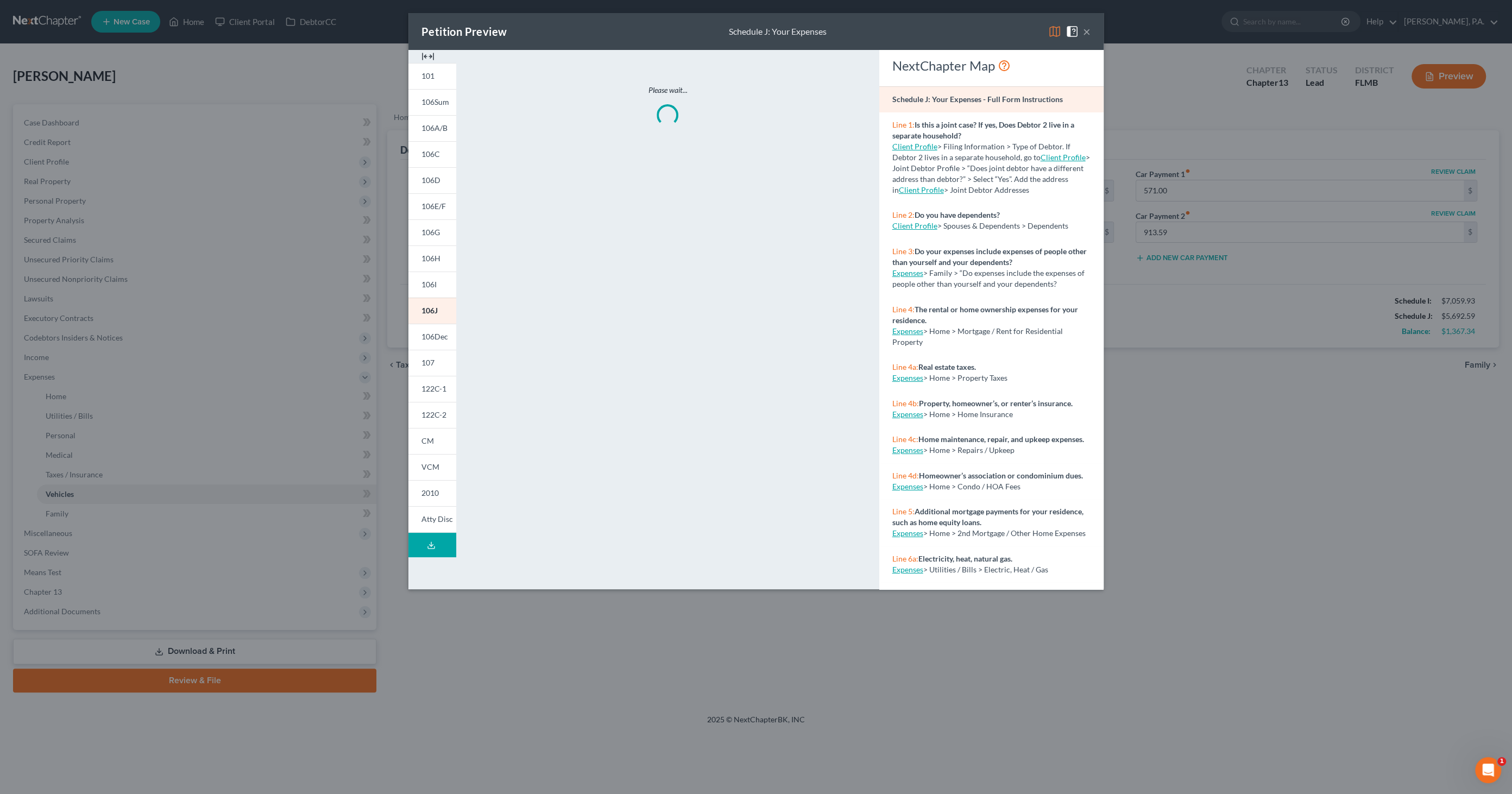
click at [429, 54] on img at bounding box center [428, 56] width 13 height 13
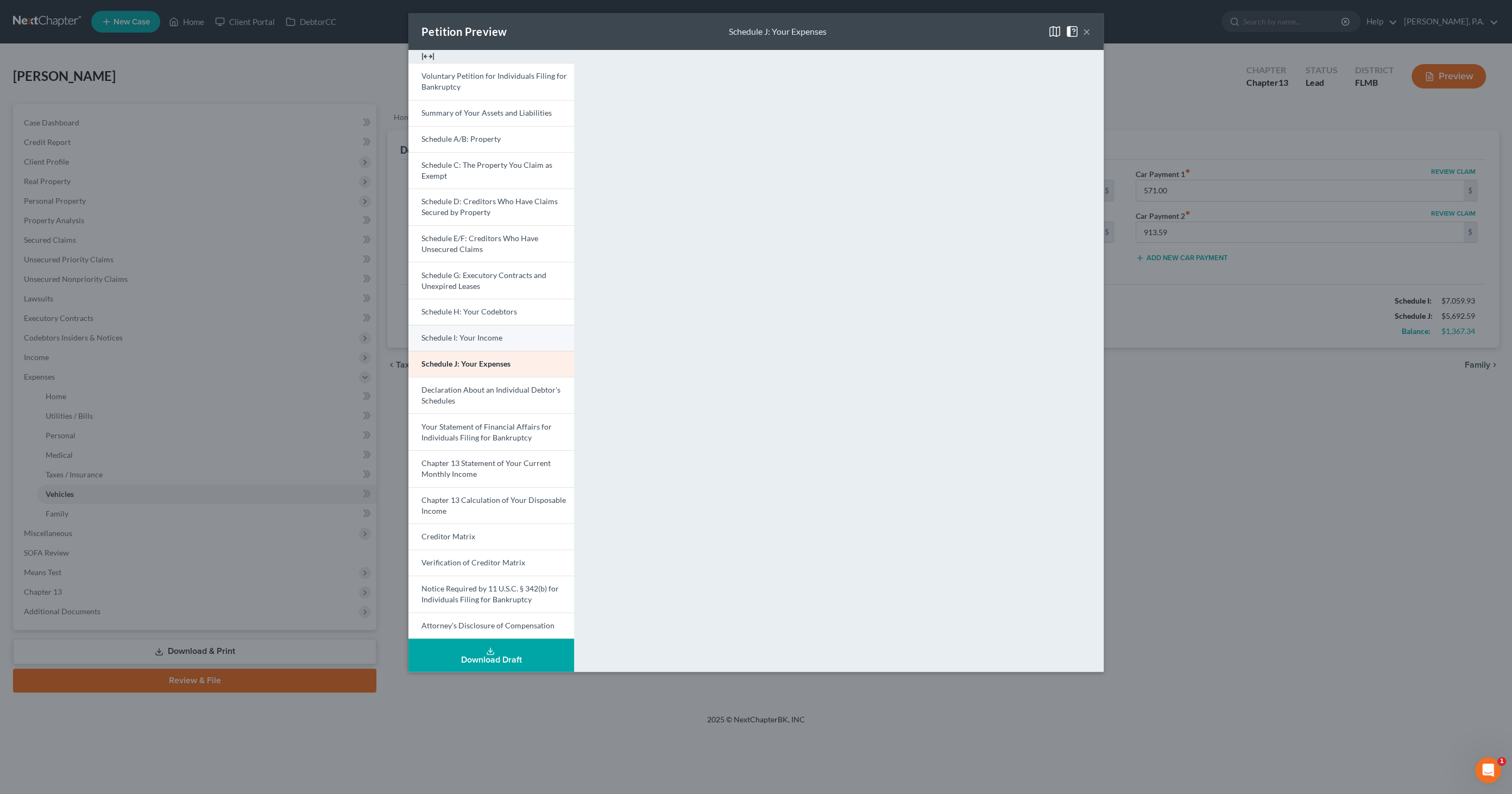
click at [452, 337] on span "Schedule I: Your Income" at bounding box center [462, 337] width 81 height 10
click at [472, 240] on span "Schedule E/F: Creditors Who Have Unsecured Claims" at bounding box center [480, 243] width 117 height 20
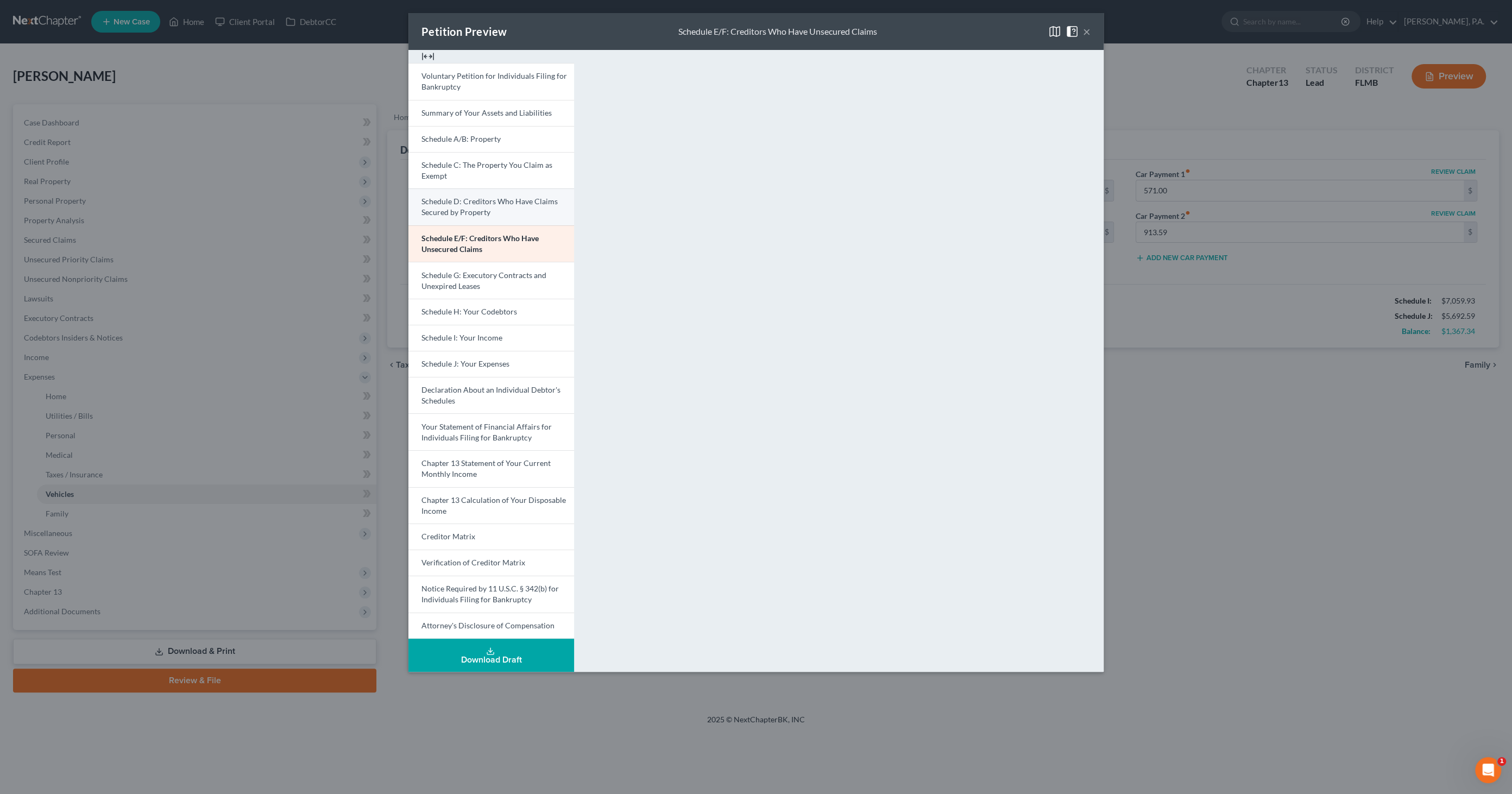
click at [488, 203] on span "Schedule D: Creditors Who Have Claims Secured by Property" at bounding box center [490, 206] width 136 height 20
click at [493, 246] on link "Schedule E/F: Creditors Who Have Unsecured Claims" at bounding box center [491, 243] width 166 height 37
click at [470, 471] on span "Chapter 13 Statement of Your Current Monthly Income" at bounding box center [486, 468] width 129 height 20
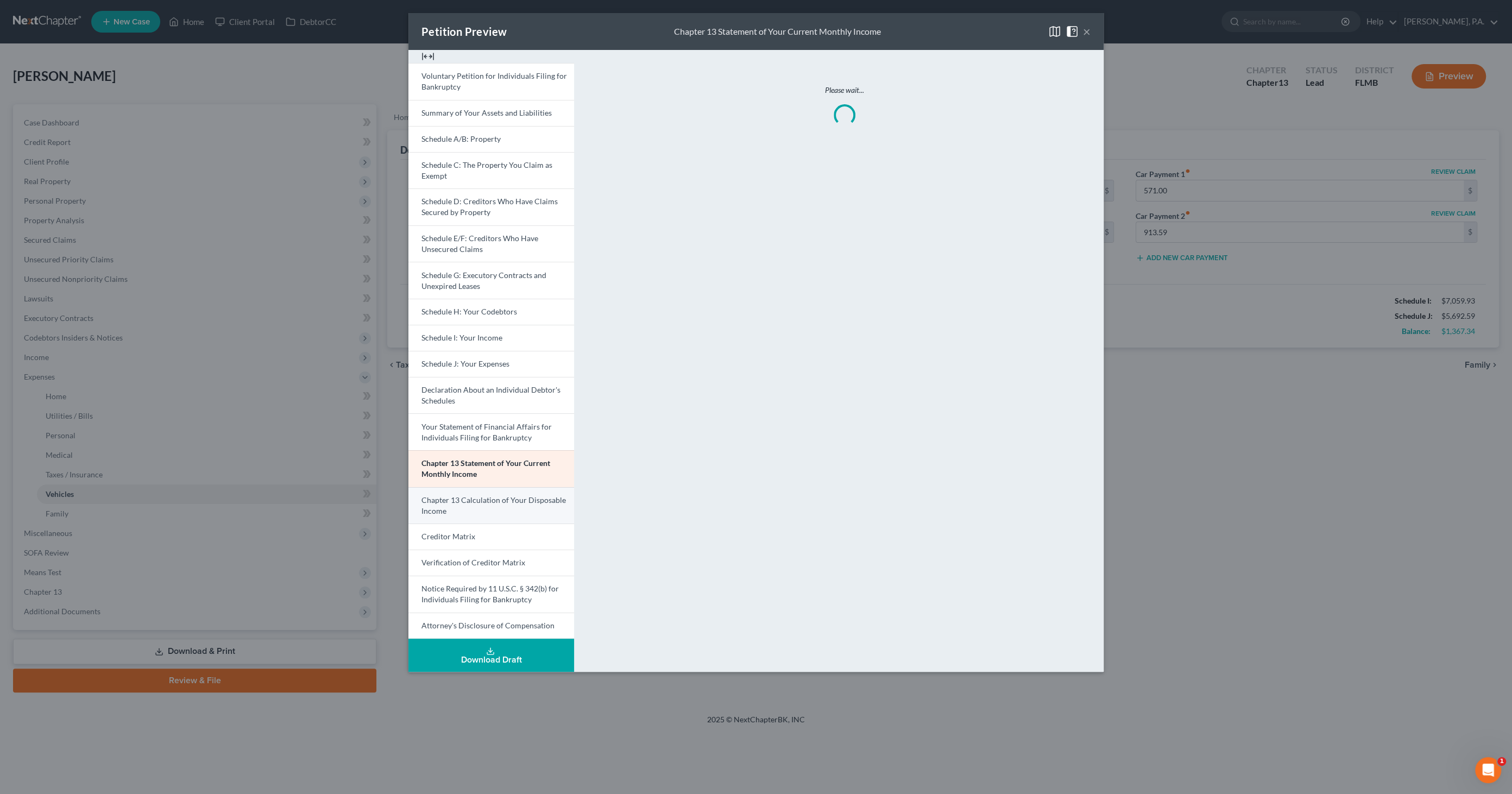
click at [477, 497] on span "Chapter 13 Calculation of Your Disposable Income" at bounding box center [493, 504] width 144 height 20
click at [1087, 32] on button "×" at bounding box center [1087, 32] width 7 height 13
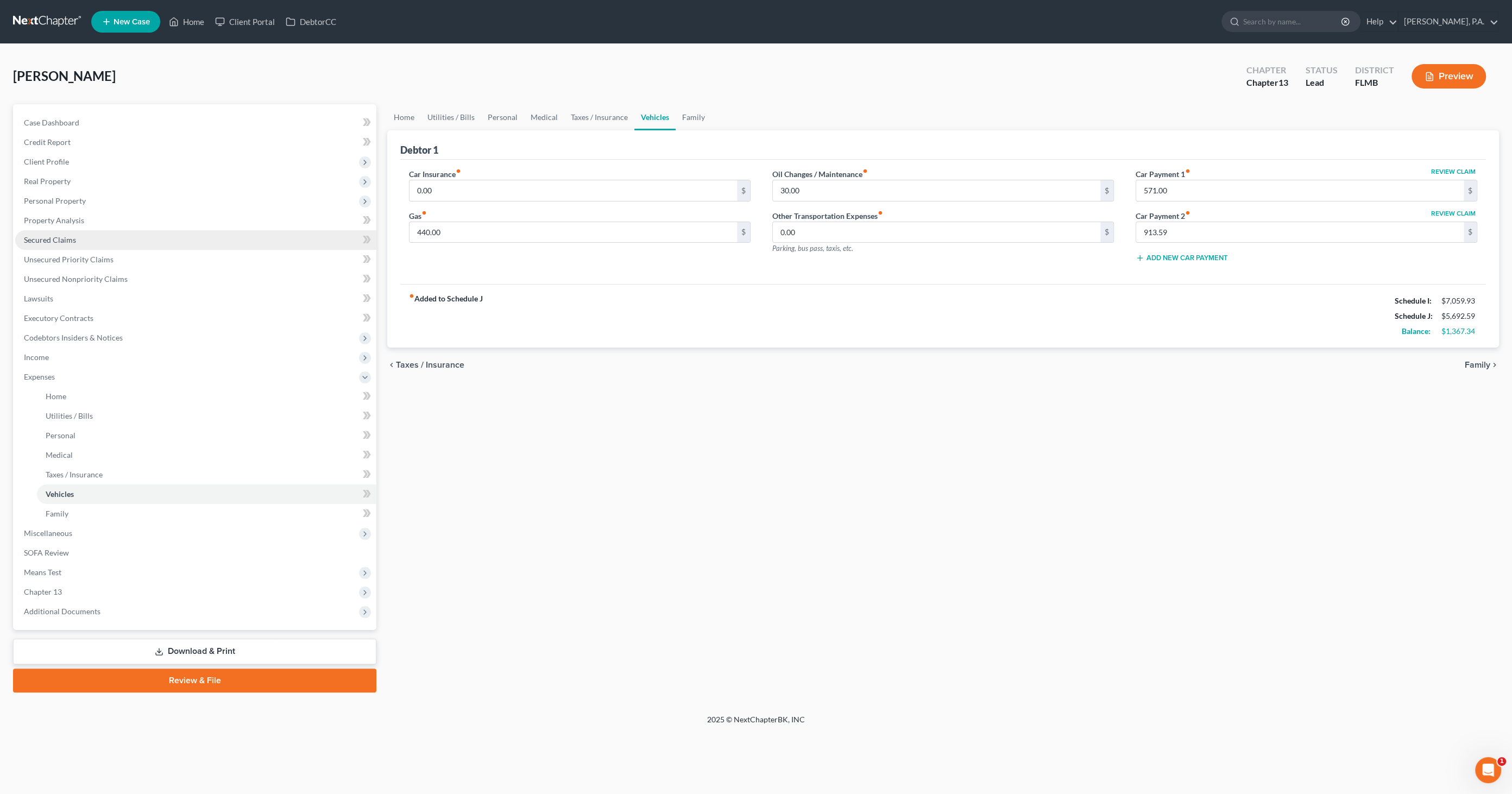
click at [48, 238] on span "Secured Claims" at bounding box center [50, 240] width 52 height 10
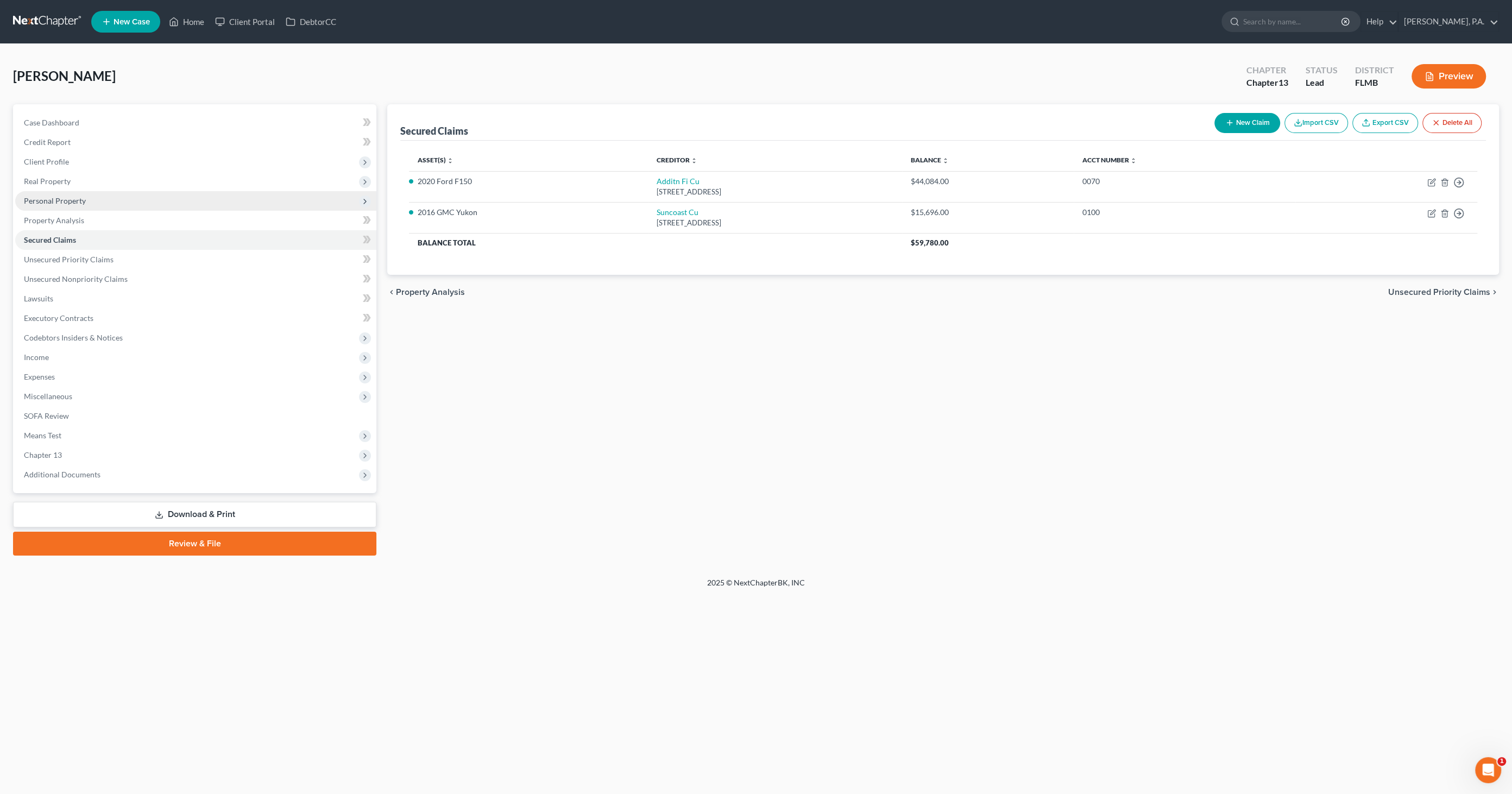
click at [49, 196] on span "Personal Property" at bounding box center [55, 200] width 62 height 10
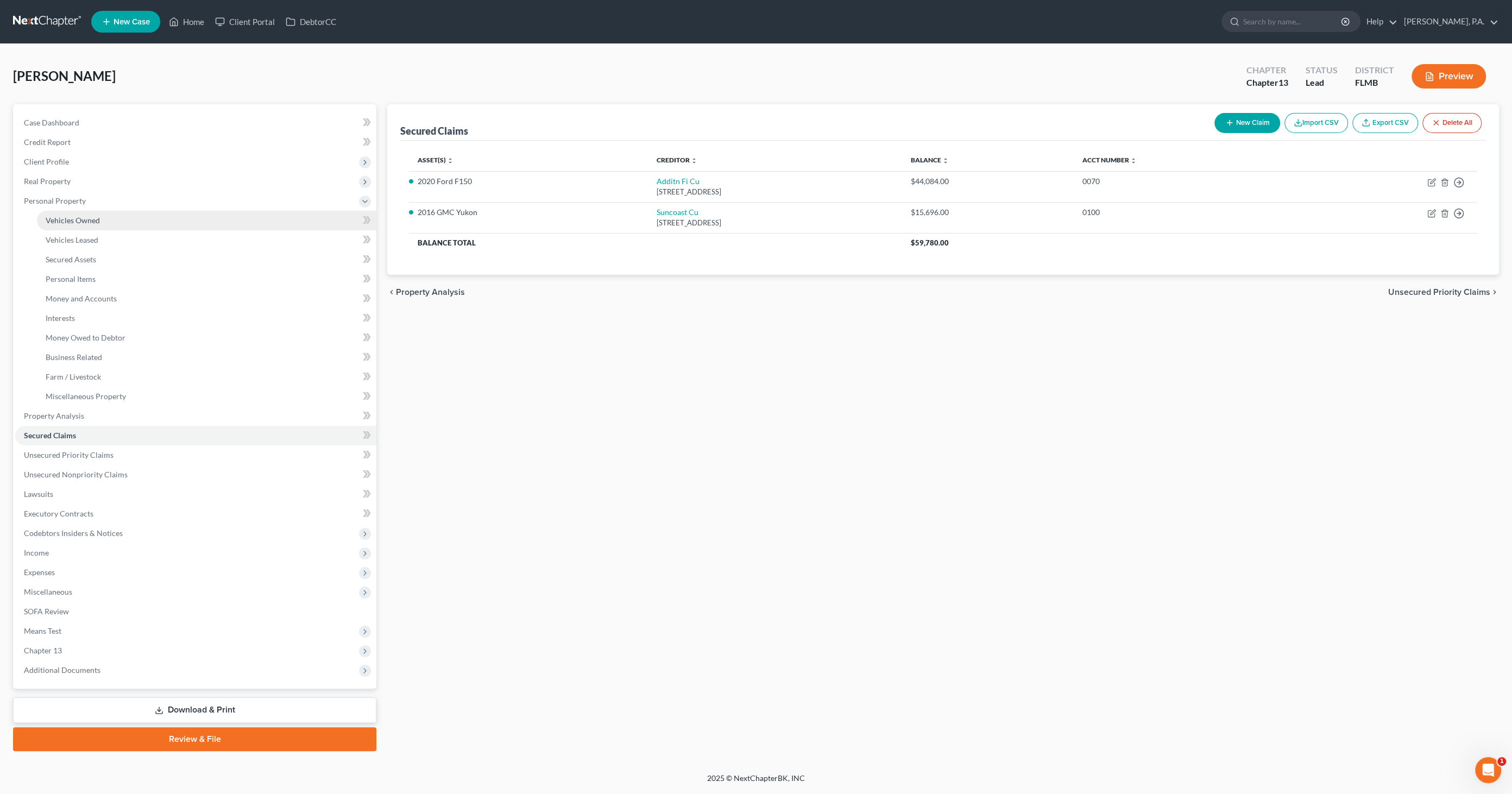
click at [62, 218] on span "Vehicles Owned" at bounding box center [73, 220] width 54 height 10
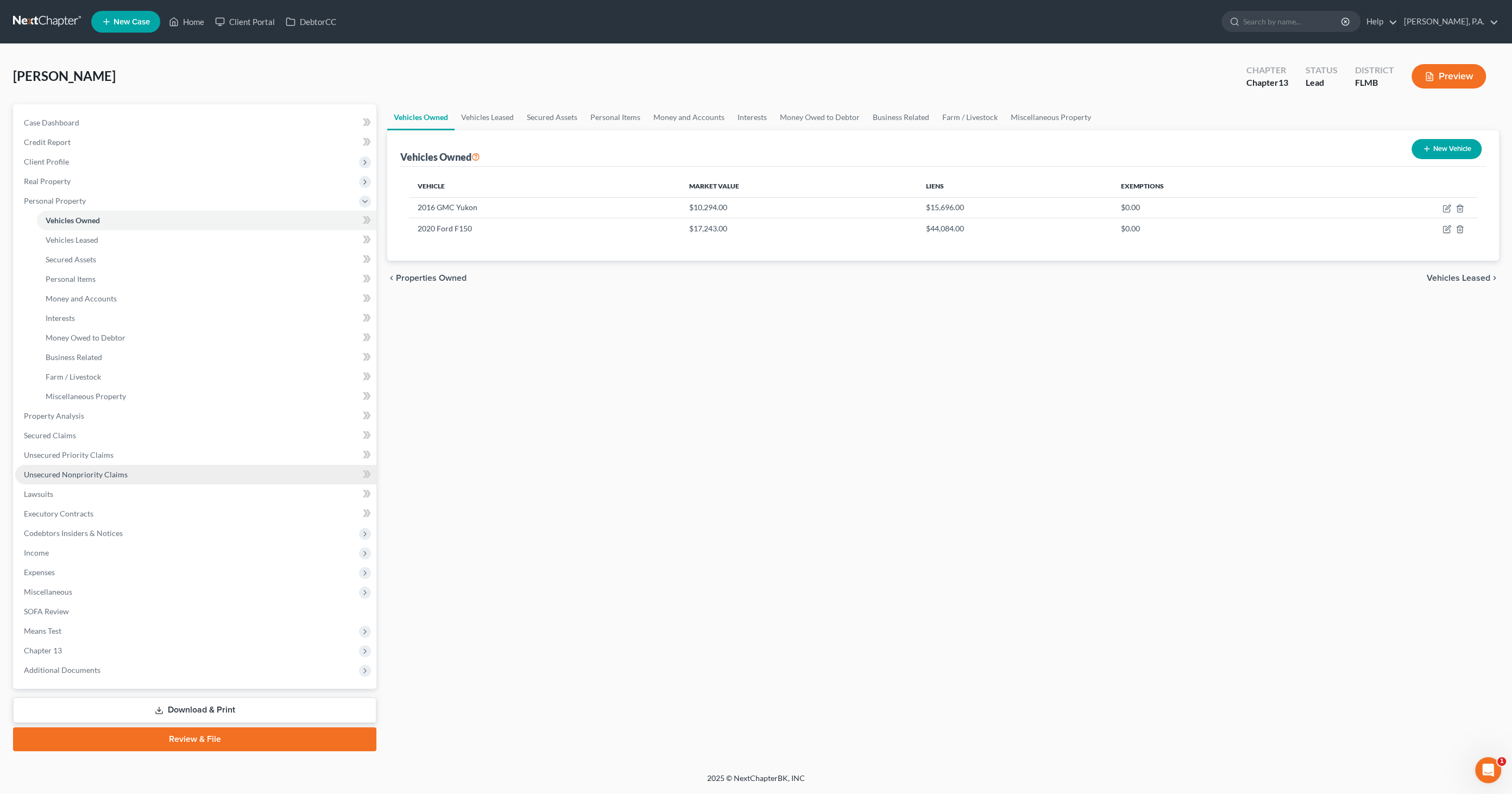
click at [64, 476] on span "Unsecured Nonpriority Claims" at bounding box center [76, 474] width 103 height 10
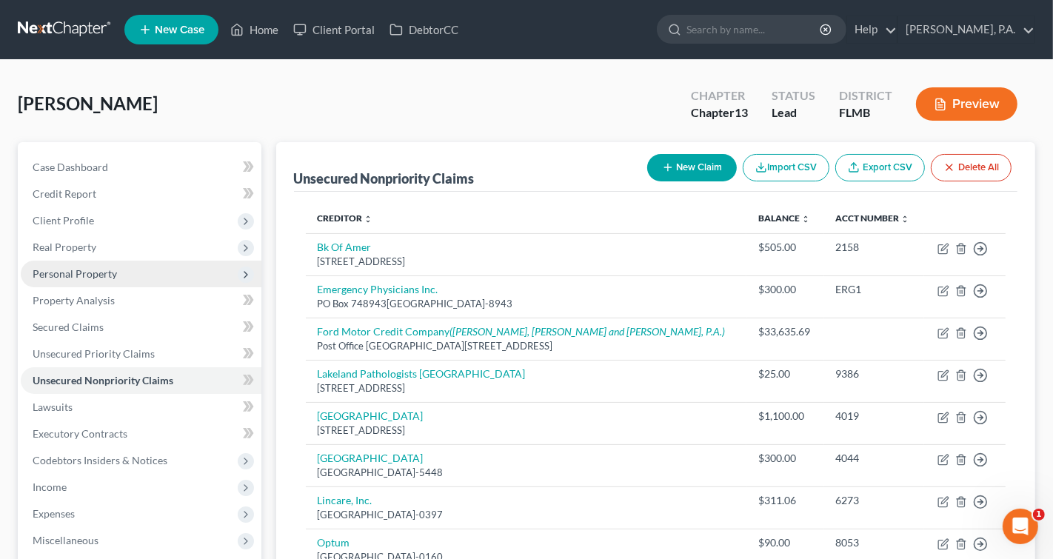
click at [61, 272] on span "Personal Property" at bounding box center [75, 273] width 84 height 13
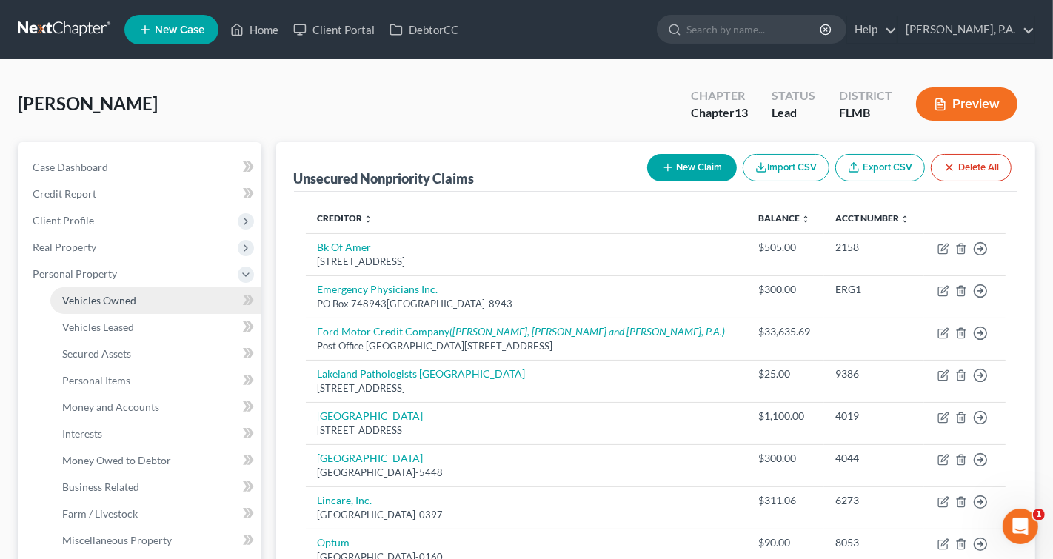
click at [98, 307] on link "Vehicles Owned" at bounding box center [155, 300] width 211 height 27
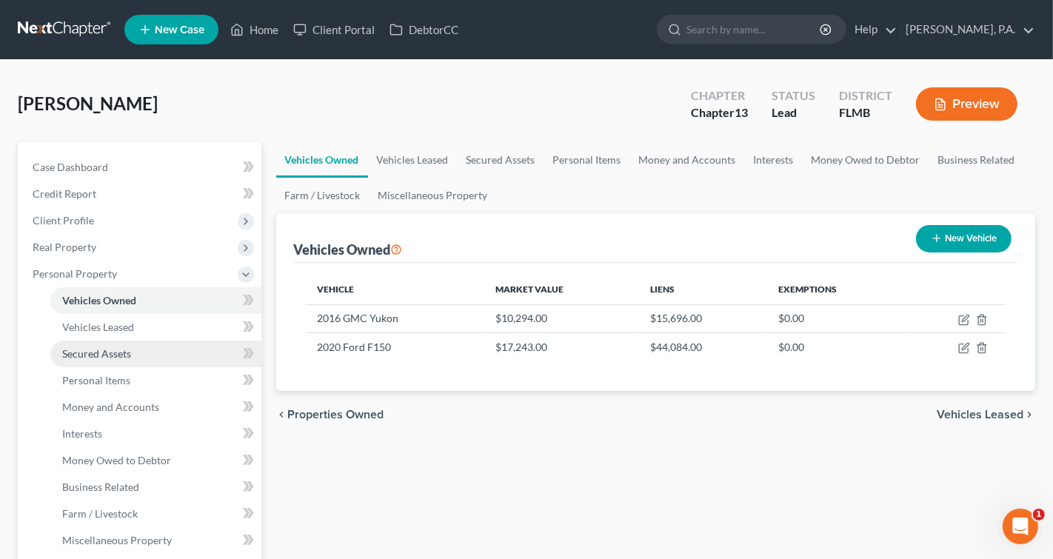
click at [93, 358] on span "Secured Assets" at bounding box center [96, 353] width 69 height 13
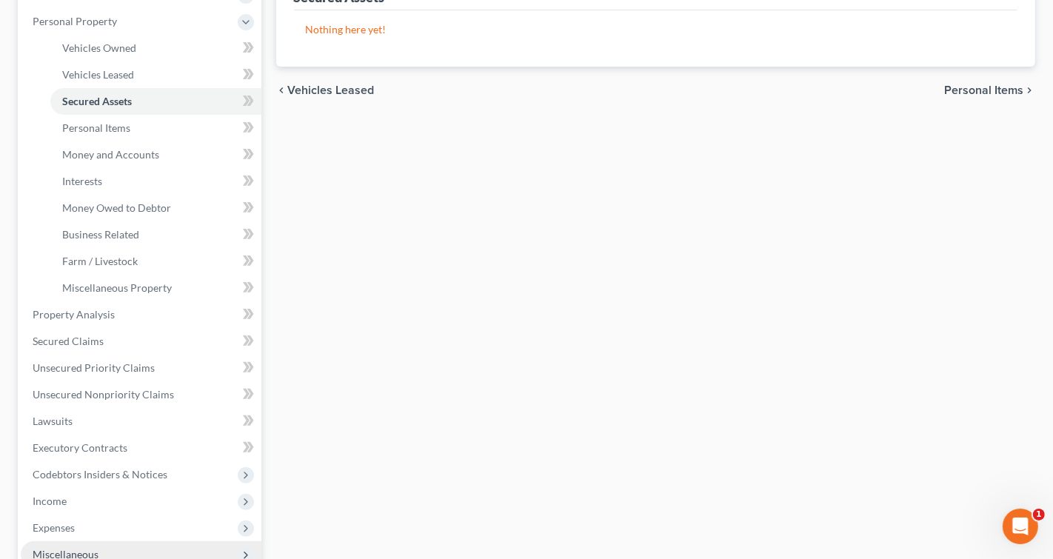
scroll to position [329, 0]
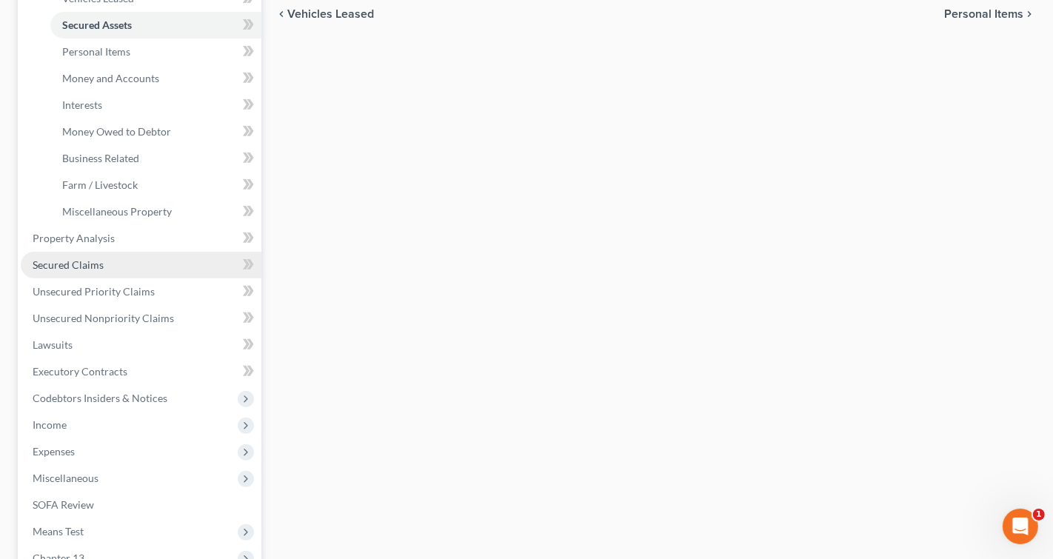
click at [89, 268] on span "Secured Claims" at bounding box center [68, 264] width 71 height 13
